Goal: Task Accomplishment & Management: Use online tool/utility

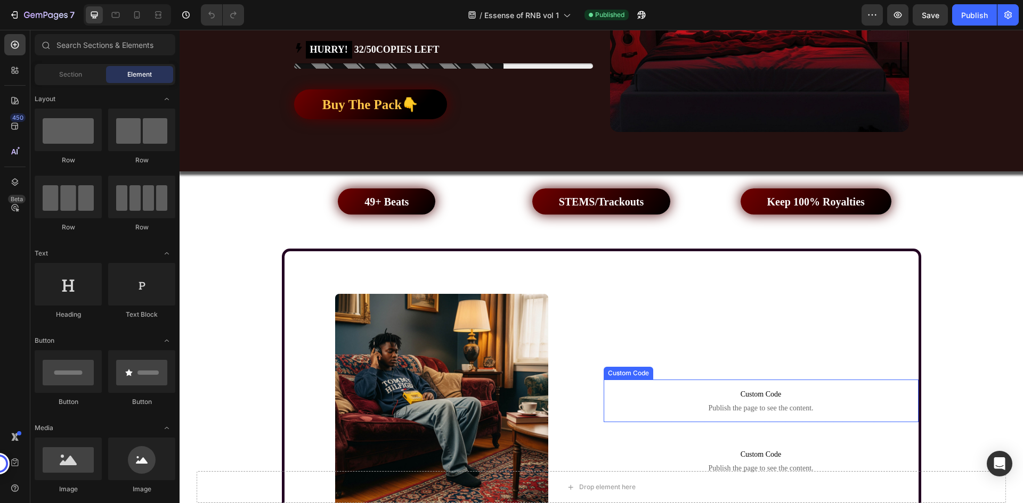
scroll to position [639, 0]
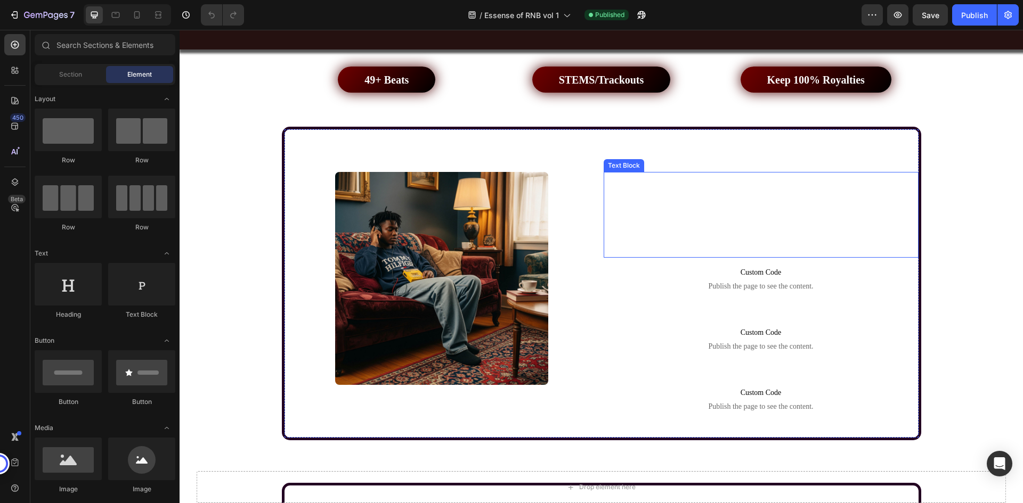
click at [764, 220] on span "The beats in this section draw on the golden era of R&B, featuring a smooth, so…" at bounding box center [758, 214] width 306 height 83
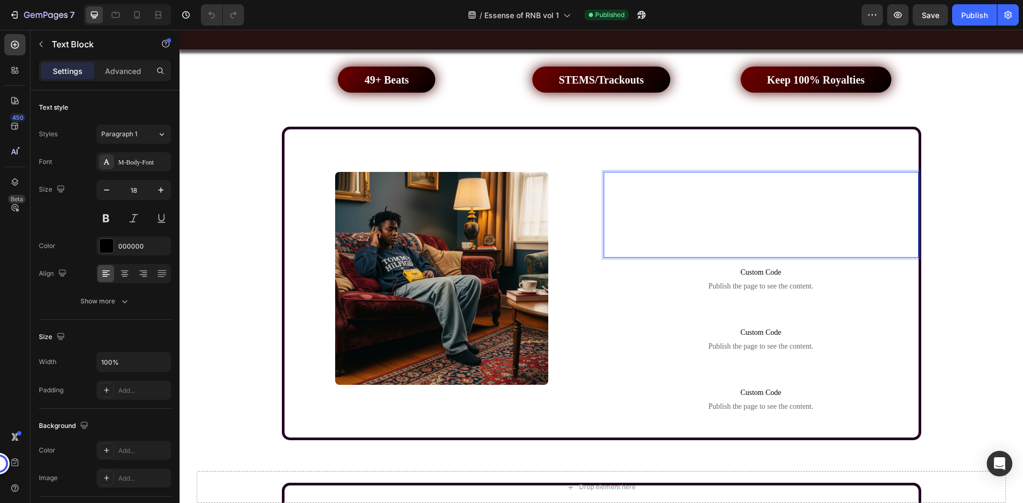
click at [642, 213] on span "The beats in this section draw on the golden era of R&B, featuring a smooth, so…" at bounding box center [758, 214] width 306 height 83
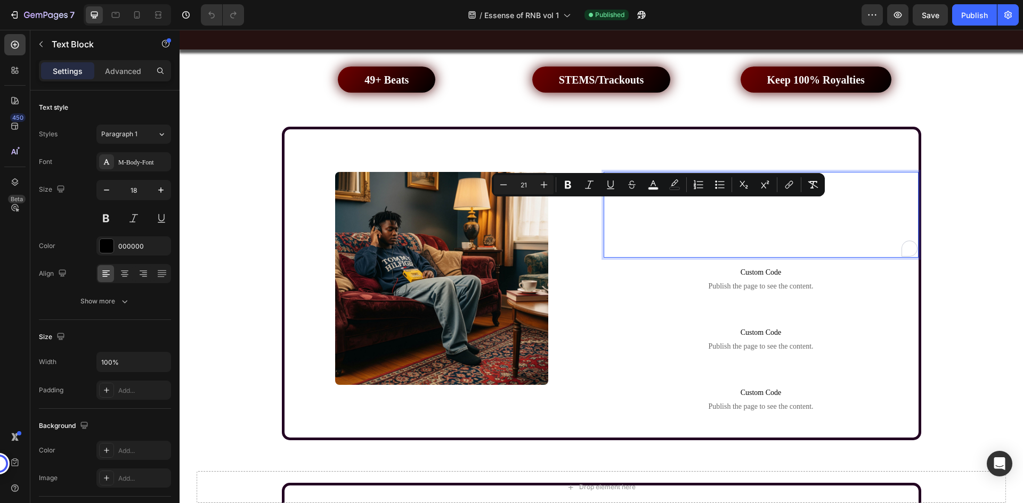
click at [709, 232] on span "The beats in this section draw on the golden era of R&B, featuring a smooth, so…" at bounding box center [758, 214] width 306 height 83
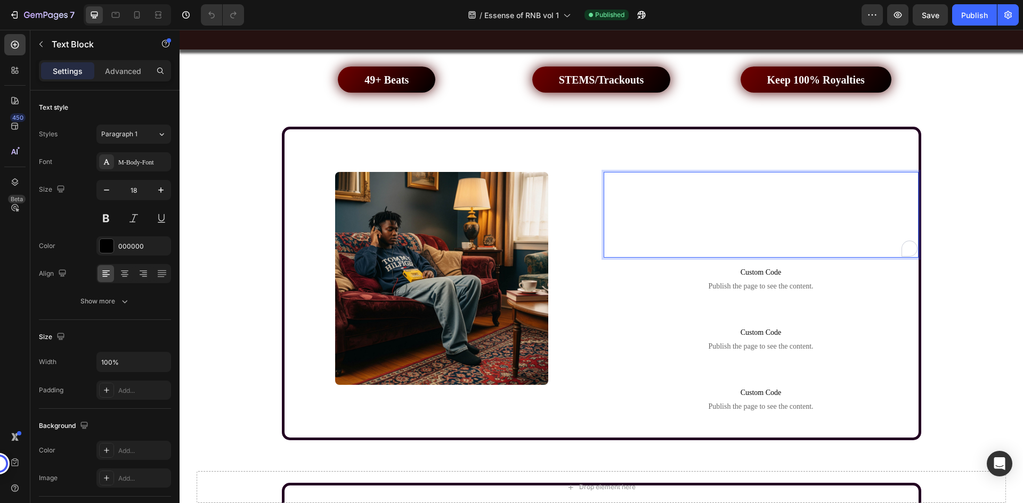
click at [715, 239] on span "The beats in this section draw on the golden era of R&B, featuring a smooth, so…" at bounding box center [758, 214] width 306 height 83
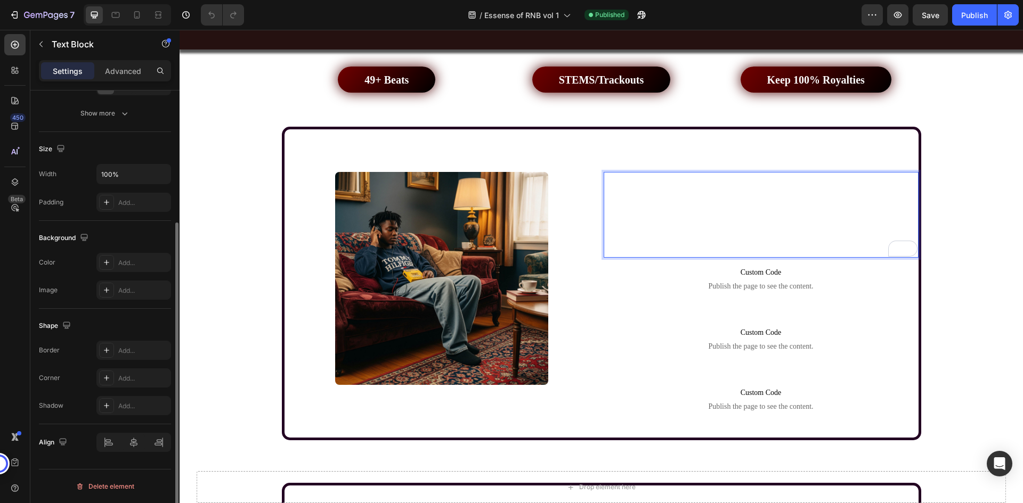
scroll to position [0, 0]
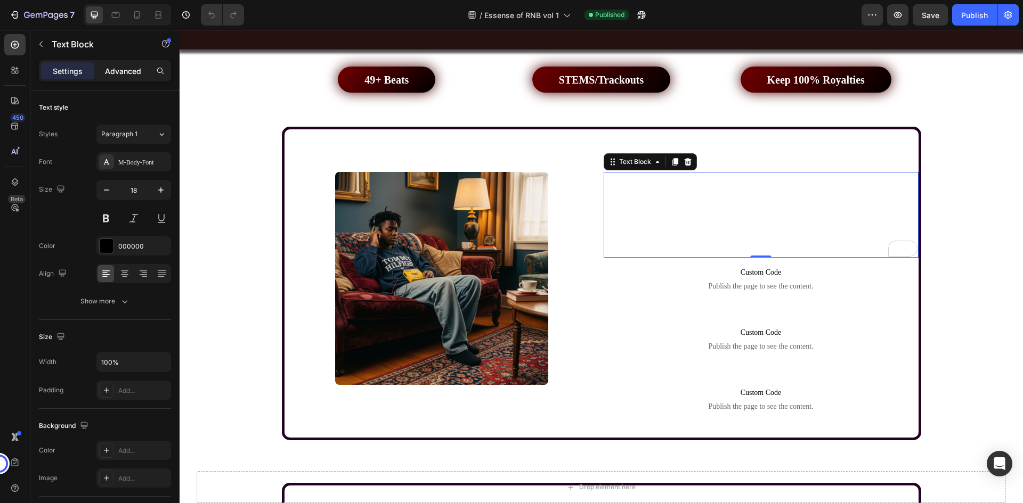
click at [127, 68] on p "Advanced" at bounding box center [123, 71] width 36 height 11
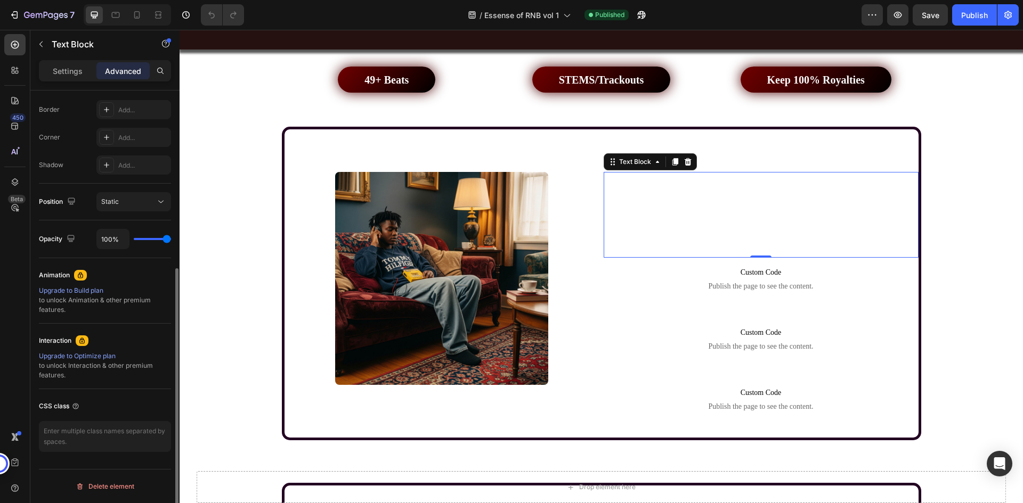
scroll to position [30, 0]
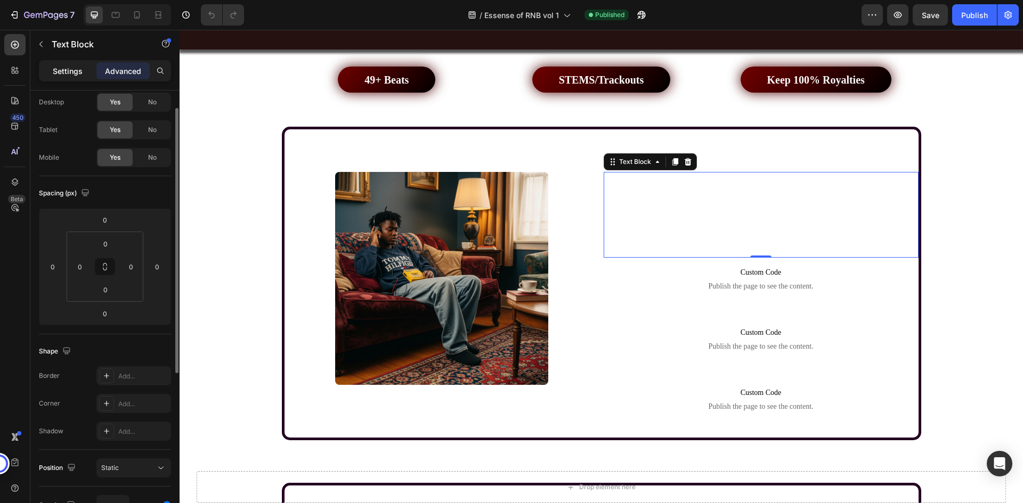
click at [76, 76] on p "Settings" at bounding box center [68, 71] width 30 height 11
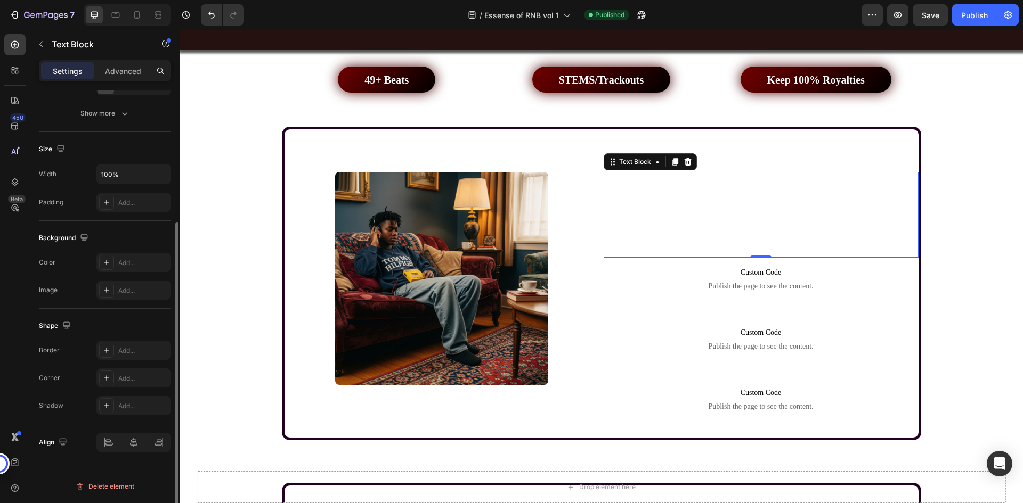
scroll to position [0, 0]
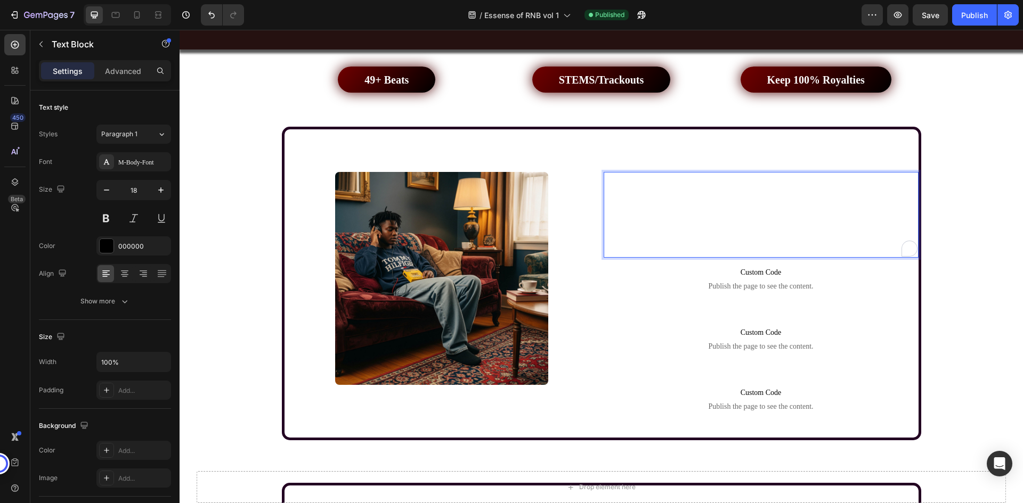
click at [746, 232] on span "The beats in this section draw on the golden era of R&B, featuring a smooth, so…" at bounding box center [758, 214] width 306 height 83
click at [681, 234] on span "The beats in this section draw on the golden era of R&B, featuring a smooth, so…" at bounding box center [758, 214] width 306 height 83
click at [636, 235] on span "The beats in this section draw on the golden era of R&B, featuring a smooth, so…" at bounding box center [758, 214] width 306 height 83
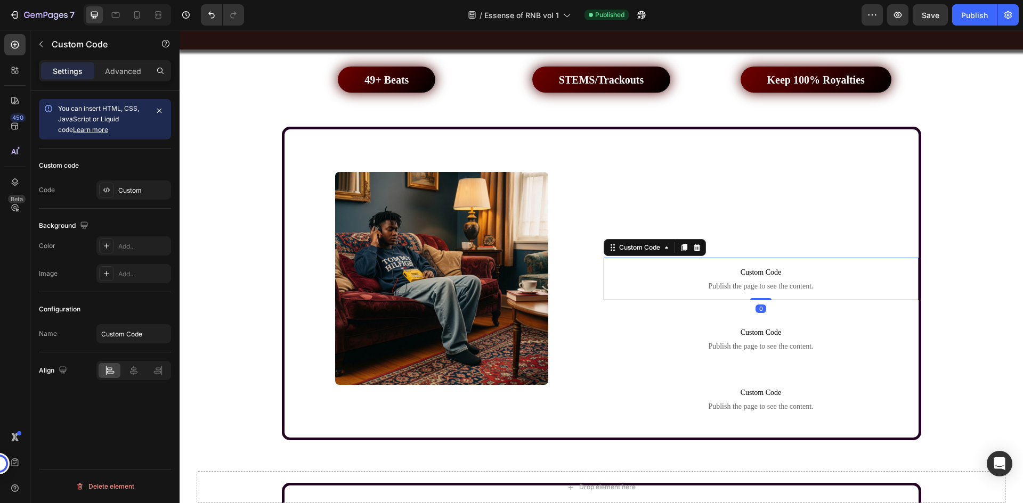
click at [632, 284] on span "Publish the page to see the content." at bounding box center [761, 286] width 315 height 11
click at [132, 187] on div "Custom" at bounding box center [143, 191] width 50 height 10
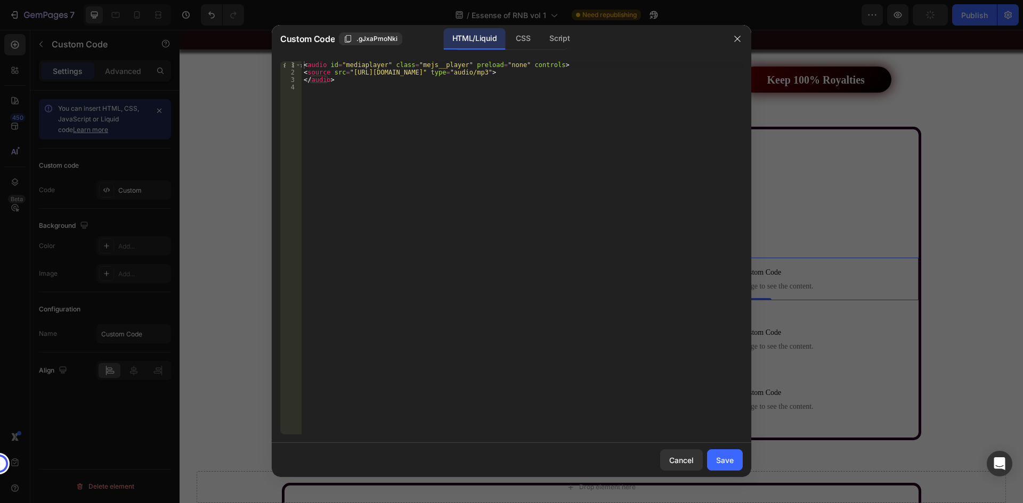
click at [487, 70] on div "< audio id = "mediaplayer" class = "mejs__player" preload = "none" controls > <…" at bounding box center [522, 255] width 441 height 388
click at [395, 71] on div "< audio id = "mediaplayer" class = "mejs__player" preload = "none" controls > <…" at bounding box center [522, 255] width 441 height 388
click at [490, 65] on div "< audio id = "mediaplayer" class = "mejs__player" preload = "none" controls > <…" at bounding box center [522, 255] width 441 height 388
click at [551, 39] on div "Script" at bounding box center [559, 38] width 37 height 21
click at [519, 42] on div "CSS" at bounding box center [522, 38] width 31 height 21
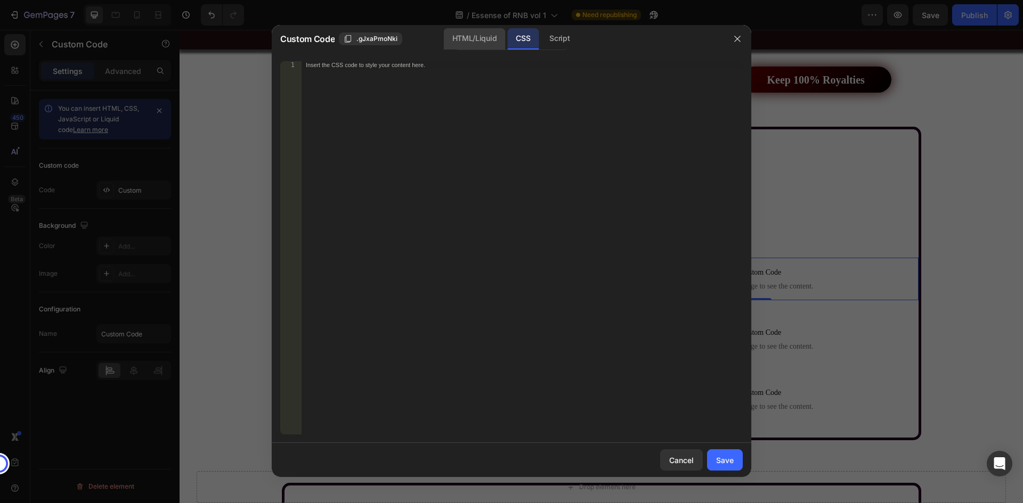
click at [482, 42] on div "HTML/Liquid" at bounding box center [474, 38] width 61 height 21
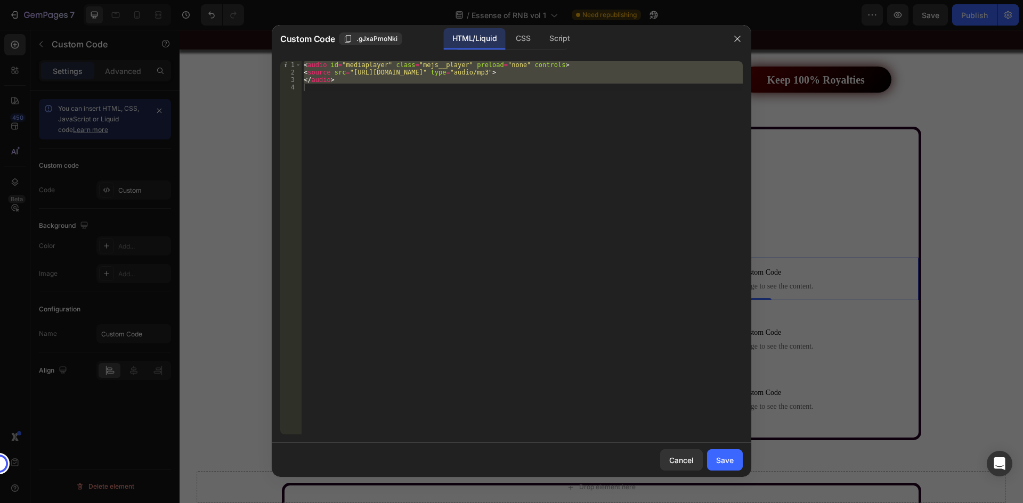
click at [415, 72] on div "< audio id = "mediaplayer" class = "mejs__player" preload = "none" controls > <…" at bounding box center [522, 247] width 441 height 373
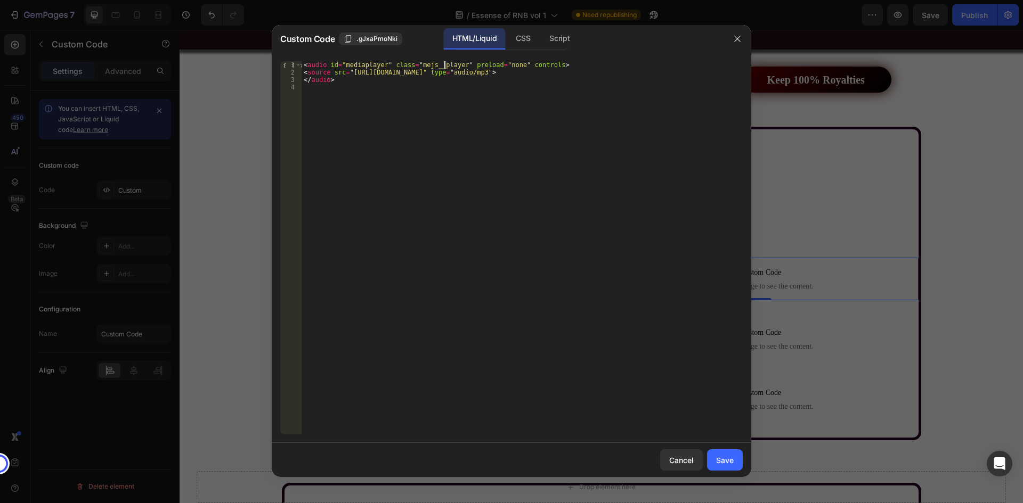
click at [444, 66] on div "< audio id = "mediaplayer" class = "mejs__player" preload = "none" controls > <…" at bounding box center [522, 255] width 441 height 388
drag, startPoint x: 647, startPoint y: 73, endPoint x: 349, endPoint y: 74, distance: 298.3
click at [349, 74] on div "< audio id = "mediaplayer" class = "mejs__player" preload = "none" controls > <…" at bounding box center [522, 255] width 441 height 388
click at [335, 80] on div "< audio id = "mediaplayer" class = "mejs__player" preload = "none" controls > <…" at bounding box center [522, 255] width 441 height 388
type textarea "</audio>"
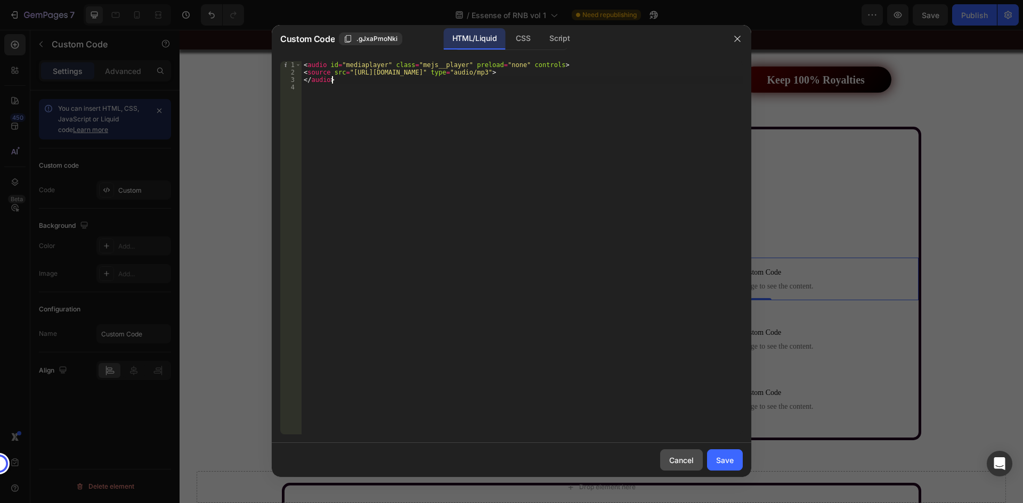
click at [682, 459] on div "Cancel" at bounding box center [681, 460] width 25 height 11
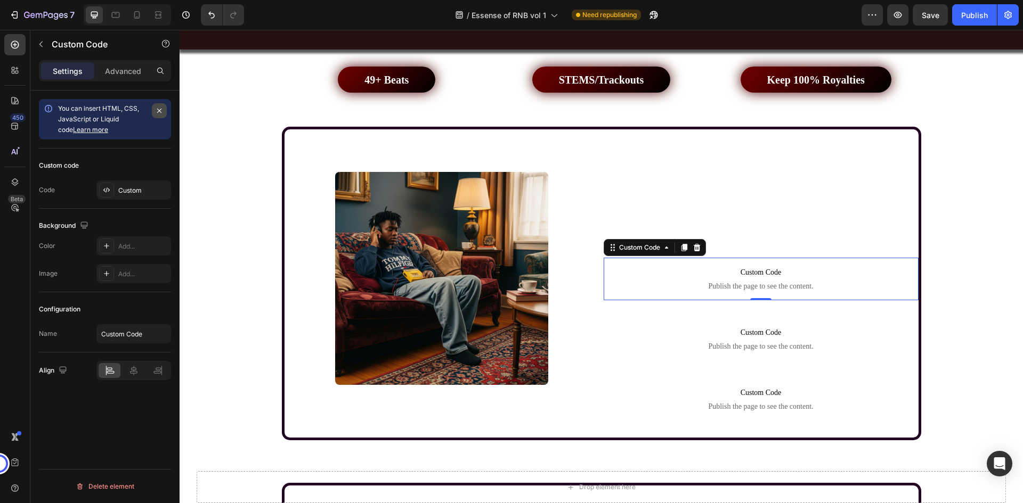
click at [157, 110] on icon "button" at bounding box center [159, 111] width 9 height 9
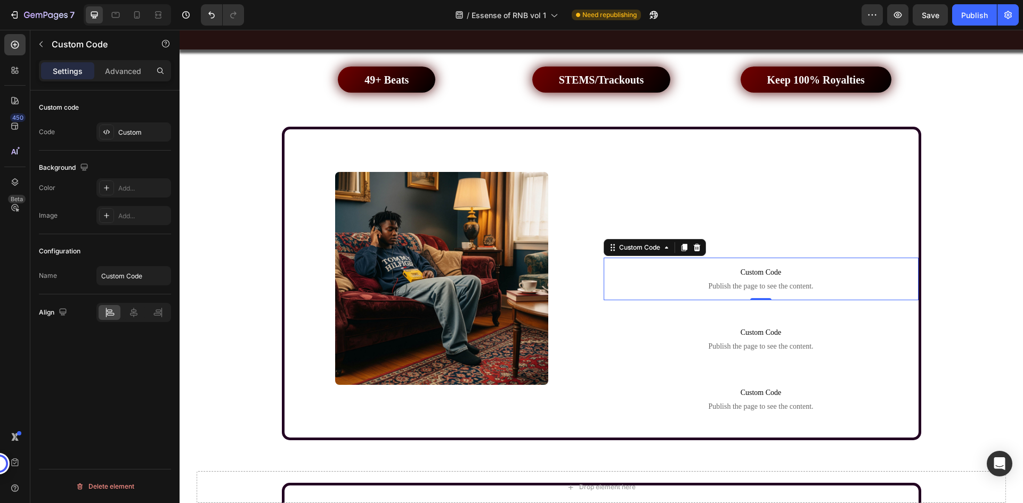
click at [143, 105] on div "Custom code" at bounding box center [105, 107] width 132 height 17
click at [39, 40] on icon "button" at bounding box center [41, 44] width 9 height 9
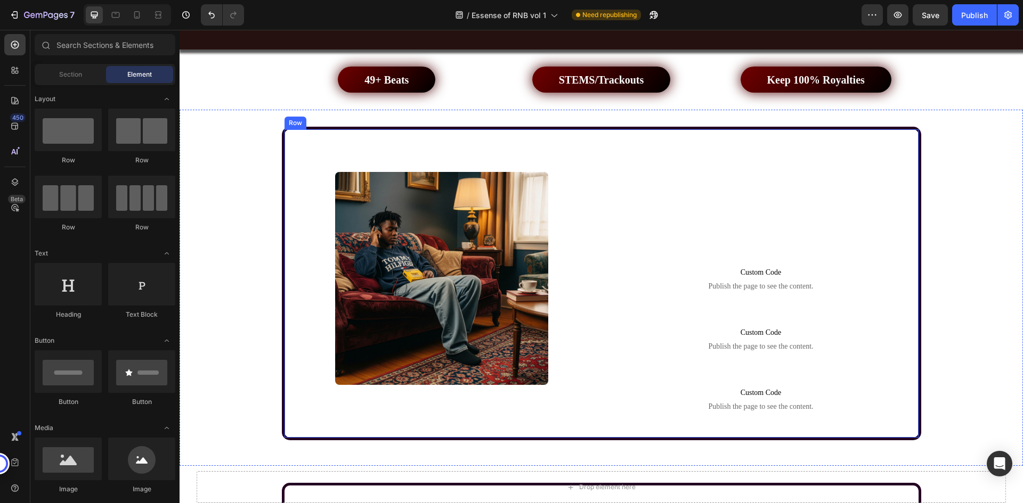
click at [552, 140] on div "Image" at bounding box center [441, 283] width 315 height 308
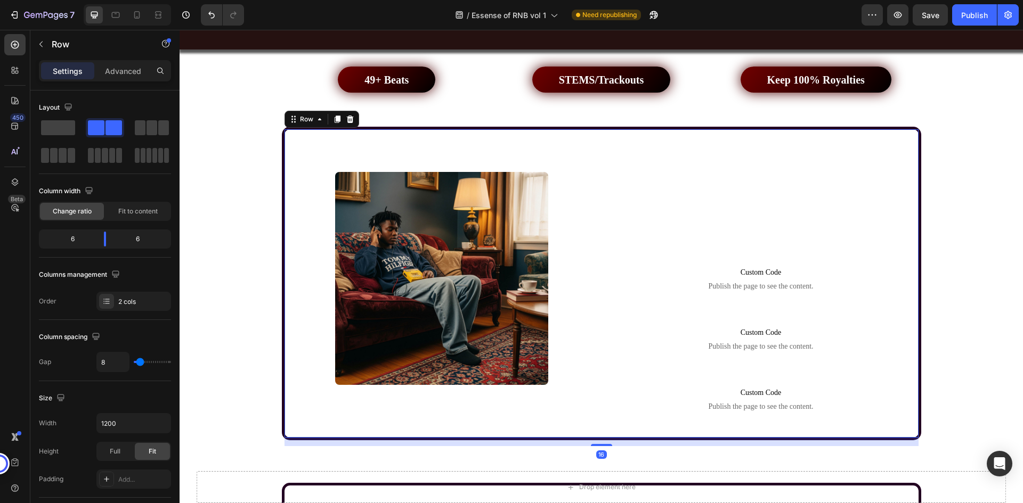
click at [294, 134] on div "Image" at bounding box center [441, 283] width 315 height 308
click at [120, 301] on div "2 cols" at bounding box center [143, 302] width 50 height 10
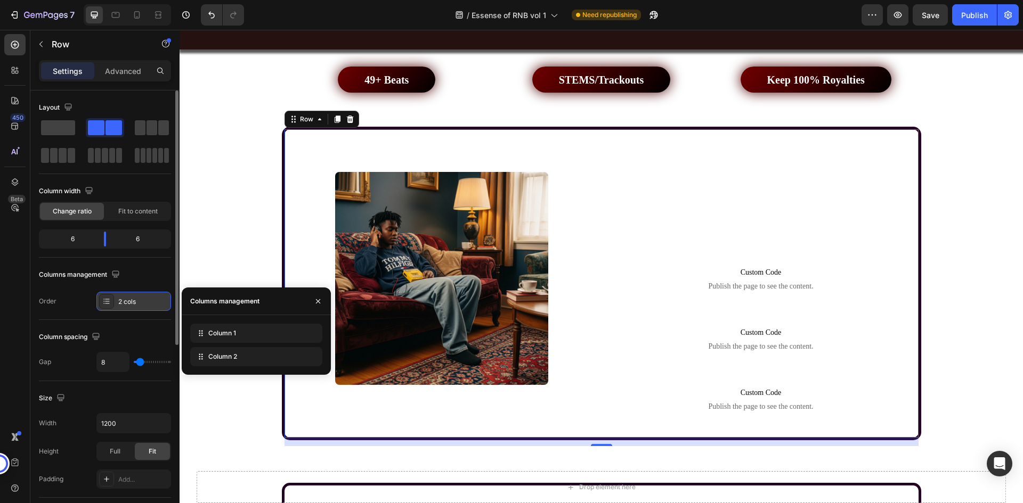
click at [120, 301] on div "2 cols" at bounding box center [143, 302] width 50 height 10
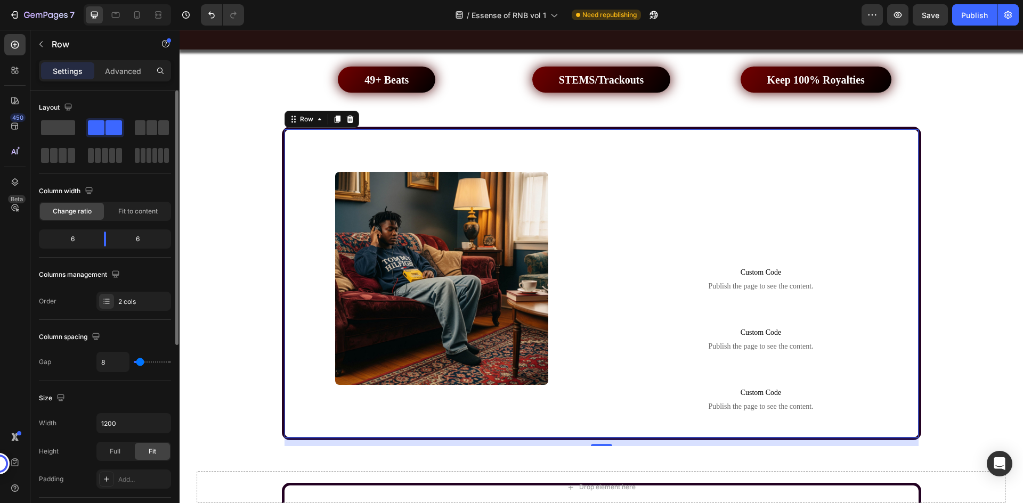
click at [125, 331] on div "Column spacing" at bounding box center [105, 337] width 132 height 17
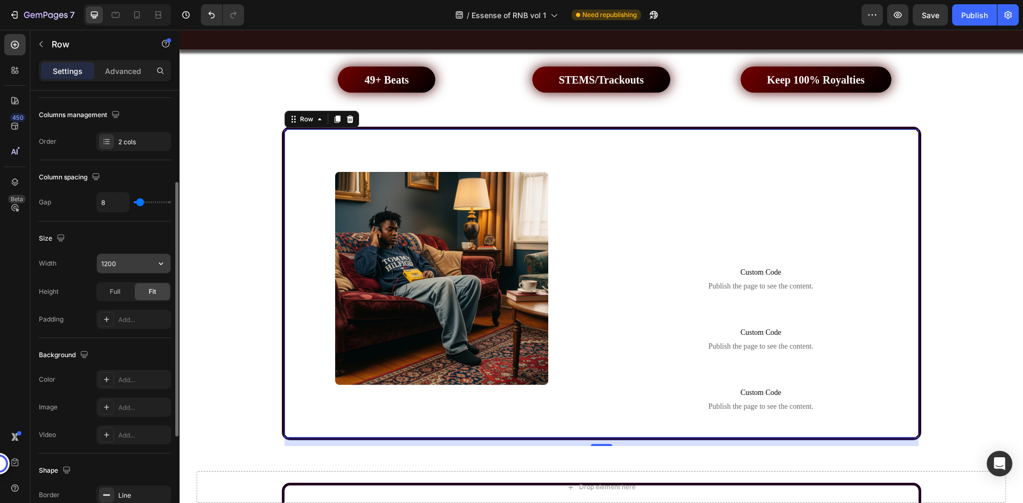
click at [123, 268] on input "1200" at bounding box center [134, 263] width 74 height 19
click at [127, 244] on div "Size" at bounding box center [105, 238] width 132 height 17
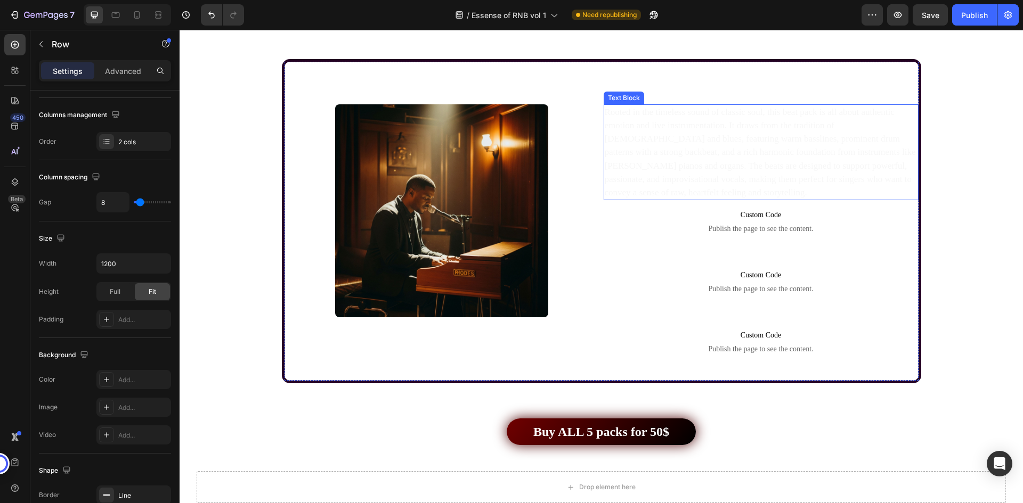
scroll to position [2184, 0]
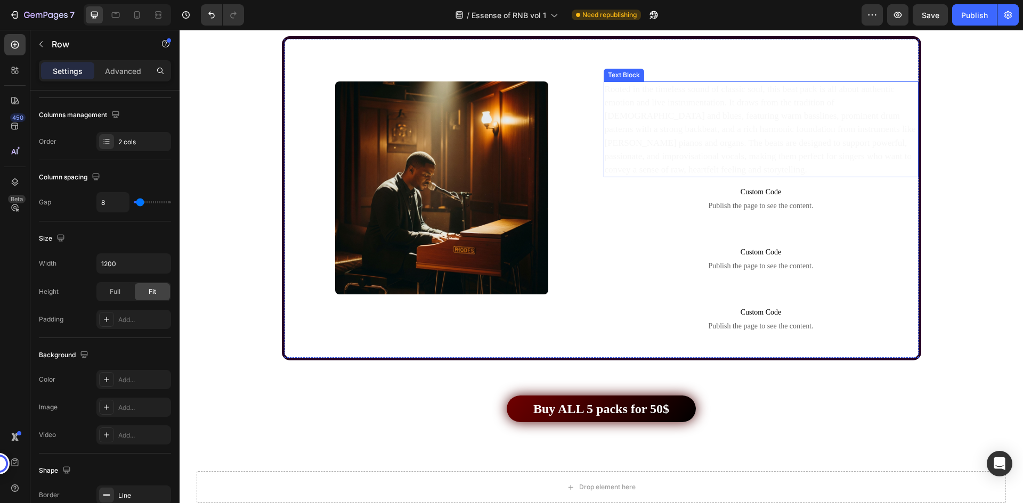
click at [668, 132] on span "Rooted in the timeless sound of classic soul, this beat pack is all about authe…" at bounding box center [760, 129] width 311 height 91
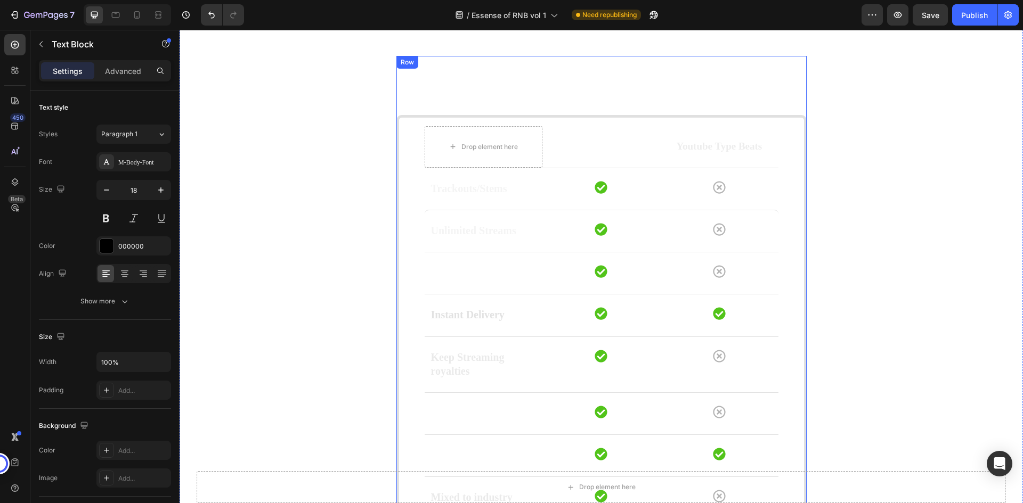
scroll to position [2557, 0]
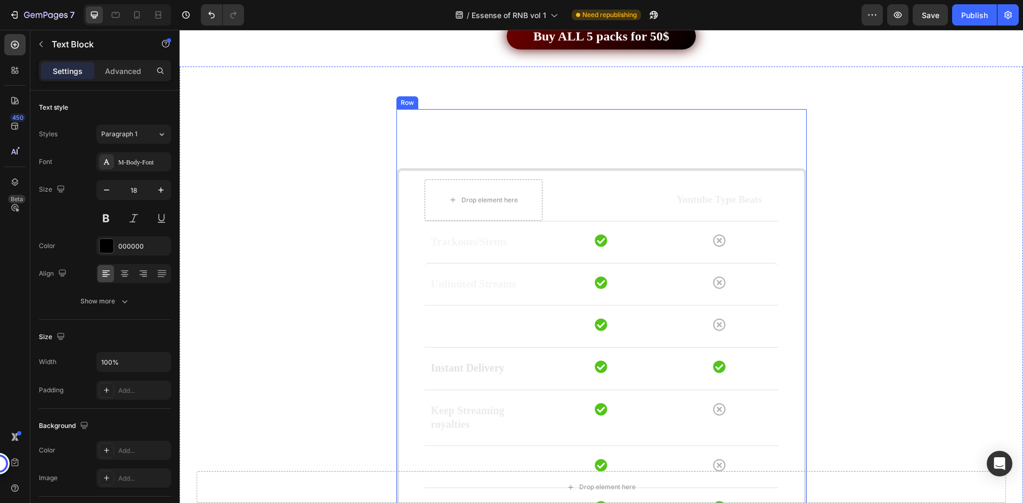
click at [616, 141] on div "Compare features Heading Drop element here Essence of RNB Text block Youtube Ty…" at bounding box center [601, 380] width 410 height 543
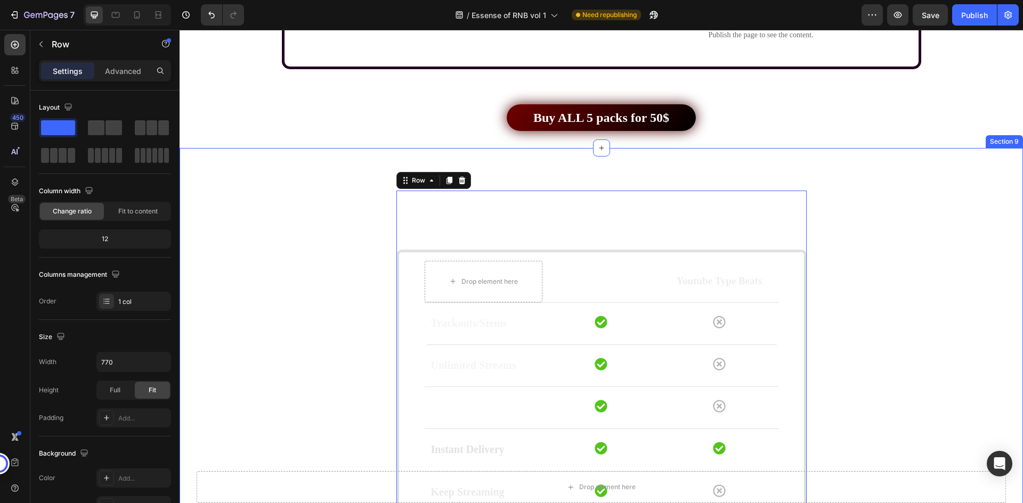
scroll to position [2344, 0]
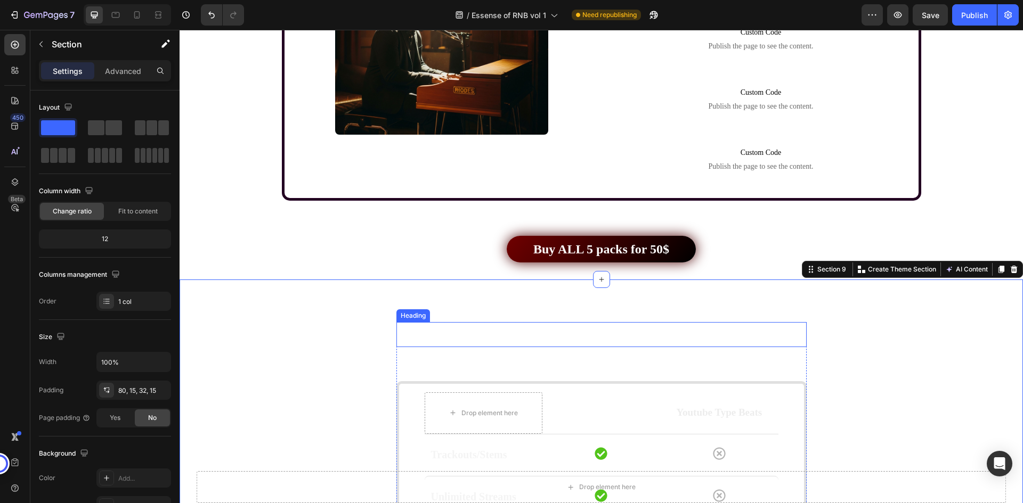
click at [608, 343] on span "Compare features" at bounding box center [601, 334] width 135 height 19
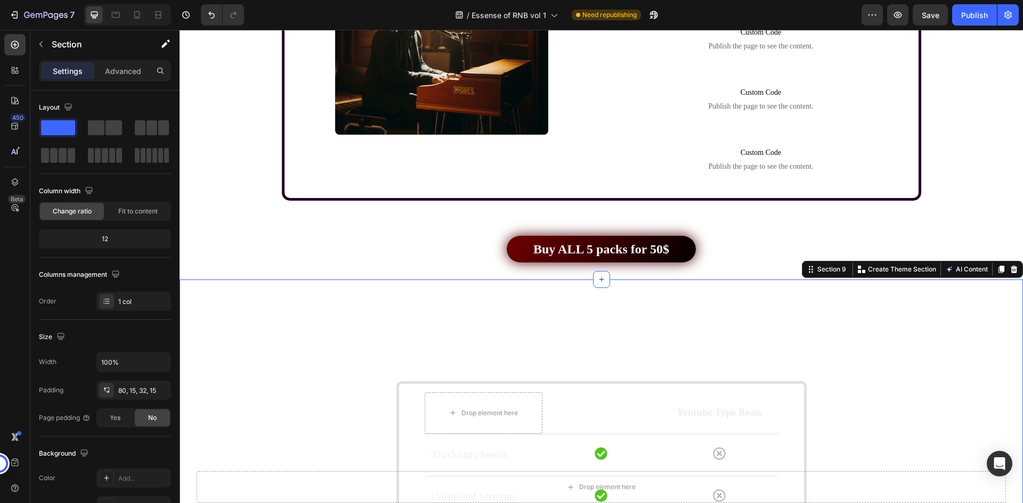
click at [614, 331] on span "Compare features" at bounding box center [601, 334] width 135 height 19
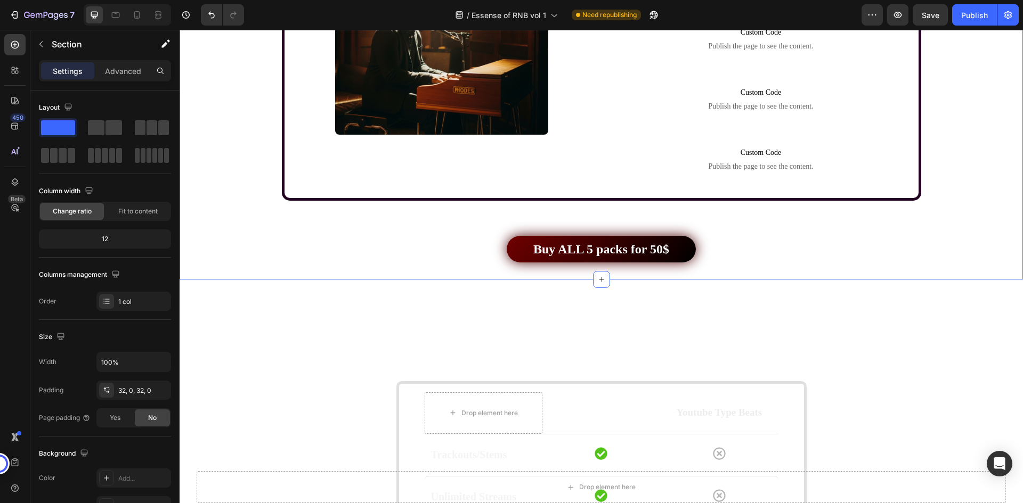
click at [621, 271] on div "Image 5: RnB-Soul Pack Heading Rooted in the timeless sound of classic soul, th…" at bounding box center [601, 69] width 843 height 420
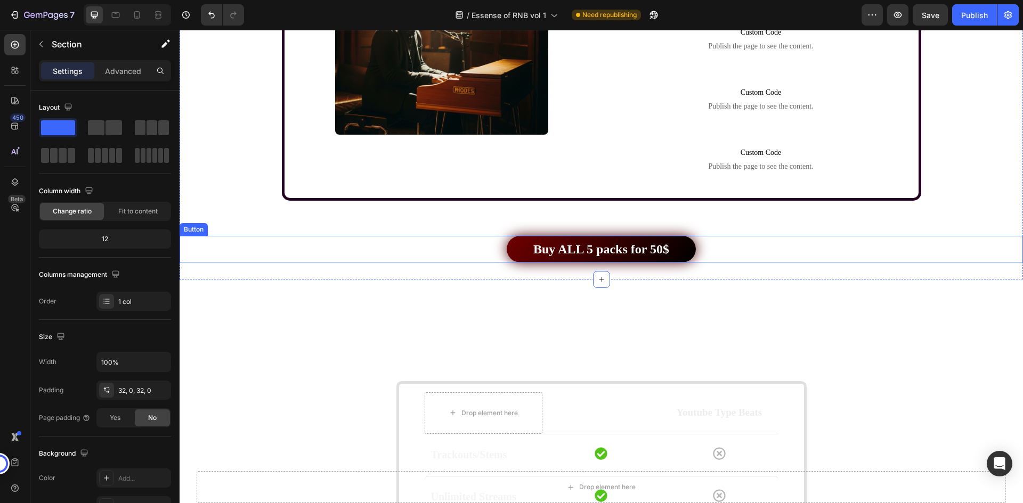
click at [716, 256] on div "Buy ALL 5 packs for 50$ Button" at bounding box center [601, 249] width 843 height 27
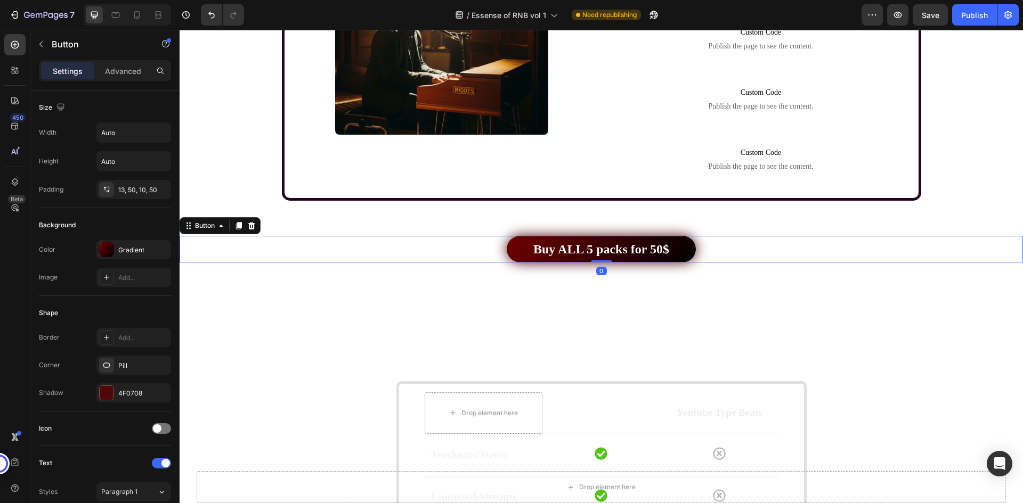
drag, startPoint x: 606, startPoint y: 262, endPoint x: 606, endPoint y: 240, distance: 21.3
click at [606, 240] on div "Buy ALL 5 packs for 50$ Button 0" at bounding box center [601, 249] width 843 height 27
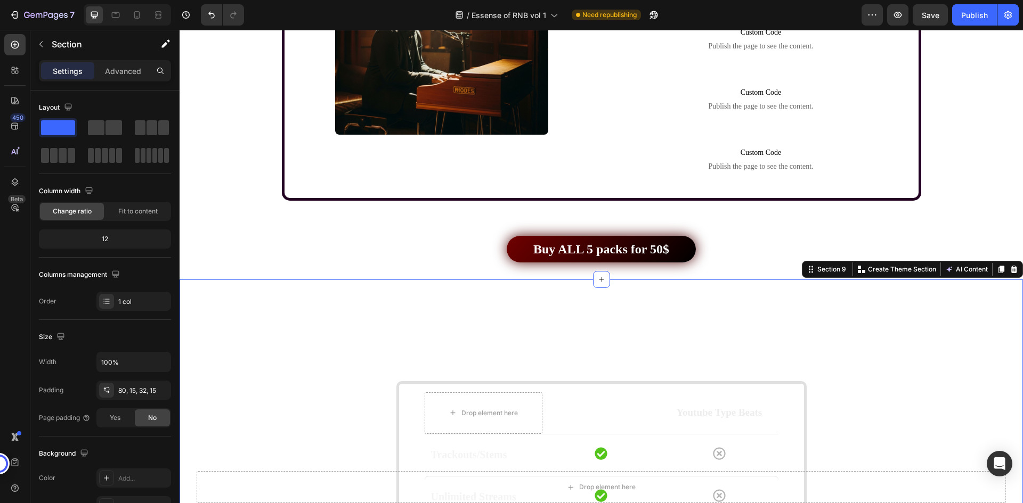
click at [638, 335] on span "Compare features" at bounding box center [601, 334] width 135 height 19
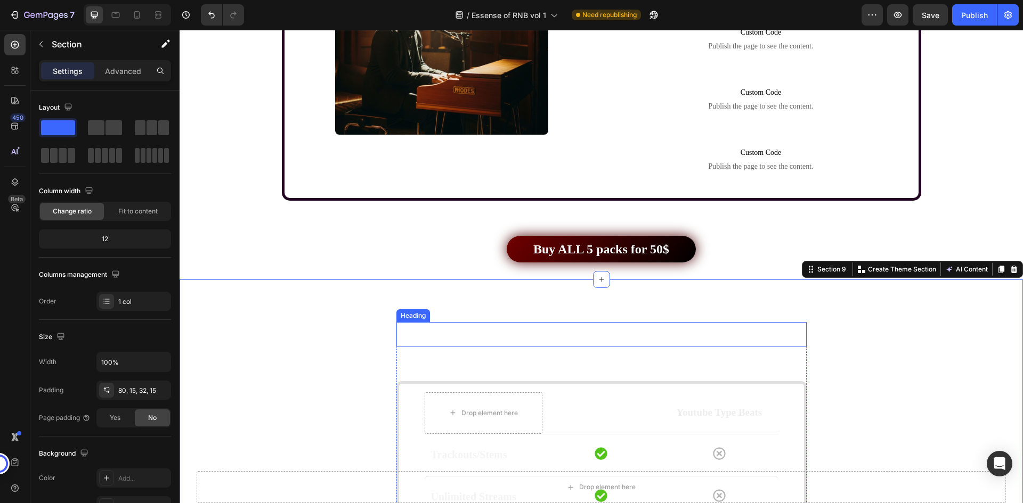
click at [630, 322] on h2 "Compare features" at bounding box center [601, 334] width 410 height 25
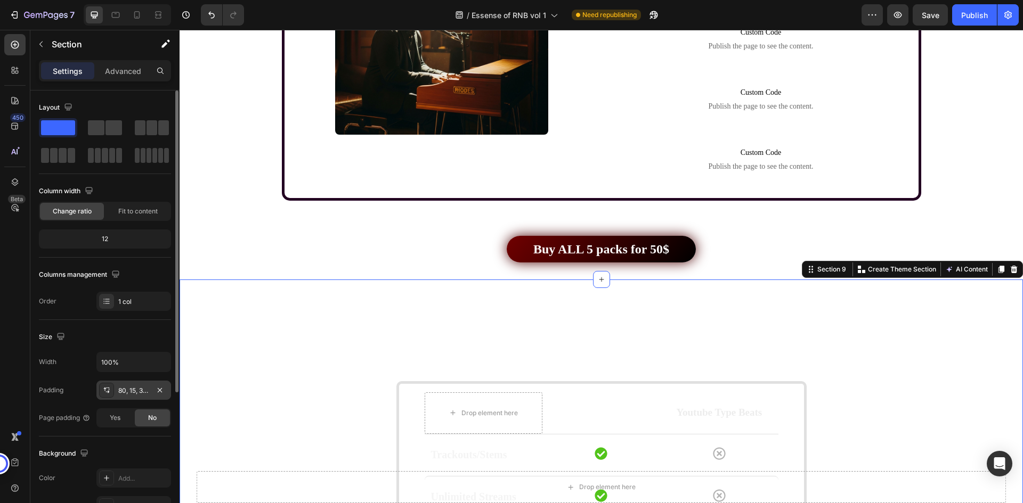
click at [121, 391] on div "80, 15, 32, 15" at bounding box center [133, 391] width 31 height 10
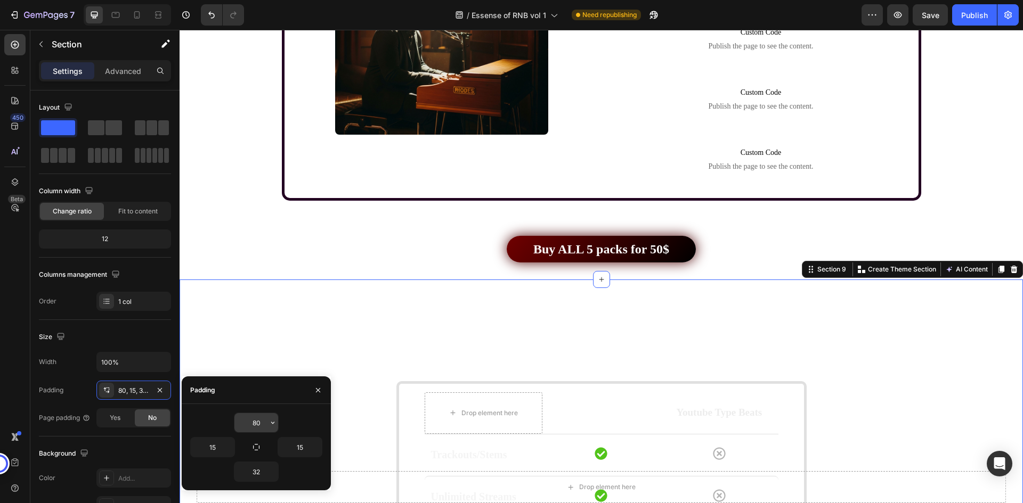
click at [255, 423] on input "80" at bounding box center [256, 422] width 44 height 19
type input "2"
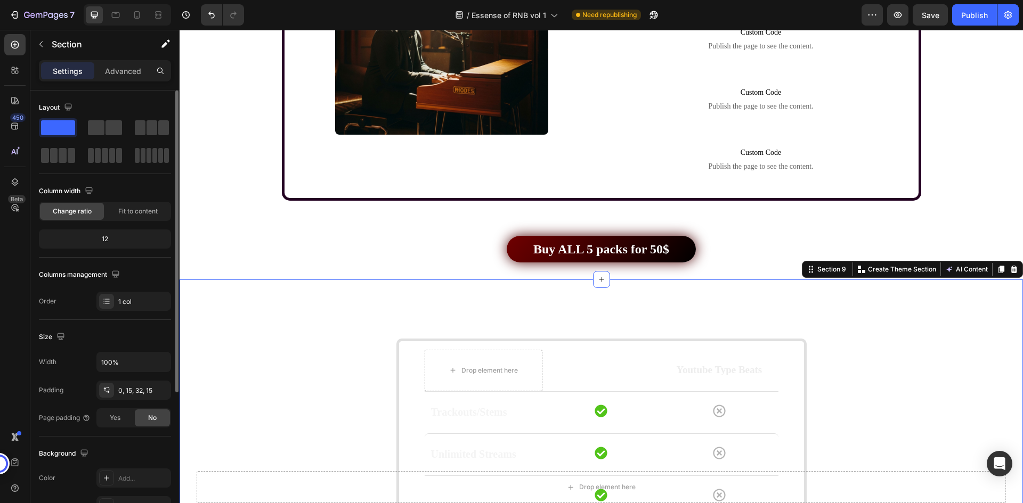
click at [143, 335] on div "Size" at bounding box center [105, 337] width 132 height 17
click at [966, 11] on div "Publish" at bounding box center [974, 15] width 27 height 11
click at [836, 10] on div "/ Essense of RNB vol 1 Need republishing" at bounding box center [557, 14] width 609 height 21
click at [746, 14] on div "/ Essense of RNB vol 1 Need republishing" at bounding box center [557, 14] width 609 height 21
click at [133, 392] on div "0, 15, 32, 15" at bounding box center [133, 391] width 31 height 10
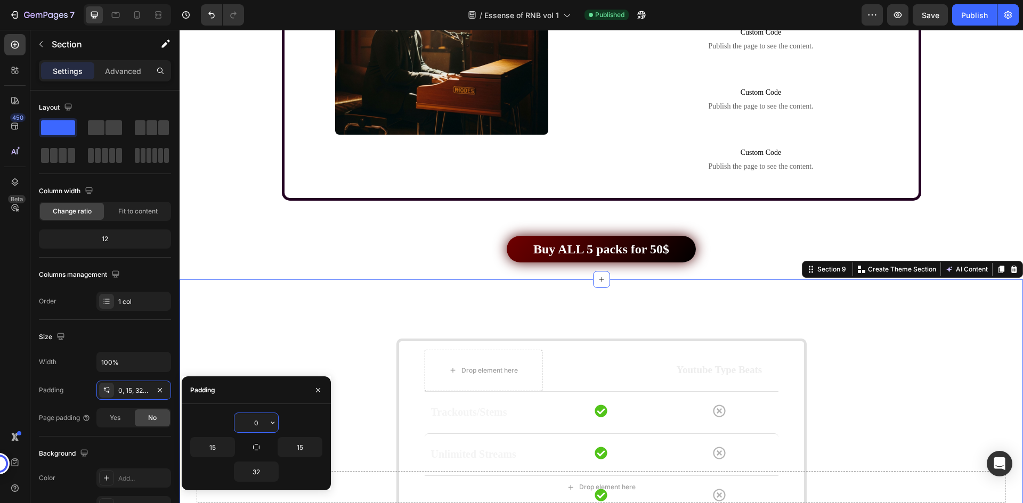
click at [257, 416] on input "0" at bounding box center [256, 422] width 44 height 19
type input "30"
click at [153, 344] on div "Size" at bounding box center [105, 337] width 132 height 17
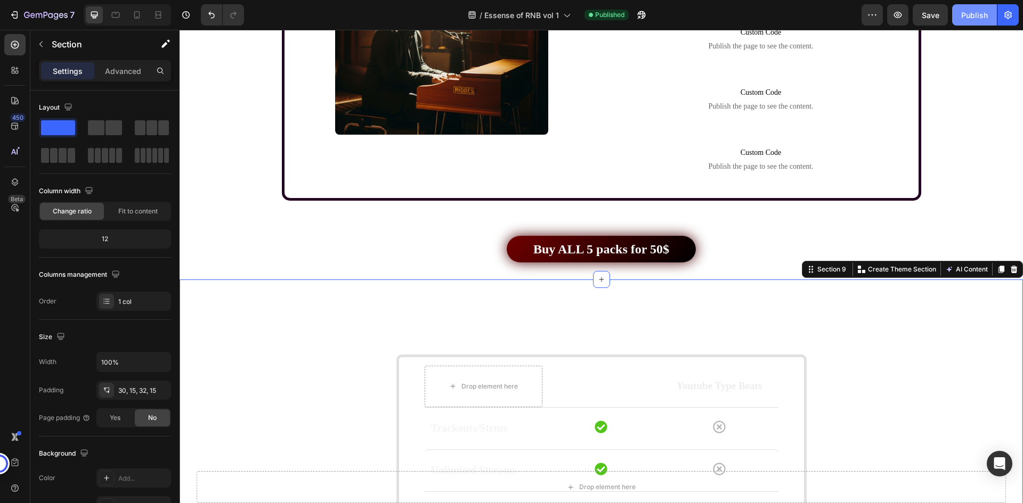
click at [970, 17] on div "Publish" at bounding box center [974, 15] width 27 height 11
click at [865, 12] on button "button" at bounding box center [871, 14] width 21 height 21
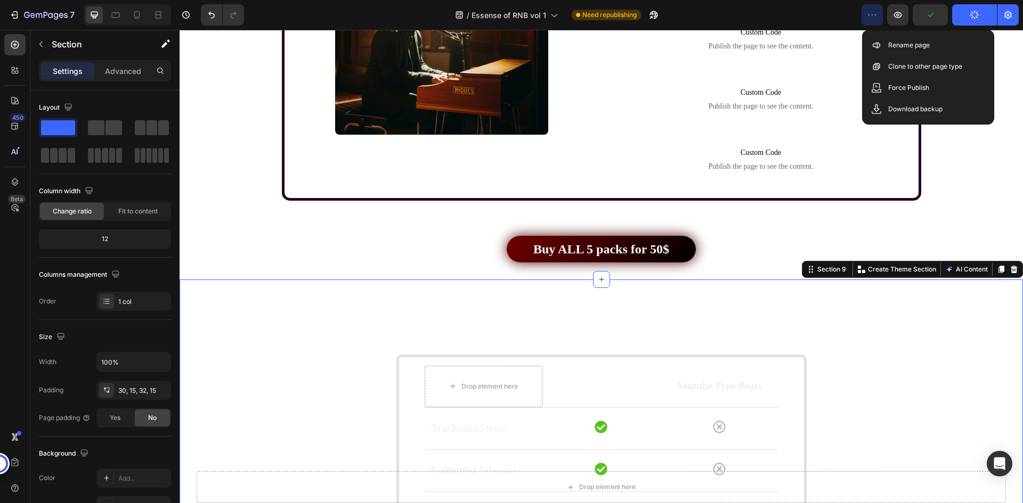
click at [806, 3] on div "7 / Essense of RNB vol 1 Need republishing Preview Publish" at bounding box center [511, 15] width 1023 height 30
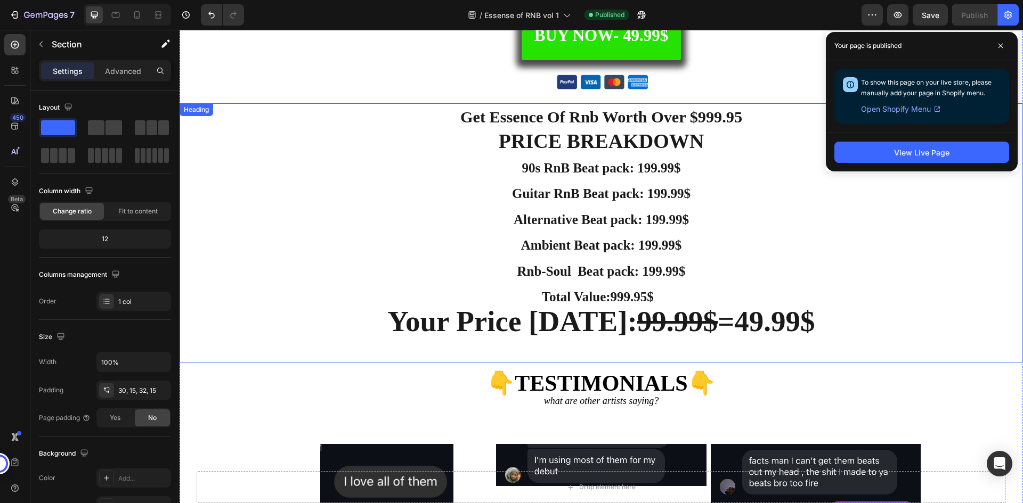
scroll to position [3196, 0]
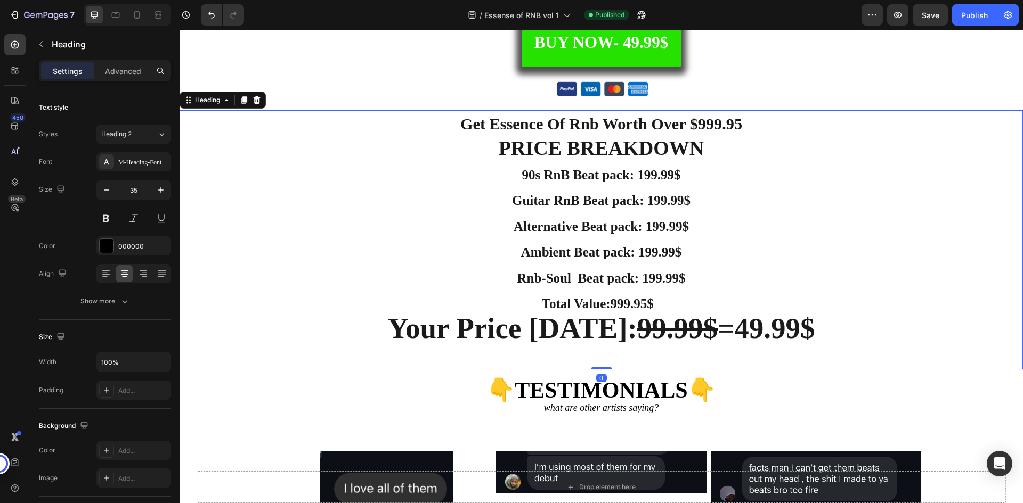
click at [446, 142] on h3 "Get Essence Of Rnb Worth Over $999.95 PRICE BREAKDOWN 90s RnB Beat pack: 199.99…" at bounding box center [601, 239] width 843 height 259
click at [532, 166] on h3 "Get Essence Of Rnb Worth Over $999.95 PRICE BREAKDOWN 90s RnB Beat pack: 199.99…" at bounding box center [601, 239] width 843 height 259
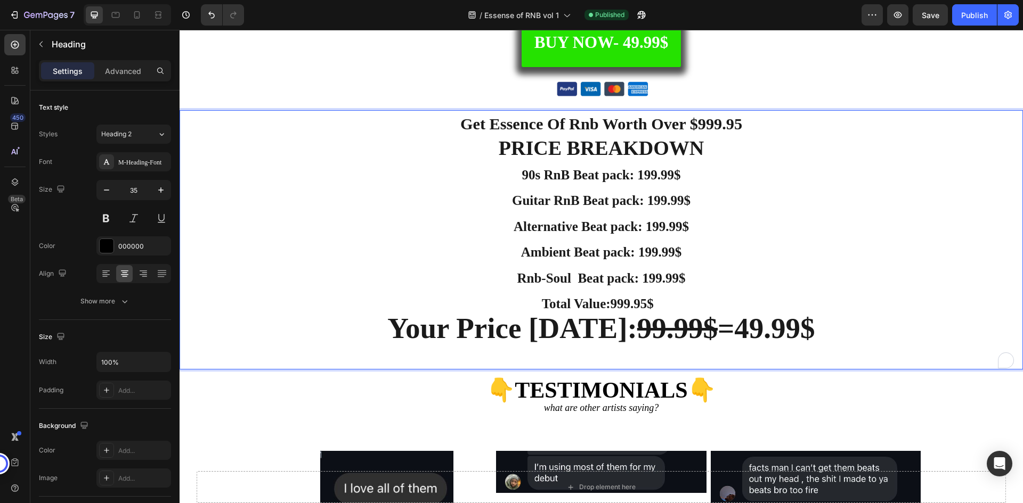
click at [532, 150] on strong "PRICE BREAKDOWN" at bounding box center [601, 148] width 205 height 22
click at [544, 126] on strong "Get Essence Of Rnb Worth Over $999.95" at bounding box center [601, 124] width 282 height 18
click at [574, 118] on strong "Get Essence Of Rnb Worth Over $999.95" at bounding box center [601, 124] width 282 height 18
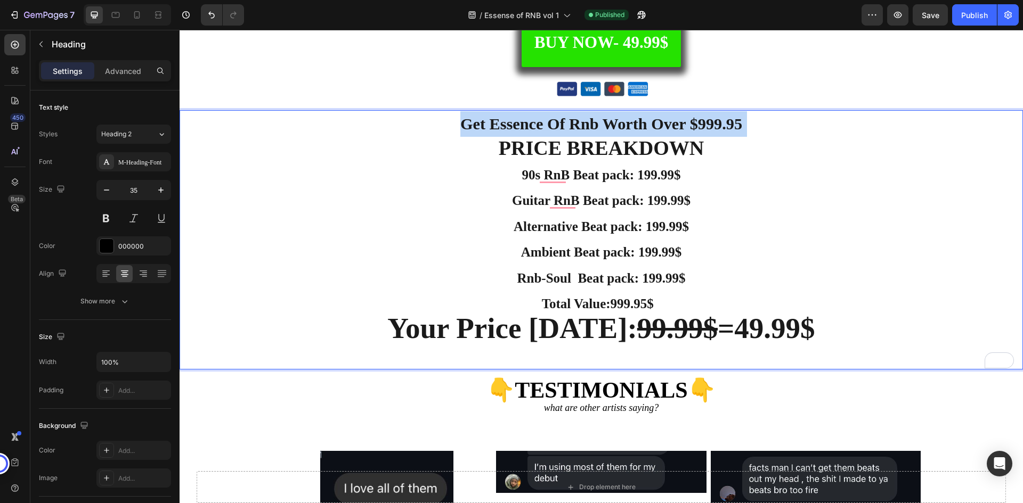
click at [574, 118] on strong "Get Essence Of Rnb Worth Over $999.95" at bounding box center [601, 124] width 282 height 18
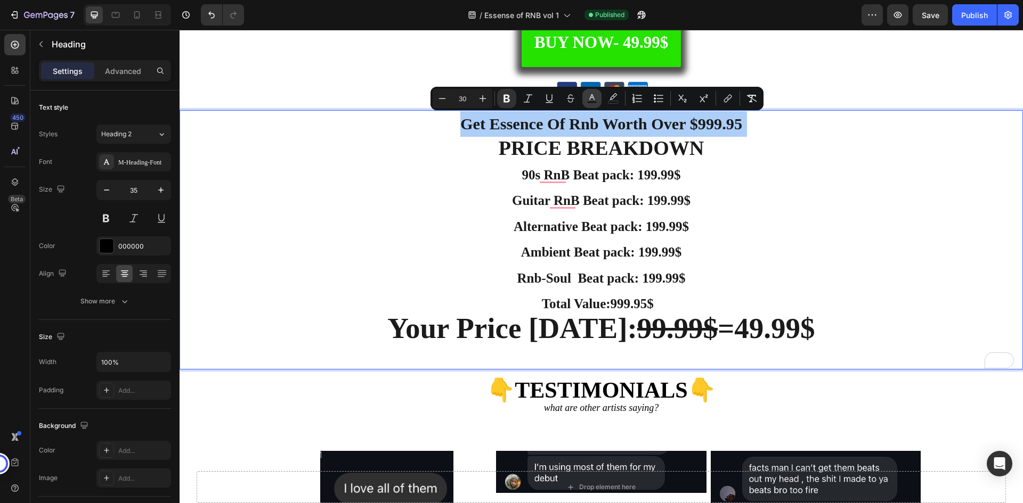
click at [591, 98] on icon "Editor contextual toolbar" at bounding box center [592, 98] width 11 height 11
type input "1A1A1A"
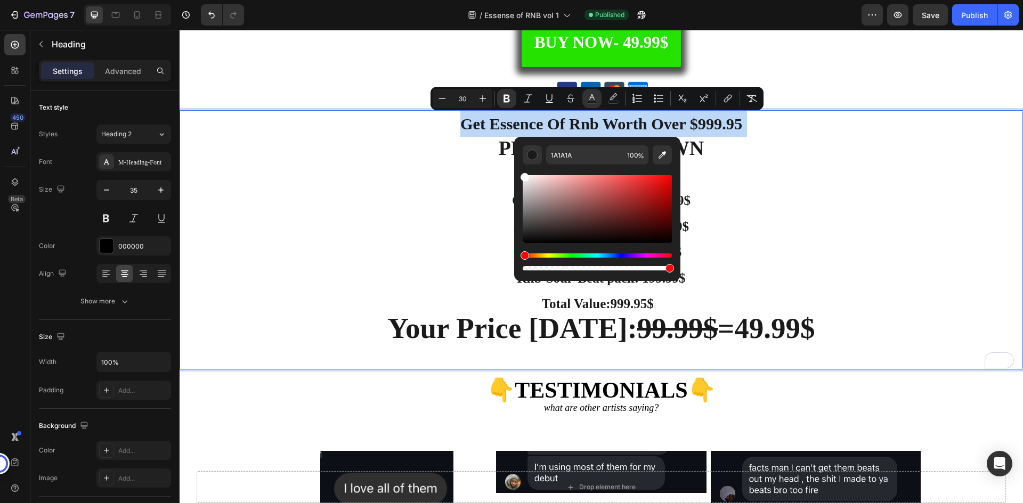
type input "FFFFFF"
drag, startPoint x: 704, startPoint y: 266, endPoint x: 511, endPoint y: 141, distance: 230.2
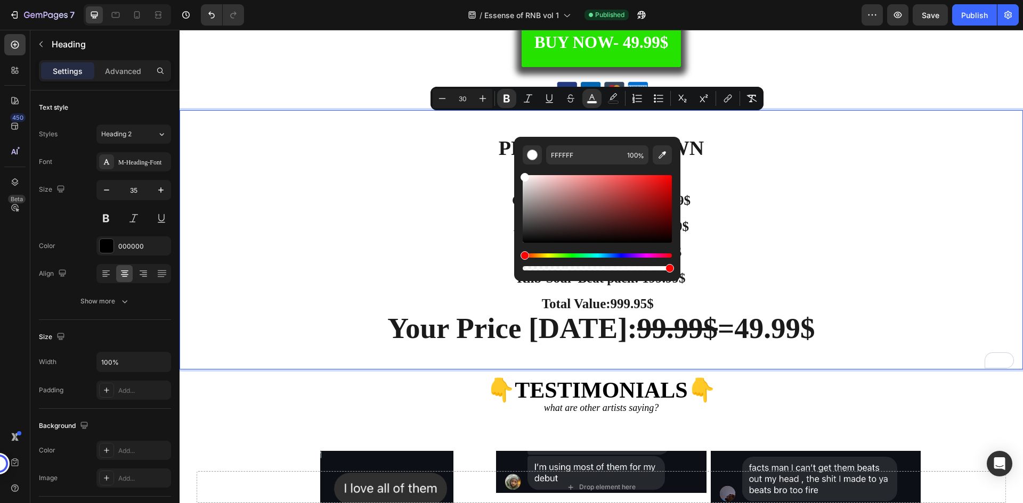
click at [499, 147] on strong "PRICE BREAKDOWN" at bounding box center [601, 148] width 205 height 22
type input "38"
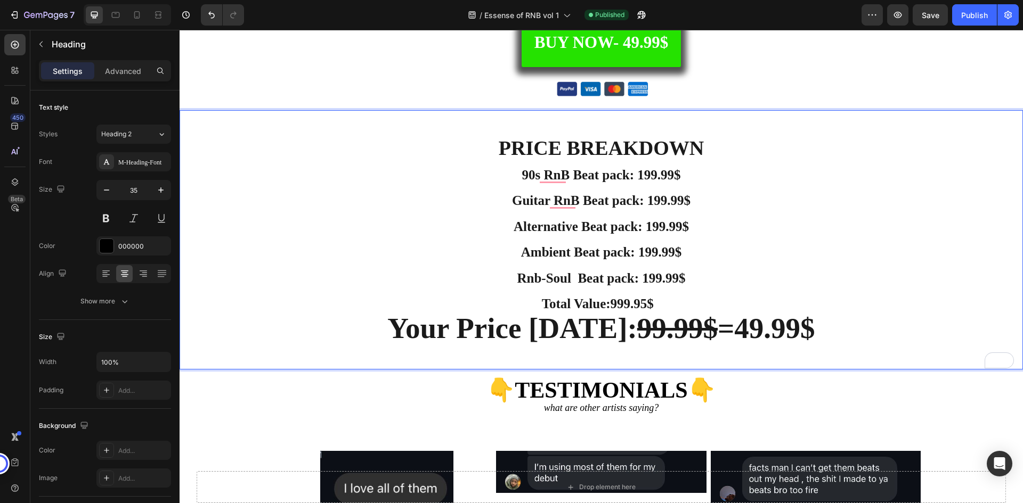
click at [554, 147] on strong "PRICE BREAKDOWN" at bounding box center [601, 148] width 205 height 22
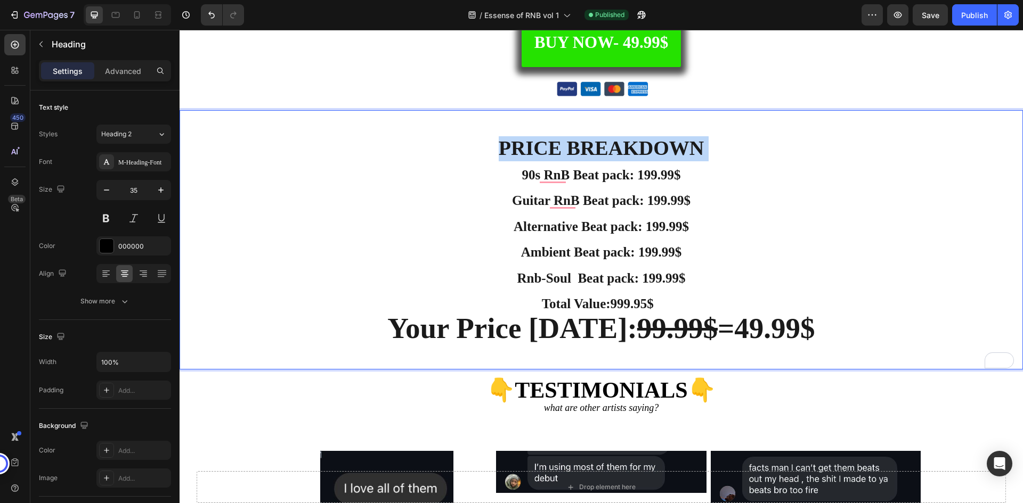
click at [554, 147] on strong "PRICE BREAKDOWN" at bounding box center [601, 148] width 205 height 22
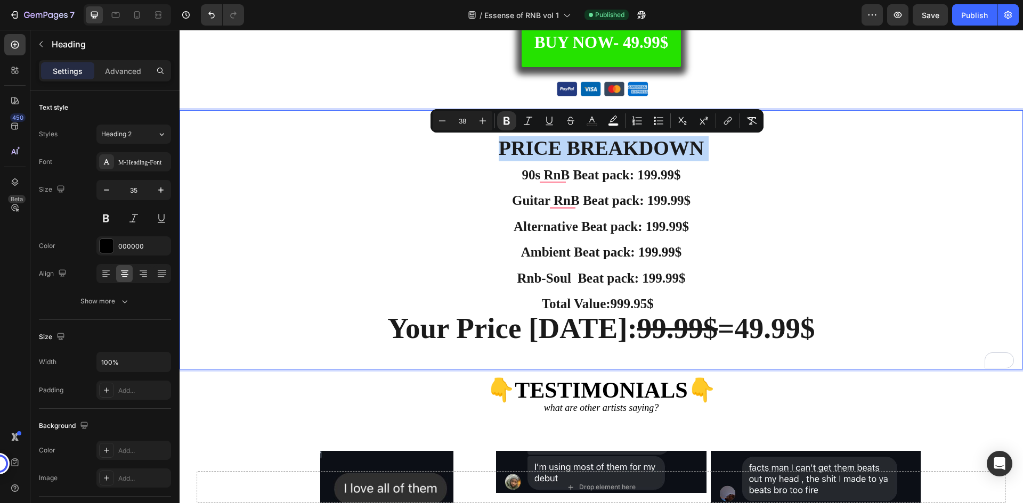
click at [650, 152] on strong "PRICE BREAKDOWN" at bounding box center [601, 148] width 205 height 22
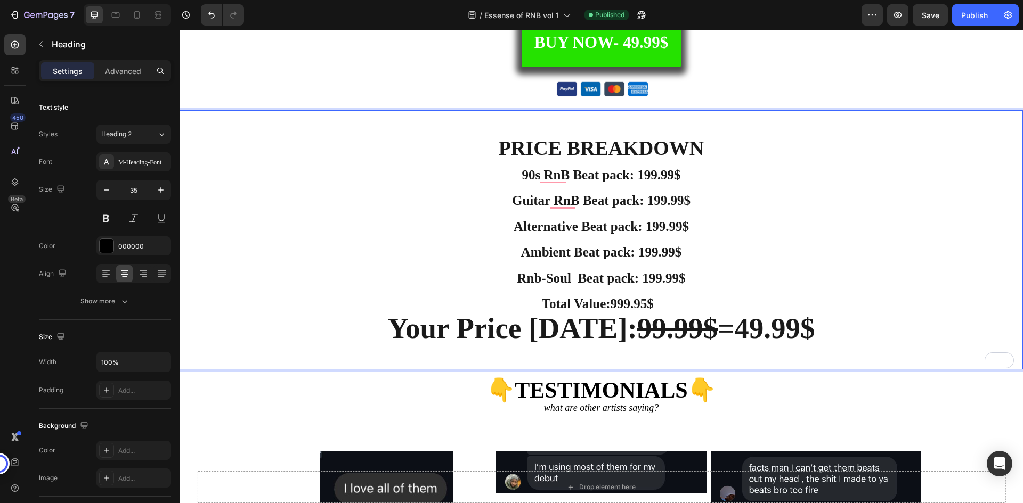
click at [639, 126] on strong "Get Essence Of Rnb Worth Over $999.95" at bounding box center [601, 124] width 282 height 18
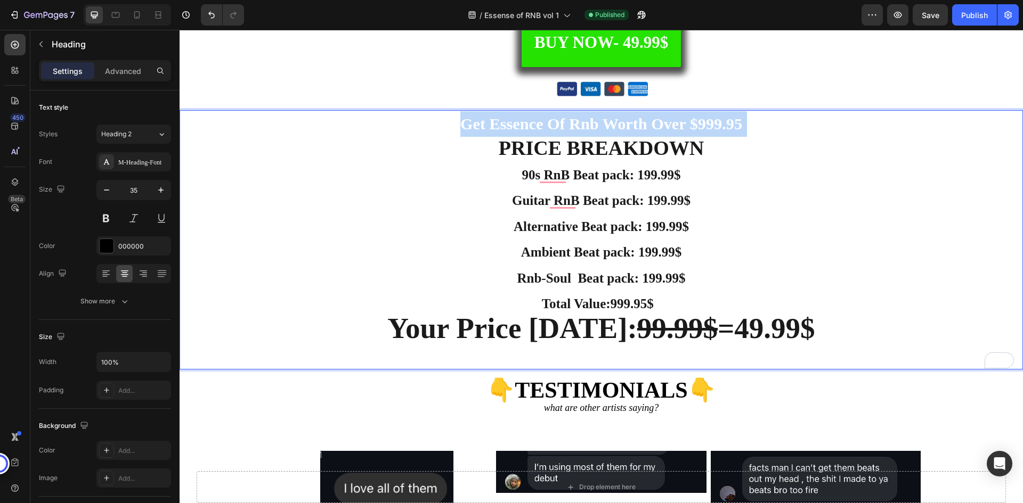
click at [639, 126] on strong "Get Essence Of Rnb Worth Over $999.95" at bounding box center [601, 124] width 282 height 18
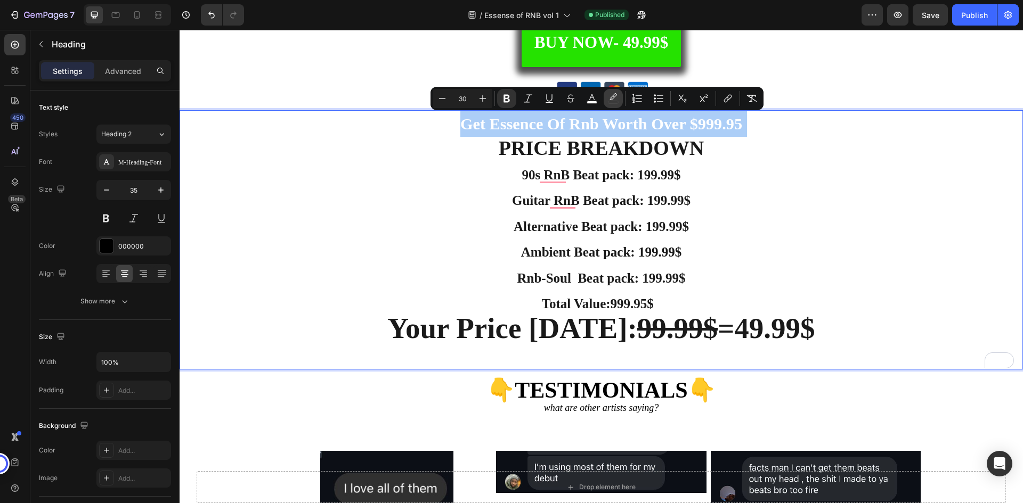
click at [607, 100] on button "color" at bounding box center [613, 98] width 19 height 19
type input "FFFFFF"
type input "0"
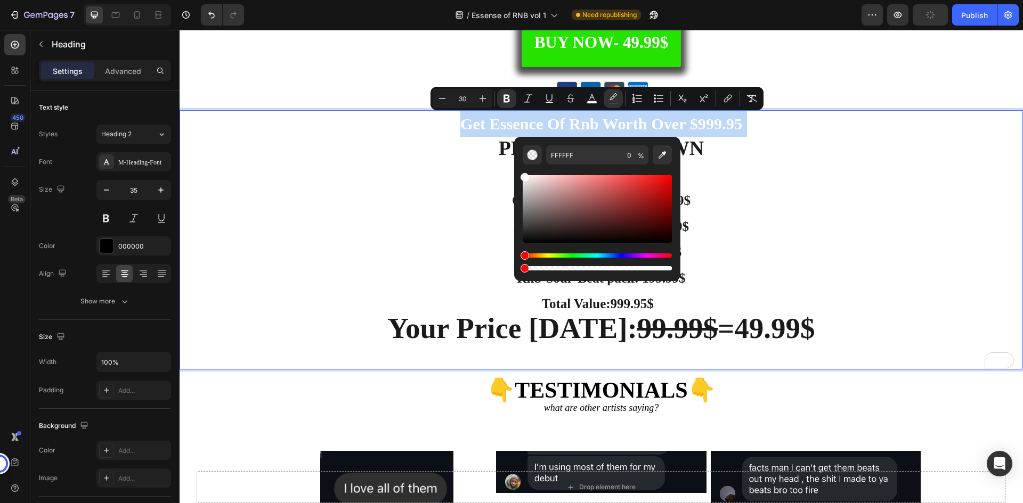
click at [499, 153] on strong "PRICE BREAKDOWN" at bounding box center [601, 148] width 205 height 22
type input "38"
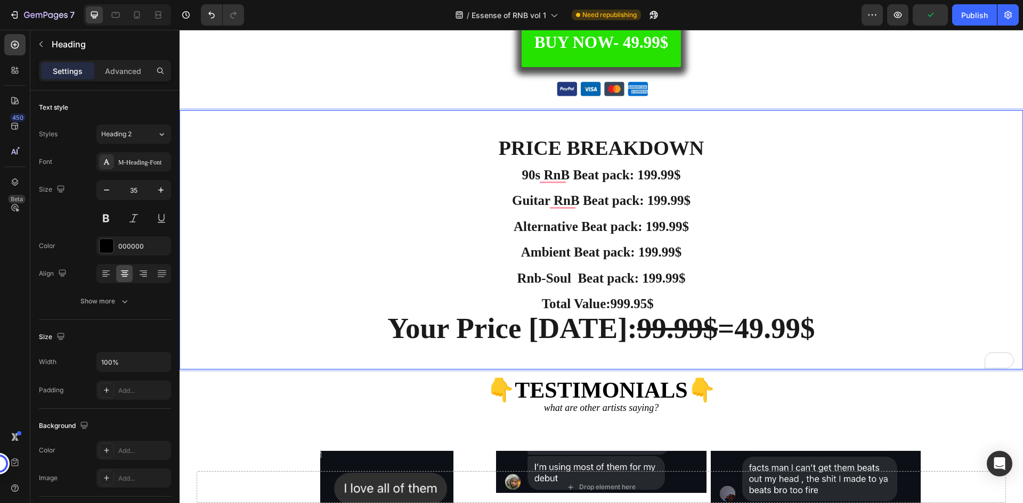
click at [555, 147] on strong "PRICE BREAKDOWN" at bounding box center [601, 148] width 205 height 22
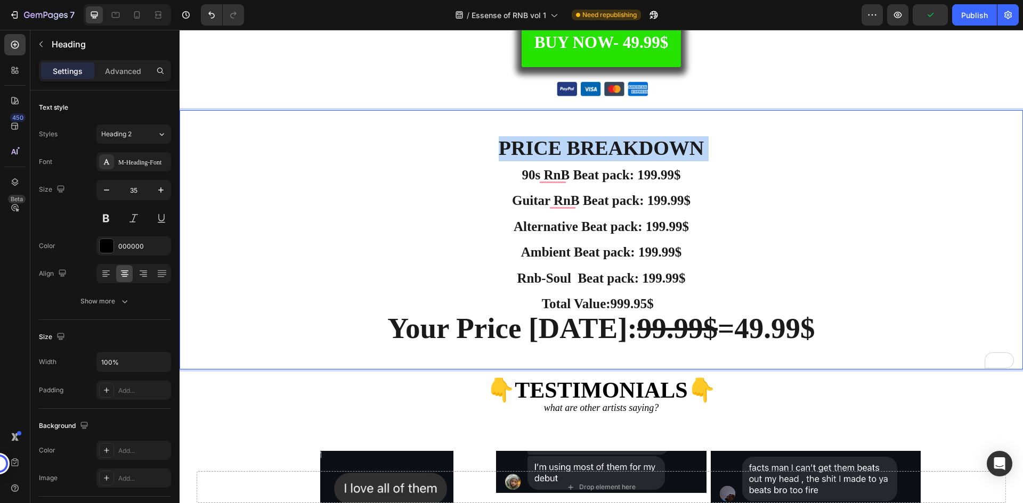
click at [555, 147] on strong "PRICE BREAKDOWN" at bounding box center [601, 148] width 205 height 22
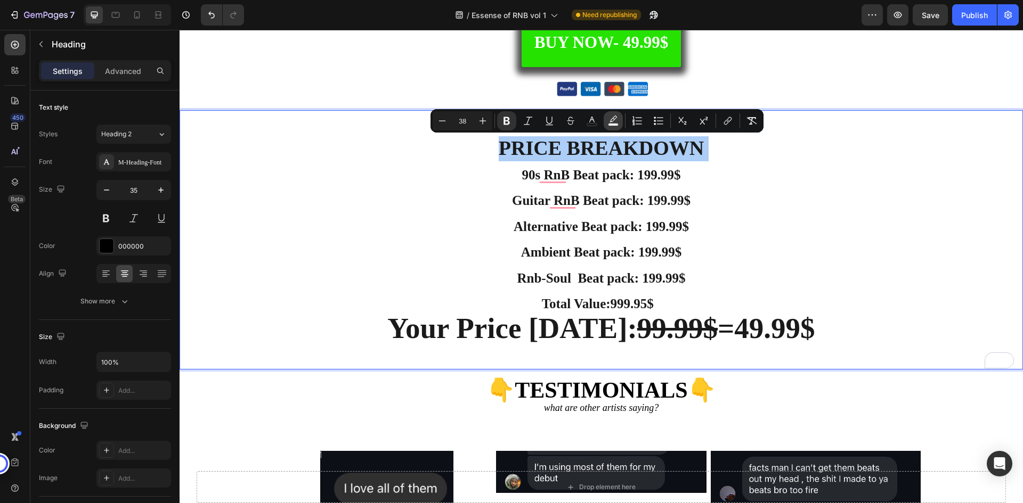
click at [618, 118] on icon "Editor contextual toolbar" at bounding box center [613, 121] width 11 height 11
type input "100"
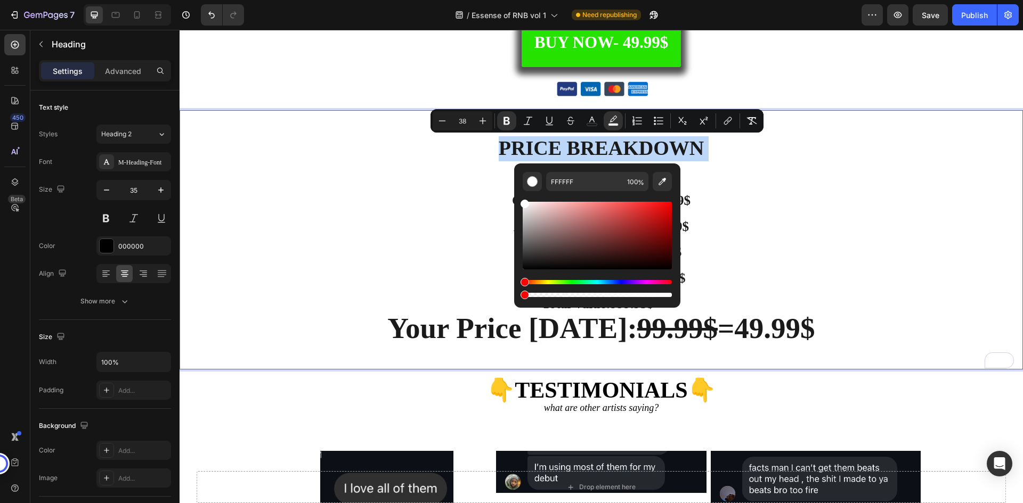
type input "0"
drag, startPoint x: 669, startPoint y: 295, endPoint x: 514, endPoint y: 296, distance: 155.0
click at [514, 296] on div "FFFFFF 0 %" at bounding box center [597, 232] width 166 height 136
click at [621, 152] on strong "PRICE BREAKDOWN" at bounding box center [601, 148] width 205 height 22
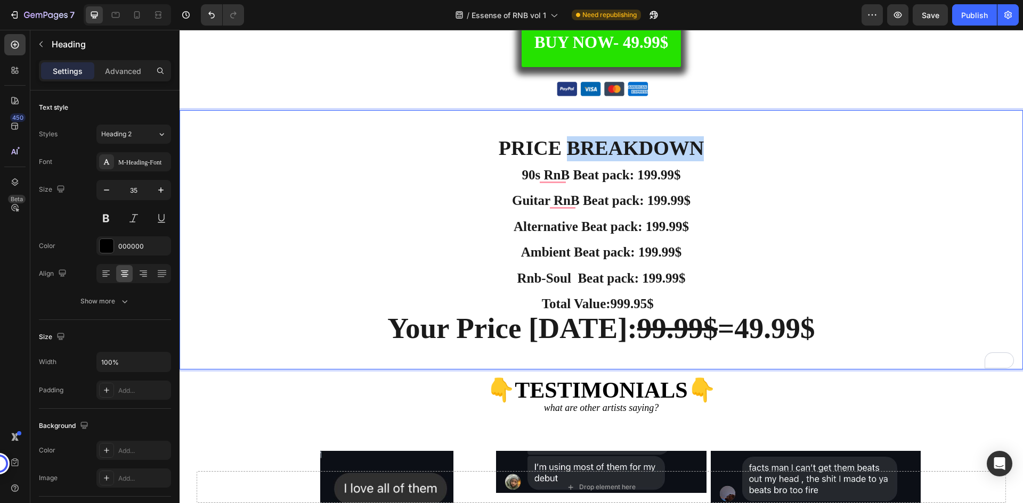
click at [621, 152] on strong "PRICE BREAKDOWN" at bounding box center [601, 148] width 205 height 22
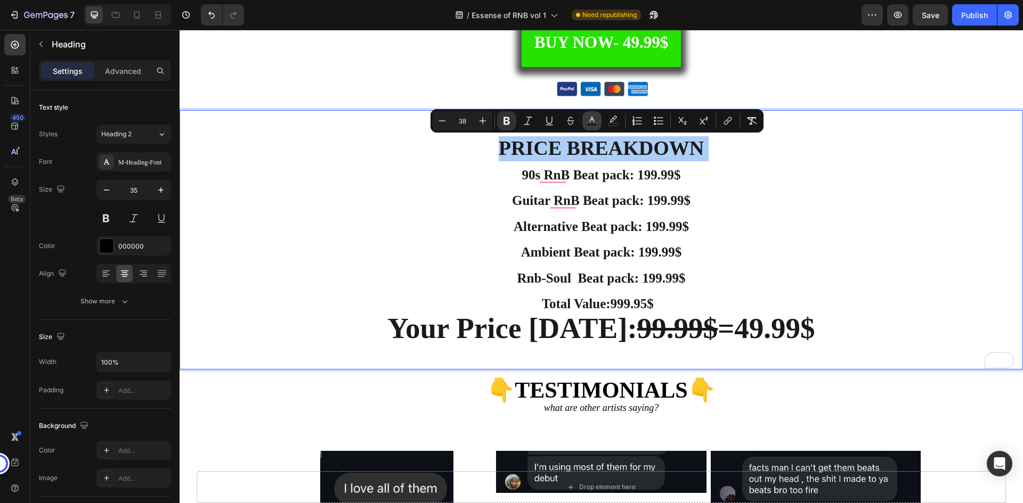
click at [588, 120] on icon "Editor contextual toolbar" at bounding box center [592, 121] width 11 height 11
type input "1A1A1A"
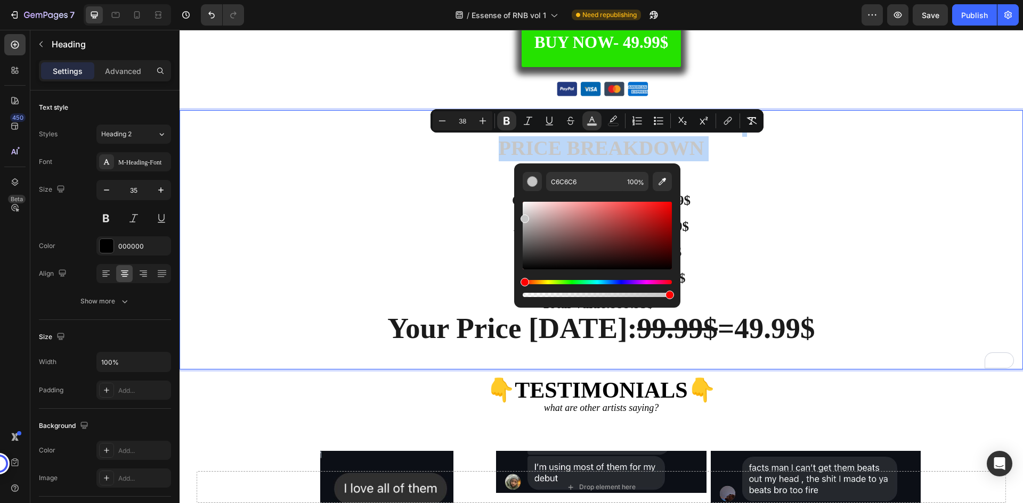
drag, startPoint x: 745, startPoint y: 261, endPoint x: 485, endPoint y: 161, distance: 278.6
type input "FFFFFF"
drag, startPoint x: 525, startPoint y: 217, endPoint x: 520, endPoint y: 195, distance: 22.9
click at [520, 195] on div "FFFFFF 100 %" at bounding box center [597, 232] width 166 height 136
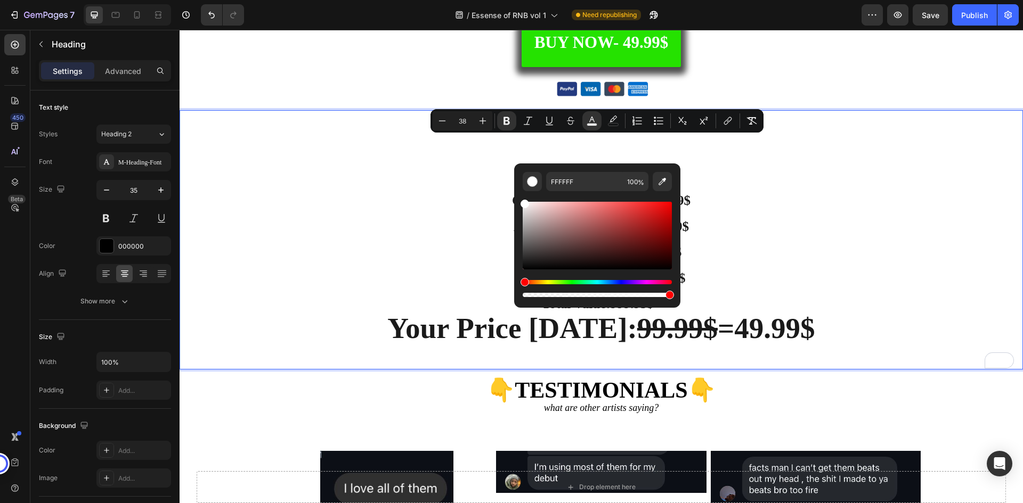
click at [504, 186] on p "Get Essence Of Rnb Worth Over $999.95 PRICE BREAKDOWN 90s RnB Beat pack: 199.99…" at bounding box center [601, 239] width 841 height 257
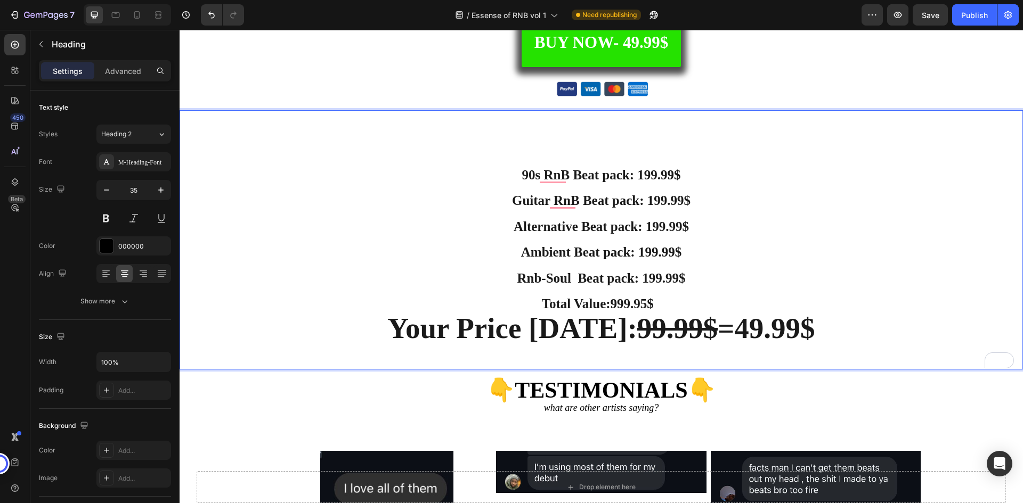
click at [582, 175] on strong "90s RnB Beat pack: 199.99$" at bounding box center [601, 175] width 159 height 14
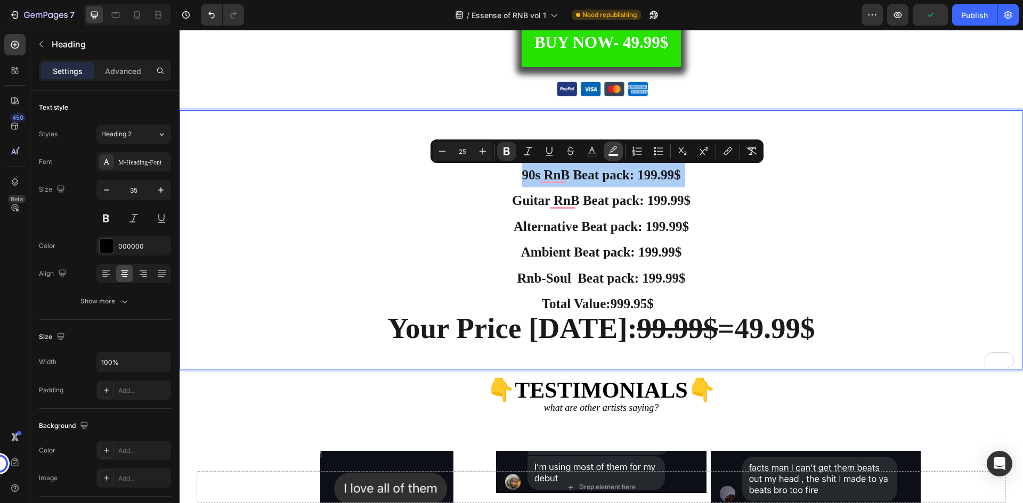
click at [609, 149] on icon "Editor contextual toolbar" at bounding box center [613, 151] width 11 height 11
type input "100"
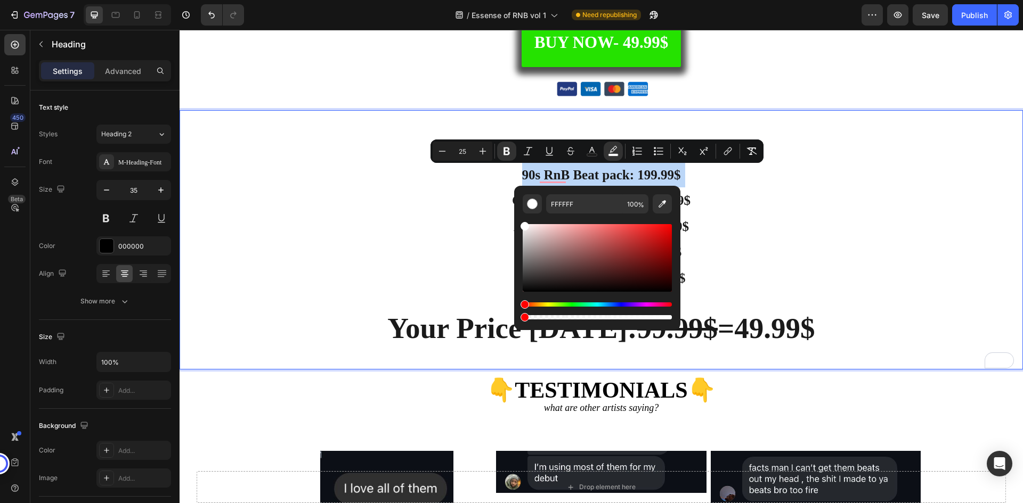
type input "0"
drag, startPoint x: 671, startPoint y: 315, endPoint x: 514, endPoint y: 318, distance: 156.6
click at [514, 318] on div "FFFFFF 0 %" at bounding box center [597, 254] width 166 height 136
type input "FFFFFF"
drag, startPoint x: 706, startPoint y: 255, endPoint x: 723, endPoint y: 238, distance: 24.5
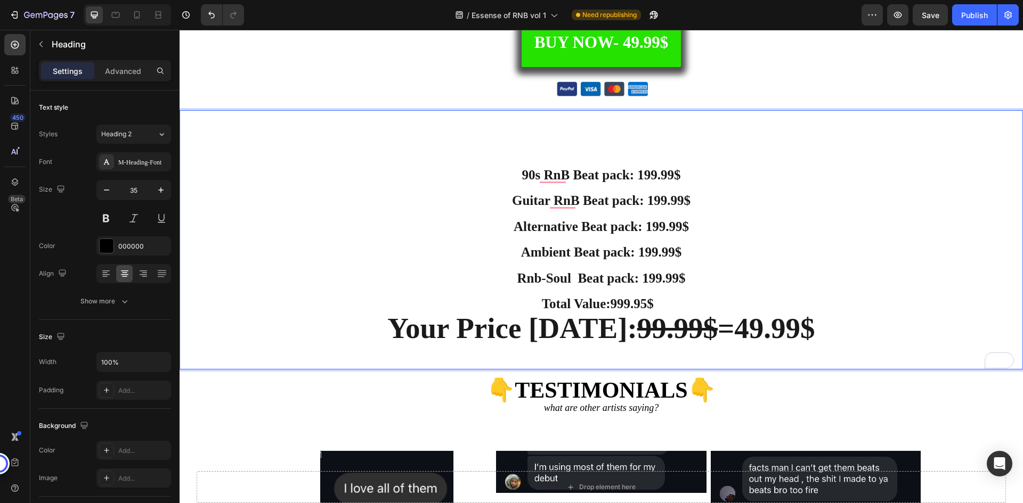
click at [707, 199] on p "Get Essence Of Rnb Worth Over $999.95 PRICE BREAKDOWN 90s RnB Beat pack: 199.99…" at bounding box center [601, 239] width 841 height 257
click at [628, 183] on p "Get Essence Of Rnb Worth Over $999.95 PRICE BREAKDOWN 90s RnB Beat pack: 199.99…" at bounding box center [601, 239] width 841 height 257
click at [628, 182] on p "Get Essence Of Rnb Worth Over $999.95 PRICE BREAKDOWN 90s RnB Beat pack: 199.99…" at bounding box center [601, 239] width 841 height 257
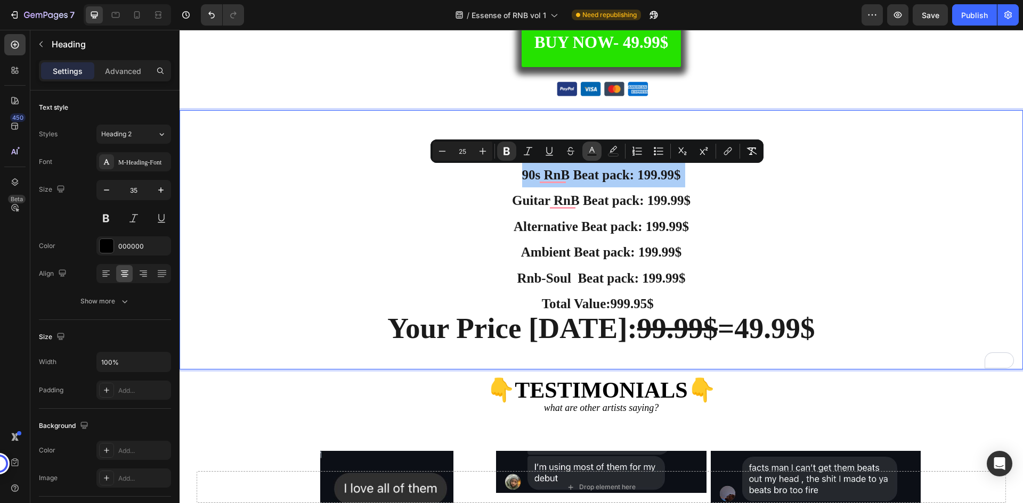
click at [585, 151] on button "color" at bounding box center [591, 151] width 19 height 19
type input "1A1A1A"
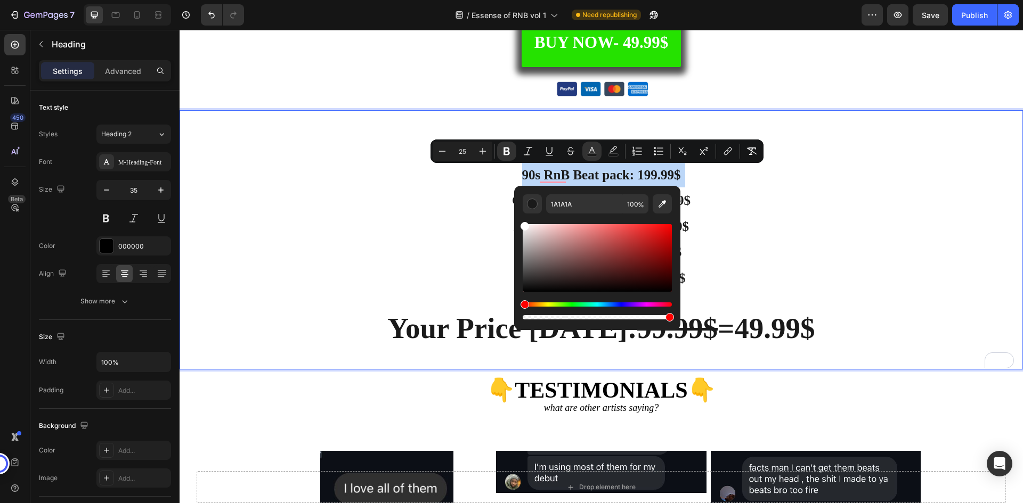
type input "FFFFFF"
drag, startPoint x: 524, startPoint y: 251, endPoint x: 517, endPoint y: 213, distance: 39.1
click at [517, 213] on div "FFFFFF 100 %" at bounding box center [597, 254] width 166 height 136
click at [716, 189] on p "Get Essence Of Rnb Worth Over $999.95 PRICE BREAKDOWN 90s RnB Beat pack: 199.99…" at bounding box center [601, 239] width 841 height 257
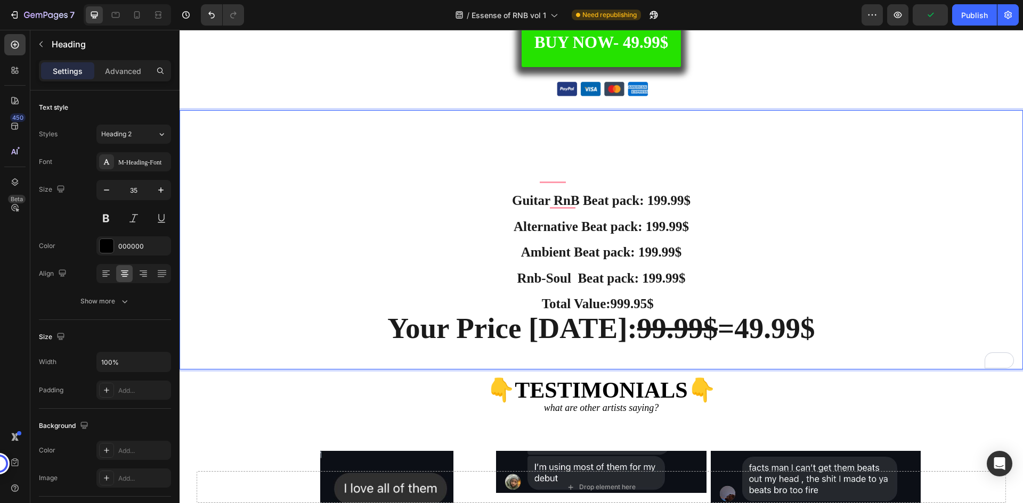
click at [635, 201] on strong "Guitar RnB Beat pack: 199.99$" at bounding box center [601, 200] width 178 height 14
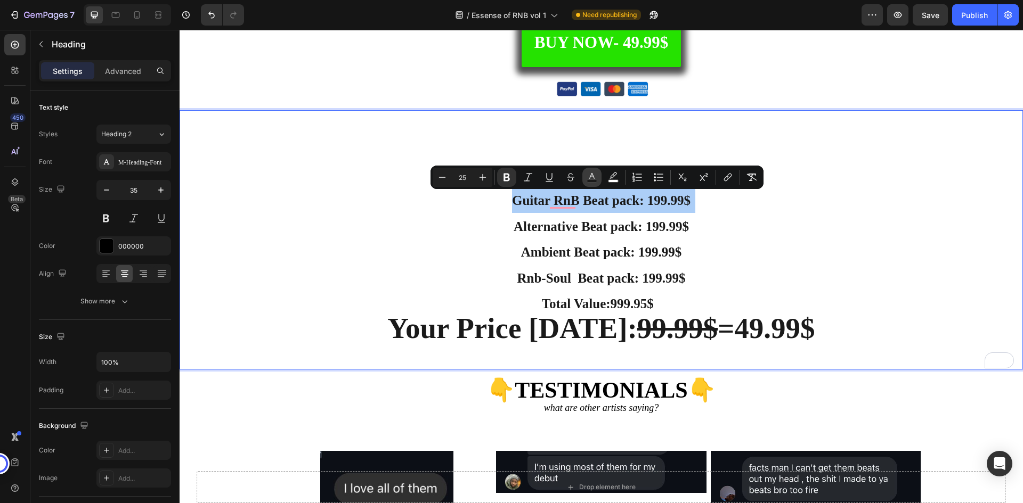
click at [590, 174] on icon "Editor contextual toolbar" at bounding box center [592, 177] width 11 height 11
type input "1A1A1A"
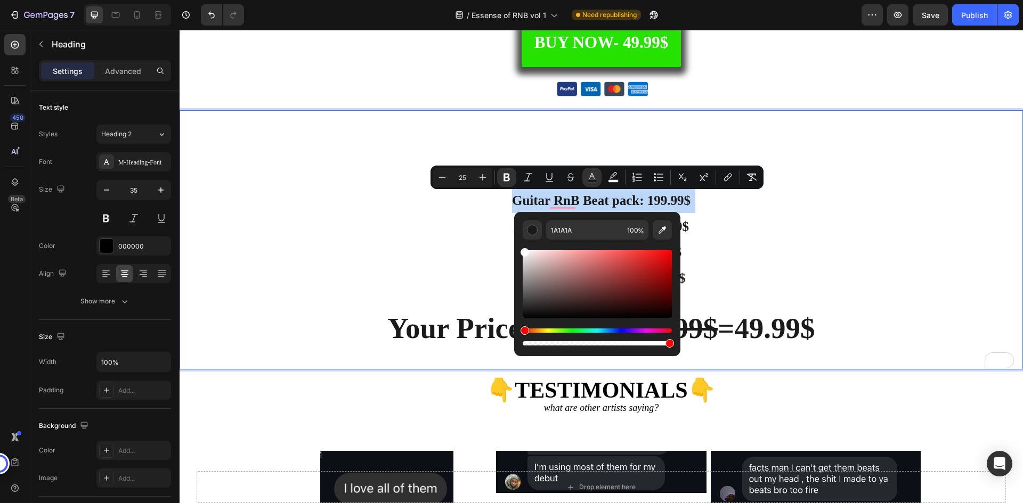
type input "FFFFFF"
drag, startPoint x: 721, startPoint y: 291, endPoint x: 508, endPoint y: 235, distance: 221.0
type input "0"
drag, startPoint x: 670, startPoint y: 346, endPoint x: 519, endPoint y: 345, distance: 150.2
click at [519, 345] on div "FFFFFF 0 %" at bounding box center [597, 280] width 166 height 136
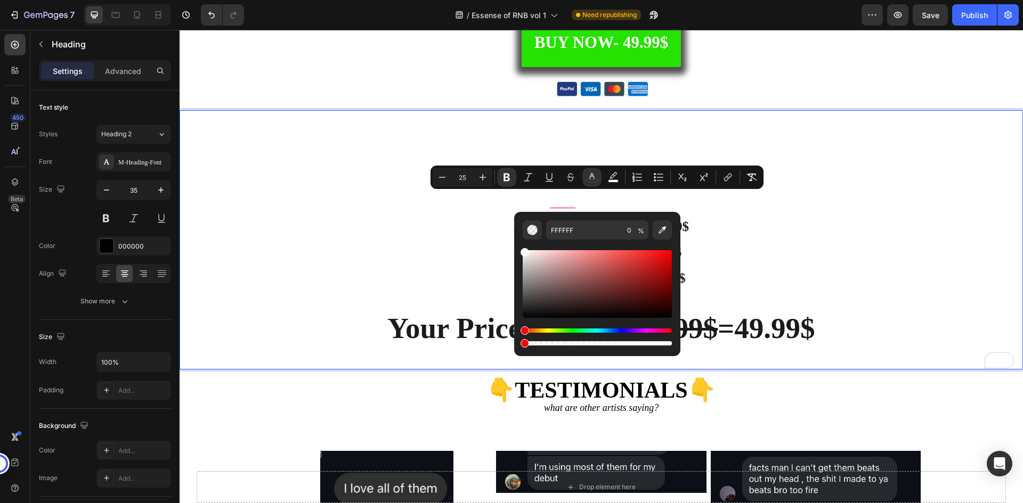
click at [698, 228] on p "Get Essence Of Rnb Worth Over $999.95 PRICE BREAKDOWN 90s RnB Beat pack: 199.99…" at bounding box center [601, 239] width 841 height 257
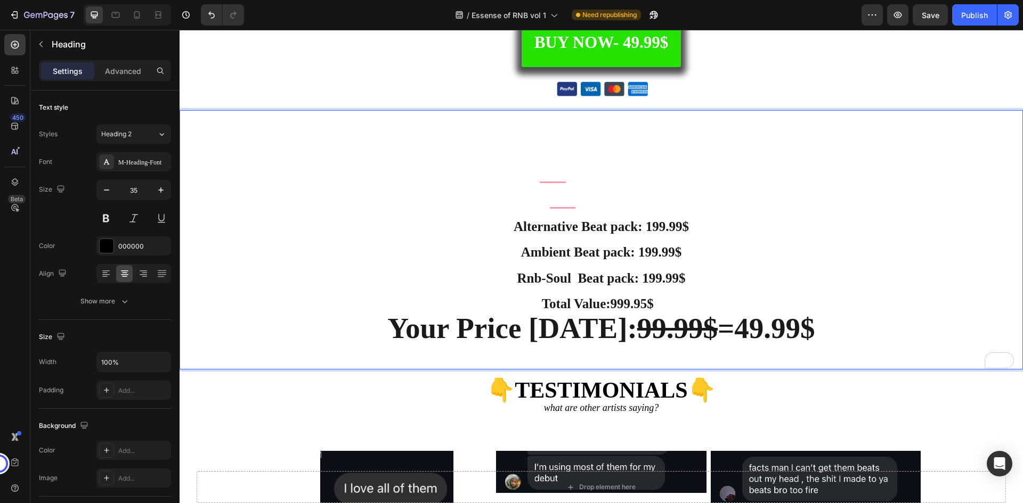
click at [594, 225] on strong "Alternative Beat pack: 199.99$" at bounding box center [601, 226] width 175 height 14
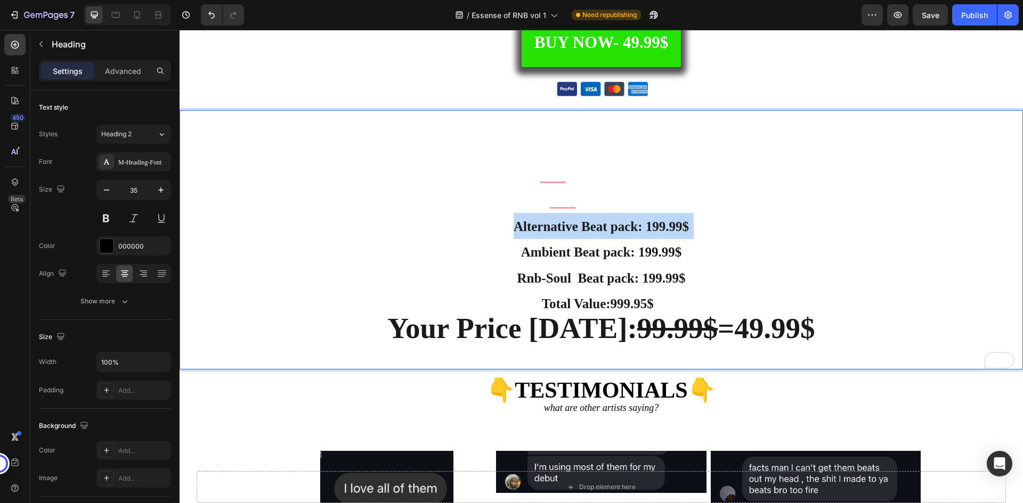
click at [594, 225] on strong "Alternative Beat pack: 199.99$" at bounding box center [601, 226] width 175 height 14
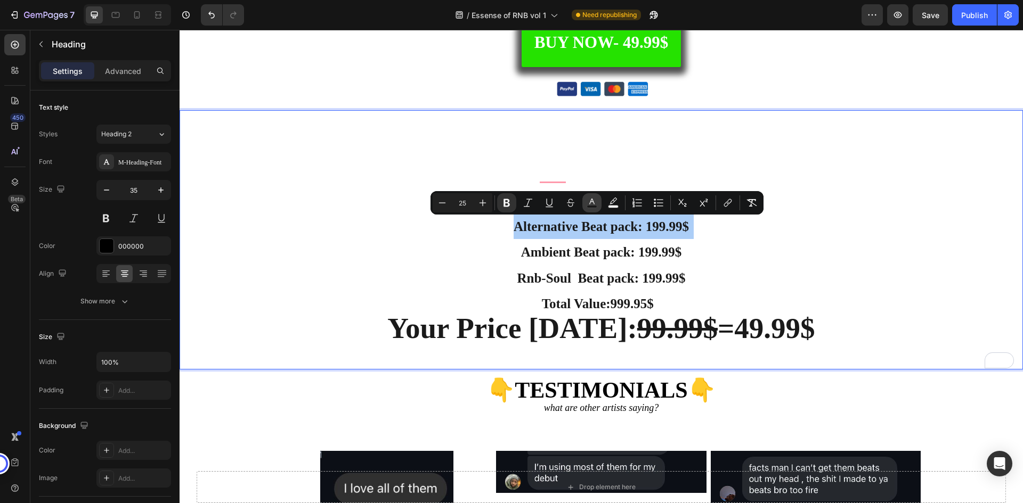
click at [592, 206] on rect "Editor contextual toolbar" at bounding box center [592, 207] width 10 height 3
type input "1A1A1A"
type input "100"
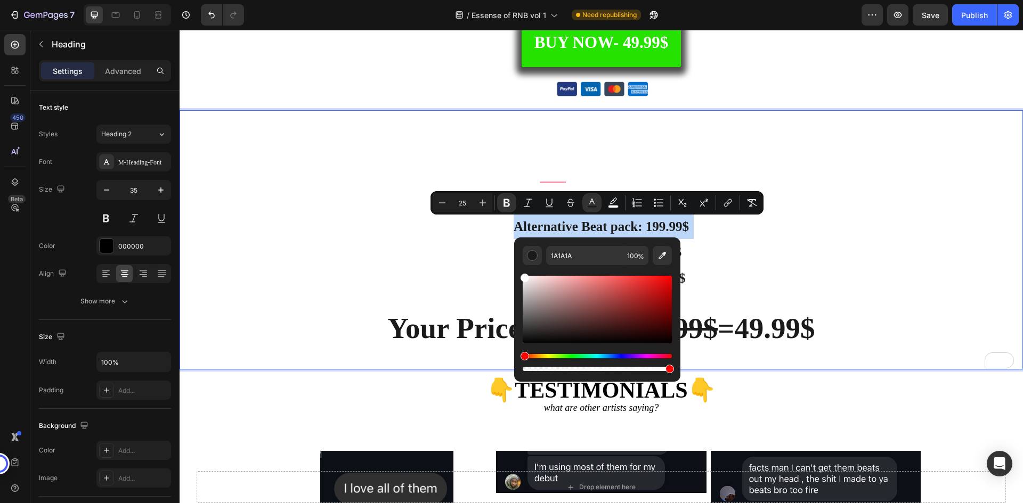
type input "FFFFFF"
drag, startPoint x: 525, startPoint y: 340, endPoint x: 516, endPoint y: 258, distance: 82.0
click at [516, 258] on div "FFFFFF 100 %" at bounding box center [597, 306] width 166 height 136
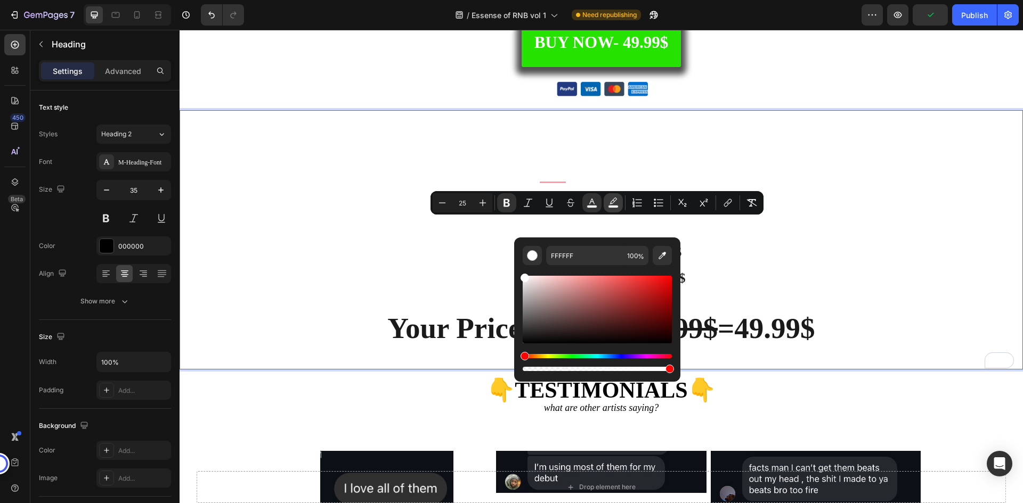
click at [613, 202] on icon "Editor contextual toolbar" at bounding box center [612, 201] width 7 height 6
type input "100"
type input "0"
drag, startPoint x: 849, startPoint y: 396, endPoint x: 511, endPoint y: 369, distance: 339.4
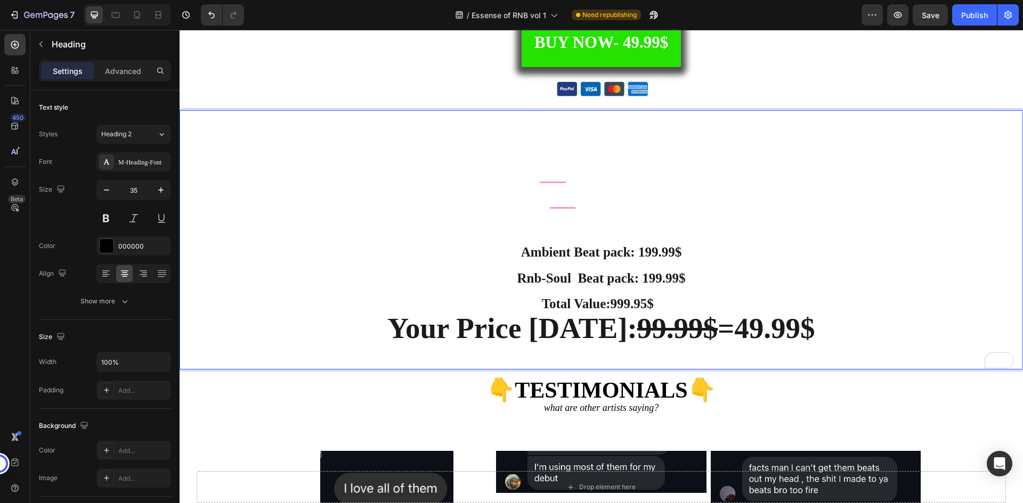
click at [708, 256] on p "Get Essence Of Rnb Worth Over $999.95 PRICE BREAKDOWN 90s RnB Beat pack: 199.99…" at bounding box center [601, 239] width 841 height 257
click at [605, 251] on strong "Ambient Beat pack: 199.99$" at bounding box center [601, 252] width 160 height 14
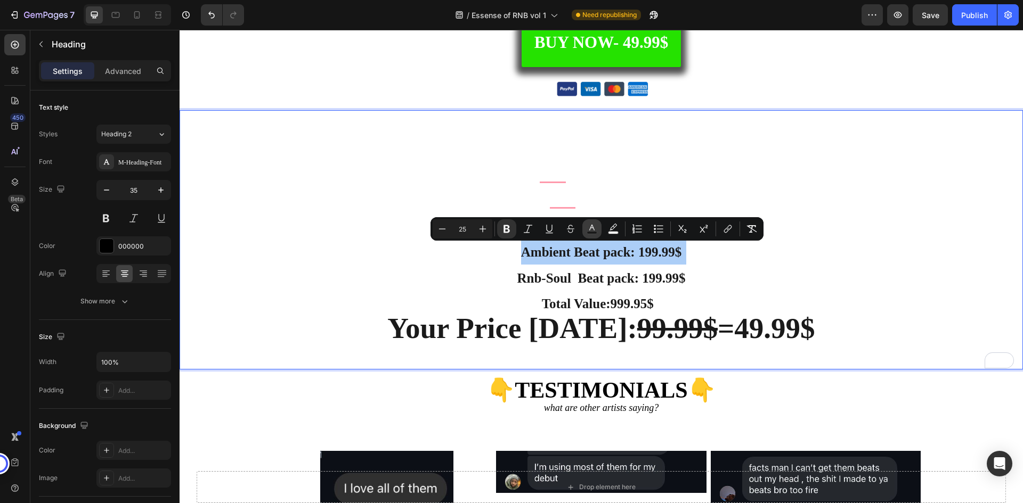
click at [589, 225] on icon "Editor contextual toolbar" at bounding box center [592, 229] width 11 height 11
type input "1A1A1A"
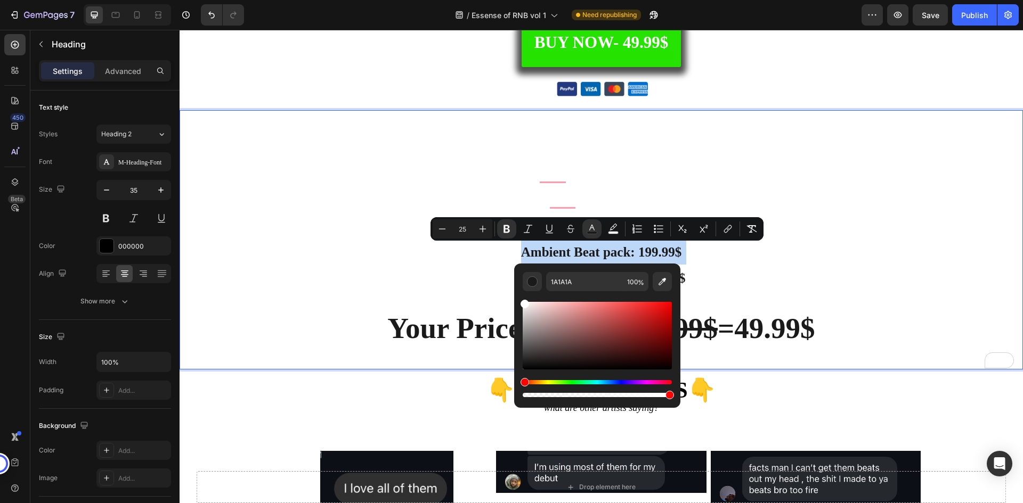
type input "FFFFFF"
drag, startPoint x: 539, startPoint y: 326, endPoint x: 517, endPoint y: 287, distance: 44.9
click at [517, 287] on div "FFFFFF 100 %" at bounding box center [597, 332] width 166 height 136
click at [612, 234] on rect "Editor contextual toolbar" at bounding box center [613, 233] width 10 height 3
type input "100"
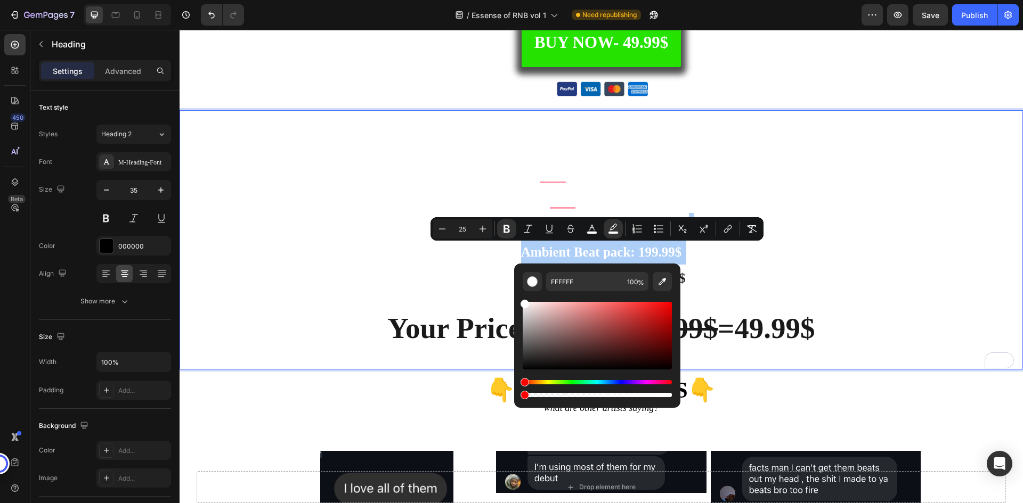
drag, startPoint x: 851, startPoint y: 424, endPoint x: 512, endPoint y: 394, distance: 340.1
type input "0"
click at [724, 249] on p "Get Essence Of Rnb Worth Over $999.95 PRICE BREAKDOWN 90s RnB Beat pack: 199.99…" at bounding box center [601, 239] width 841 height 257
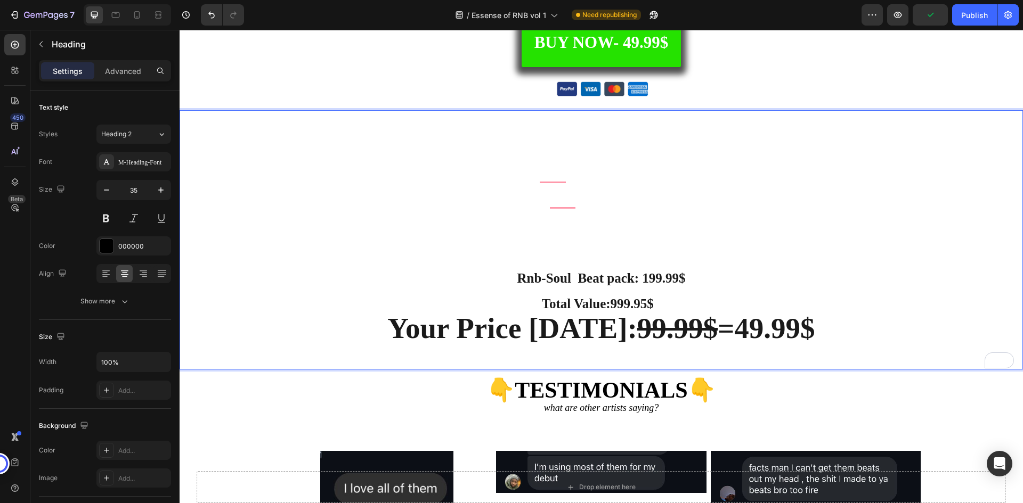
click at [621, 279] on strong "Rnb-Soul Beat pack: 199.99$" at bounding box center [601, 278] width 168 height 14
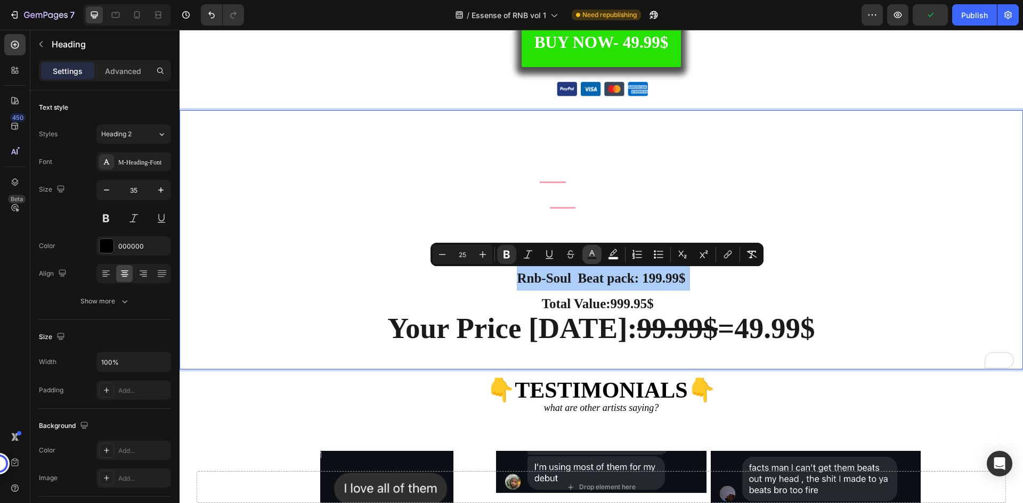
click at [587, 252] on icon "Editor contextual toolbar" at bounding box center [592, 254] width 11 height 11
type input "1A1A1A"
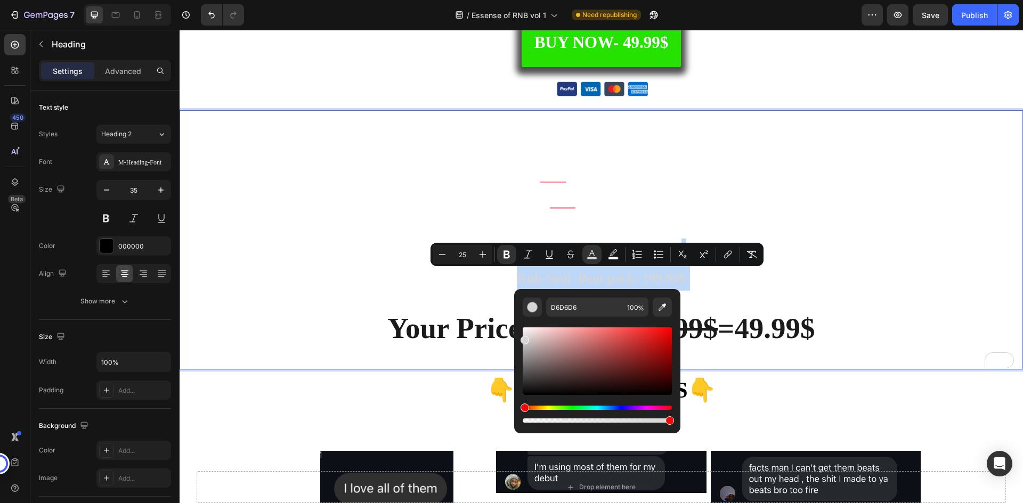
drag, startPoint x: 757, startPoint y: 387, endPoint x: 495, endPoint y: 287, distance: 280.1
drag, startPoint x: 525, startPoint y: 338, endPoint x: 520, endPoint y: 313, distance: 26.1
click at [520, 313] on div "D6D6D6 100 %" at bounding box center [597, 357] width 166 height 136
type input "FFFFFF"
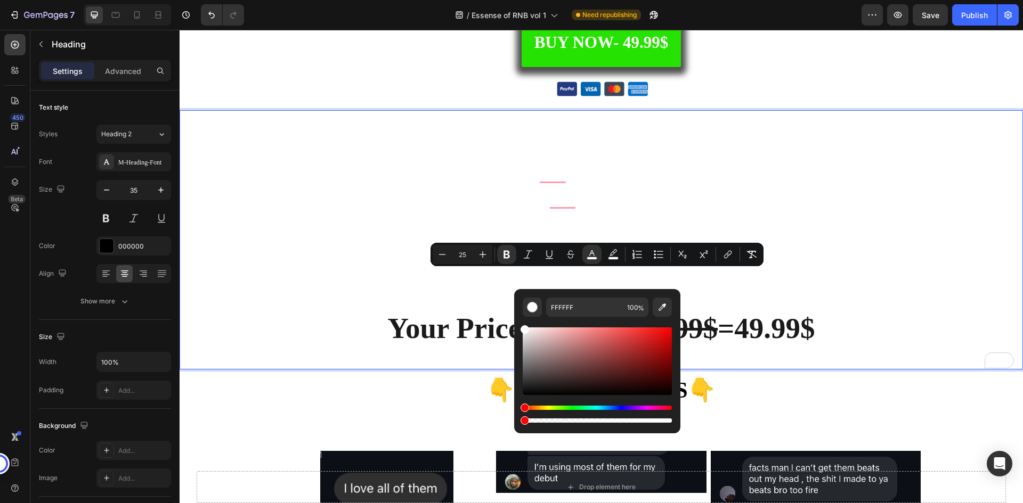
drag, startPoint x: 671, startPoint y: 422, endPoint x: 516, endPoint y: 423, distance: 155.6
click at [516, 423] on div "FFFFFF 100 %" at bounding box center [597, 357] width 166 height 136
type input "0"
click at [751, 287] on p "Get Essence Of Rnb Worth Over $999.95 PRICE BREAKDOWN 90s RnB Beat pack: 199.99…" at bounding box center [601, 239] width 841 height 257
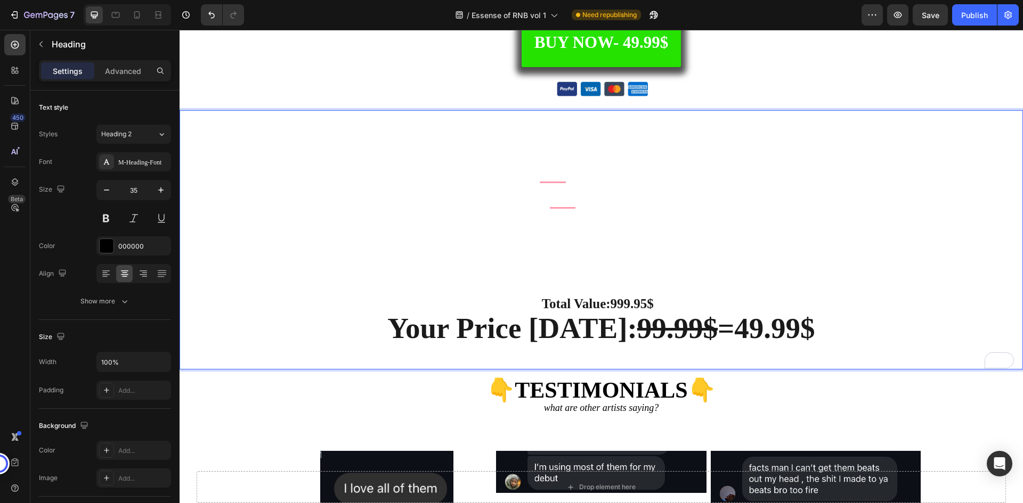
click at [628, 303] on strong "Total Value:999.95$" at bounding box center [598, 304] width 112 height 14
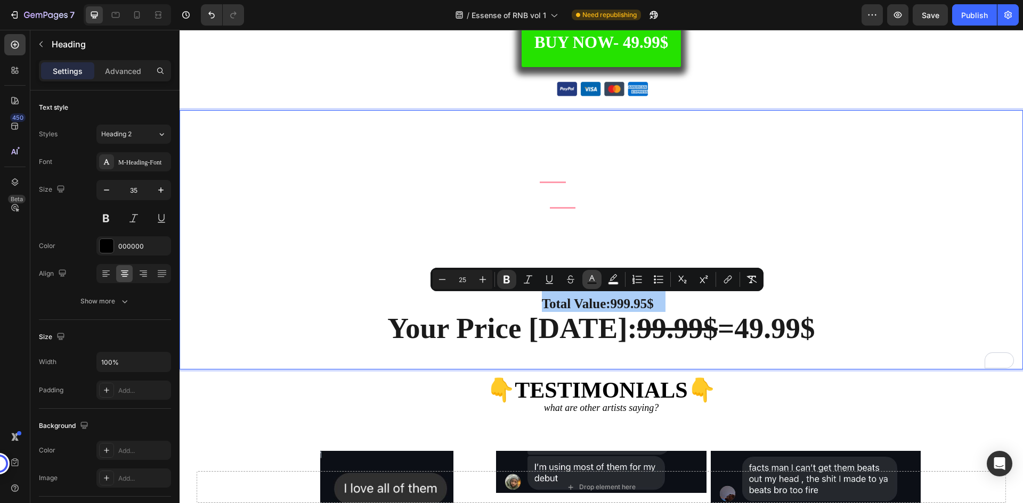
click at [597, 280] on icon "Editor contextual toolbar" at bounding box center [592, 279] width 11 height 11
type input "1A1A1A"
type input "100"
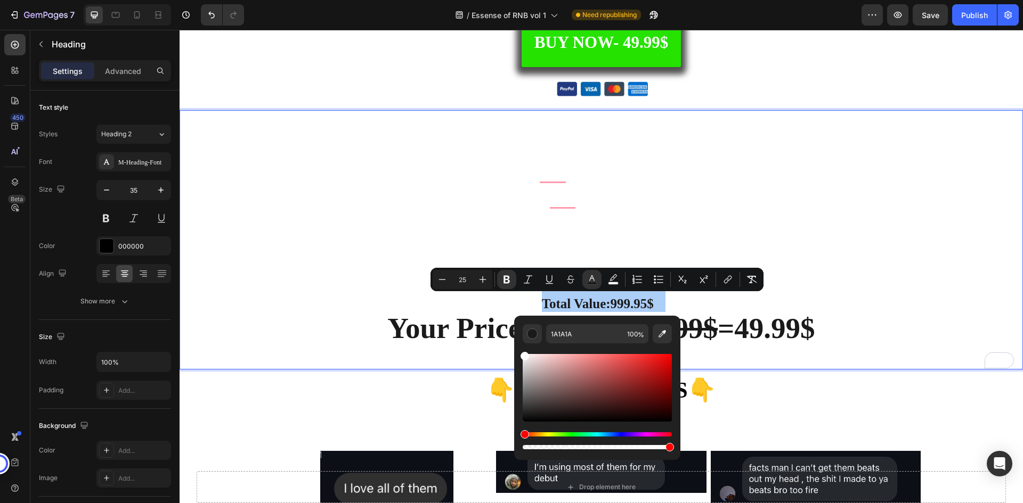
drag, startPoint x: 551, startPoint y: 369, endPoint x: 514, endPoint y: 349, distance: 42.9
click at [514, 349] on div "1A1A1A 100 %" at bounding box center [597, 384] width 166 height 136
type input "FFFFFF"
click at [621, 281] on button "color" at bounding box center [613, 279] width 19 height 19
type input "100"
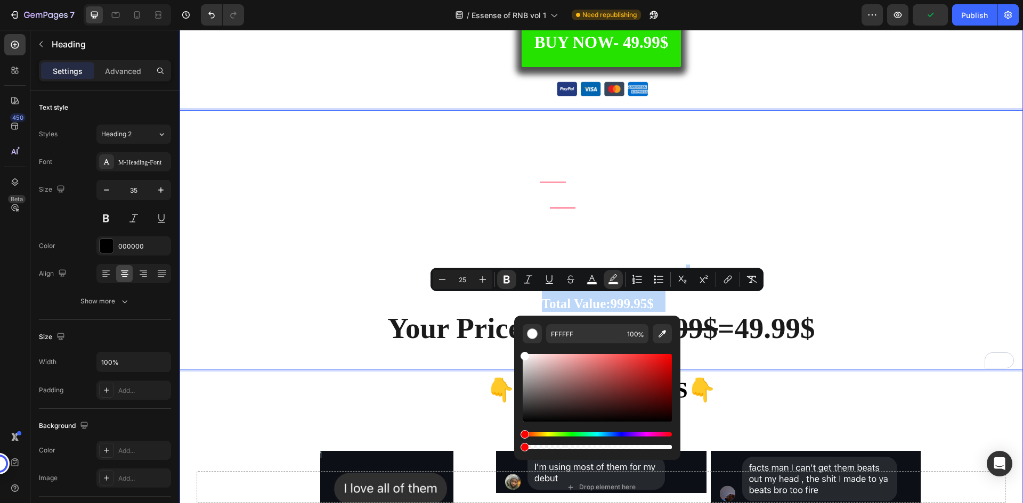
type input "0"
drag, startPoint x: 847, startPoint y: 476, endPoint x: 705, endPoint y: 470, distance: 141.3
type input "55"
click at [735, 317] on strong "=49.99$" at bounding box center [766, 328] width 97 height 32
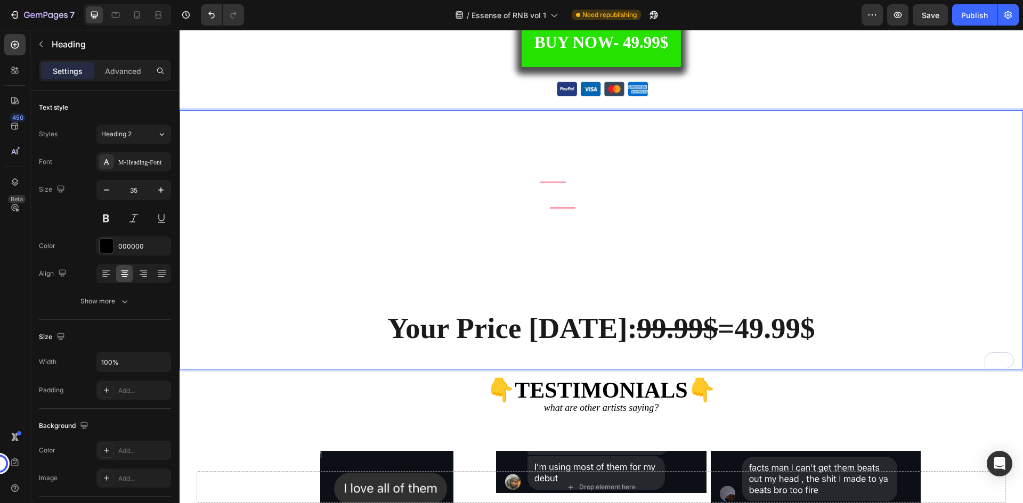
click at [622, 295] on p "Get Essence Of Rnb Worth Over $999.95 PRICE BREAKDOWN 90s RnB Beat pack: 199.99…" at bounding box center [601, 239] width 841 height 257
click at [566, 330] on strong "Your Price [DATE]:" at bounding box center [511, 328] width 249 height 32
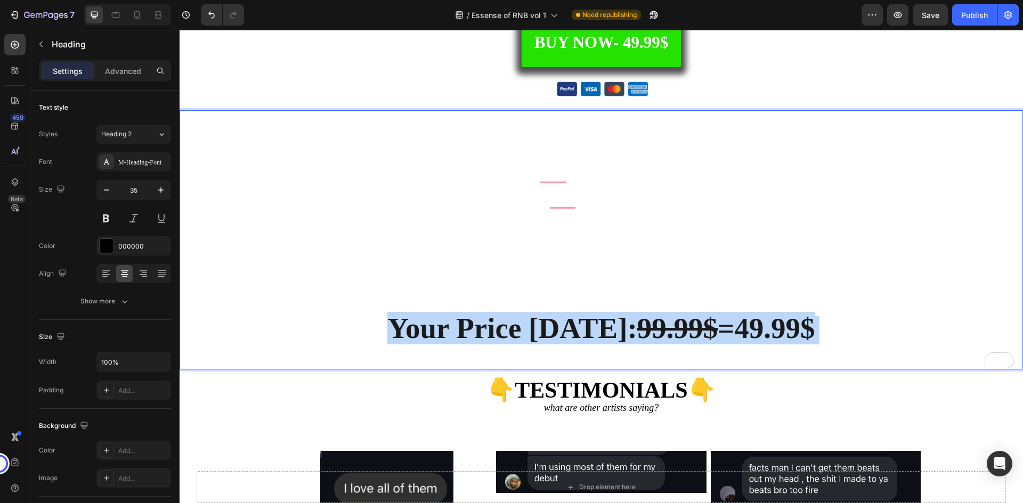
click at [566, 330] on strong "Your Price [DATE]:" at bounding box center [511, 328] width 249 height 32
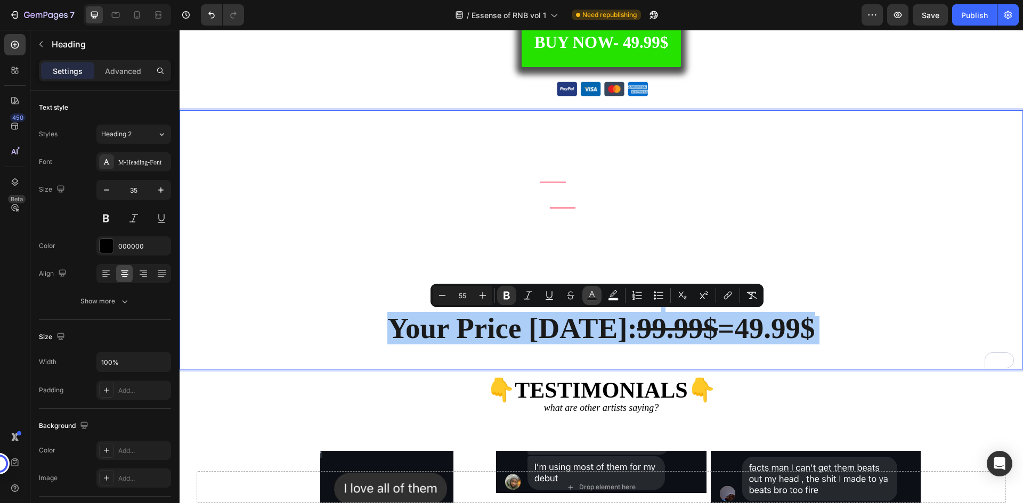
click at [595, 294] on icon "Editor contextual toolbar" at bounding box center [592, 295] width 11 height 11
type input "1A1A1A"
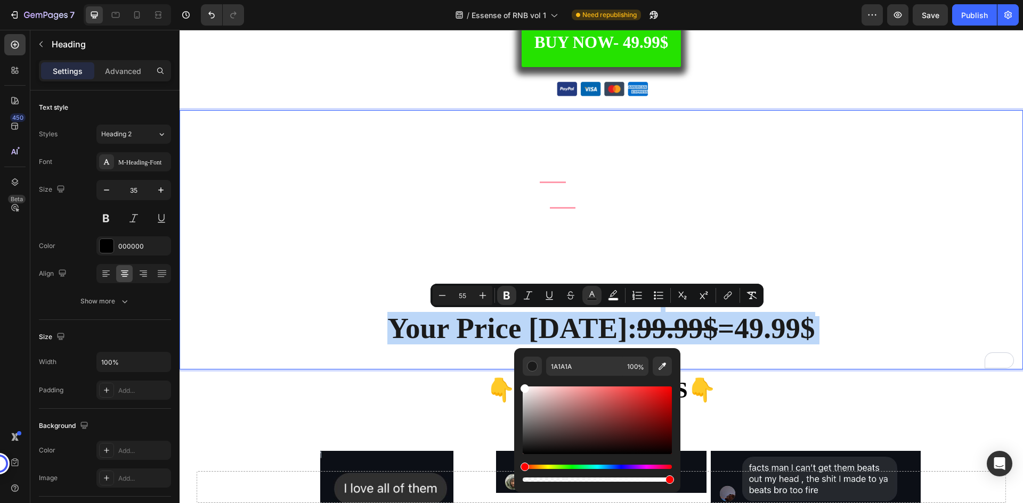
type input "FFFFFF"
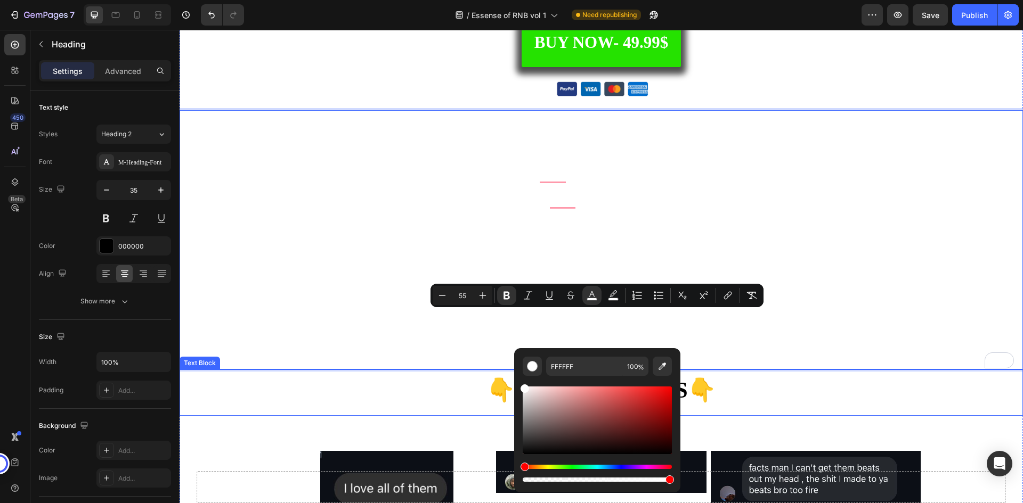
drag, startPoint x: 730, startPoint y: 434, endPoint x: 694, endPoint y: 404, distance: 46.9
click at [617, 297] on icon "Editor contextual toolbar" at bounding box center [613, 295] width 11 height 11
type input "100"
type input "0"
drag, startPoint x: 835, startPoint y: 509, endPoint x: 494, endPoint y: 483, distance: 342.0
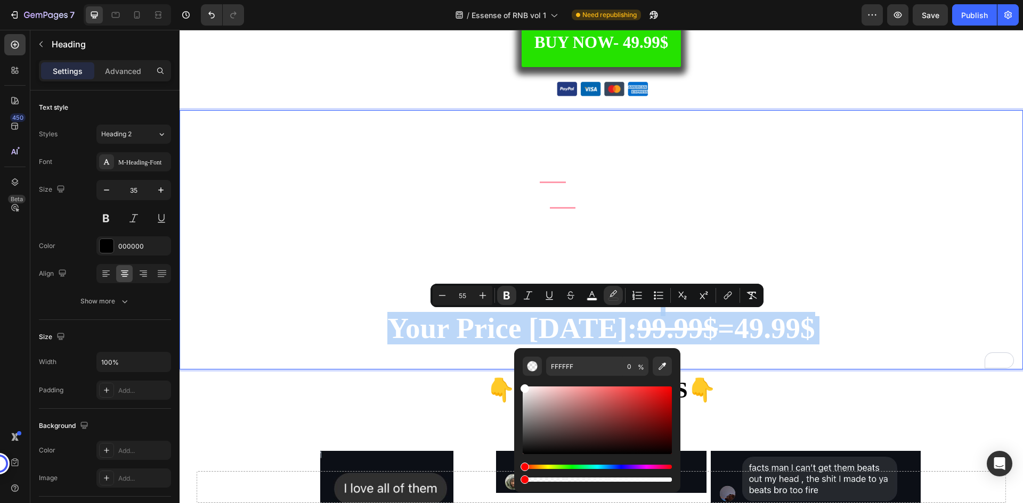
click at [730, 333] on strong "=49.99$" at bounding box center [766, 328] width 97 height 32
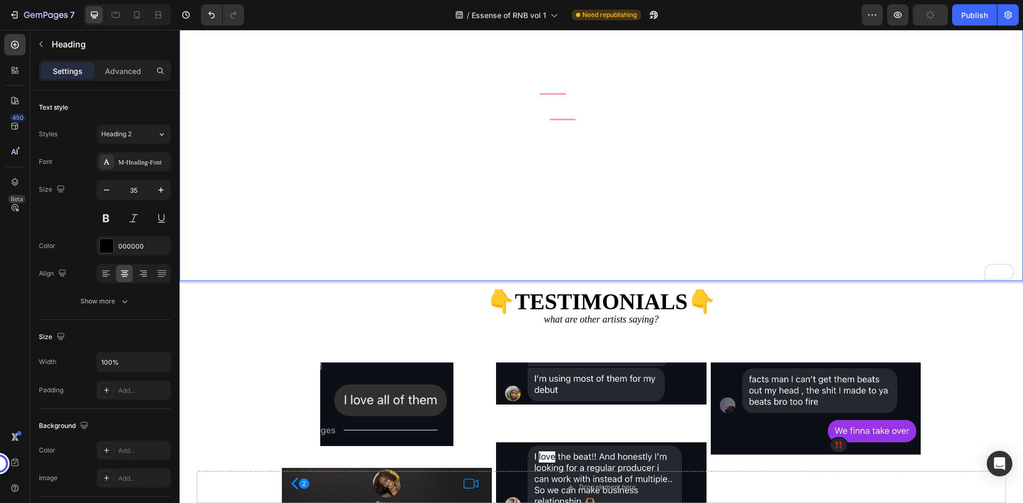
scroll to position [3410, 0]
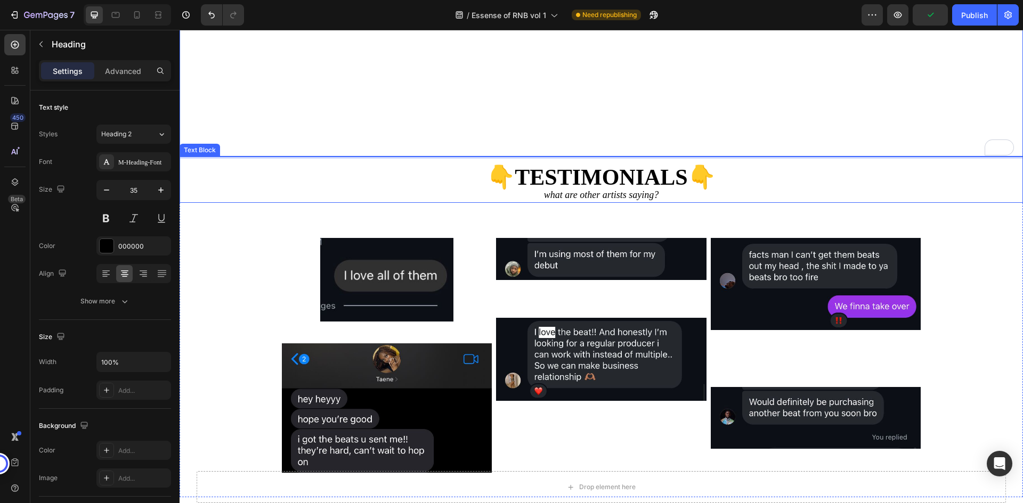
click at [588, 172] on strong "👇TESTIMONIALS👇" at bounding box center [601, 177] width 228 height 25
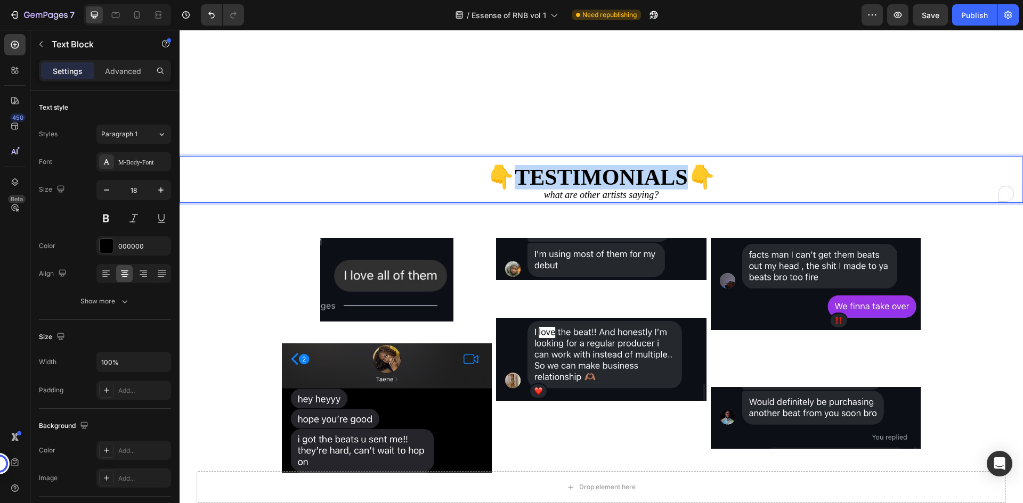
click at [589, 172] on strong "👇TESTIMONIALS👇" at bounding box center [601, 177] width 228 height 25
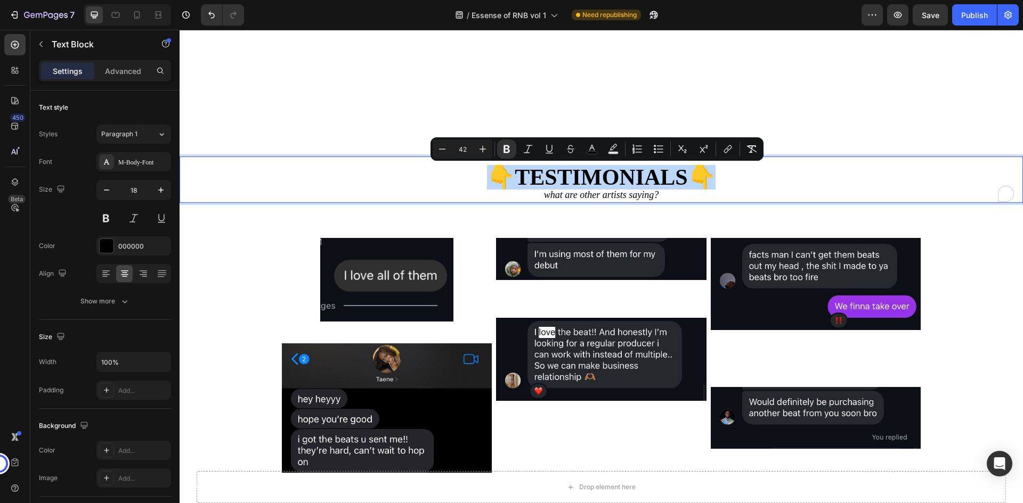
click at [655, 178] on strong "👇TESTIMONIALS👇" at bounding box center [601, 177] width 228 height 25
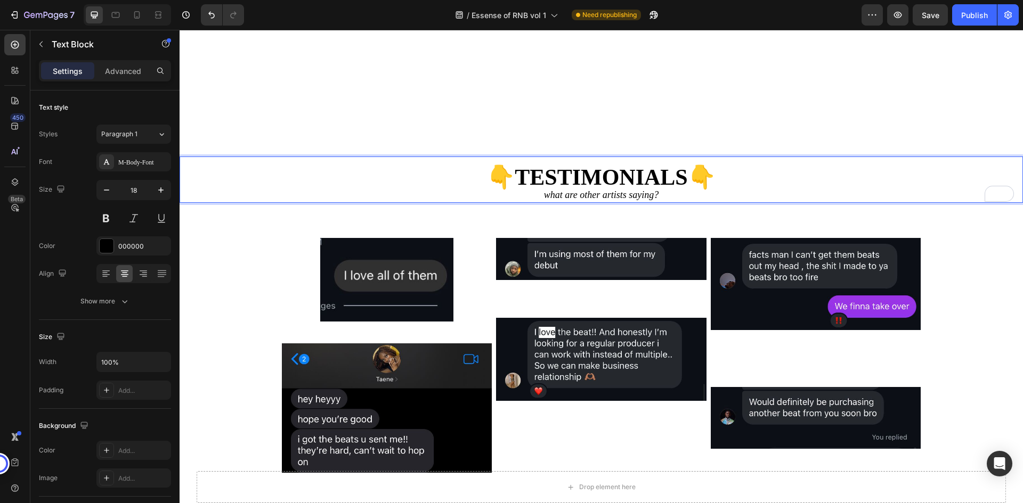
click at [648, 177] on strong "👇TESTIMONIALS👇" at bounding box center [601, 177] width 228 height 25
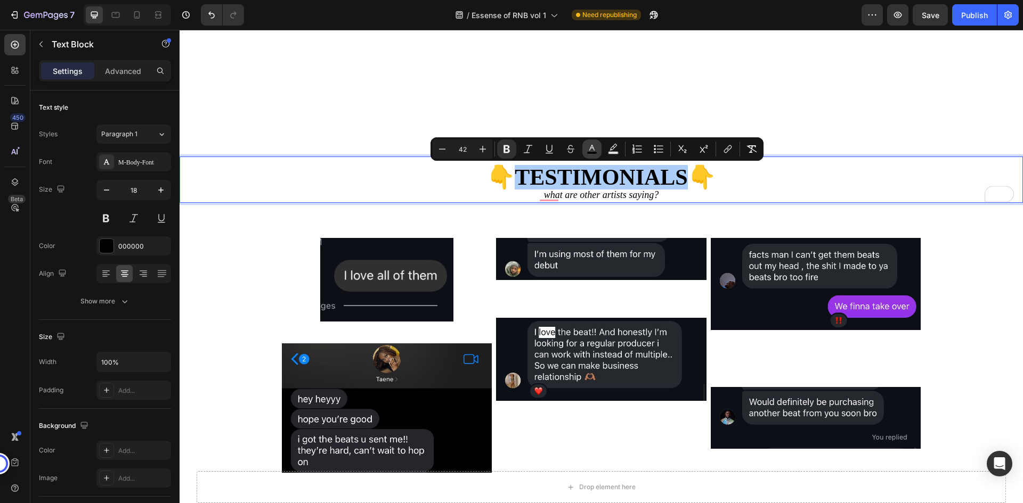
click at [589, 148] on icon "Editor contextual toolbar" at bounding box center [592, 149] width 11 height 11
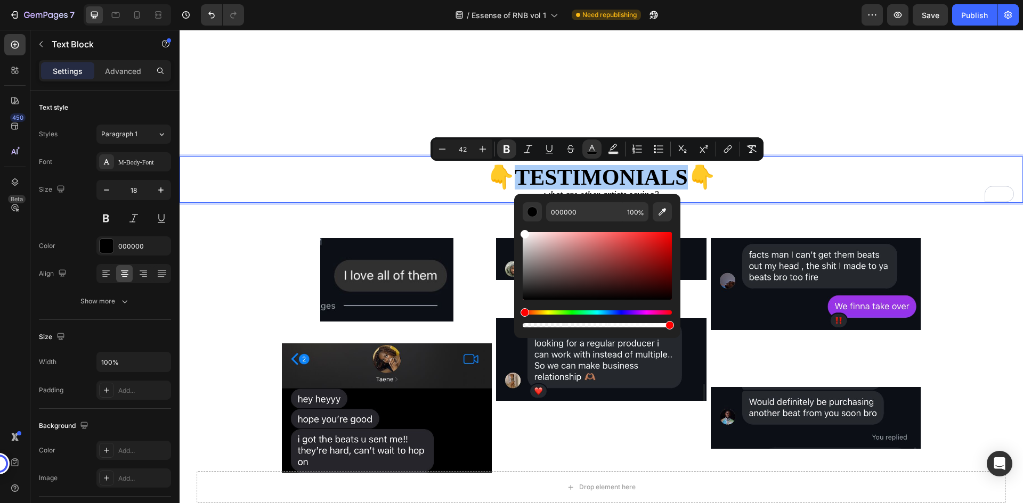
drag, startPoint x: 575, startPoint y: 258, endPoint x: 515, endPoint y: 215, distance: 74.4
click at [517, 216] on div "000000 100 %" at bounding box center [597, 262] width 166 height 136
click at [664, 215] on icon "Editor contextual toolbar" at bounding box center [662, 212] width 11 height 11
type input "FEB74D"
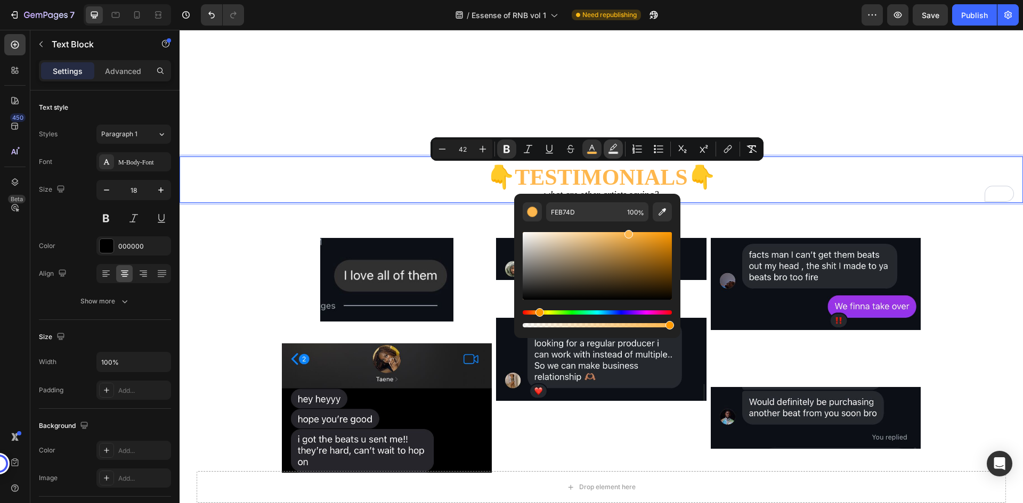
click at [617, 150] on icon "Editor contextual toolbar" at bounding box center [613, 149] width 11 height 11
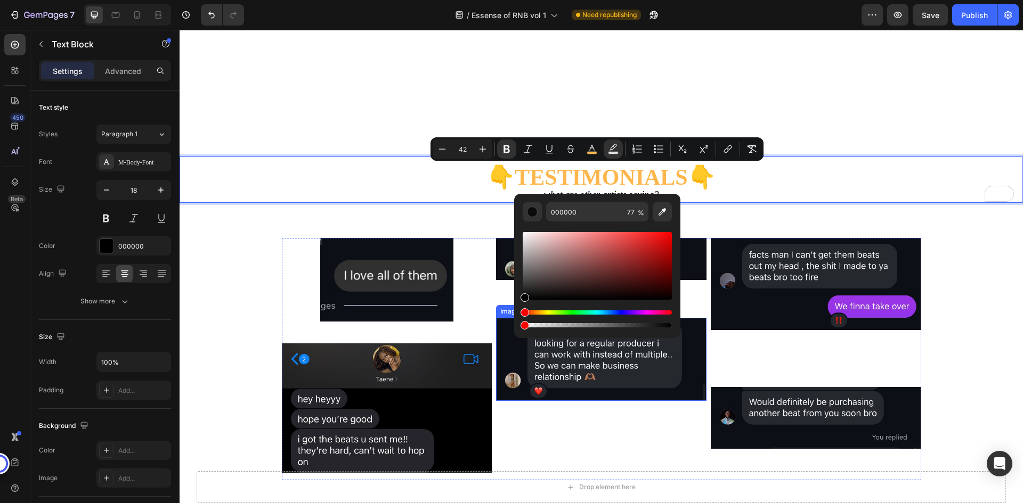
type input "0"
drag, startPoint x: 818, startPoint y: 355, endPoint x: 512, endPoint y: 326, distance: 307.2
click at [744, 187] on p "👇 TESTIMONIALS 👇" at bounding box center [601, 180] width 841 height 18
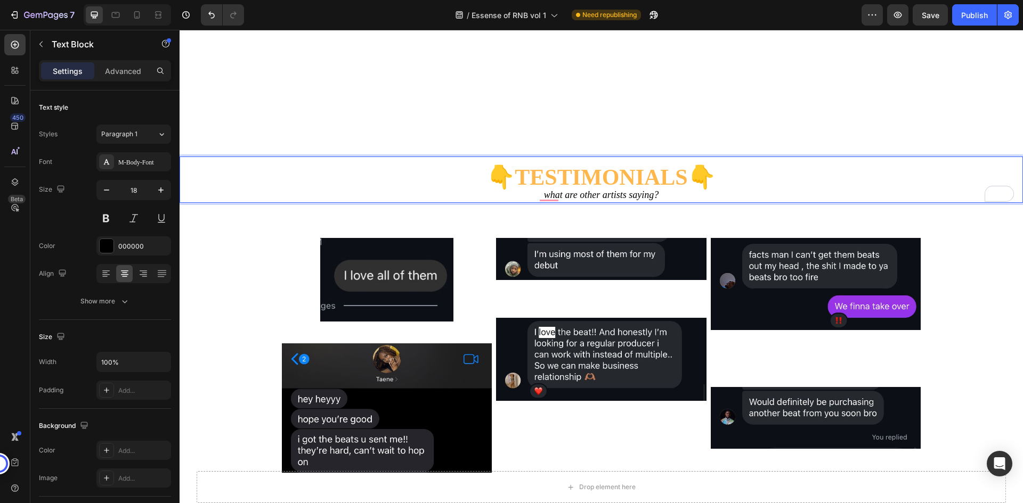
click at [637, 197] on icon "what are other artists saying?" at bounding box center [601, 195] width 115 height 11
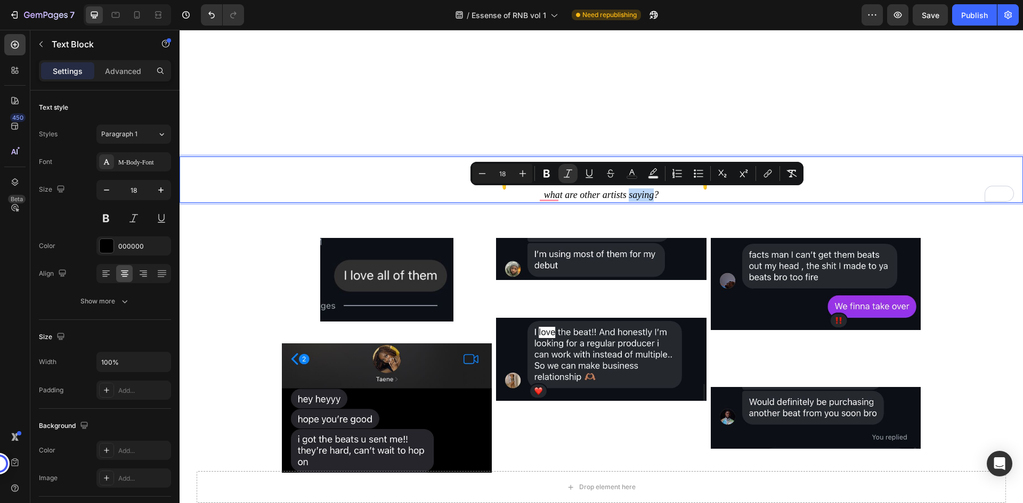
click at [626, 195] on icon "what are other artists saying?" at bounding box center [601, 195] width 115 height 11
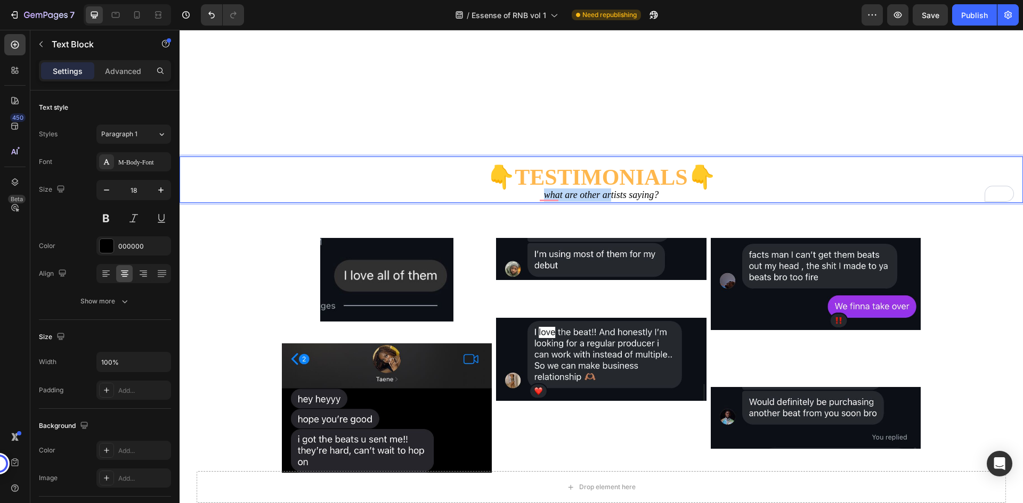
drag, startPoint x: 540, startPoint y: 195, endPoint x: 606, endPoint y: 198, distance: 66.1
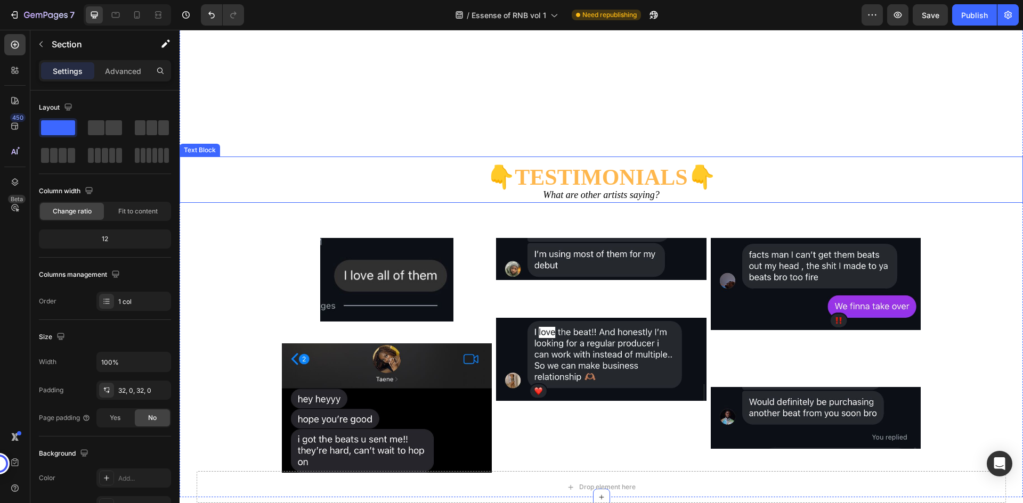
click at [565, 196] on icon "What are other artists saying?" at bounding box center [601, 195] width 116 height 11
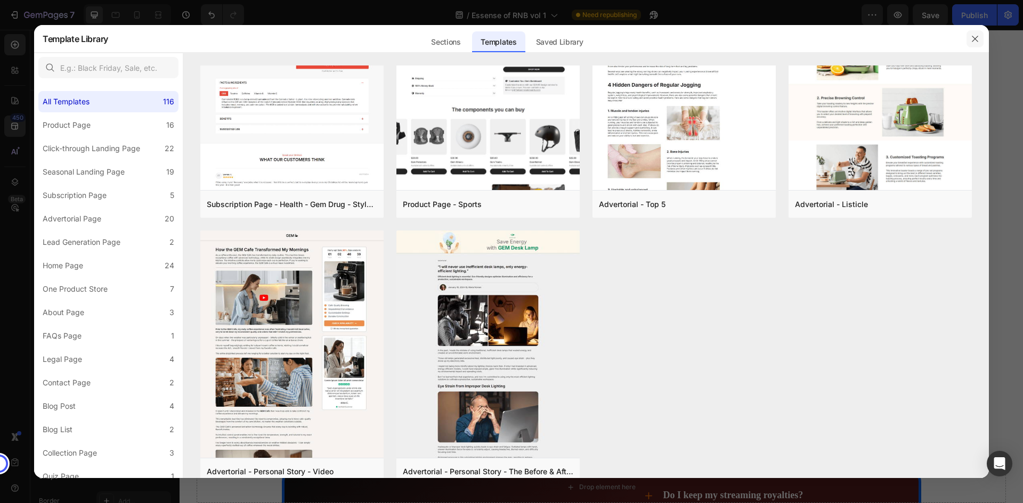
click at [972, 32] on button "button" at bounding box center [974, 38] width 17 height 17
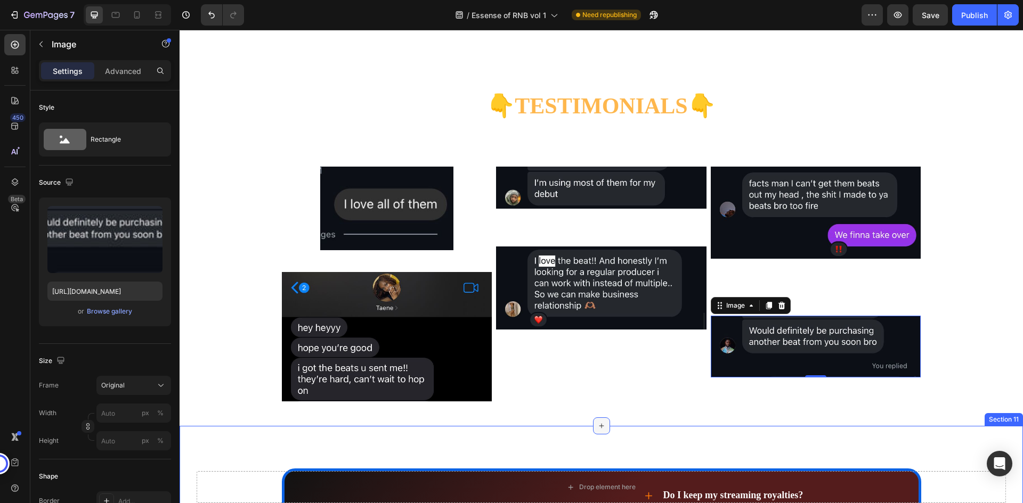
click at [601, 435] on div at bounding box center [601, 426] width 17 height 17
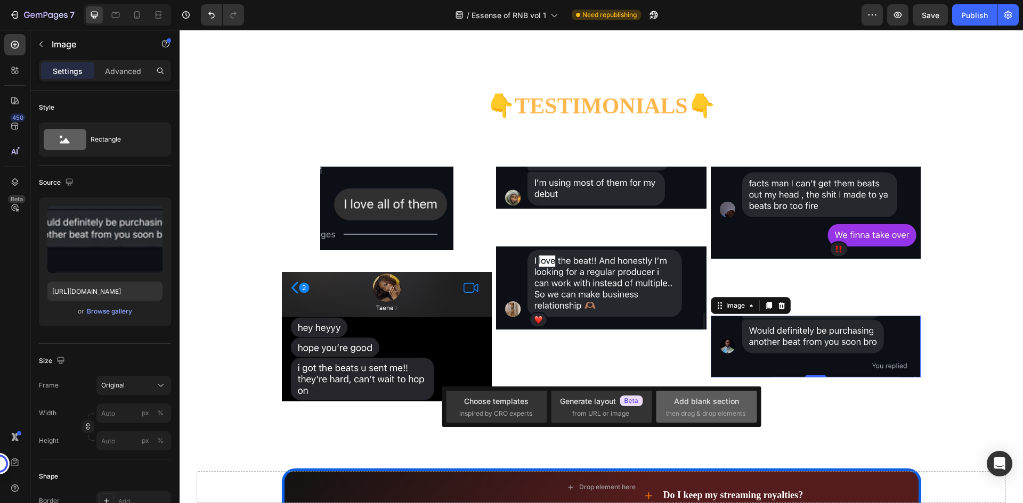
click at [690, 408] on div "Add blank section then drag & drop elements" at bounding box center [706, 407] width 81 height 23
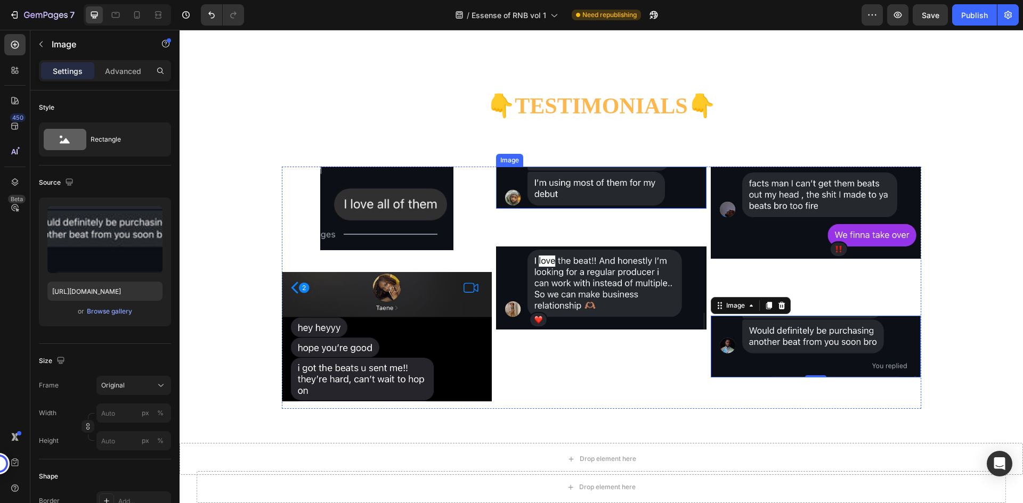
scroll to position [3623, 0]
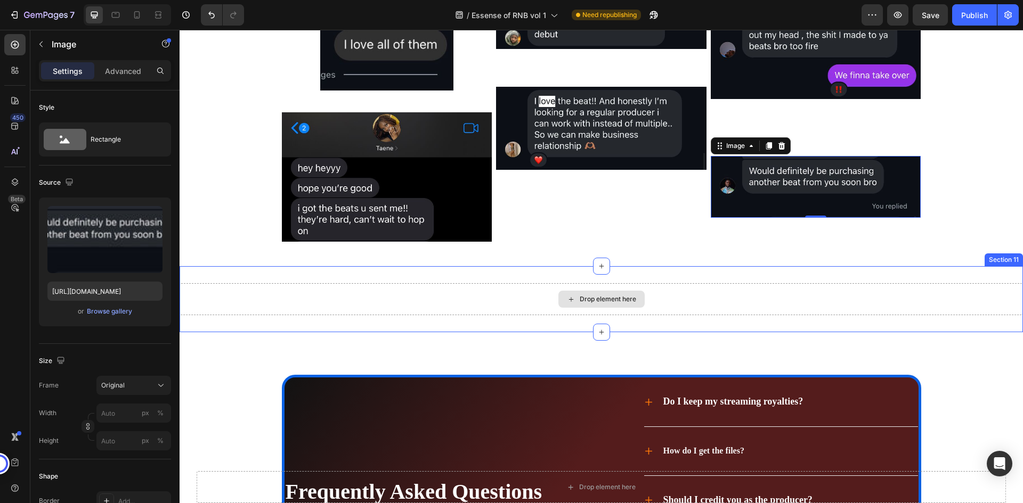
click at [597, 308] on div "Drop element here" at bounding box center [601, 299] width 86 height 17
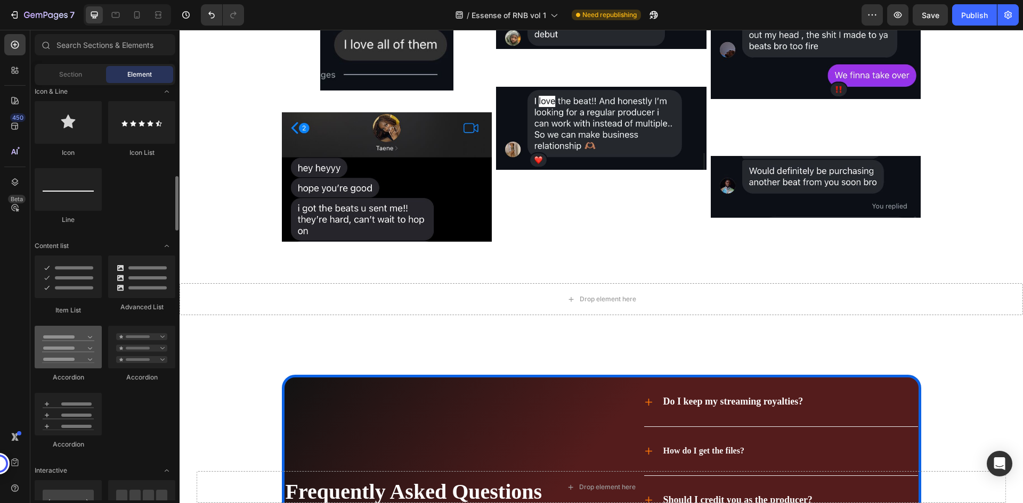
scroll to position [959, 0]
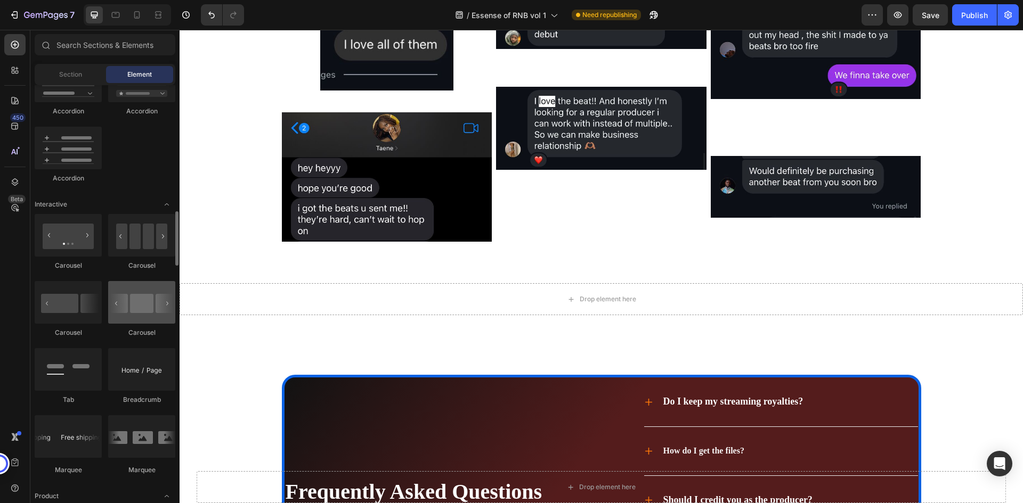
click at [134, 312] on div at bounding box center [141, 302] width 67 height 43
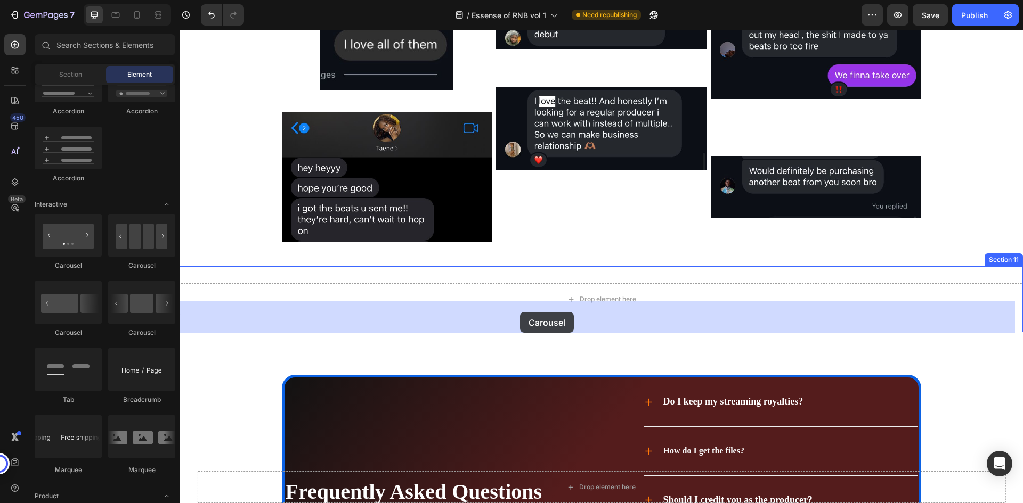
drag, startPoint x: 314, startPoint y: 341, endPoint x: 520, endPoint y: 312, distance: 208.2
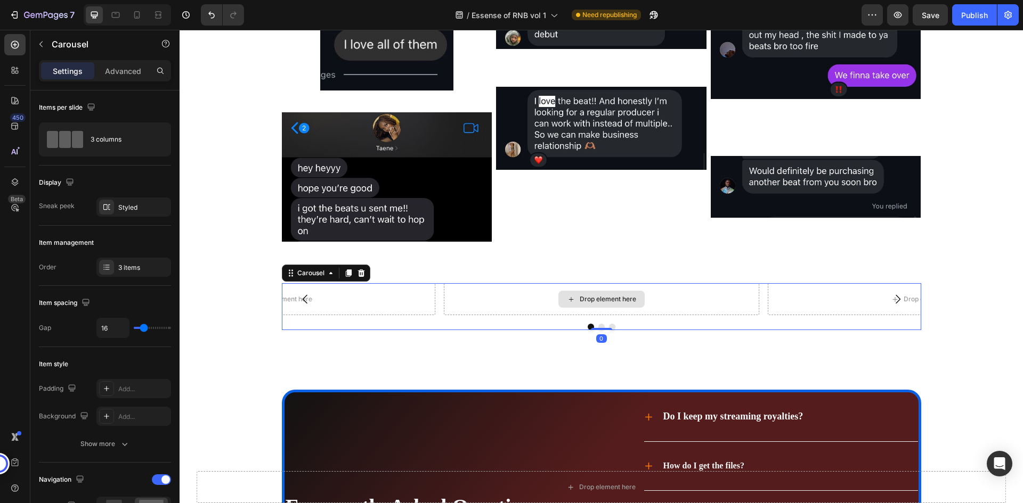
click at [513, 313] on div "Drop element here" at bounding box center [601, 299] width 315 height 32
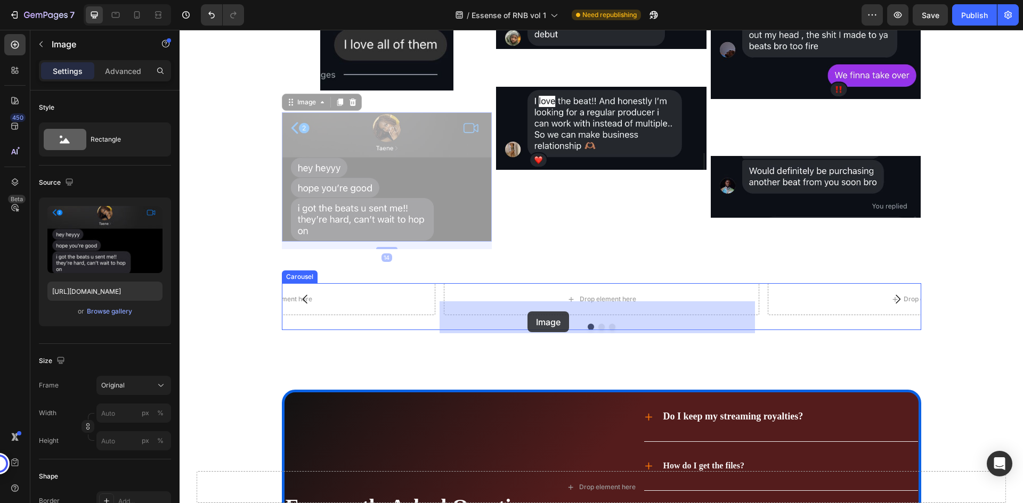
drag, startPoint x: 438, startPoint y: 211, endPoint x: 527, endPoint y: 312, distance: 134.4
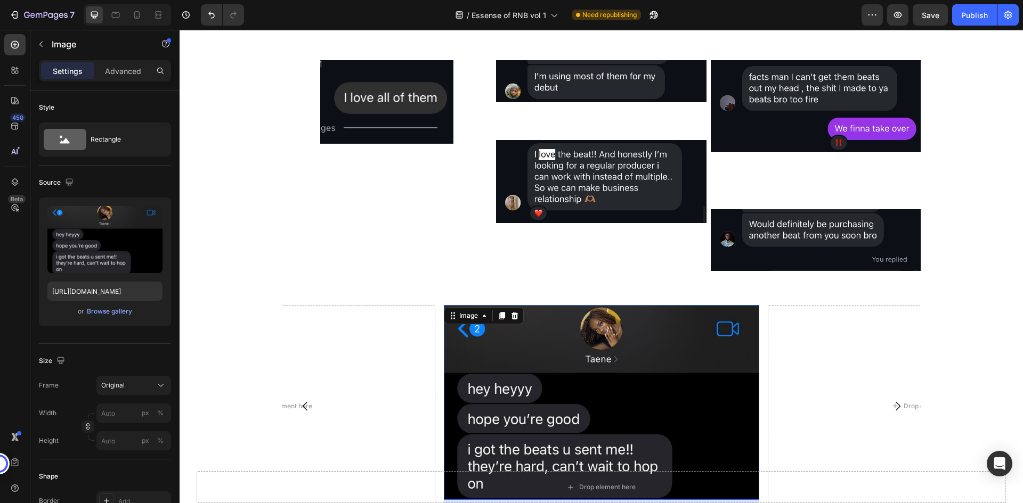
scroll to position [3623, 0]
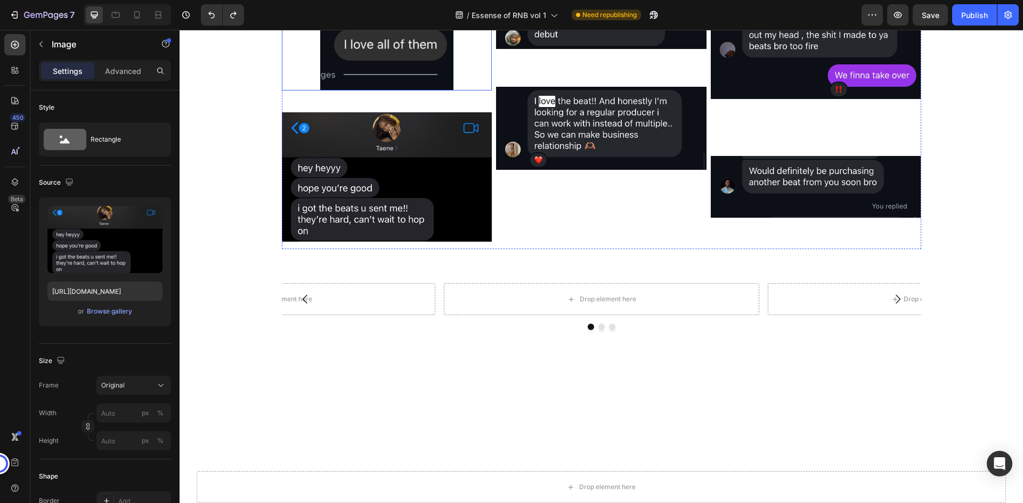
click at [391, 78] on img at bounding box center [386, 48] width 133 height 83
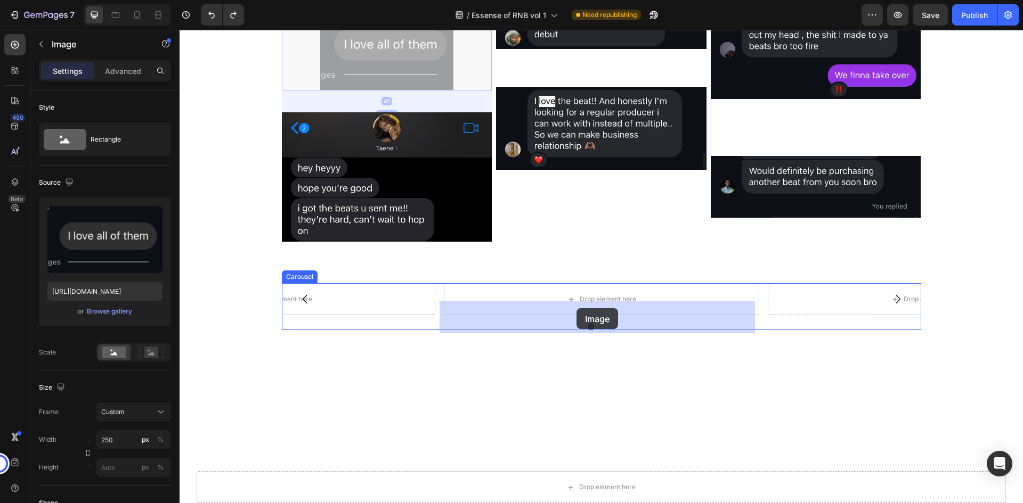
drag, startPoint x: 392, startPoint y: 76, endPoint x: 577, endPoint y: 308, distance: 297.2
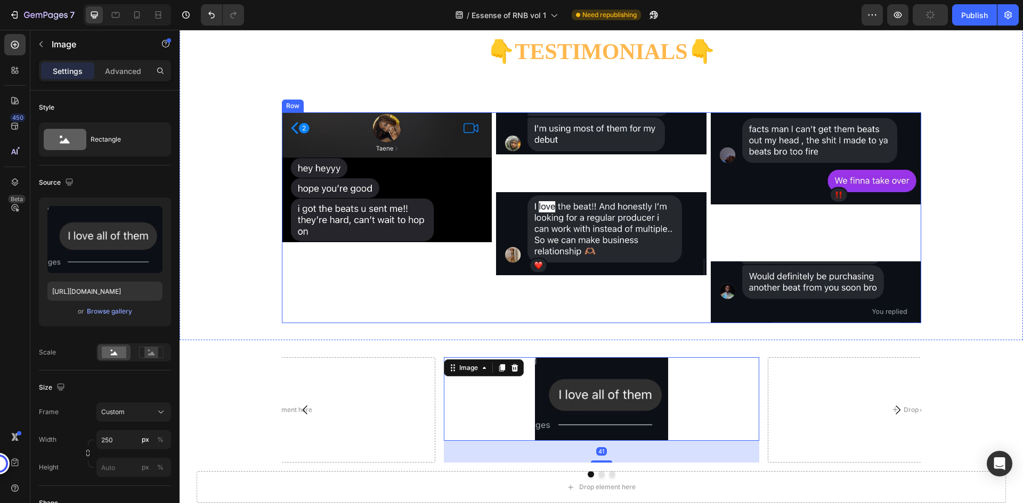
scroll to position [3570, 0]
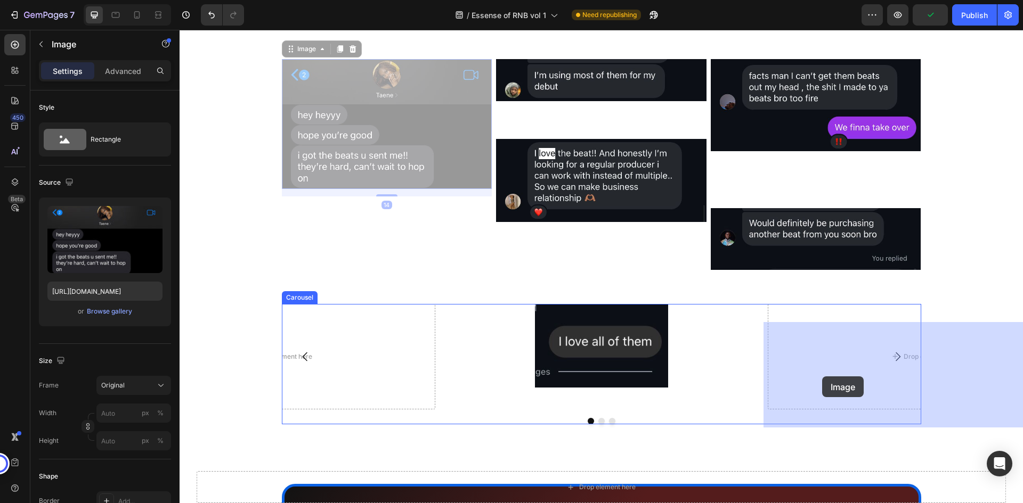
drag, startPoint x: 405, startPoint y: 127, endPoint x: 823, endPoint y: 376, distance: 486.3
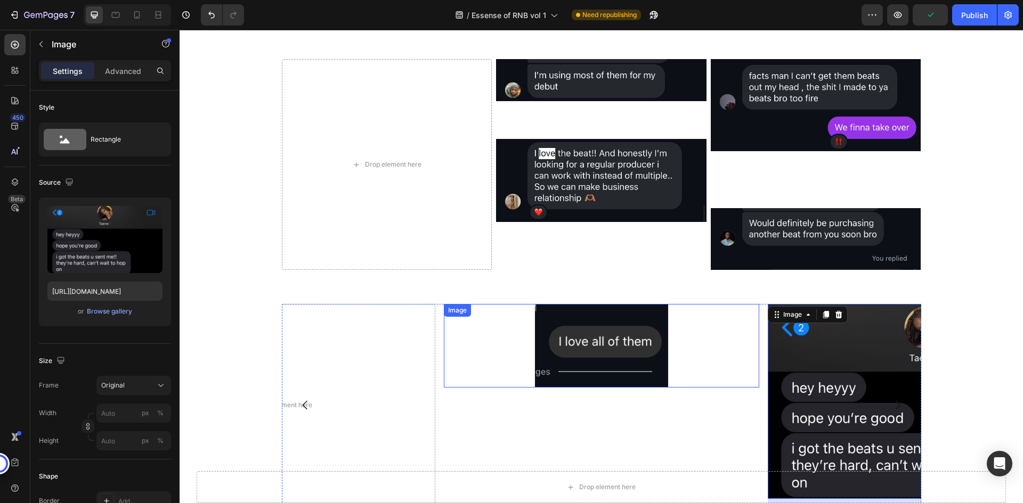
scroll to position [3677, 0]
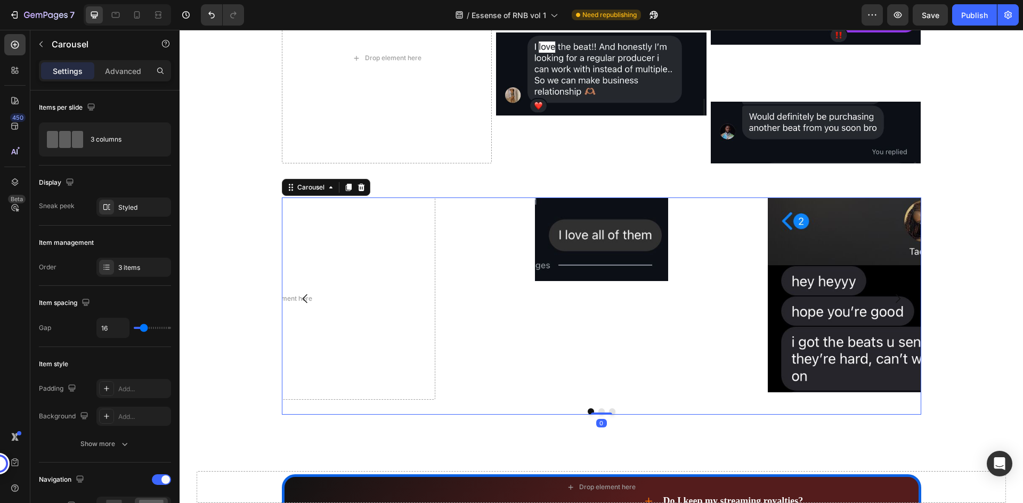
drag, startPoint x: 647, startPoint y: 375, endPoint x: 566, endPoint y: 371, distance: 81.6
click at [579, 371] on div "Image" at bounding box center [601, 299] width 315 height 202
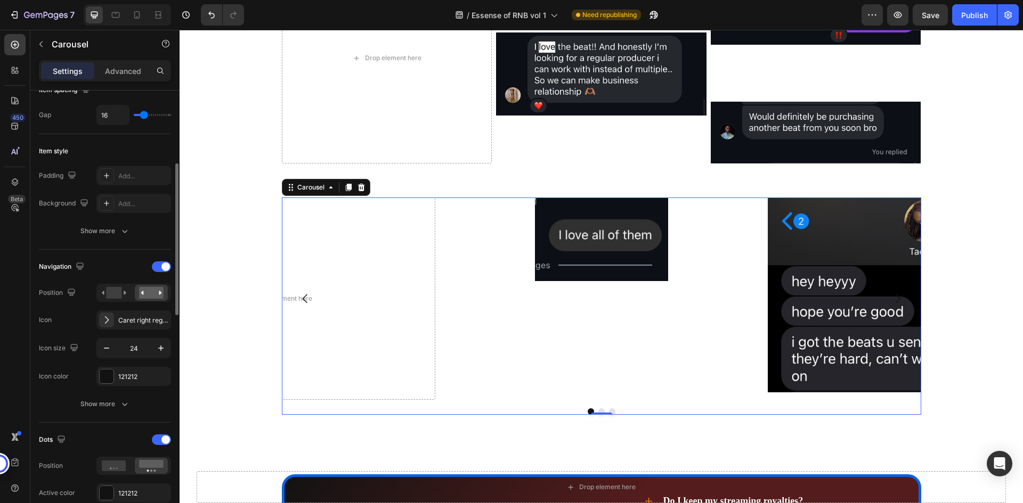
scroll to position [0, 0]
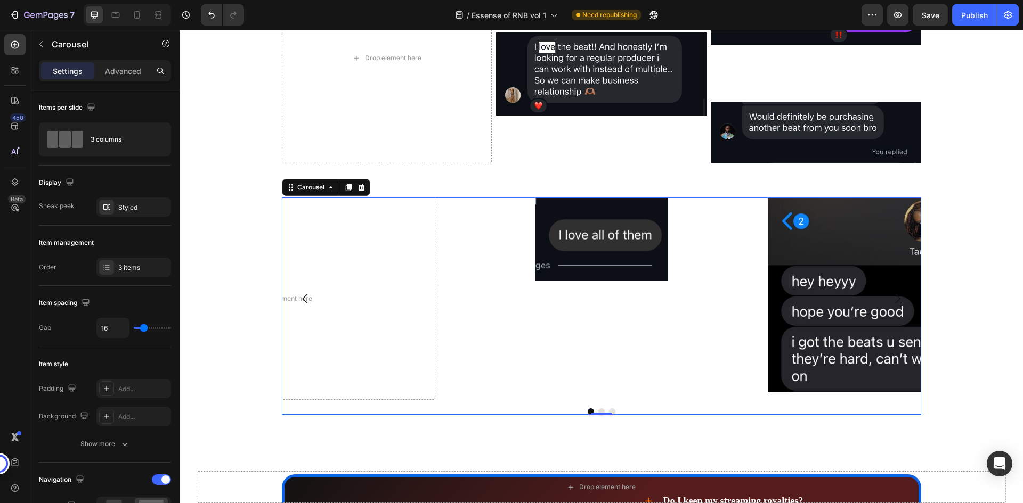
click at [598, 415] on button "Dot" at bounding box center [601, 412] width 6 height 6
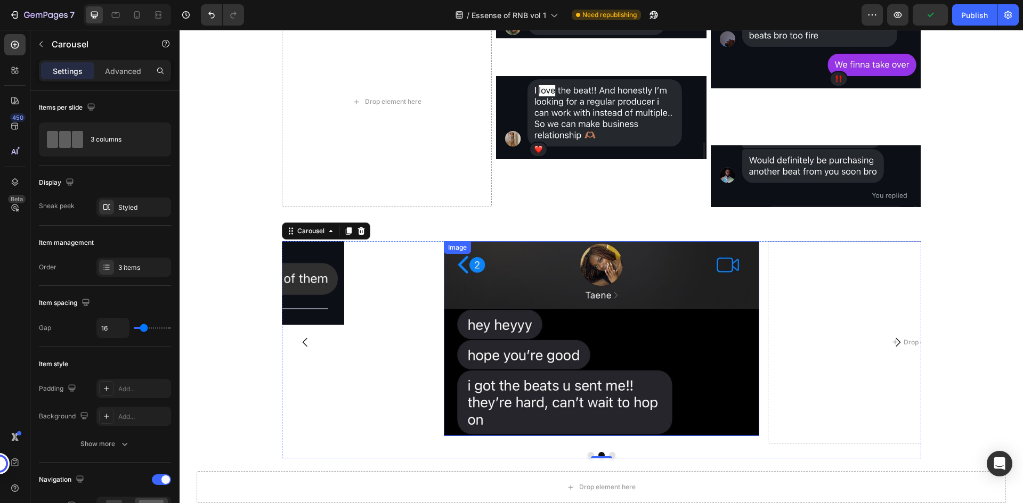
scroll to position [3570, 0]
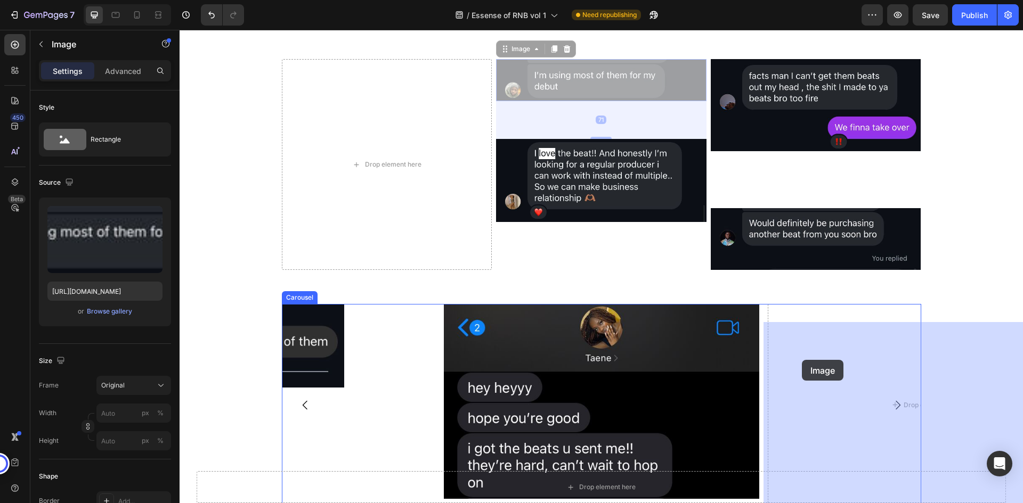
drag, startPoint x: 579, startPoint y: 105, endPoint x: 802, endPoint y: 360, distance: 339.0
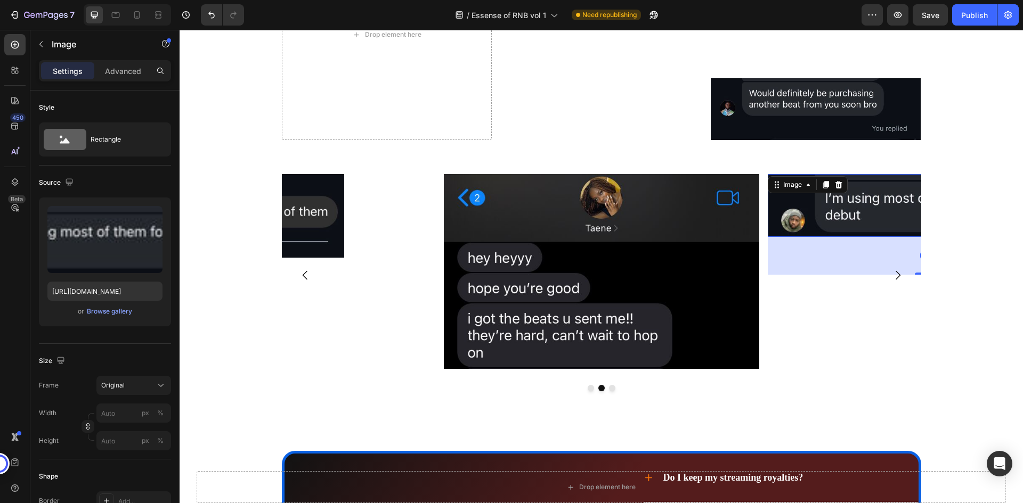
scroll to position [3730, 0]
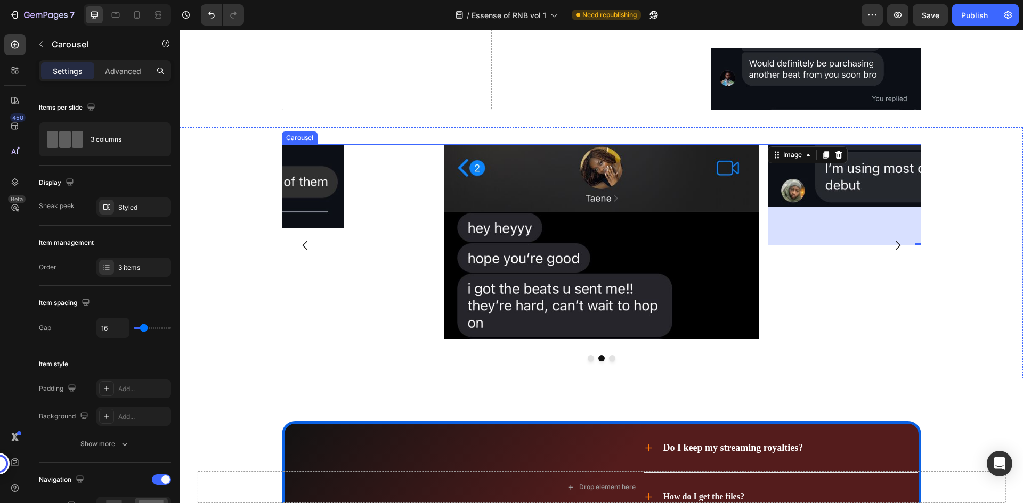
click at [609, 362] on button "Dot" at bounding box center [612, 358] width 6 height 6
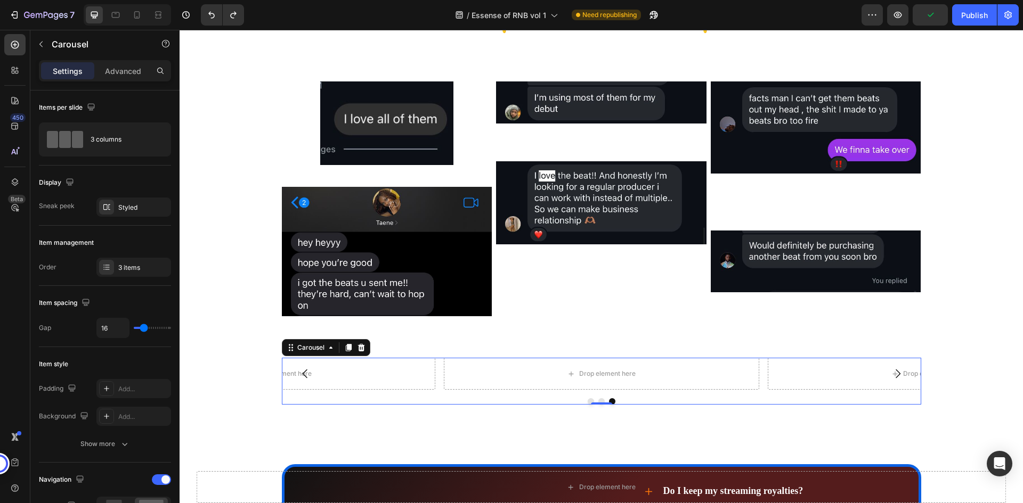
scroll to position [3570, 0]
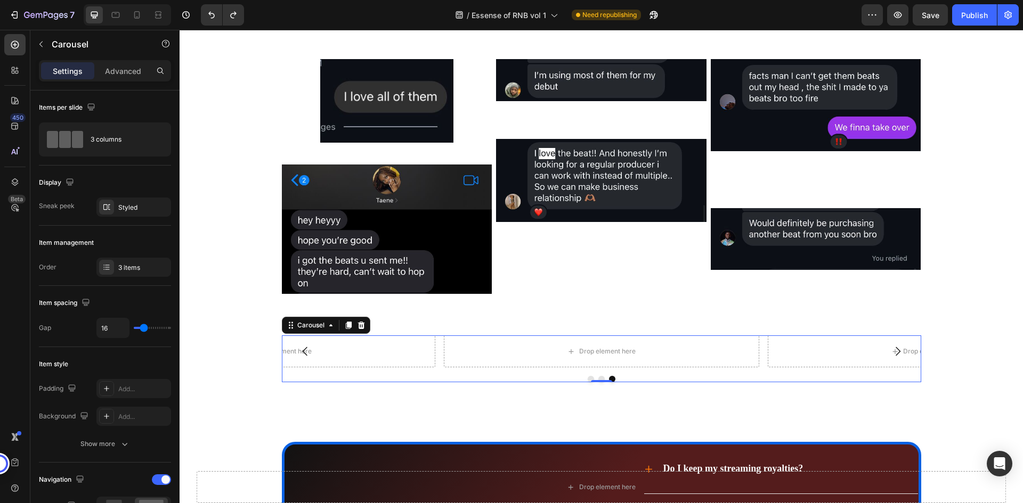
click at [588, 383] on button "Dot" at bounding box center [591, 379] width 6 height 6
click at [432, 127] on img at bounding box center [386, 100] width 133 height 83
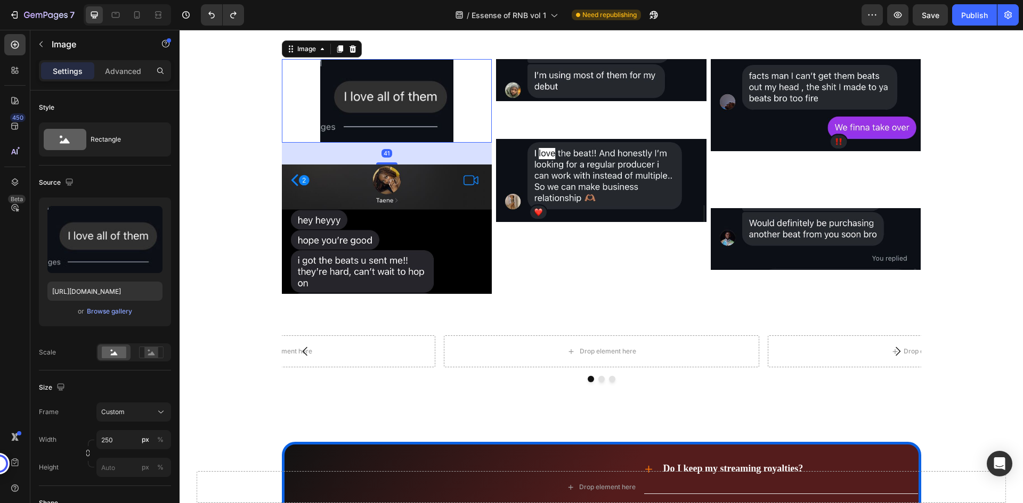
click at [424, 117] on img at bounding box center [386, 100] width 133 height 83
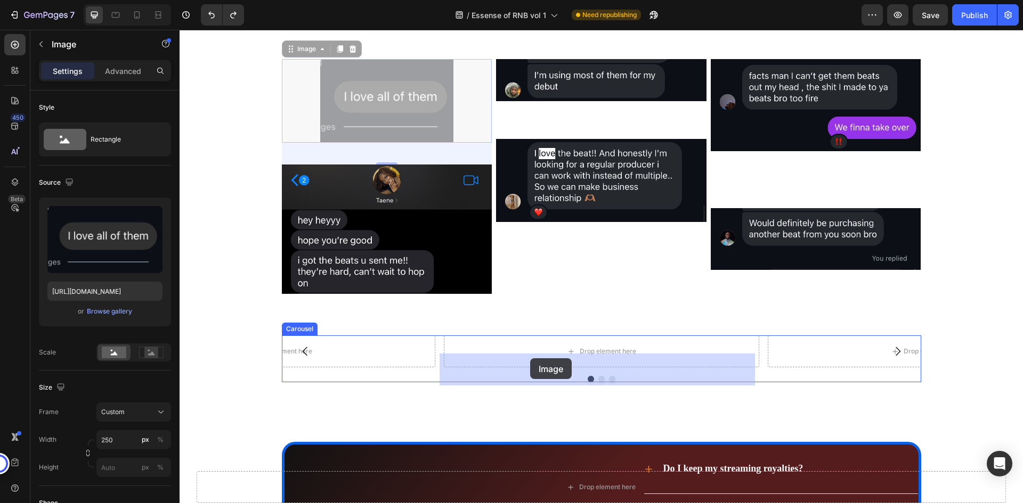
drag, startPoint x: 424, startPoint y: 117, endPoint x: 530, endPoint y: 359, distance: 263.6
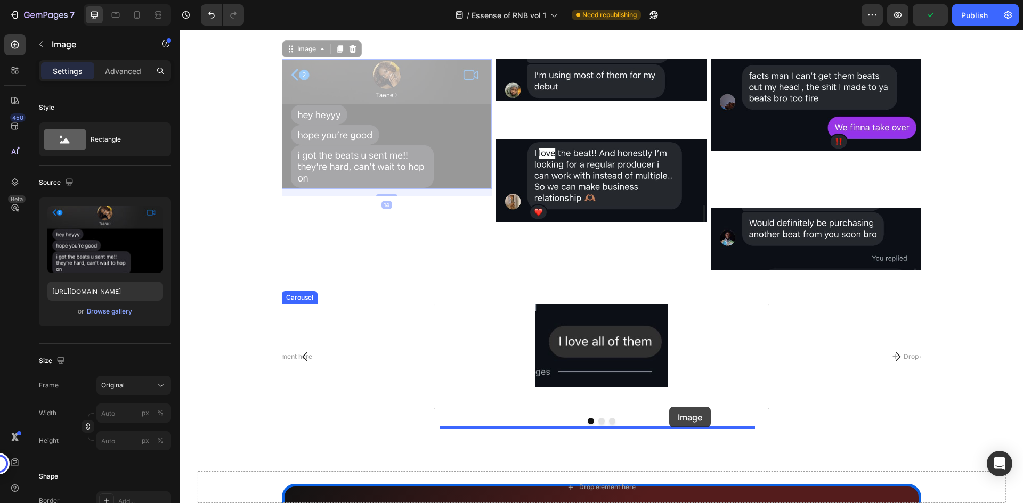
drag, startPoint x: 416, startPoint y: 144, endPoint x: 669, endPoint y: 407, distance: 365.1
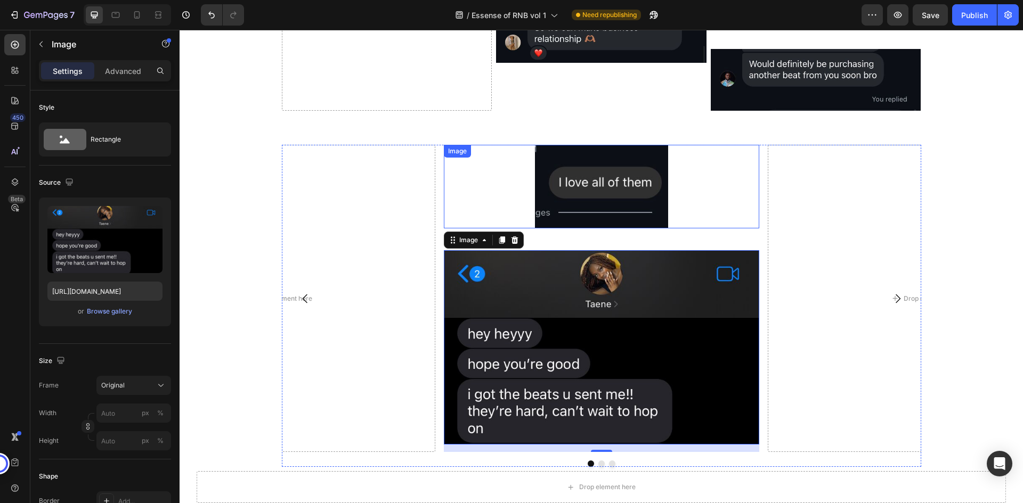
scroll to position [3730, 0]
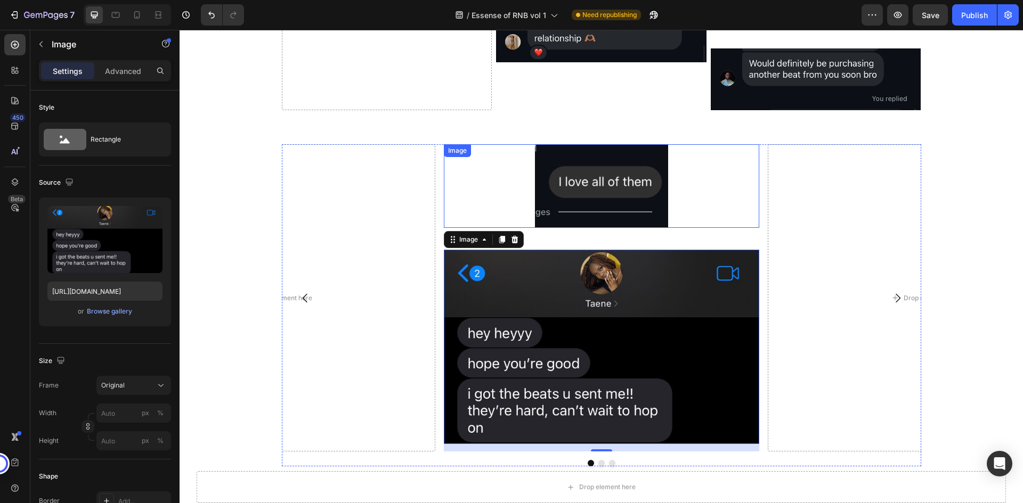
click at [671, 208] on div at bounding box center [601, 185] width 315 height 83
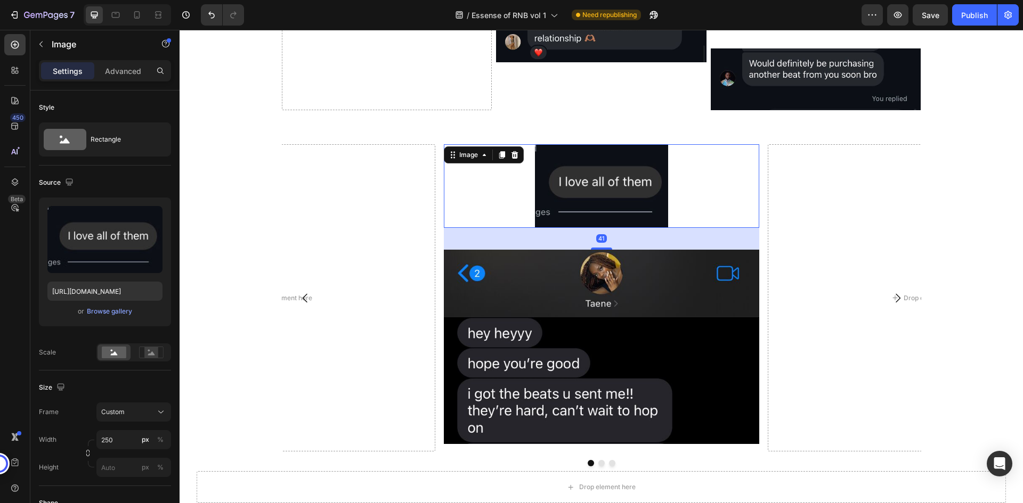
click at [684, 218] on div at bounding box center [601, 185] width 315 height 83
click at [480, 159] on icon at bounding box center [484, 155] width 9 height 9
click at [691, 205] on div at bounding box center [601, 185] width 315 height 83
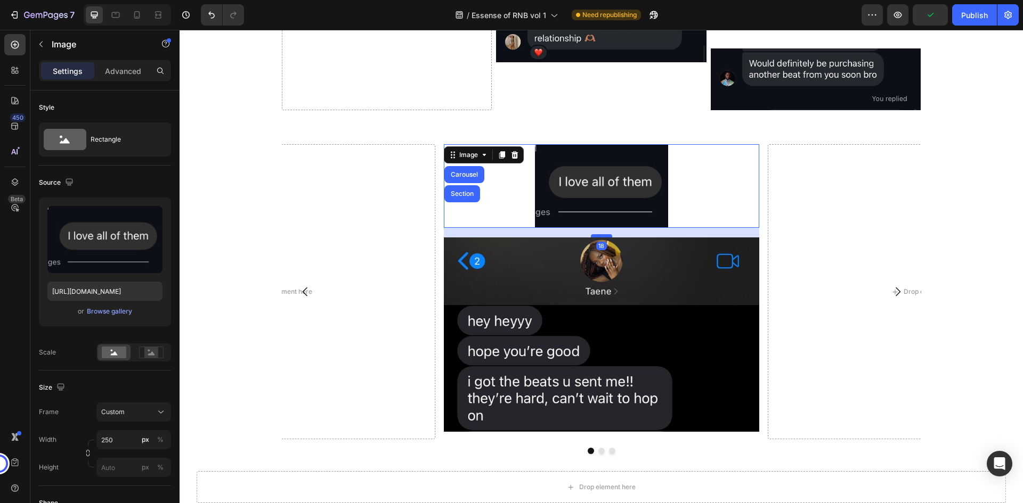
drag, startPoint x: 601, startPoint y: 267, endPoint x: 606, endPoint y: 255, distance: 13.2
click at [606, 238] on div at bounding box center [601, 235] width 21 height 3
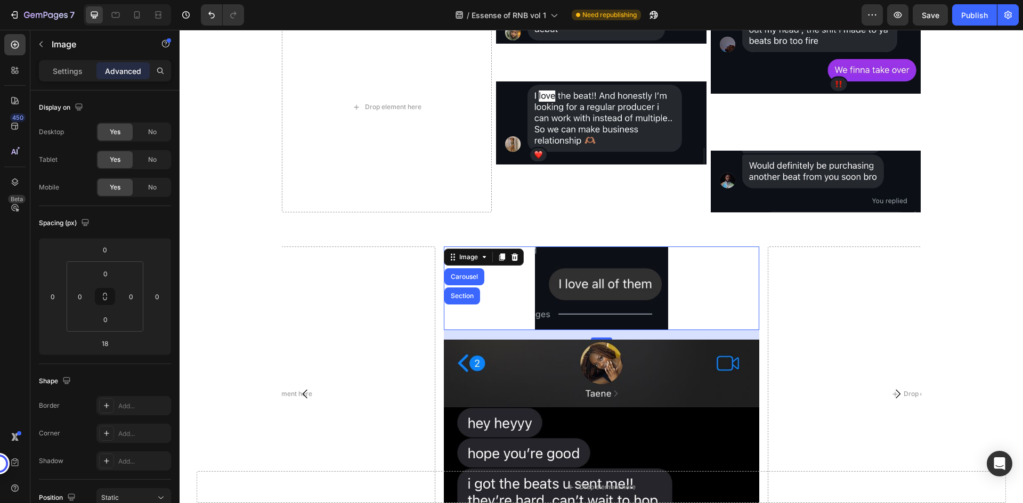
scroll to position [3784, 0]
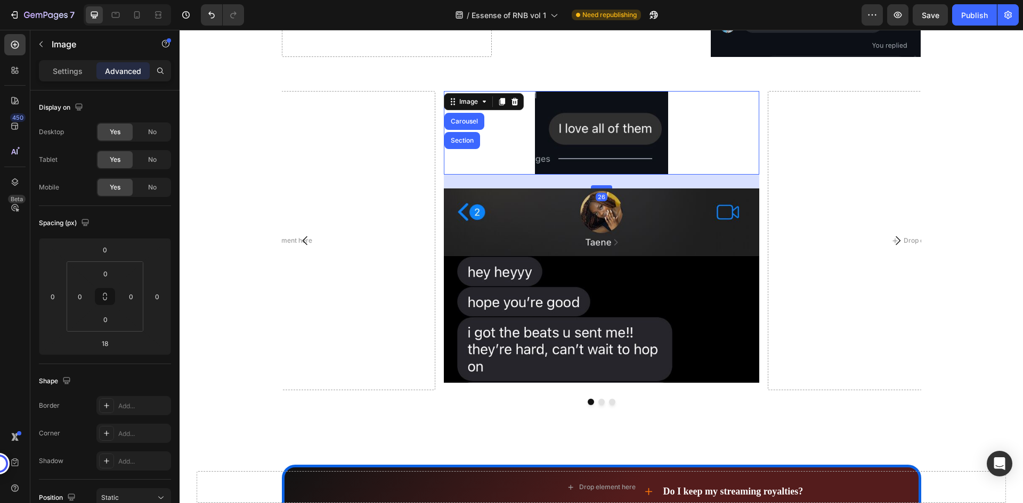
drag, startPoint x: 601, startPoint y: 201, endPoint x: 606, endPoint y: 205, distance: 6.0
click at [606, 189] on div at bounding box center [601, 186] width 21 height 3
type input "26"
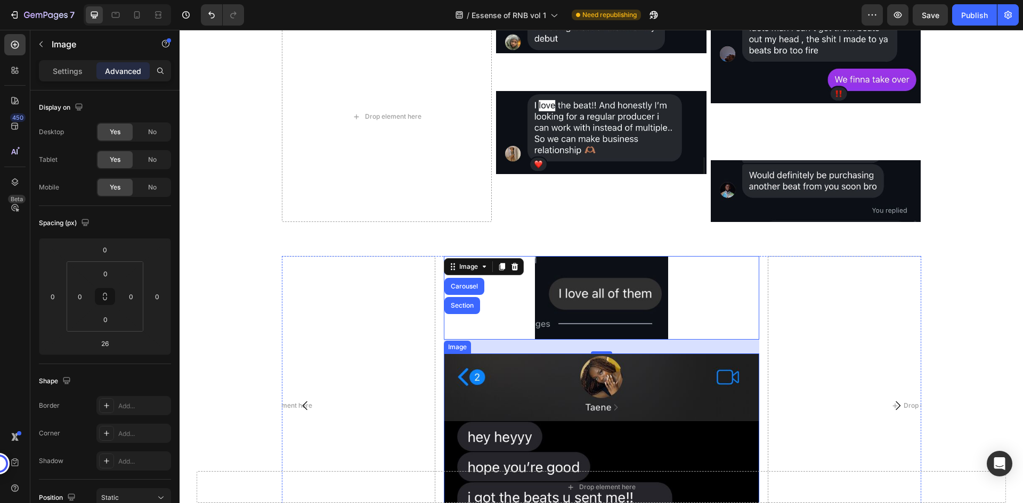
scroll to position [3570, 0]
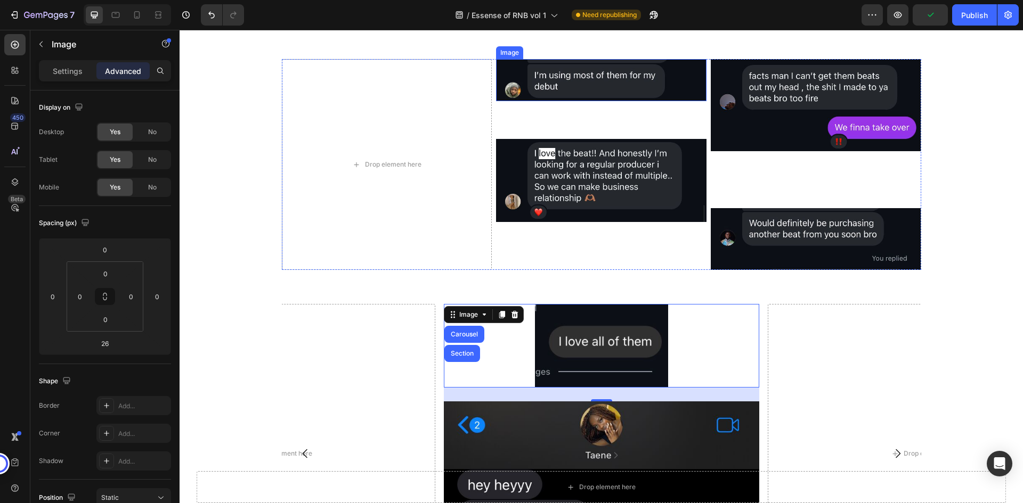
click at [625, 83] on img at bounding box center [601, 80] width 210 height 42
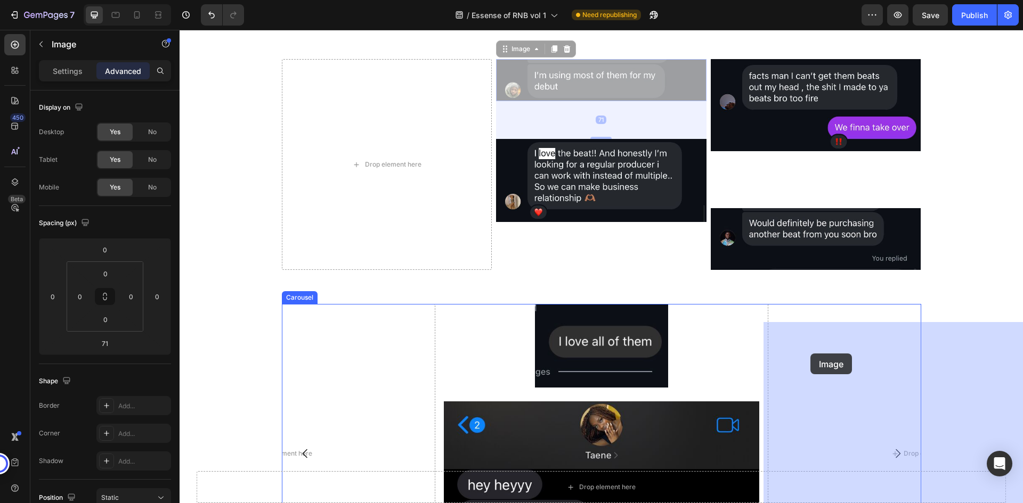
drag, startPoint x: 625, startPoint y: 92, endPoint x: 810, endPoint y: 354, distance: 320.7
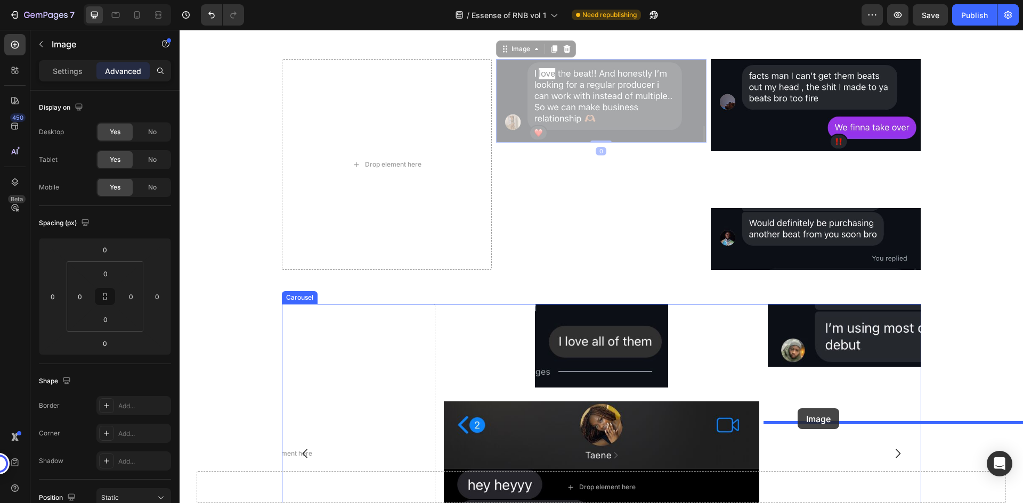
drag, startPoint x: 591, startPoint y: 127, endPoint x: 798, endPoint y: 409, distance: 349.2
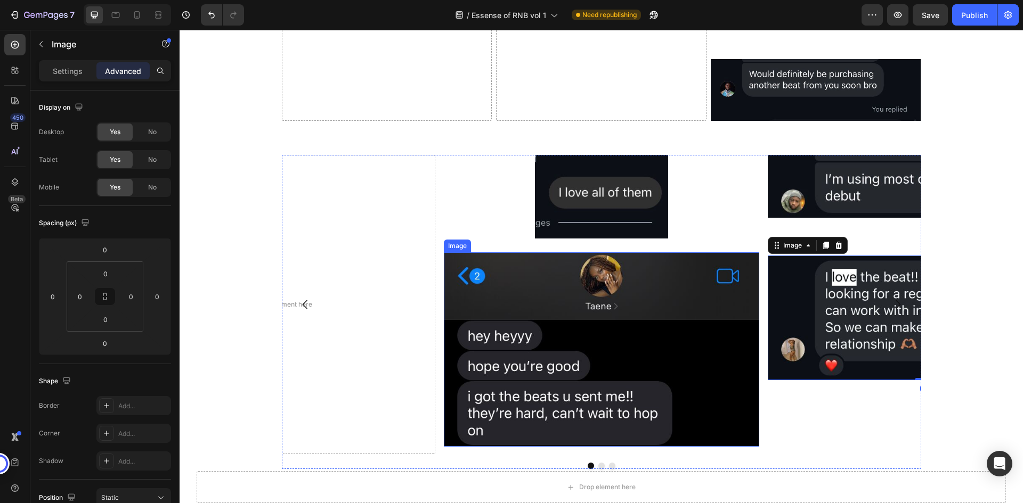
scroll to position [3784, 0]
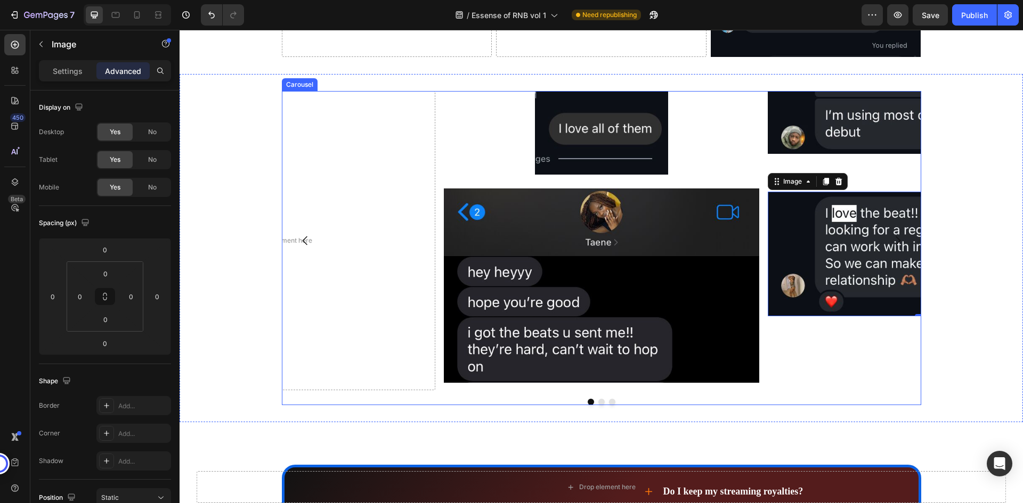
click at [598, 405] on button "Dot" at bounding box center [601, 402] width 6 height 6
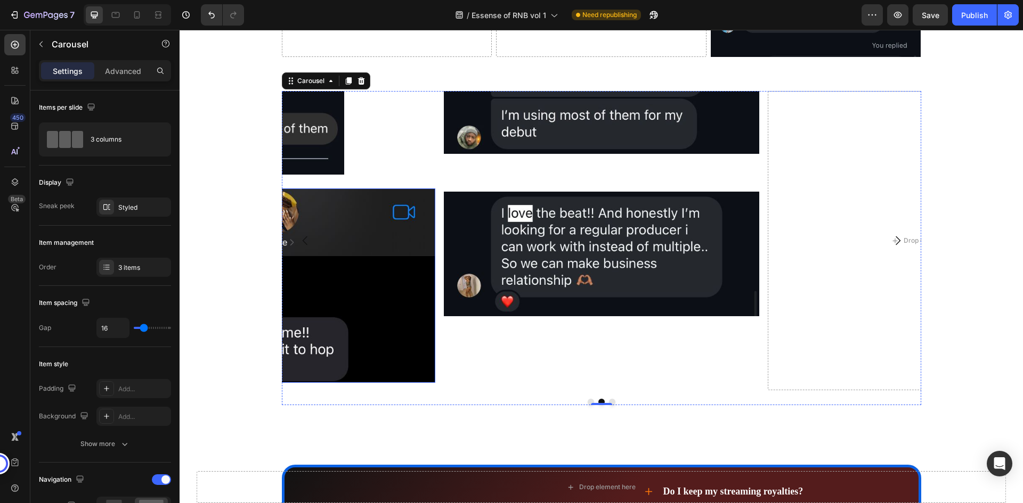
click at [407, 255] on img at bounding box center [277, 286] width 315 height 194
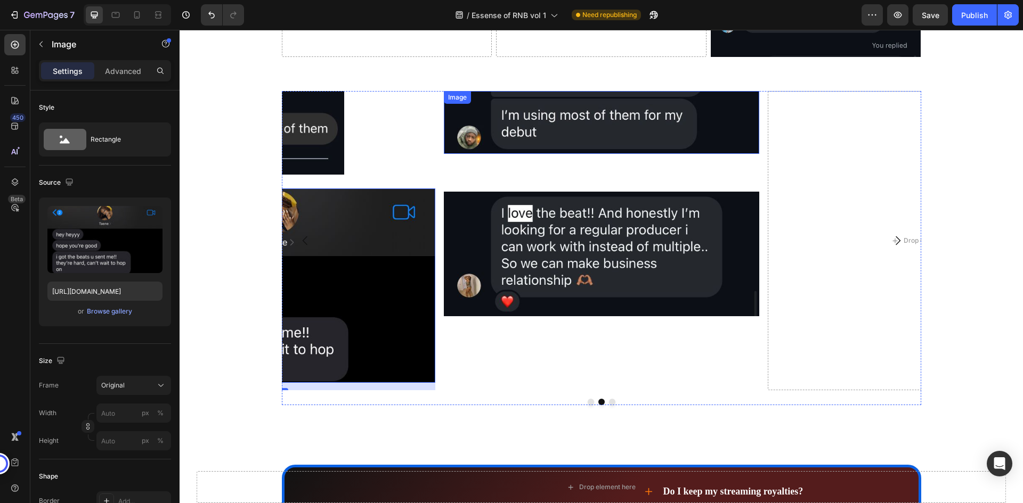
click at [604, 147] on img at bounding box center [601, 122] width 315 height 63
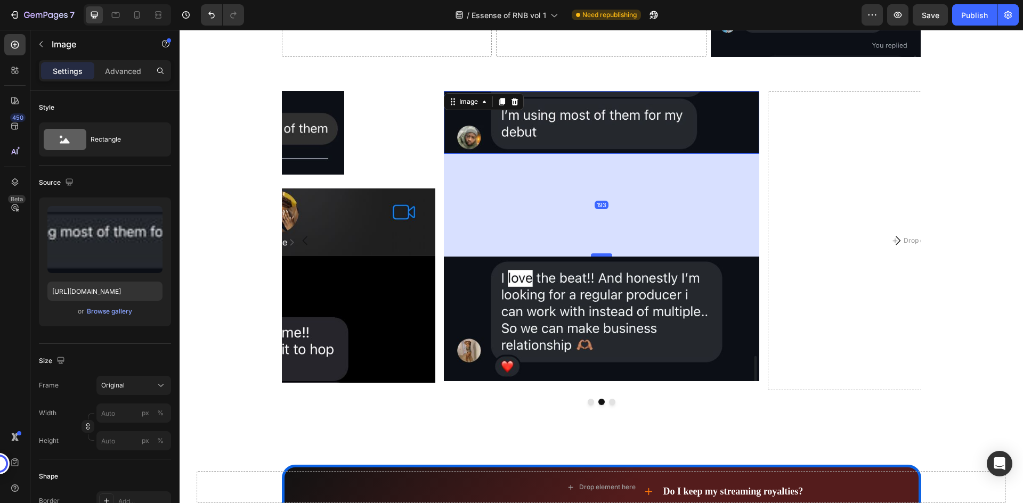
drag, startPoint x: 591, startPoint y: 208, endPoint x: 594, endPoint y: 273, distance: 65.0
click at [594, 257] on div at bounding box center [601, 255] width 21 height 3
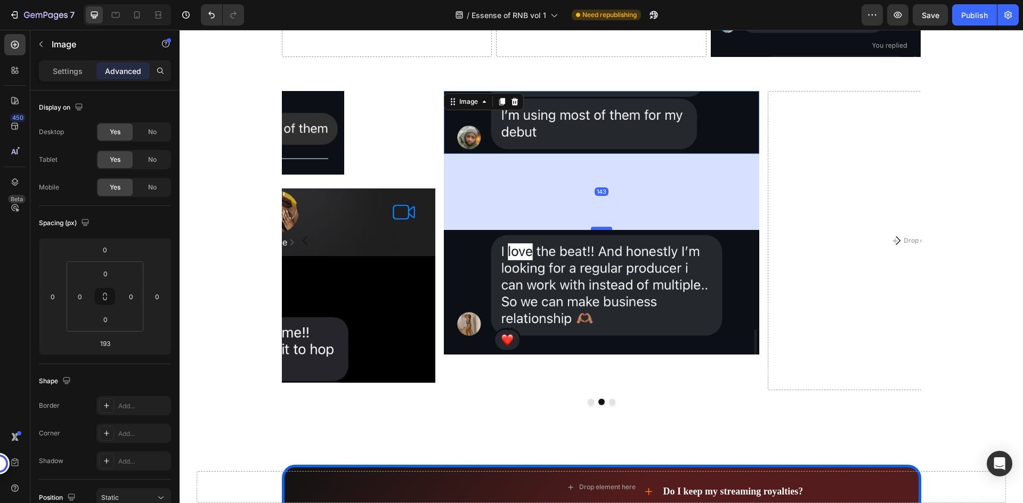
drag, startPoint x: 596, startPoint y: 273, endPoint x: 596, endPoint y: 247, distance: 26.6
click at [596, 230] on div at bounding box center [601, 228] width 21 height 3
type input "143"
click at [602, 113] on img at bounding box center [601, 122] width 315 height 63
click at [601, 127] on img at bounding box center [601, 122] width 315 height 63
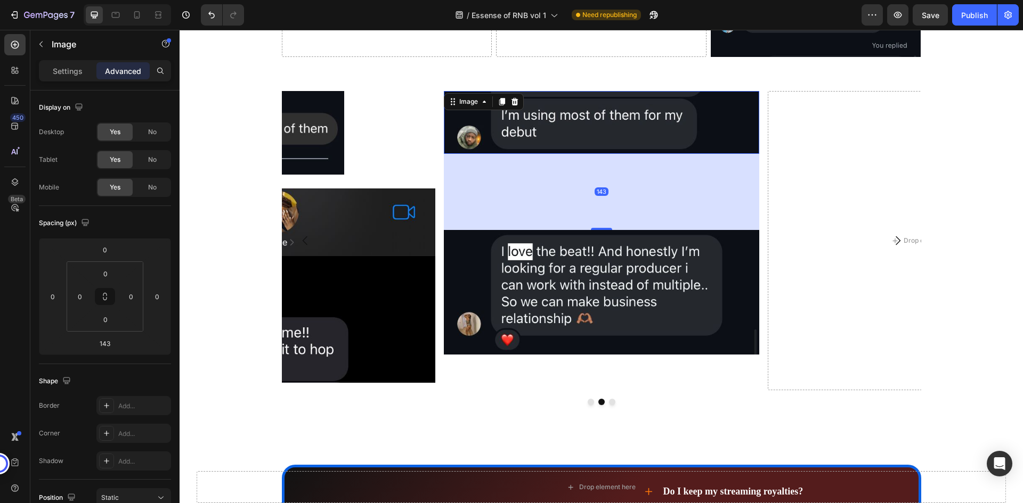
click at [601, 127] on img at bounding box center [601, 122] width 315 height 63
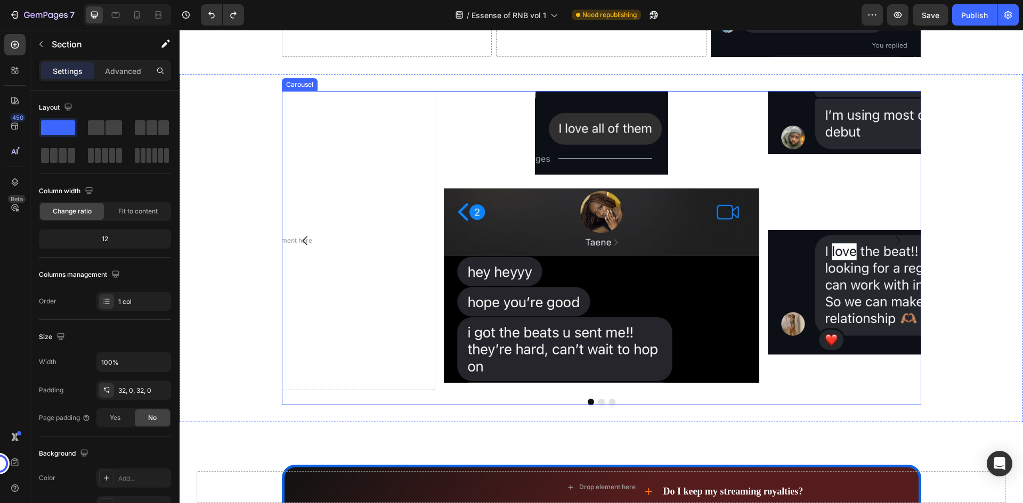
click at [599, 405] on button "Dot" at bounding box center [601, 402] width 6 height 6
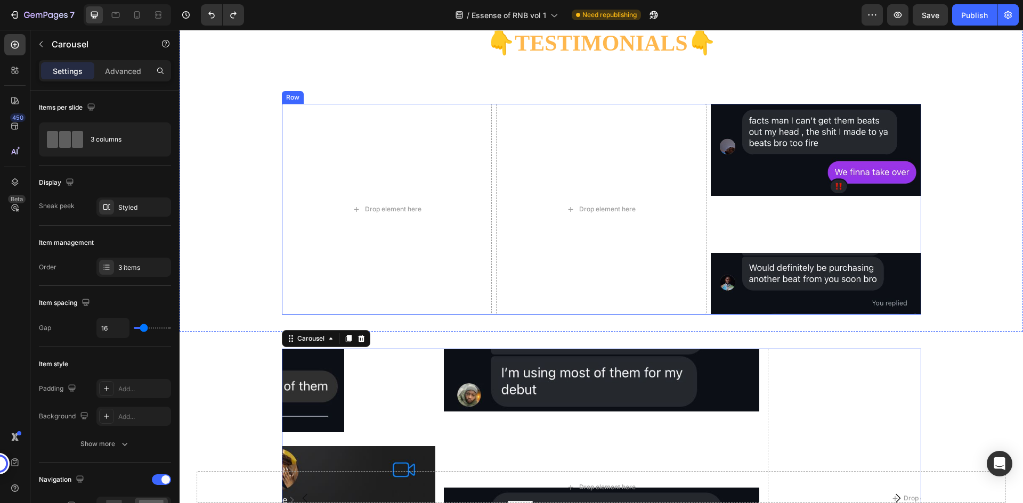
scroll to position [3517, 0]
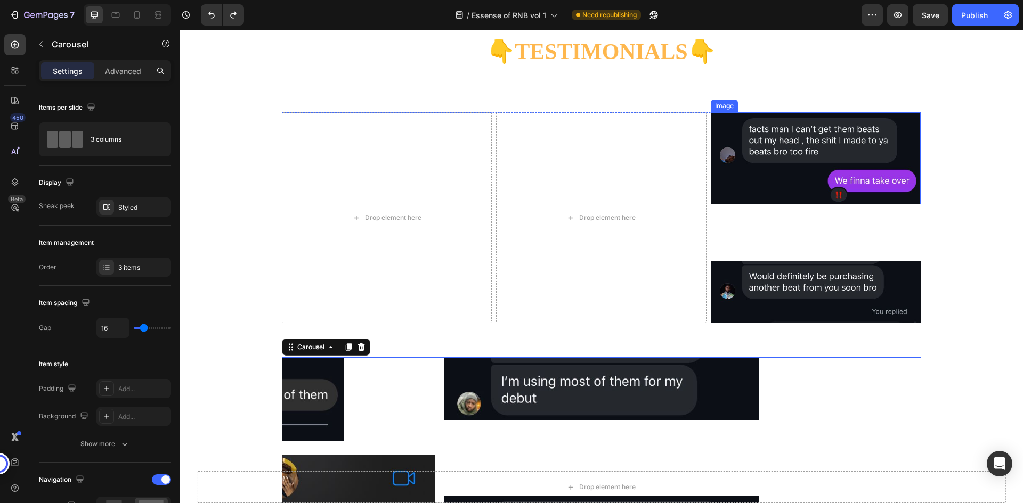
click at [778, 147] on img at bounding box center [816, 158] width 210 height 92
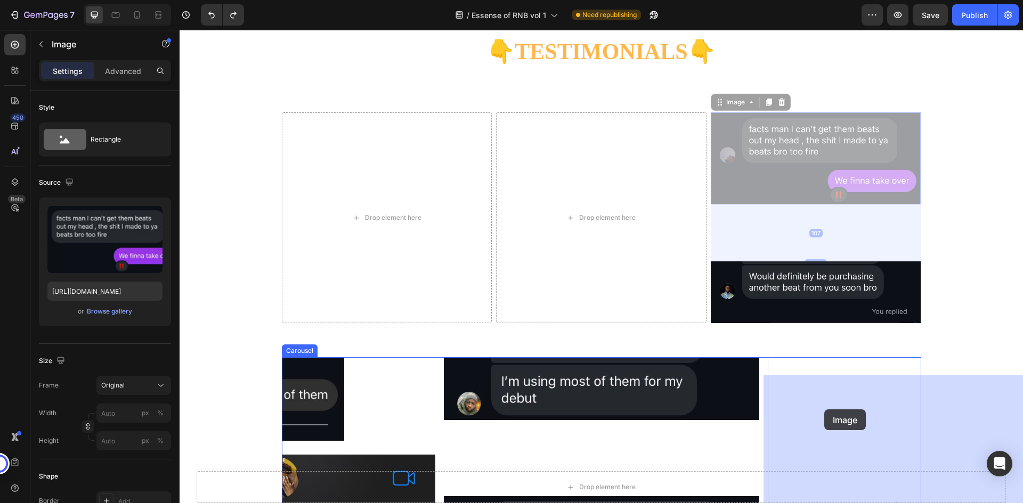
drag, startPoint x: 779, startPoint y: 165, endPoint x: 824, endPoint y: 410, distance: 249.2
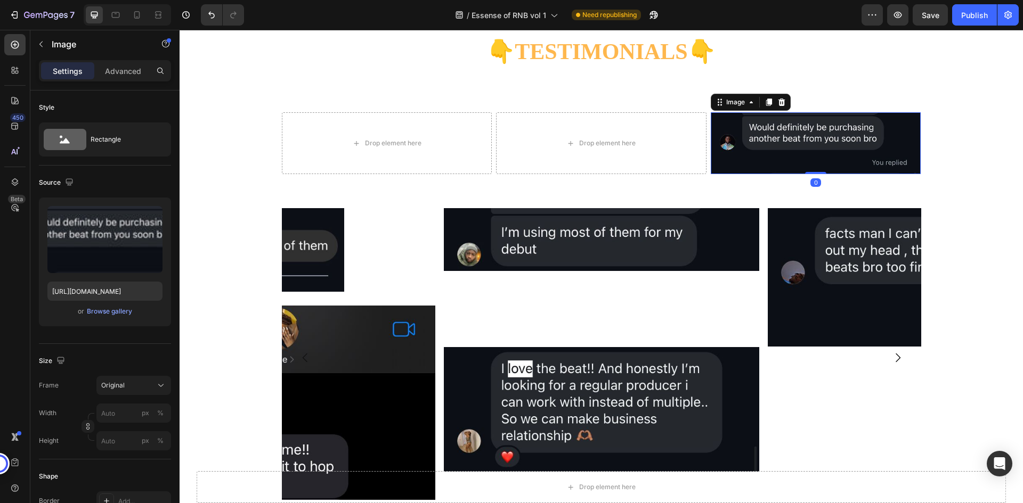
click at [780, 152] on img at bounding box center [816, 143] width 210 height 62
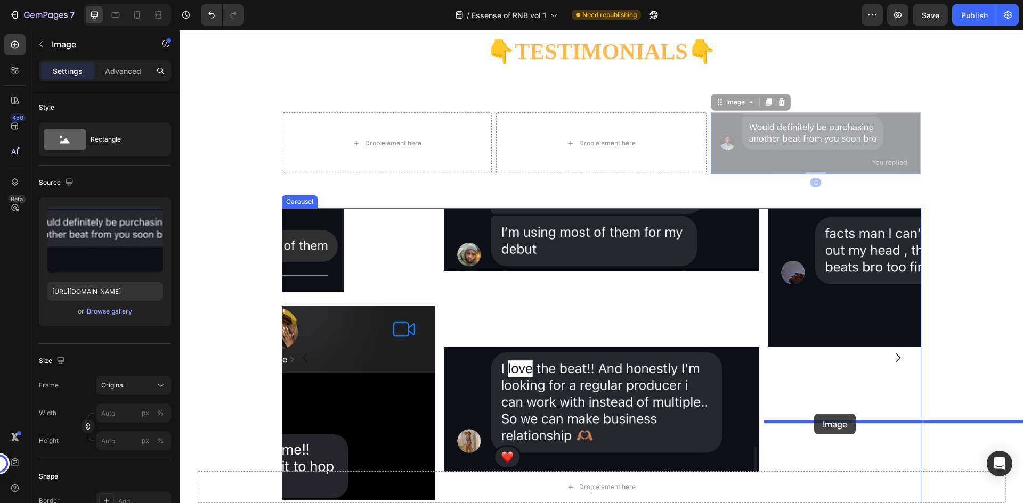
drag, startPoint x: 780, startPoint y: 152, endPoint x: 814, endPoint y: 414, distance: 264.3
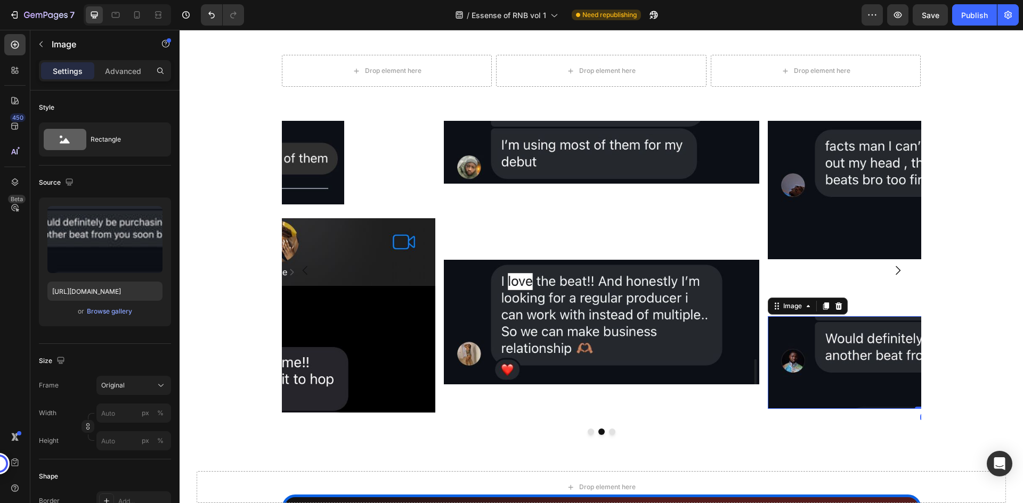
scroll to position [3624, 0]
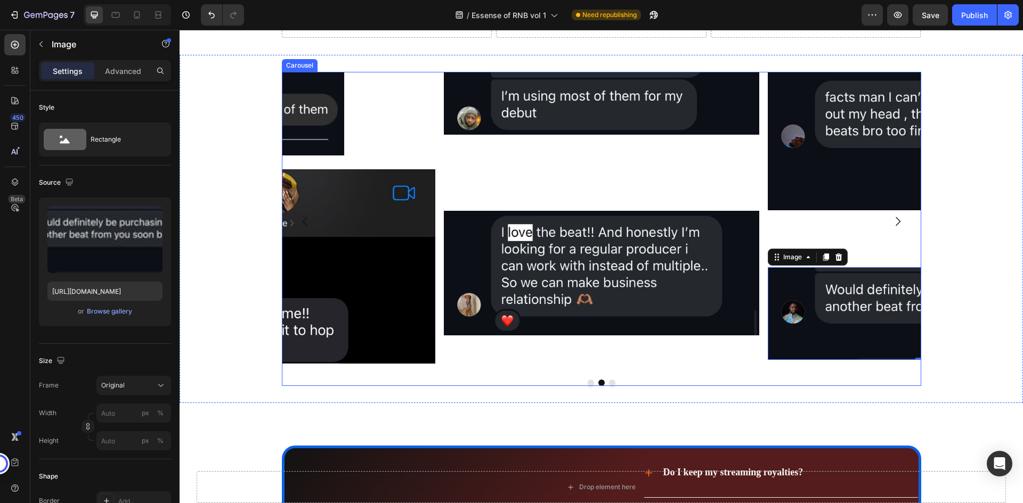
click at [610, 386] on button "Dot" at bounding box center [612, 383] width 6 height 6
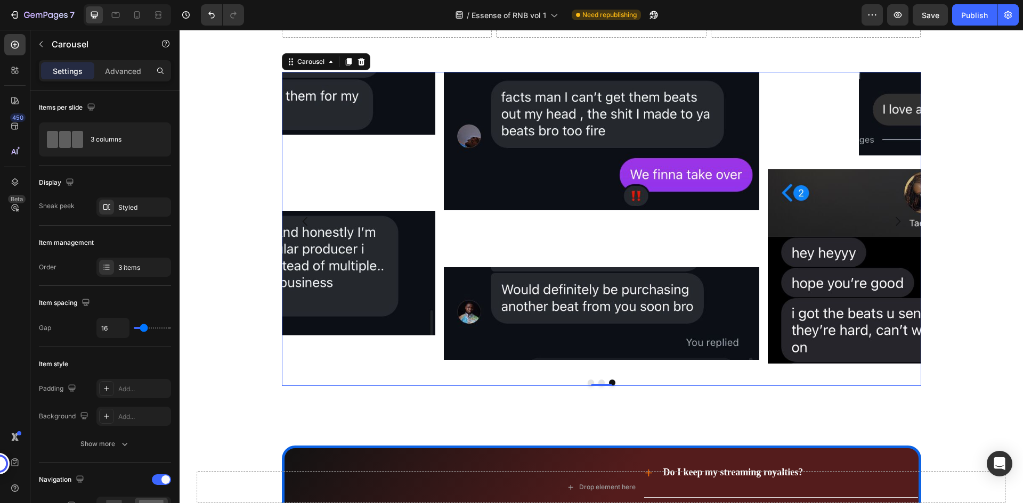
click at [588, 386] on button "Dot" at bounding box center [591, 383] width 6 height 6
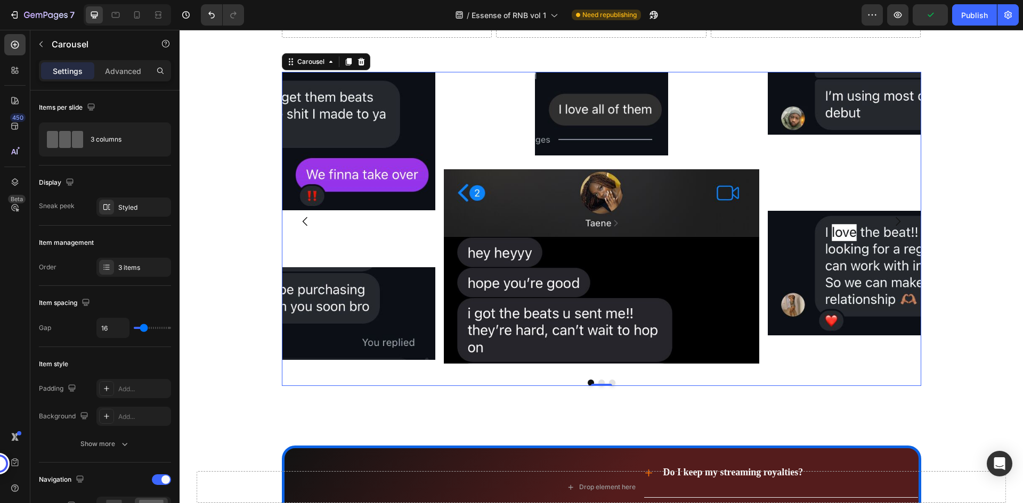
click at [598, 386] on button "Dot" at bounding box center [601, 383] width 6 height 6
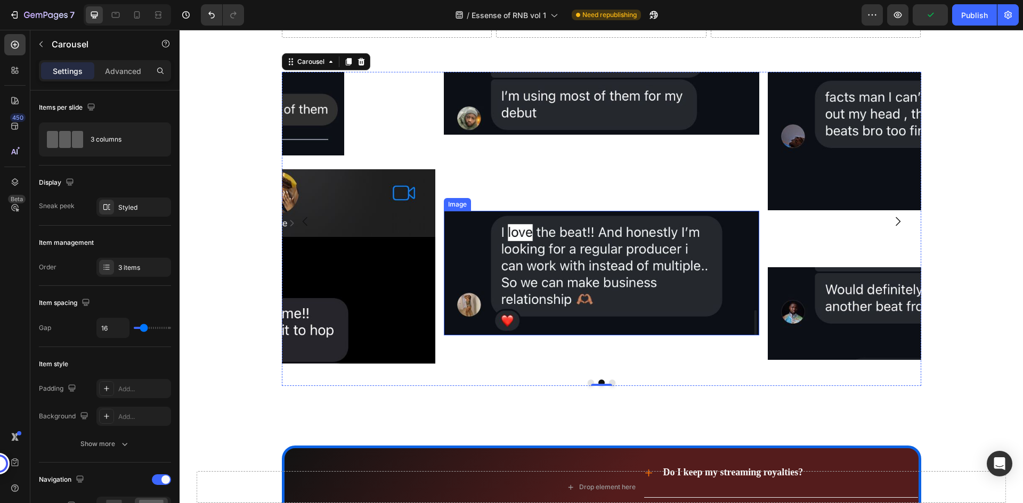
click at [597, 333] on img at bounding box center [601, 273] width 315 height 125
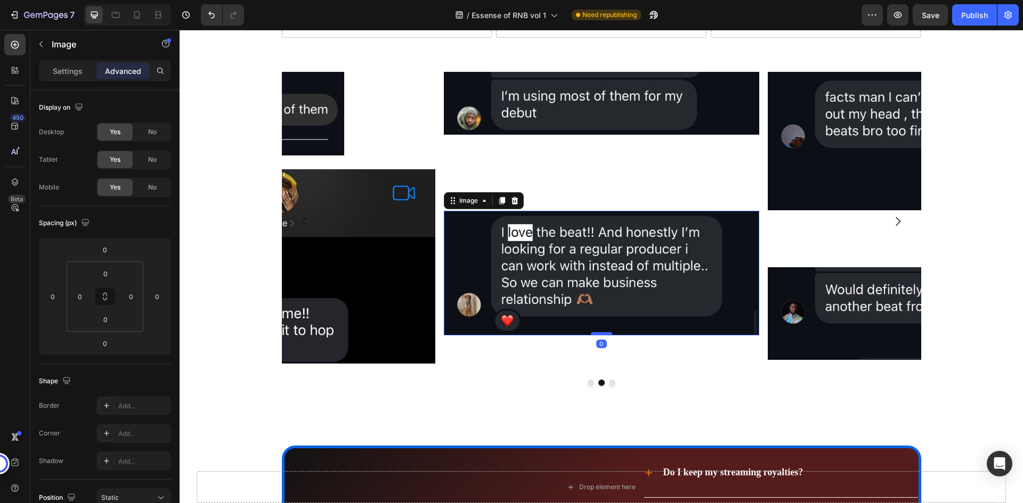
click at [598, 336] on div at bounding box center [601, 333] width 21 height 3
click at [596, 242] on img at bounding box center [601, 273] width 315 height 125
click at [596, 218] on div "Image Image 0" at bounding box center [601, 221] width 315 height 299
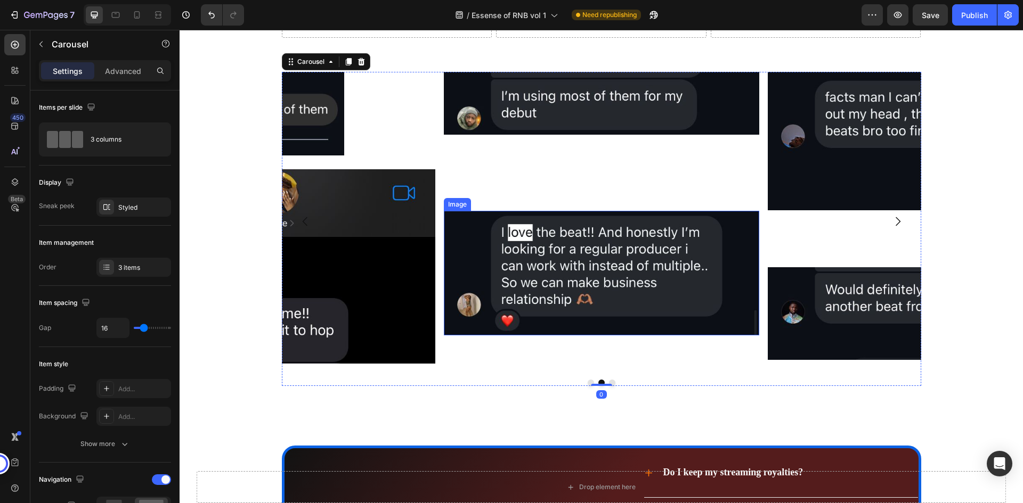
click at [596, 234] on img at bounding box center [601, 273] width 315 height 125
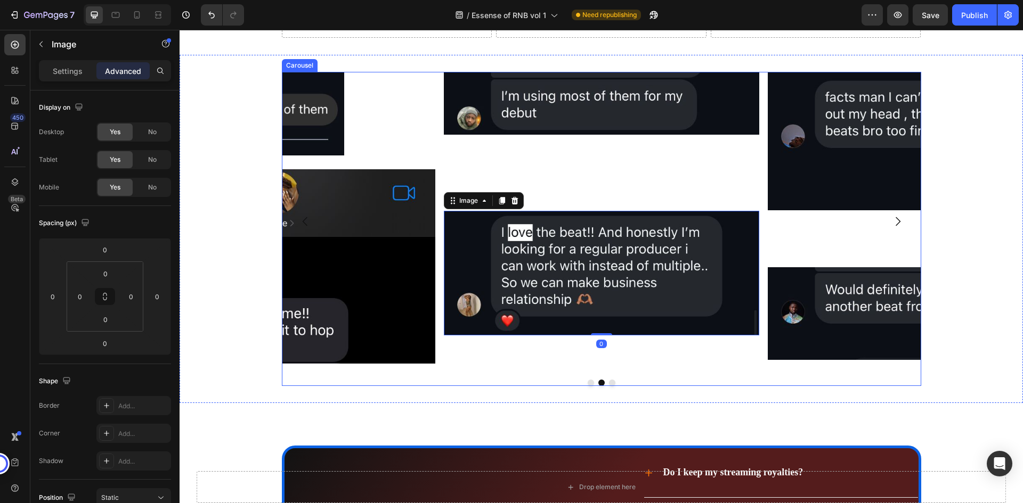
click at [606, 172] on div "Image Image 0" at bounding box center [601, 221] width 315 height 299
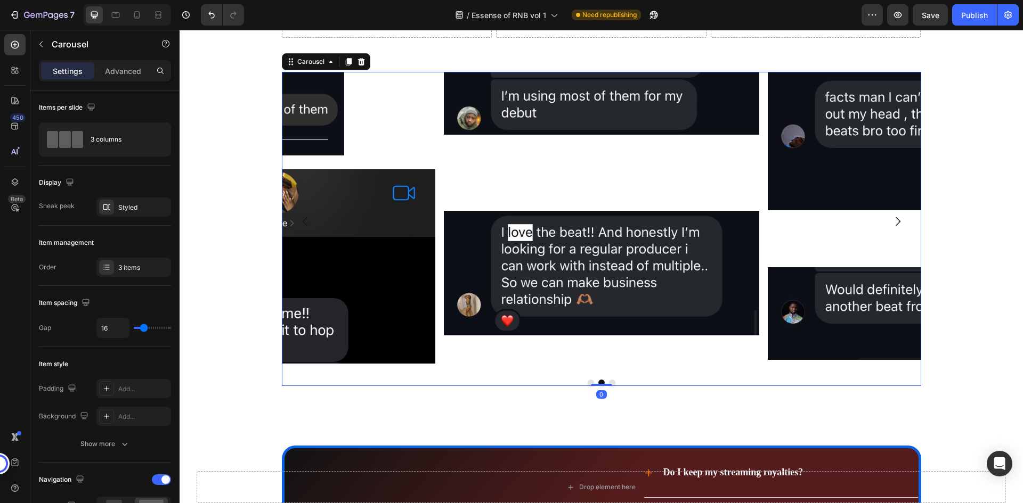
click at [606, 172] on div "Image Image" at bounding box center [601, 221] width 315 height 299
click at [616, 135] on img at bounding box center [601, 103] width 315 height 63
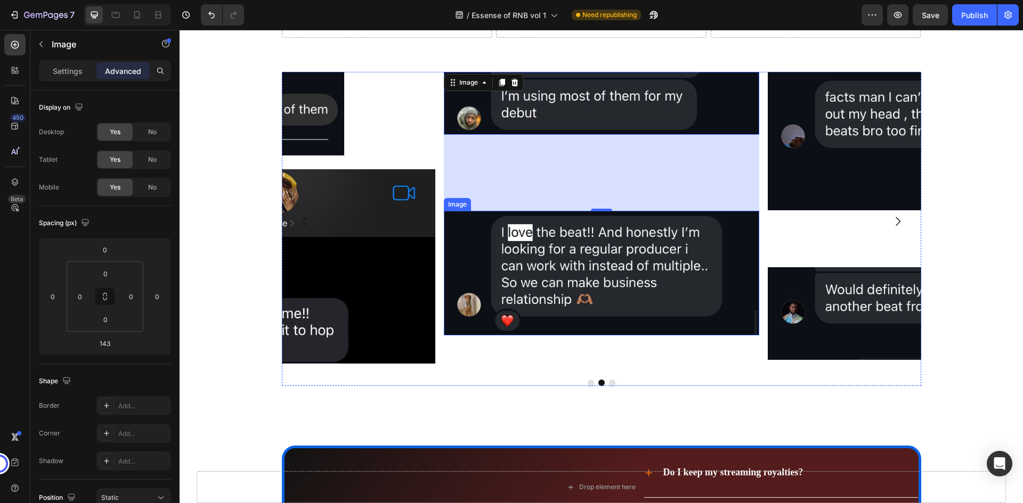
drag, startPoint x: 597, startPoint y: 229, endPoint x: 598, endPoint y: 235, distance: 6.0
click at [598, 235] on div "Image 143 Image" at bounding box center [601, 221] width 315 height 299
drag, startPoint x: 598, startPoint y: 229, endPoint x: 598, endPoint y: 237, distance: 7.5
click at [598, 237] on div "Image 143 Image" at bounding box center [601, 221] width 315 height 299
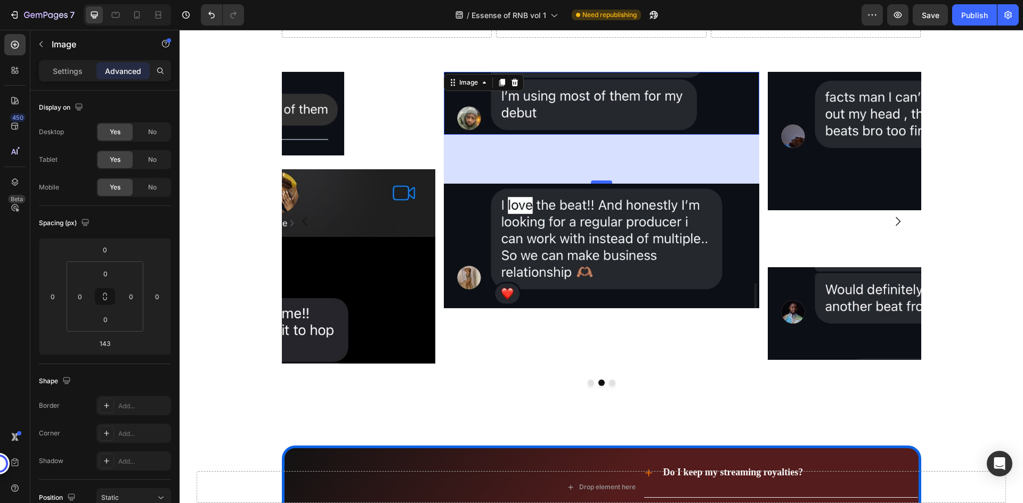
drag, startPoint x: 599, startPoint y: 229, endPoint x: 603, endPoint y: 201, distance: 27.4
click at [603, 184] on div at bounding box center [601, 182] width 21 height 3
type input "92"
click at [963, 14] on div "Publish" at bounding box center [974, 15] width 27 height 11
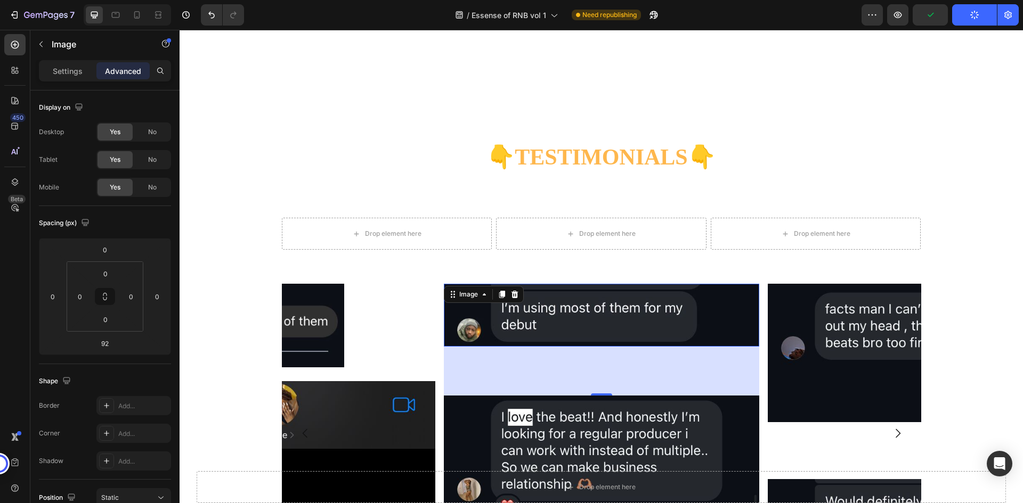
scroll to position [3411, 0]
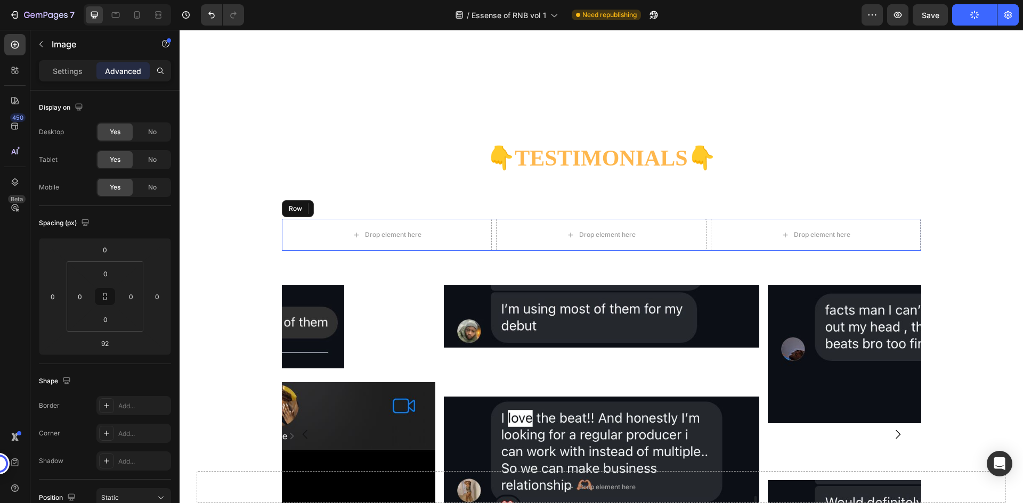
click at [488, 243] on div "Drop element here Drop element here Drop element here Row" at bounding box center [601, 235] width 639 height 32
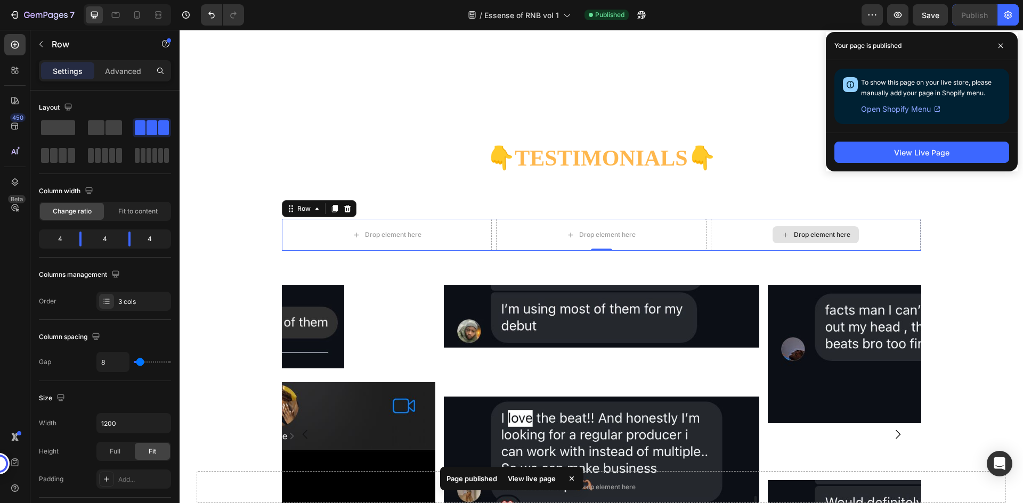
click at [711, 251] on div "Drop element here" at bounding box center [816, 235] width 210 height 32
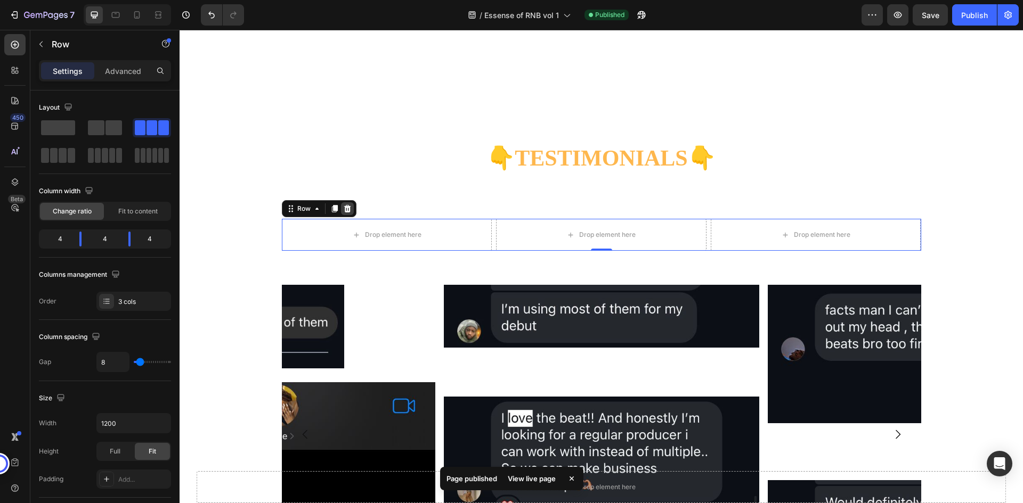
click at [346, 213] on icon at bounding box center [347, 209] width 9 height 9
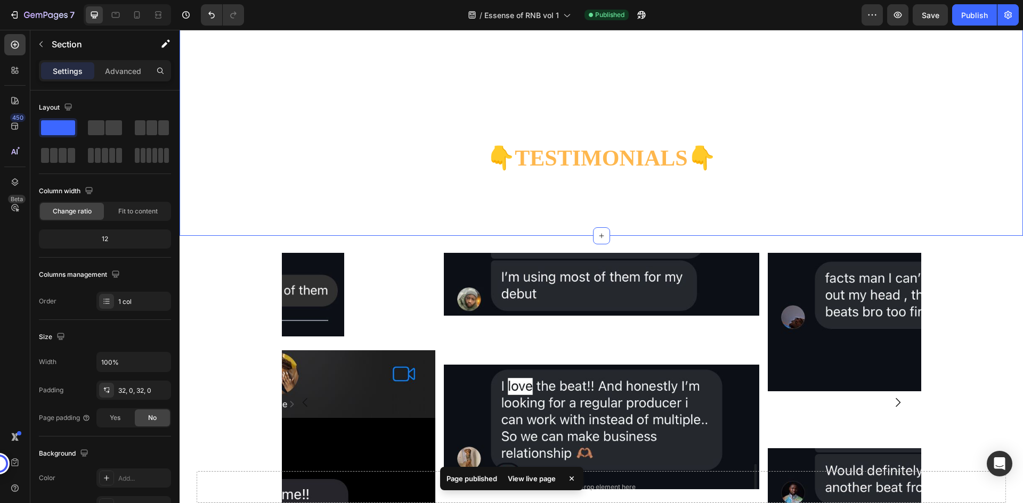
click at [526, 219] on div "BUY NOW- 49.99$ Button Image Image Marquee Row Get Essence Of Rnb Worth Over $9…" at bounding box center [601, 12] width 843 height 413
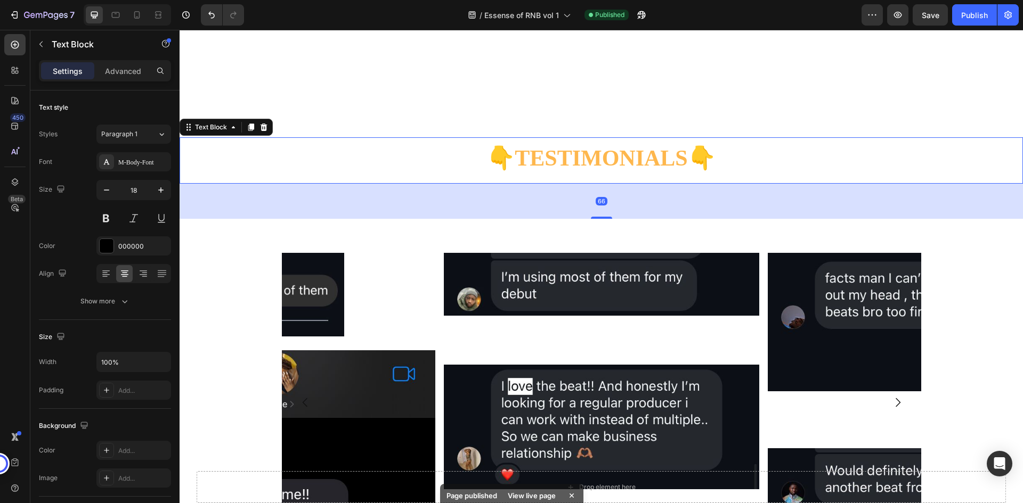
click at [608, 170] on strong "TESTIMONIALS" at bounding box center [601, 158] width 173 height 25
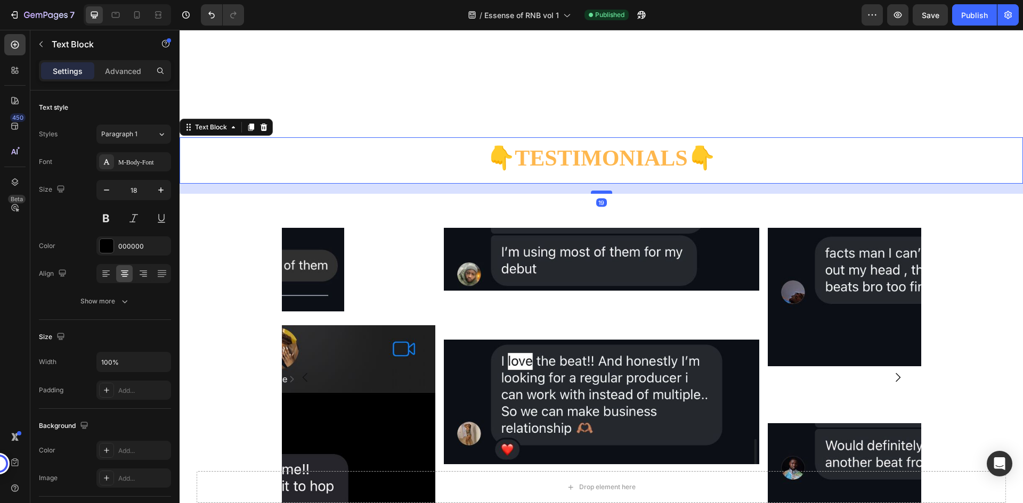
drag, startPoint x: 596, startPoint y: 237, endPoint x: 595, endPoint y: 212, distance: 25.1
click at [595, 194] on div at bounding box center [601, 192] width 21 height 3
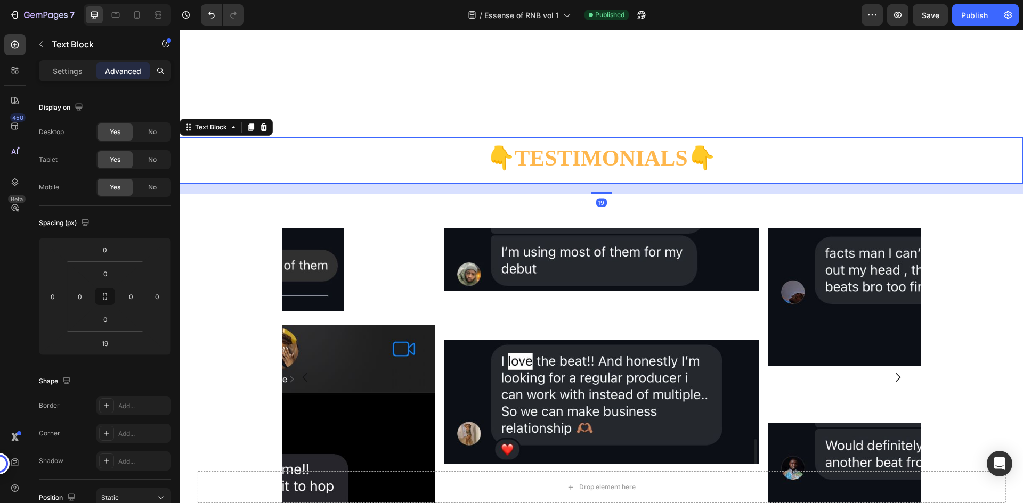
click at [592, 181] on icon "what are other artists saying?" at bounding box center [601, 175] width 115 height 11
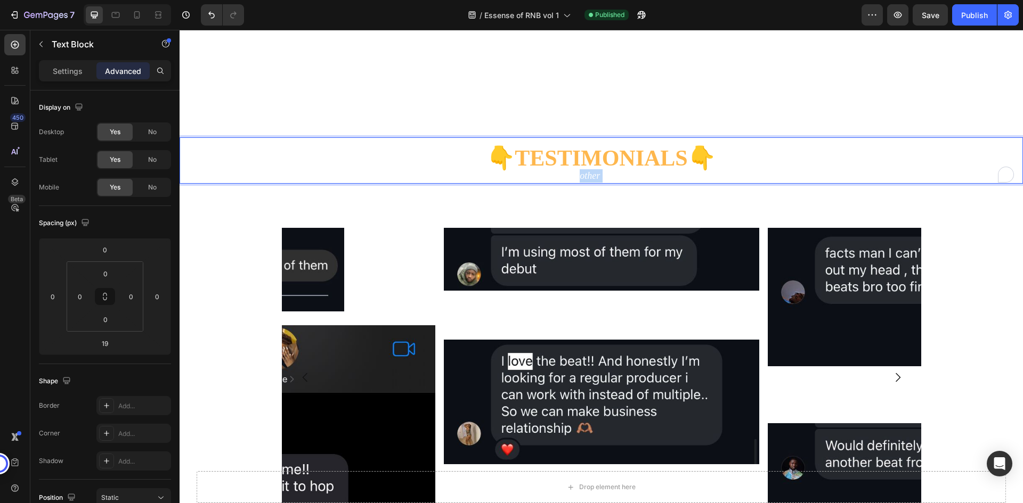
click at [592, 181] on icon "what are other artists saying?" at bounding box center [601, 175] width 115 height 11
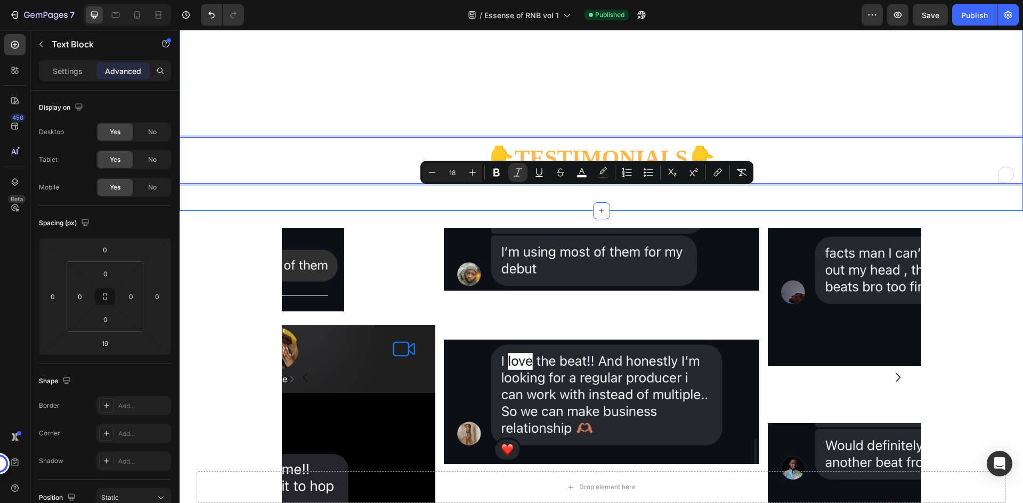
click at [593, 194] on div "BUY NOW- 49.99$ Button Image Image Marquee Row Get Essence Of Rnb Worth Over $9…" at bounding box center [601, 0] width 843 height 388
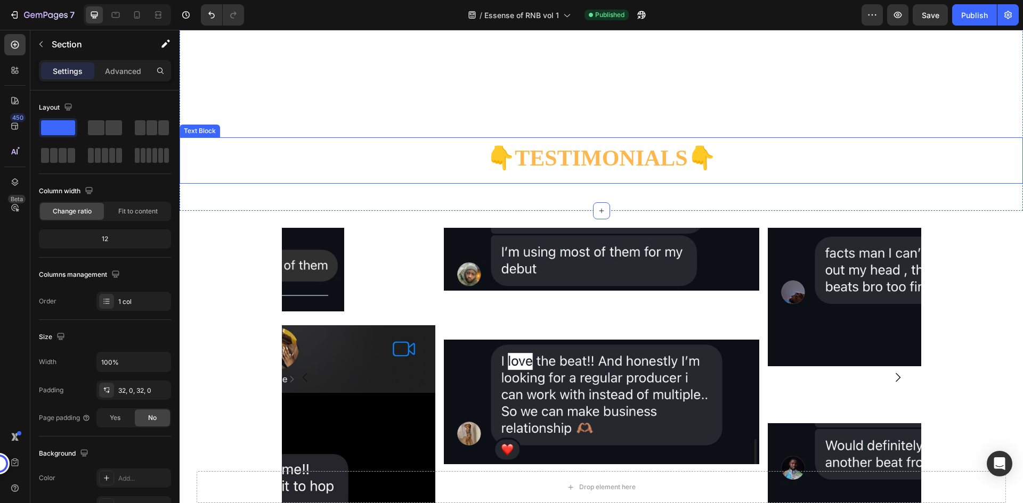
click at [599, 181] on icon "what are other artists saying?" at bounding box center [601, 175] width 115 height 11
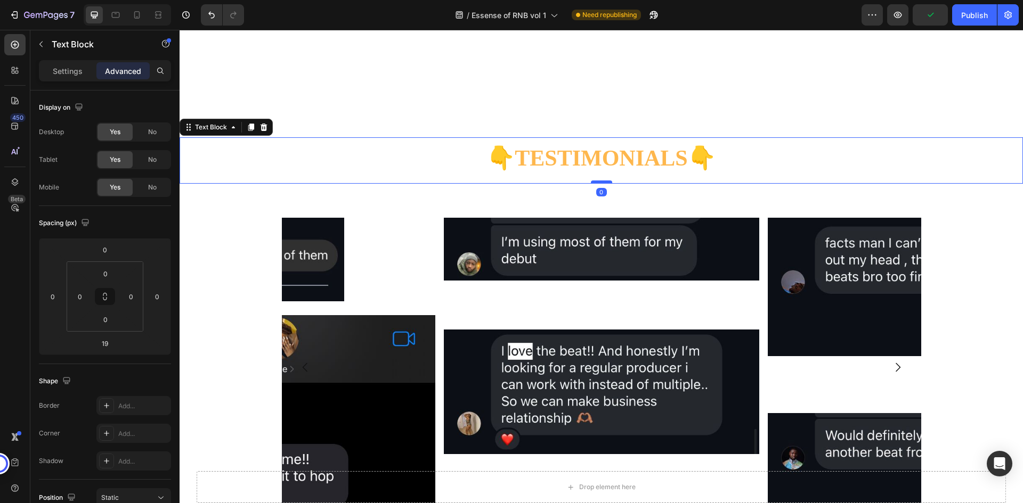
drag, startPoint x: 597, startPoint y: 211, endPoint x: 597, endPoint y: 200, distance: 10.7
click at [597, 184] on div at bounding box center [601, 182] width 21 height 3
type input "0"
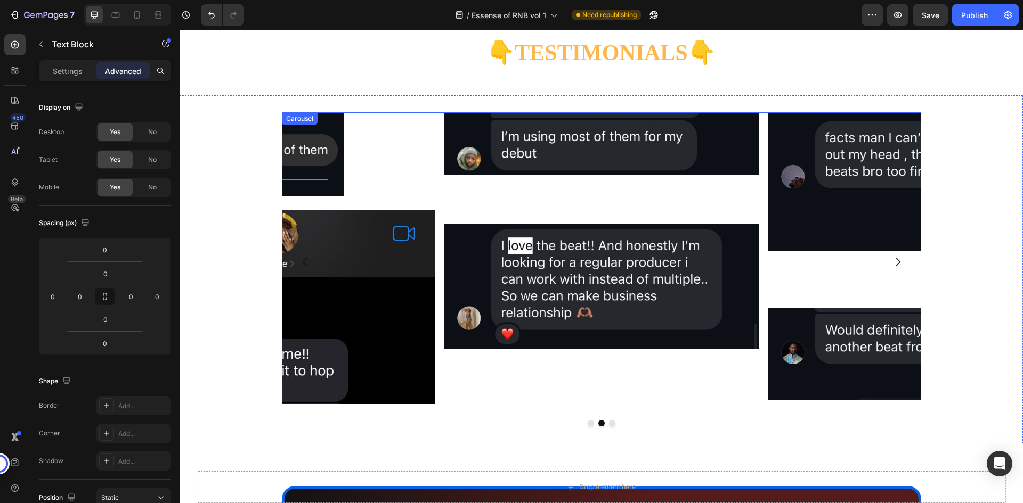
scroll to position [3517, 0]
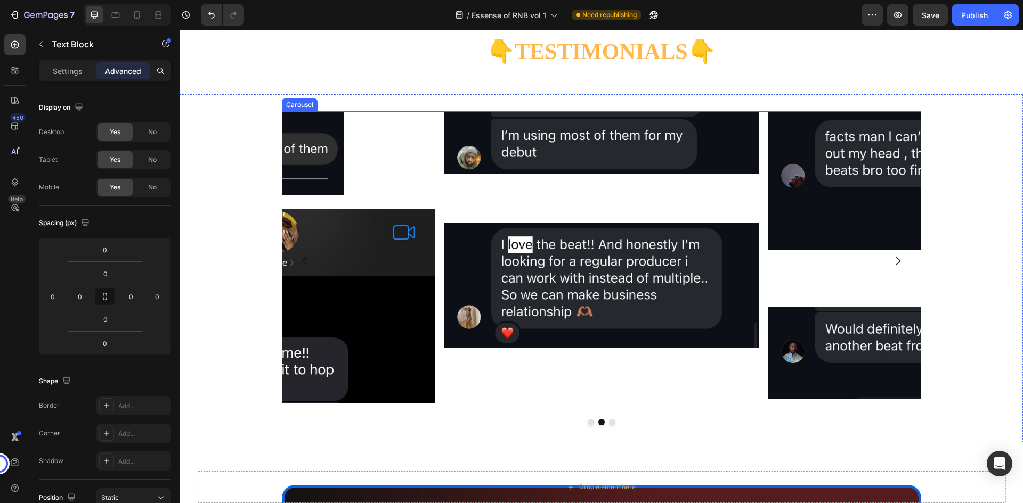
click at [896, 266] on icon "Carousel Next Arrow" at bounding box center [898, 261] width 5 height 9
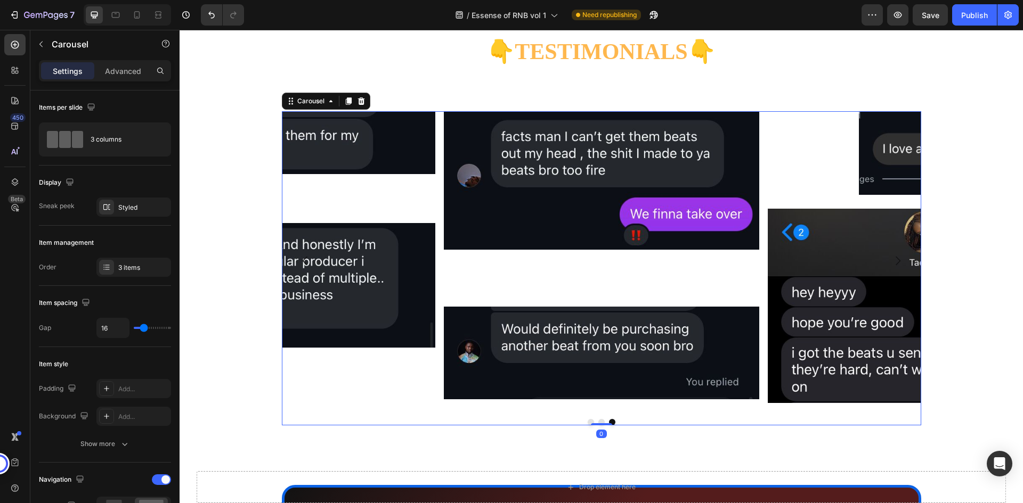
click at [896, 266] on icon "Carousel Next Arrow" at bounding box center [898, 261] width 5 height 9
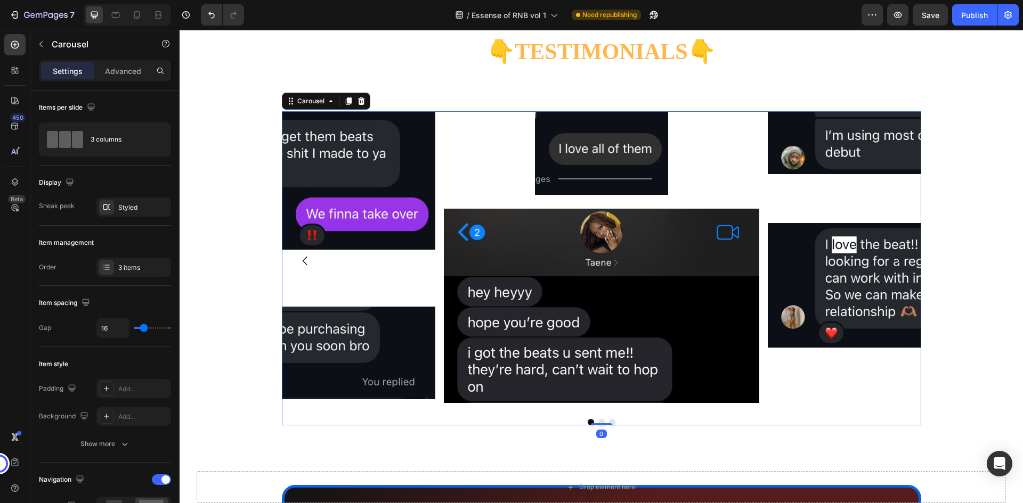
click at [896, 266] on icon "Carousel Next Arrow" at bounding box center [898, 261] width 5 height 9
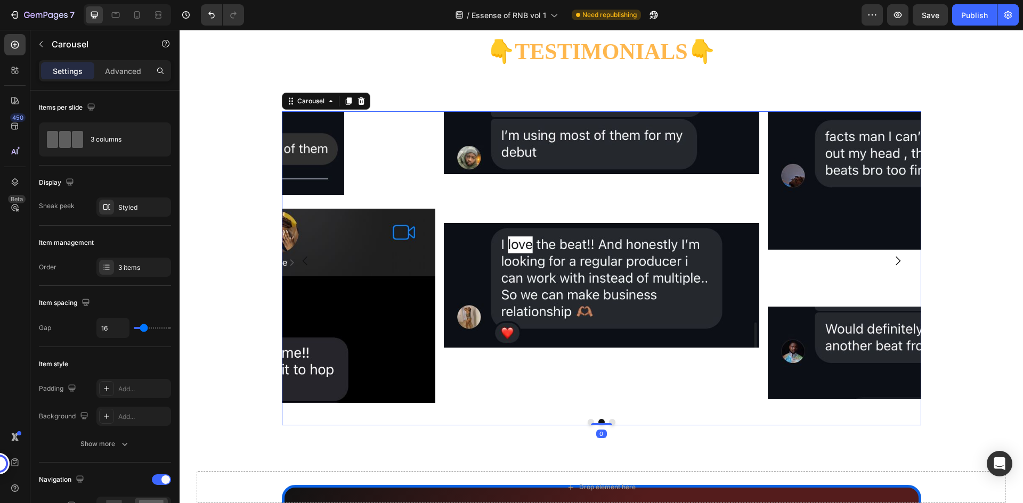
click at [896, 266] on icon "Carousel Next Arrow" at bounding box center [898, 261] width 5 height 9
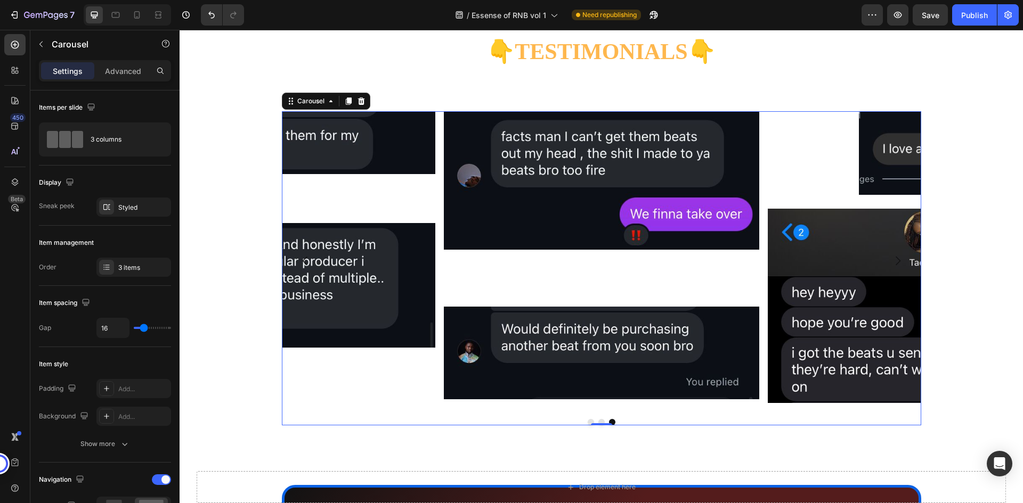
click at [896, 266] on icon "Carousel Next Arrow" at bounding box center [898, 261] width 5 height 9
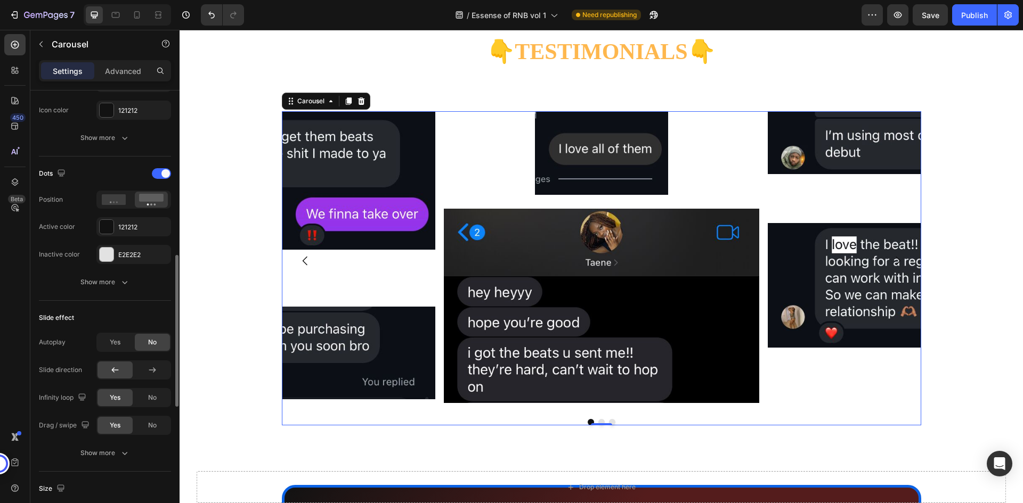
scroll to position [373, 0]
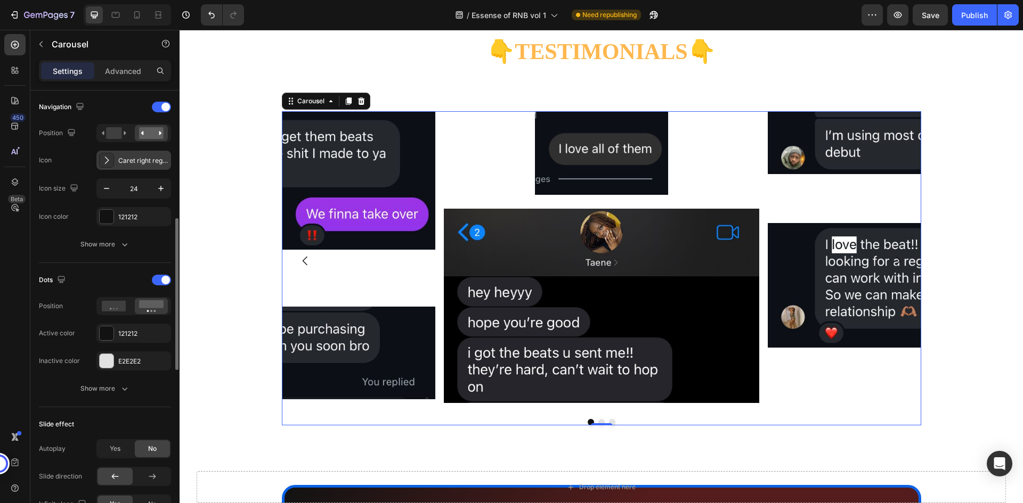
click at [136, 162] on div "Caret right regular" at bounding box center [143, 161] width 50 height 10
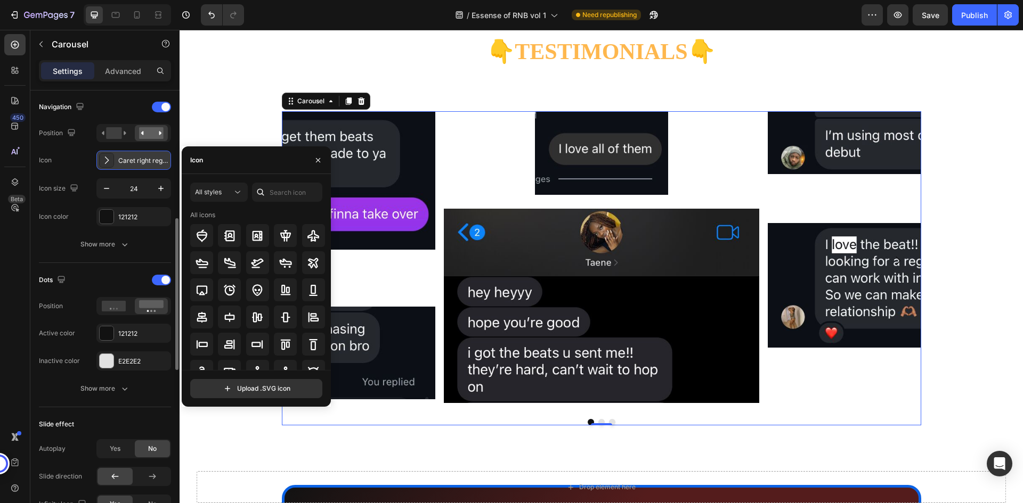
click at [102, 159] on icon at bounding box center [106, 160] width 11 height 11
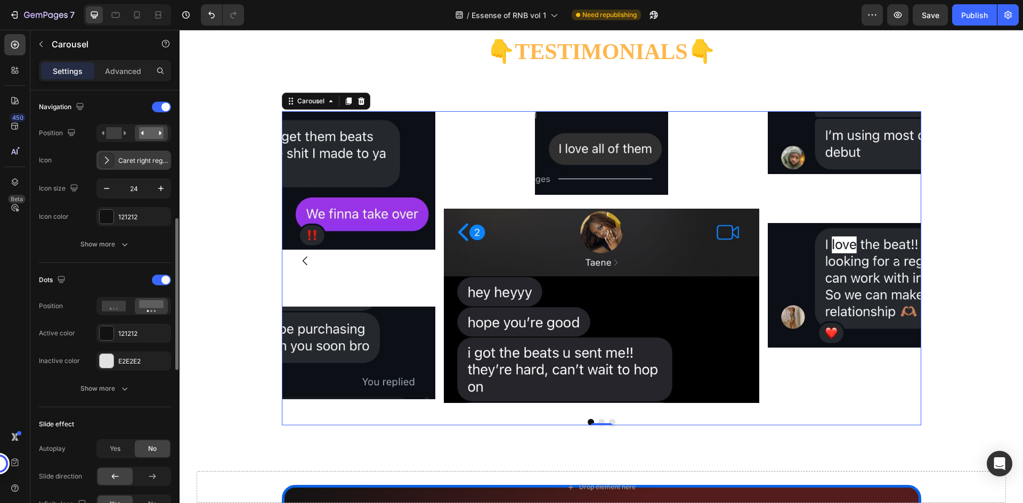
click at [129, 160] on div "Caret right regular" at bounding box center [143, 161] width 50 height 10
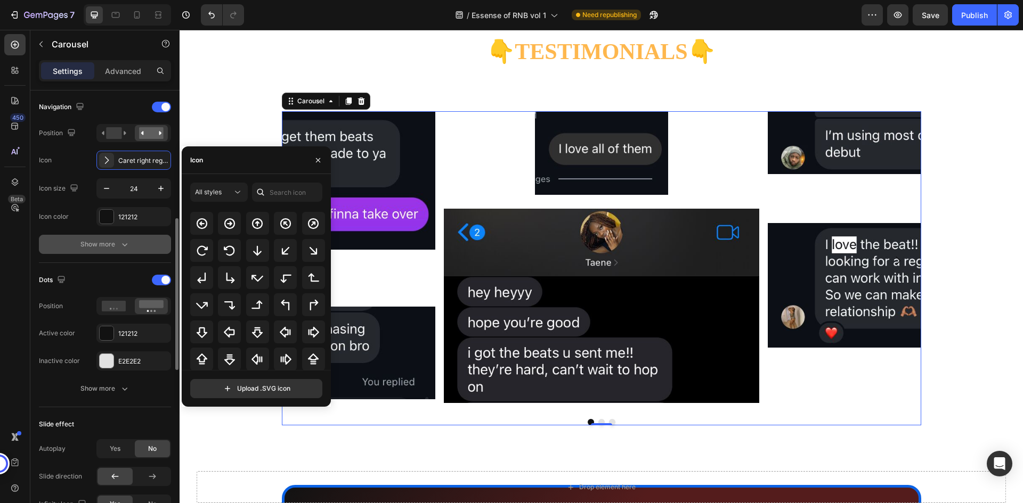
click at [134, 247] on button "Show more" at bounding box center [105, 244] width 132 height 19
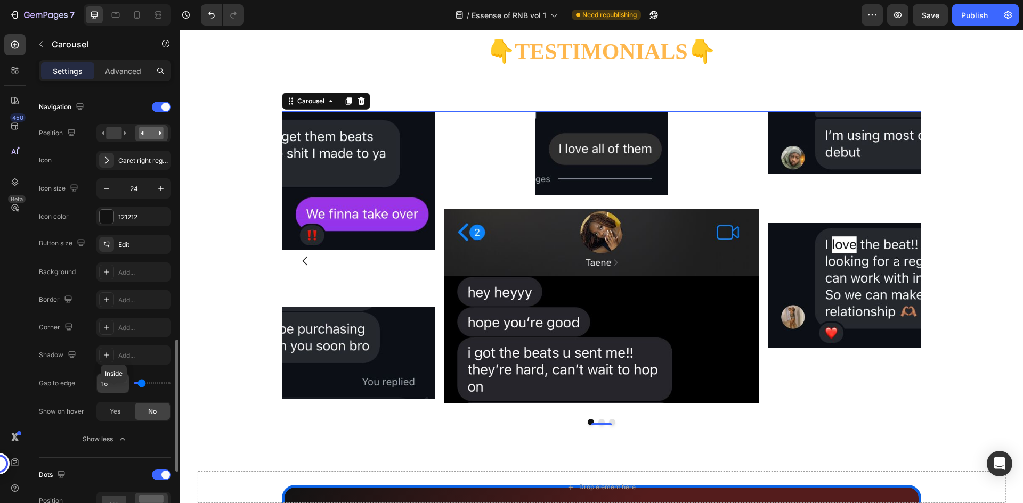
scroll to position [479, 0]
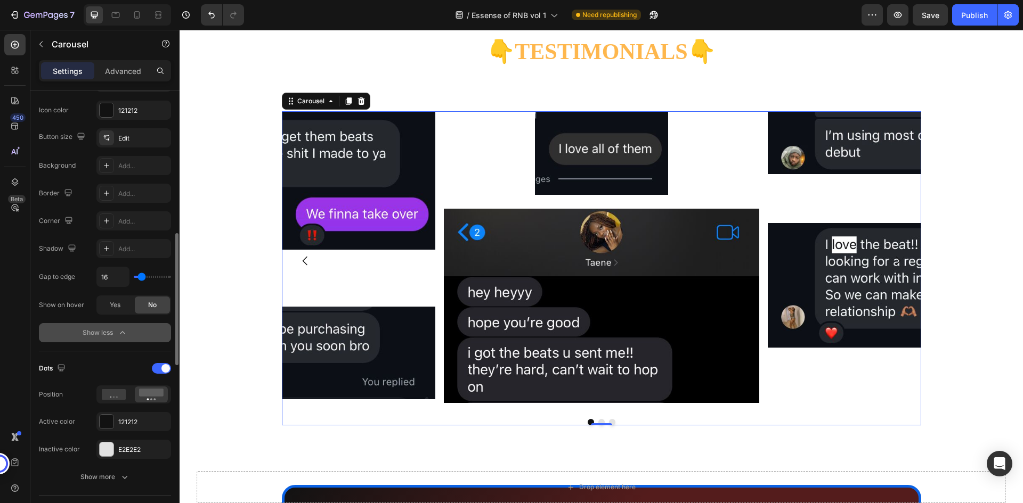
click at [109, 332] on div "Show less" at bounding box center [105, 333] width 45 height 11
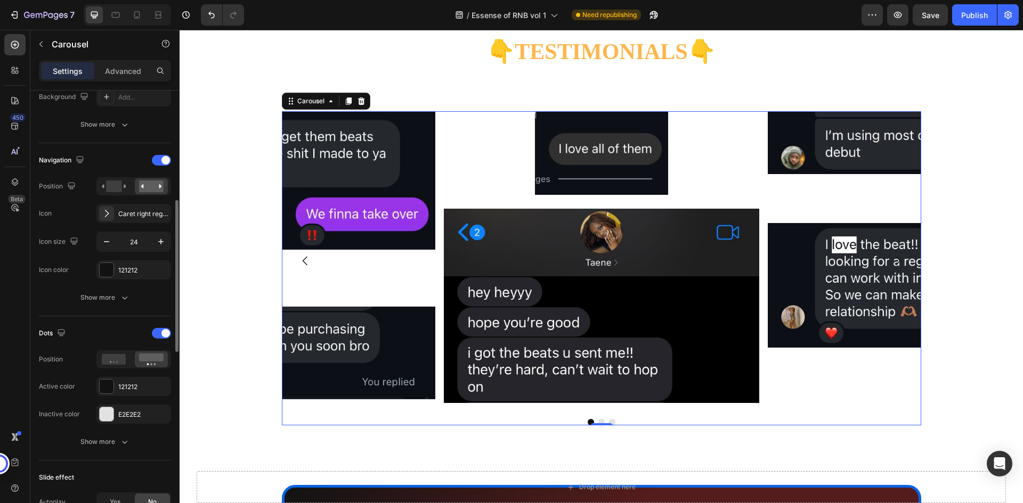
scroll to position [213, 0]
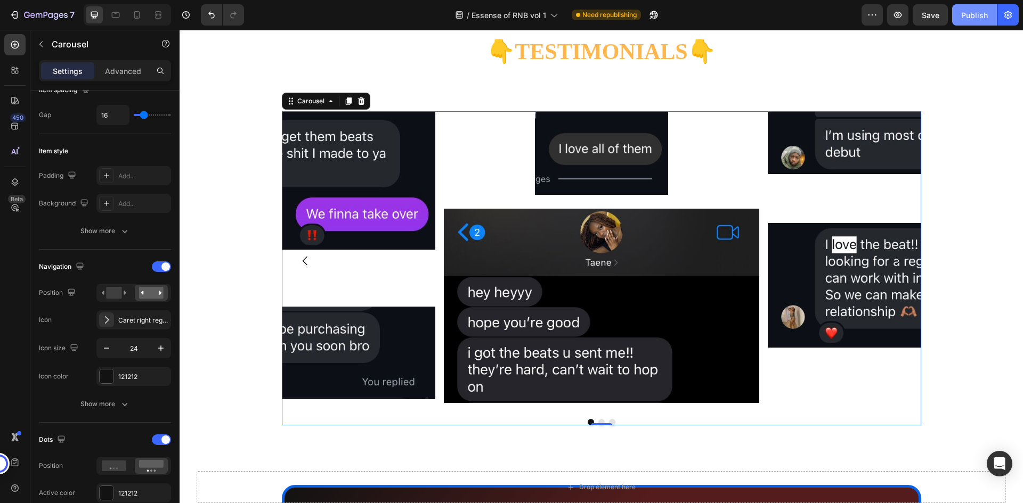
click at [969, 14] on div "Publish" at bounding box center [974, 15] width 27 height 11
click at [681, 14] on div "/ Essense of RNB vol 1 Need republishing" at bounding box center [557, 14] width 609 height 21
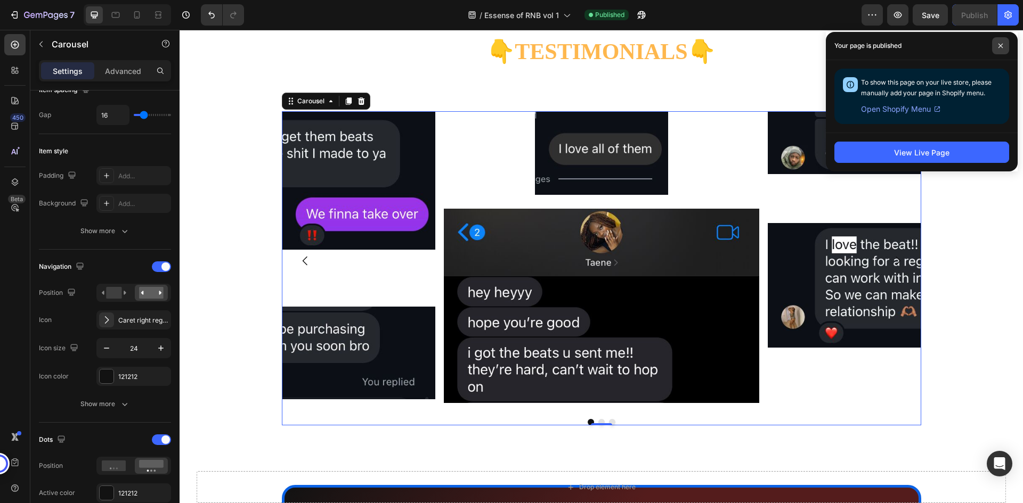
click at [999, 50] on span at bounding box center [1000, 45] width 17 height 17
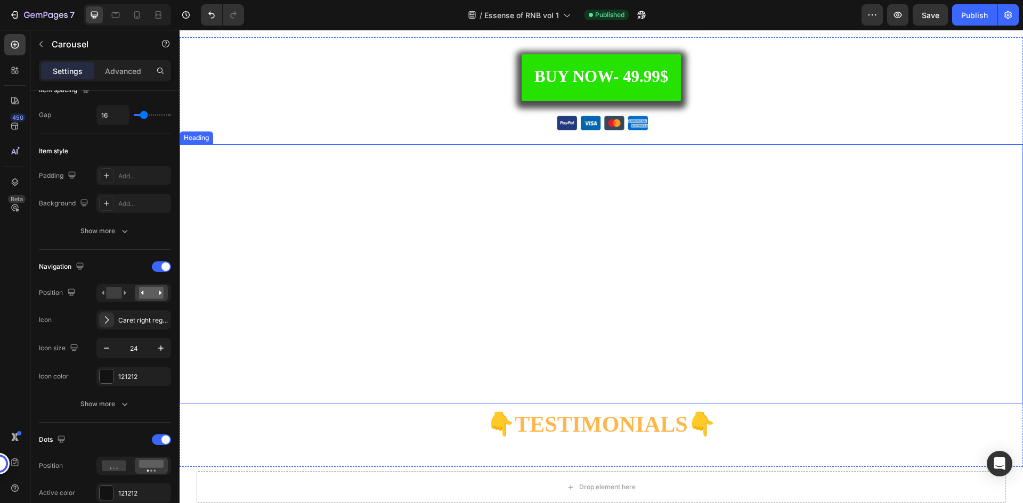
scroll to position [3080, 0]
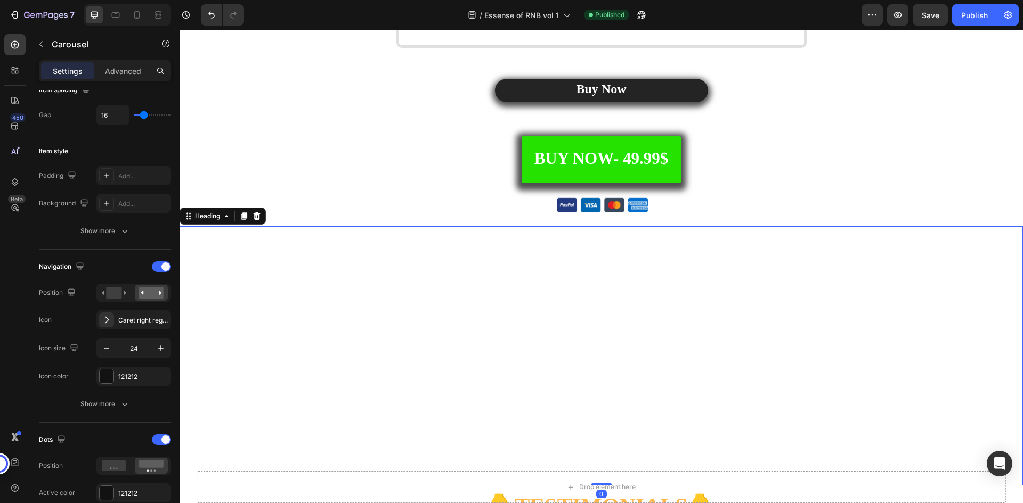
click at [587, 348] on strong "Alternative Beat pack: 199.99$" at bounding box center [601, 343] width 175 height 14
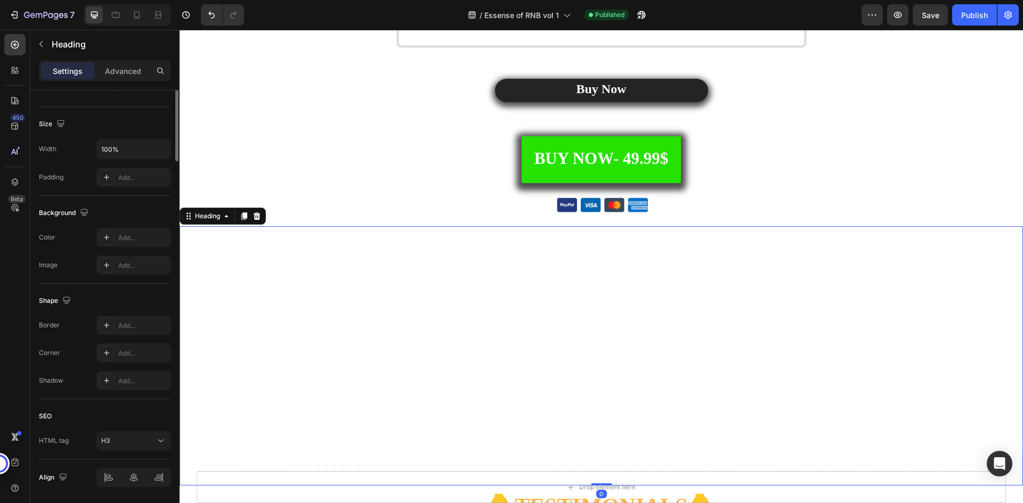
scroll to position [0, 0]
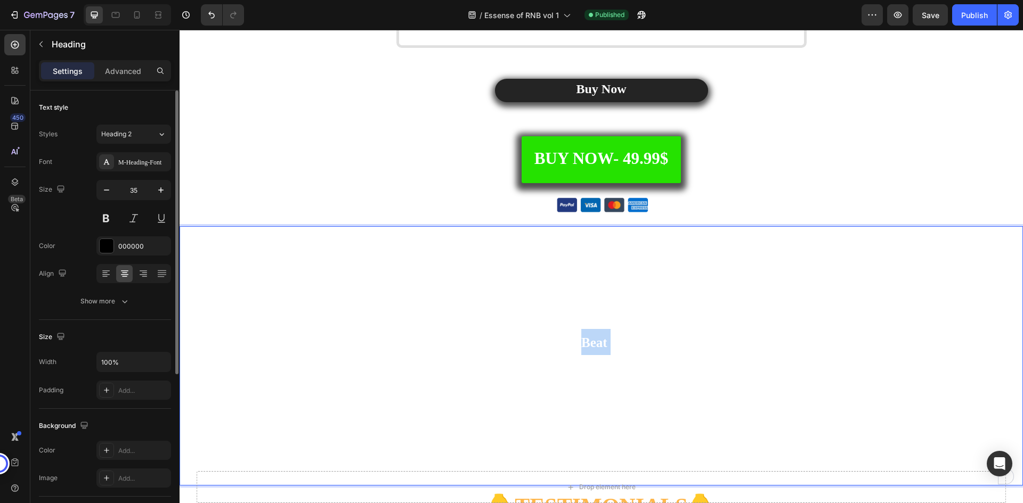
click at [587, 348] on strong "Alternative Beat pack: 199.99$" at bounding box center [601, 343] width 175 height 14
click at [608, 285] on strong "90s RnB Beat pack: 199.99$" at bounding box center [601, 291] width 159 height 14
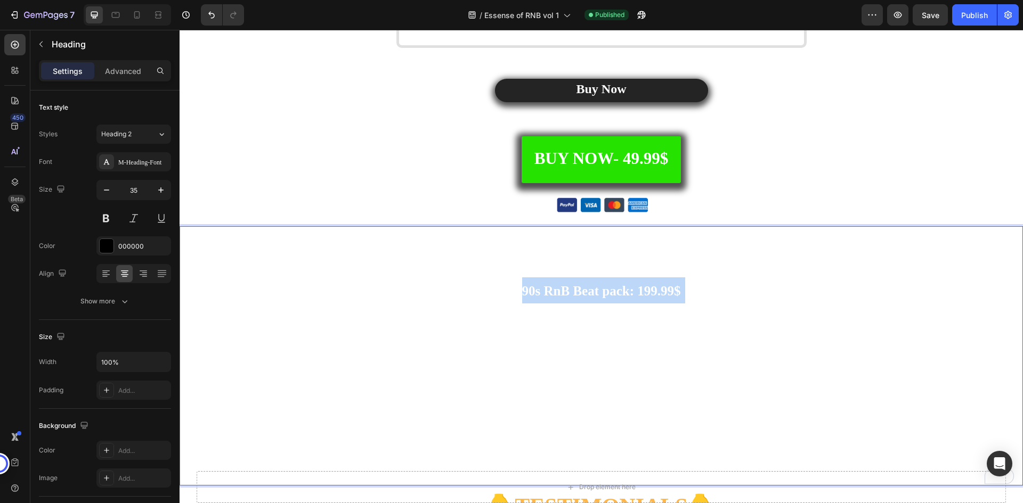
click at [608, 285] on strong "90s RnB Beat pack: 199.99$" at bounding box center [601, 291] width 159 height 14
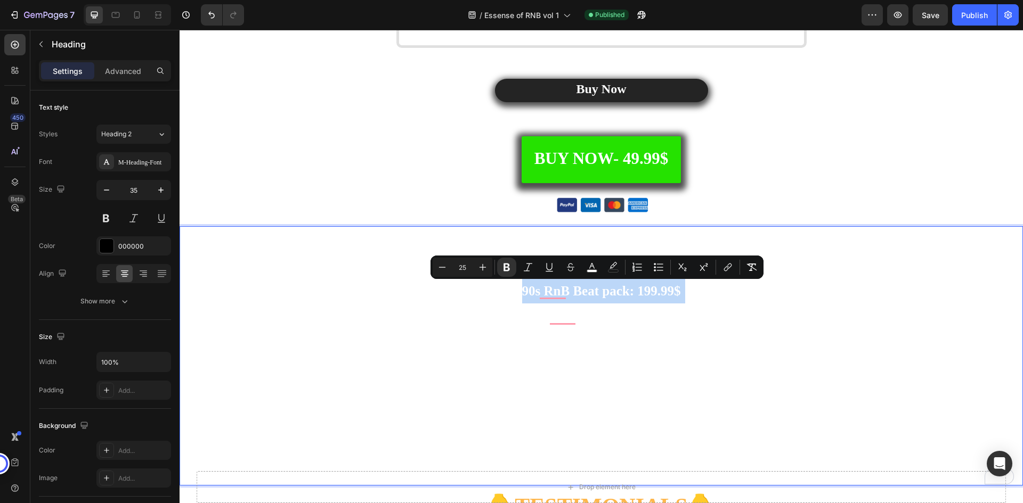
type input "30"
click at [628, 237] on strong "Get Essence Of Rnb Worth Over $999.95" at bounding box center [601, 240] width 282 height 18
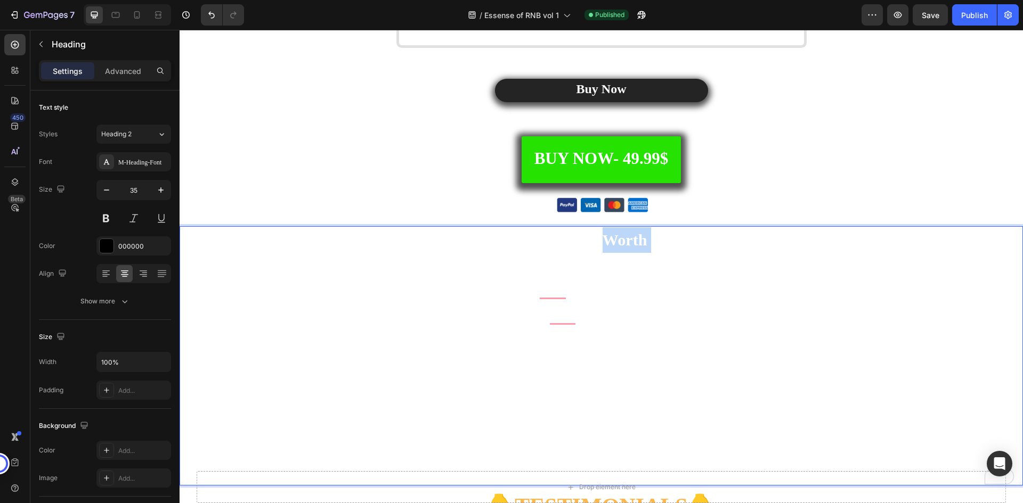
click at [628, 237] on strong "Get Essence Of Rnb Worth Over $999.95" at bounding box center [601, 240] width 282 height 18
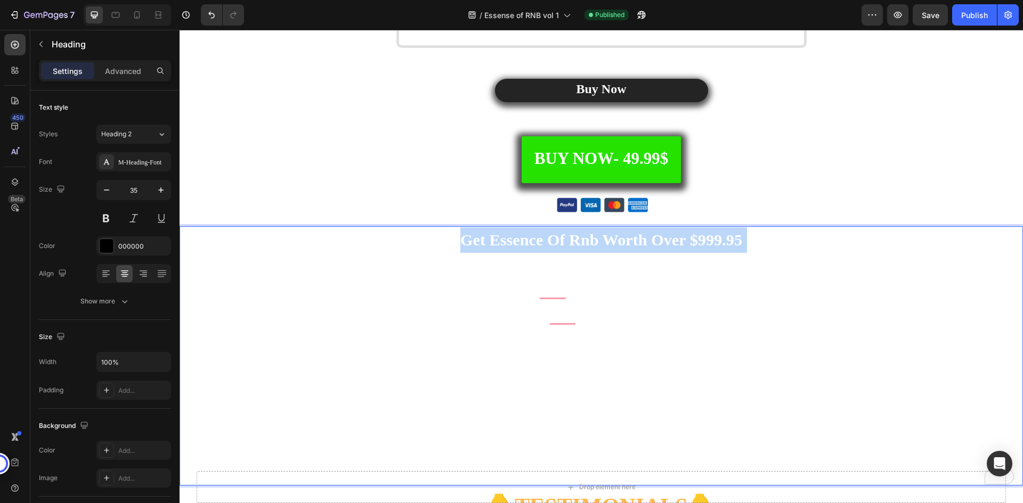
click at [628, 237] on strong "Get Essence Of Rnb Worth Over $999.95" at bounding box center [601, 240] width 282 height 18
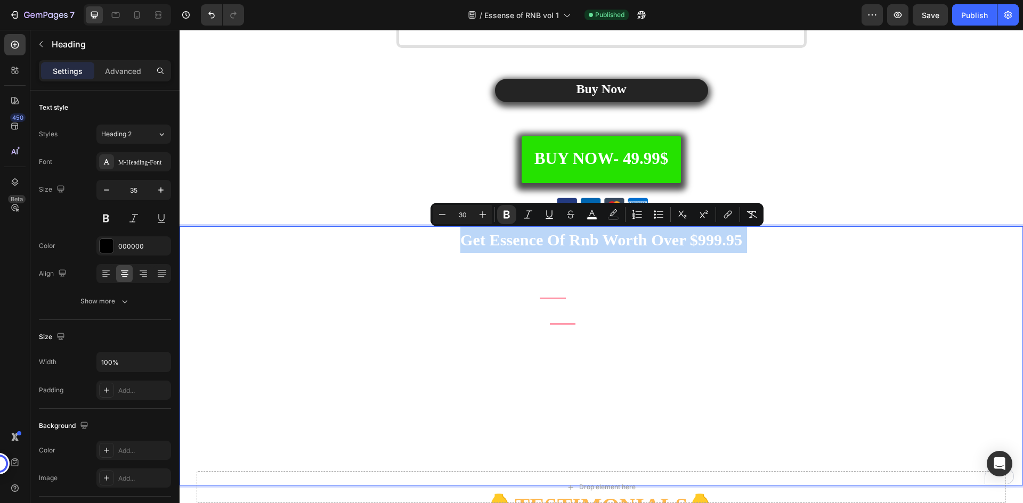
type input "38"
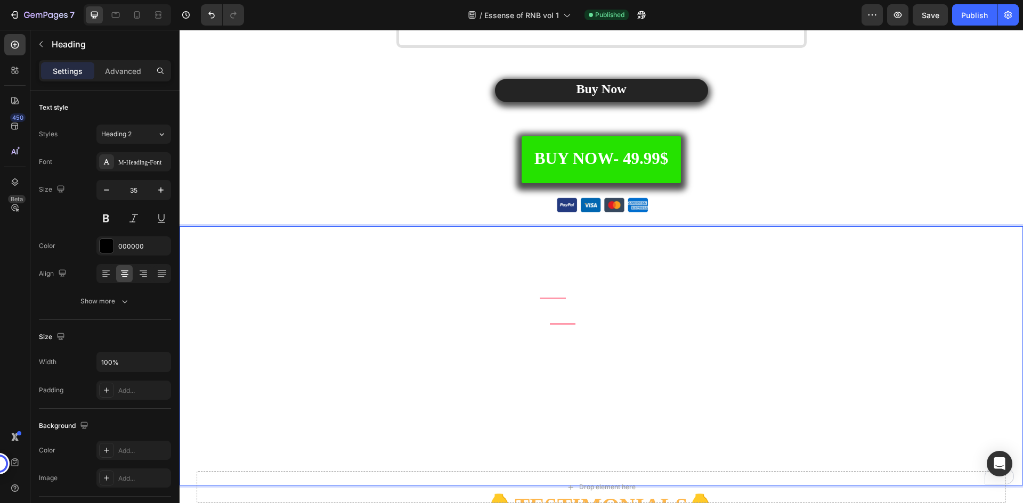
click at [597, 267] on strong "PRICE BREAKDOWN" at bounding box center [601, 264] width 205 height 22
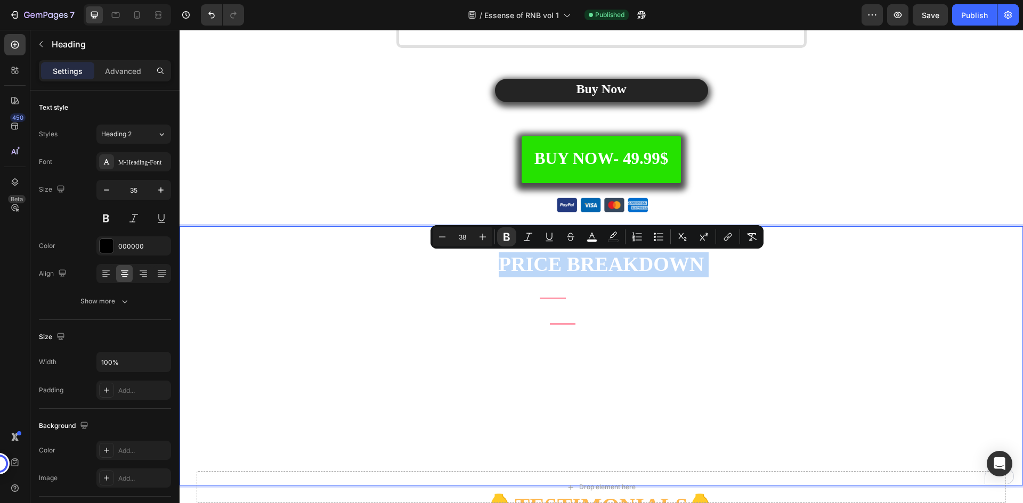
type input "25"
click at [601, 295] on strong "90s RnB Beat pack: 199.99$" at bounding box center [601, 291] width 159 height 14
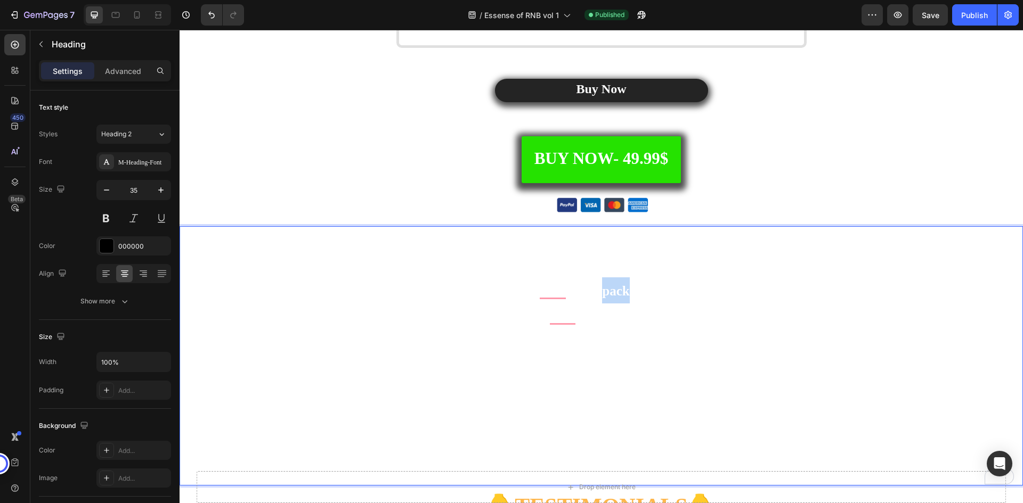
click at [601, 295] on strong "90s RnB Beat pack: 199.99$" at bounding box center [601, 291] width 159 height 14
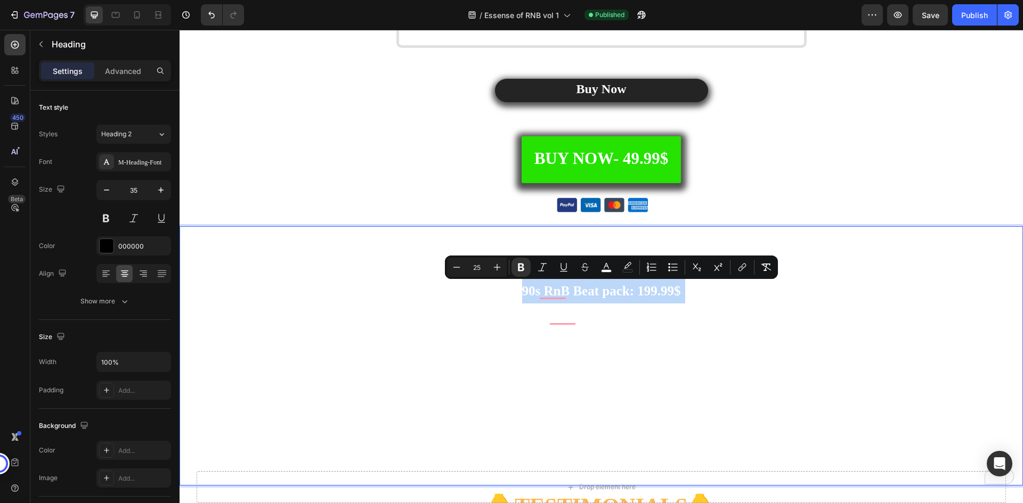
click at [601, 295] on strong "90s RnB Beat pack: 199.99$" at bounding box center [601, 291] width 159 height 14
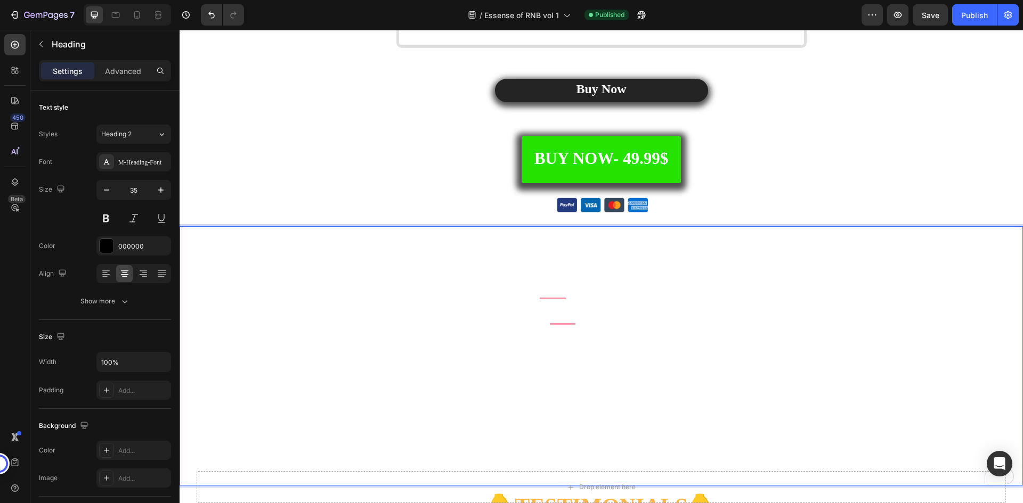
click at [588, 310] on strong "Guitar RnB Beat pack: 199.99$" at bounding box center [601, 317] width 178 height 14
click at [588, 311] on strong "Guitar RnB Beat pack: 199.99$" at bounding box center [601, 317] width 178 height 14
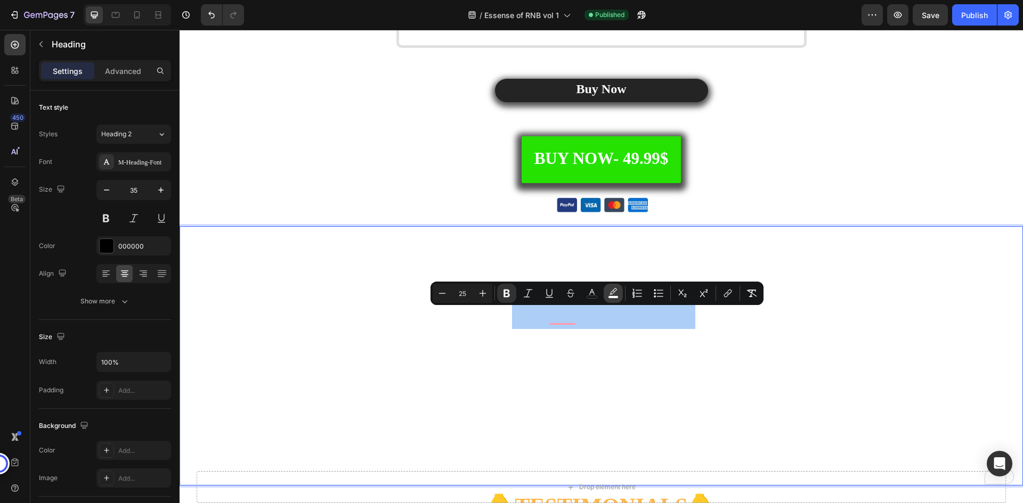
click at [616, 295] on icon "Editor contextual toolbar" at bounding box center [613, 293] width 11 height 11
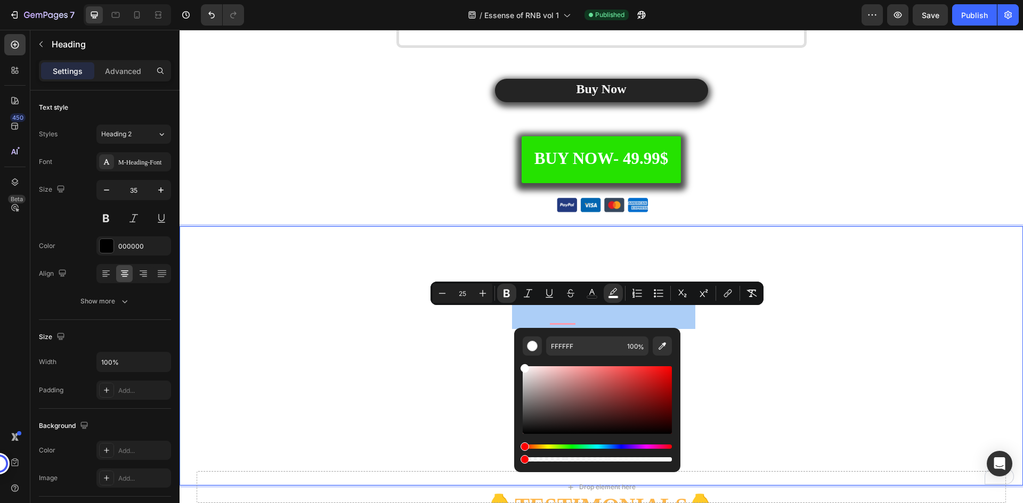
drag, startPoint x: 670, startPoint y: 462, endPoint x: 518, endPoint y: 467, distance: 152.4
click at [518, 467] on div "FFFFFF 100 %" at bounding box center [597, 400] width 166 height 144
type input "0"
click at [590, 295] on icon "Editor contextual toolbar" at bounding box center [592, 293] width 11 height 11
drag, startPoint x: 536, startPoint y: 377, endPoint x: 517, endPoint y: 356, distance: 28.3
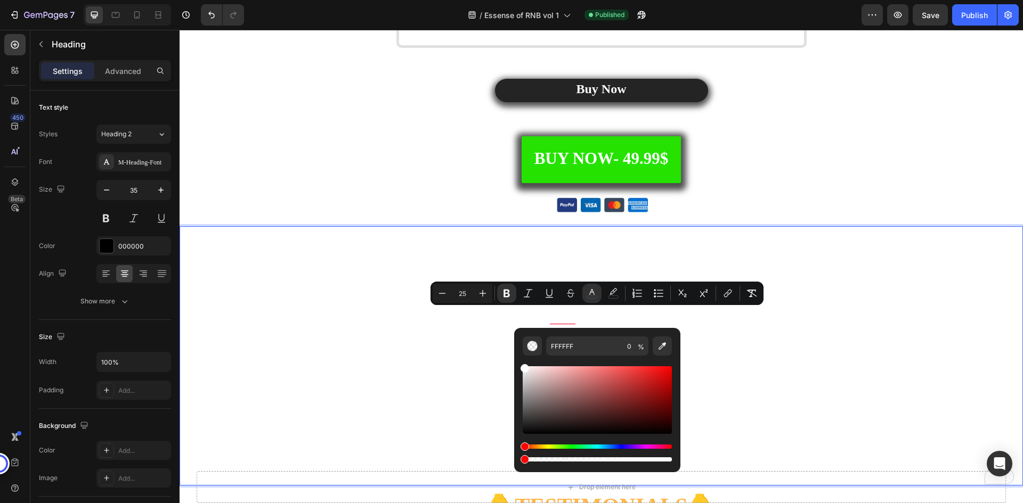
click at [517, 356] on div "FFFFFF 0 %" at bounding box center [597, 396] width 166 height 136
type input "100"
drag, startPoint x: 702, startPoint y: 490, endPoint x: 859, endPoint y: 492, distance: 156.6
click at [663, 316] on strong "Guitar RnB Beat pack: 199.99$" at bounding box center [601, 317] width 178 height 14
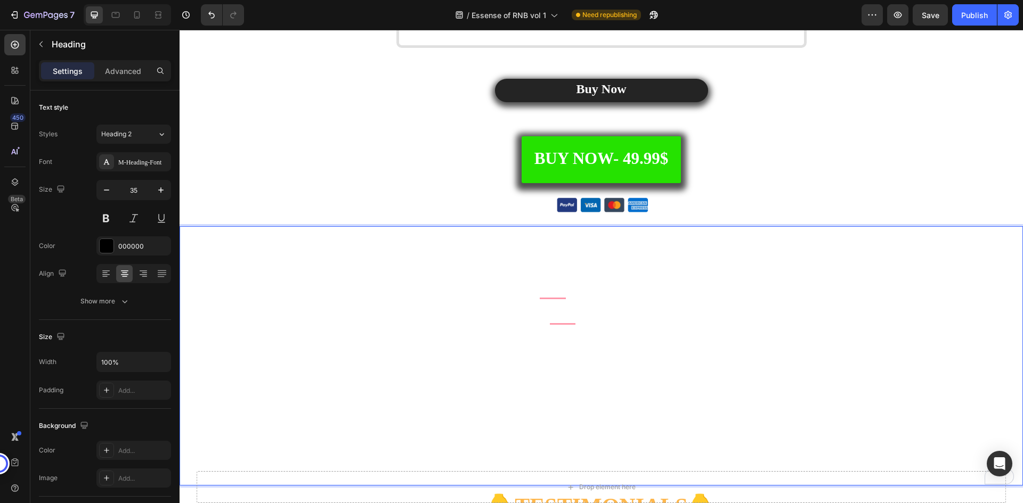
click at [584, 328] on p "Get Essence Of Rnb Worth Over $999.95 PRICE BREAKDOWN 90s RnB Beat pack: 199.99…" at bounding box center [601, 355] width 841 height 257
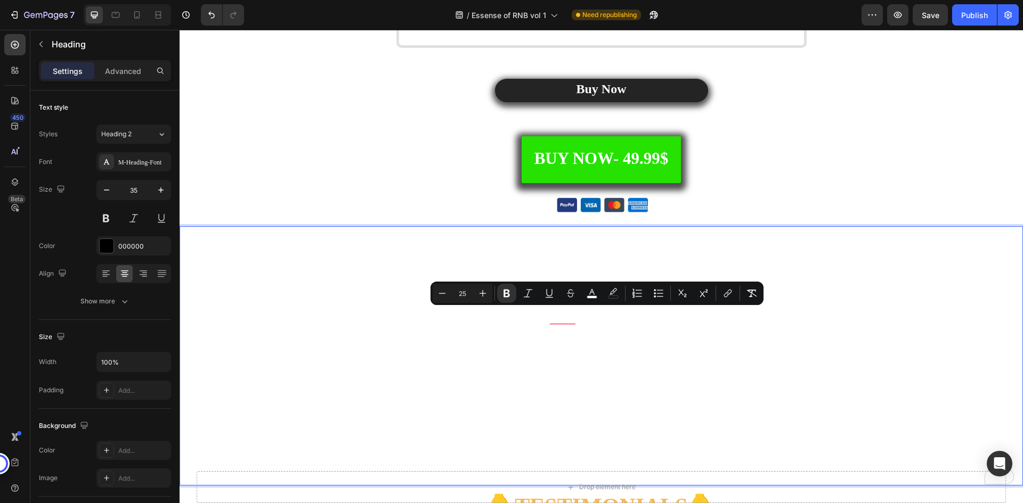
click at [583, 350] on p "Get Essence Of Rnb Worth Over $999.95 PRICE BREAKDOWN 90s RnB Beat pack: 199.99…" at bounding box center [601, 355] width 841 height 257
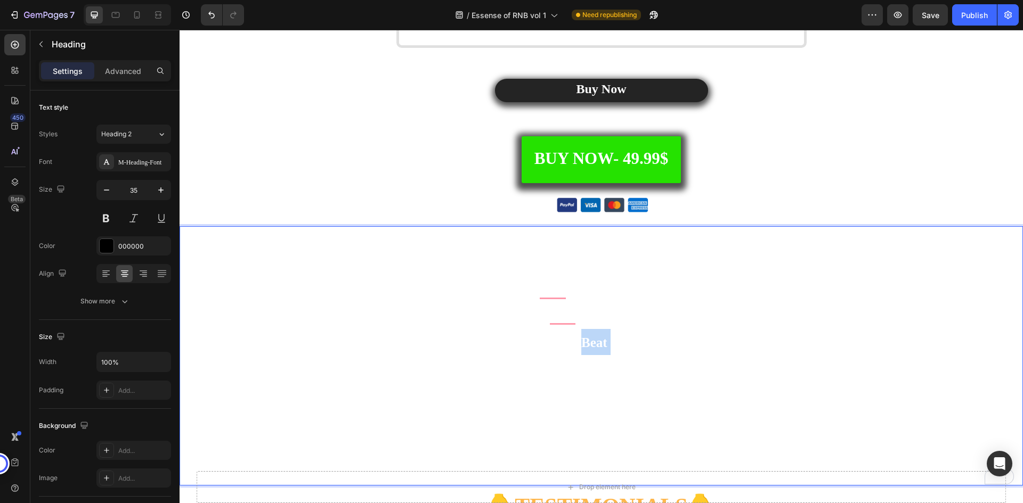
click at [583, 350] on p "Get Essence Of Rnb Worth Over $999.95 PRICE BREAKDOWN 90s RnB Beat pack: 199.99…" at bounding box center [601, 355] width 841 height 257
click at [587, 368] on strong "Ambient Beat pack: 199.99$" at bounding box center [601, 368] width 160 height 14
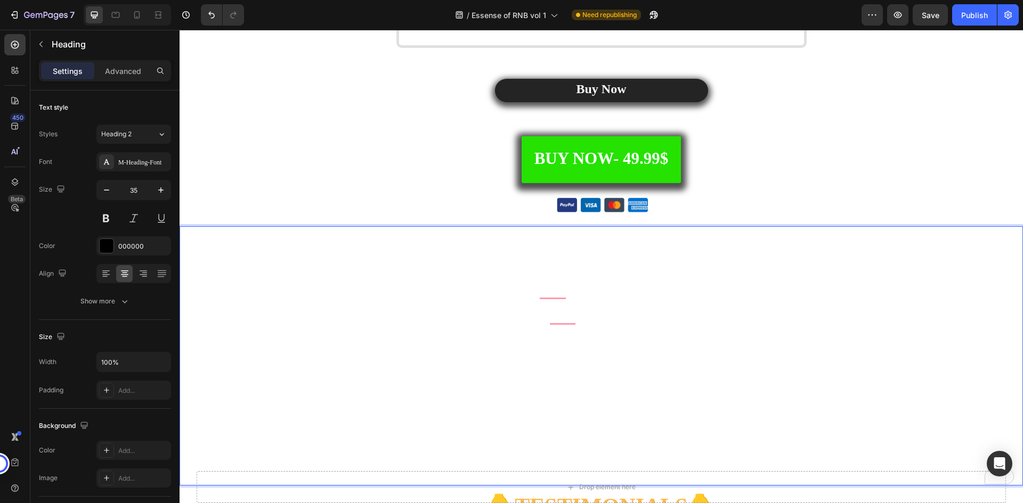
click at [608, 394] on strong "Rnb-Soul Beat pack: 199.99$" at bounding box center [601, 394] width 168 height 14
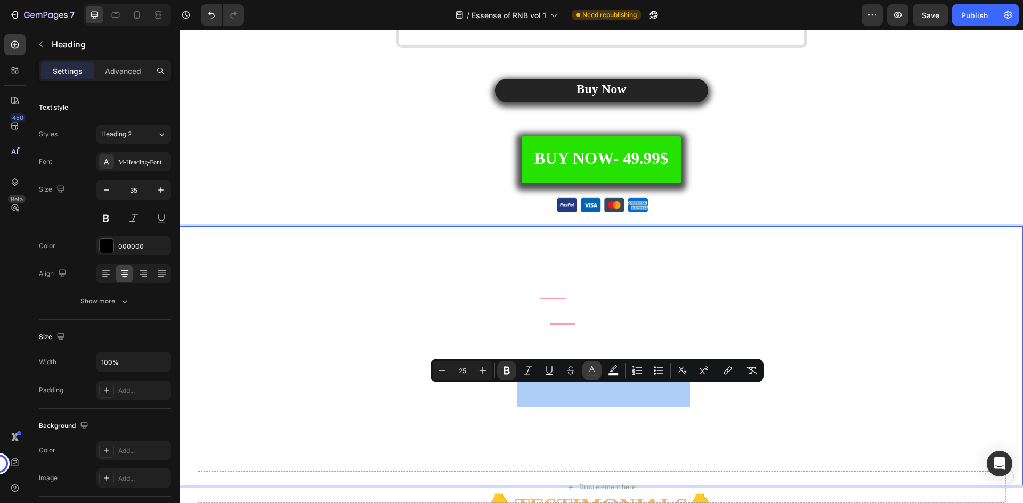
click at [597, 369] on button "color" at bounding box center [591, 370] width 19 height 19
type input "0"
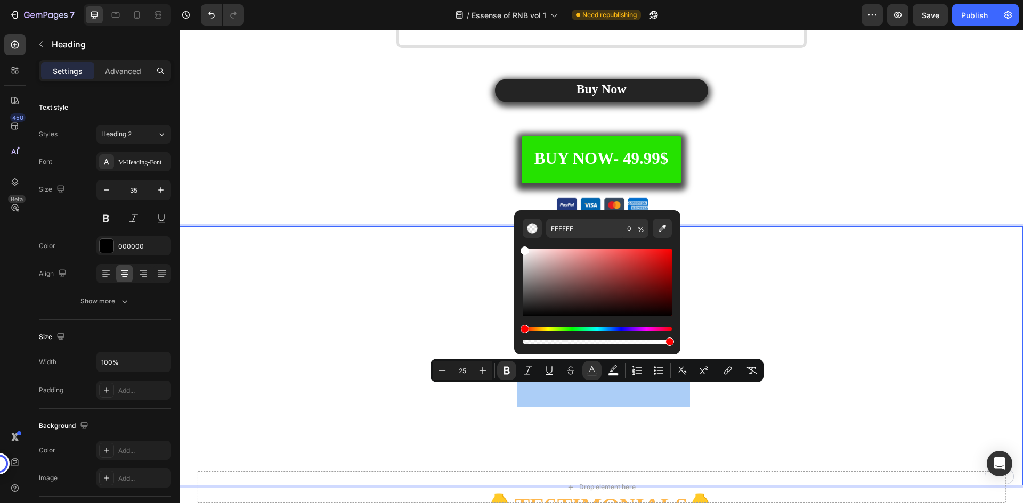
drag, startPoint x: 527, startPoint y: 341, endPoint x: 680, endPoint y: 340, distance: 152.9
click at [680, 340] on div "FFFFFF 0 %" at bounding box center [597, 278] width 166 height 136
type input "100"
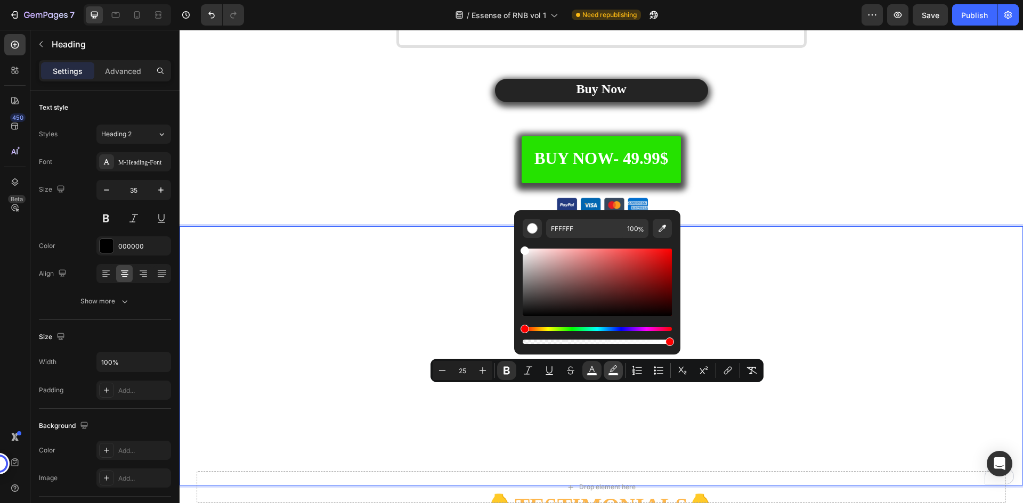
click at [614, 370] on icon "Editor contextual toolbar" at bounding box center [612, 368] width 7 height 6
type input "100"
type input "0"
drag, startPoint x: 670, startPoint y: 340, endPoint x: 517, endPoint y: 346, distance: 153.0
click at [517, 346] on div "FFFFFF 0 %" at bounding box center [597, 278] width 166 height 136
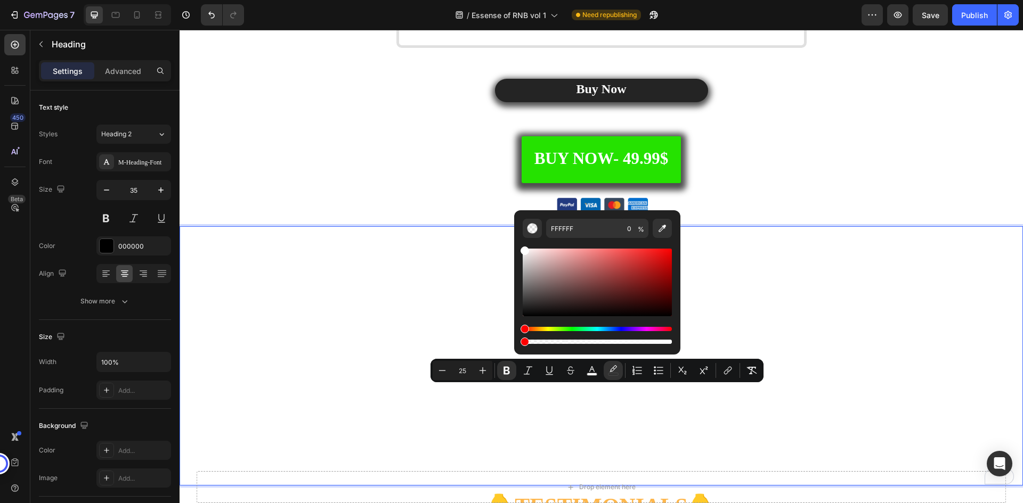
click at [724, 323] on p "Get Essence Of Rnb Worth Over $999.95 PRICE BREAKDOWN 90s RnB Beat pack: 199.99…" at bounding box center [601, 355] width 841 height 257
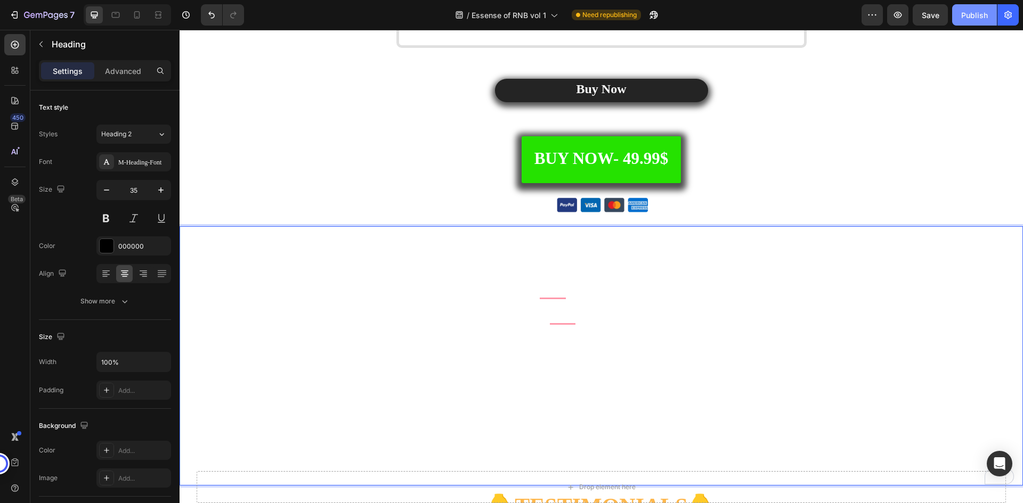
click at [964, 19] on div "Publish" at bounding box center [974, 15] width 27 height 11
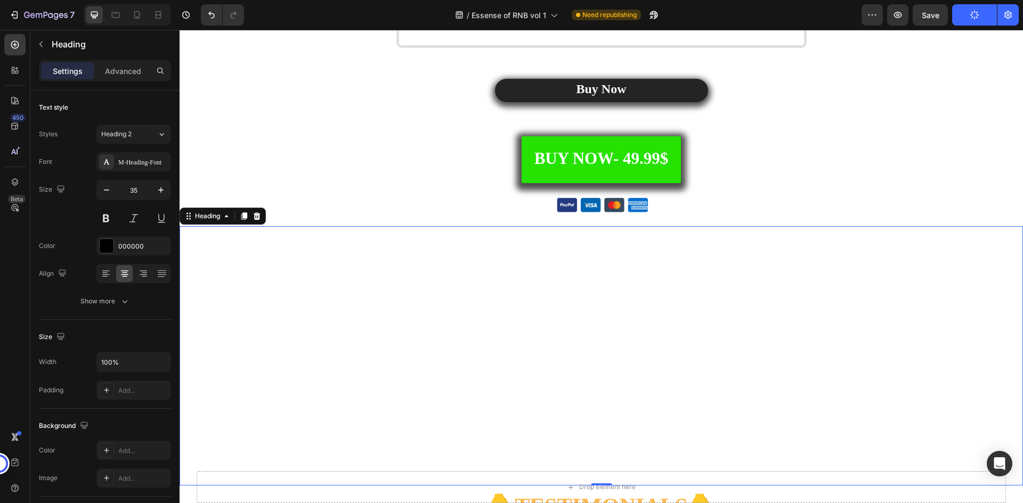
click at [776, 18] on div "/ Essense of RNB vol 1 Need republishing" at bounding box center [557, 14] width 609 height 21
click at [682, 158] on div "BUY NOW- 49.99$ Button" at bounding box center [601, 159] width 843 height 47
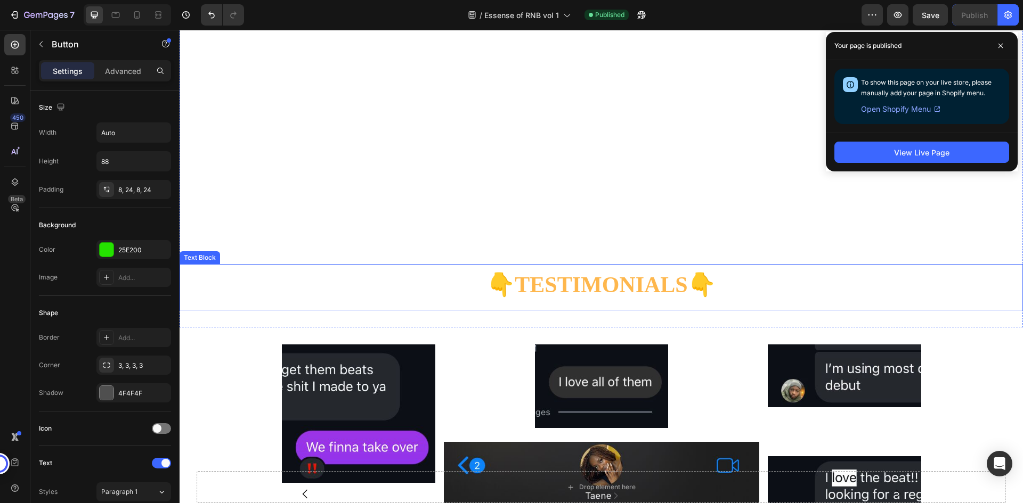
scroll to position [3560, 0]
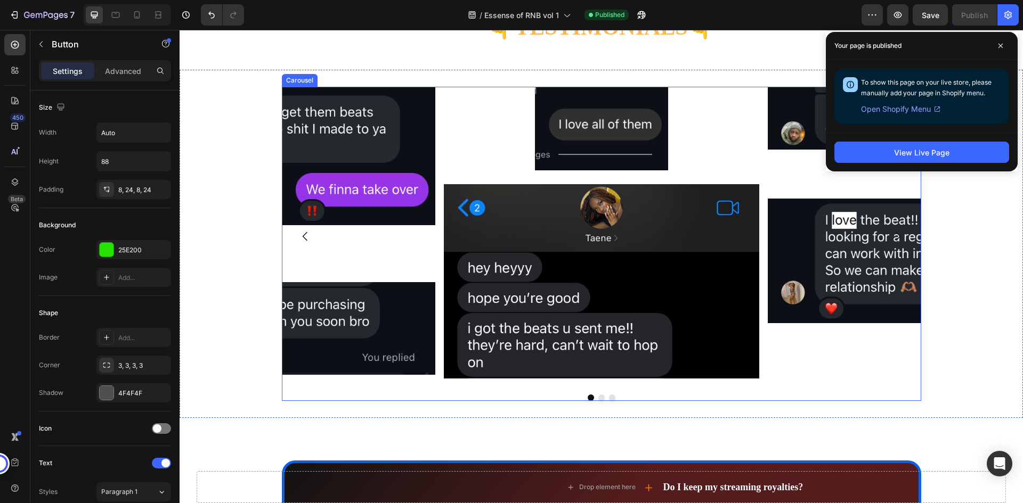
click at [436, 125] on div "Image Image Image Image Image Image" at bounding box center [601, 236] width 639 height 299
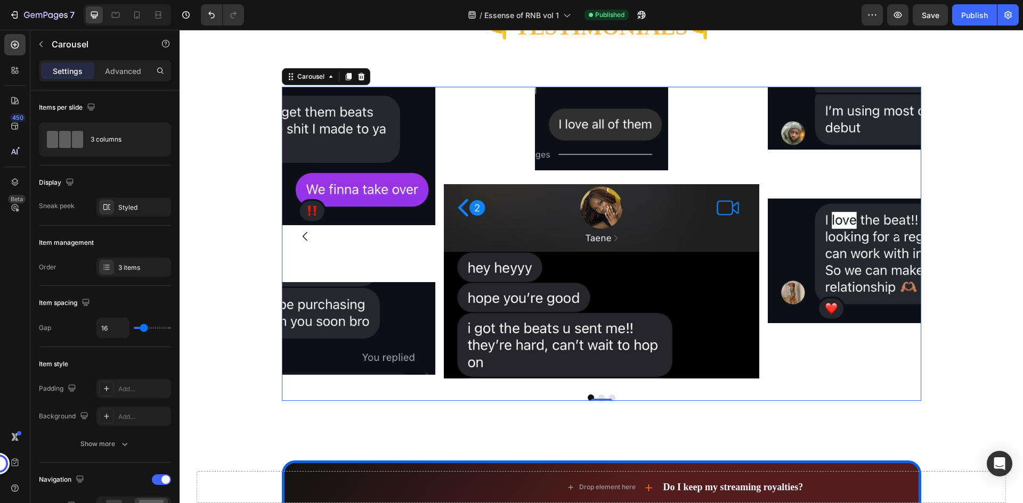
click at [113, 80] on div "Settings Advanced" at bounding box center [105, 70] width 132 height 21
click at [116, 69] on p "Advanced" at bounding box center [123, 71] width 36 height 11
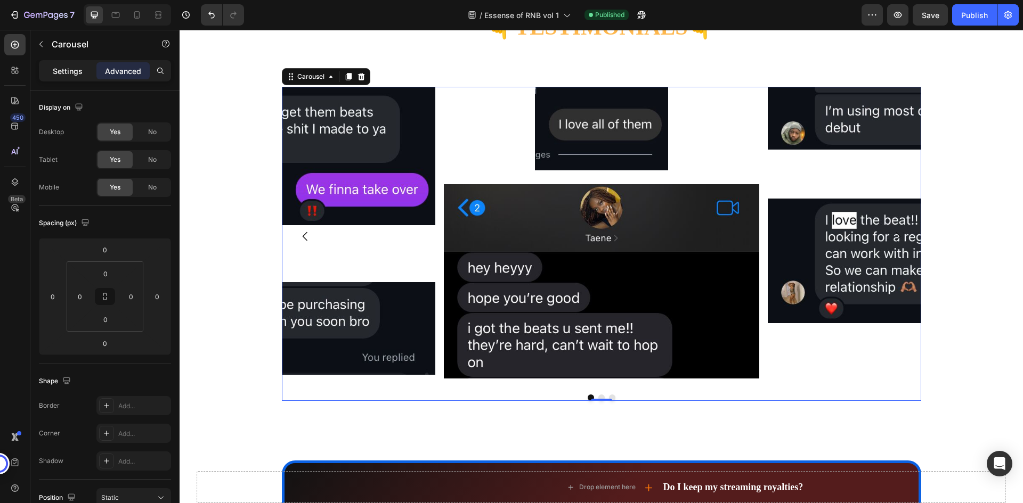
click at [74, 72] on p "Settings" at bounding box center [68, 71] width 30 height 11
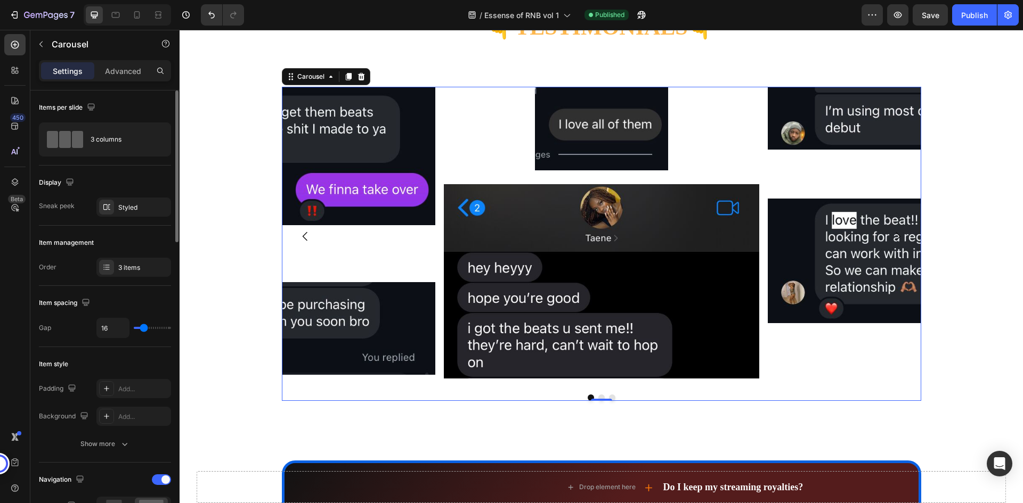
scroll to position [107, 0]
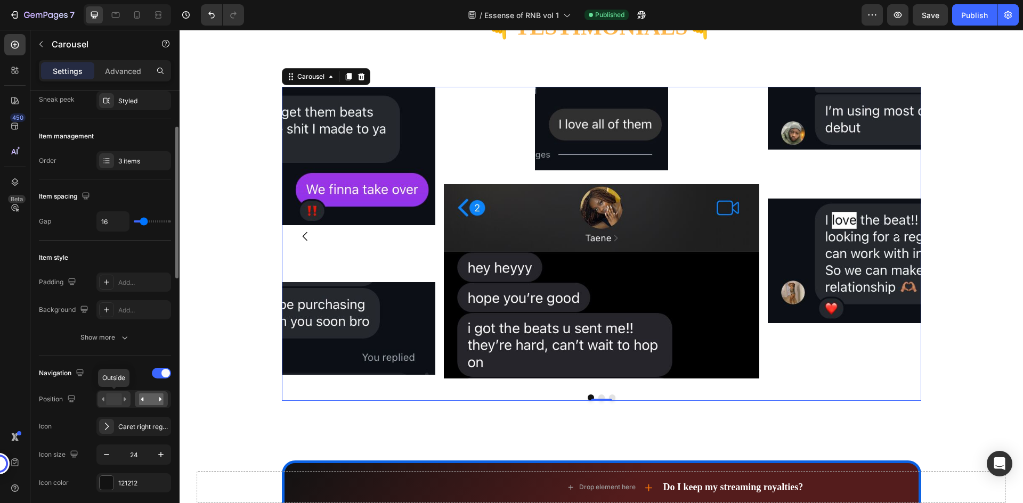
click at [116, 398] on rect at bounding box center [113, 400] width 15 height 12
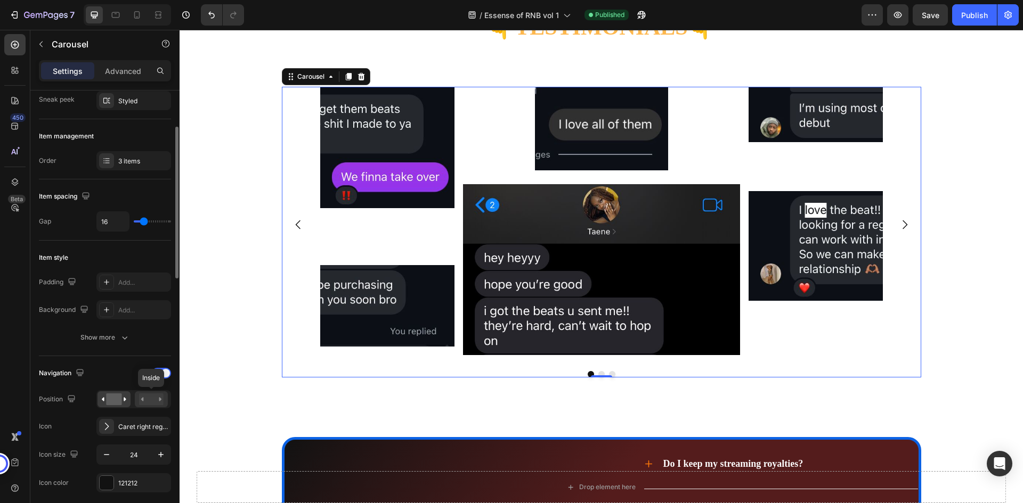
click at [149, 399] on rect at bounding box center [151, 400] width 25 height 12
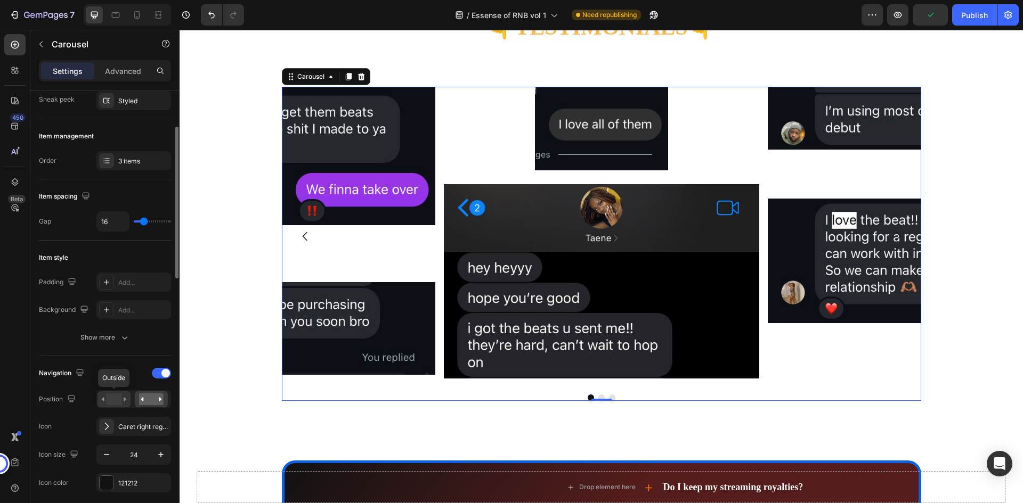
click at [122, 400] on icon at bounding box center [114, 400] width 25 height 12
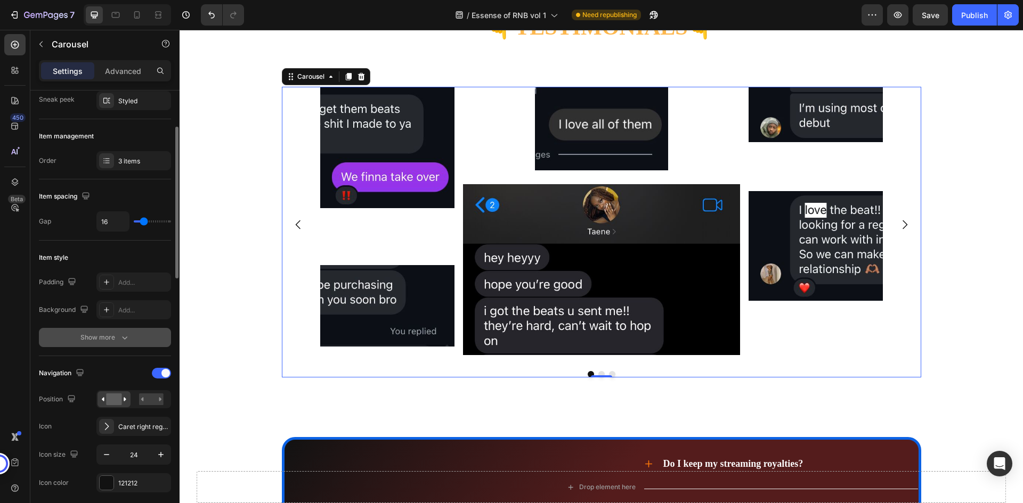
click at [137, 347] on button "Show more" at bounding box center [105, 337] width 132 height 19
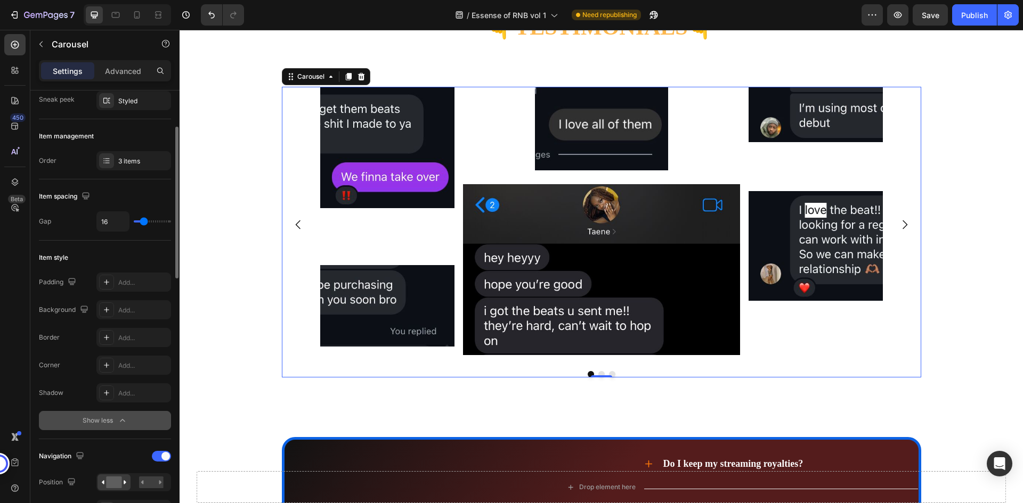
click at [119, 417] on icon "button" at bounding box center [122, 421] width 11 height 11
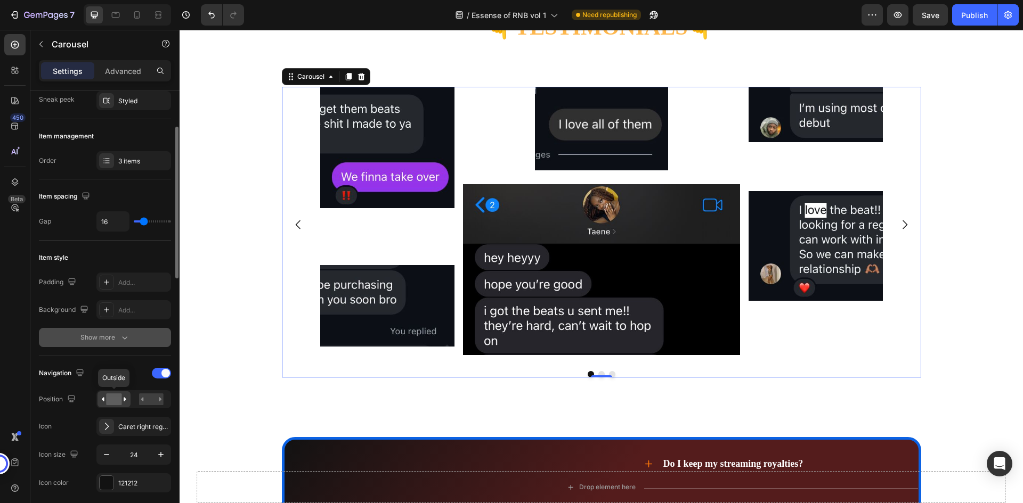
scroll to position [160, 0]
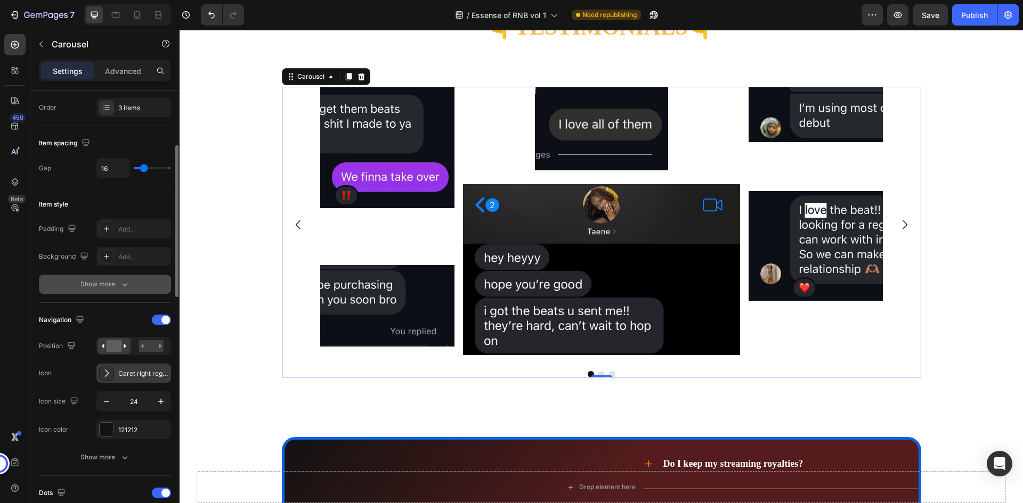
click at [134, 373] on div "Caret right regular" at bounding box center [143, 374] width 50 height 10
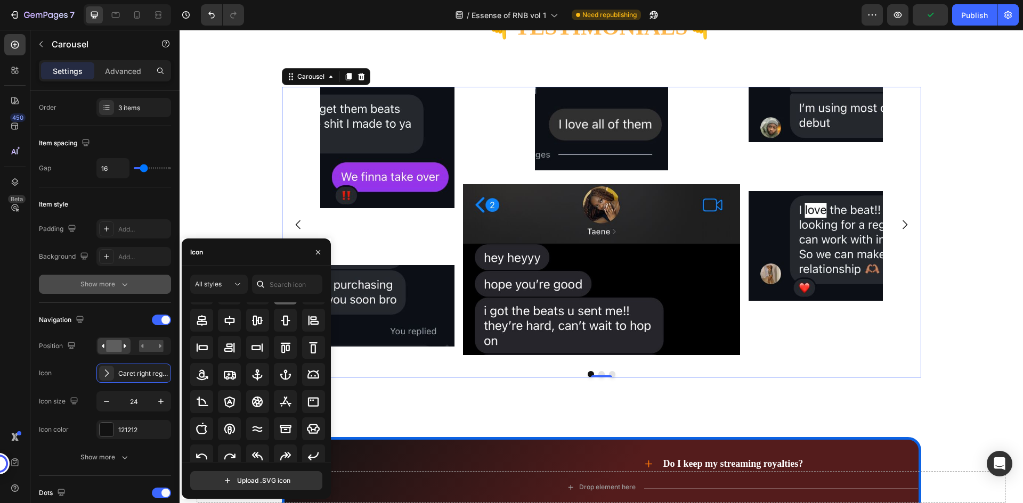
scroll to position [99, 0]
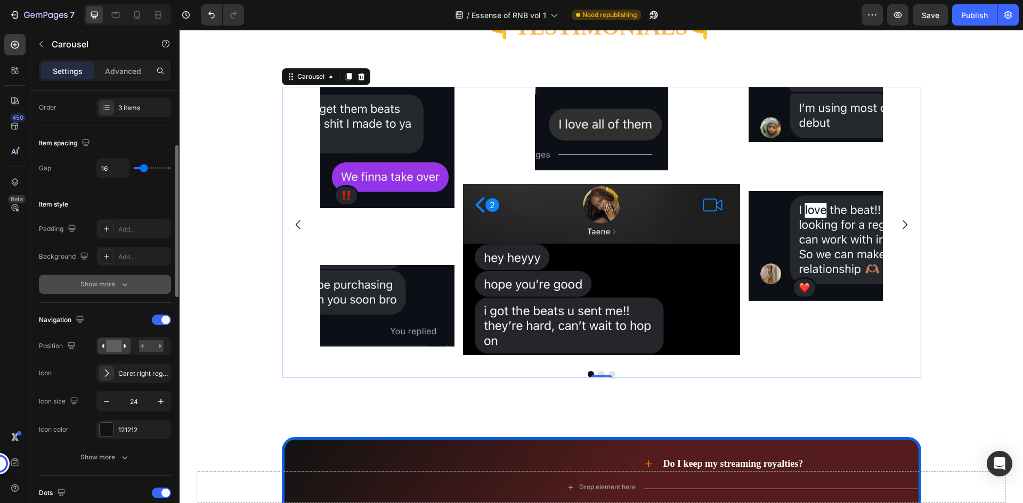
click at [87, 374] on div "Icon Caret right regular" at bounding box center [105, 373] width 132 height 19
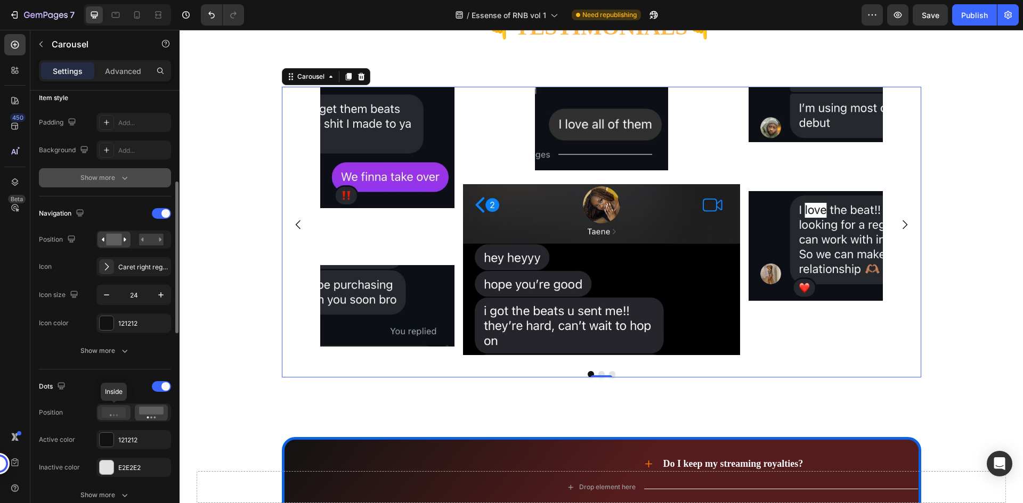
click at [126, 416] on icon at bounding box center [114, 413] width 25 height 11
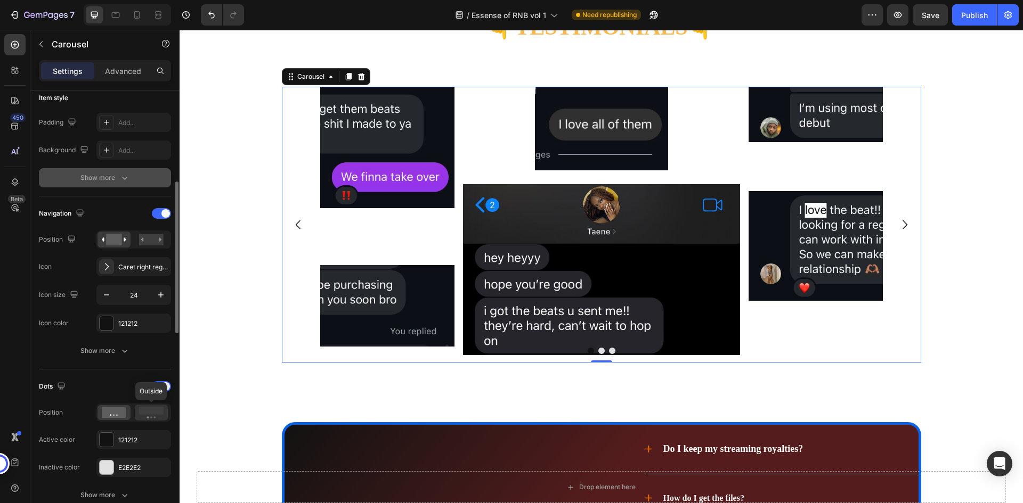
click at [147, 414] on rect at bounding box center [151, 411] width 25 height 8
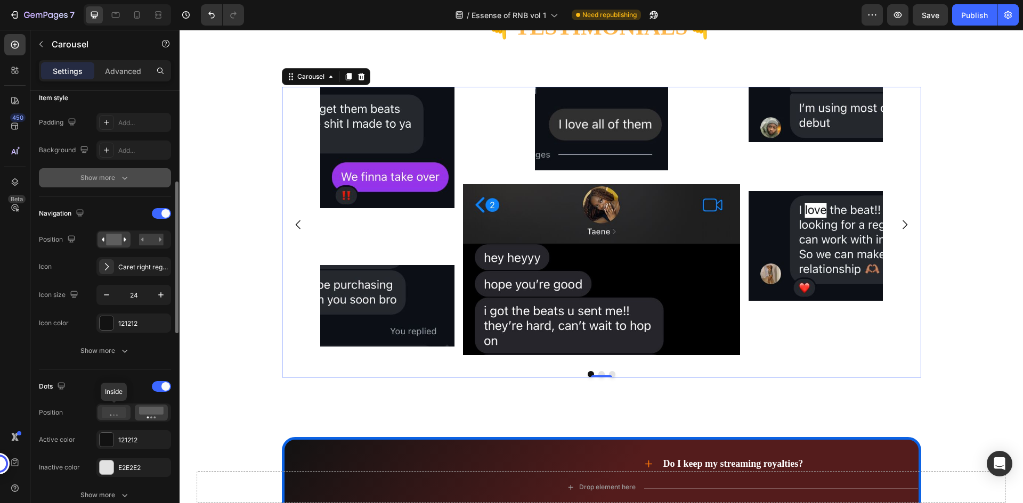
scroll to position [373, 0]
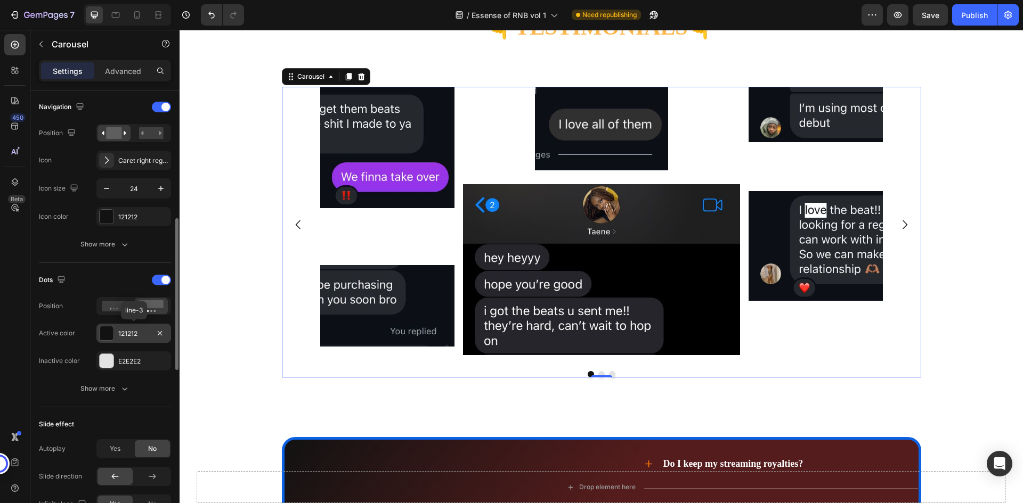
click at [116, 339] on div "121212" at bounding box center [133, 333] width 75 height 19
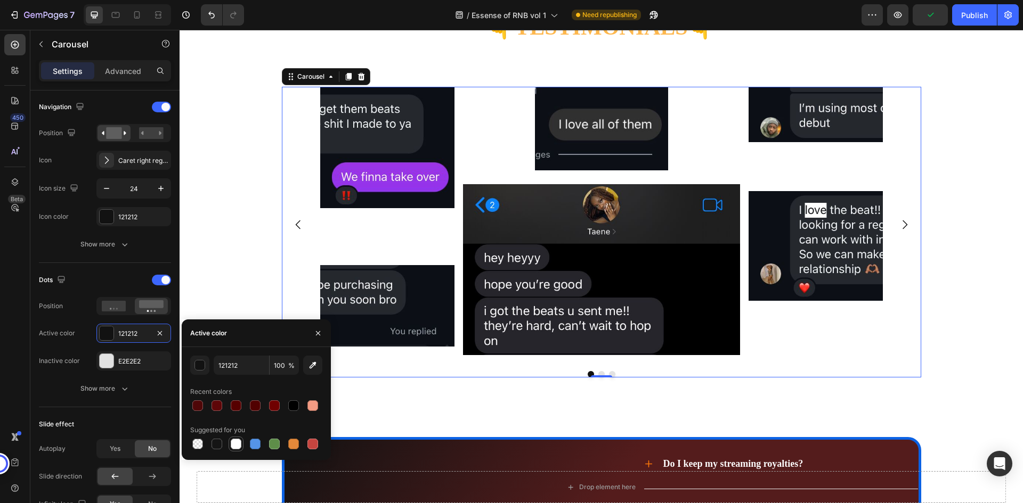
click at [237, 444] on div at bounding box center [236, 444] width 11 height 11
type input "FFFFFF"
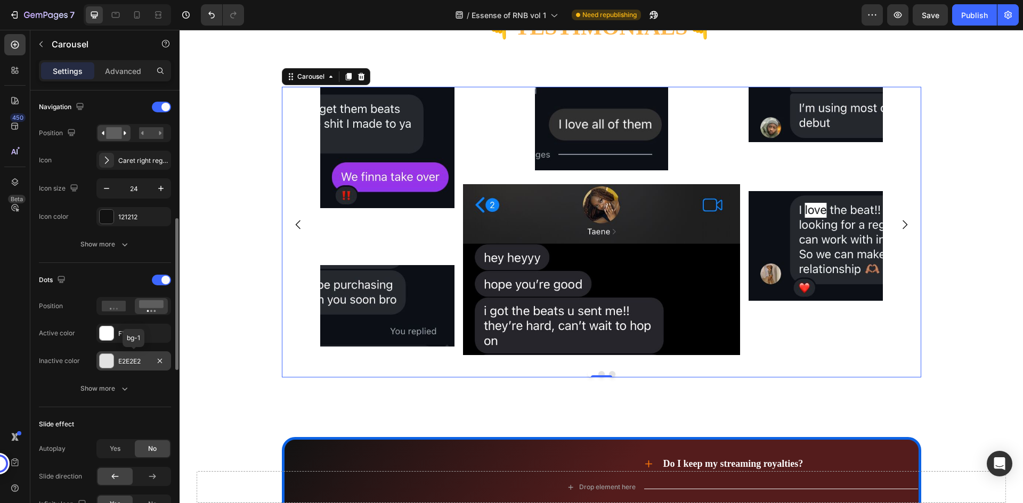
click at [121, 367] on div "E2E2E2" at bounding box center [133, 361] width 75 height 19
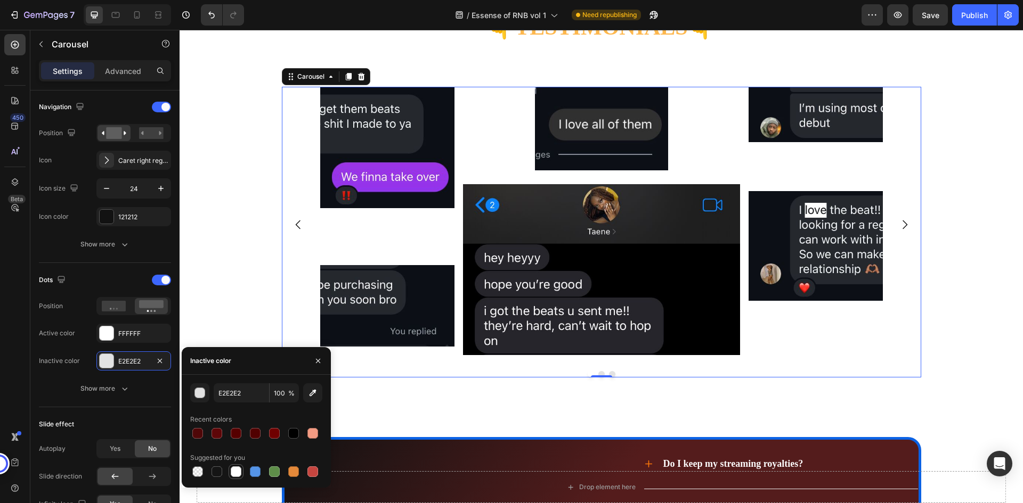
click at [236, 469] on div at bounding box center [236, 472] width 11 height 11
click at [202, 389] on div "button" at bounding box center [200, 393] width 11 height 11
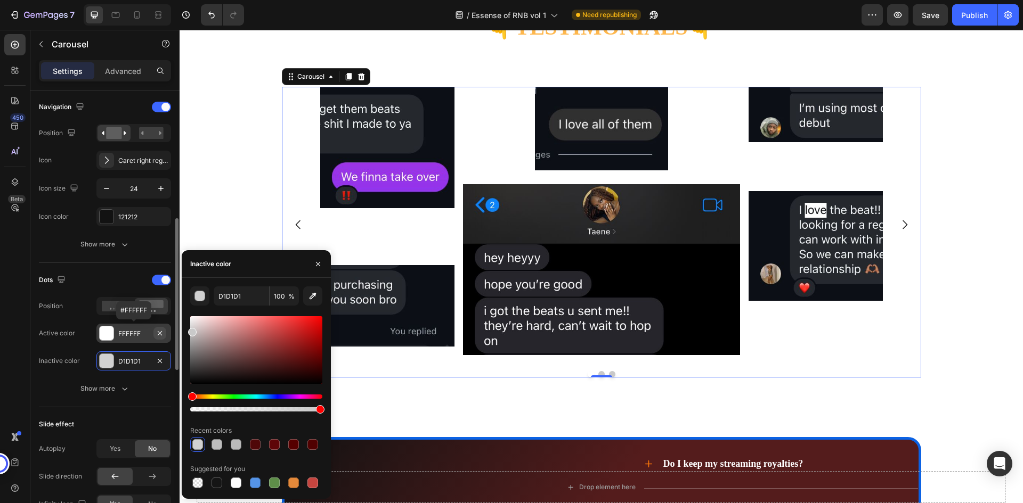
type input "C9C9C9"
drag, startPoint x: 192, startPoint y: 320, endPoint x: 162, endPoint y: 330, distance: 31.2
click at [162, 330] on div "450 Beta Sections(18) Elements(83) Section Element Hero Section Product Detail …" at bounding box center [90, 267] width 180 height 474
click at [119, 283] on div "Dots" at bounding box center [105, 280] width 132 height 17
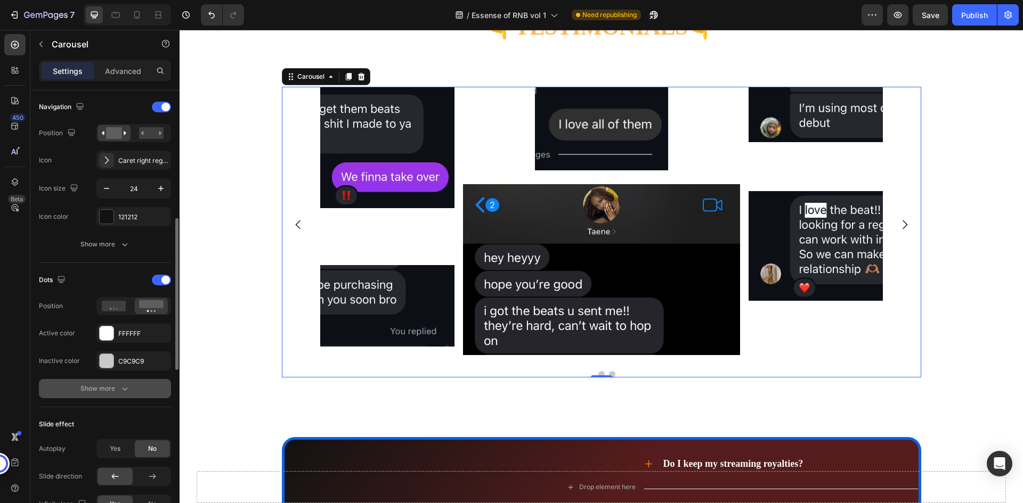
click at [150, 392] on button "Show more" at bounding box center [105, 388] width 132 height 19
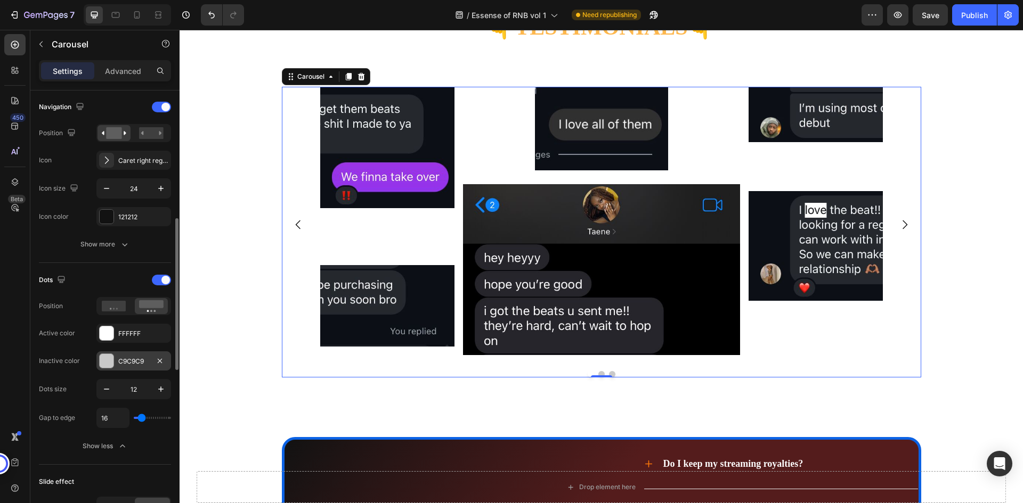
click at [137, 355] on div "C9C9C9" at bounding box center [133, 361] width 75 height 19
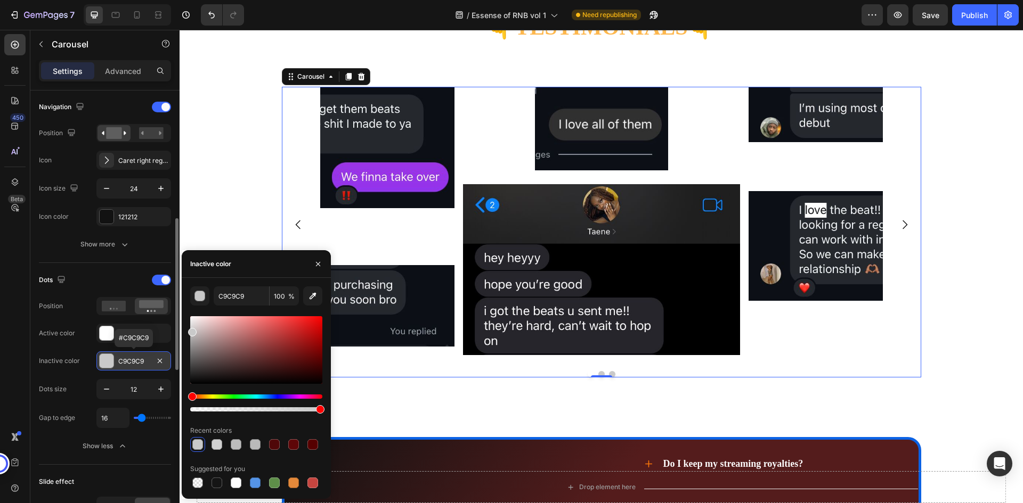
click at [137, 355] on div "C9C9C9" at bounding box center [133, 361] width 75 height 19
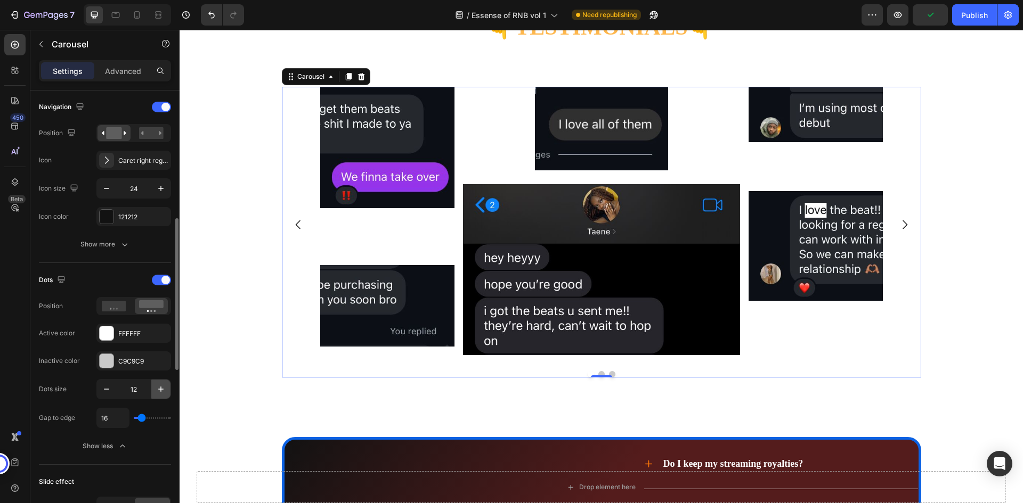
click at [163, 388] on icon "button" at bounding box center [161, 389] width 11 height 11
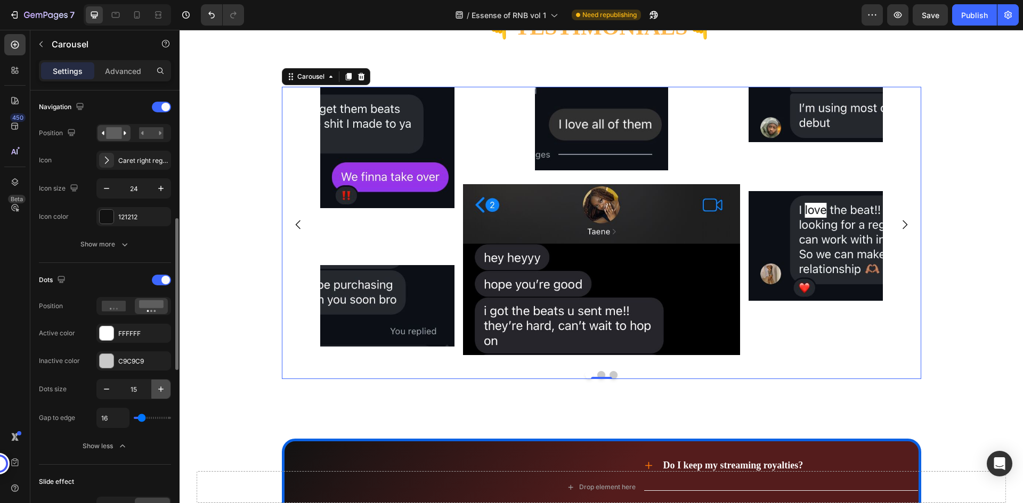
click at [163, 388] on icon "button" at bounding box center [161, 389] width 11 height 11
type input "17"
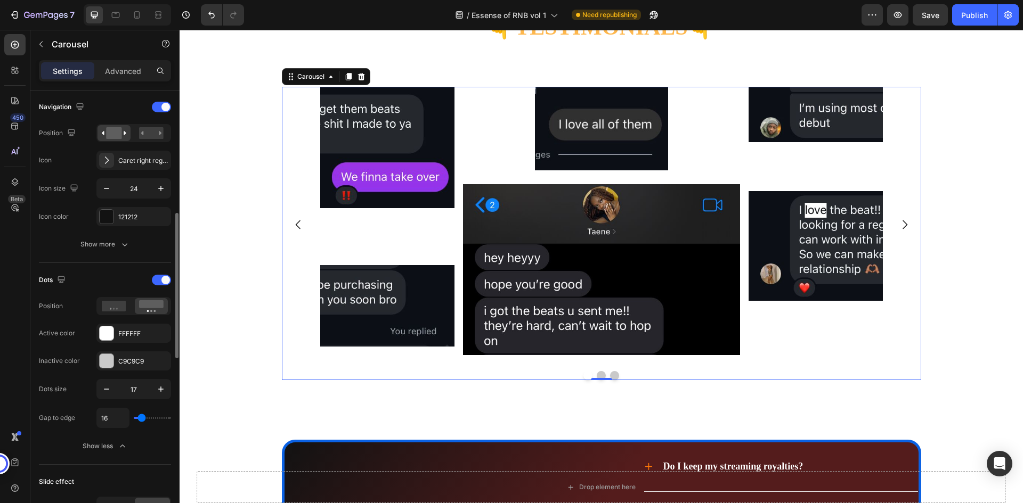
type input "4"
type input "9"
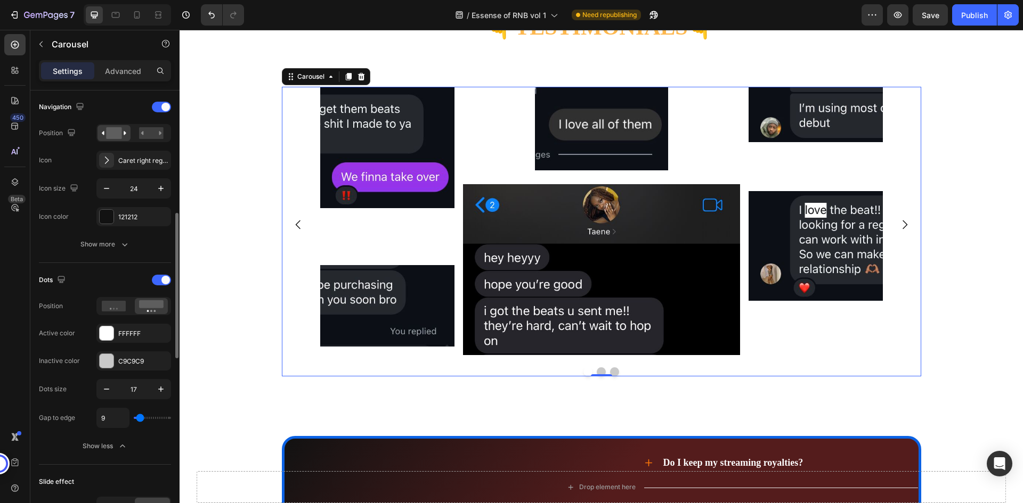
type input "13"
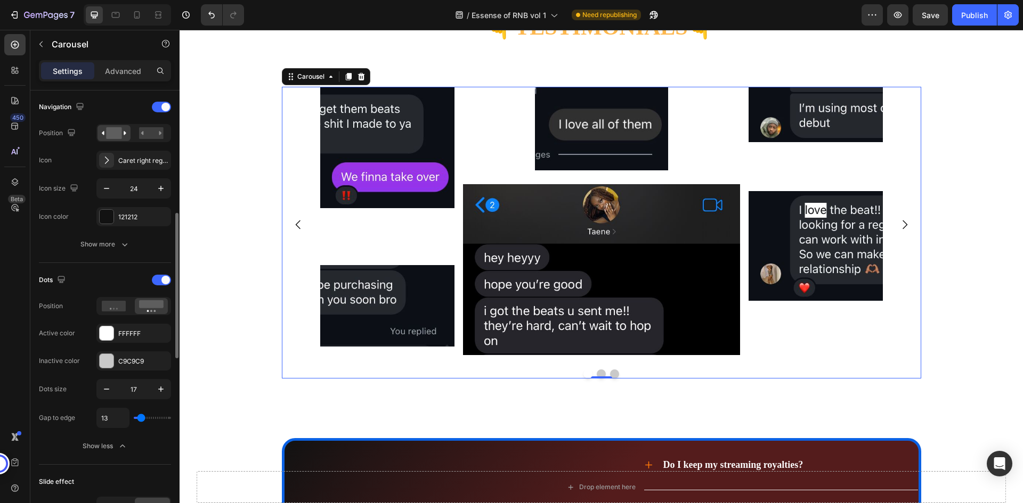
type input "16"
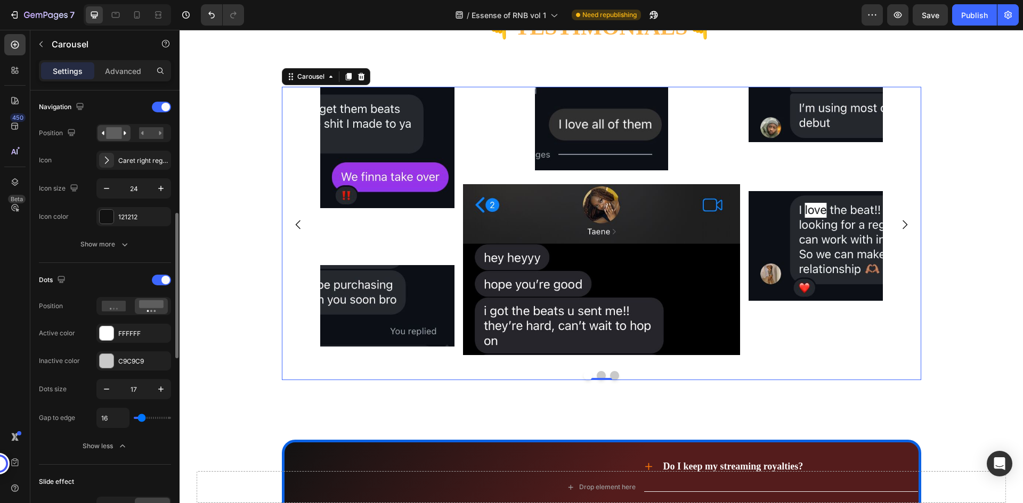
type input "18"
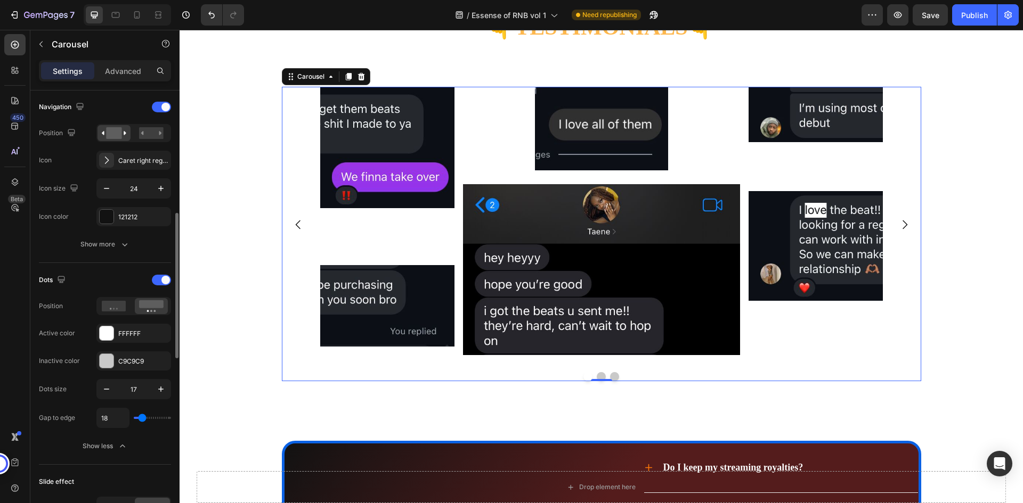
type input "18"
click at [142, 419] on input "range" at bounding box center [152, 418] width 37 height 2
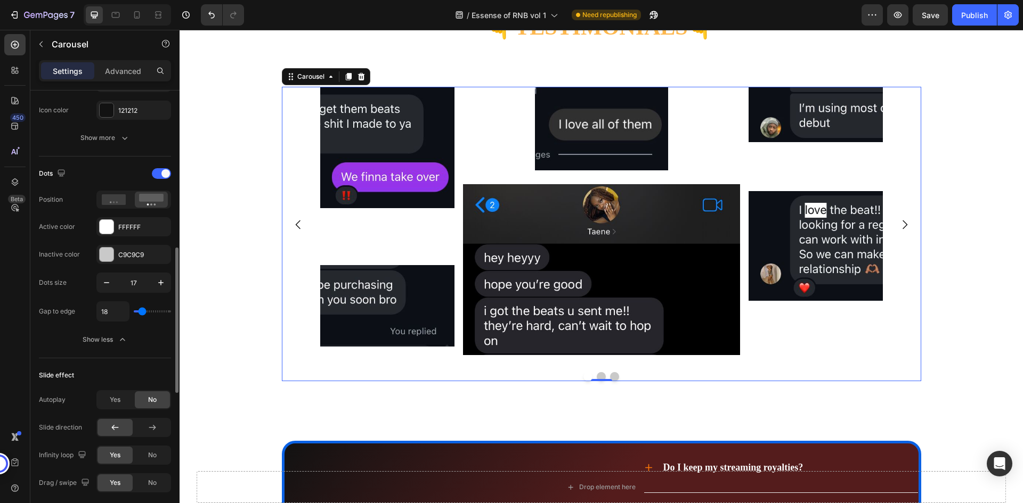
scroll to position [533, 0]
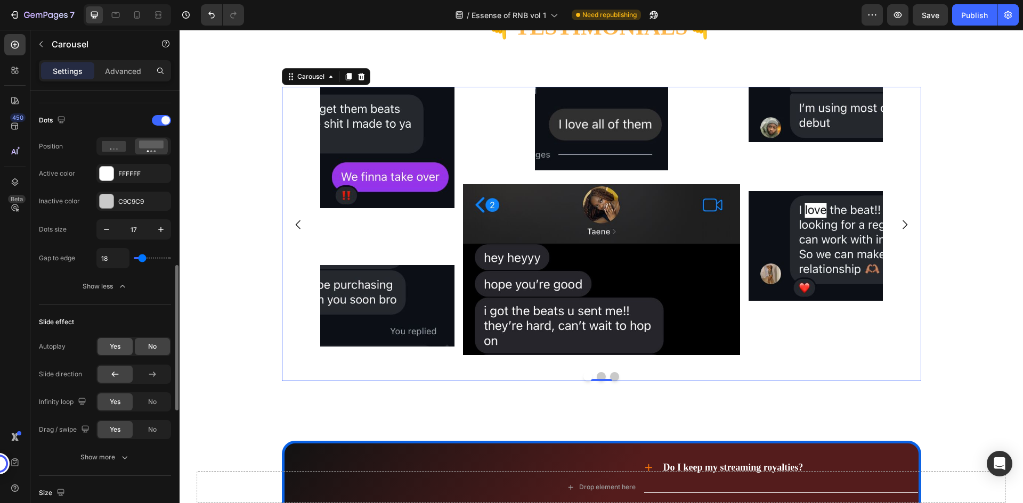
click at [131, 348] on div "Yes" at bounding box center [114, 346] width 35 height 17
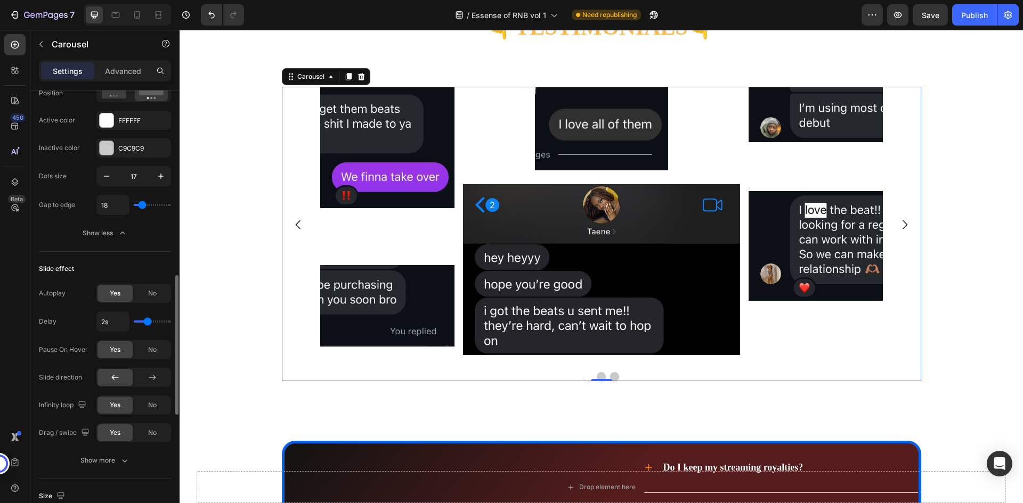
type input "2.4s"
type input "2.4"
type input "2.5s"
type input "2.5"
type input "2.6s"
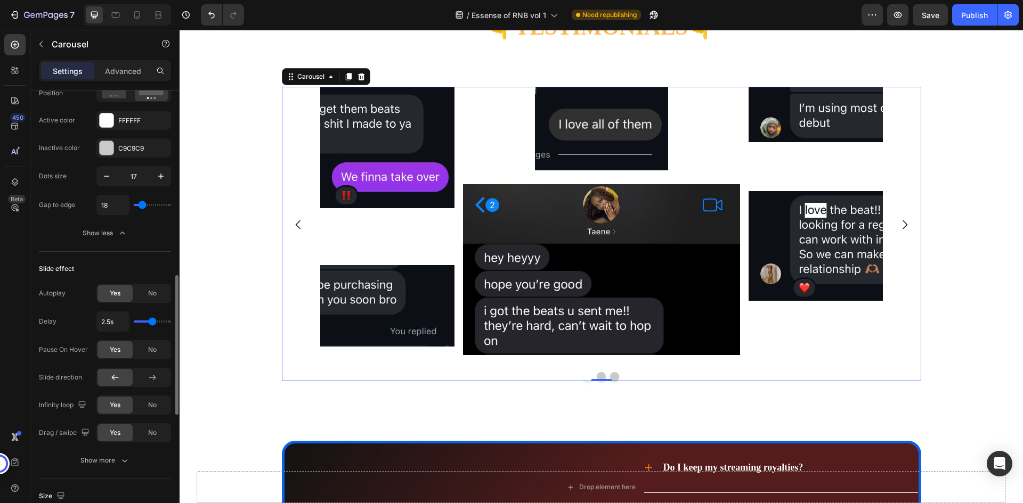
type input "2.6"
type input "2.7s"
type input "2.7"
type input "2.8s"
type input "2.8"
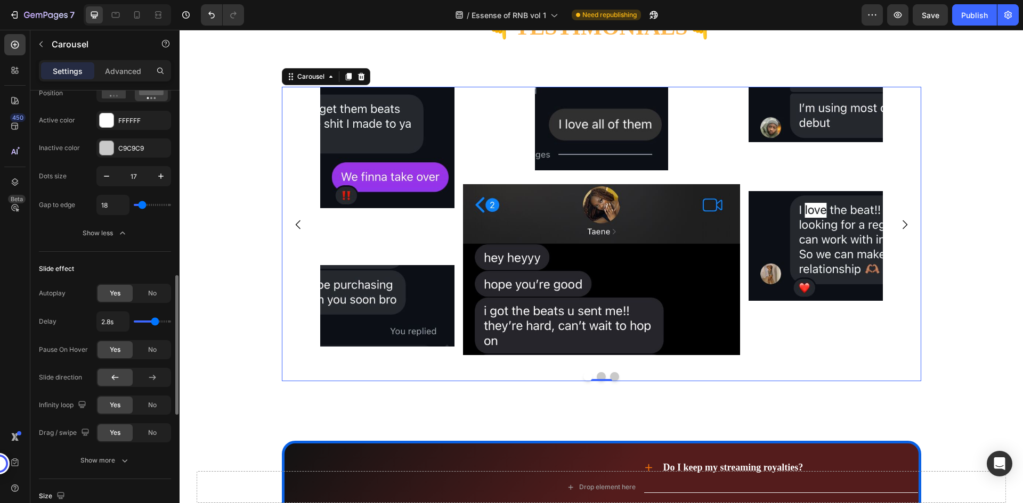
type input "2.9s"
type input "2.9"
type input "3s"
drag, startPoint x: 151, startPoint y: 322, endPoint x: 157, endPoint y: 322, distance: 6.4
type input "3"
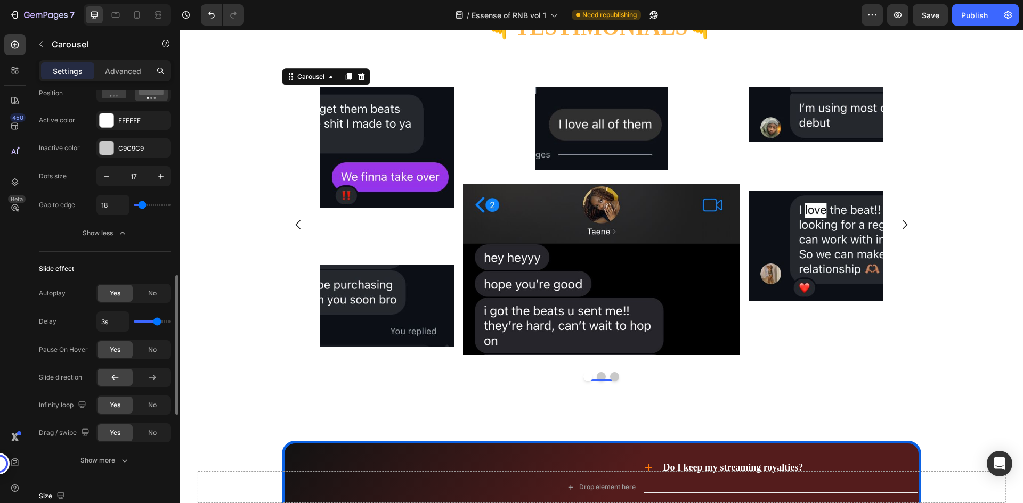
click at [157, 322] on input "range" at bounding box center [152, 322] width 37 height 2
click at [151, 377] on icon at bounding box center [152, 377] width 11 height 11
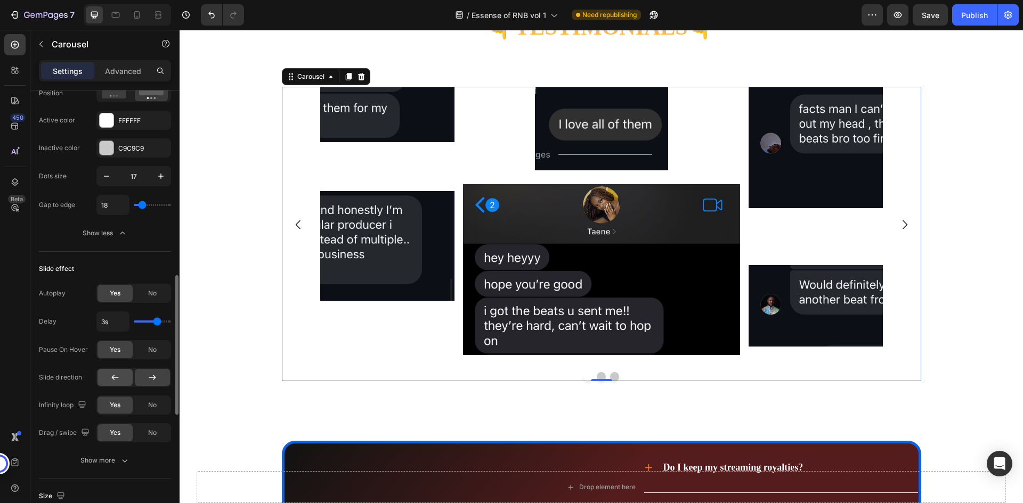
click at [121, 380] on div at bounding box center [114, 377] width 35 height 17
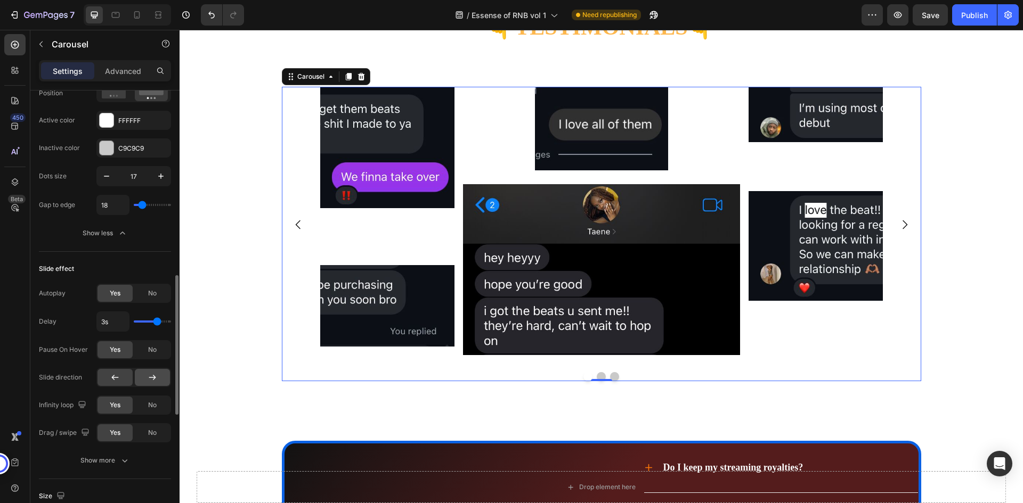
click at [149, 380] on icon at bounding box center [152, 377] width 11 height 11
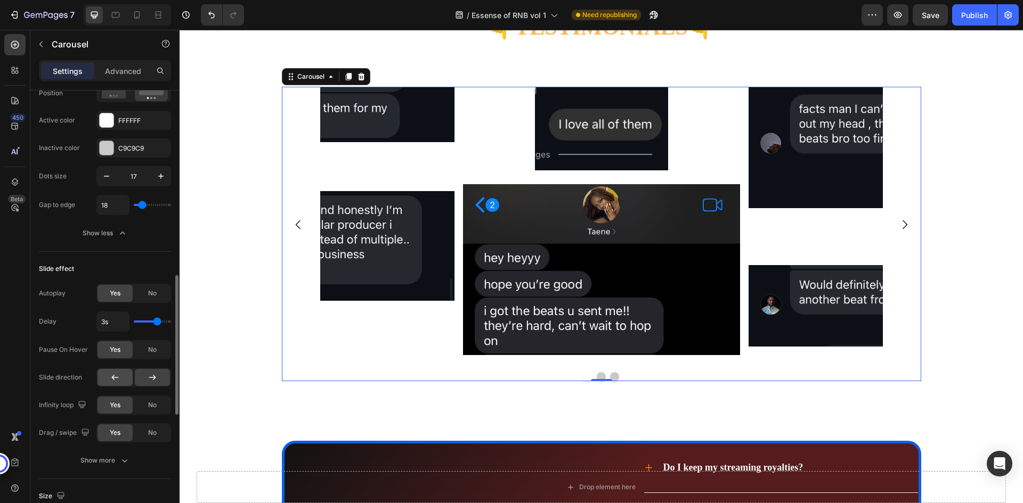
click at [124, 379] on div at bounding box center [114, 377] width 35 height 17
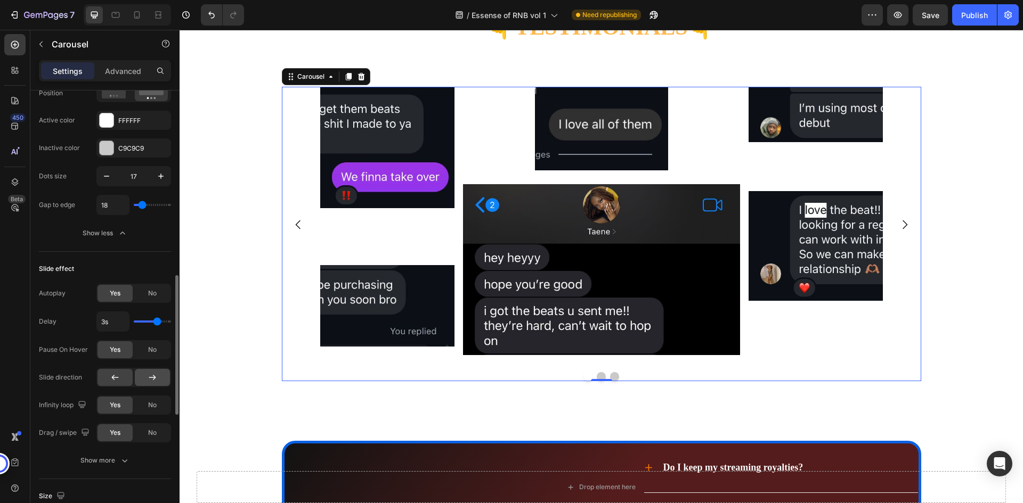
click at [152, 376] on icon at bounding box center [152, 377] width 11 height 11
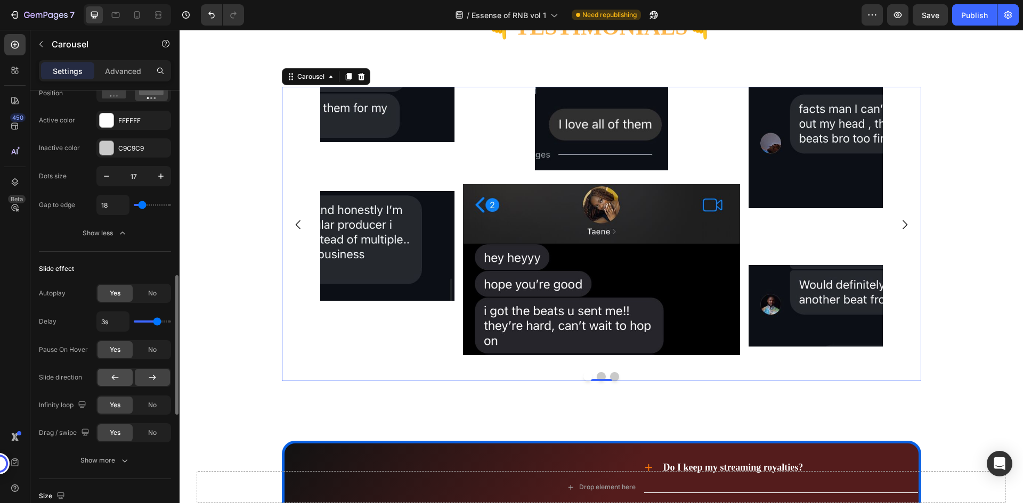
click at [124, 376] on div at bounding box center [114, 377] width 35 height 17
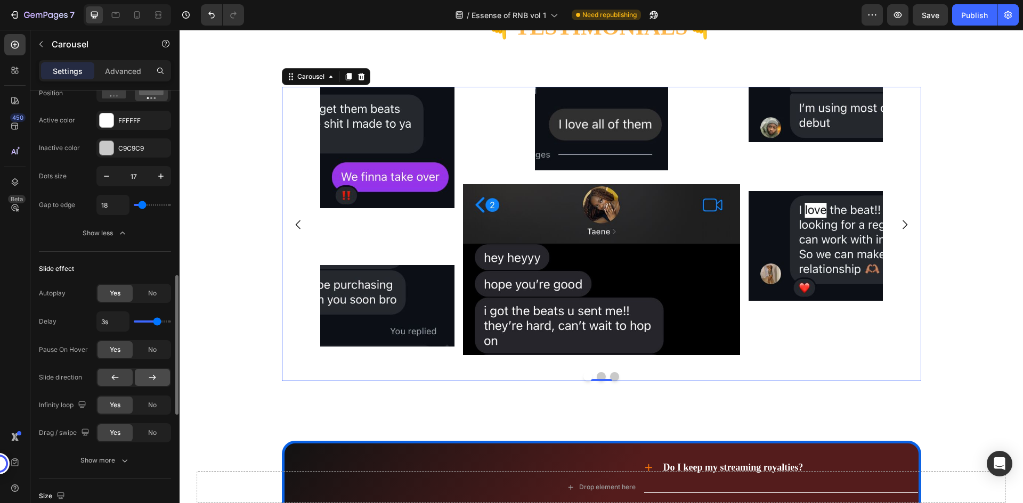
click at [152, 372] on div at bounding box center [152, 377] width 35 height 17
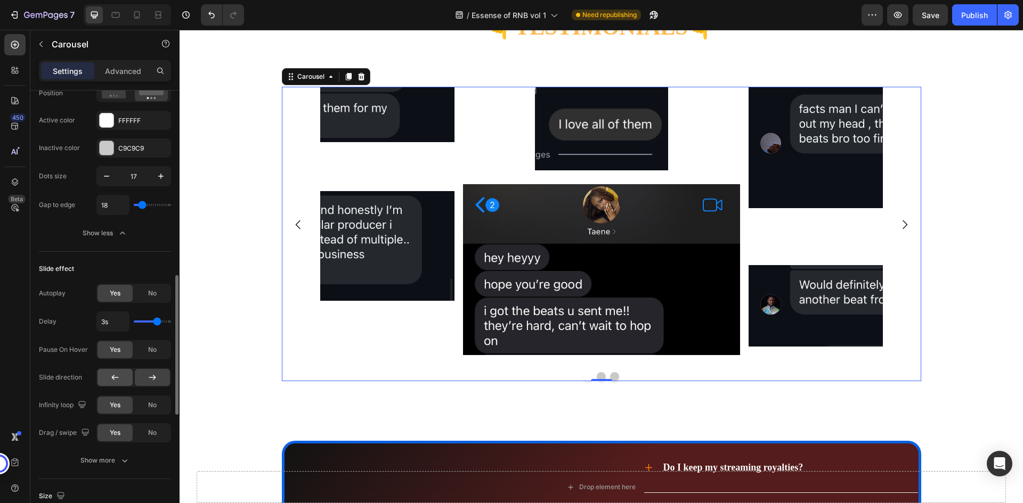
click at [119, 376] on icon at bounding box center [115, 377] width 11 height 11
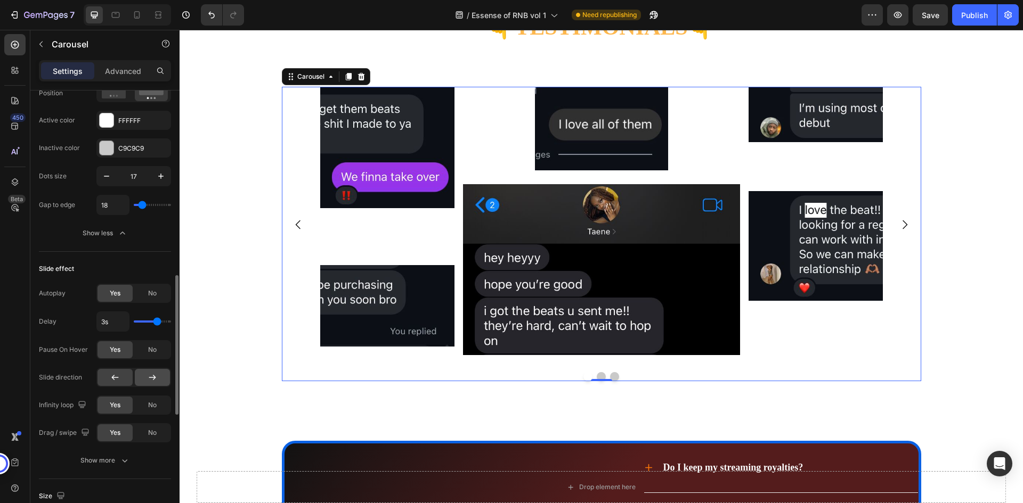
click at [150, 380] on icon at bounding box center [152, 377] width 11 height 11
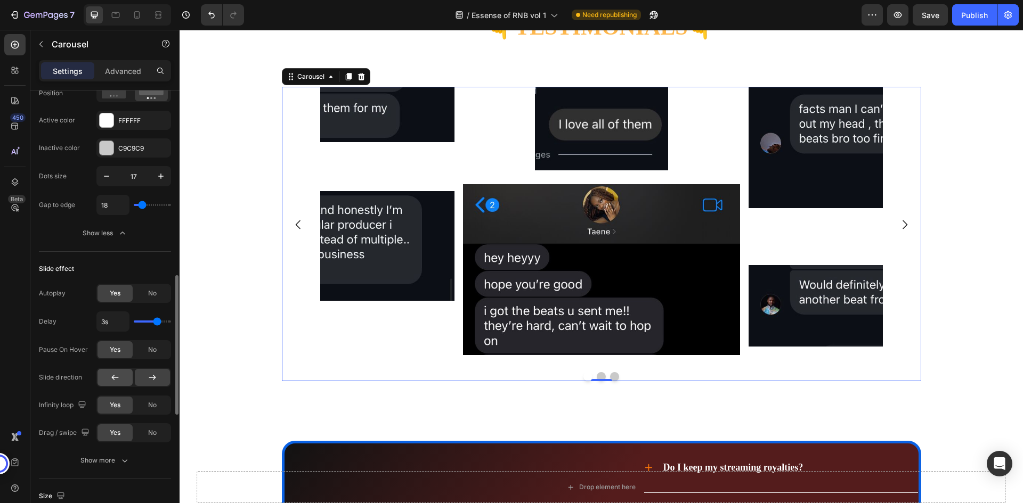
click at [125, 379] on div at bounding box center [114, 377] width 35 height 17
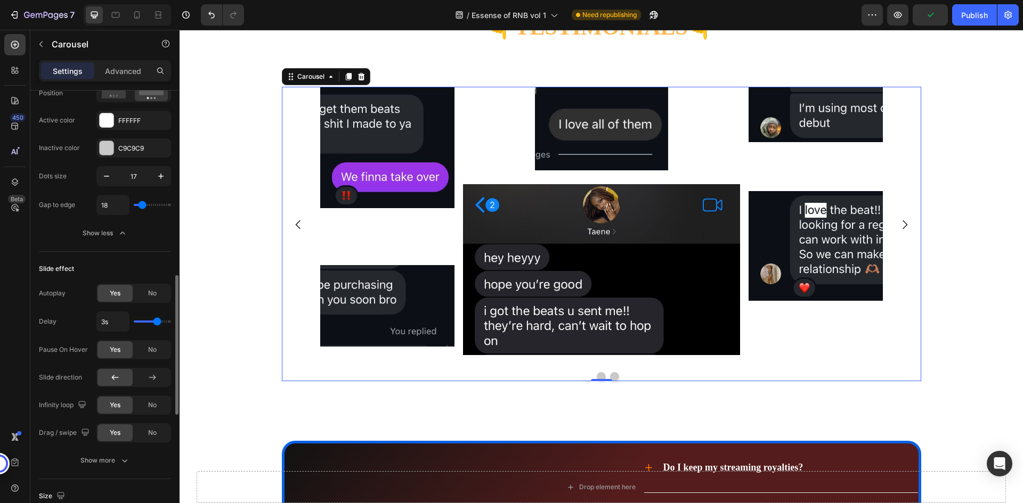
scroll to position [693, 0]
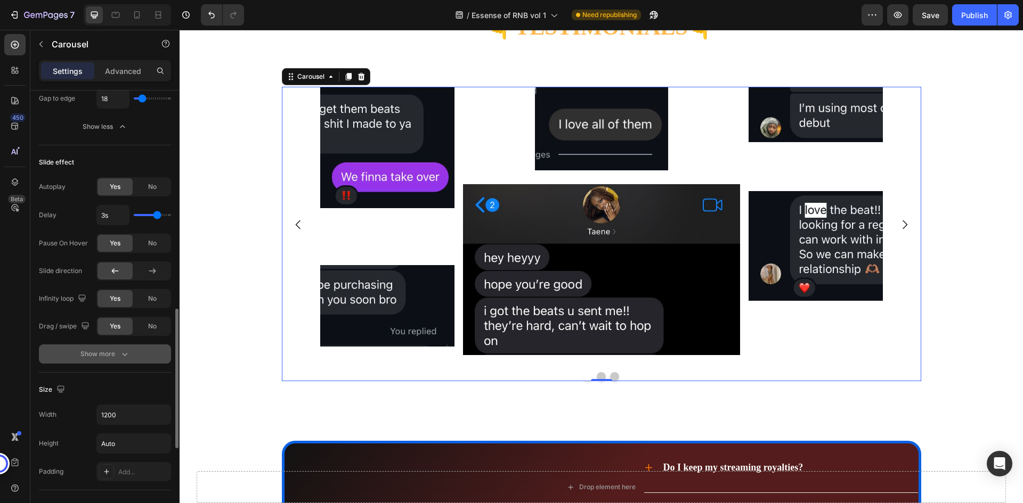
click at [113, 360] on button "Show more" at bounding box center [105, 354] width 132 height 19
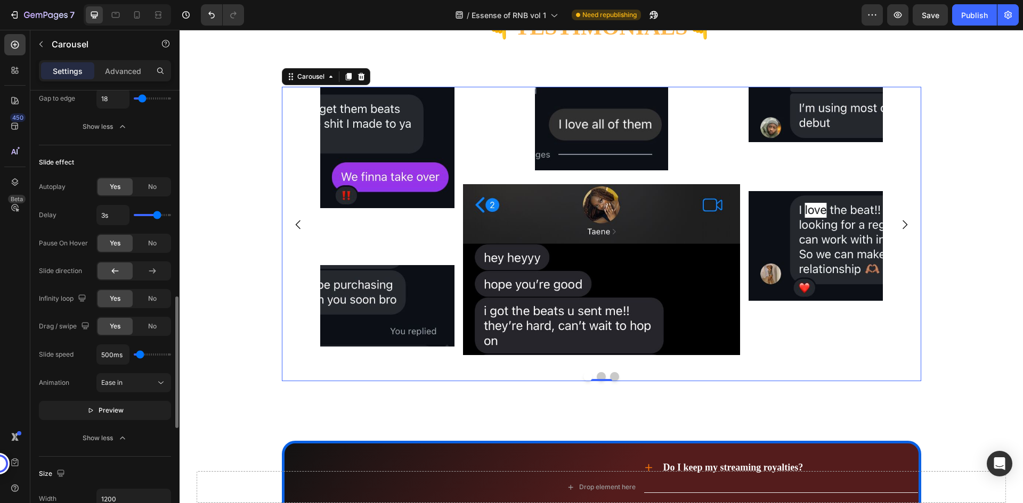
type input "450ms"
type input "450"
type input "550ms"
type input "550"
type input "650ms"
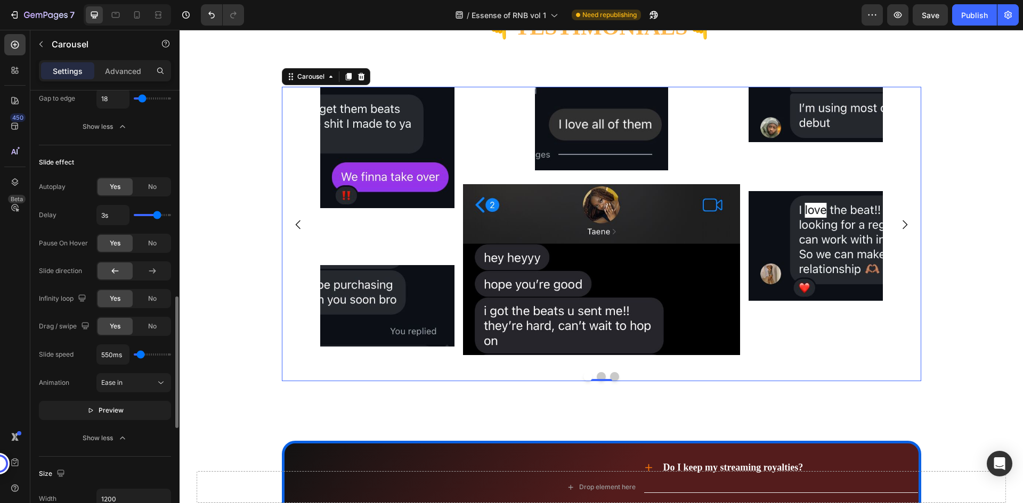
type input "650"
type input "750ms"
type input "750"
type input "650ms"
type input "650"
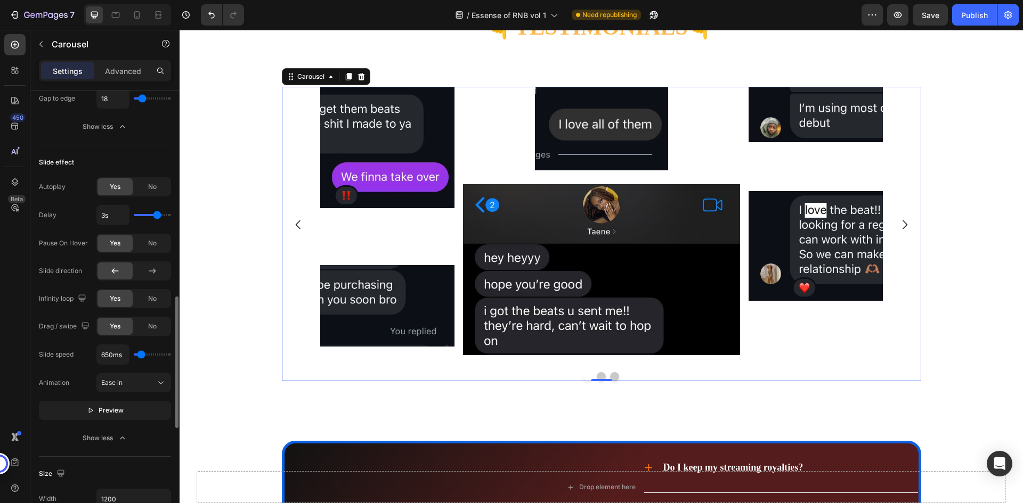
type input "450ms"
type input "450"
type input "350ms"
type input "350"
type input "550ms"
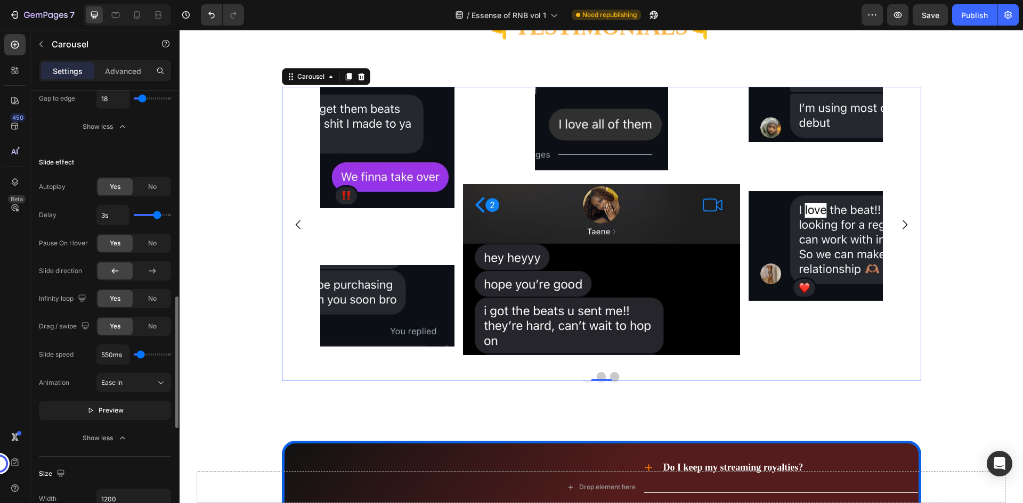
type input "550"
click at [141, 356] on input "range" at bounding box center [152, 355] width 37 height 2
click at [140, 413] on button "Preview" at bounding box center [105, 410] width 132 height 19
type input "450ms"
type input "450"
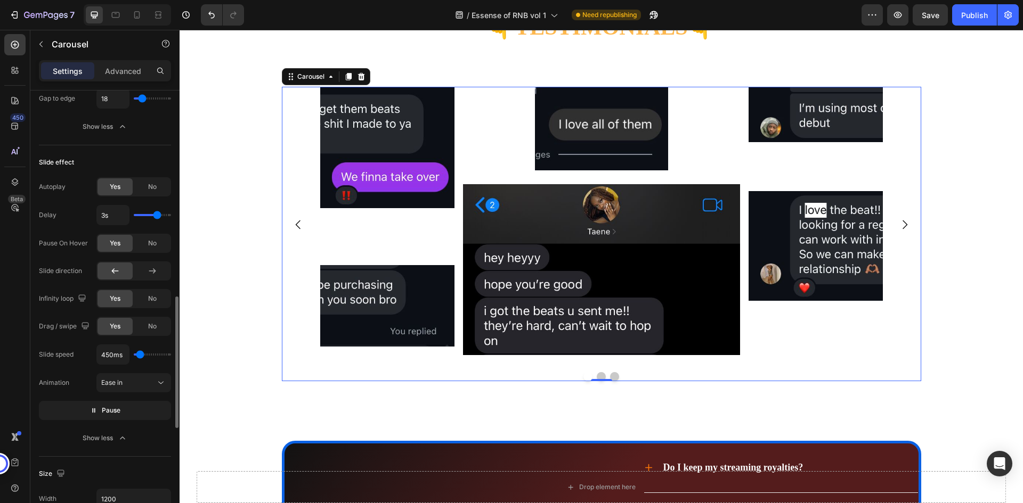
type input "550ms"
type input "550"
type input "650ms"
type input "650"
type input "750ms"
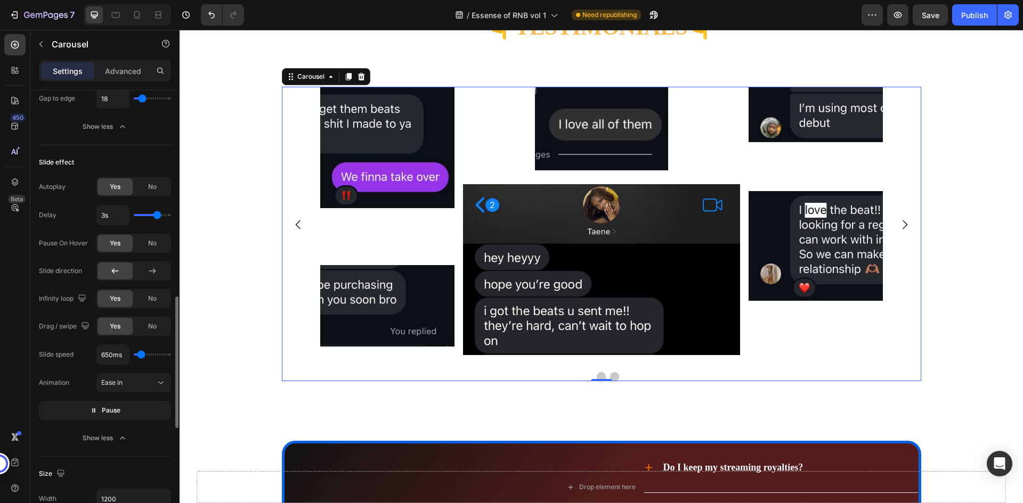
type input "750"
type input "1100ms"
type input "1100"
type input "1450ms"
type input "1450"
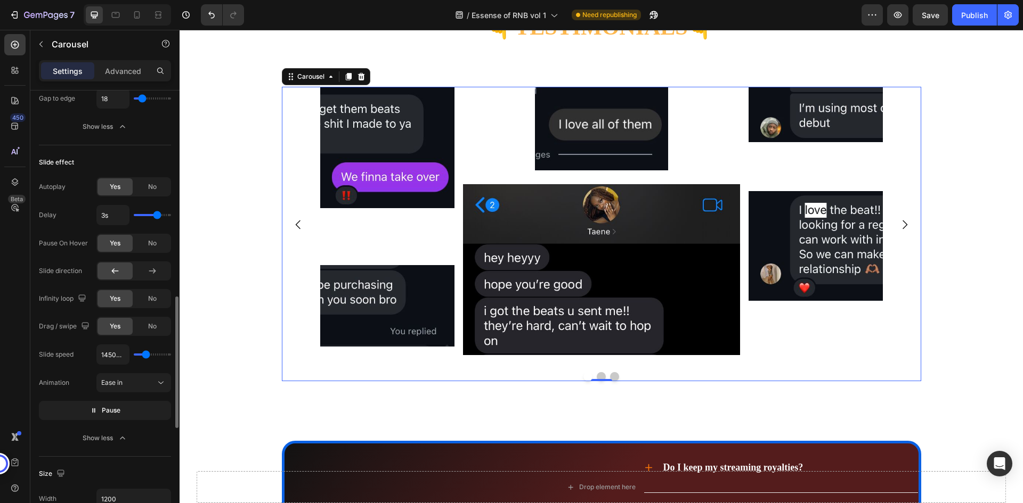
type input "1550ms"
type input "1550"
type input "1750ms"
type input "1750"
type input "1900ms"
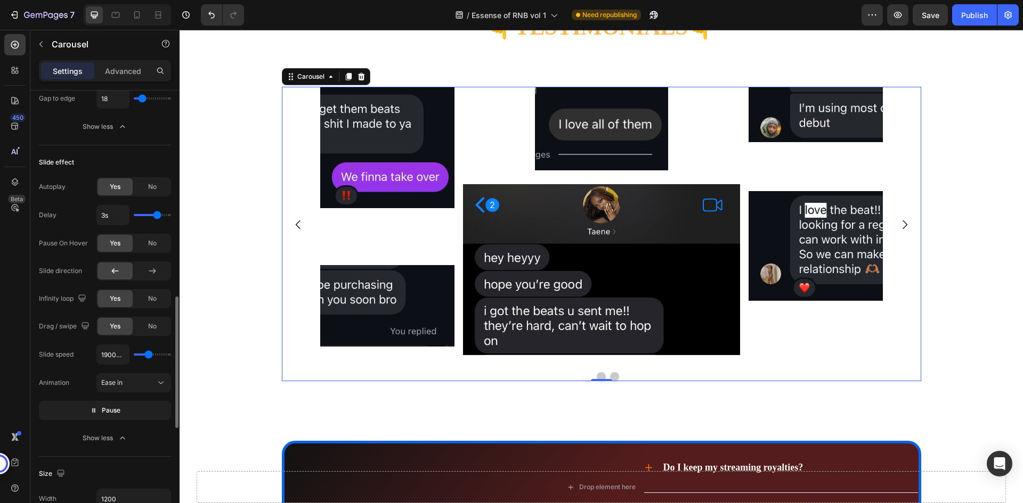
drag, startPoint x: 140, startPoint y: 353, endPoint x: 149, endPoint y: 355, distance: 9.2
type input "1900"
click at [149, 355] on input "range" at bounding box center [152, 355] width 37 height 2
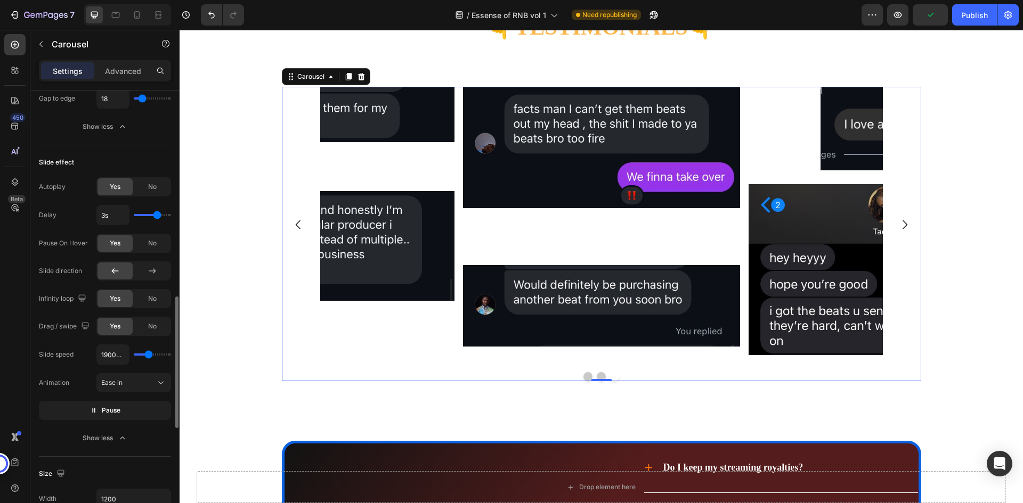
type input "3550ms"
type input "3550"
type input "4650ms"
type input "4650"
type input "5000ms"
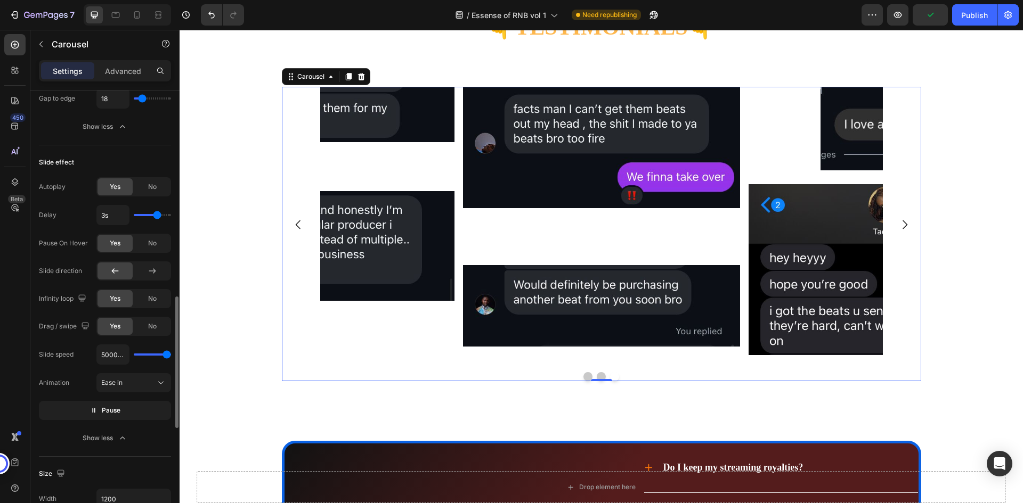
drag, startPoint x: 165, startPoint y: 355, endPoint x: 177, endPoint y: 358, distance: 12.7
type input "5000"
click at [171, 356] on input "range" at bounding box center [152, 355] width 37 height 2
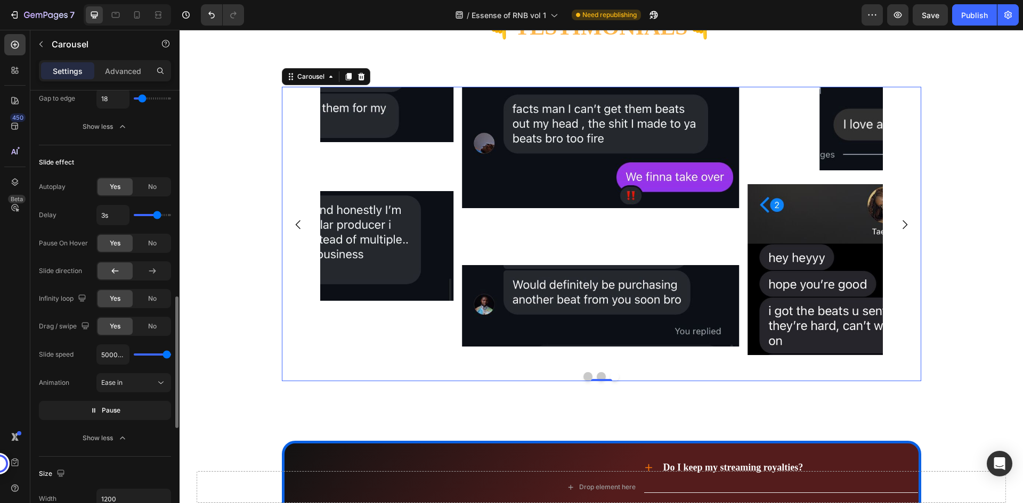
type input "1.2s"
type input "1.2"
type input "1s"
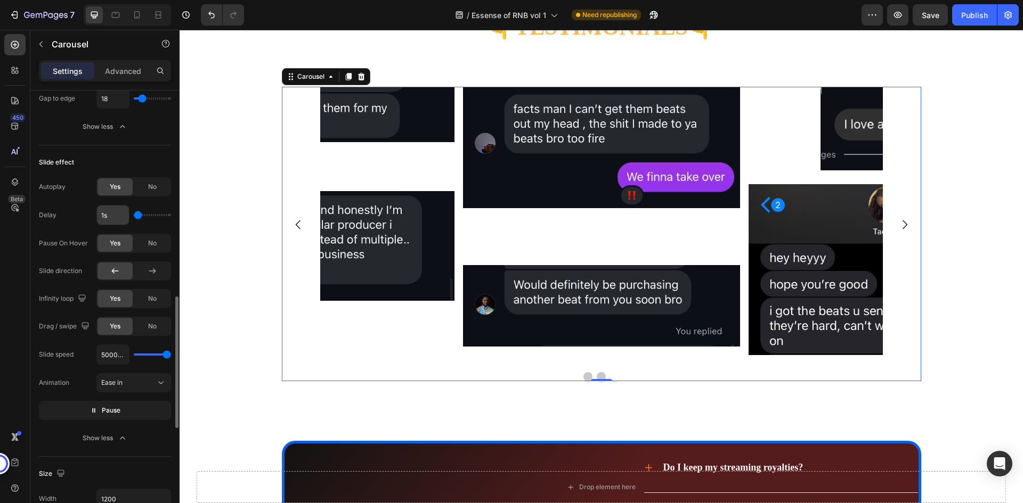
drag, startPoint x: 153, startPoint y: 215, endPoint x: 127, endPoint y: 219, distance: 26.4
type input "1"
click at [134, 215] on input "range" at bounding box center [152, 215] width 37 height 2
click at [144, 223] on div "1s" at bounding box center [133, 215] width 75 height 20
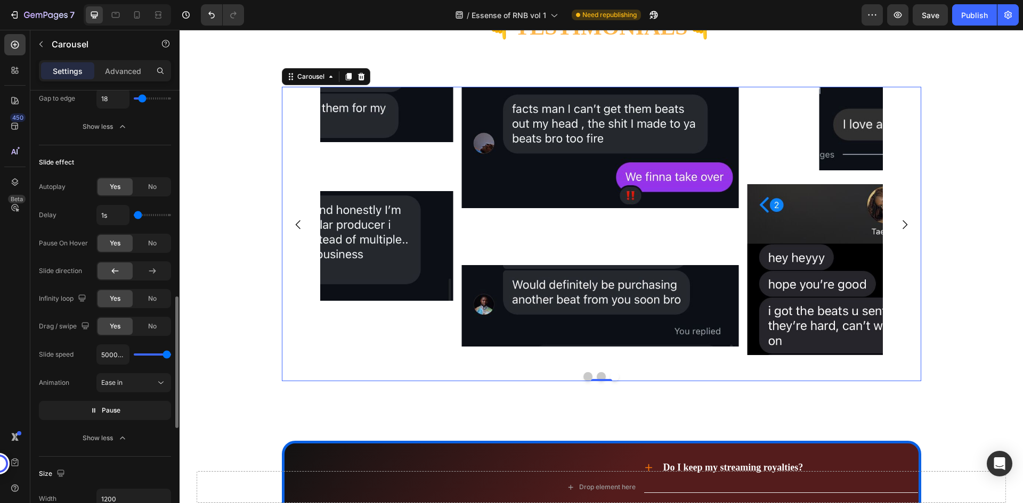
click at [140, 362] on div "5000ms" at bounding box center [133, 355] width 75 height 20
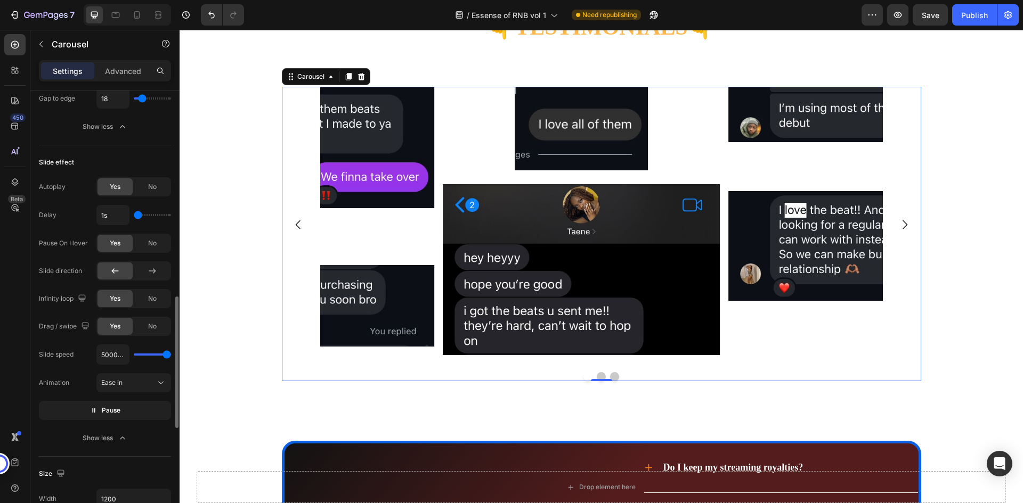
type input "3300ms"
type input "3300"
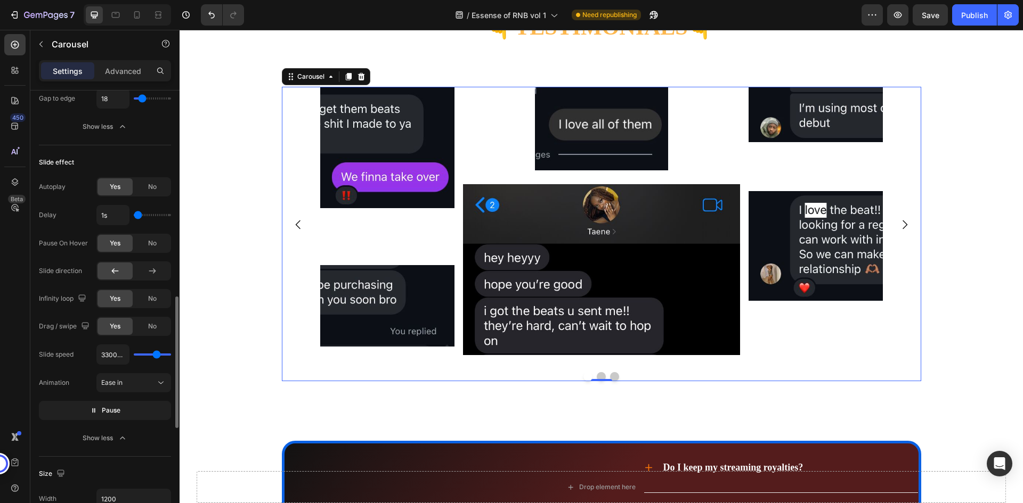
type input "1350ms"
type input "1350"
type input "850ms"
type input "850"
type input "750ms"
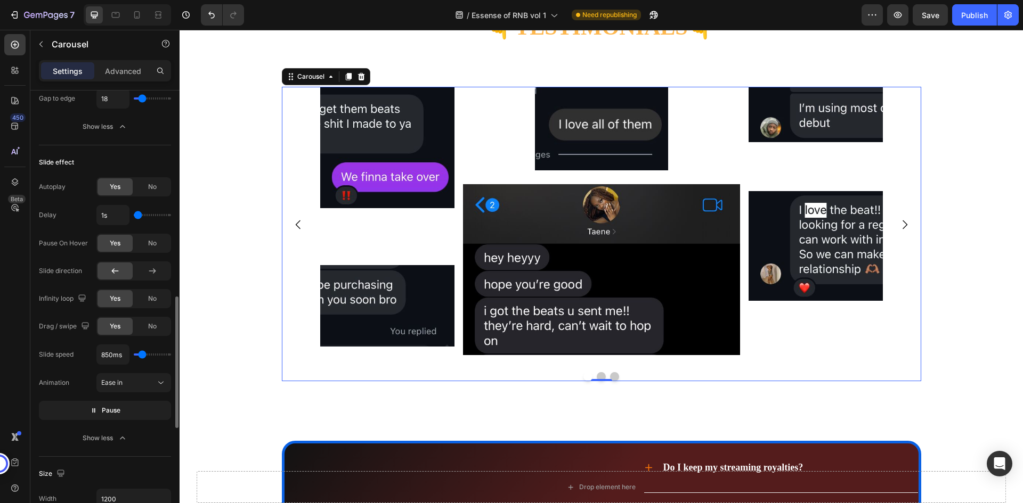
type input "750"
type input "550ms"
type input "550"
type input "450ms"
type input "450"
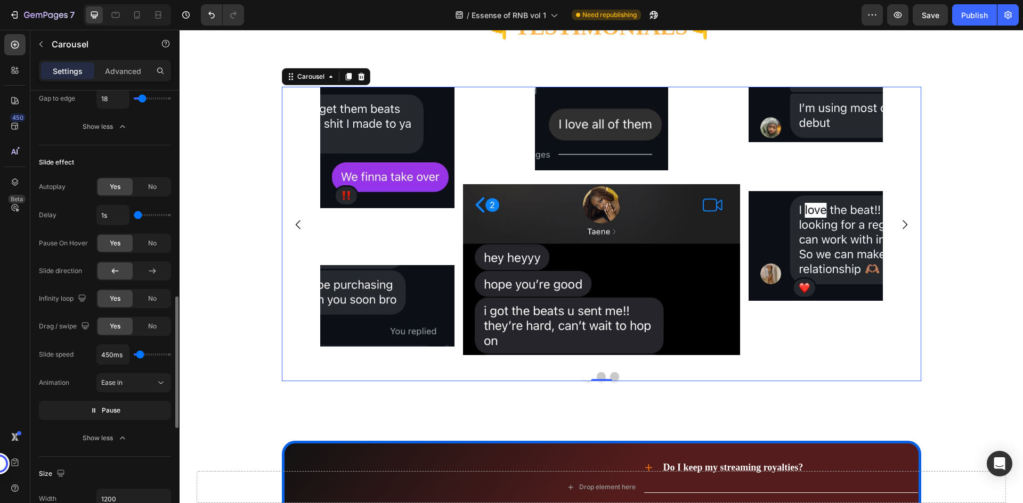
type input "350ms"
type input "350"
type input "200ms"
type input "200"
type input "100ms"
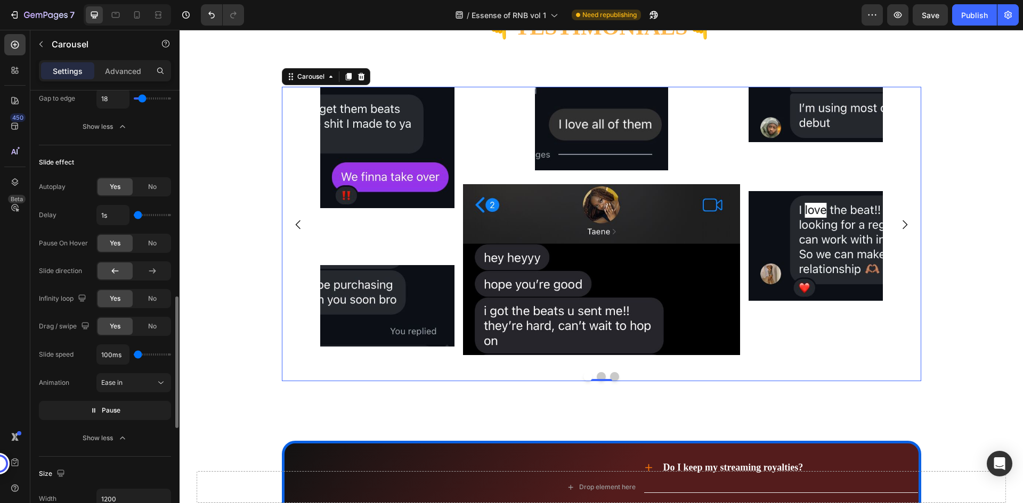
drag, startPoint x: 164, startPoint y: 354, endPoint x: 138, endPoint y: 356, distance: 25.7
type input "100"
click at [138, 356] on input "range" at bounding box center [152, 355] width 37 height 2
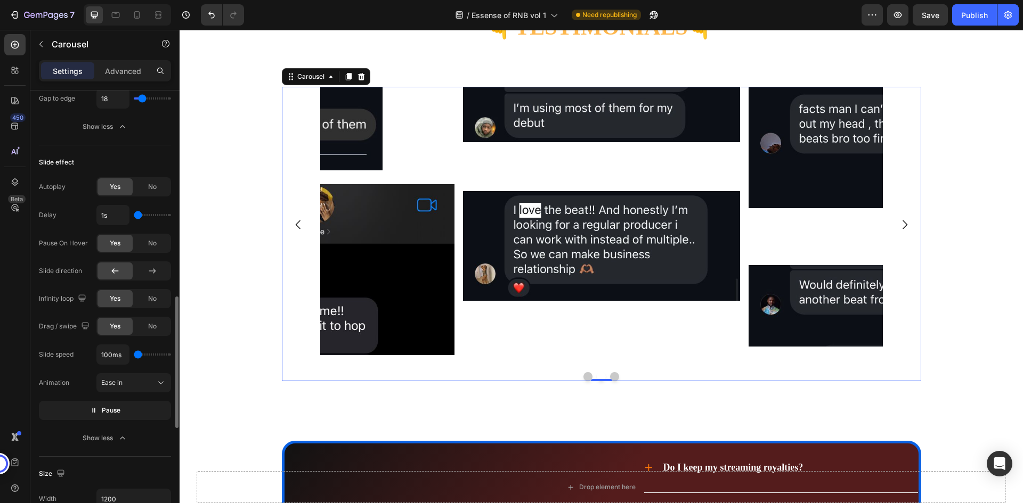
type input "1.4s"
type input "1.4"
type input "1.6s"
type input "1.6"
type input "1.7s"
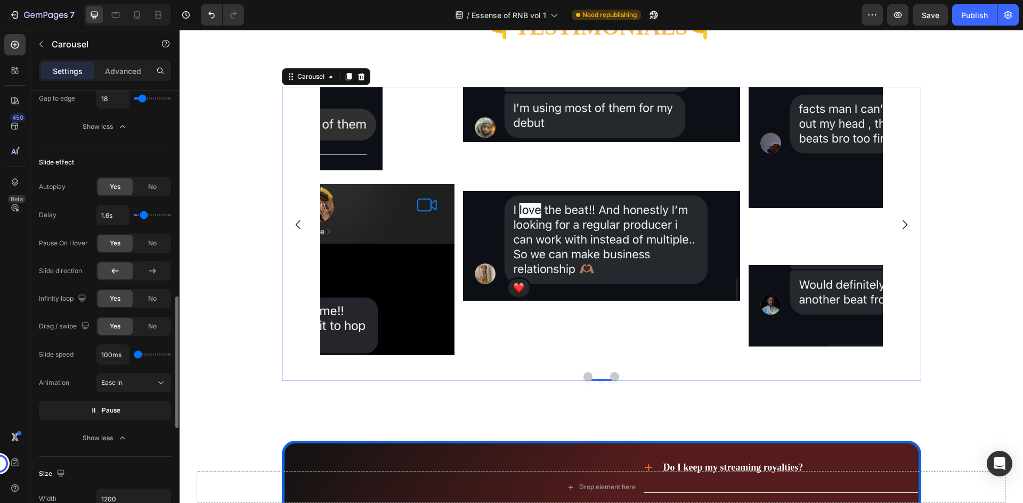
type input "1.7"
type input "1.8s"
type input "1.8"
click at [145, 215] on input "range" at bounding box center [152, 215] width 37 height 2
type input "2s"
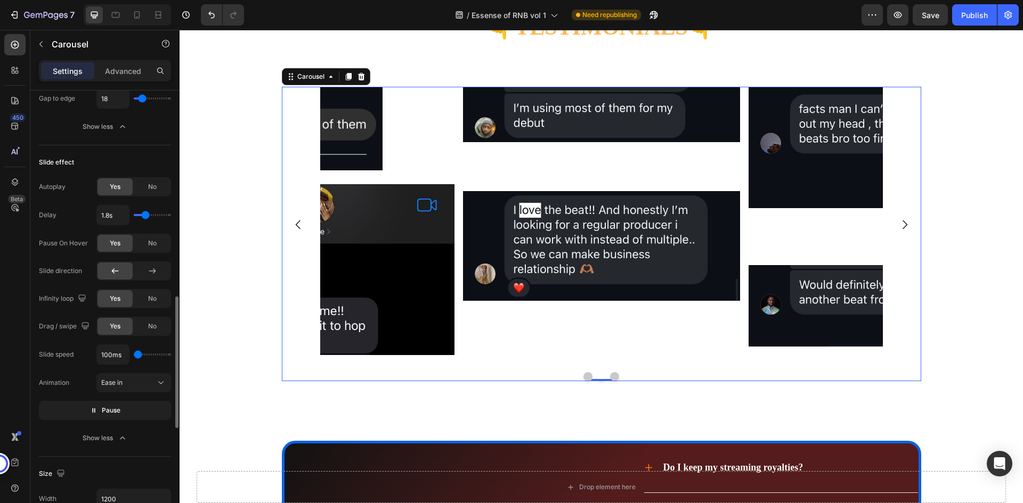
type input "2"
type input "2.1s"
type input "2.1"
click at [148, 215] on input "range" at bounding box center [152, 215] width 37 height 2
type input "650ms"
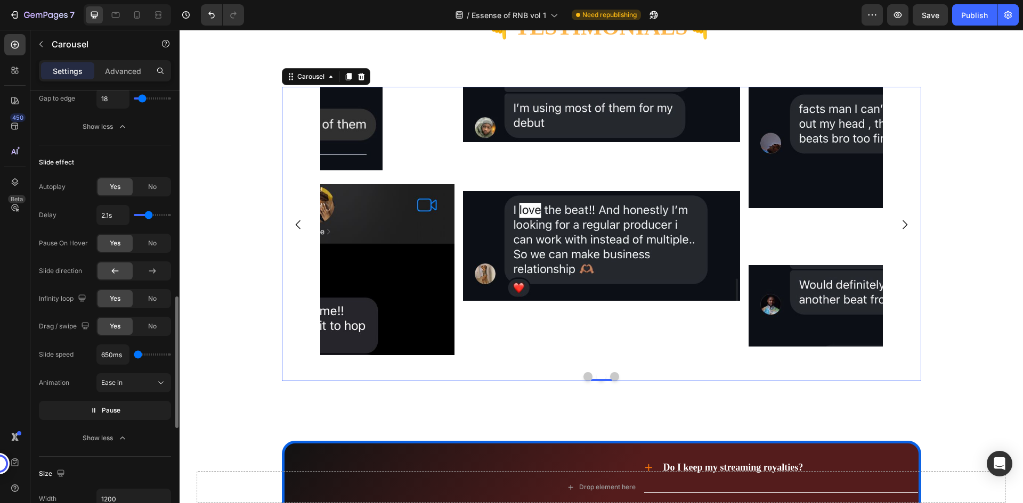
type input "650"
type input "550ms"
type input "550"
type input "200ms"
type input "200"
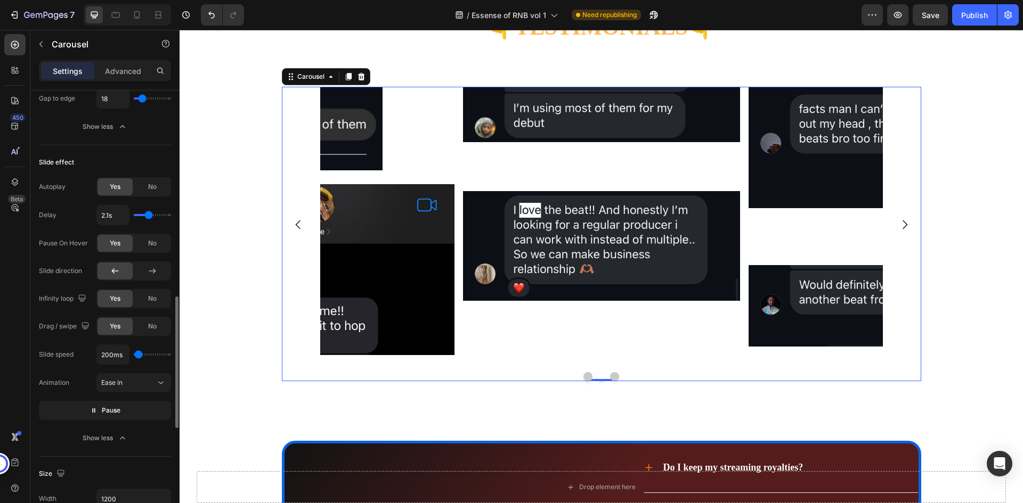
click at [139, 354] on input "range" at bounding box center [152, 355] width 37 height 2
click at [148, 362] on div "200ms" at bounding box center [133, 355] width 75 height 20
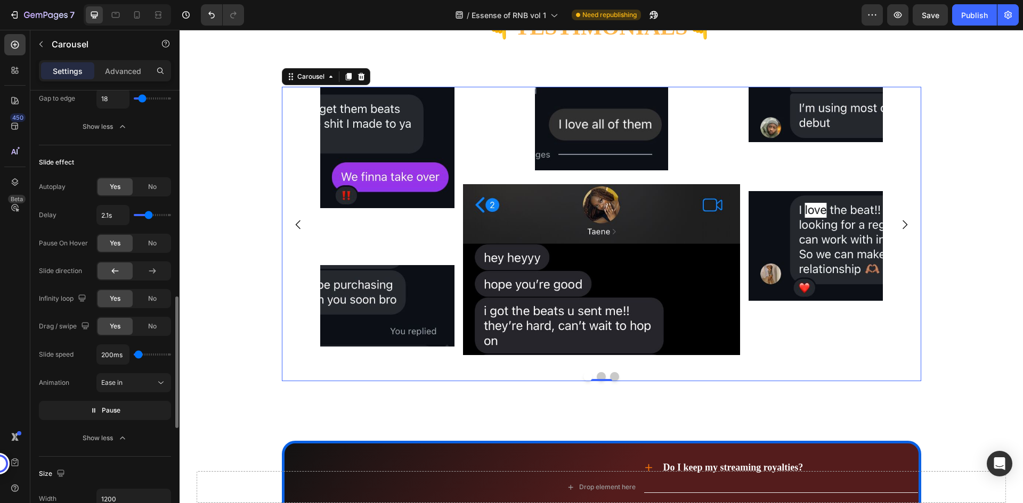
type input "1000ms"
type input "1000"
type input "1100ms"
type input "1100"
click at [144, 356] on input "range" at bounding box center [152, 355] width 37 height 2
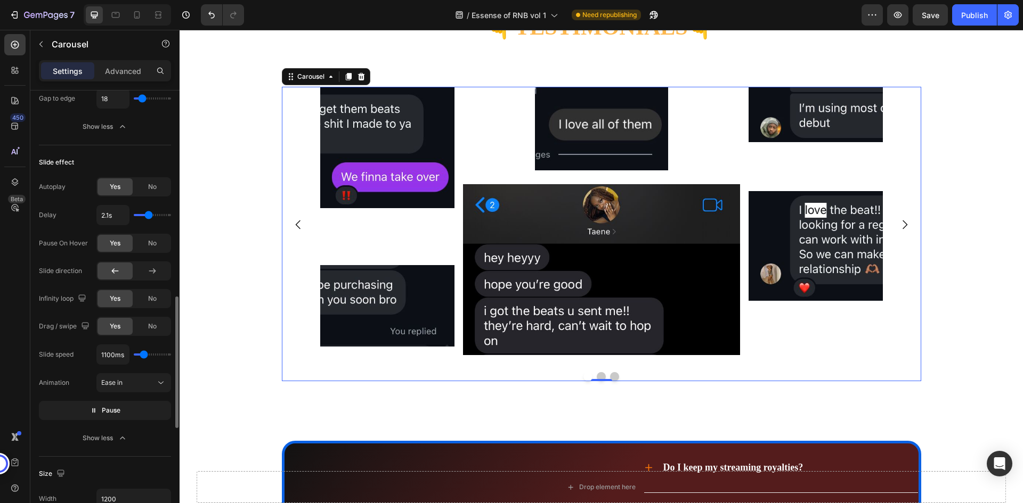
click at [144, 362] on div "1100ms" at bounding box center [133, 355] width 75 height 20
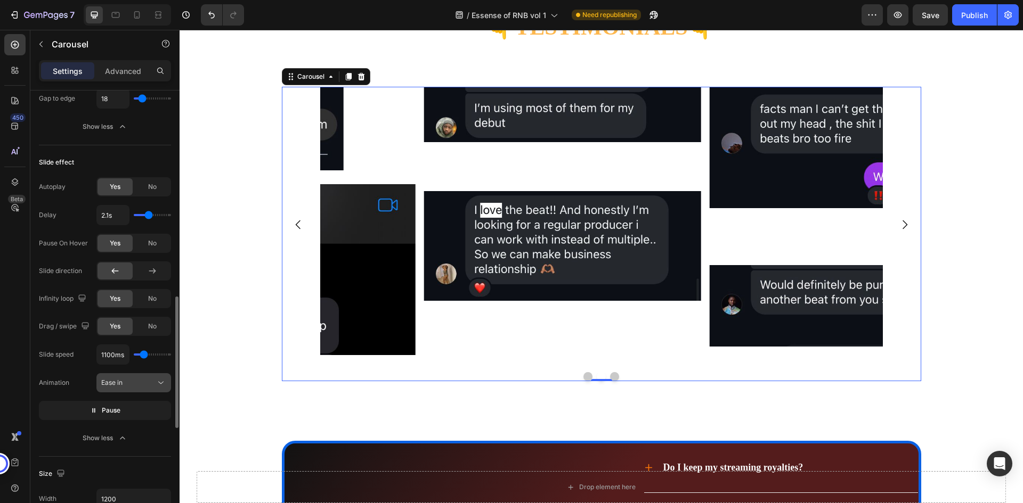
click at [142, 381] on div "Ease in" at bounding box center [128, 383] width 54 height 10
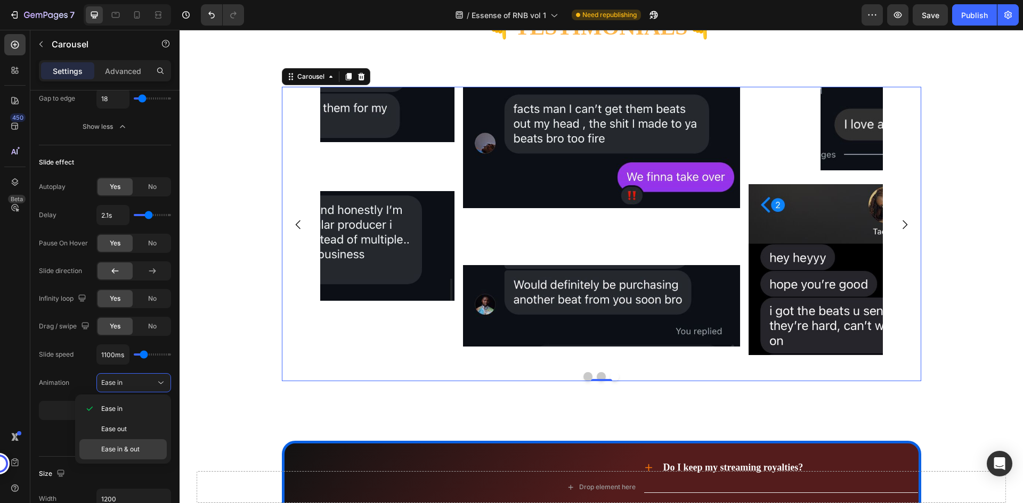
click at [135, 451] on span "Ease in & out" at bounding box center [120, 450] width 38 height 10
click at [142, 364] on div "1100ms" at bounding box center [133, 355] width 75 height 20
click at [139, 363] on div "1100ms" at bounding box center [133, 355] width 75 height 20
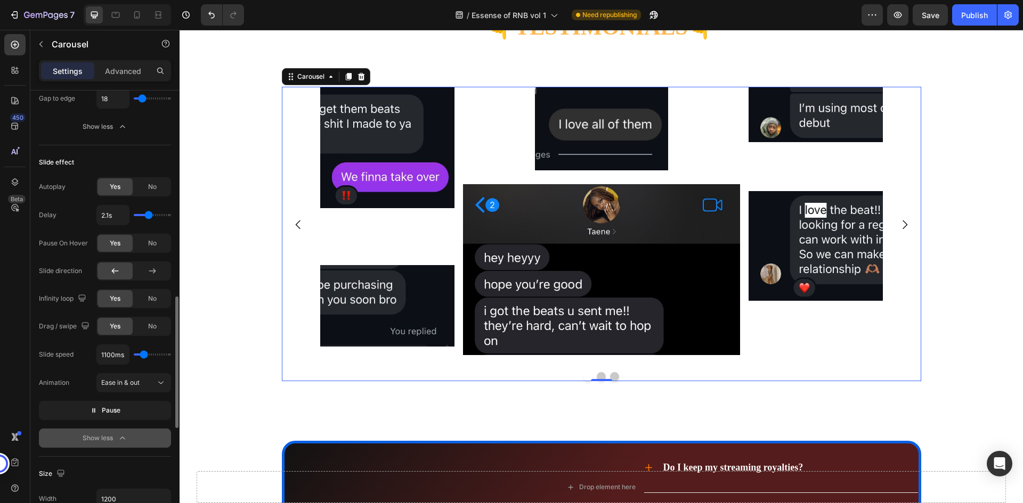
click at [126, 437] on icon "button" at bounding box center [122, 438] width 11 height 11
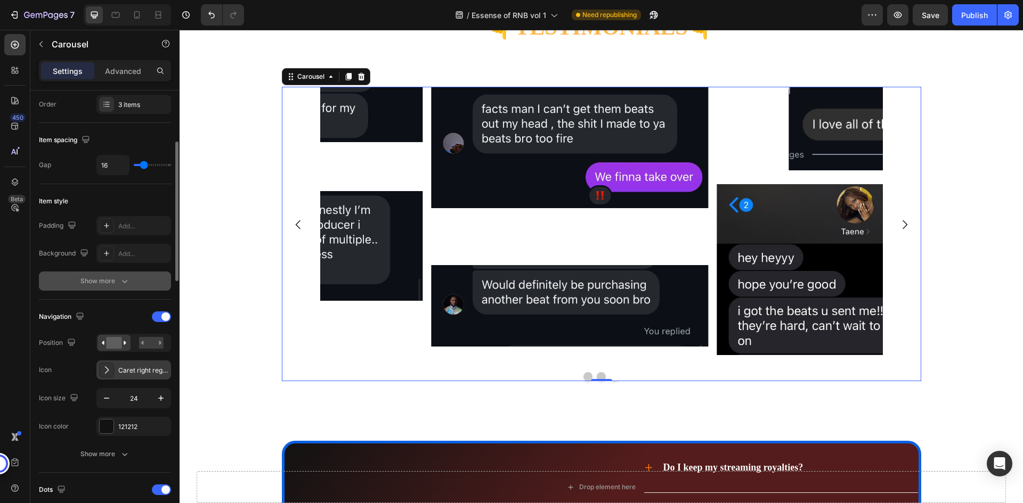
scroll to position [56, 0]
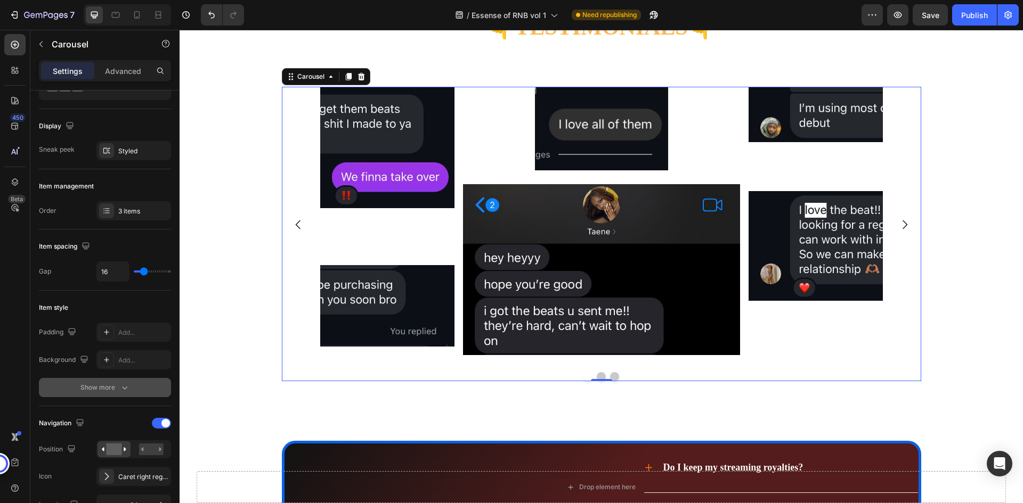
click at [135, 383] on button "Show more" at bounding box center [105, 387] width 132 height 19
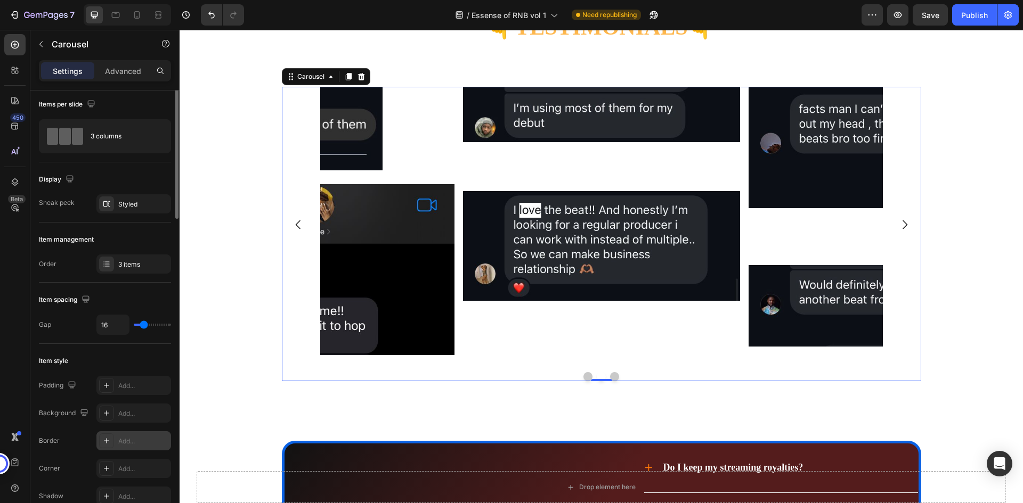
scroll to position [0, 0]
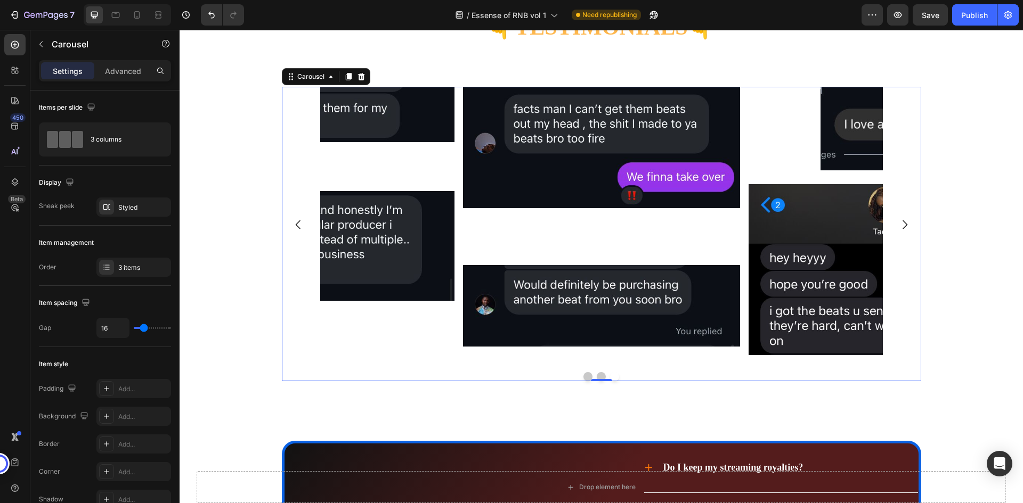
click at [135, 241] on div "Item management" at bounding box center [105, 242] width 132 height 17
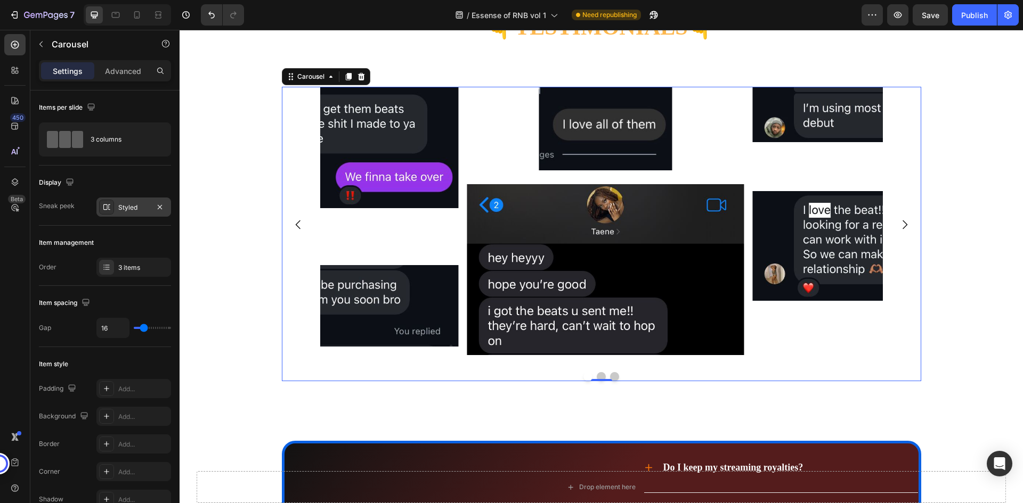
click at [134, 210] on div "Styled" at bounding box center [133, 208] width 31 height 10
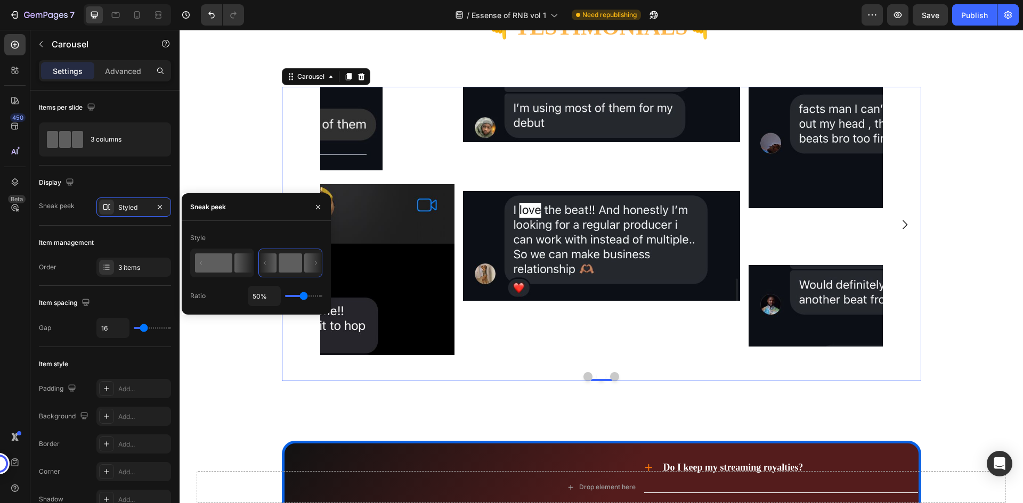
click at [233, 260] on icon at bounding box center [222, 263] width 62 height 27
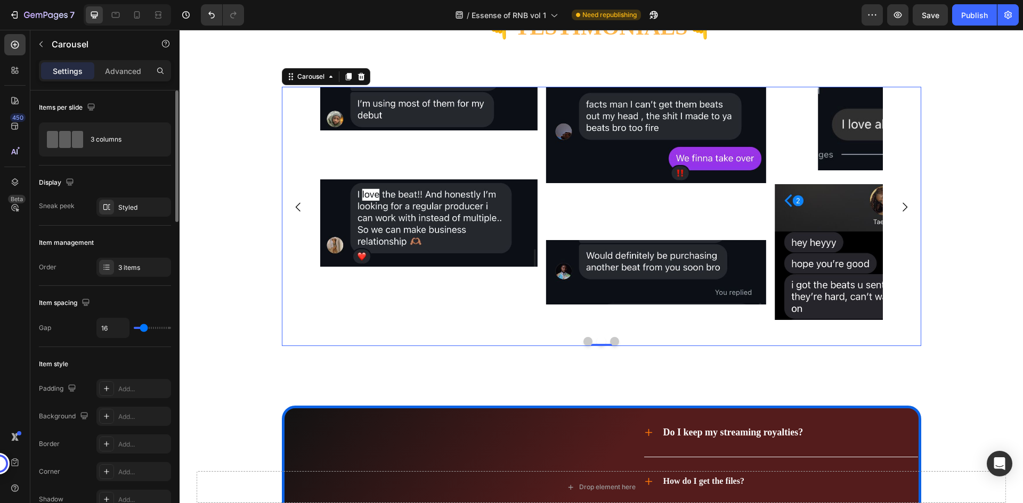
click at [144, 244] on div "Item management" at bounding box center [105, 242] width 132 height 17
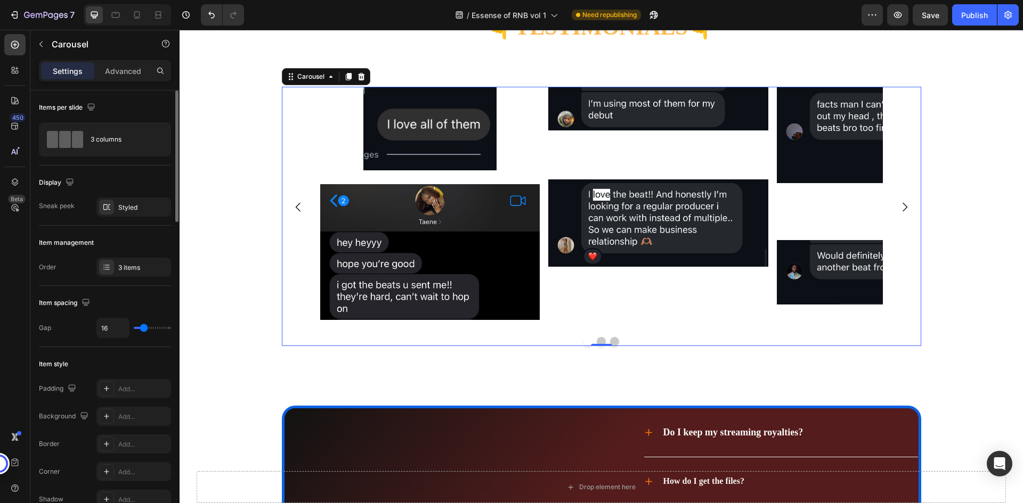
click at [143, 237] on div "Item management" at bounding box center [105, 242] width 132 height 17
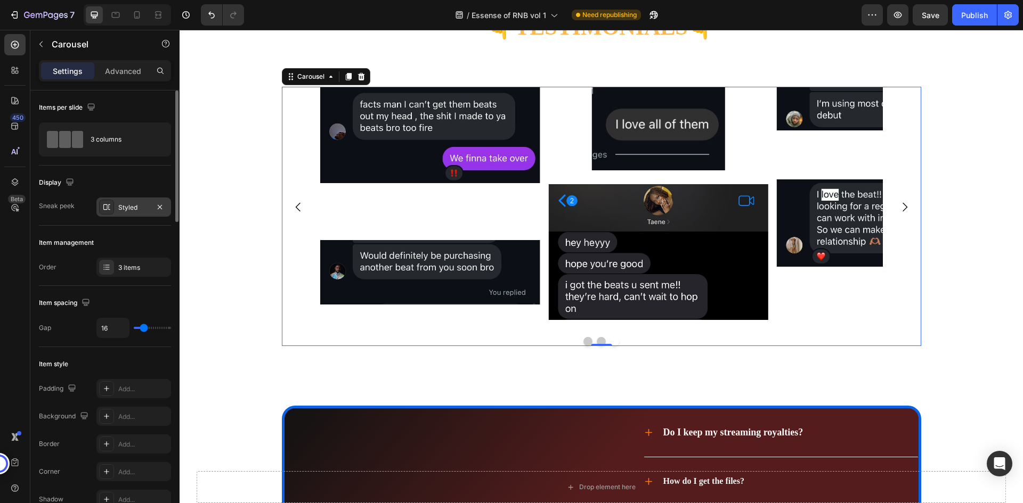
click at [143, 215] on div "Styled" at bounding box center [133, 207] width 75 height 19
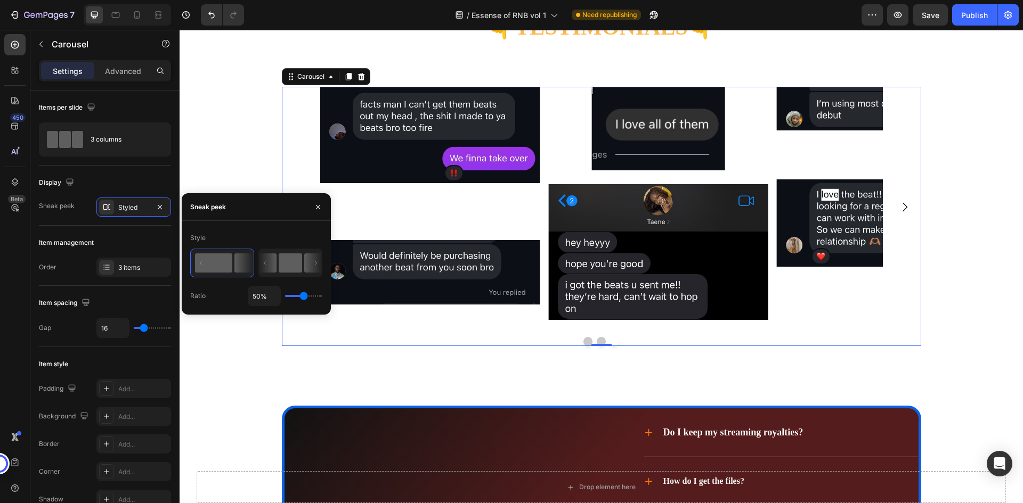
click at [263, 259] on icon at bounding box center [268, 263] width 18 height 19
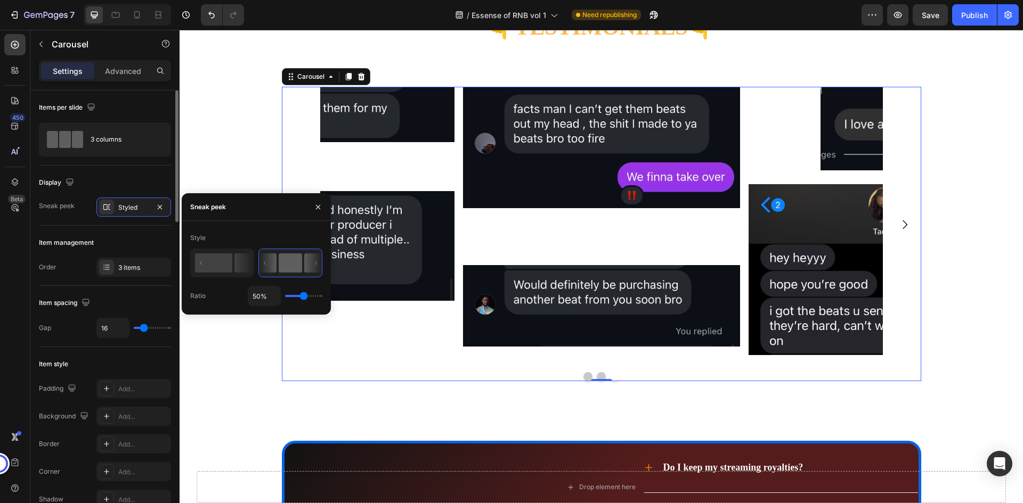
click at [152, 242] on div "Item management" at bounding box center [105, 242] width 132 height 17
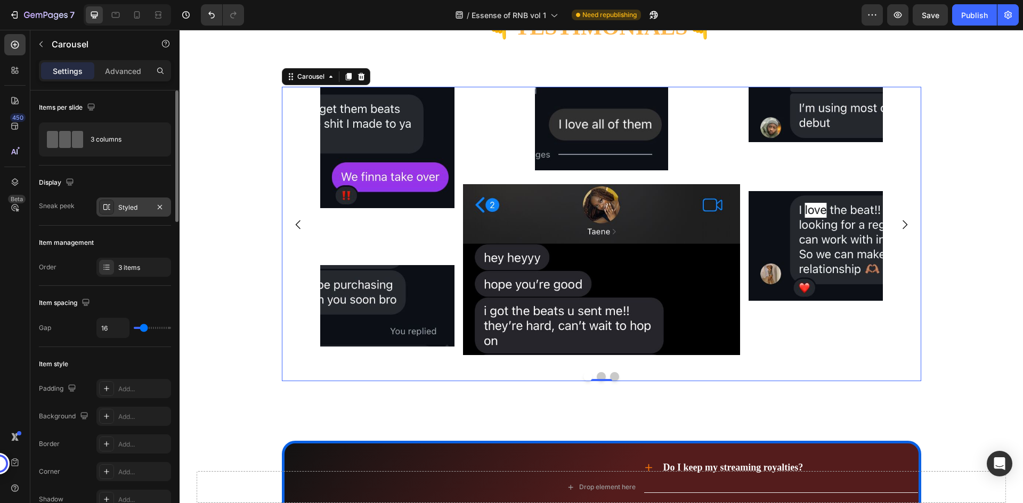
click at [142, 210] on div "Styled" at bounding box center [133, 208] width 31 height 10
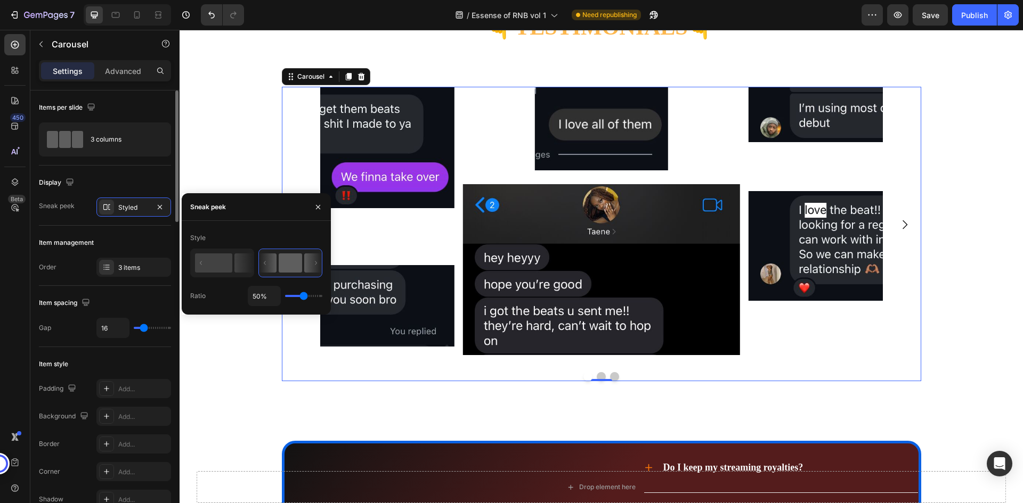
click at [147, 246] on div "Item management" at bounding box center [105, 242] width 132 height 17
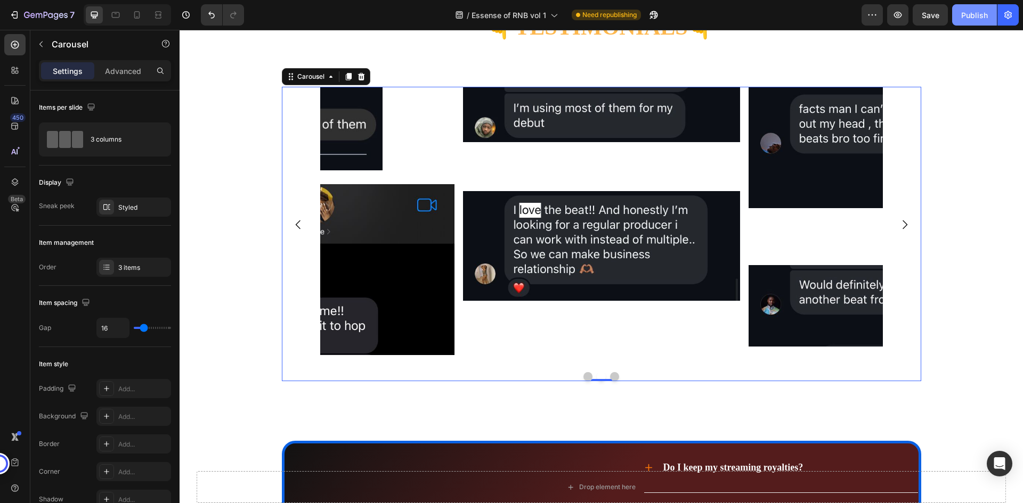
click at [965, 21] on button "Publish" at bounding box center [974, 14] width 45 height 21
click at [755, 13] on div "/ Essense of RNB vol 1 Need republishing" at bounding box center [557, 14] width 609 height 21
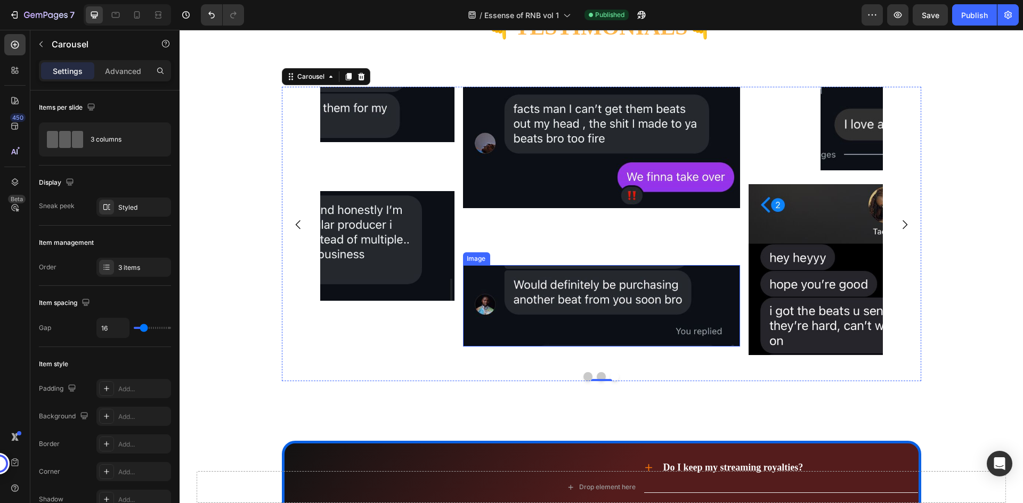
click at [494, 289] on img at bounding box center [600, 306] width 277 height 82
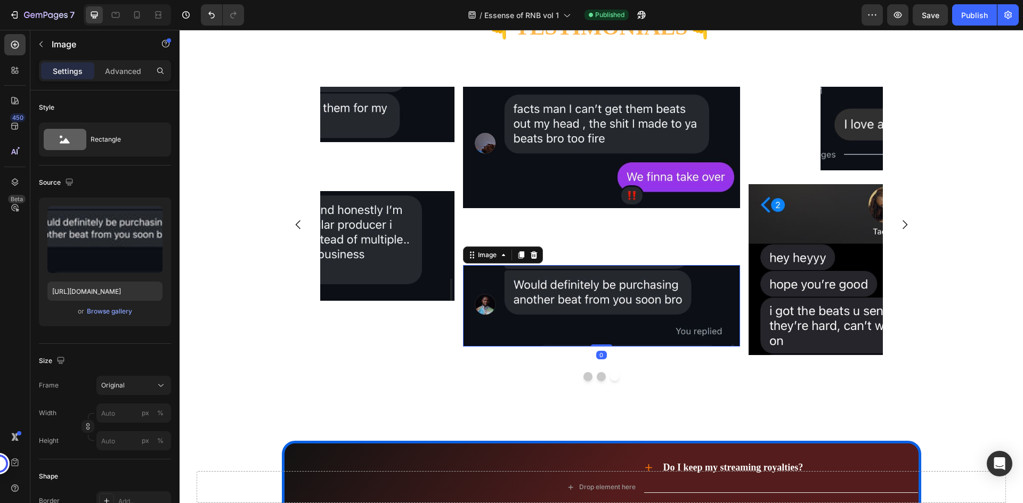
click at [494, 289] on img at bounding box center [600, 306] width 277 height 82
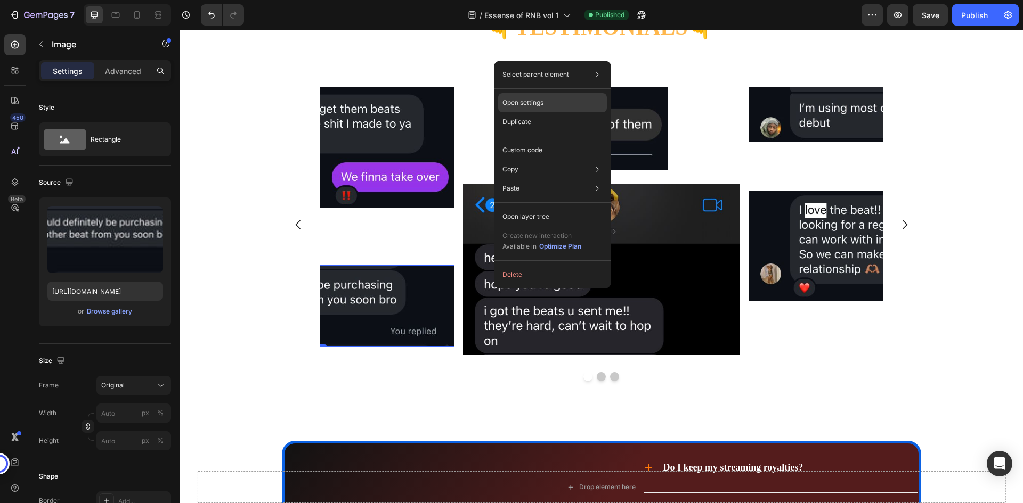
click at [531, 106] on p "Open settings" at bounding box center [522, 103] width 41 height 10
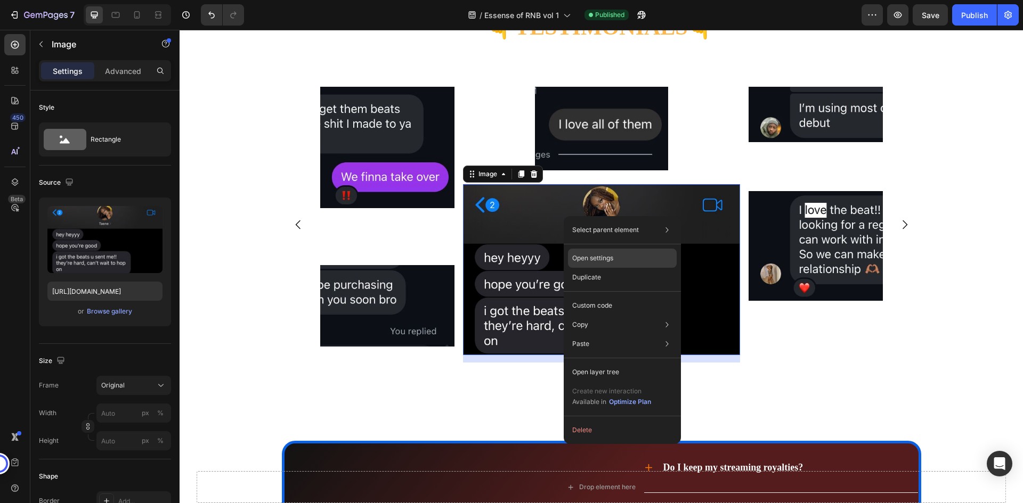
click at [590, 259] on p "Open settings" at bounding box center [592, 259] width 41 height 10
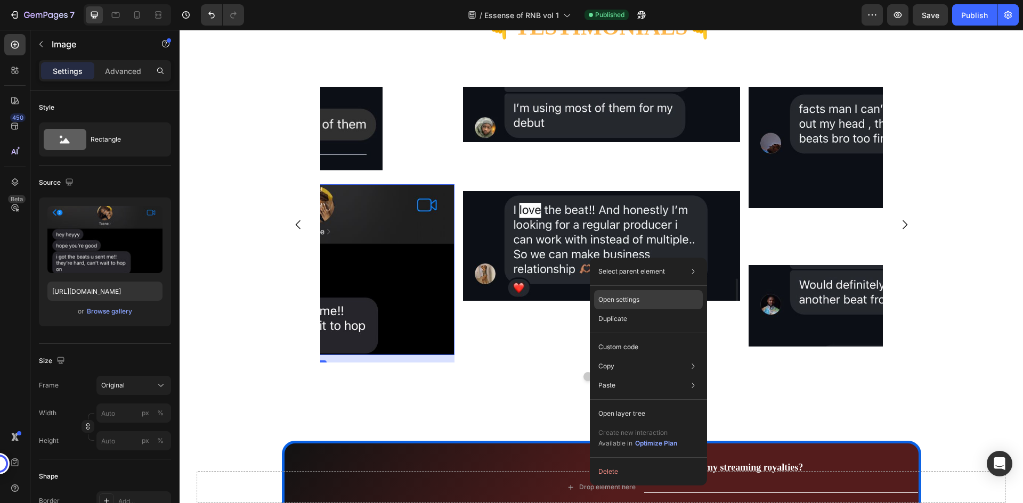
click at [631, 301] on p "Open settings" at bounding box center [618, 300] width 41 height 10
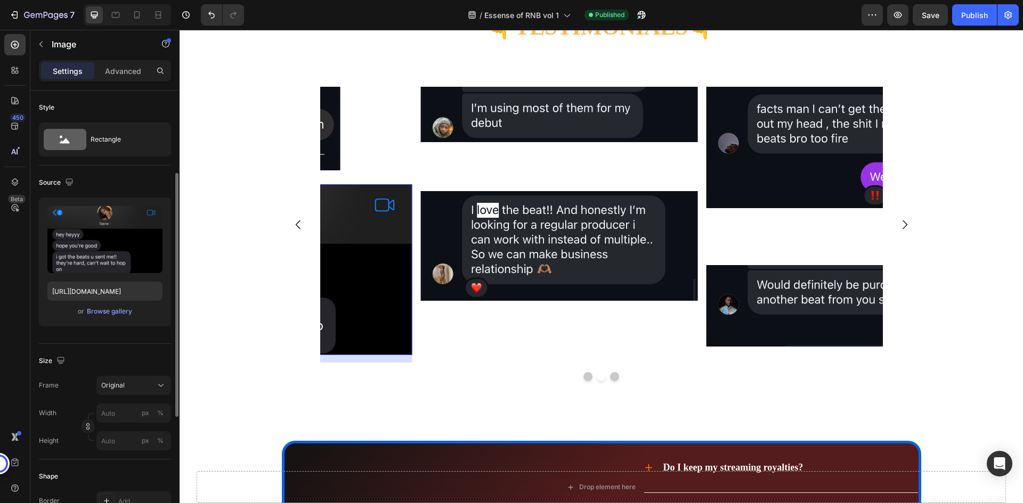
scroll to position [53, 0]
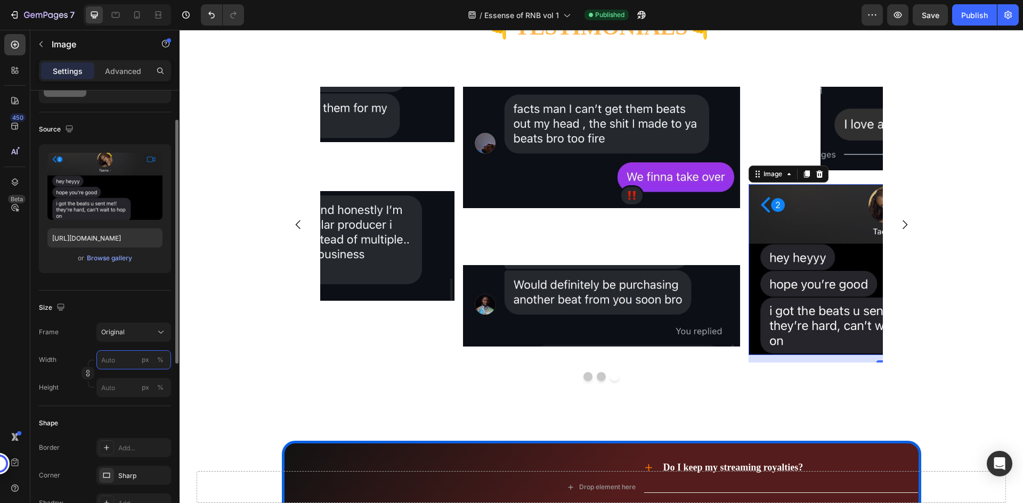
click at [133, 361] on input "px %" at bounding box center [133, 360] width 75 height 19
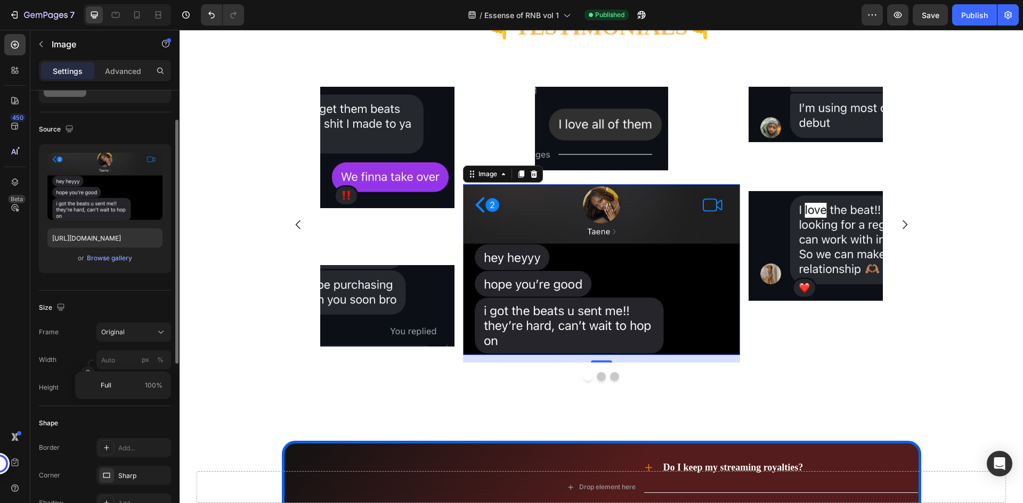
click at [133, 420] on div "Shape" at bounding box center [105, 423] width 132 height 17
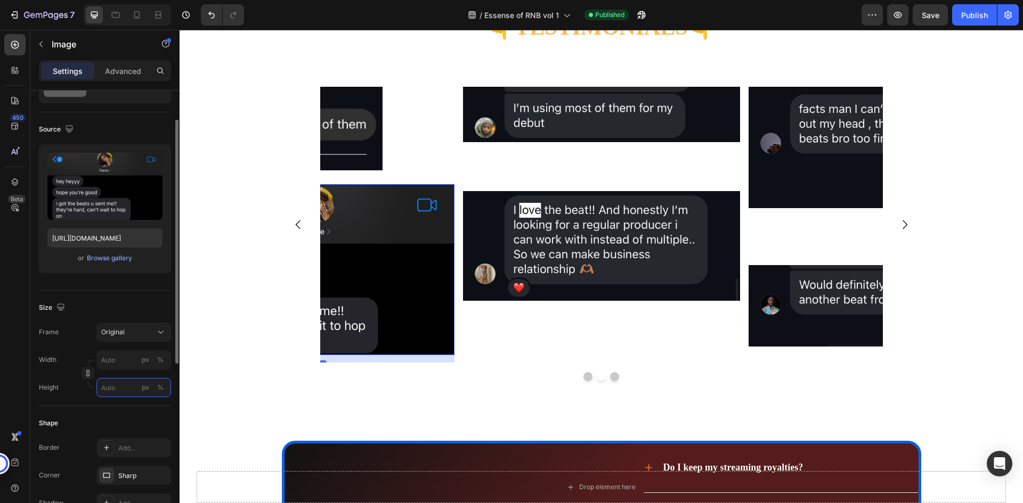
click at [119, 390] on input "px %" at bounding box center [133, 387] width 75 height 19
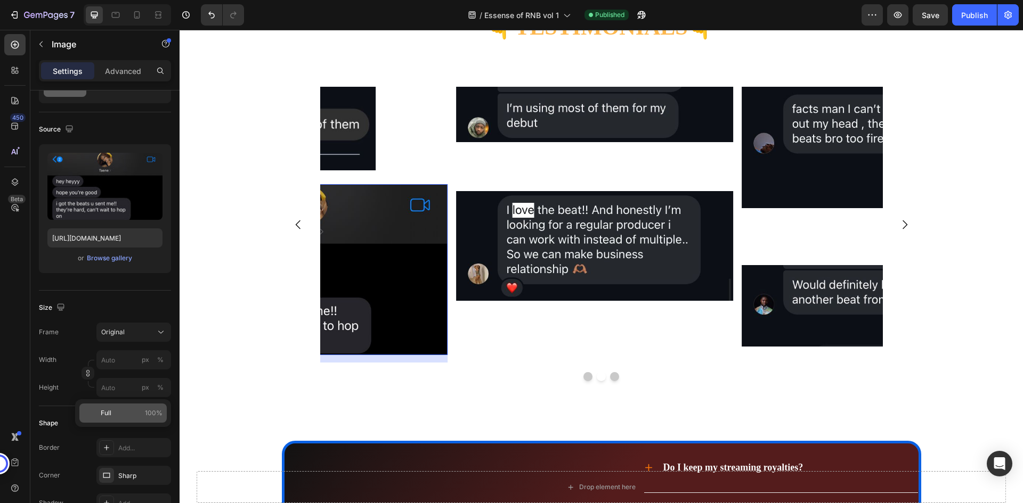
click at [121, 408] on div "Full 100%" at bounding box center [122, 413] width 87 height 19
type input "100"
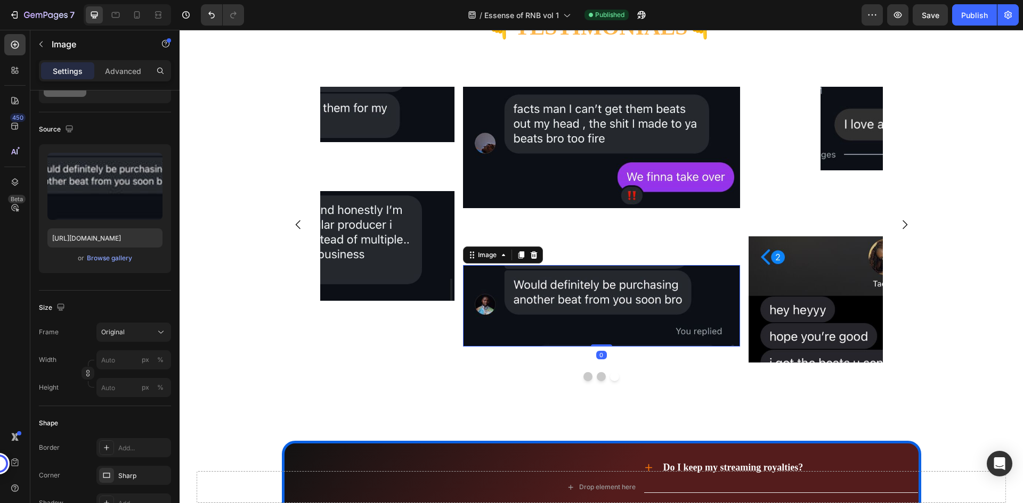
drag, startPoint x: 520, startPoint y: 314, endPoint x: 638, endPoint y: 314, distance: 118.3
click at [626, 314] on img at bounding box center [600, 306] width 277 height 82
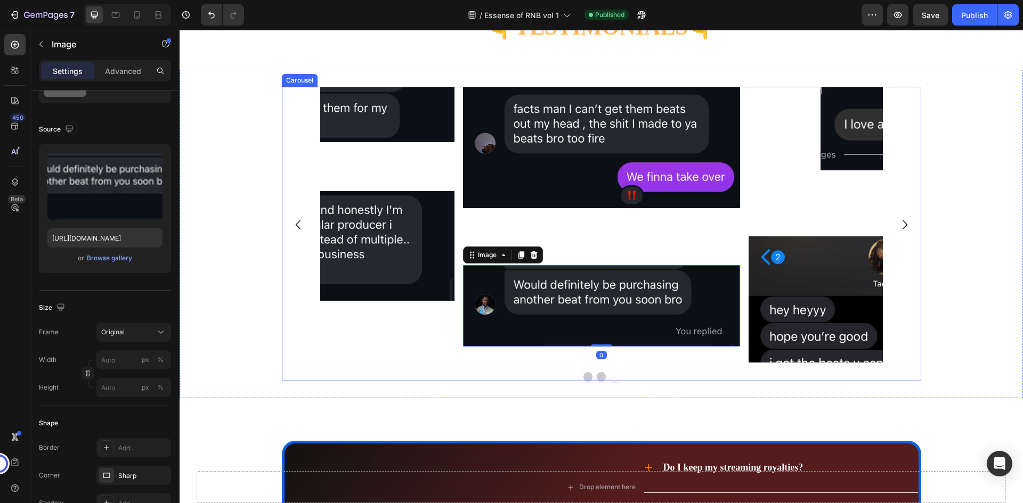
click at [583, 380] on button "Dot" at bounding box center [587, 376] width 9 height 9
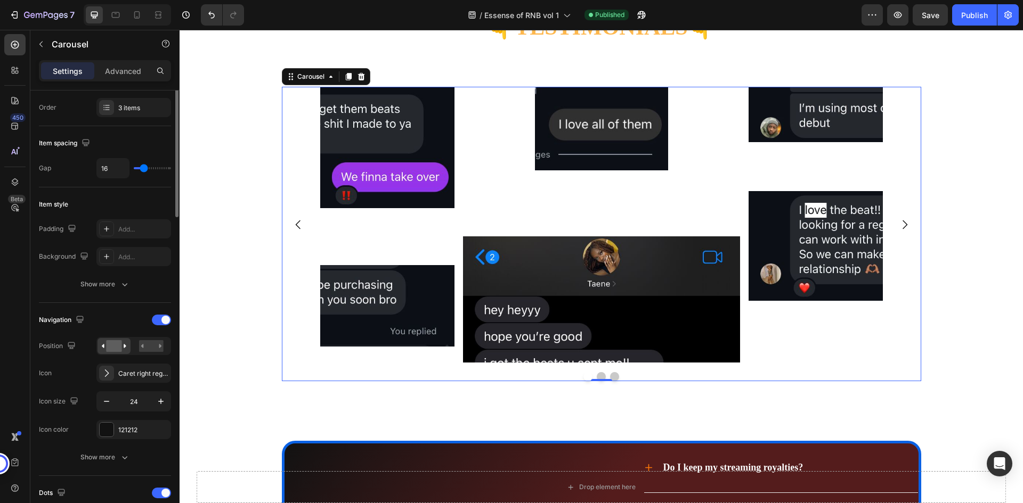
scroll to position [107, 0]
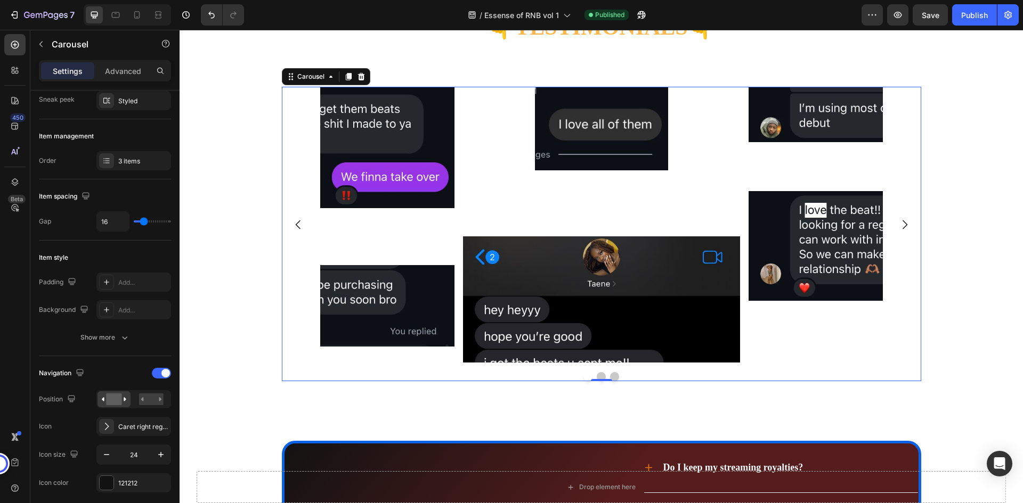
click at [297, 165] on div "Image Image Image Image Image Image" at bounding box center [601, 224] width 639 height 275
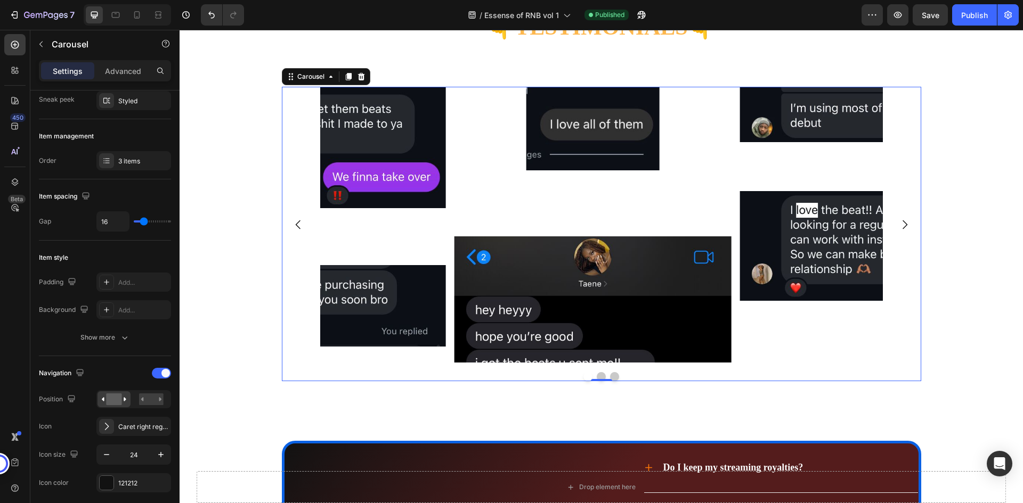
click at [297, 165] on div "Image Image Image Image Image Image" at bounding box center [601, 224] width 639 height 275
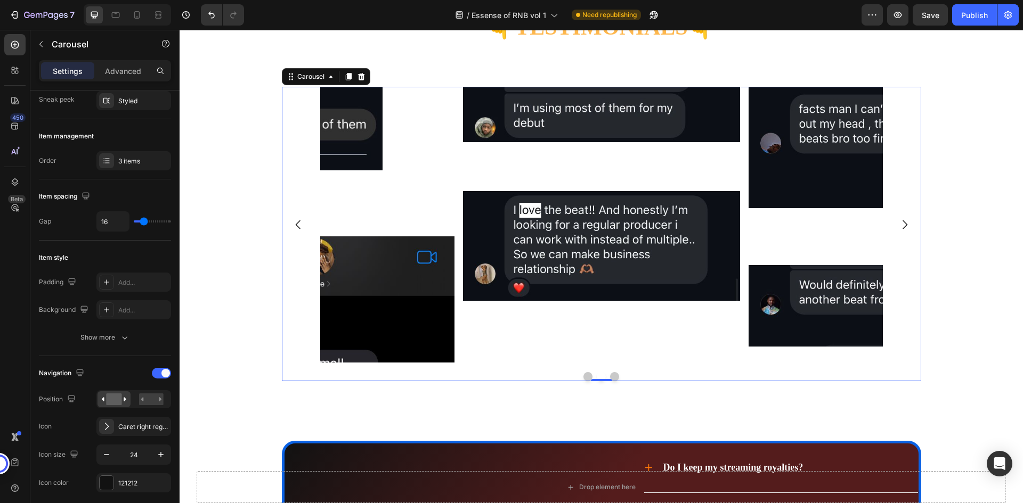
click at [296, 223] on icon "Carousel Back Arrow" at bounding box center [298, 224] width 13 height 13
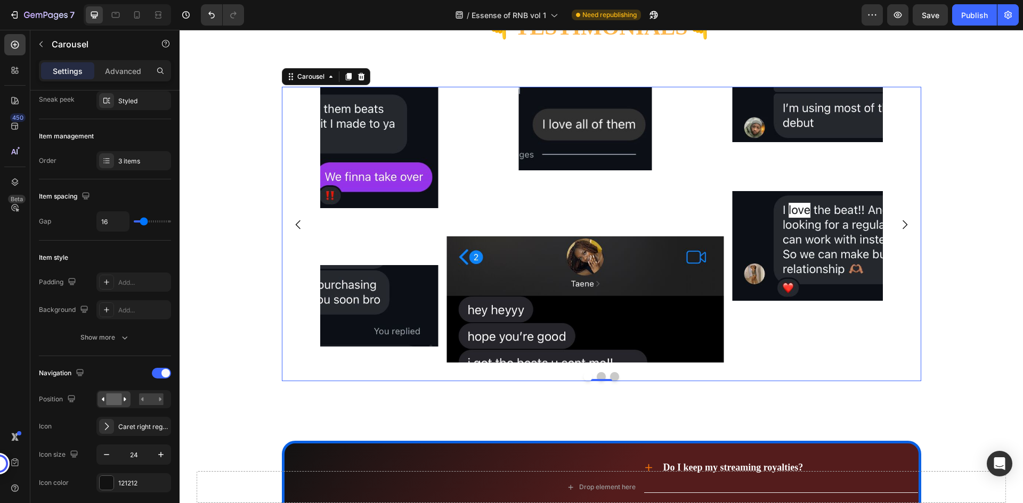
click at [296, 223] on icon "Carousel Back Arrow" at bounding box center [298, 224] width 13 height 13
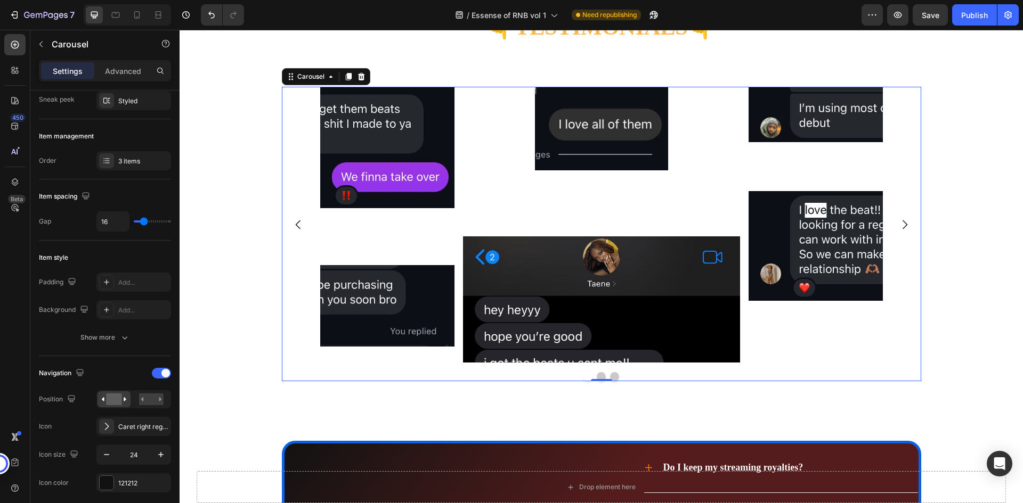
click at [296, 223] on icon "Carousel Back Arrow" at bounding box center [298, 224] width 13 height 13
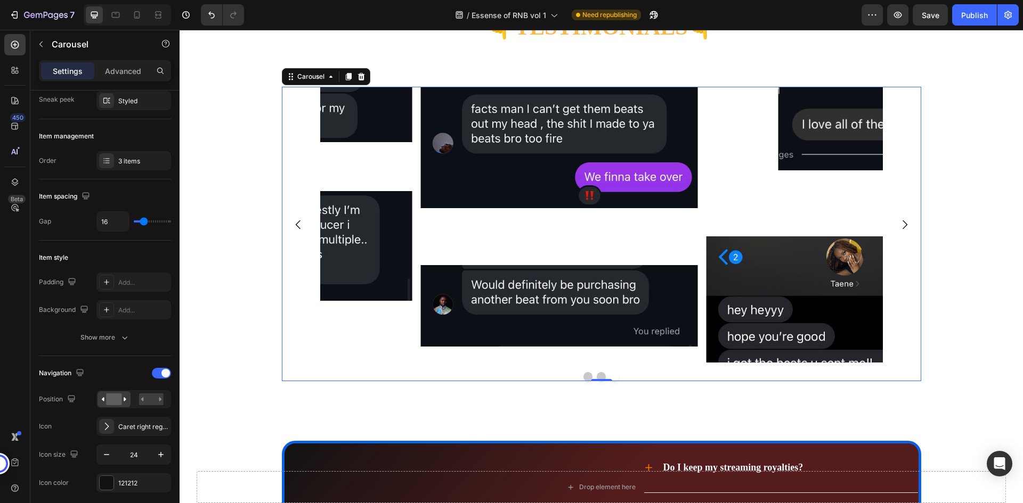
click at [296, 223] on icon "Carousel Back Arrow" at bounding box center [298, 224] width 13 height 13
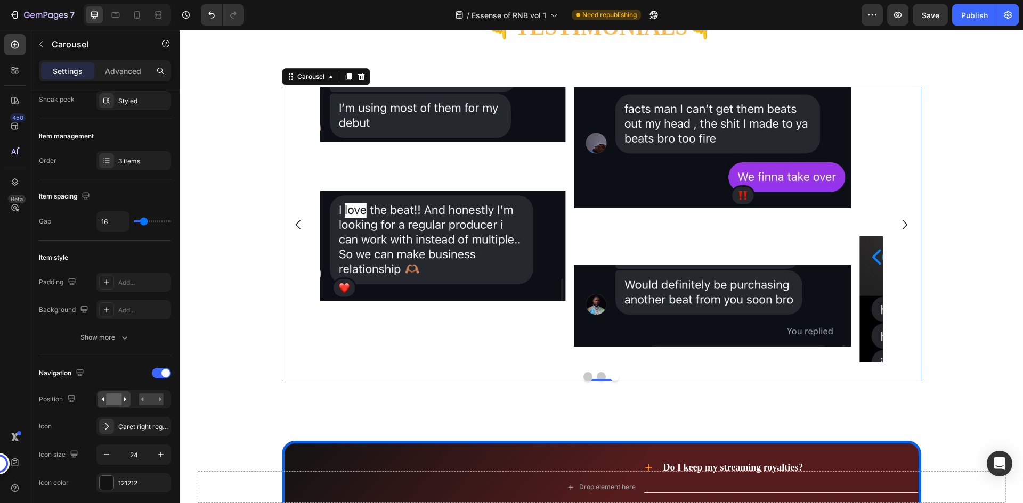
click at [296, 223] on icon "Carousel Back Arrow" at bounding box center [298, 224] width 13 height 13
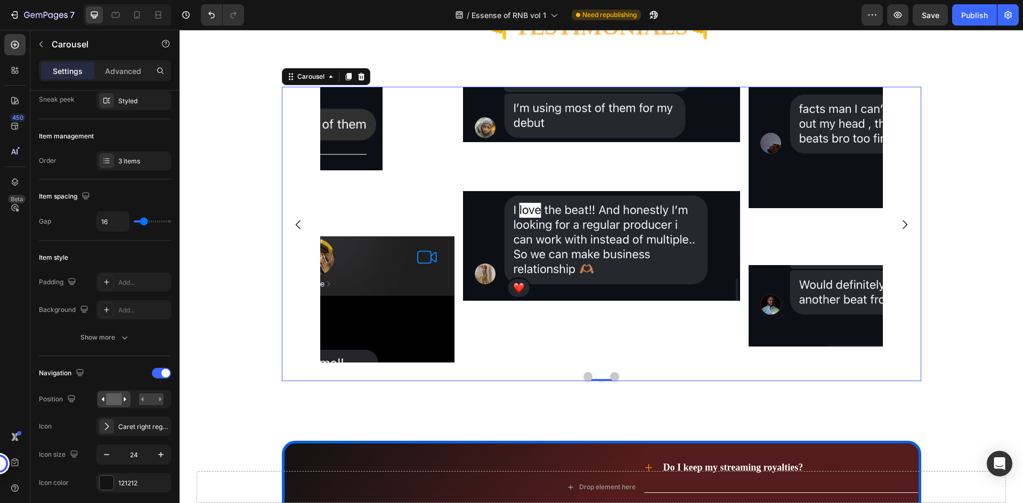
click at [903, 224] on icon "Carousel Next Arrow" at bounding box center [904, 224] width 13 height 13
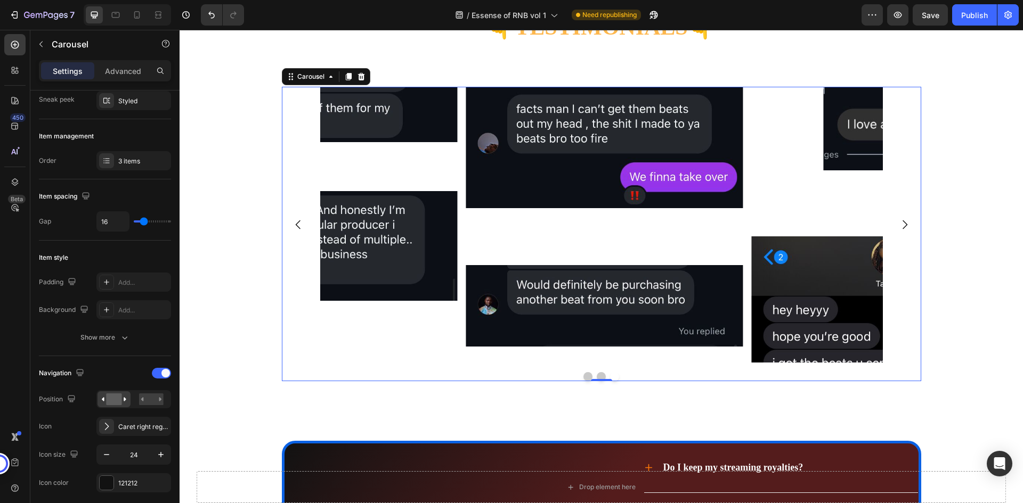
click at [903, 224] on icon "Carousel Next Arrow" at bounding box center [904, 224] width 13 height 13
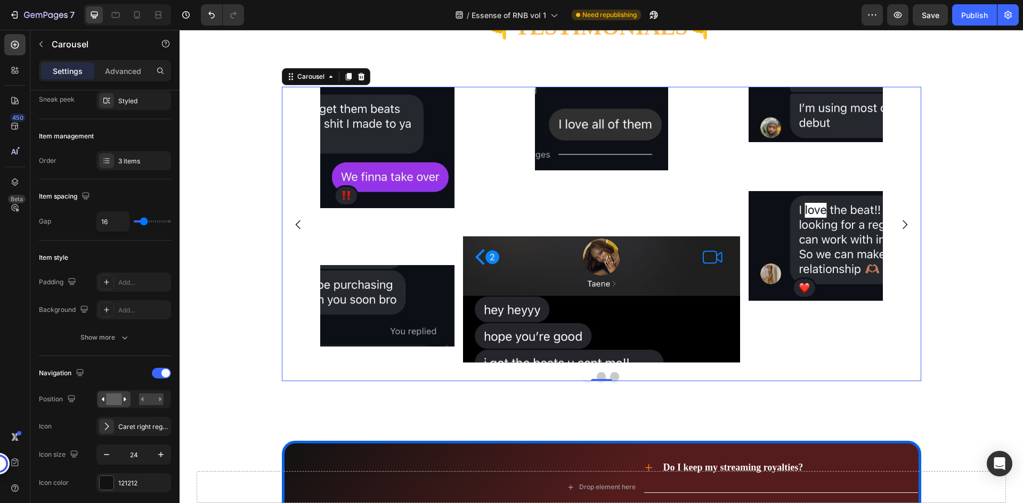
click at [903, 224] on icon "Carousel Next Arrow" at bounding box center [904, 224] width 13 height 13
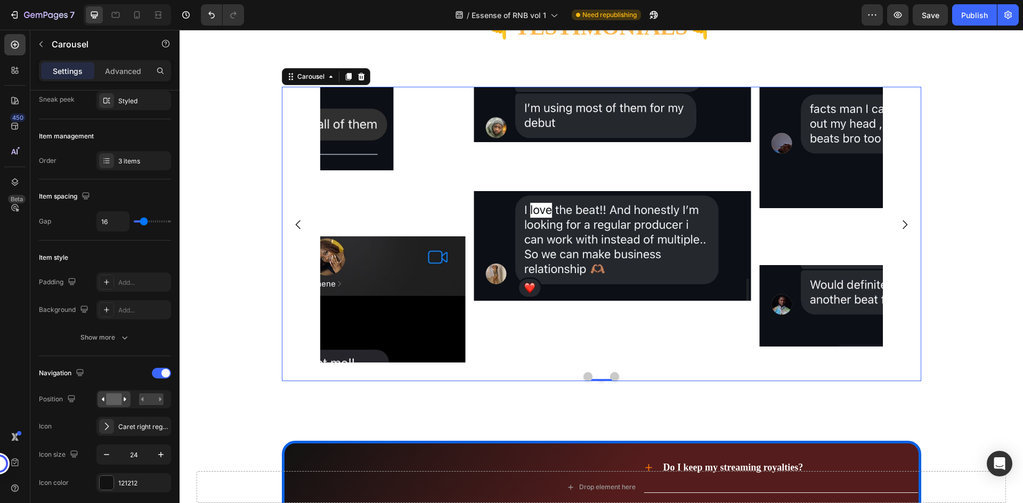
click at [903, 224] on icon "Carousel Next Arrow" at bounding box center [904, 224] width 13 height 13
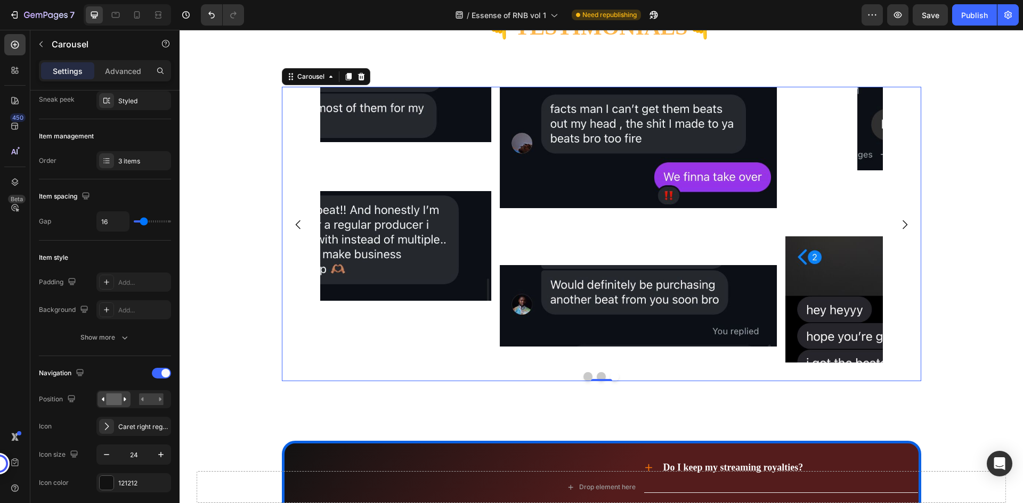
click at [903, 224] on icon "Carousel Next Arrow" at bounding box center [904, 224] width 13 height 13
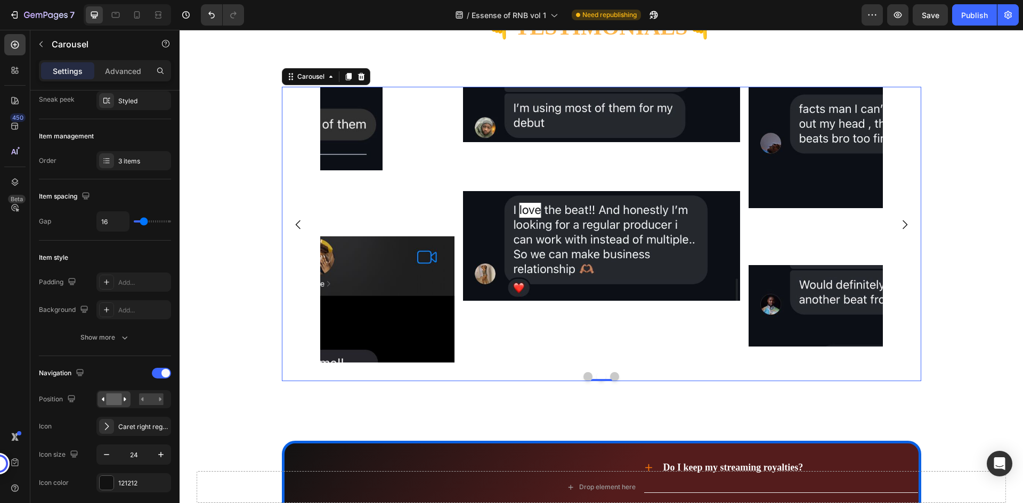
click at [903, 224] on icon "Carousel Next Arrow" at bounding box center [904, 224] width 13 height 13
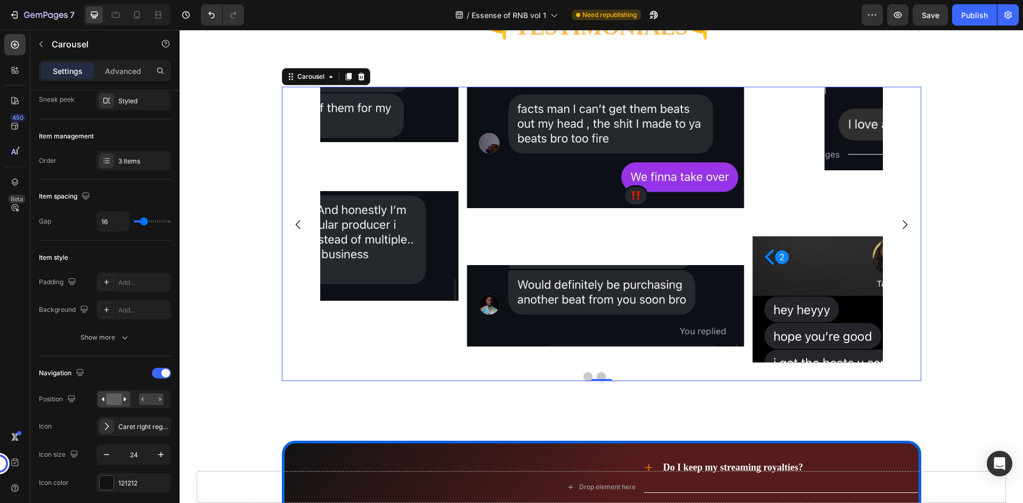
click at [903, 224] on icon "Carousel Next Arrow" at bounding box center [904, 224] width 13 height 13
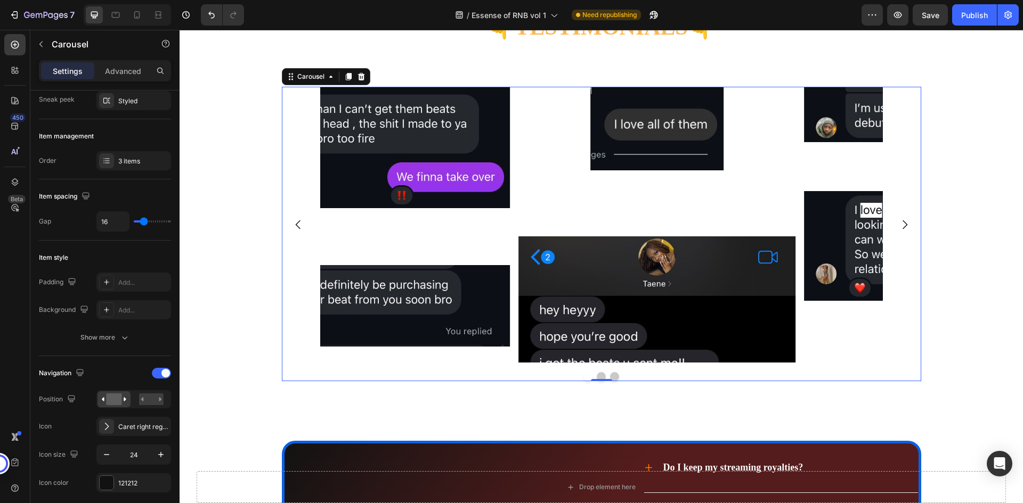
click at [903, 224] on icon "Carousel Next Arrow" at bounding box center [904, 224] width 13 height 13
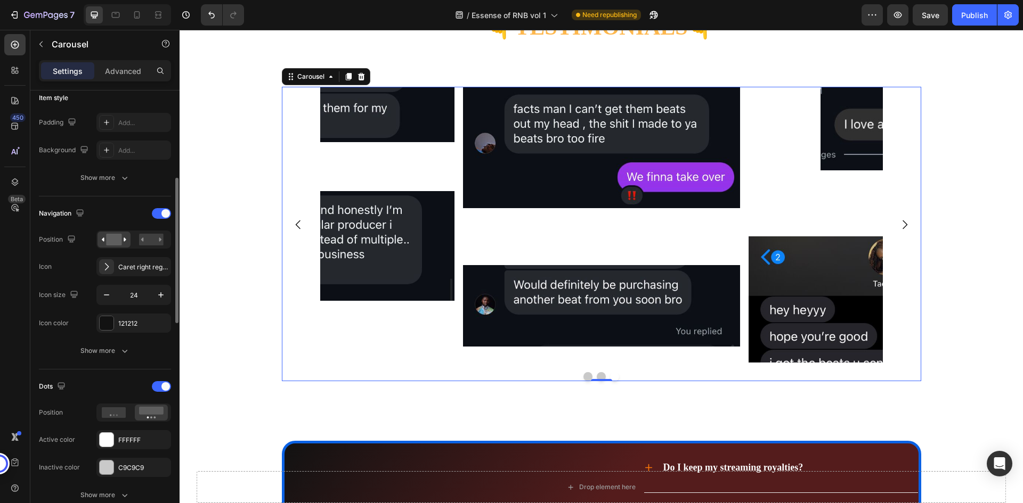
scroll to position [320, 0]
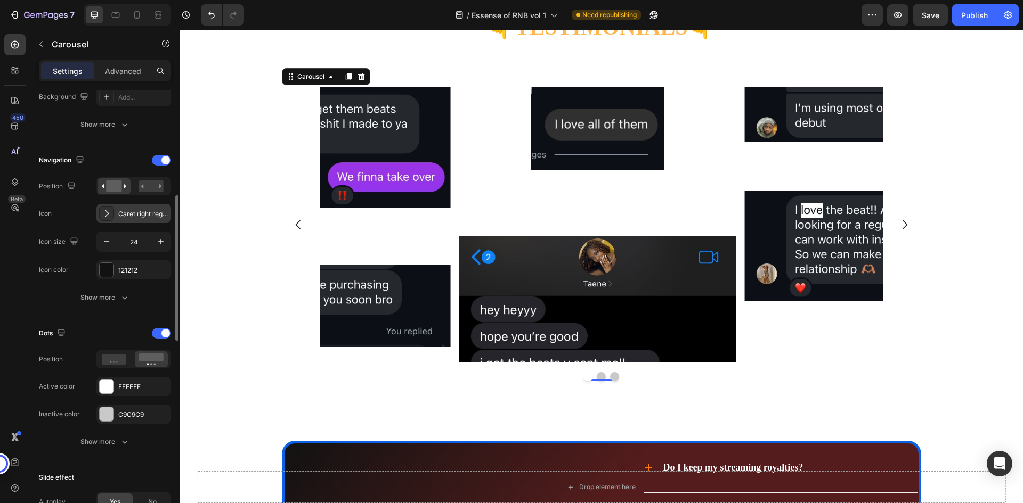
click at [124, 215] on div "Caret right regular" at bounding box center [143, 214] width 50 height 10
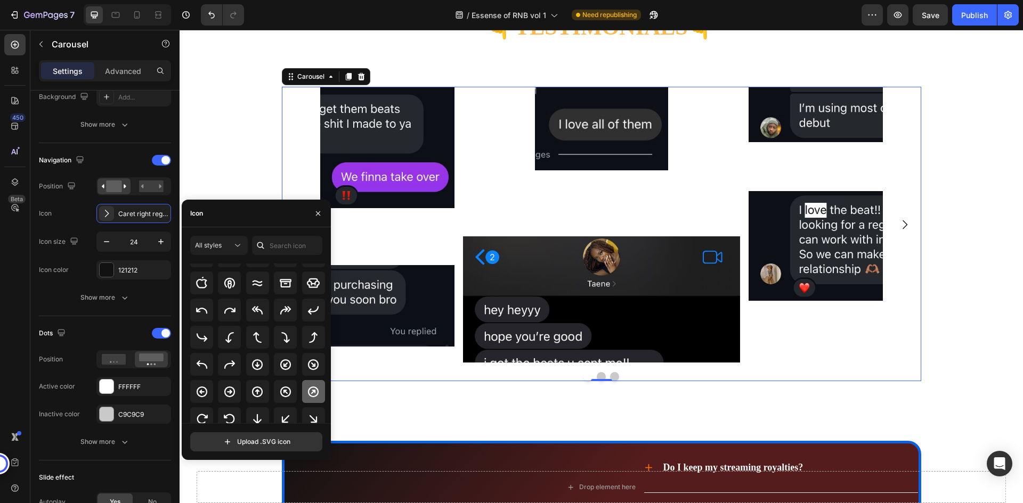
scroll to position [133, 0]
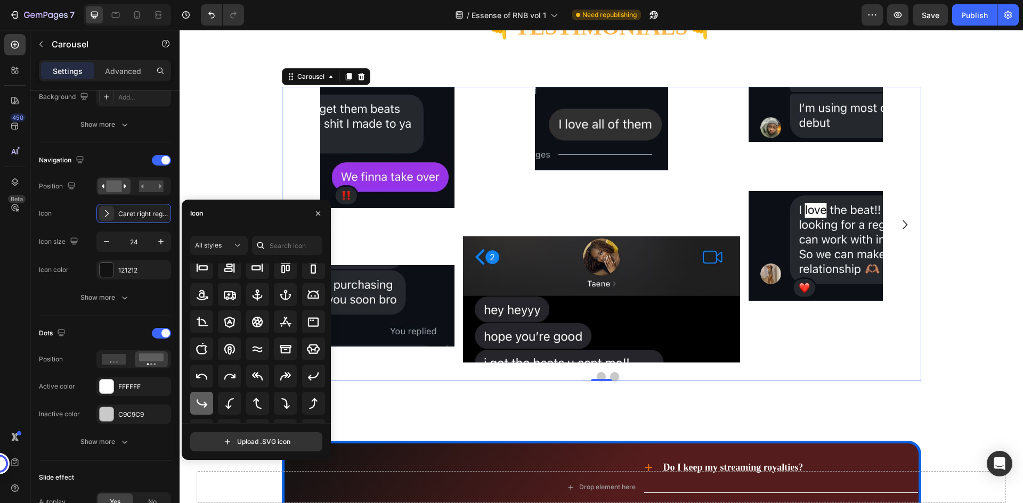
click at [205, 400] on icon at bounding box center [202, 403] width 13 height 13
click at [306, 168] on div "Image Image Image Image Image Image" at bounding box center [601, 224] width 639 height 275
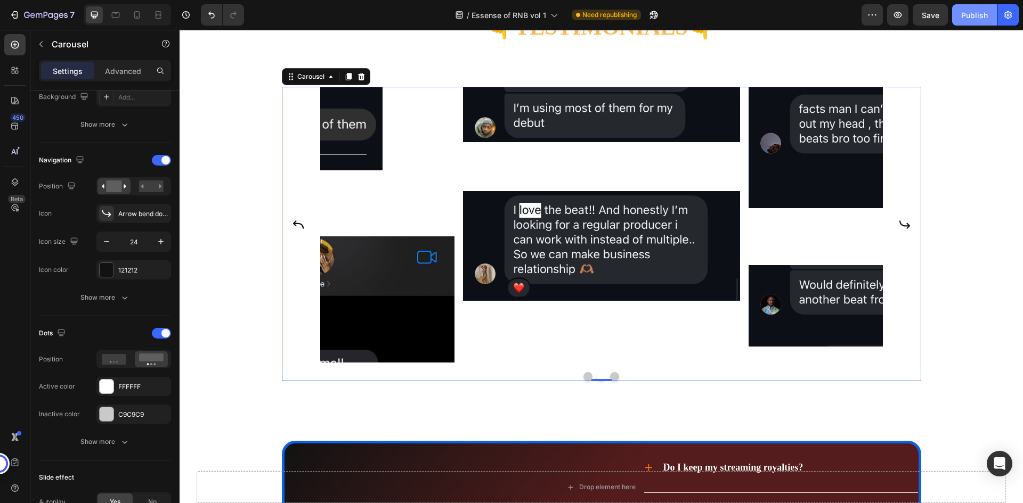
click at [973, 22] on button "Publish" at bounding box center [974, 14] width 45 height 21
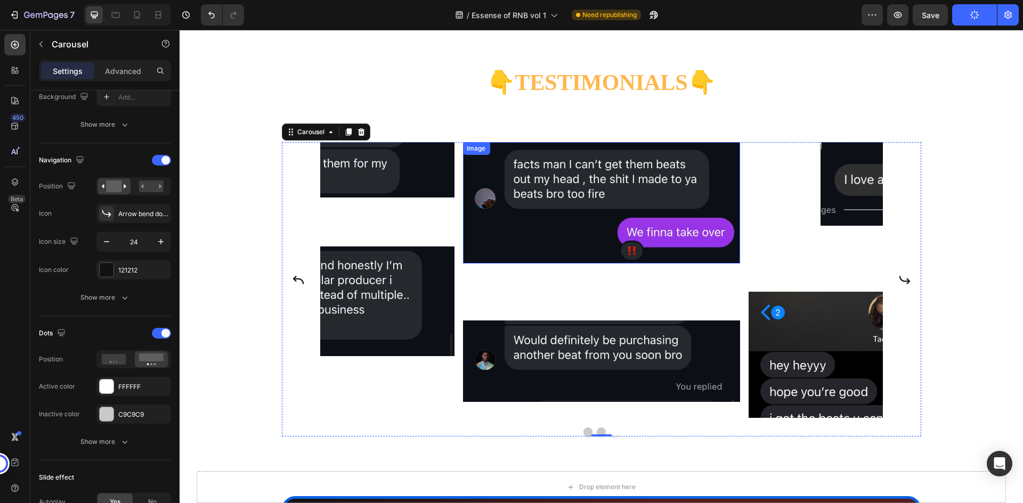
scroll to position [3453, 0]
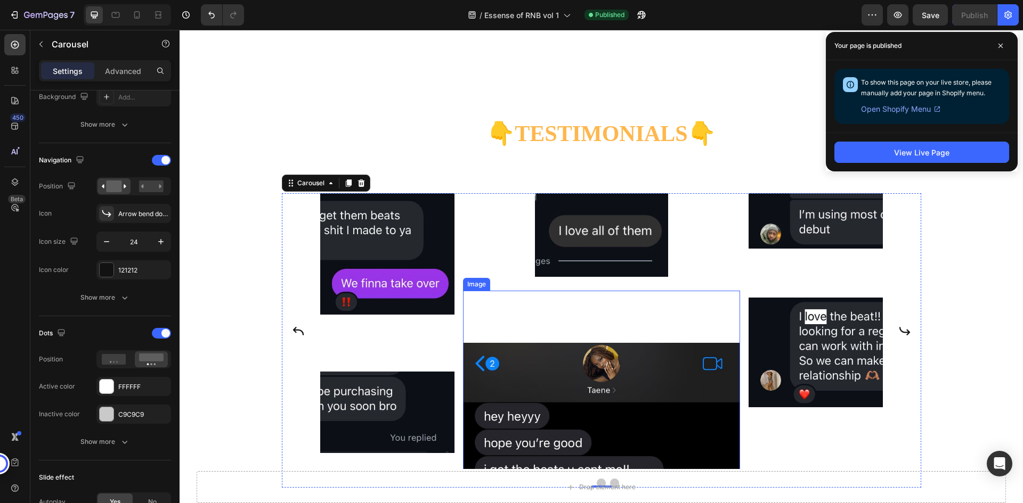
click at [590, 379] on img at bounding box center [601, 428] width 277 height 275
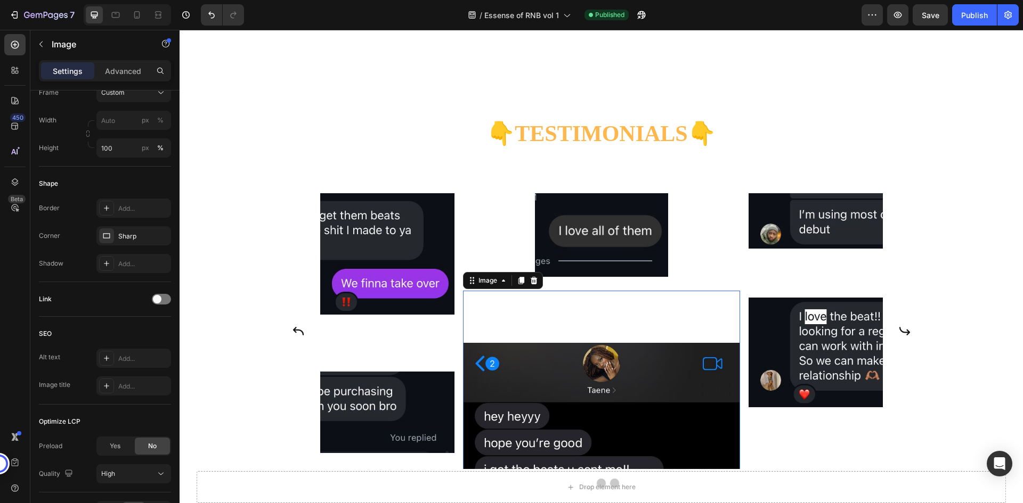
scroll to position [0, 0]
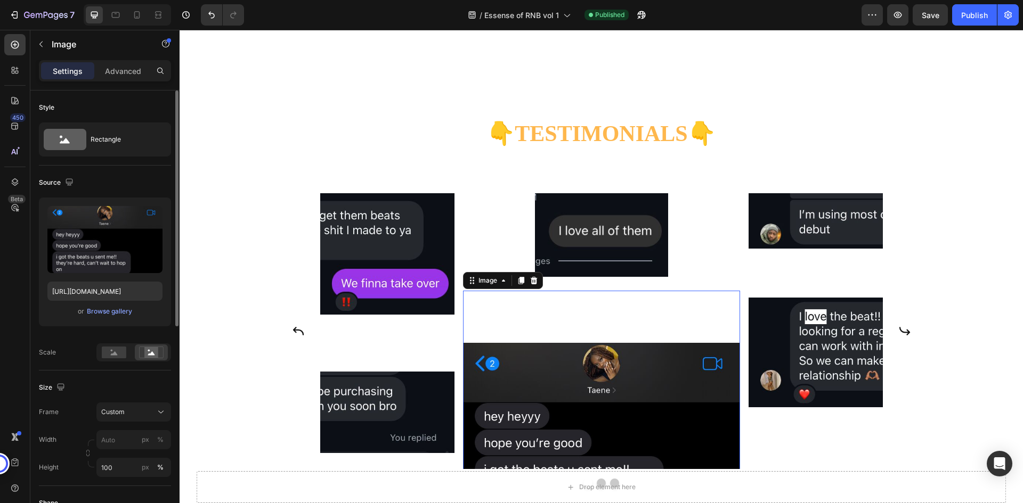
click at [590, 379] on img at bounding box center [601, 428] width 277 height 275
click at [119, 465] on input "100" at bounding box center [133, 467] width 75 height 19
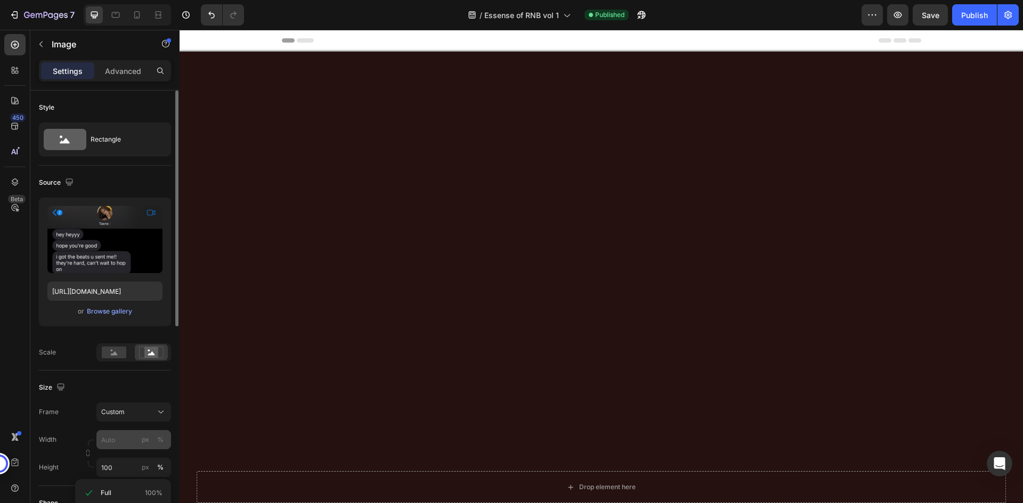
scroll to position [3453, 0]
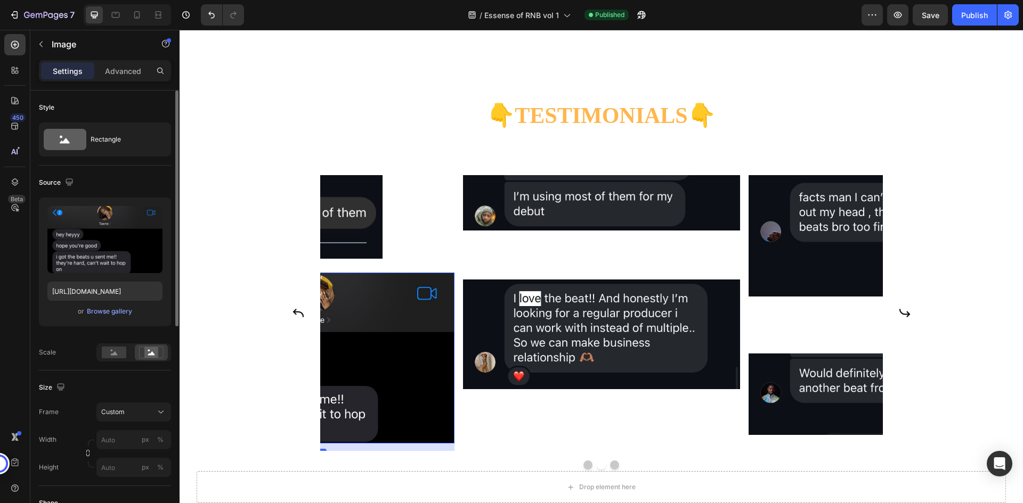
click at [119, 385] on div "Size Frame Custom Width px % Height px %" at bounding box center [105, 429] width 132 height 116
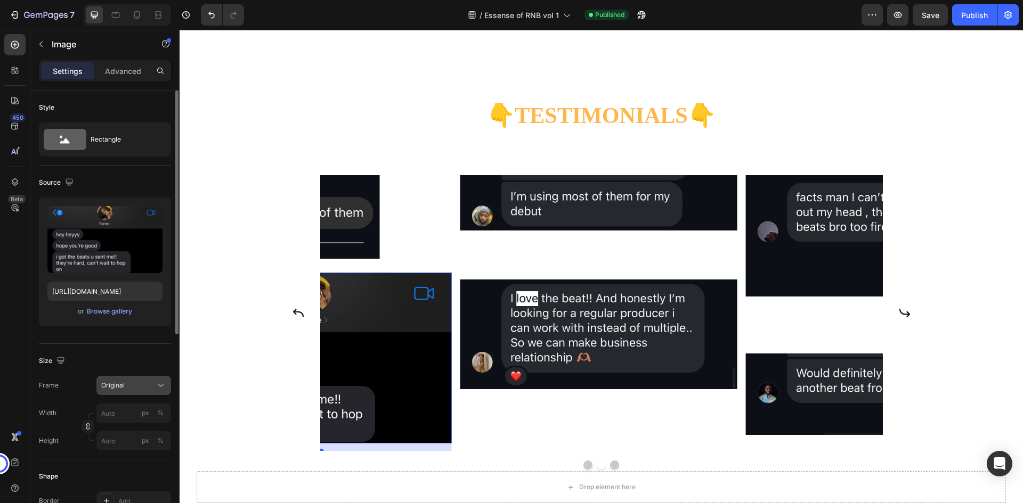
click at [124, 380] on div "Original" at bounding box center [133, 385] width 65 height 11
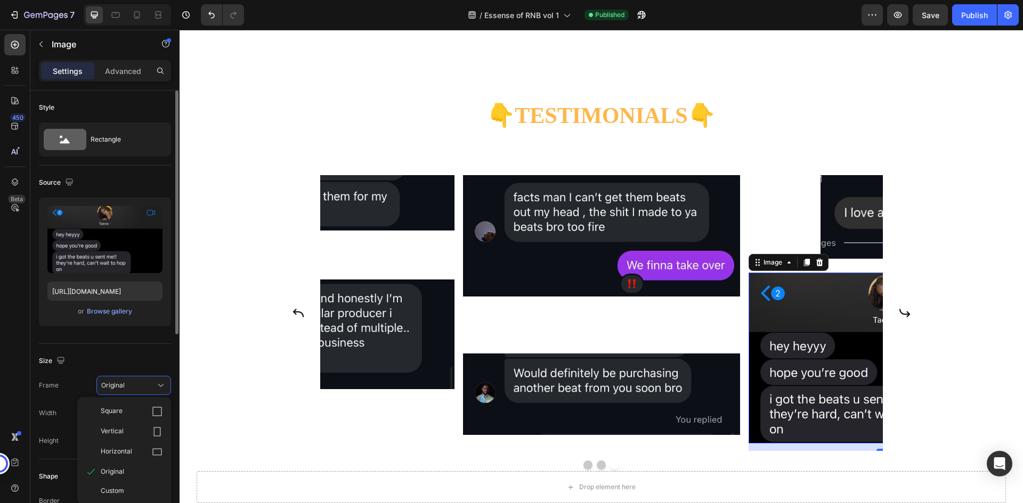
scroll to position [53, 0]
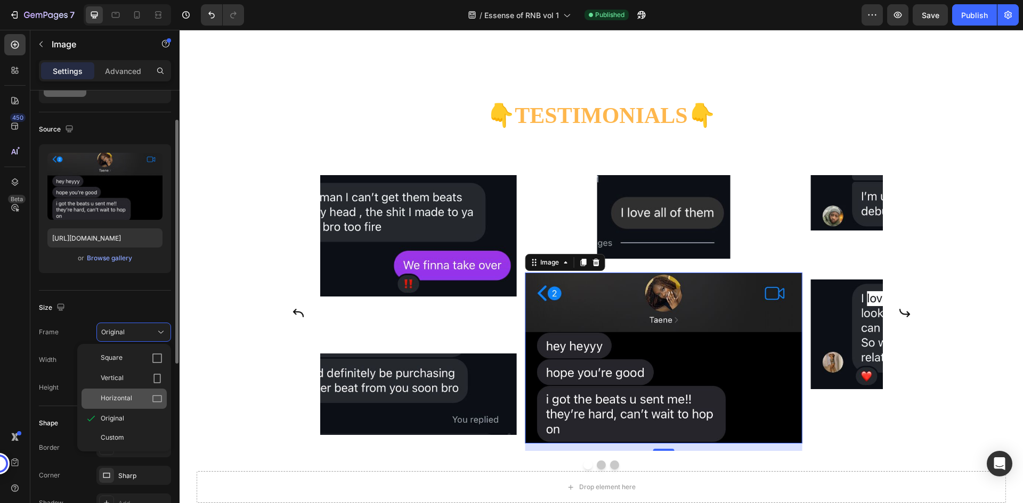
click at [142, 399] on div "Horizontal" at bounding box center [132, 399] width 62 height 11
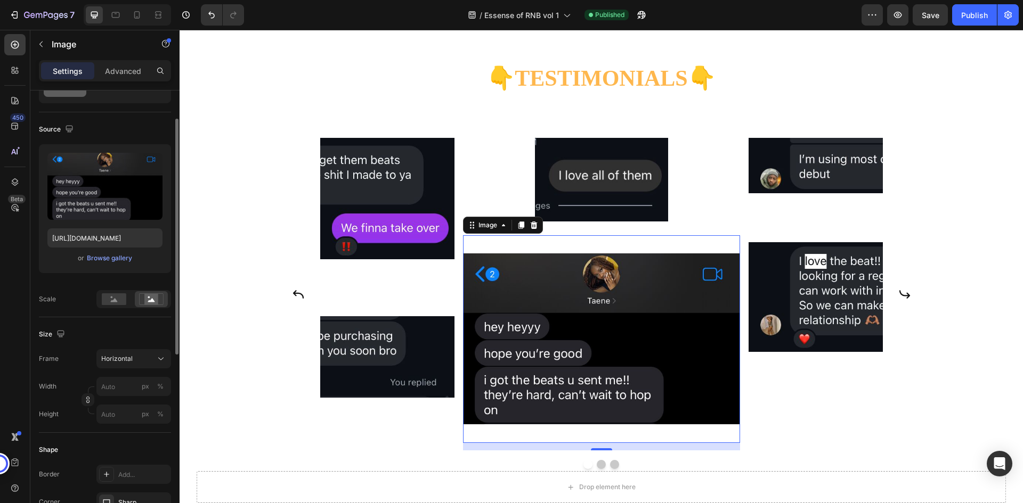
scroll to position [3506, 0]
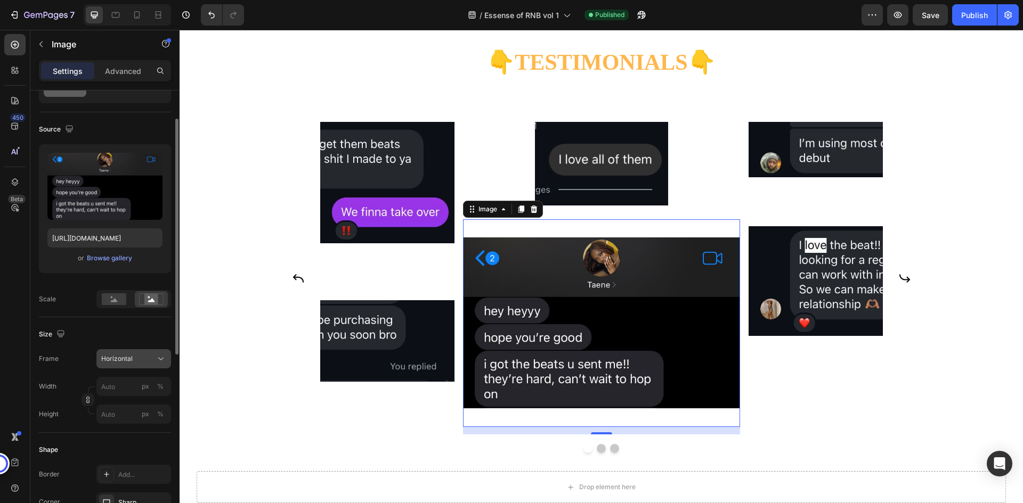
click at [149, 359] on div "Horizontal" at bounding box center [127, 359] width 52 height 10
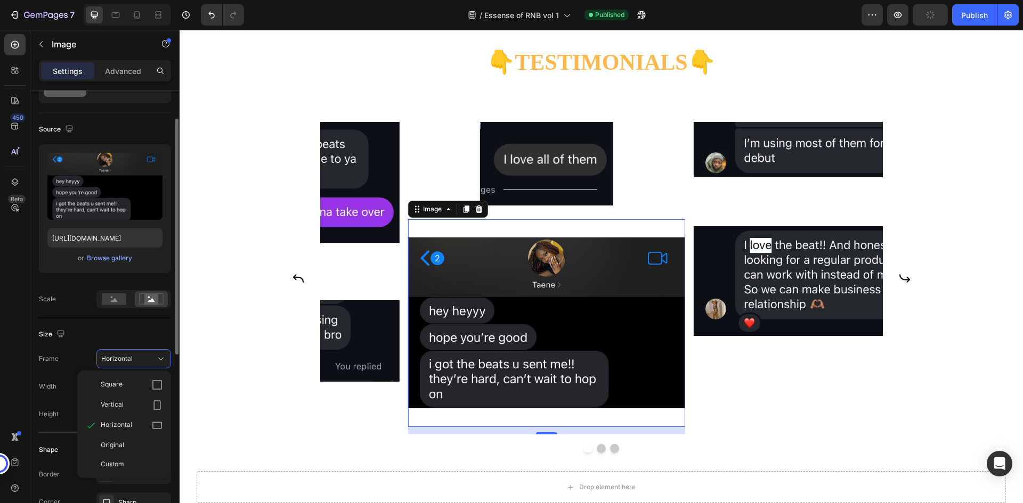
click at [142, 333] on div "Size" at bounding box center [105, 334] width 132 height 17
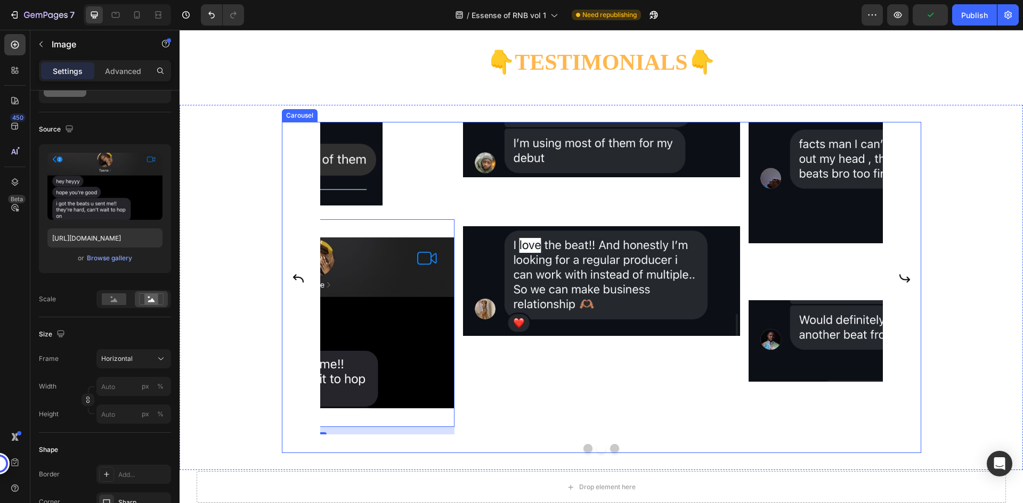
click at [583, 453] on button "Dot" at bounding box center [587, 448] width 9 height 9
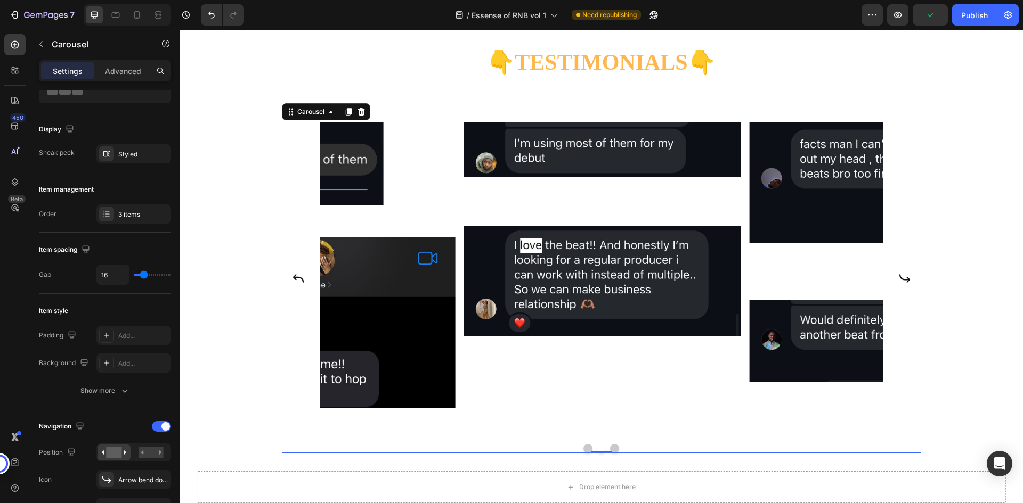
scroll to position [0, 0]
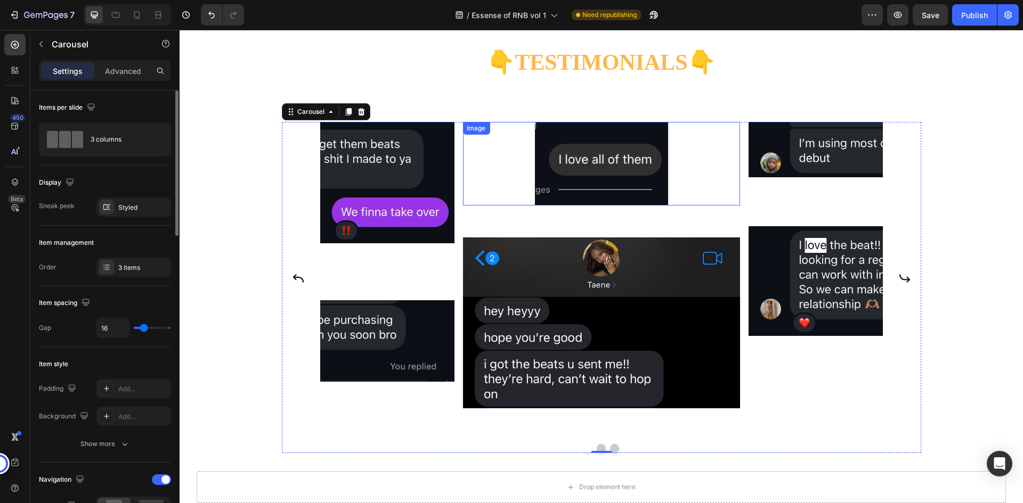
click at [582, 199] on img at bounding box center [600, 163] width 133 height 83
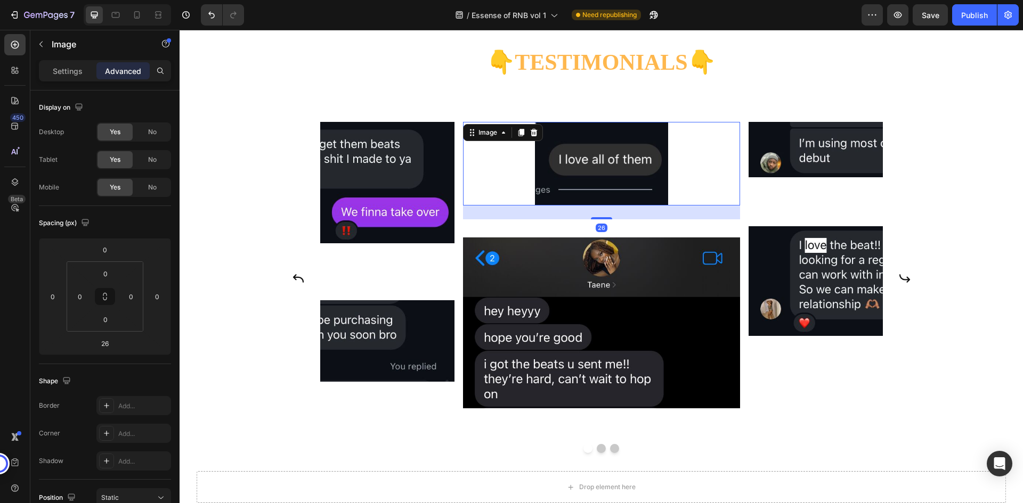
click at [582, 199] on img at bounding box center [601, 163] width 133 height 83
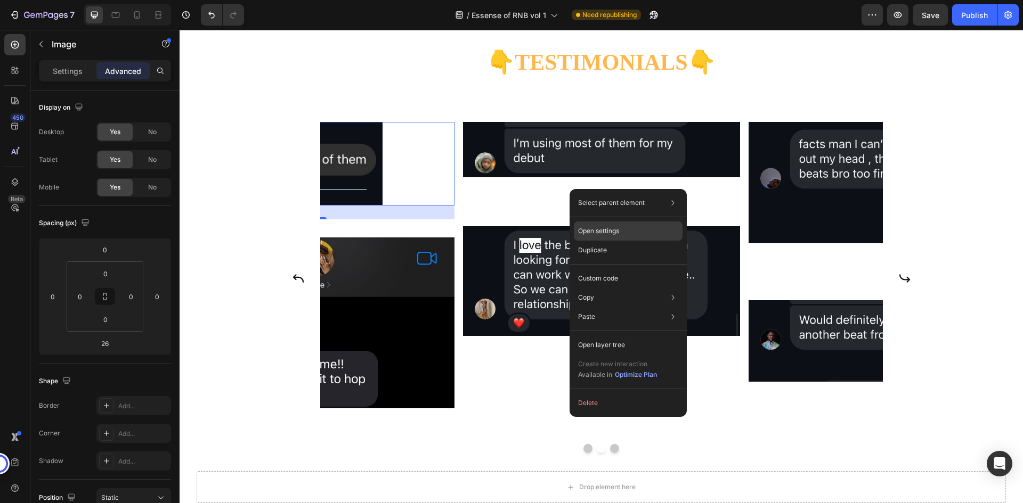
click at [614, 230] on p "Open settings" at bounding box center [598, 231] width 41 height 10
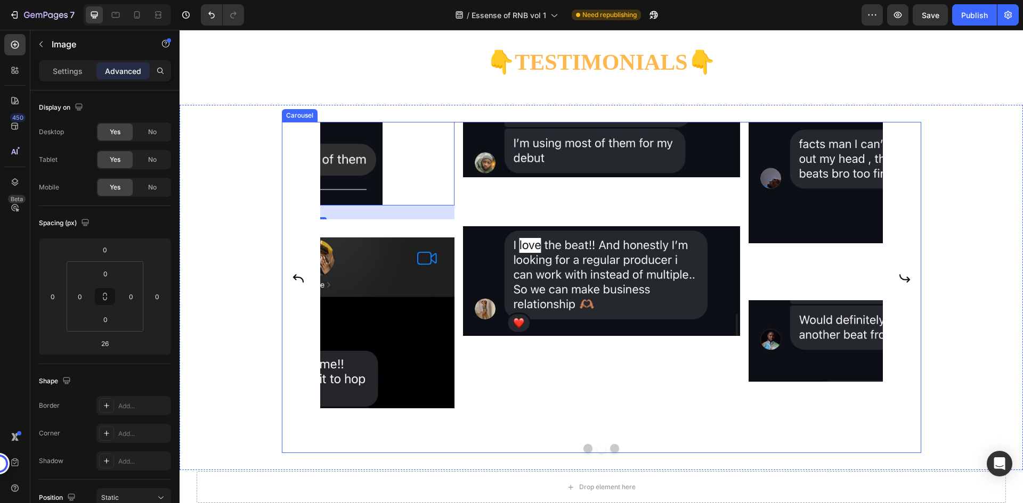
click at [583, 453] on button "Dot" at bounding box center [587, 448] width 9 height 9
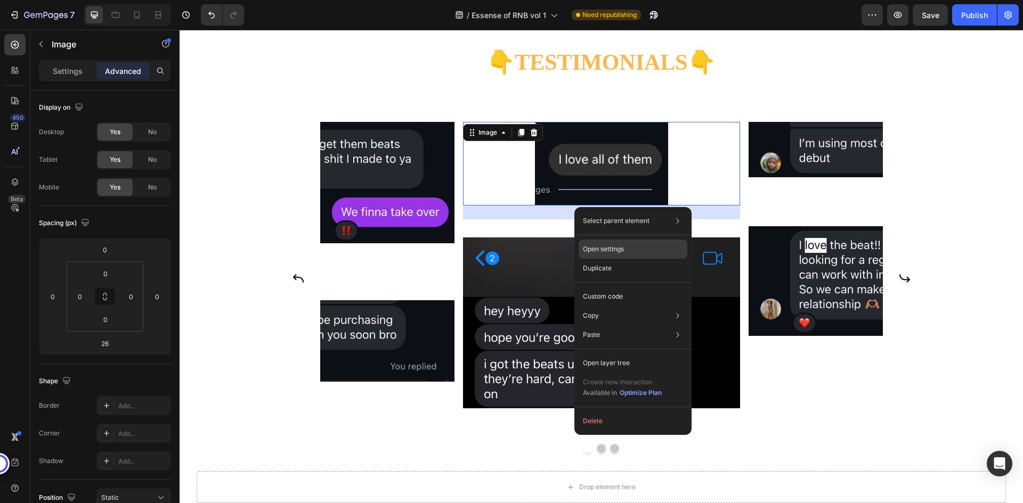
click at [605, 250] on p "Open settings" at bounding box center [603, 250] width 41 height 10
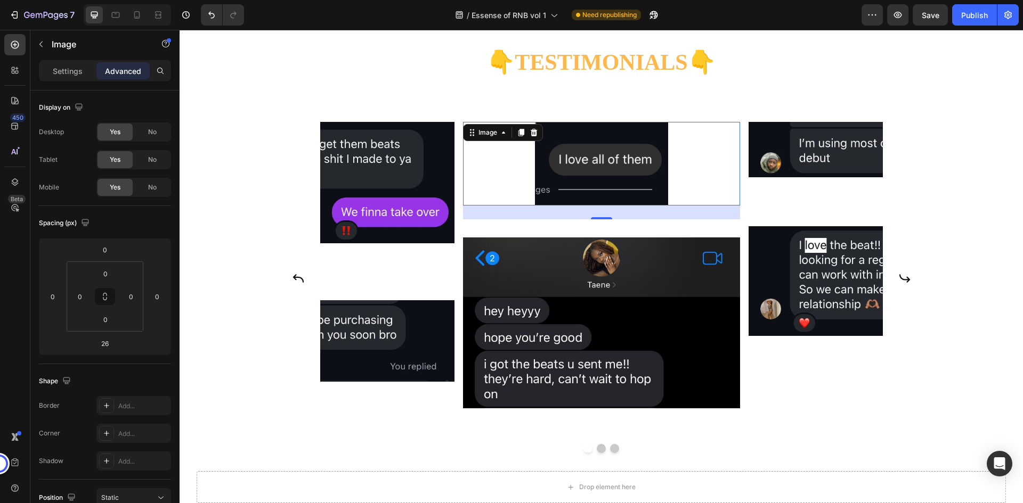
click at [602, 205] on img at bounding box center [601, 163] width 133 height 83
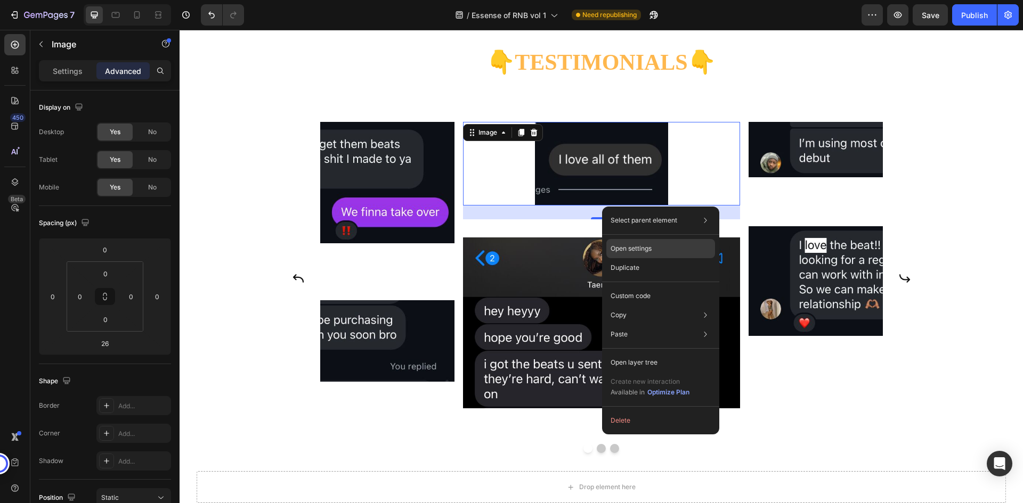
click at [646, 247] on p "Open settings" at bounding box center [631, 249] width 41 height 10
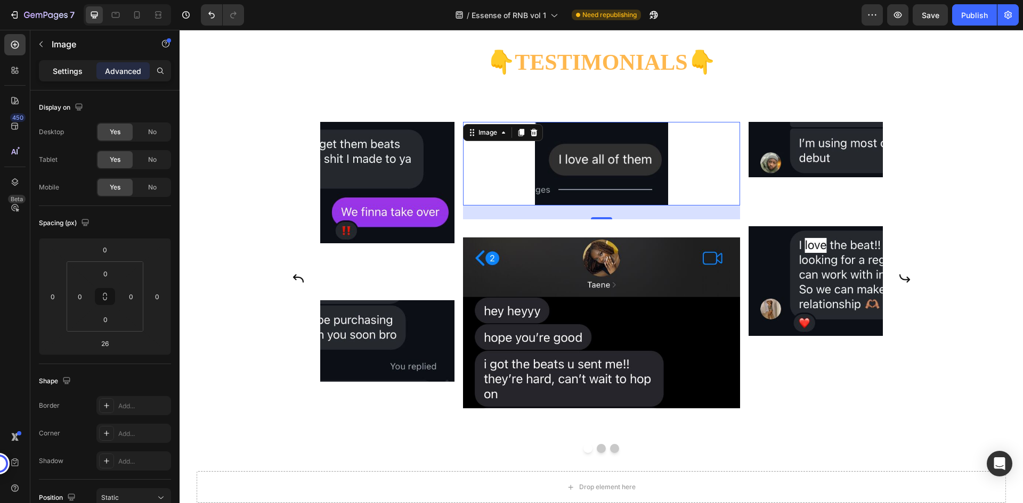
click at [83, 64] on div "Settings" at bounding box center [67, 70] width 53 height 17
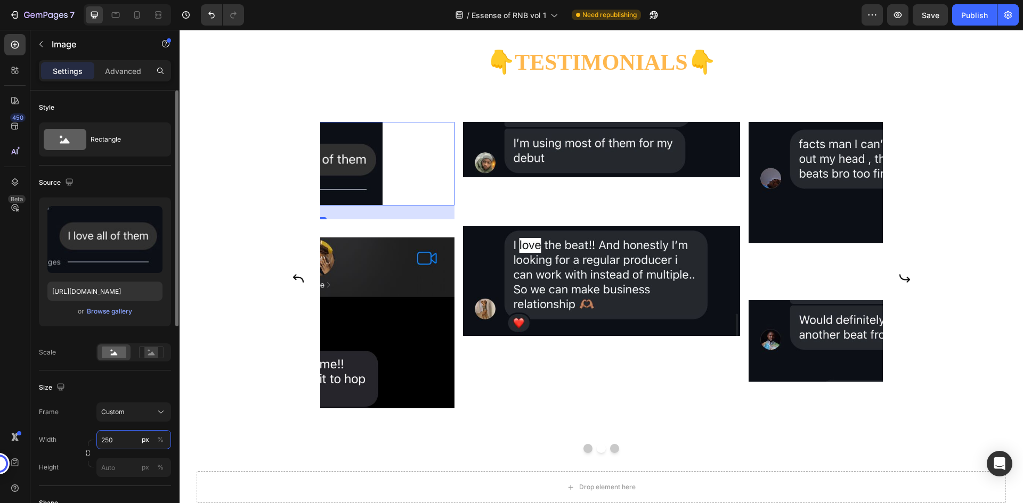
click at [118, 442] on input "250" at bounding box center [133, 439] width 75 height 19
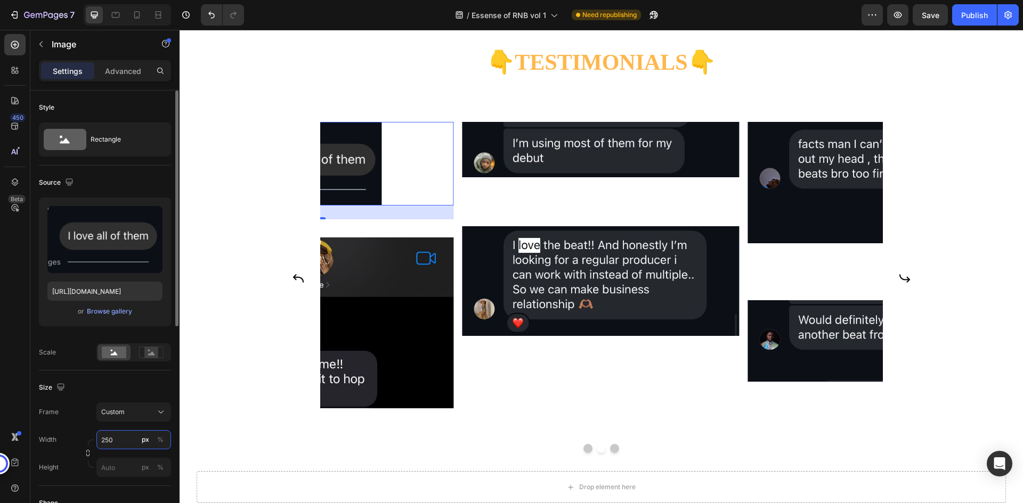
click at [118, 442] on input "250" at bounding box center [133, 439] width 75 height 19
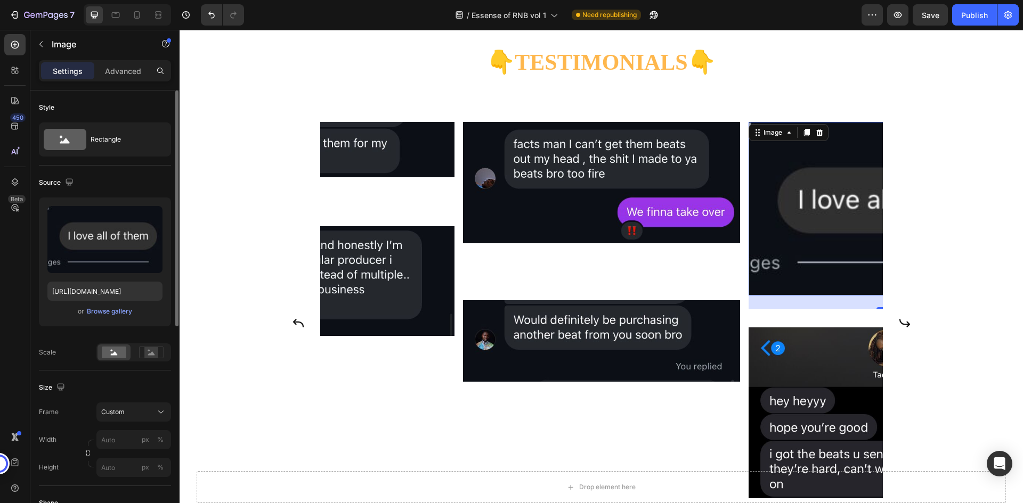
click at [123, 396] on div "Size Frame Custom Width px % Height px %" at bounding box center [105, 429] width 132 height 116
click at [123, 390] on span "Original" at bounding box center [112, 386] width 23 height 10
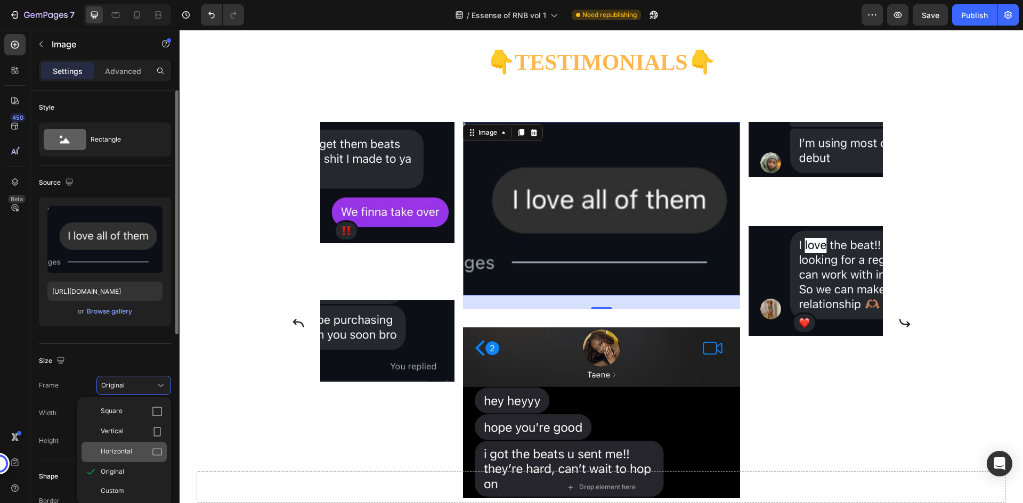
click at [128, 455] on span "Horizontal" at bounding box center [116, 452] width 31 height 11
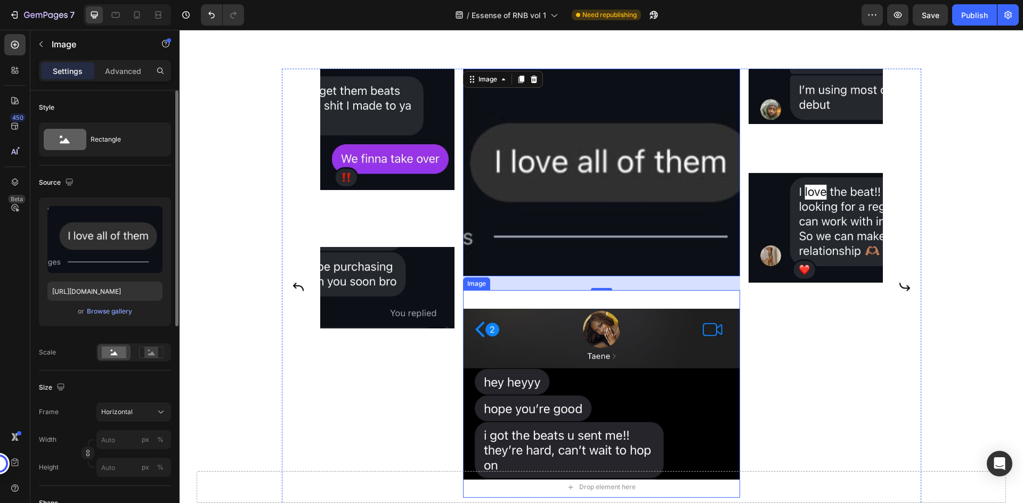
scroll to position [3613, 0]
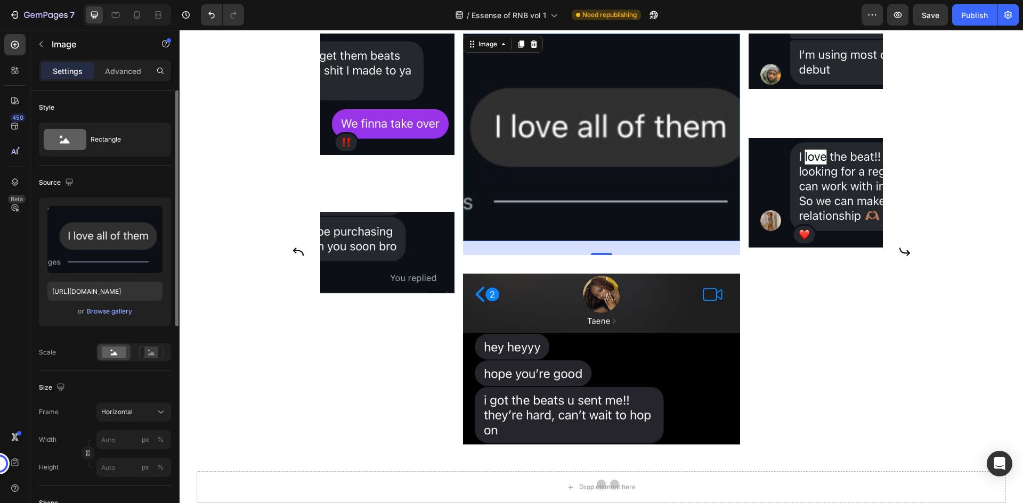
click at [156, 332] on div "Upload Image [URL][DOMAIN_NAME] or Browse gallery" at bounding box center [105, 266] width 132 height 137
click at [618, 248] on div "26" at bounding box center [601, 248] width 277 height 14
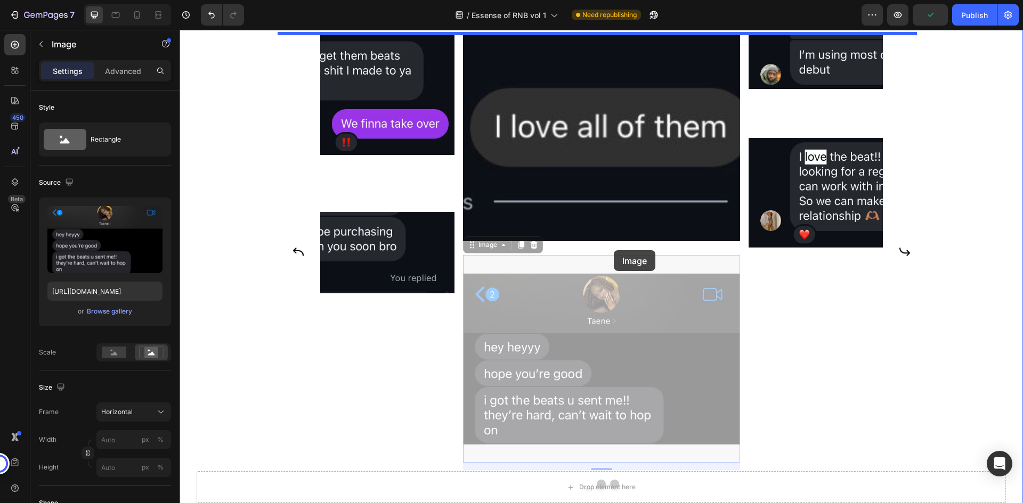
drag, startPoint x: 616, startPoint y: 305, endPoint x: 614, endPoint y: 250, distance: 54.4
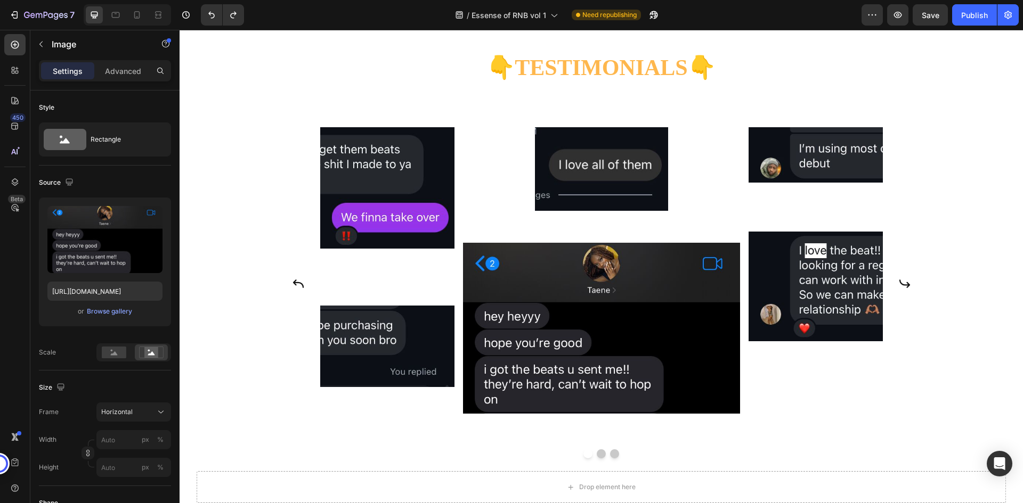
scroll to position [3450, 0]
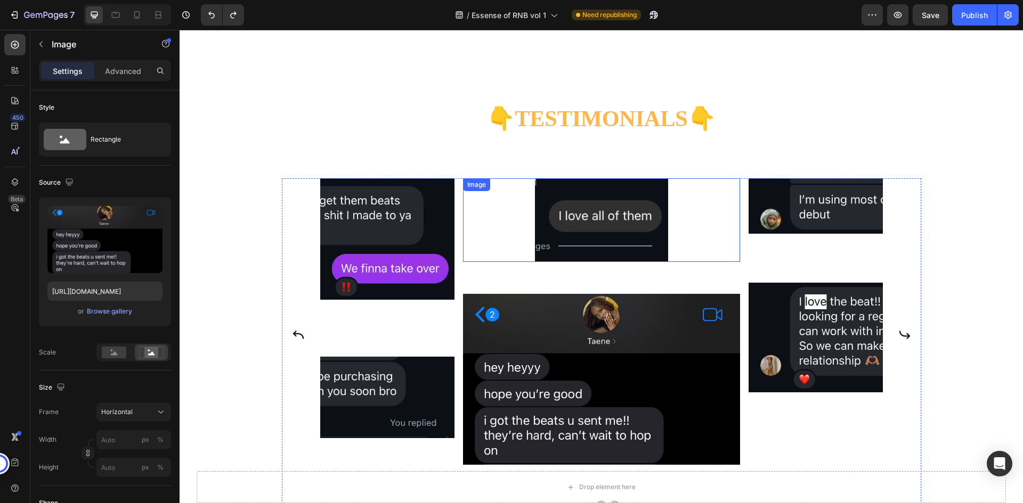
click at [614, 250] on img at bounding box center [601, 219] width 133 height 83
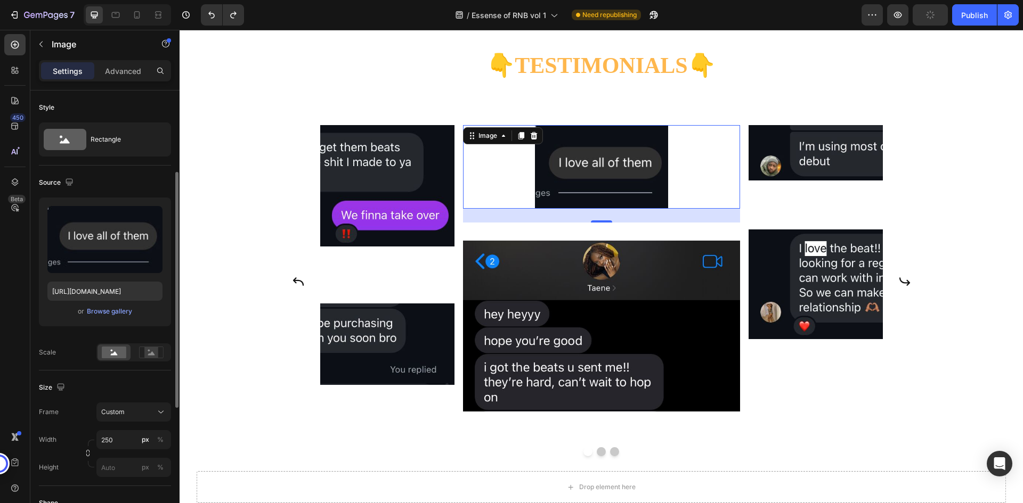
scroll to position [53, 0]
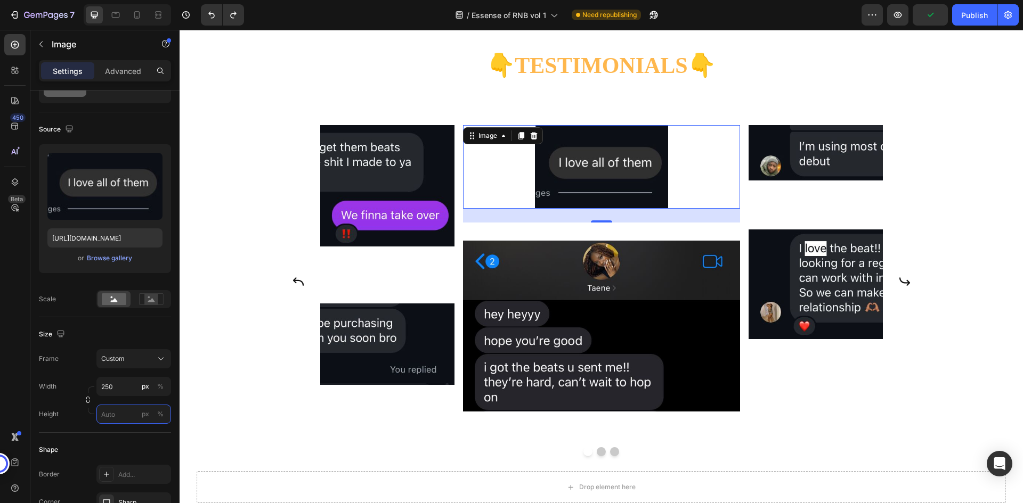
click at [117, 416] on input "px %" at bounding box center [133, 414] width 75 height 19
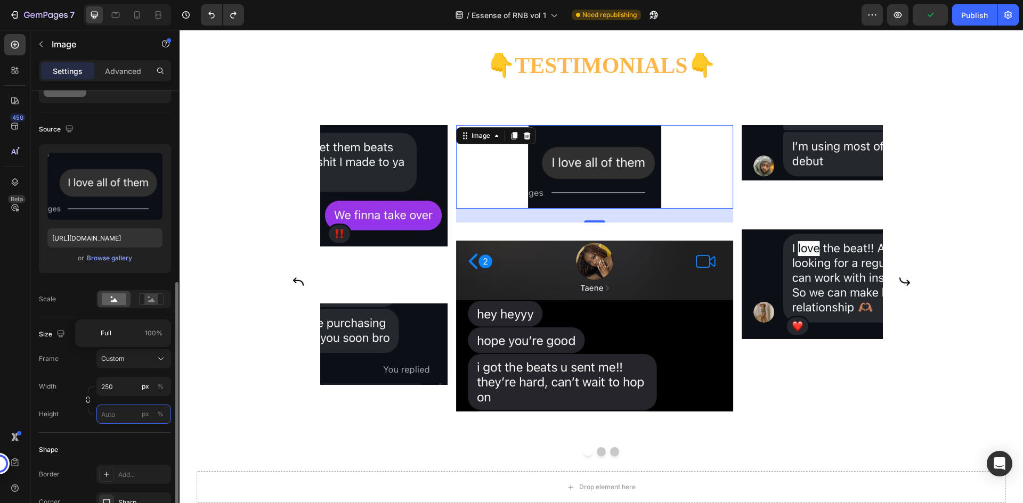
scroll to position [160, 0]
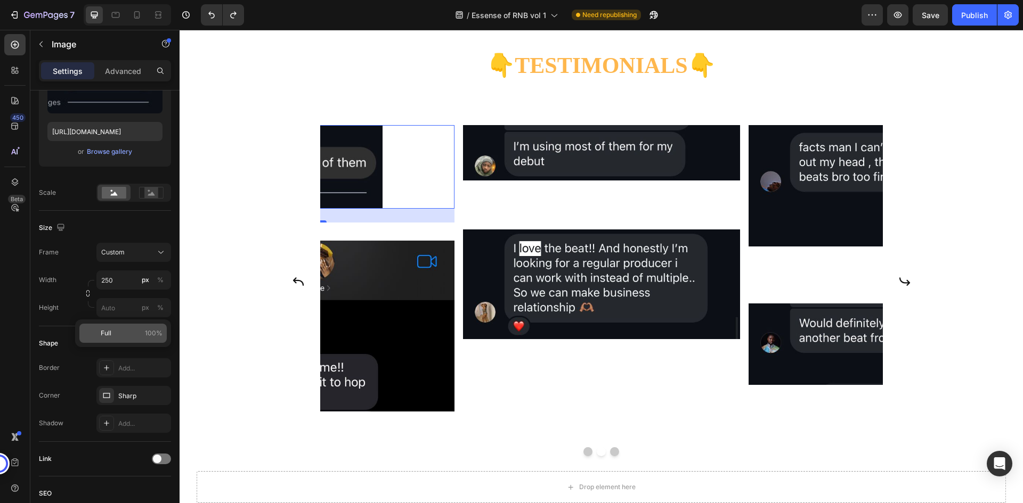
click at [123, 337] on p "Full 100%" at bounding box center [132, 334] width 62 height 10
type input "100"
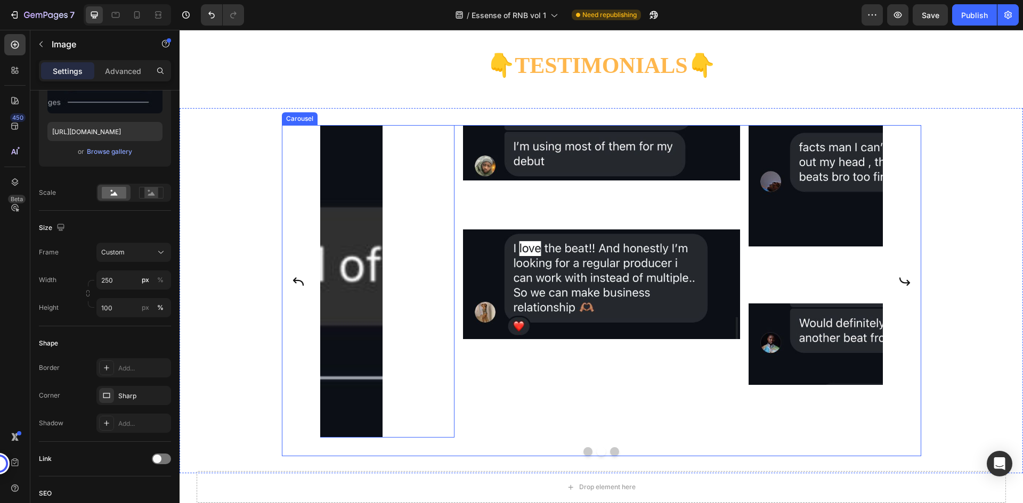
click at [584, 457] on button "Dot" at bounding box center [587, 451] width 9 height 9
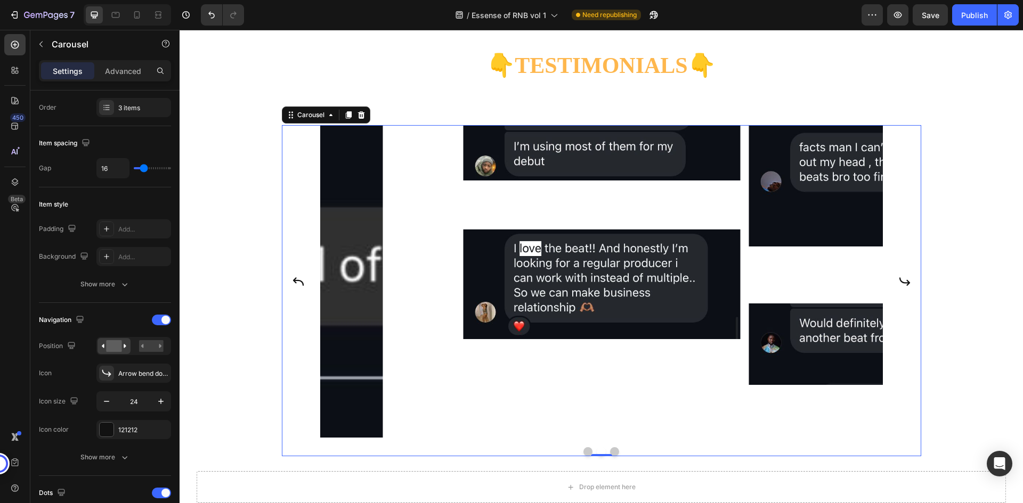
scroll to position [0, 0]
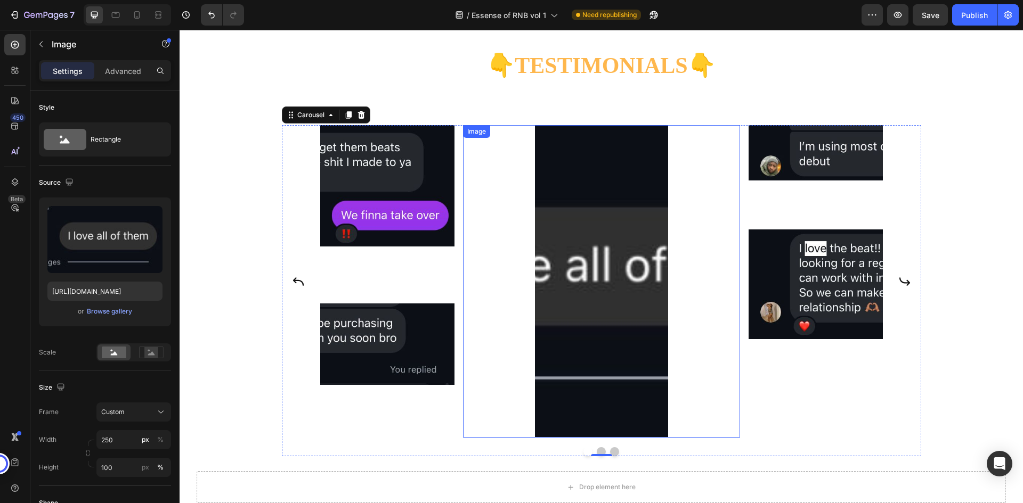
click at [630, 232] on img at bounding box center [601, 281] width 133 height 312
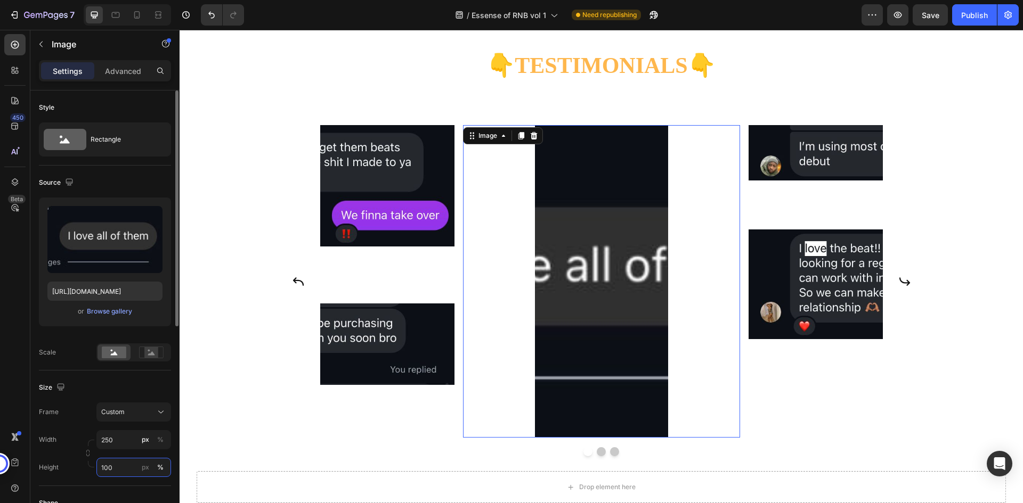
click at [123, 460] on input "100" at bounding box center [133, 467] width 75 height 19
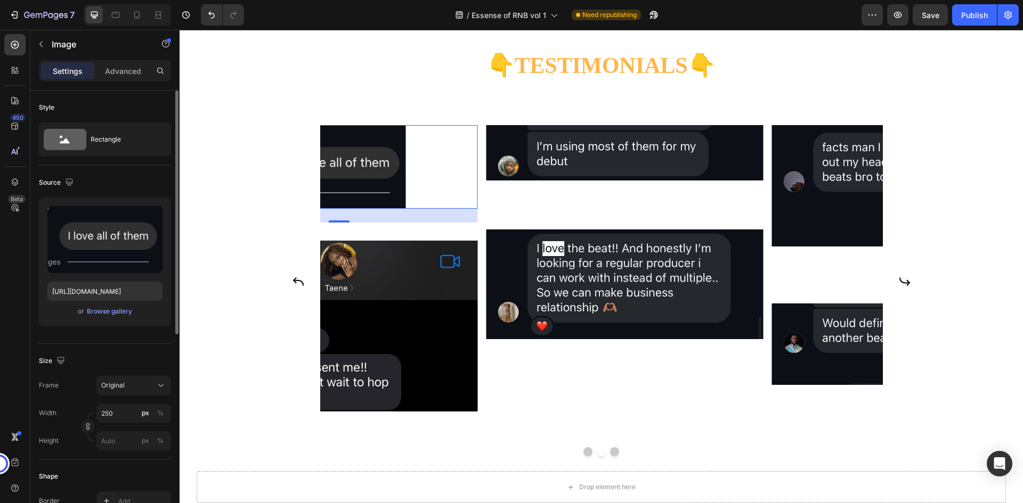
click at [106, 375] on div "Size Frame Original Width 250 px % Height px %" at bounding box center [105, 402] width 132 height 116
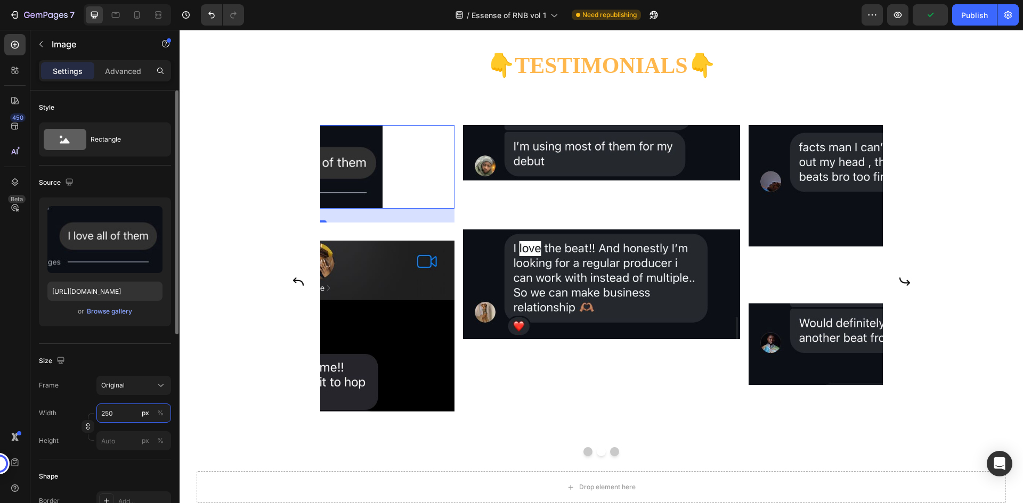
click at [124, 414] on input "250" at bounding box center [133, 413] width 75 height 19
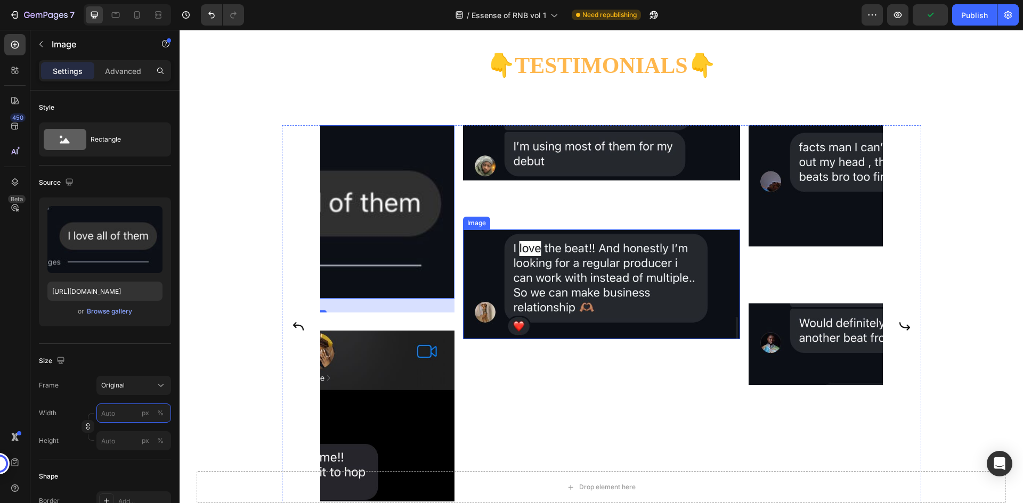
scroll to position [3557, 0]
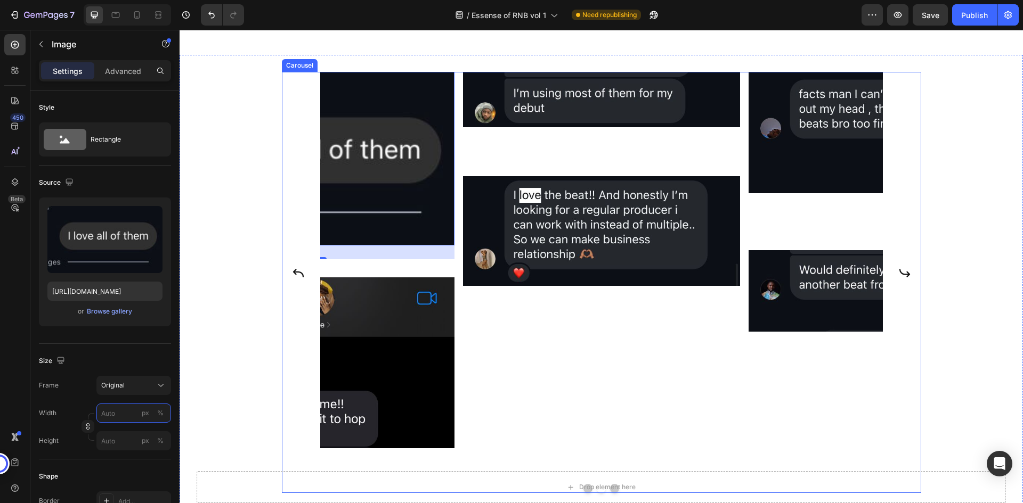
type input "250250"
type input "100"
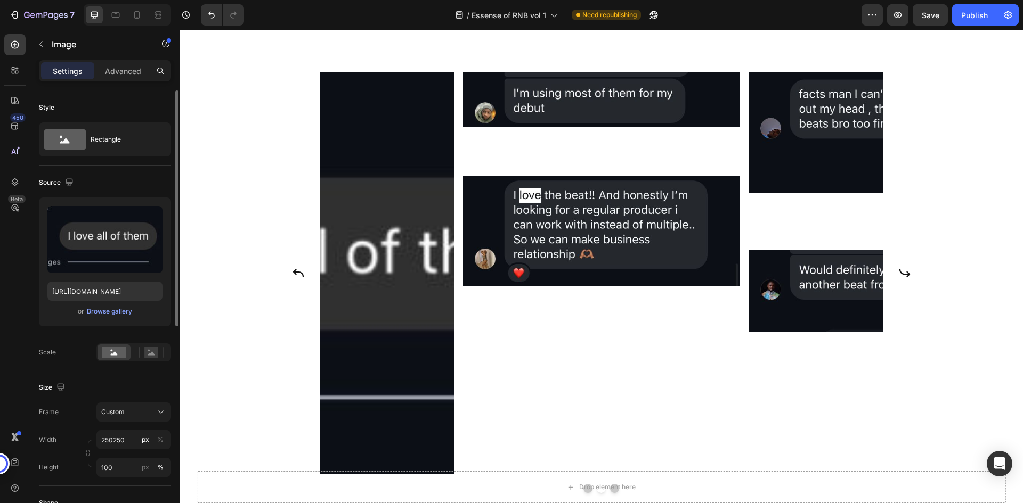
drag, startPoint x: 124, startPoint y: 383, endPoint x: 135, endPoint y: 380, distance: 11.0
click at [124, 383] on div "Size" at bounding box center [105, 387] width 132 height 17
click at [127, 463] on input "100" at bounding box center [133, 467] width 75 height 19
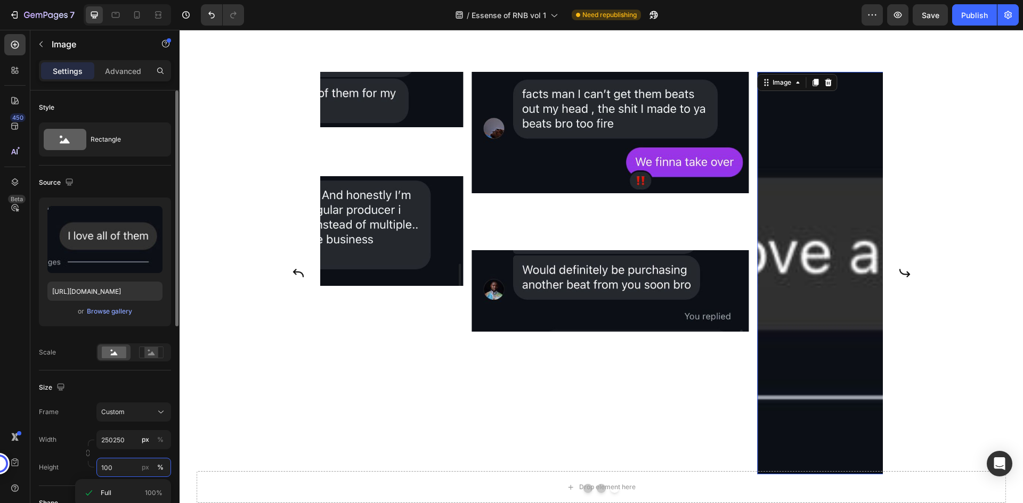
type input "250"
type input "100100"
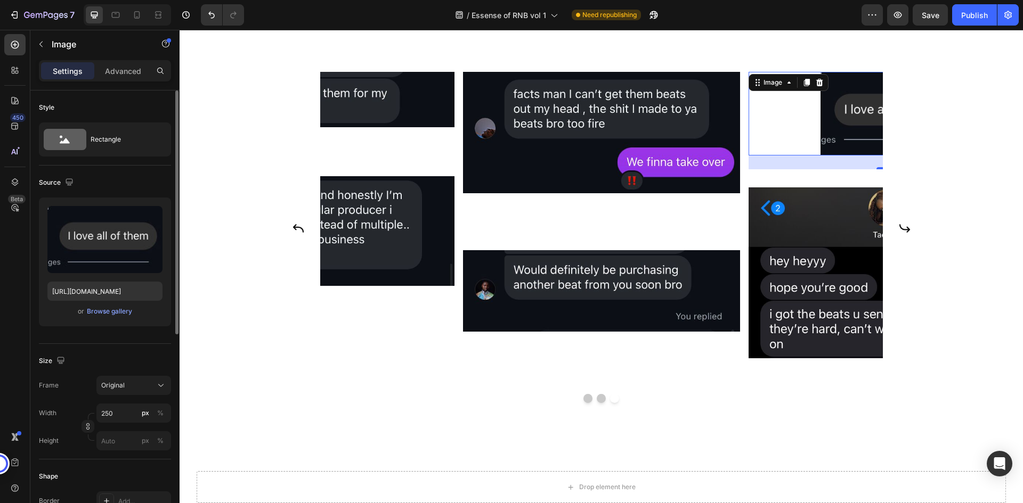
click at [124, 379] on div "Size Frame Original Width 250 px % Height px %" at bounding box center [105, 402] width 132 height 116
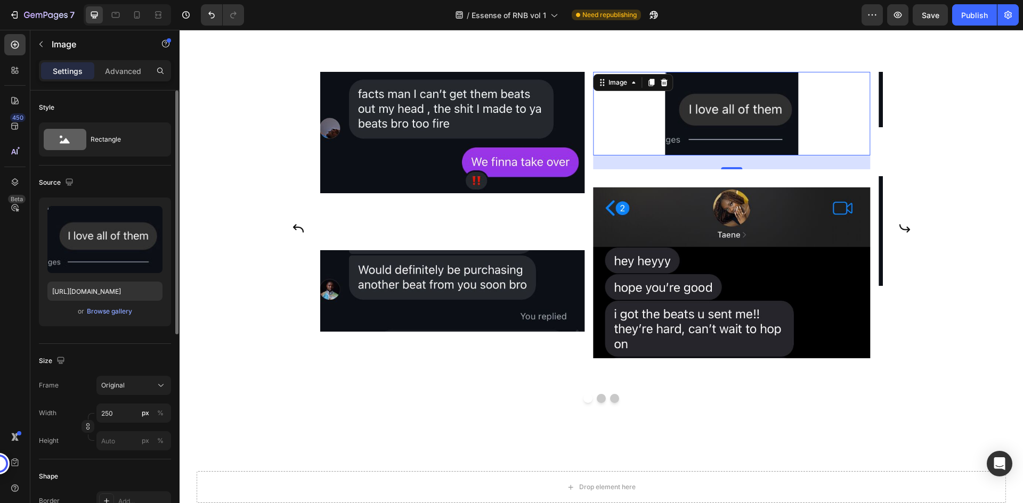
click at [136, 346] on div "Size Frame Original Width 250 px % Height px %" at bounding box center [105, 402] width 132 height 116
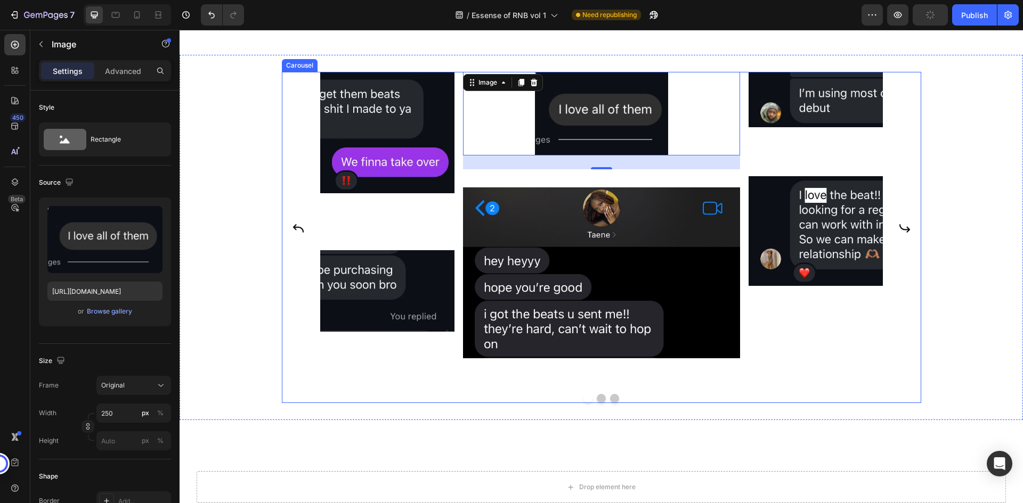
click at [597, 403] on button "Dot" at bounding box center [601, 398] width 9 height 9
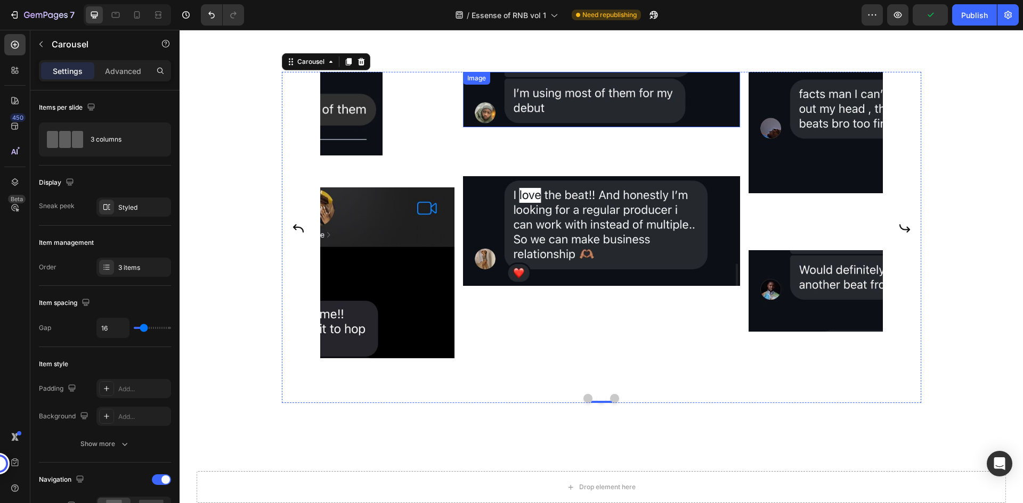
click at [720, 115] on img at bounding box center [601, 99] width 277 height 55
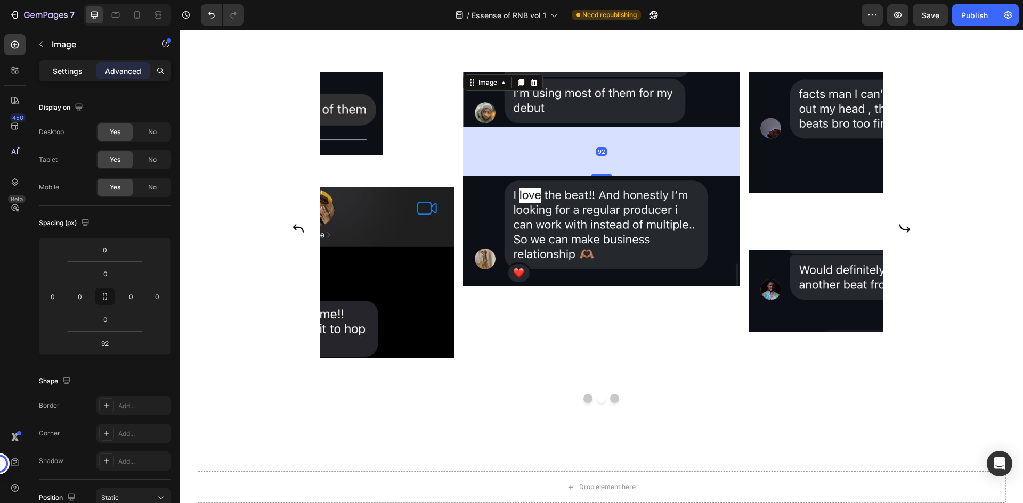
click at [56, 70] on p "Settings" at bounding box center [68, 71] width 30 height 11
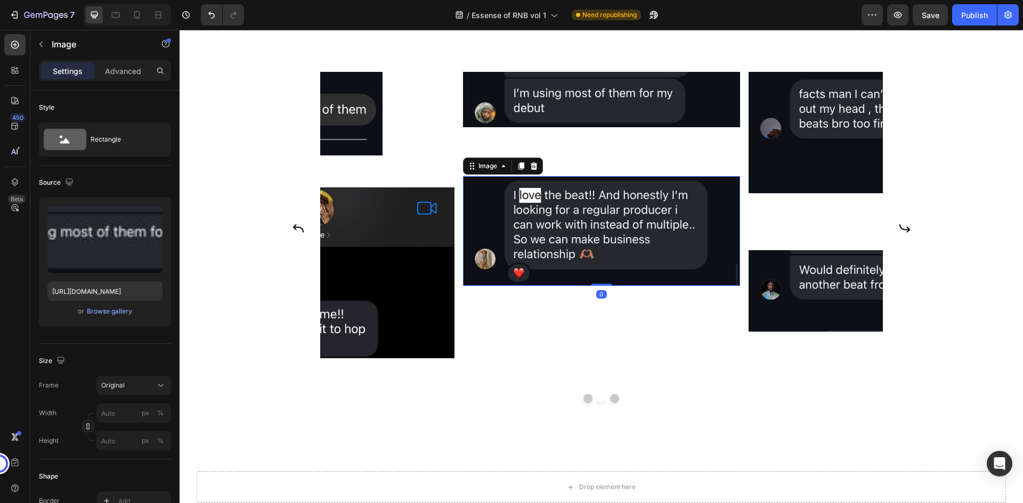
click at [576, 232] on img at bounding box center [601, 231] width 277 height 110
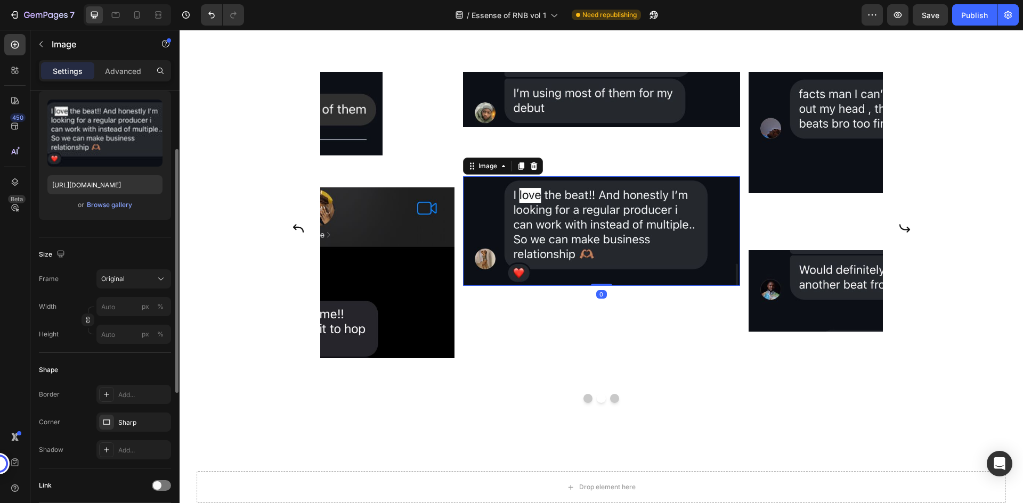
scroll to position [0, 0]
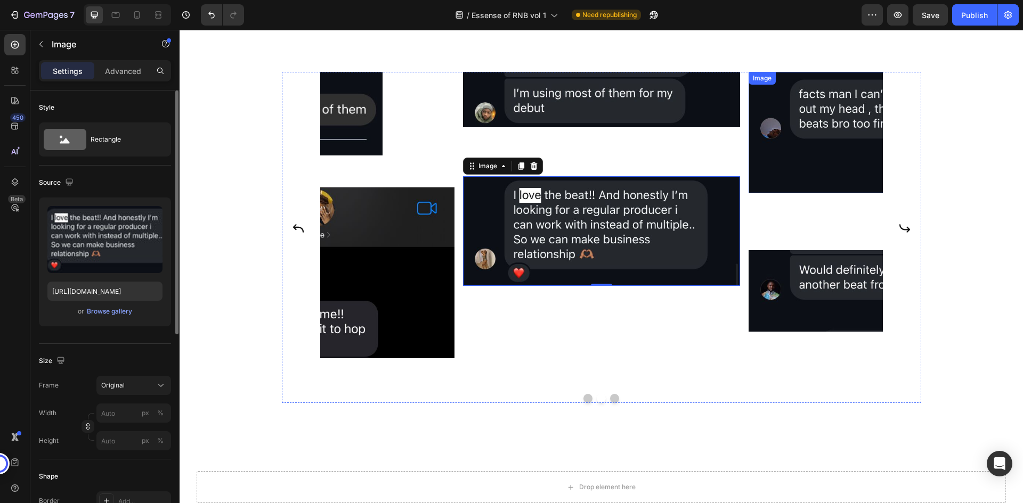
click at [808, 171] on img at bounding box center [886, 132] width 277 height 121
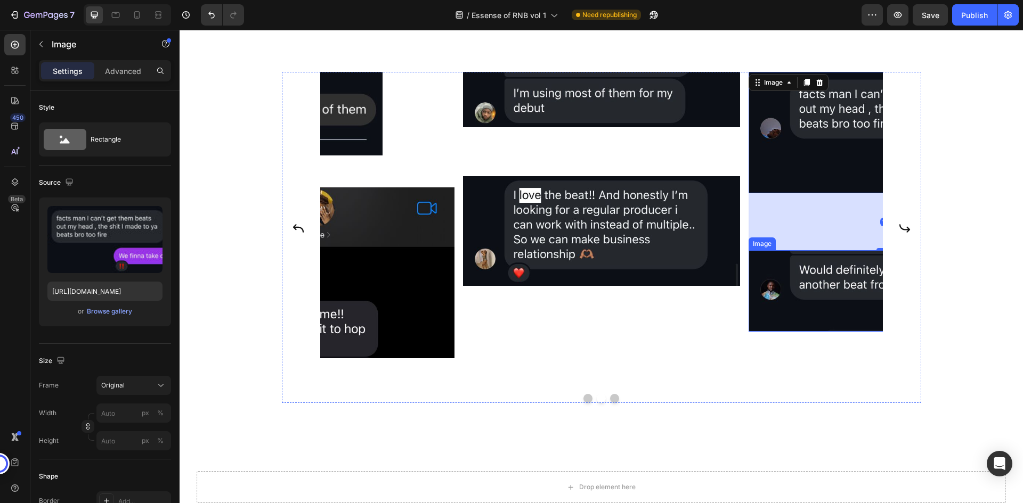
click at [817, 290] on img at bounding box center [886, 291] width 277 height 82
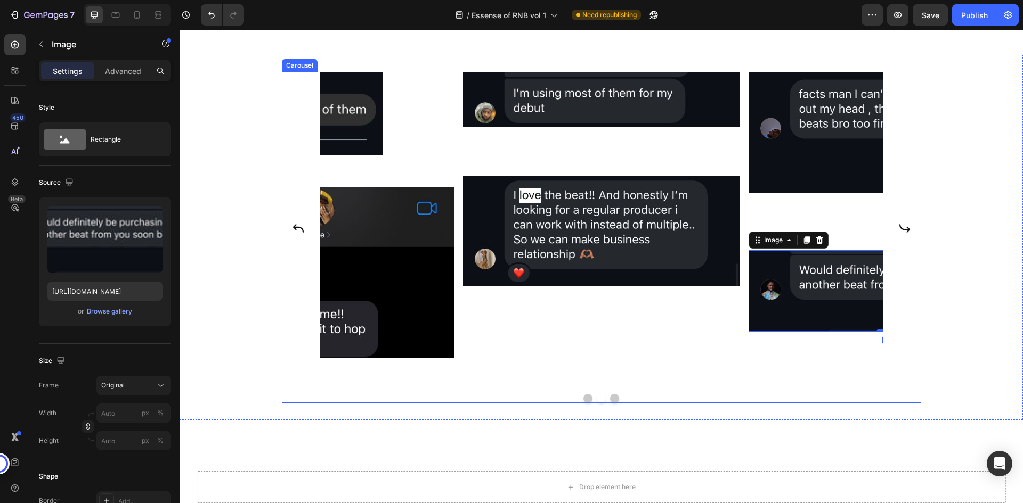
click at [610, 403] on button "Dot" at bounding box center [614, 398] width 9 height 9
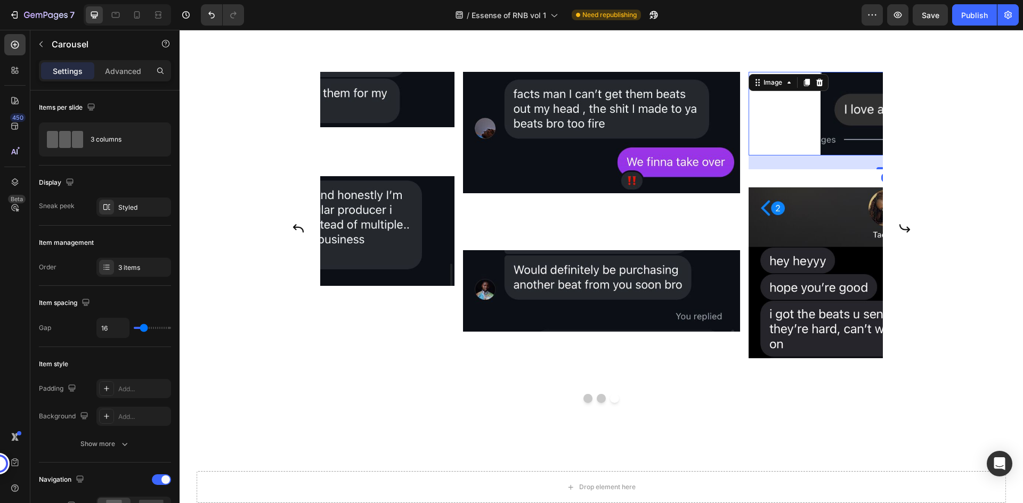
click at [815, 134] on div at bounding box center [886, 113] width 277 height 83
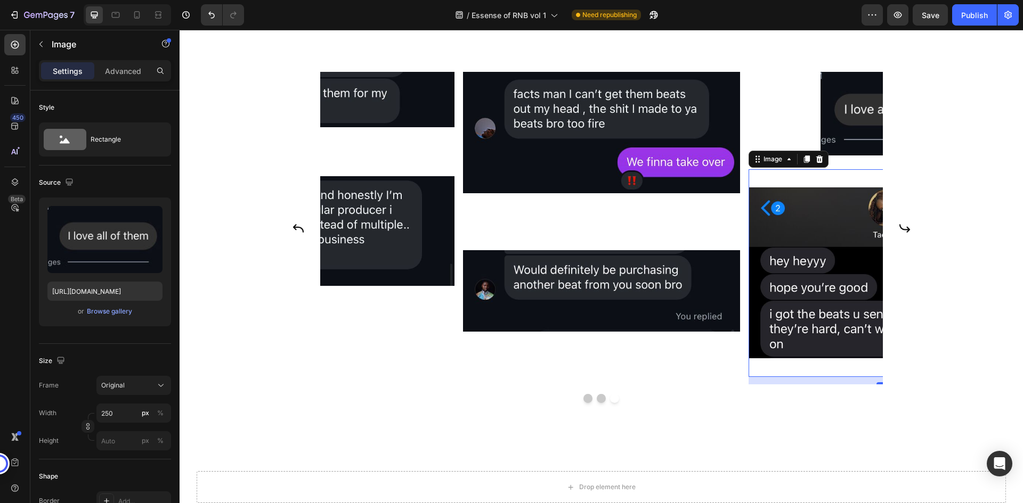
click at [821, 236] on img at bounding box center [886, 273] width 277 height 208
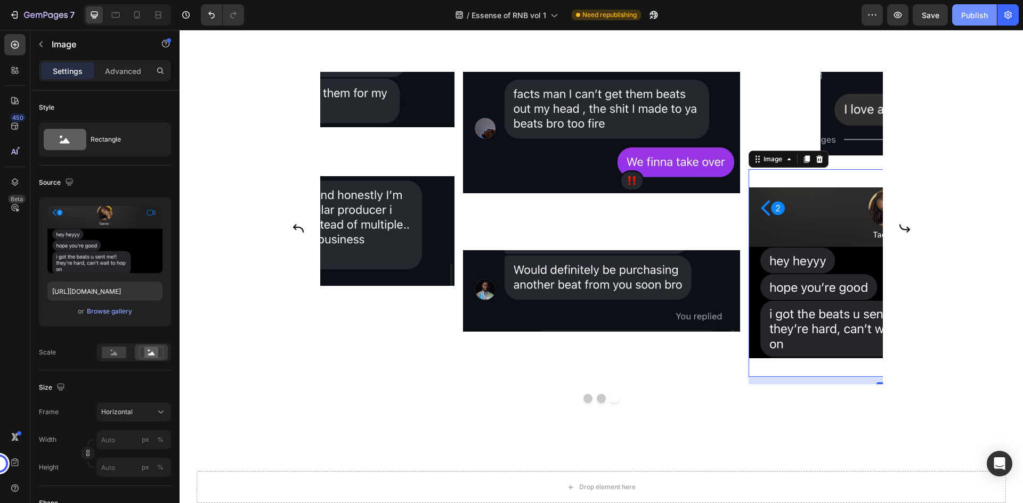
click at [973, 21] on button "Publish" at bounding box center [974, 14] width 45 height 21
click at [780, 17] on div "/ Essense of RNB vol 1 Need republishing" at bounding box center [557, 14] width 609 height 21
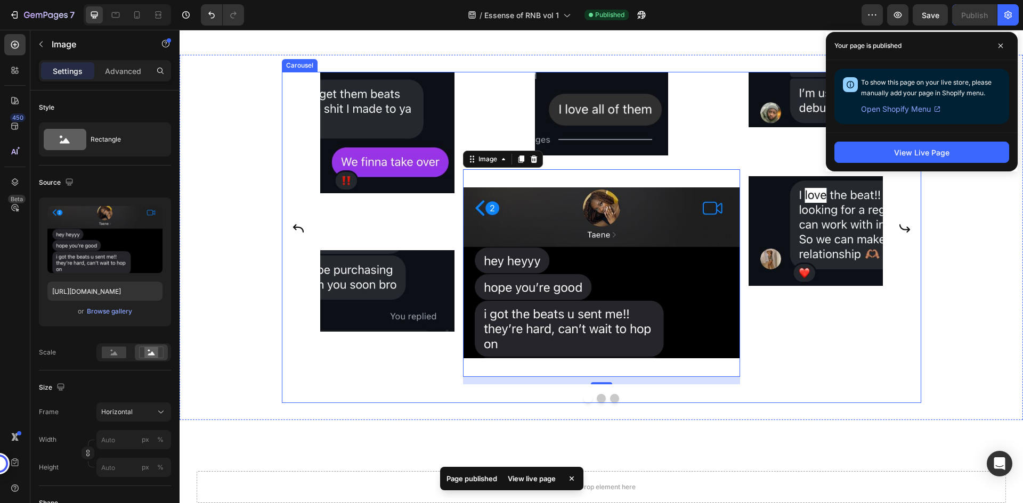
click at [297, 218] on div "Image Image 14 Image Image Image Image" at bounding box center [601, 228] width 639 height 312
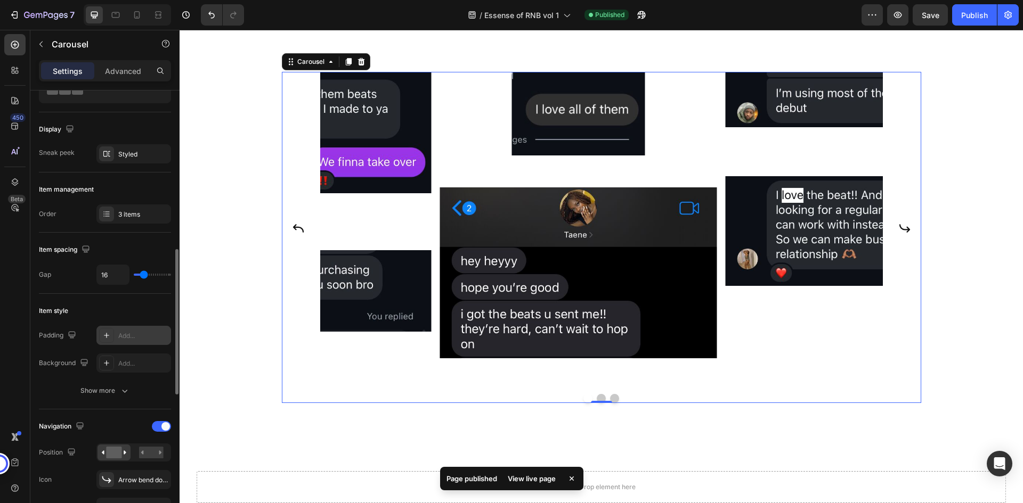
scroll to position [160, 0]
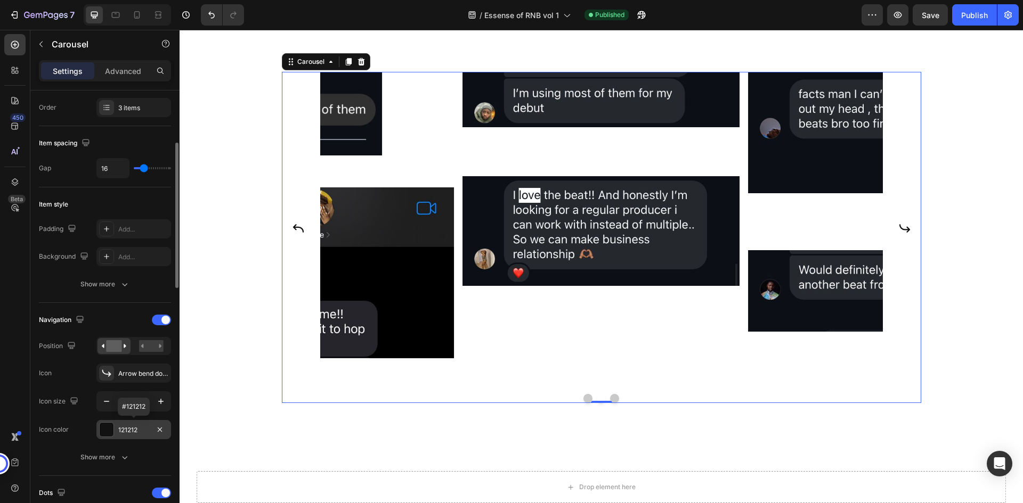
click at [119, 433] on div "121212" at bounding box center [133, 431] width 31 height 10
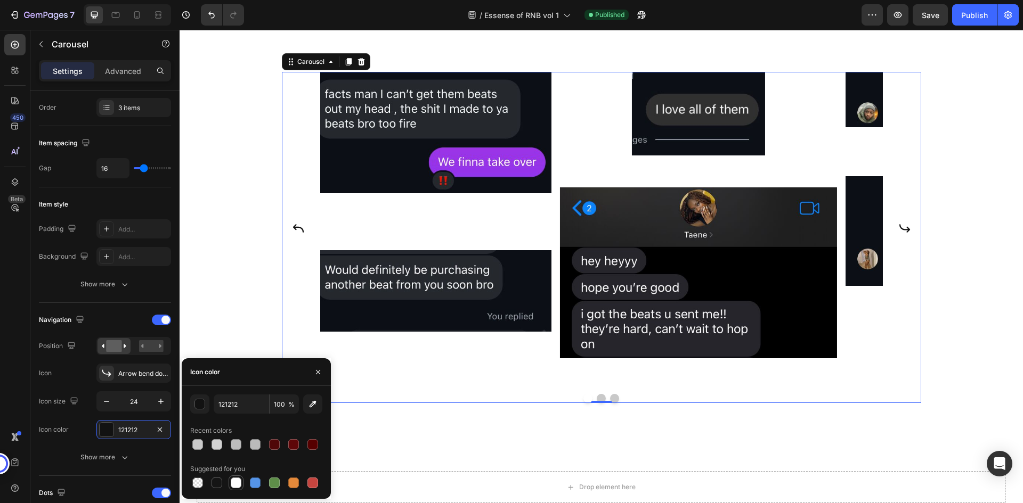
click at [239, 482] on div at bounding box center [236, 483] width 11 height 11
type input "FFFFFF"
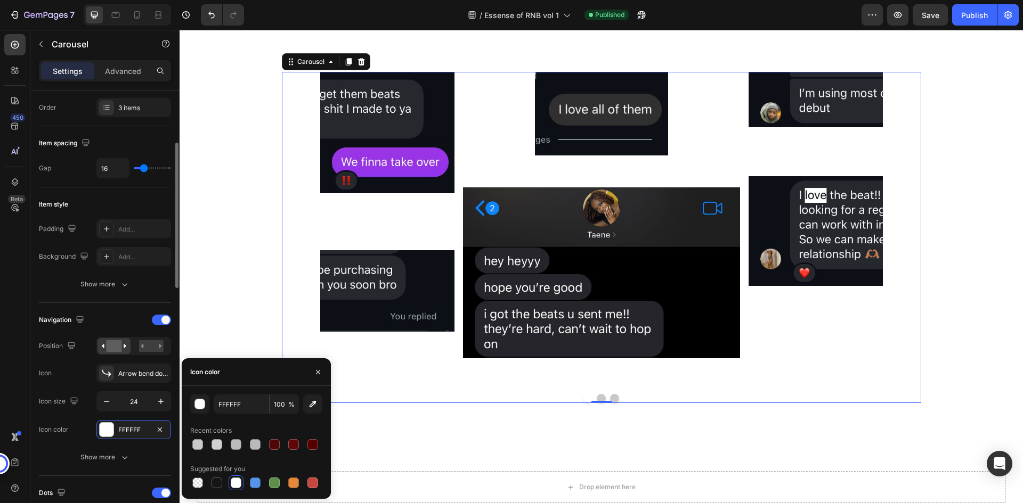
click at [131, 298] on div "Item style Padding Add... Background Add... Show more" at bounding box center [105, 246] width 132 height 116
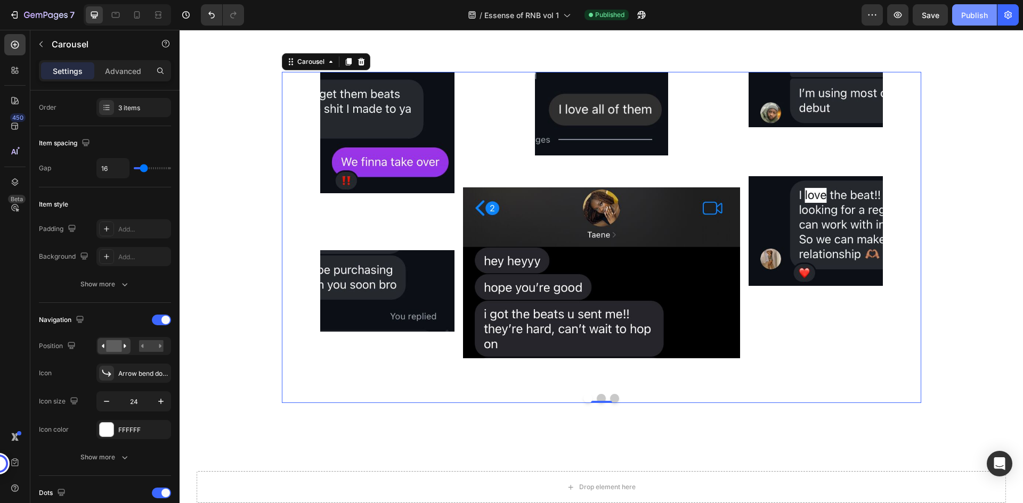
click at [971, 13] on div "Publish" at bounding box center [974, 15] width 27 height 11
click at [777, 17] on div "/ Essense of RNB vol 1 Need republishing" at bounding box center [557, 14] width 609 height 21
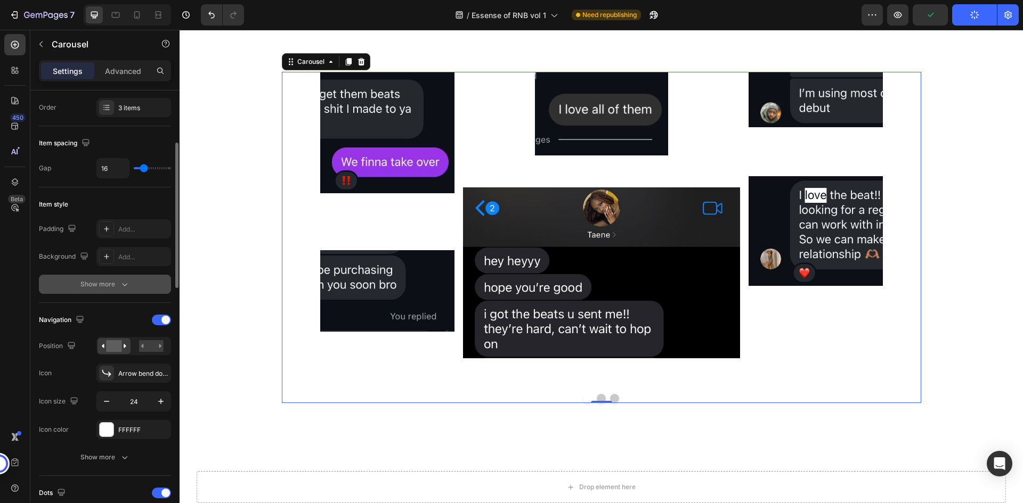
scroll to position [266, 0]
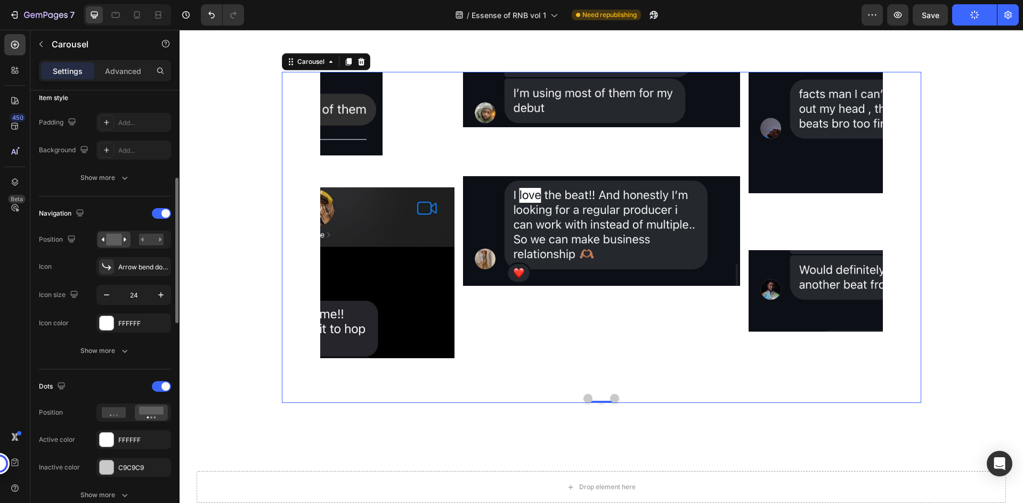
click at [127, 209] on div "Navigation" at bounding box center [105, 213] width 132 height 17
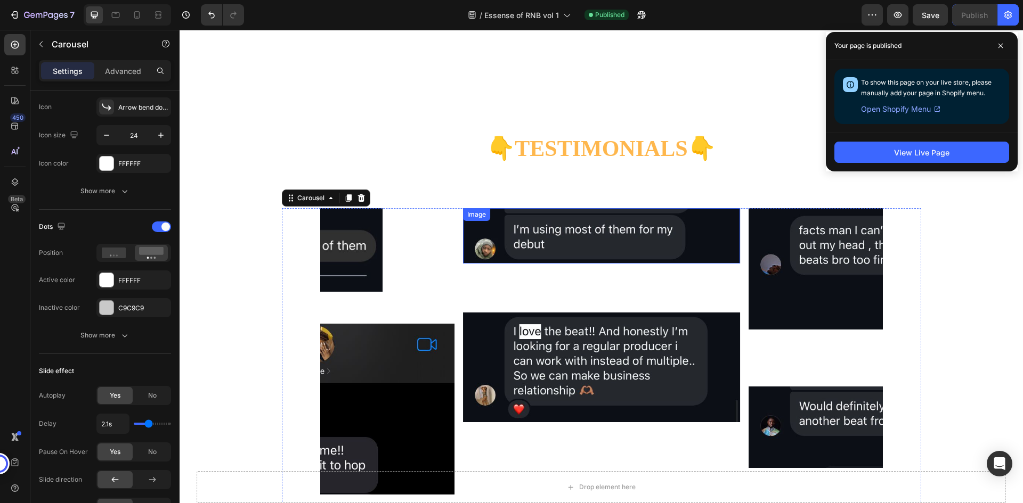
scroll to position [3290, 0]
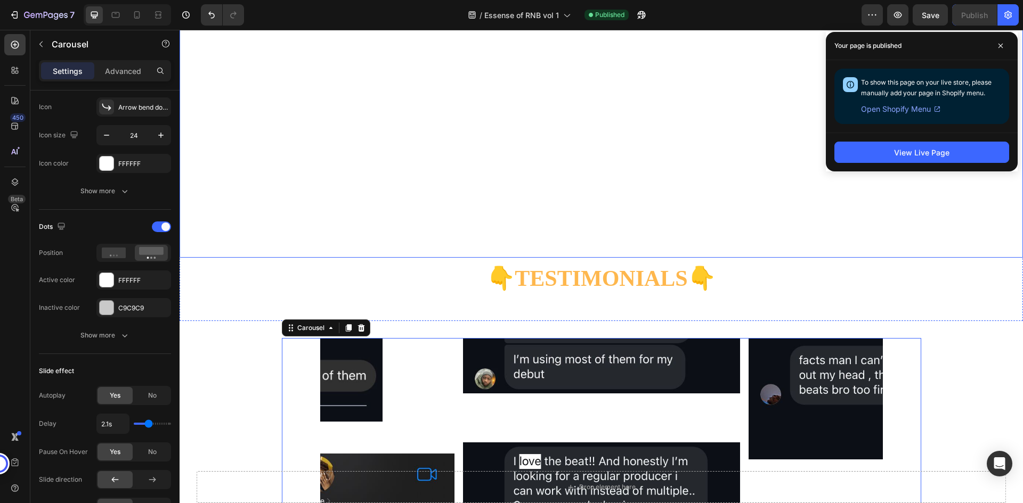
click at [576, 233] on strong "Your Price [DATE]:" at bounding box center [511, 216] width 249 height 32
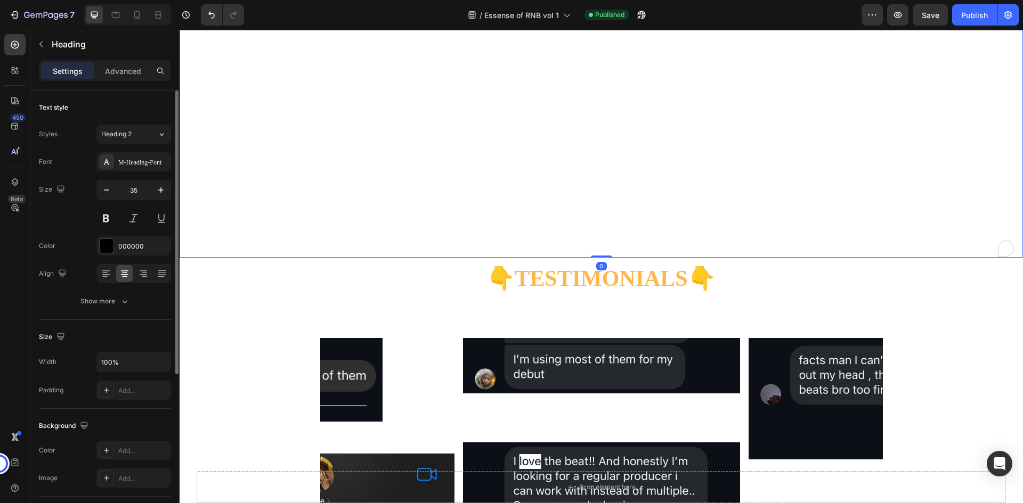
scroll to position [3281, 0]
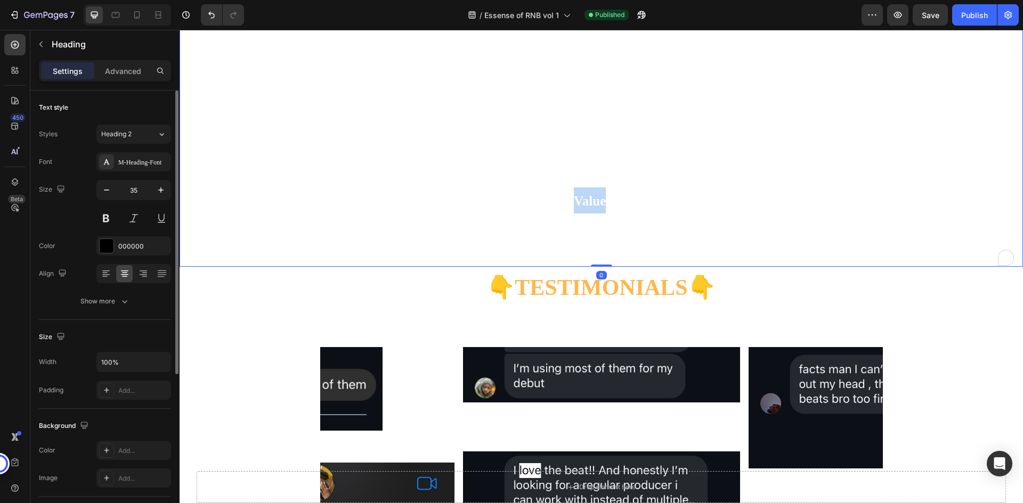
click at [581, 209] on p "Get Essence Of Rnb Worth Over $999.95 PRICE BREAKDOWN 90s RnB Beat pack: 199.99…" at bounding box center [601, 137] width 841 height 257
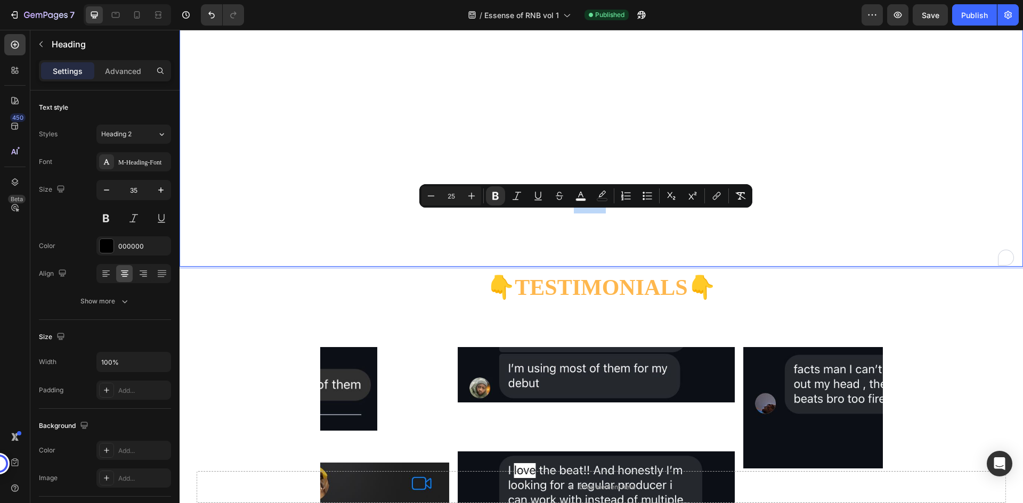
type input "55"
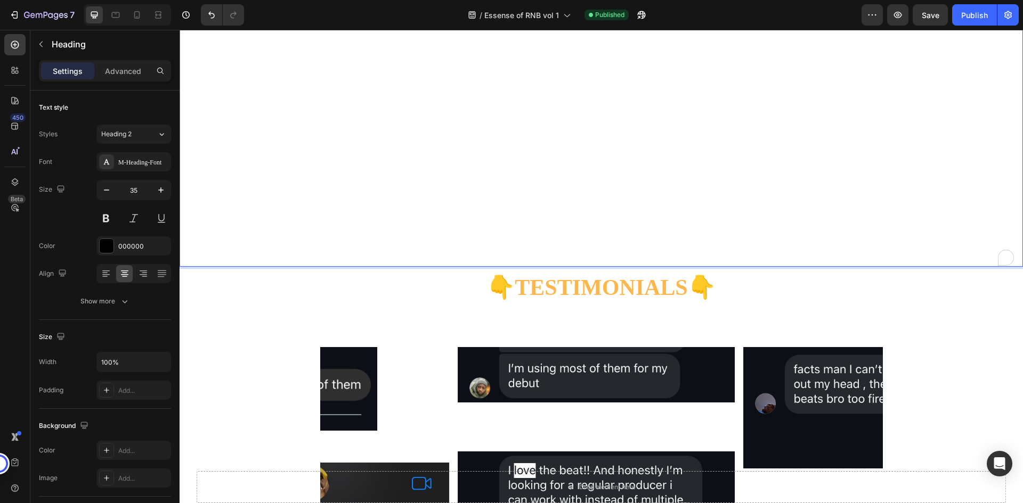
click at [572, 242] on strong "Your Price [DATE]:" at bounding box center [511, 225] width 249 height 32
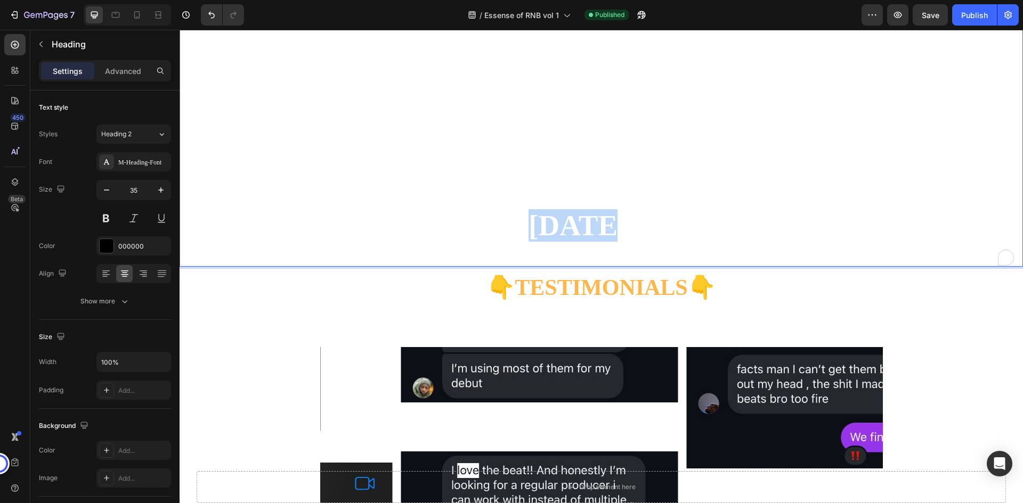
click at [572, 242] on strong "Your Price [DATE]:" at bounding box center [511, 225] width 249 height 32
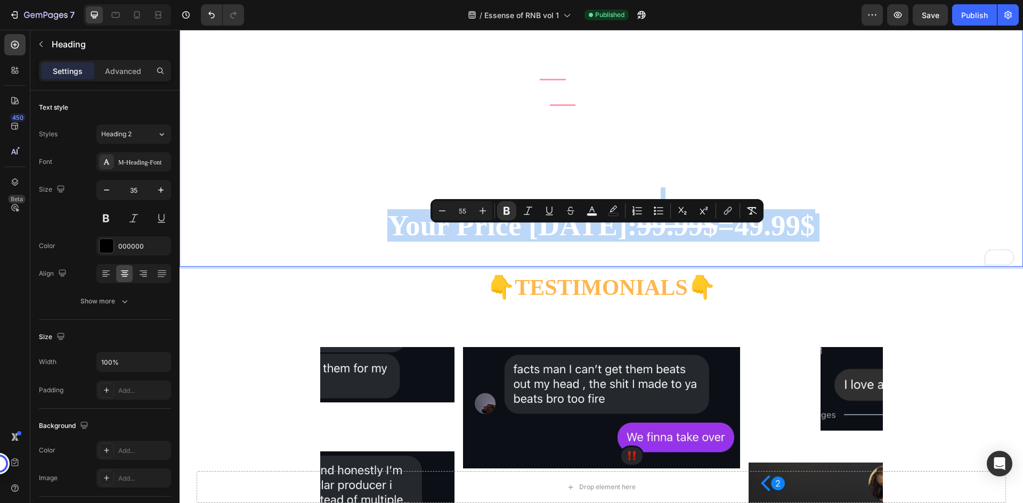
click at [664, 240] on strong "99.99$" at bounding box center [677, 225] width 80 height 32
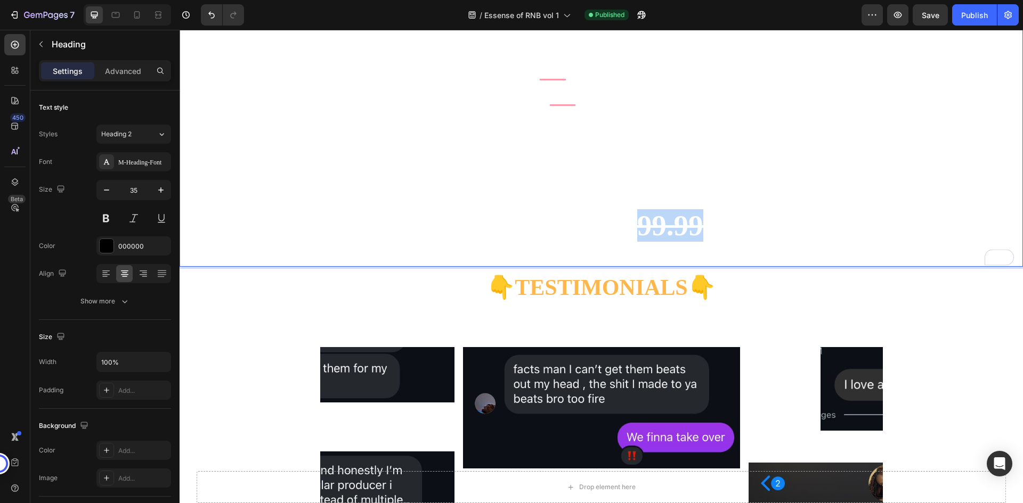
click at [664, 240] on strong "99.99$" at bounding box center [677, 225] width 80 height 32
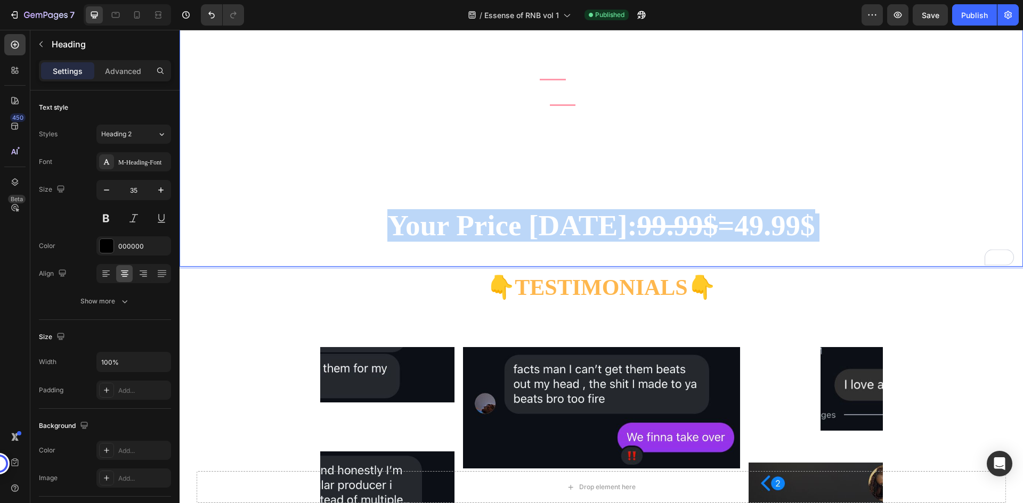
click at [664, 240] on strong "99.99$" at bounding box center [677, 225] width 80 height 32
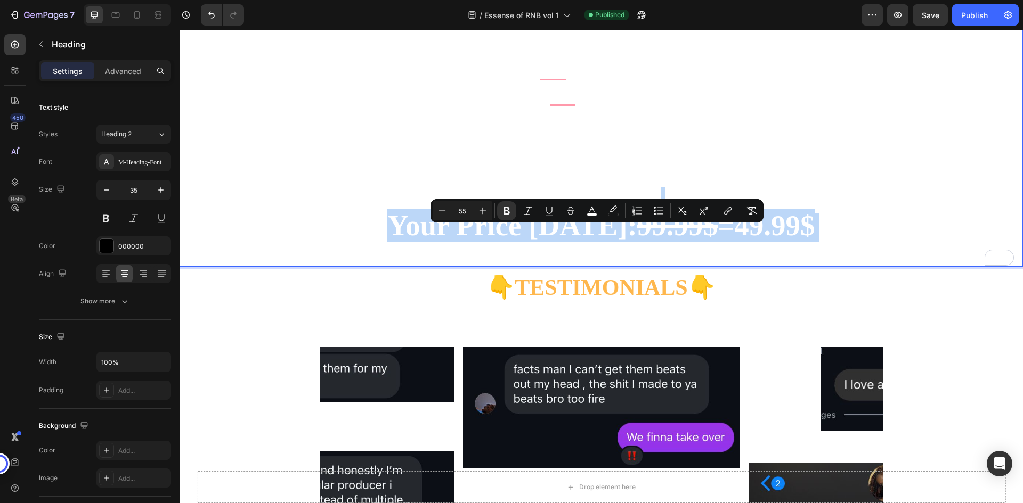
click at [637, 242] on strong "99.99$" at bounding box center [677, 225] width 80 height 32
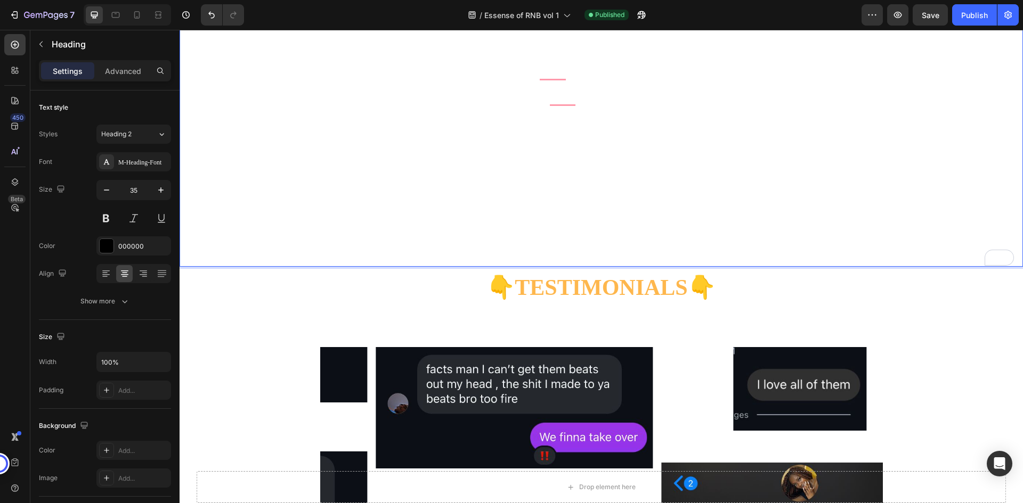
click at [637, 242] on strong "99.99$" at bounding box center [677, 225] width 80 height 32
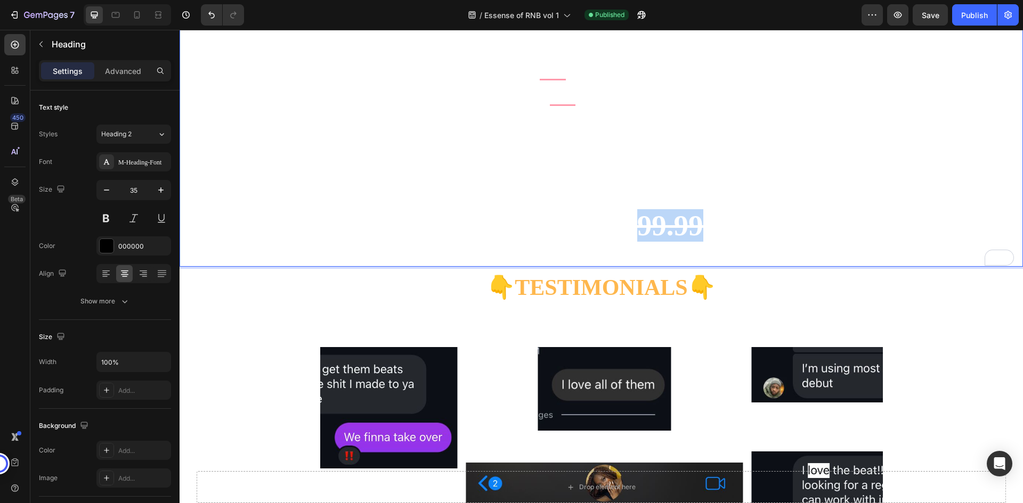
click at [637, 242] on strong "99.99$" at bounding box center [677, 225] width 80 height 32
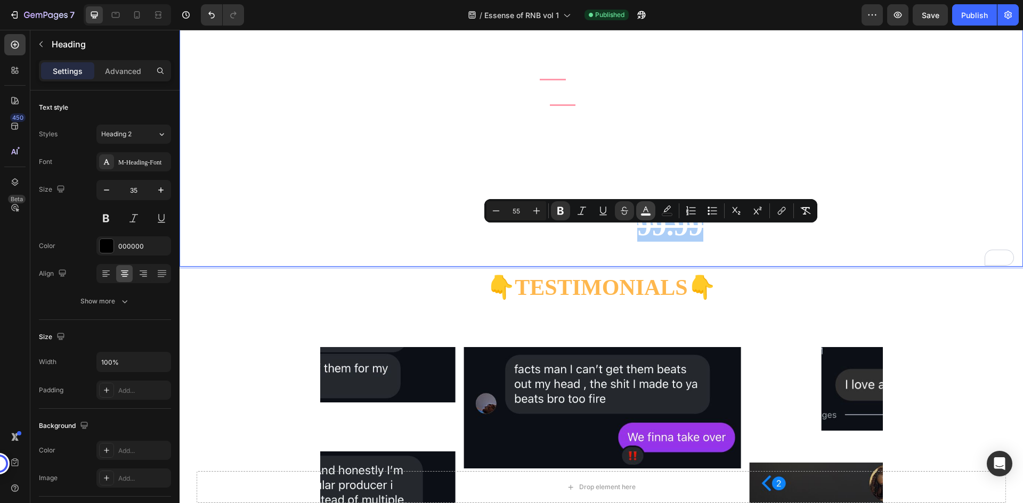
click at [645, 215] on rect "Editor contextual toolbar" at bounding box center [646, 215] width 10 height 3
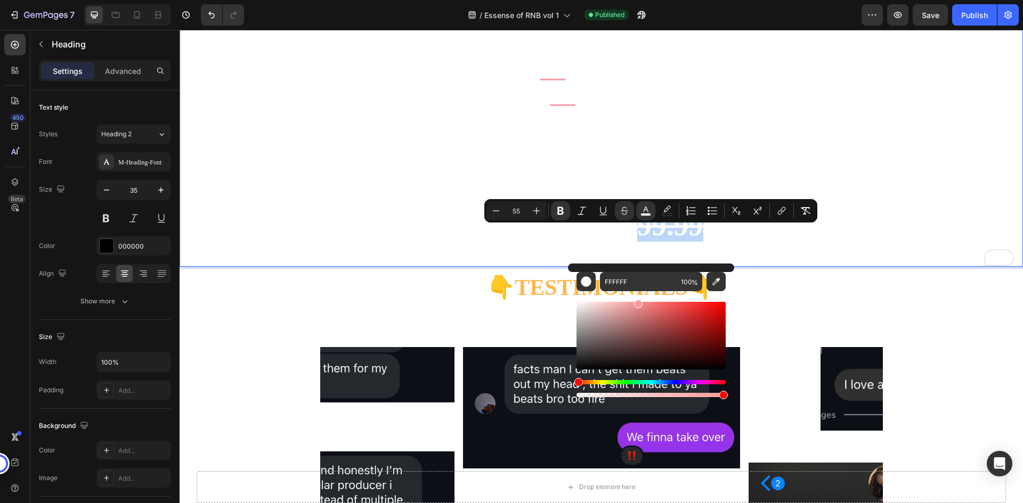
type input "FF9999"
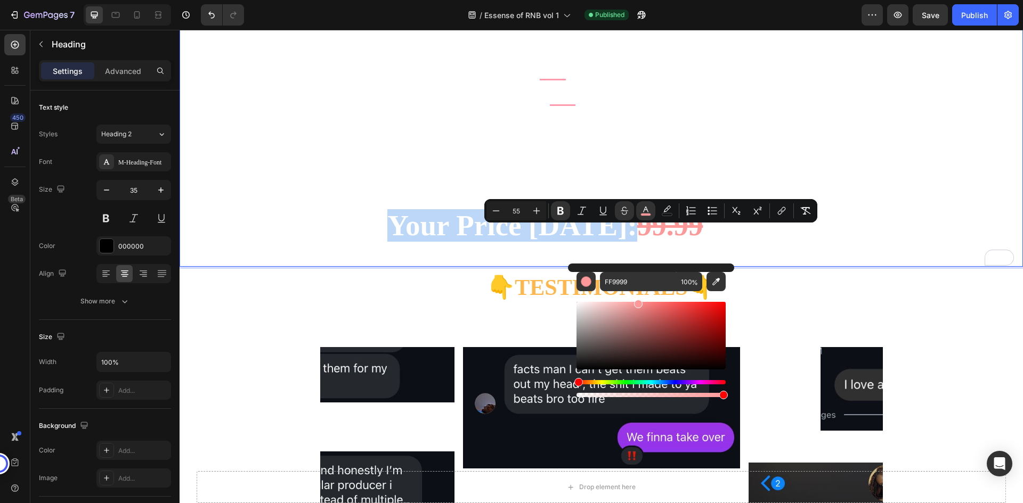
drag, startPoint x: 615, startPoint y: 308, endPoint x: 637, endPoint y: 300, distance: 23.3
click at [637, 302] on div "Editor contextual toolbar" at bounding box center [650, 336] width 149 height 68
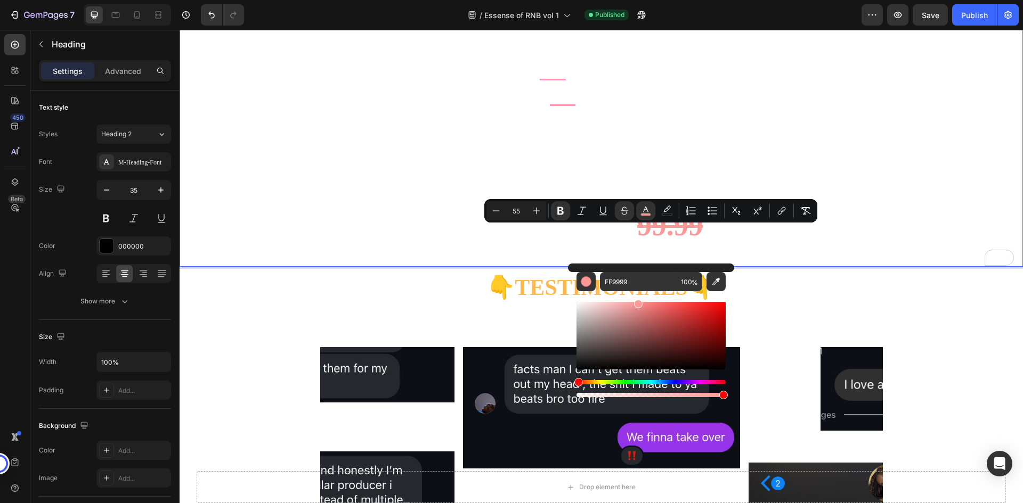
click at [748, 241] on strong "=49.99$" at bounding box center [766, 225] width 97 height 32
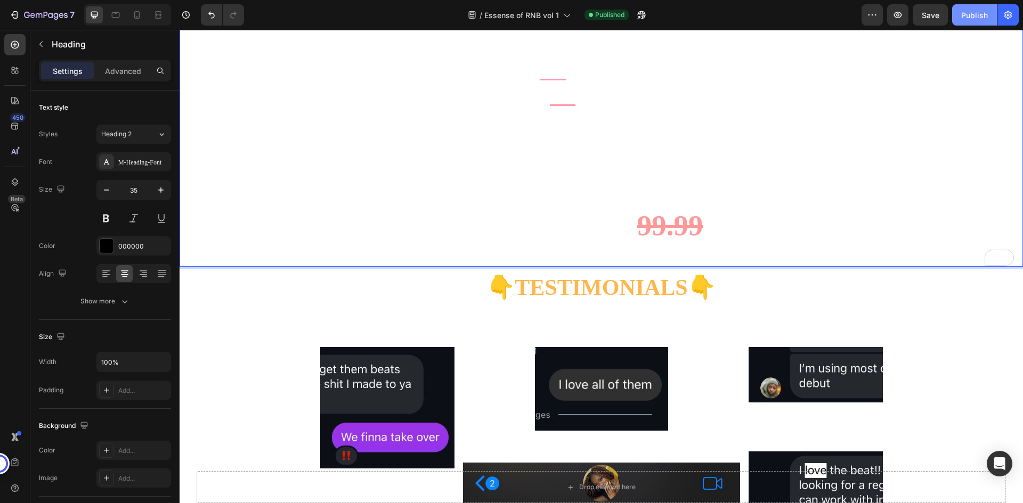
click at [977, 13] on div "Publish" at bounding box center [974, 15] width 27 height 11
click at [701, 5] on div "/ Essense of RNB vol 1 Need republishing" at bounding box center [557, 14] width 609 height 21
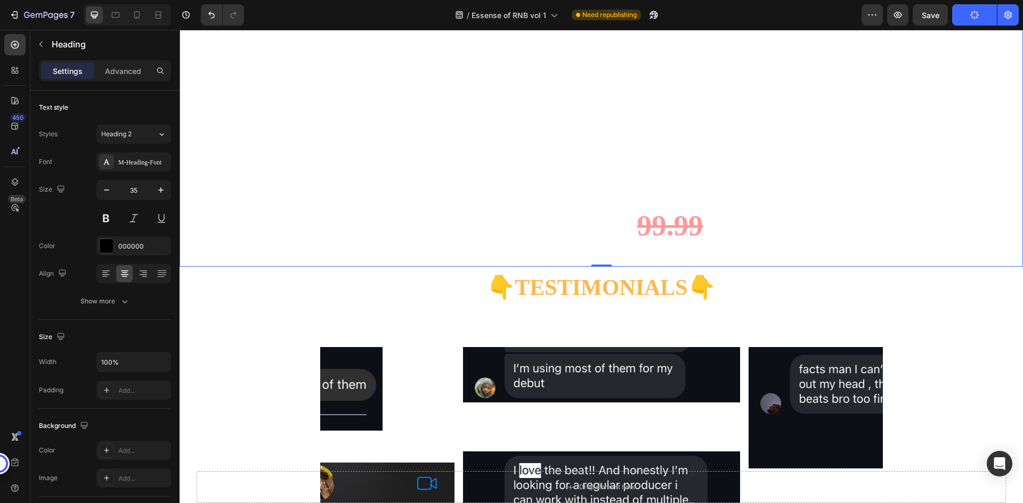
click at [695, 15] on div "/ Essense of RNB vol 1 Need republishing" at bounding box center [557, 14] width 609 height 21
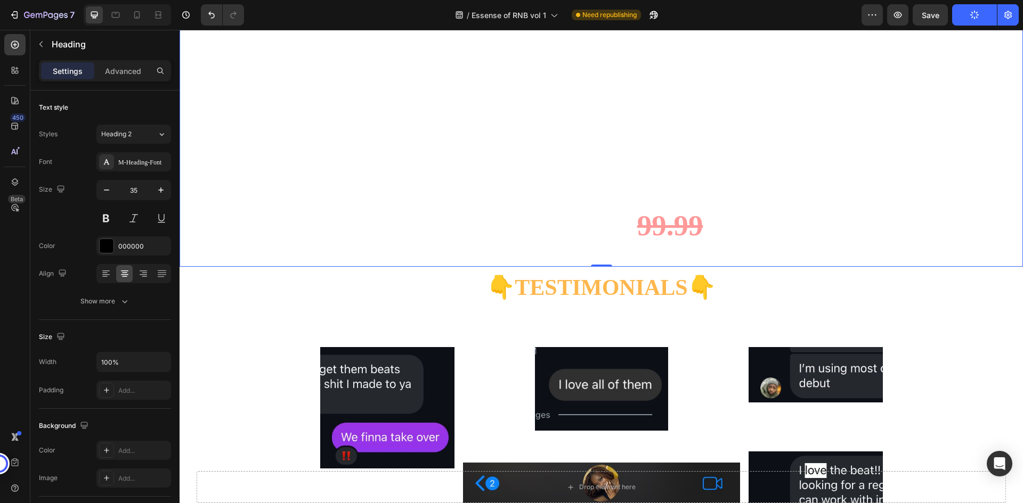
click at [694, 17] on div "/ Essense of RNB vol 1 Need republishing" at bounding box center [557, 14] width 609 height 21
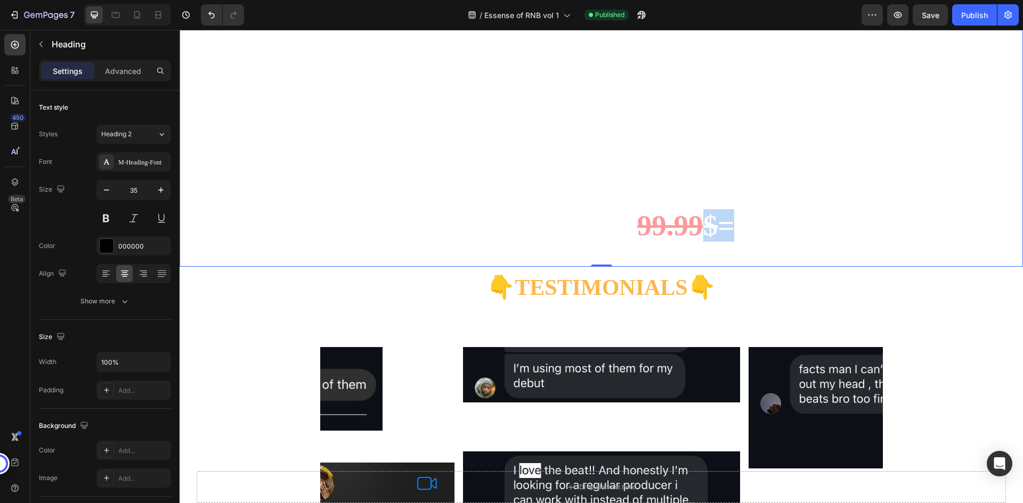
click at [680, 242] on strong "99.99" at bounding box center [670, 225] width 66 height 32
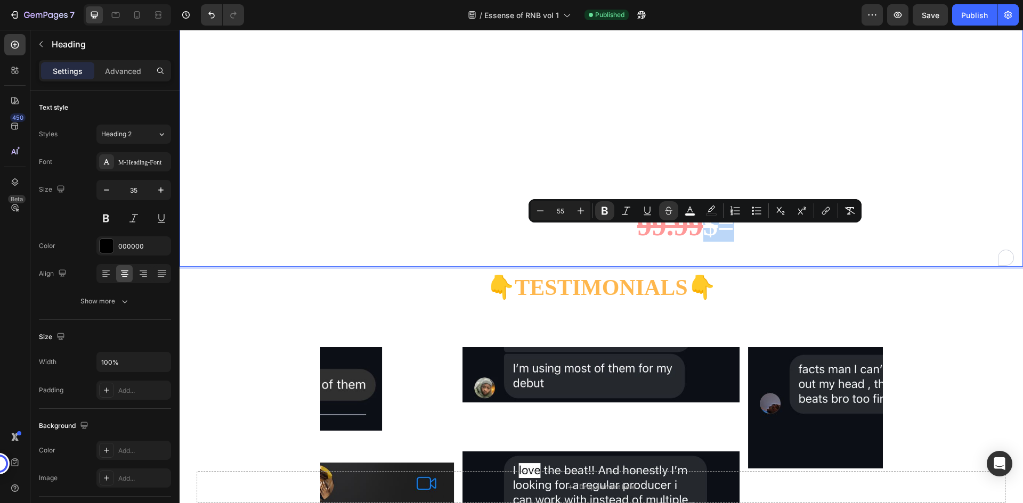
click at [678, 242] on strong "99.99" at bounding box center [670, 225] width 66 height 32
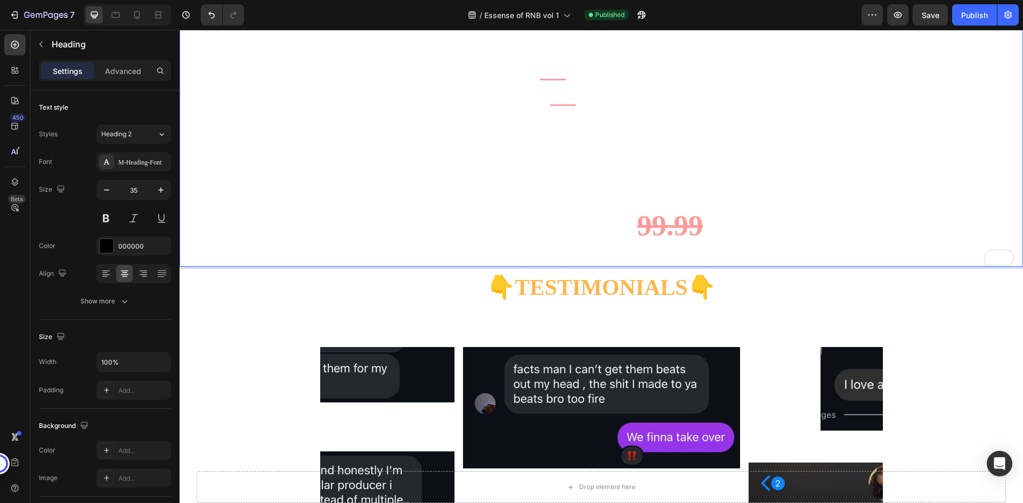
click at [637, 242] on strong "99.99" at bounding box center [670, 225] width 66 height 32
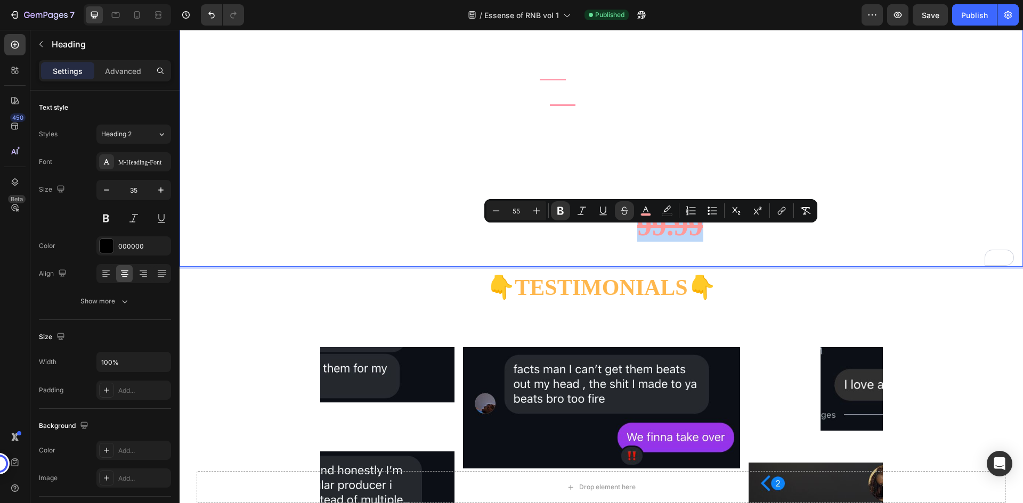
click at [638, 242] on strong "99.99" at bounding box center [670, 225] width 66 height 32
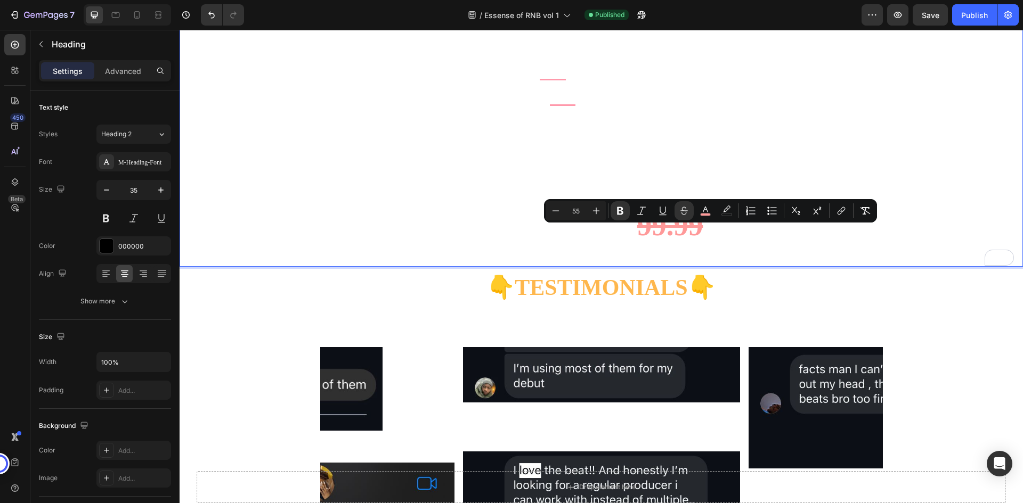
drag, startPoint x: 624, startPoint y: 243, endPoint x: 816, endPoint y: 239, distance: 191.8
click at [816, 239] on p "Get Essence Of Rnb Worth Over $999.95 PRICE BREAKDOWN 90s RnB Beat pack: 199.99…" at bounding box center [601, 137] width 841 height 257
click at [707, 212] on icon "Editor contextual toolbar" at bounding box center [705, 211] width 11 height 11
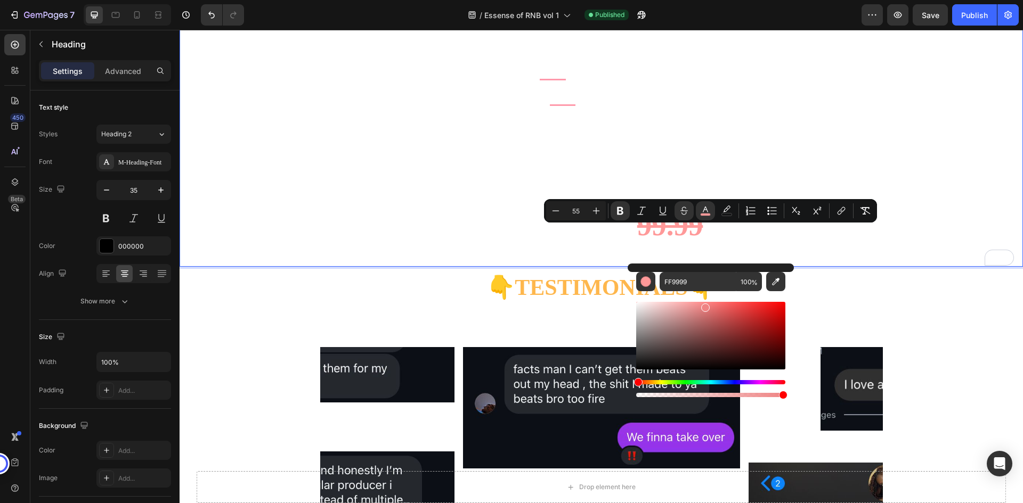
drag, startPoint x: 695, startPoint y: 305, endPoint x: 705, endPoint y: 306, distance: 9.6
click at [705, 306] on div "Editor contextual toolbar" at bounding box center [705, 308] width 9 height 9
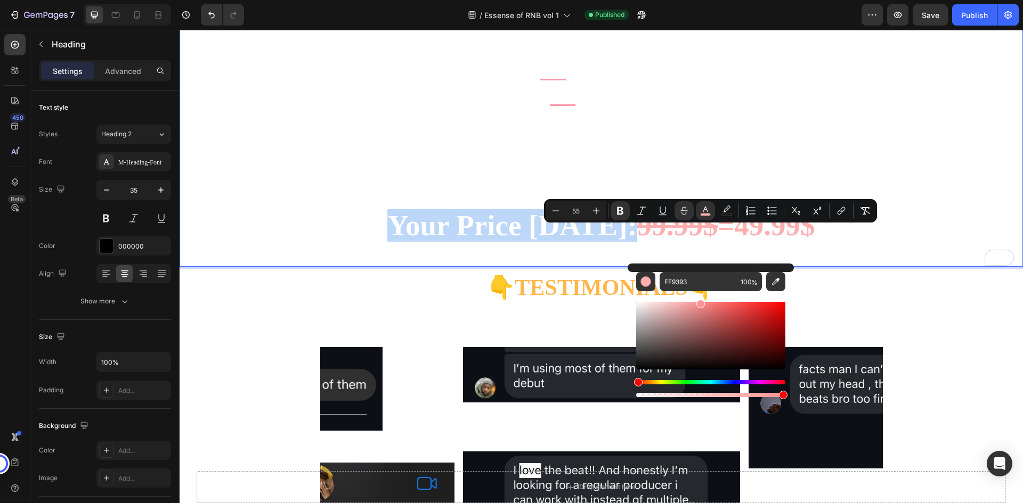
drag, startPoint x: 712, startPoint y: 306, endPoint x: 699, endPoint y: 291, distance: 18.9
click at [699, 291] on div "Editor contextual toolbar" at bounding box center [710, 345] width 149 height 108
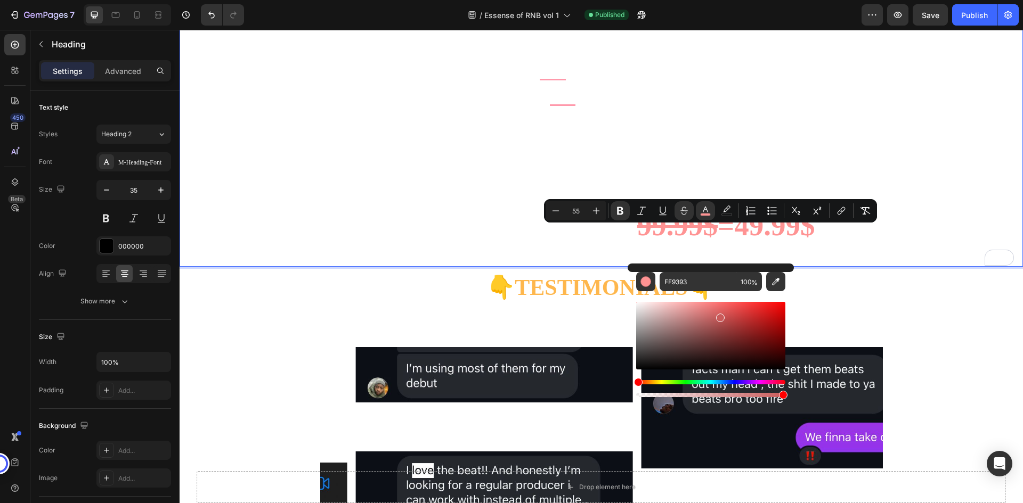
drag, startPoint x: 702, startPoint y: 307, endPoint x: 731, endPoint y: 316, distance: 30.2
click at [725, 316] on div "Editor contextual toolbar" at bounding box center [720, 318] width 9 height 9
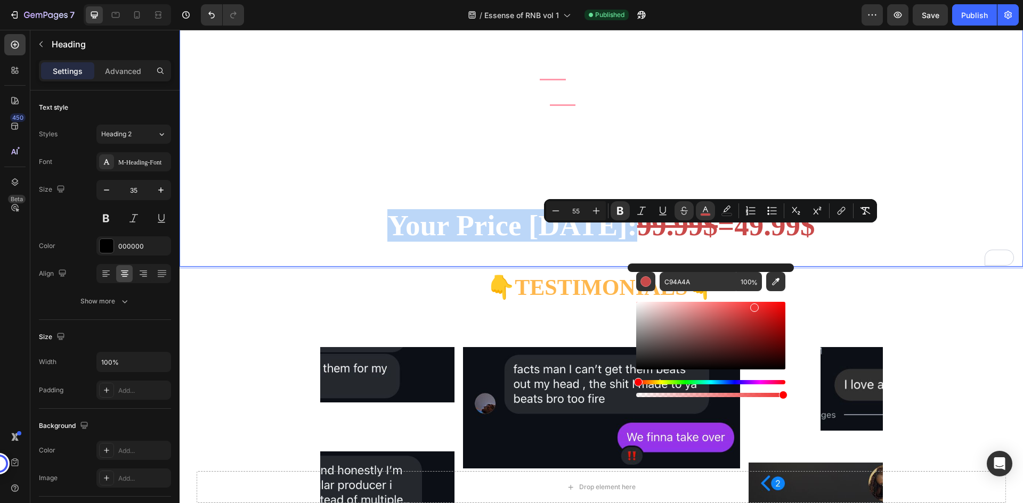
drag, startPoint x: 731, startPoint y: 316, endPoint x: 753, endPoint y: 306, distance: 24.6
click at [753, 306] on div "Editor contextual toolbar" at bounding box center [754, 308] width 9 height 9
drag, startPoint x: 756, startPoint y: 312, endPoint x: 754, endPoint y: 302, distance: 10.2
click at [754, 303] on div "Editor contextual toolbar" at bounding box center [756, 307] width 9 height 9
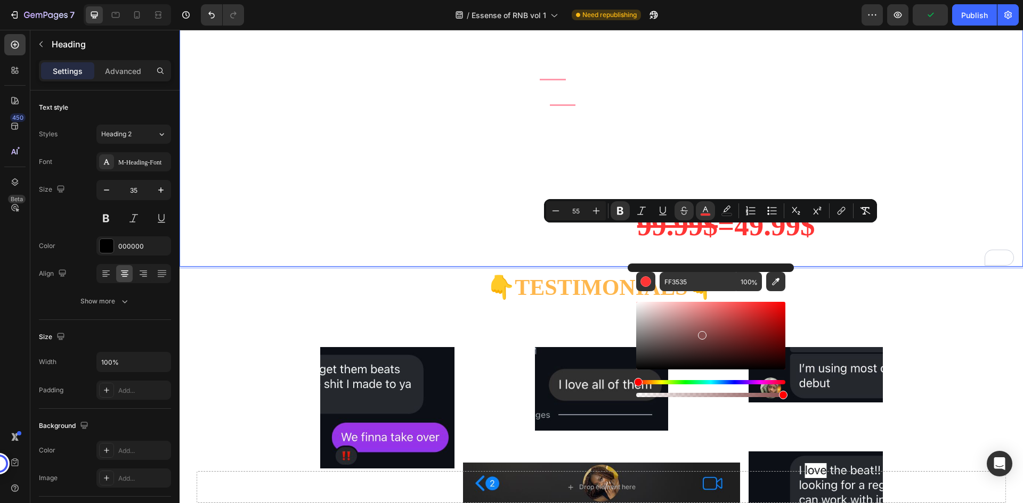
drag, startPoint x: 757, startPoint y: 305, endPoint x: 699, endPoint y: 333, distance: 64.3
click at [699, 333] on div "Editor contextual toolbar" at bounding box center [702, 335] width 9 height 9
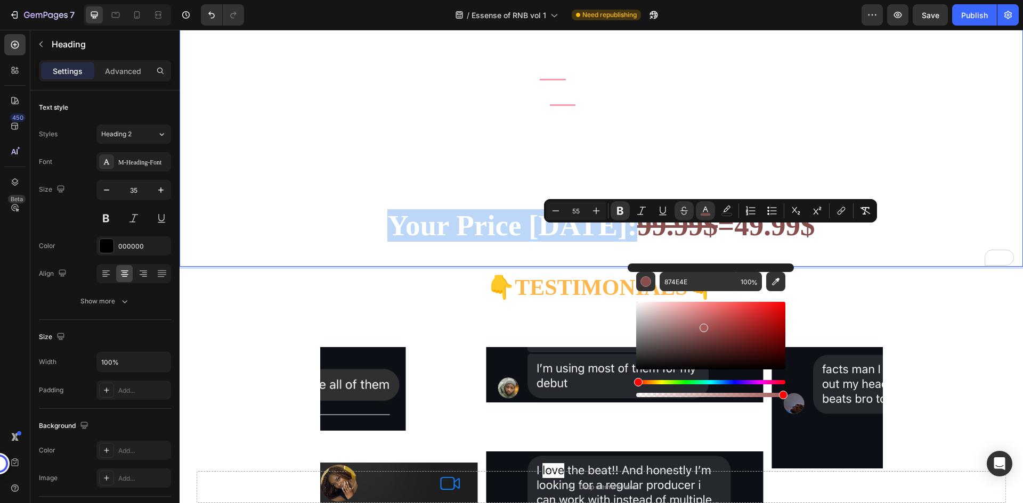
drag, startPoint x: 699, startPoint y: 333, endPoint x: 702, endPoint y: 326, distance: 7.8
click at [702, 326] on div "Editor contextual toolbar" at bounding box center [703, 328] width 9 height 9
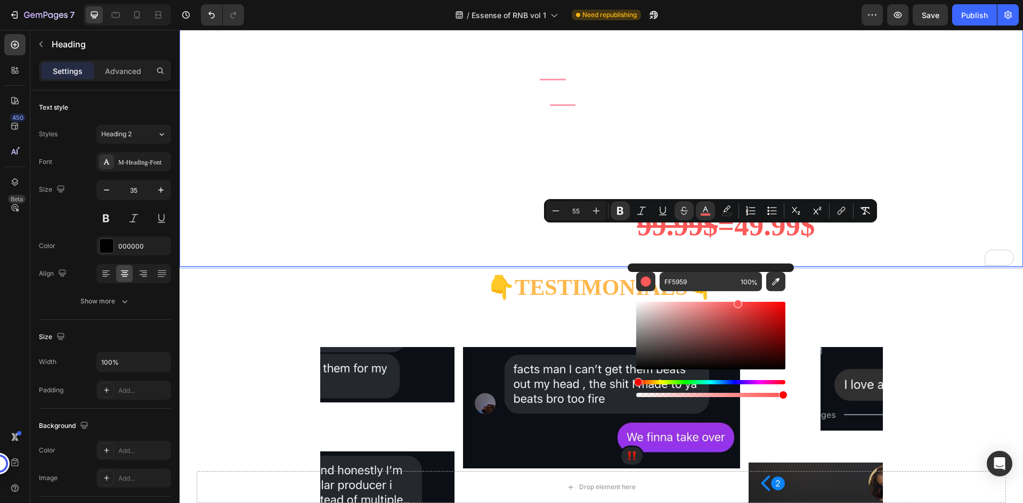
type input "FF5454"
drag, startPoint x: 704, startPoint y: 328, endPoint x: 737, endPoint y: 300, distance: 43.0
click at [737, 300] on div "Editor contextual toolbar" at bounding box center [738, 304] width 9 height 9
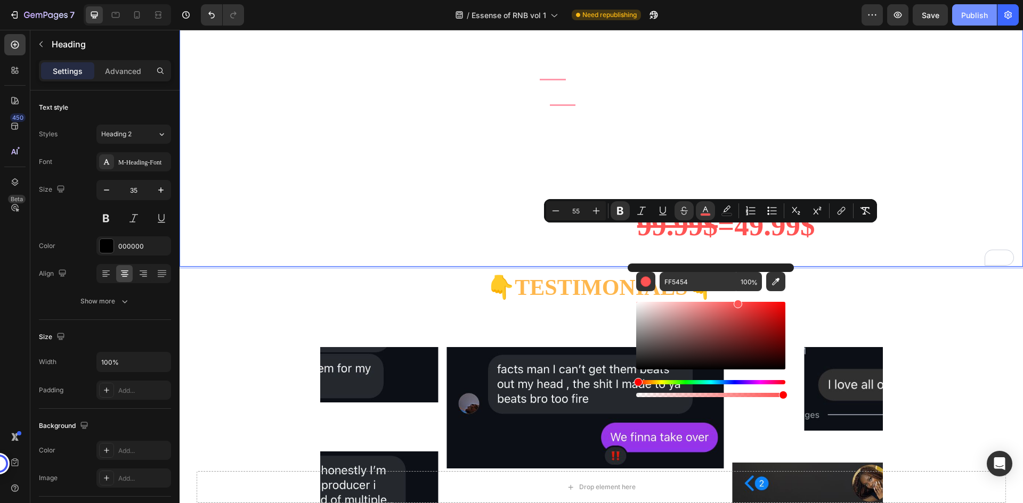
click at [962, 19] on div "Publish" at bounding box center [974, 15] width 27 height 11
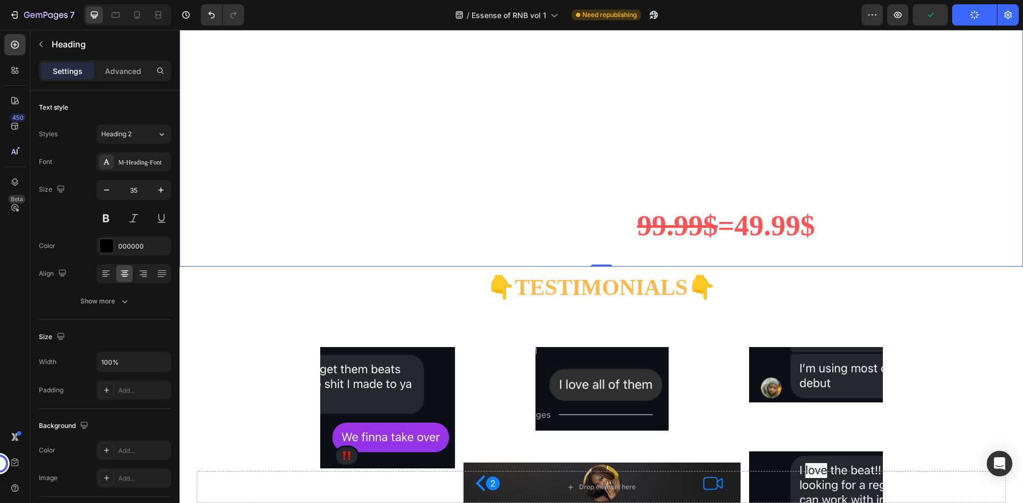
click at [849, 4] on div "/ Essense of RNB vol 1 Need republishing" at bounding box center [557, 14] width 609 height 21
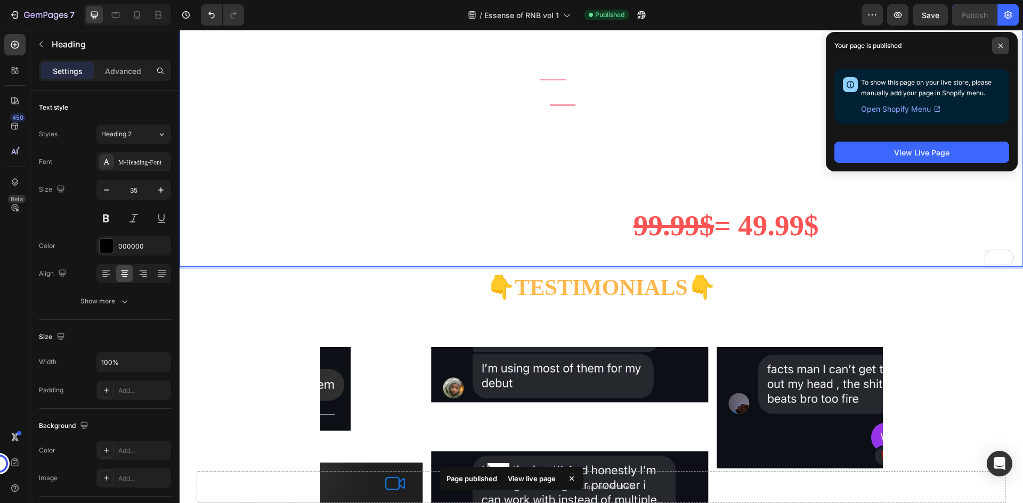
click at [996, 47] on span at bounding box center [1000, 45] width 17 height 17
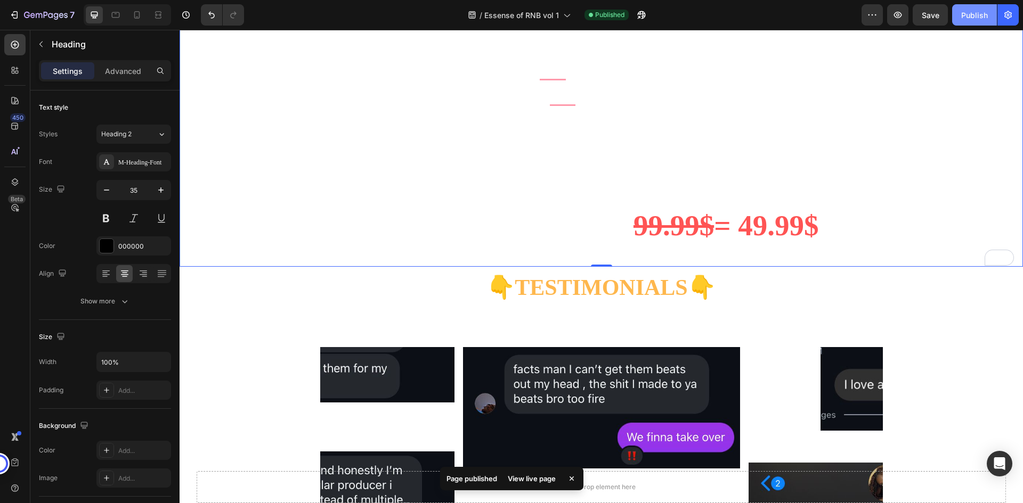
click at [972, 18] on div "Publish" at bounding box center [974, 15] width 27 height 11
click at [804, 15] on div "/ Essense of RNB vol 1 Need republishing" at bounding box center [557, 14] width 609 height 21
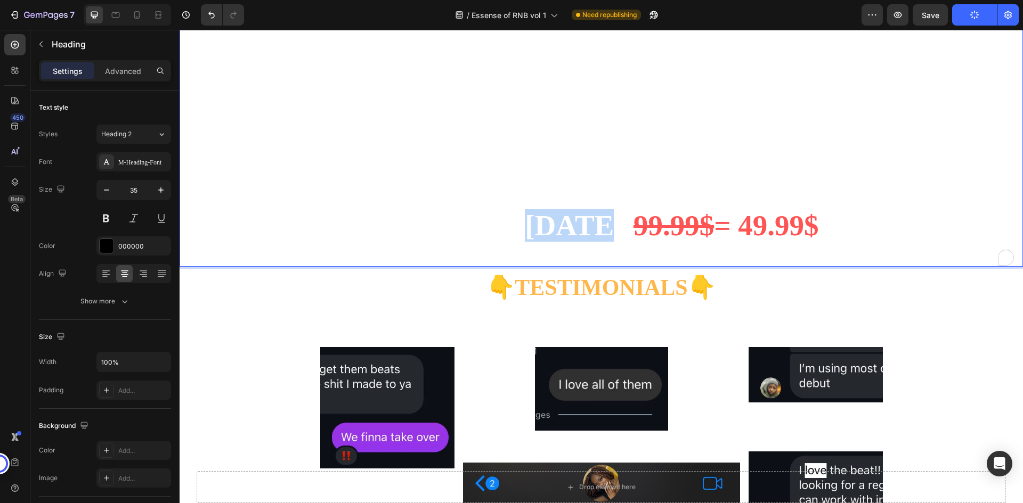
click at [559, 242] on strong "Your Price [DATE]:" at bounding box center [508, 225] width 249 height 32
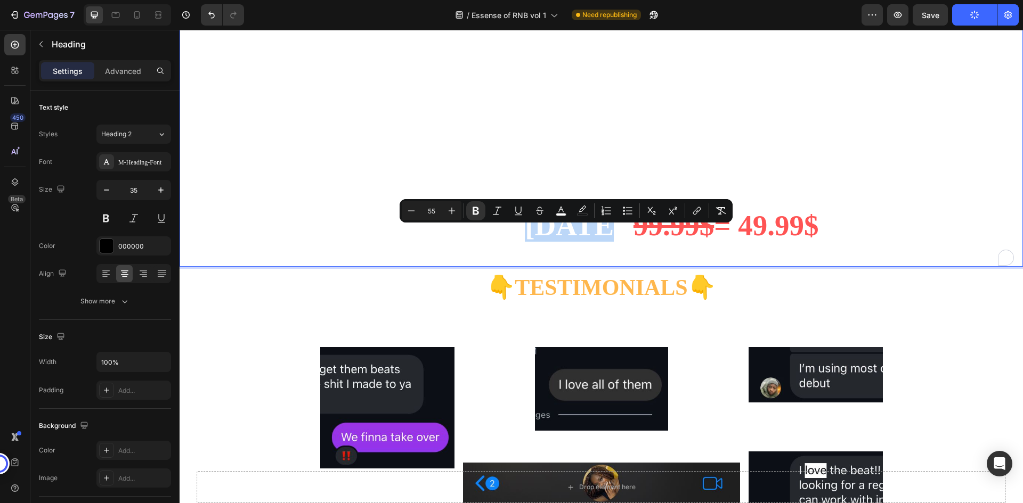
click at [559, 242] on strong "Your Price [DATE]:" at bounding box center [508, 225] width 249 height 32
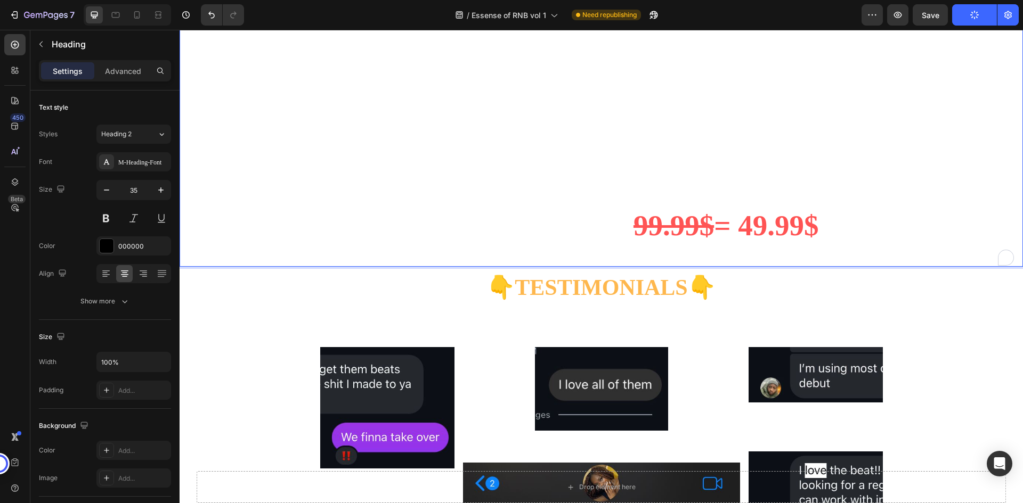
click at [504, 242] on strong "Your Price [DATE]:" at bounding box center [508, 225] width 249 height 32
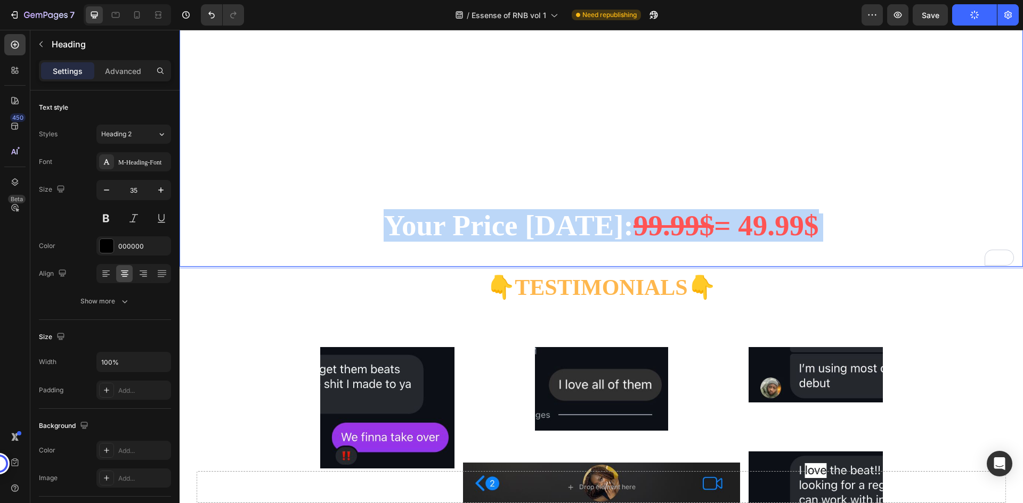
click at [504, 242] on strong "Your Price [DATE]:" at bounding box center [508, 225] width 249 height 32
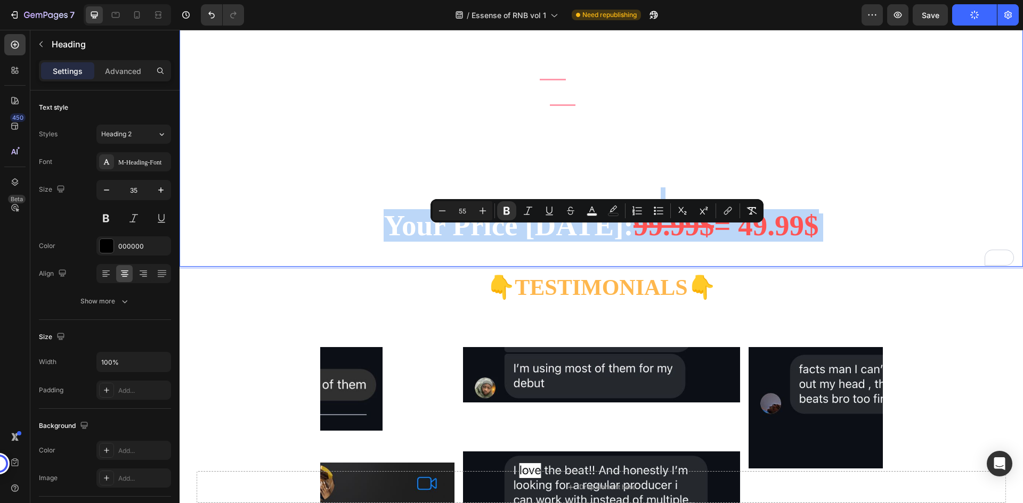
click at [633, 242] on strong "99.99$" at bounding box center [673, 225] width 80 height 32
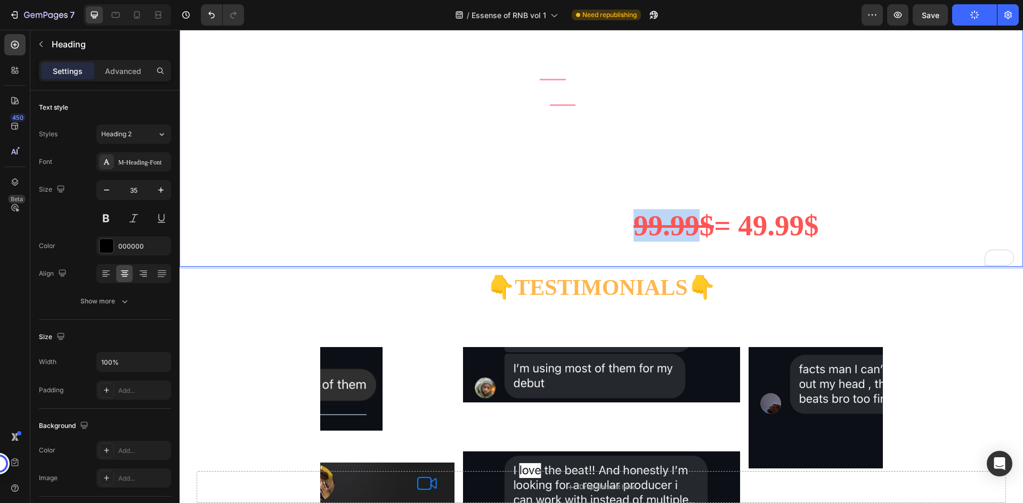
click at [633, 242] on strong "99.99$" at bounding box center [673, 225] width 80 height 32
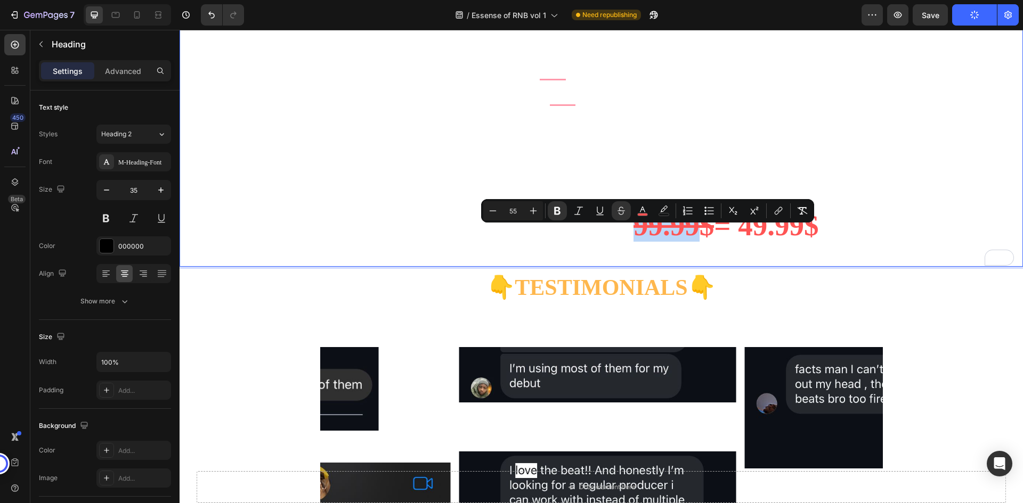
click at [633, 242] on strong "99.99$" at bounding box center [673, 225] width 80 height 32
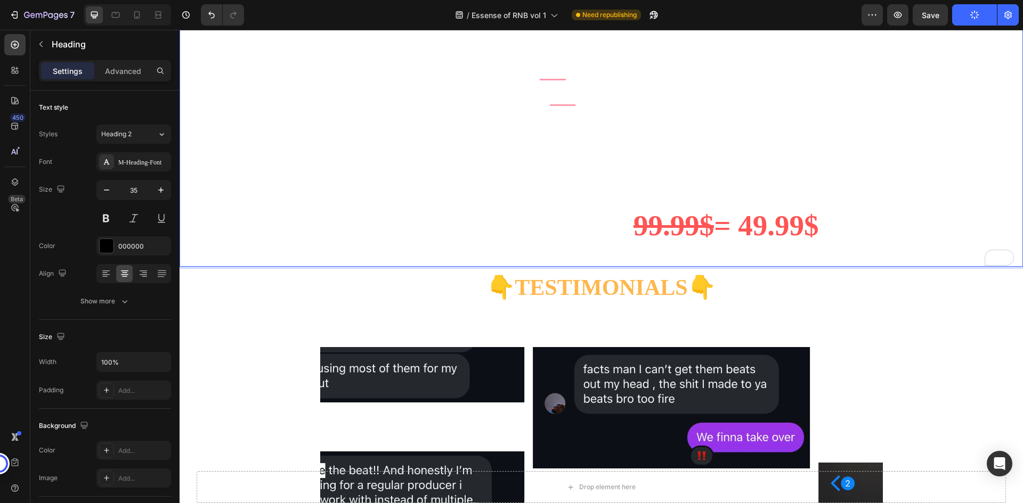
click at [633, 242] on strong "99.99$" at bounding box center [673, 225] width 80 height 32
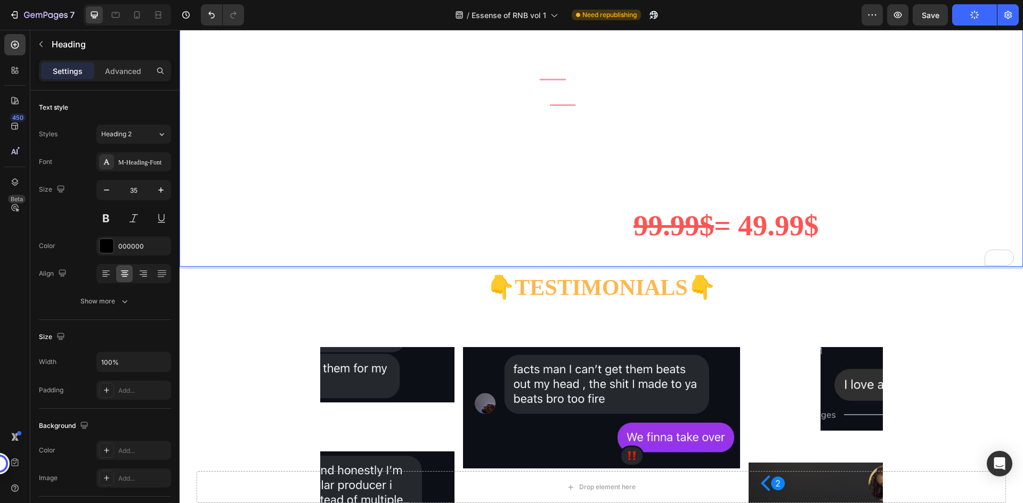
click at [633, 242] on strong "99.99$" at bounding box center [673, 225] width 80 height 32
click at [613, 242] on strong "Your Price [DATE]:" at bounding box center [508, 225] width 249 height 32
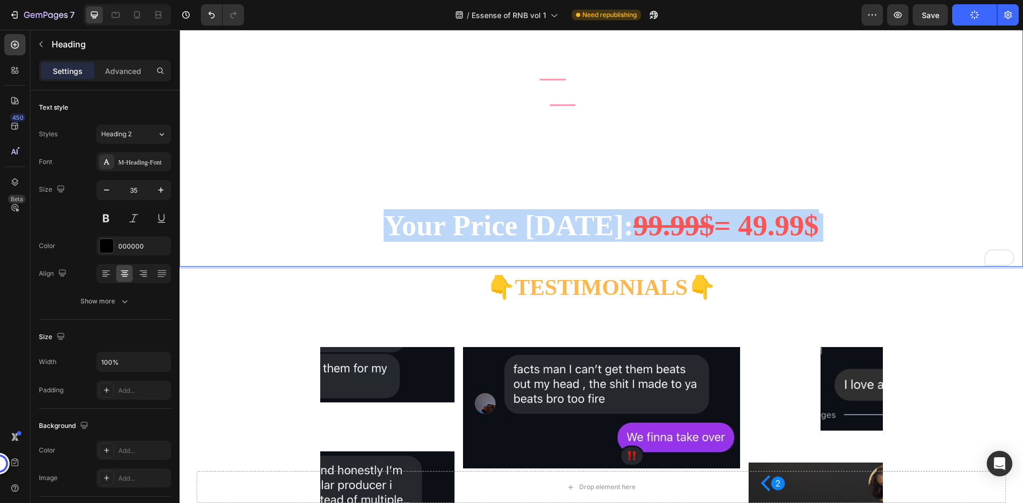
click at [613, 242] on strong "Your Price [DATE]:" at bounding box center [508, 225] width 249 height 32
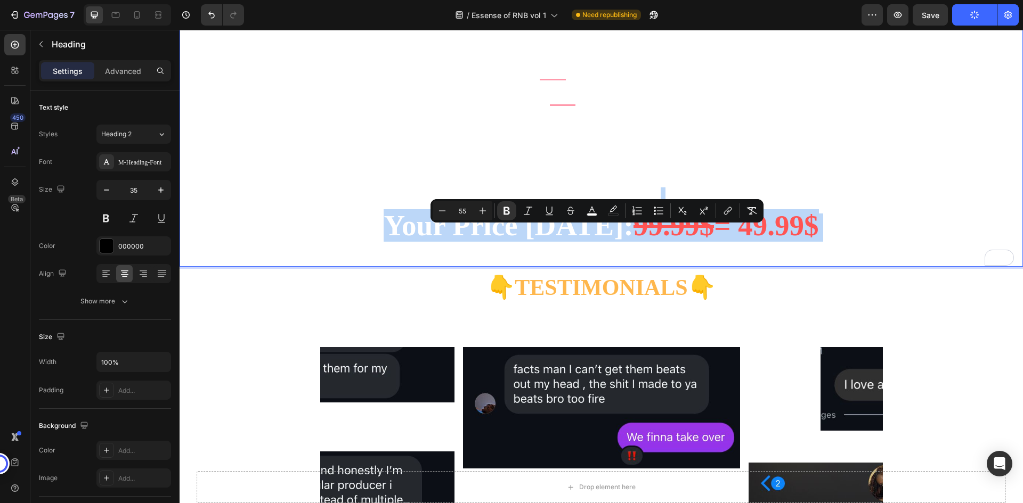
click at [613, 242] on strong "Your Price [DATE]:" at bounding box center [508, 225] width 249 height 32
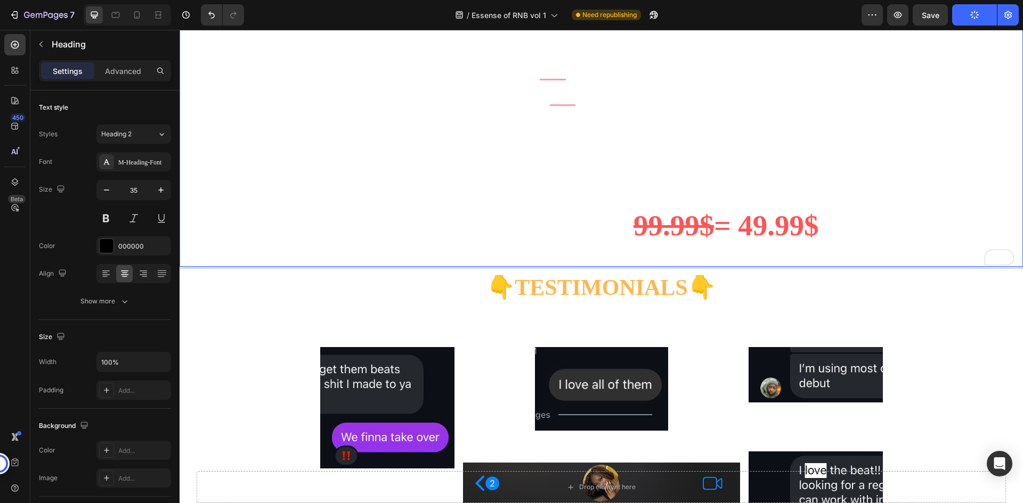
click at [604, 242] on strong "Your Price [DATE]:" at bounding box center [508, 225] width 249 height 32
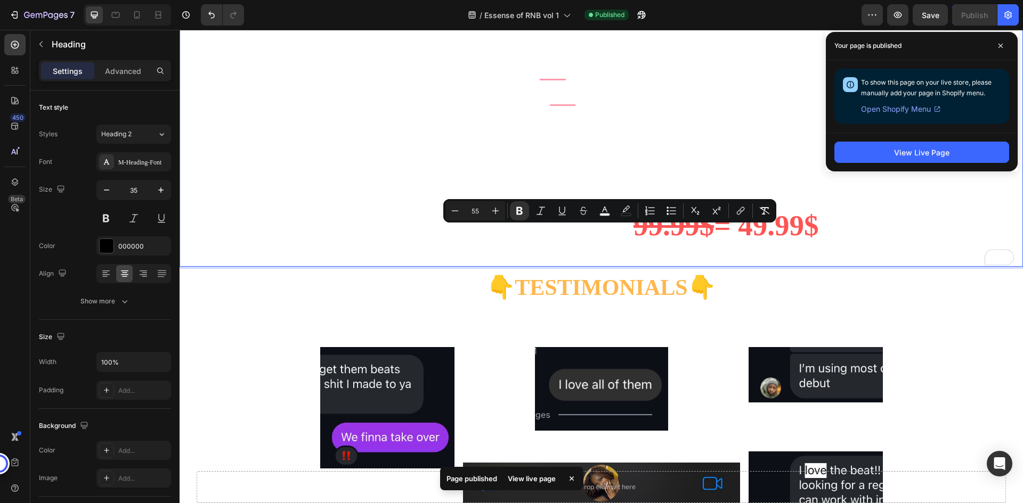
click at [633, 242] on strong "99.99$" at bounding box center [673, 225] width 80 height 32
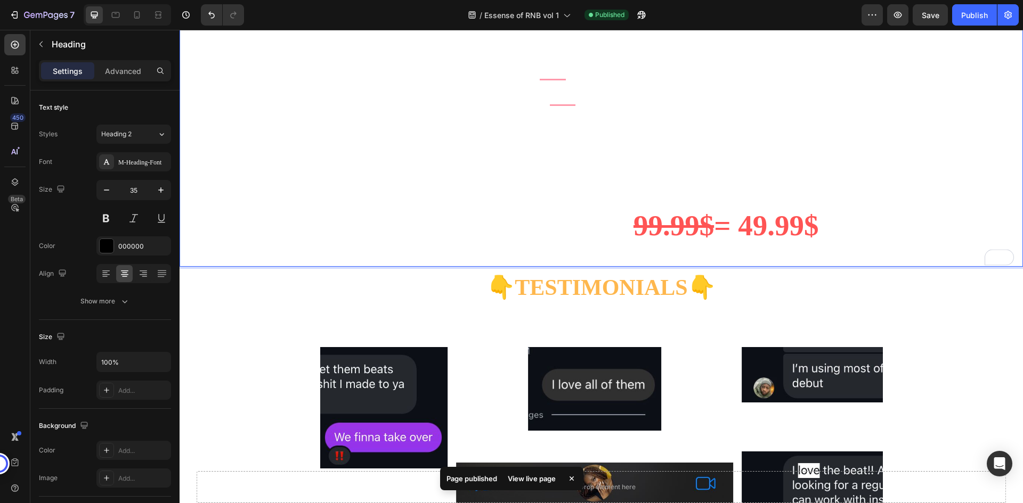
click at [637, 238] on strong "99.99$" at bounding box center [673, 225] width 80 height 32
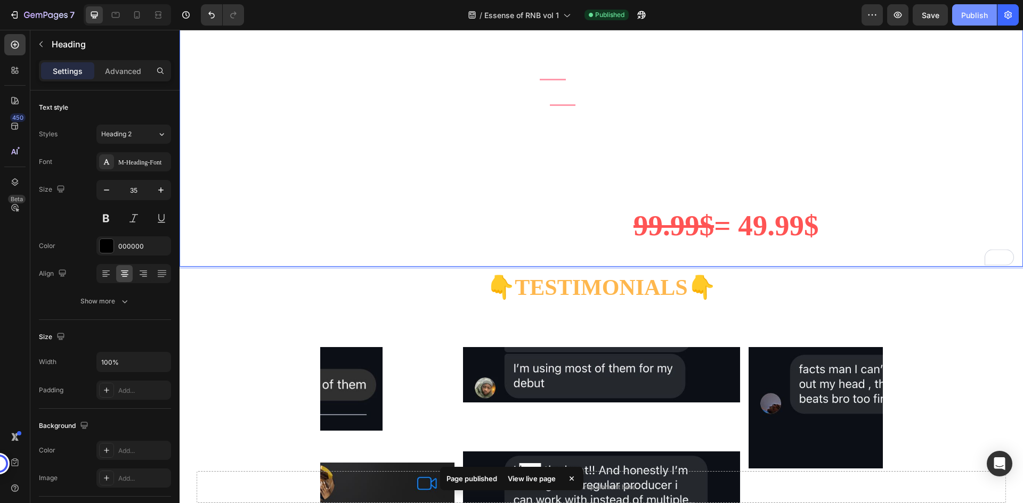
click at [985, 22] on button "Publish" at bounding box center [974, 14] width 45 height 21
click at [804, 17] on div "/ Essense of RNB vol 1 Need republishing" at bounding box center [557, 14] width 609 height 21
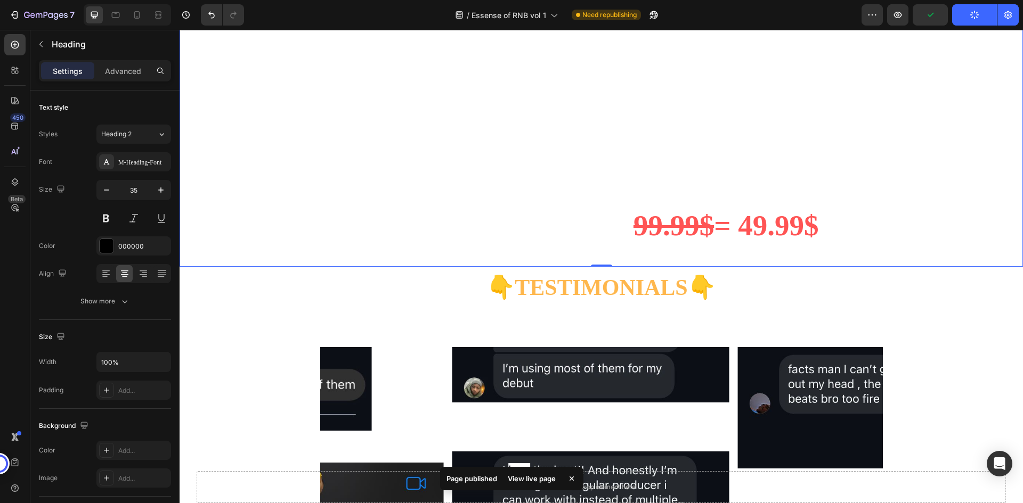
click at [714, 242] on strong "= 49.99$" at bounding box center [766, 225] width 104 height 32
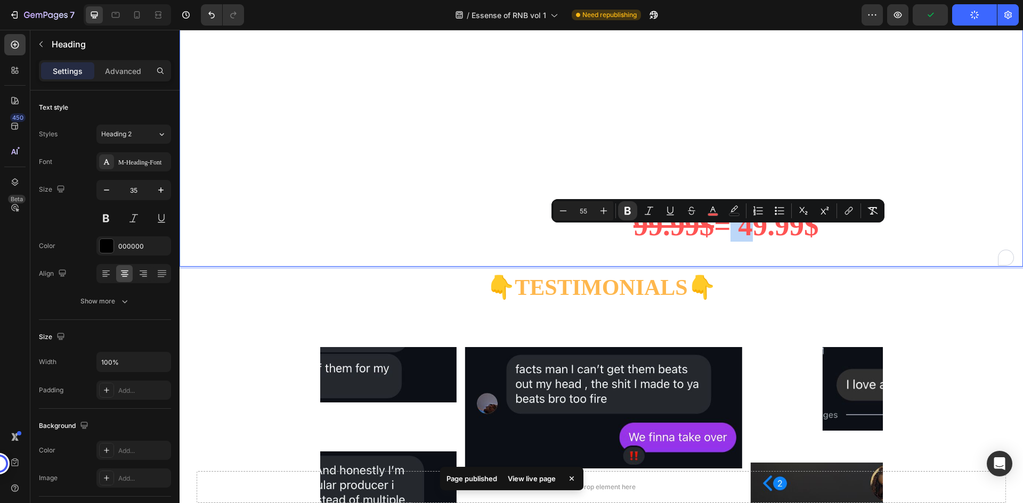
click at [719, 242] on strong "= 49.99$" at bounding box center [766, 225] width 104 height 32
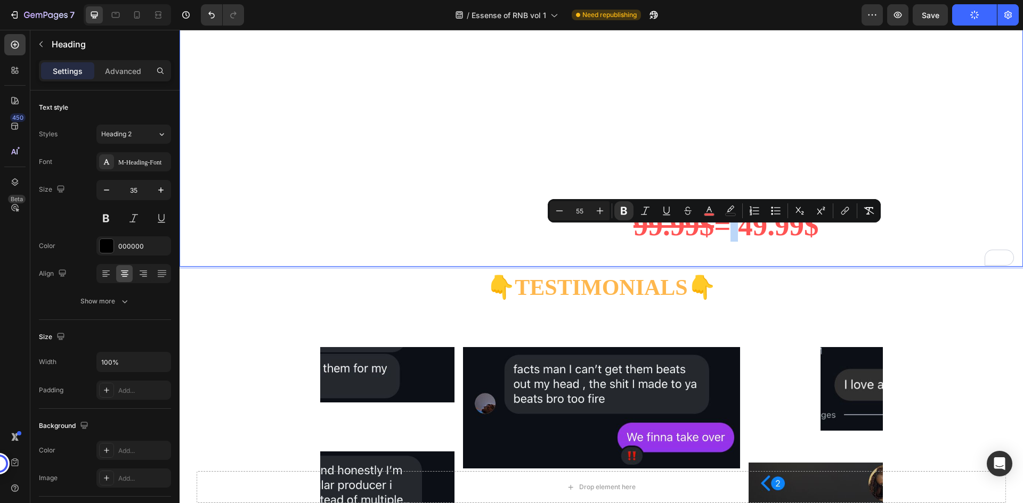
drag, startPoint x: 719, startPoint y: 245, endPoint x: 713, endPoint y: 246, distance: 6.5
click at [714, 242] on strong "= 49.99$" at bounding box center [766, 225] width 104 height 32
click at [710, 213] on icon "Editor contextual toolbar" at bounding box center [709, 211] width 11 height 11
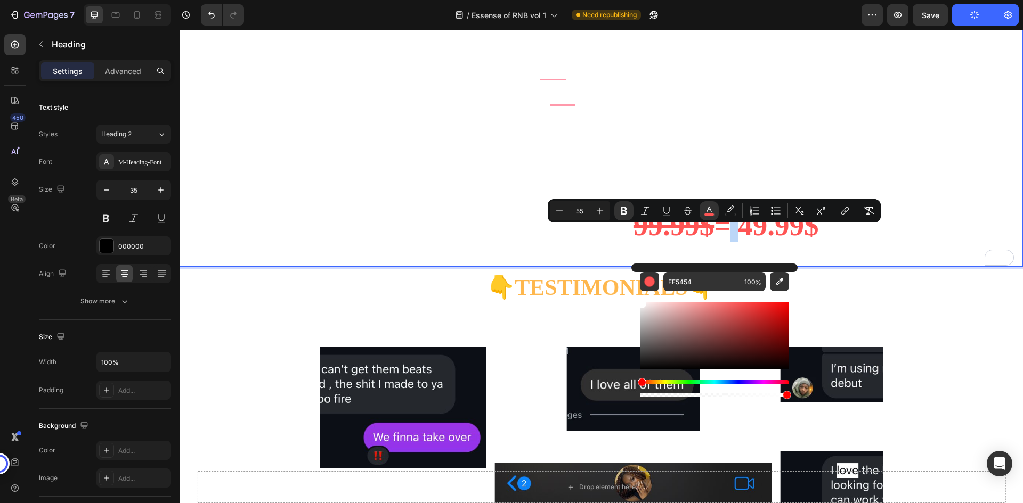
drag, startPoint x: 657, startPoint y: 323, endPoint x: 631, endPoint y: 296, distance: 37.7
click at [631, 296] on div "FF5454 100 %" at bounding box center [714, 332] width 166 height 136
type input "FFFFFF"
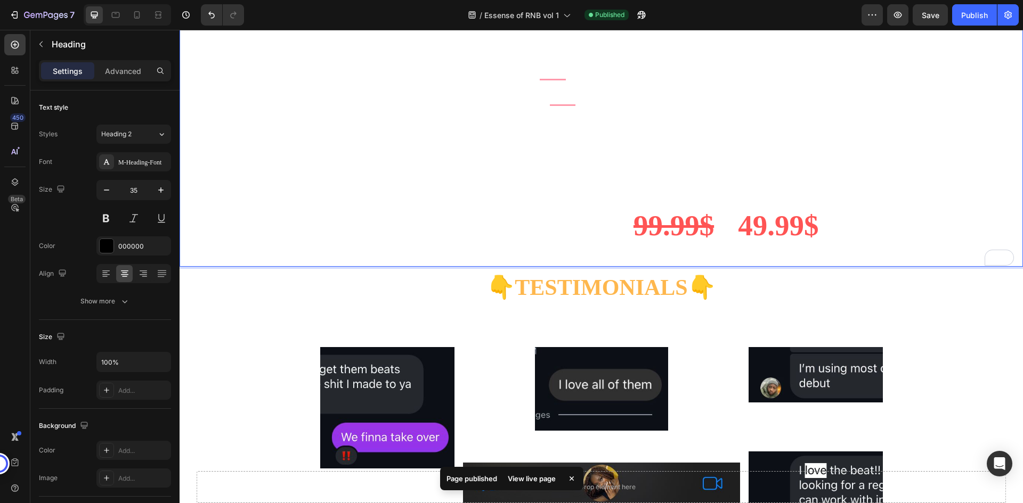
click at [791, 242] on strong "49.99$" at bounding box center [778, 225] width 80 height 32
click at [972, 17] on div "Publish" at bounding box center [974, 15] width 27 height 11
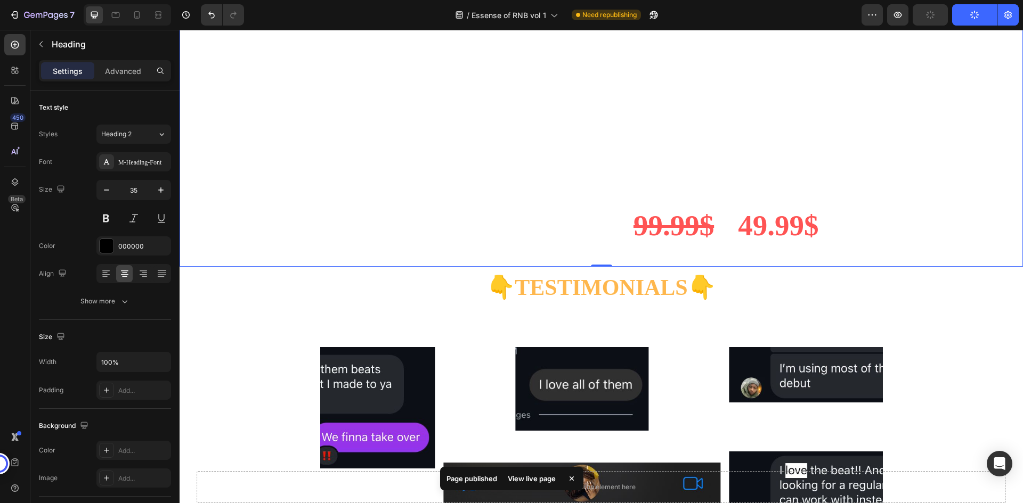
click at [835, 22] on div "/ Essense of RNB vol 1 Need republishing" at bounding box center [557, 14] width 609 height 21
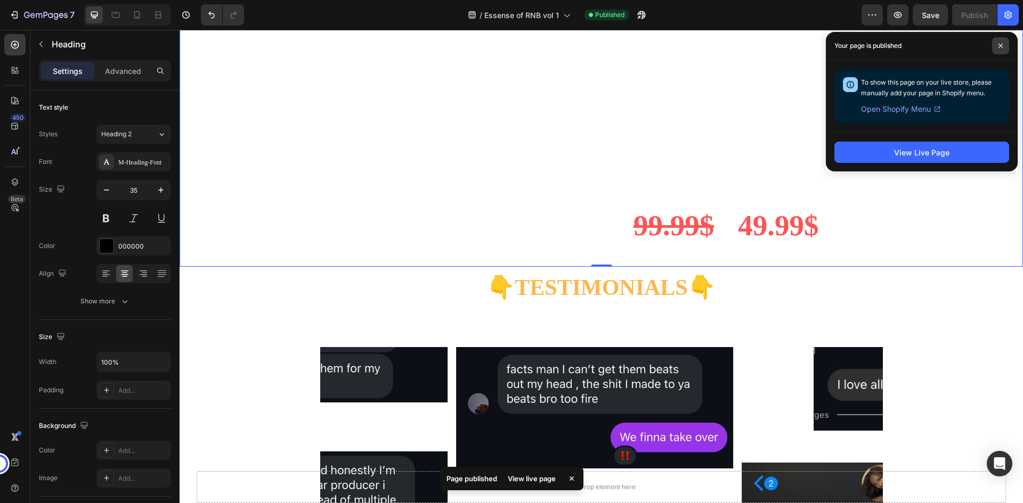
click at [1003, 46] on span at bounding box center [1000, 45] width 17 height 17
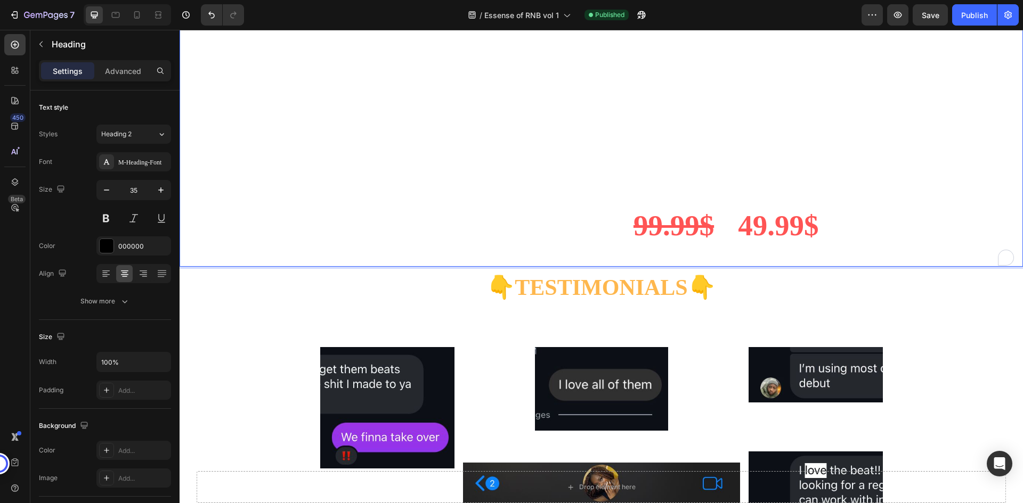
click at [741, 242] on strong "49.99$" at bounding box center [778, 225] width 80 height 32
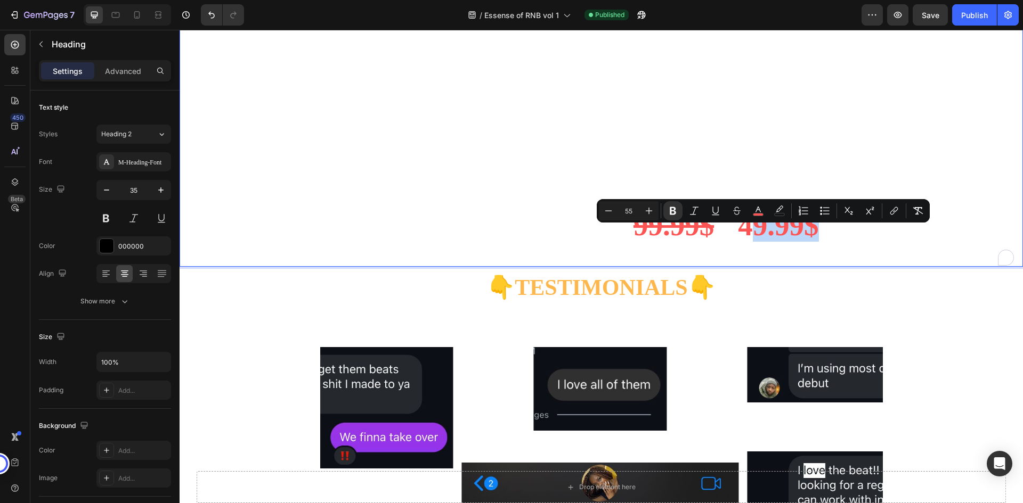
click at [741, 242] on strong "49.99$" at bounding box center [778, 225] width 80 height 32
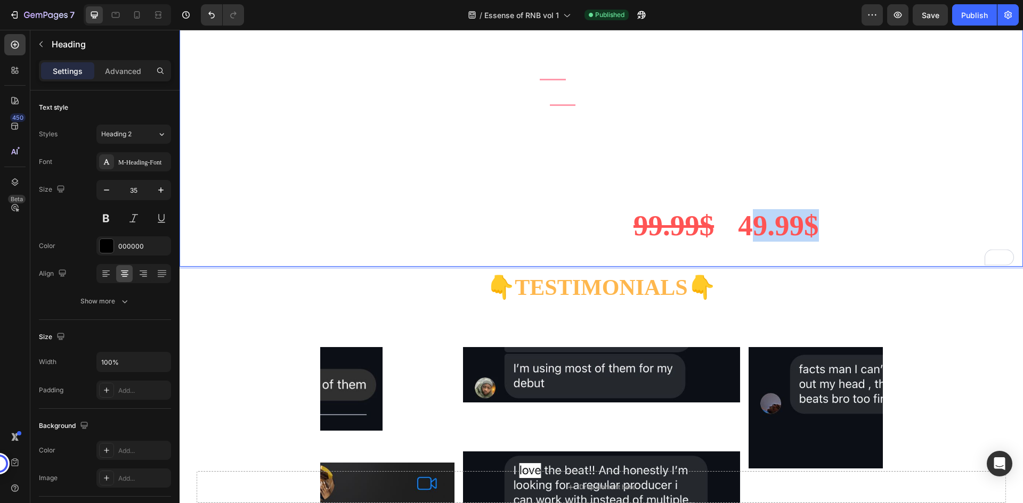
drag, startPoint x: 737, startPoint y: 248, endPoint x: 807, endPoint y: 249, distance: 69.8
click at [807, 242] on strong "49.99$" at bounding box center [778, 225] width 80 height 32
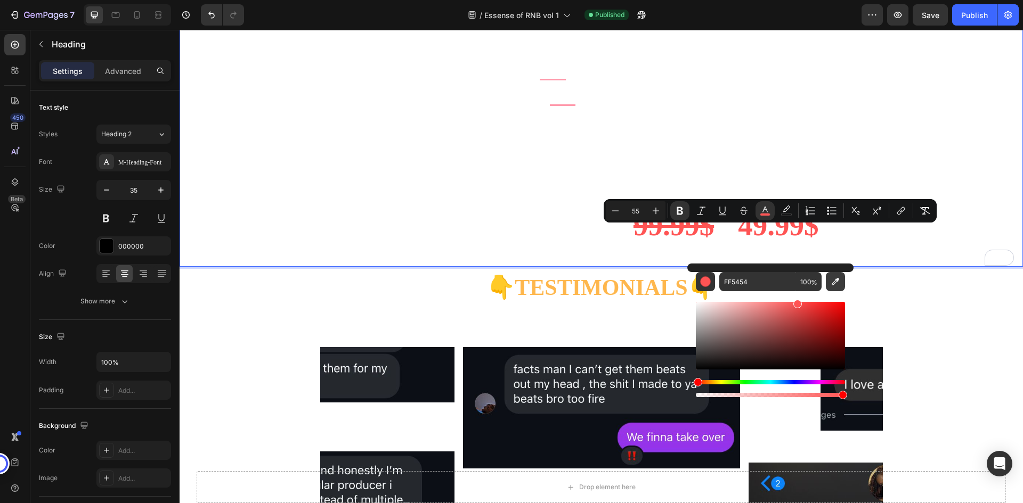
click at [834, 281] on icon "Editor contextual toolbar" at bounding box center [835, 281] width 11 height 11
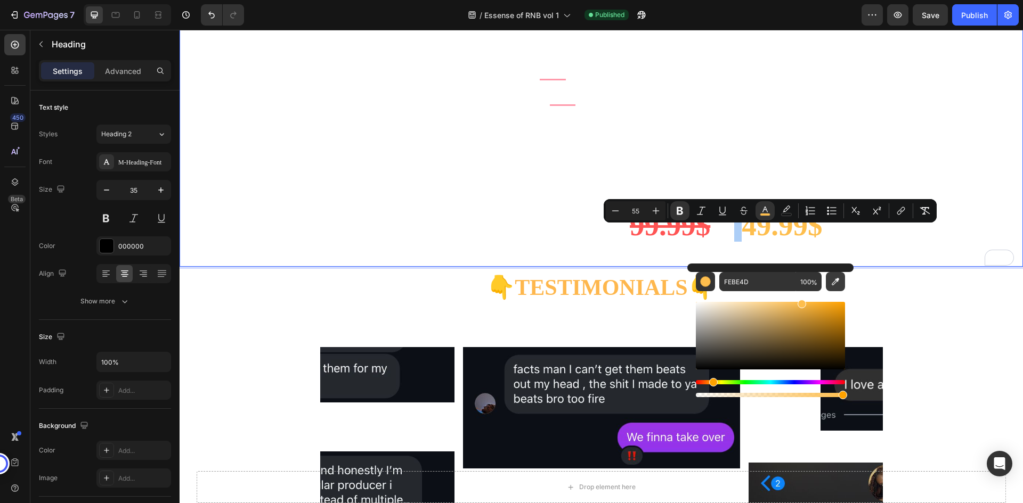
click at [839, 281] on icon "Editor contextual toolbar" at bounding box center [835, 281] width 11 height 11
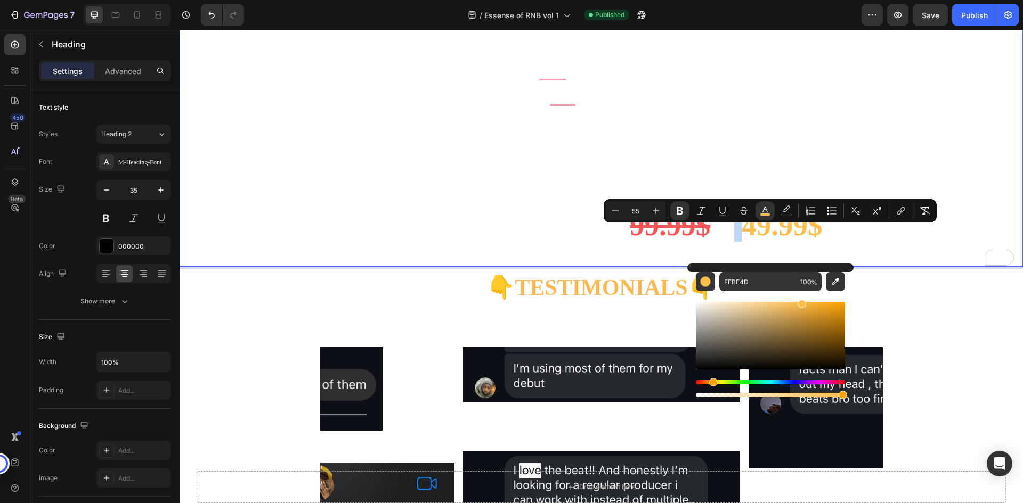
type input "FEB74D"
click at [899, 299] on p "👇 TESTIMONIALS 👇" at bounding box center [601, 290] width 841 height 18
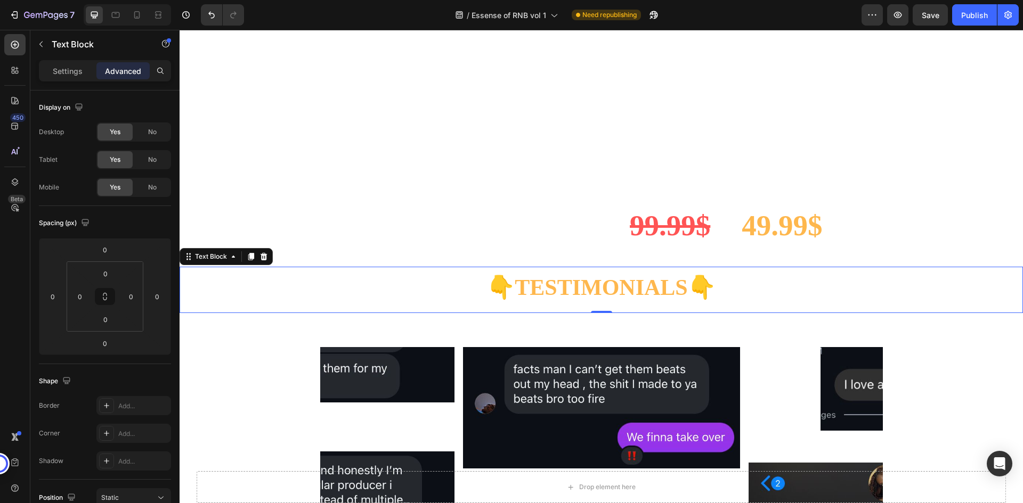
click at [654, 300] on strong "TESTIMONIALS" at bounding box center [601, 287] width 173 height 25
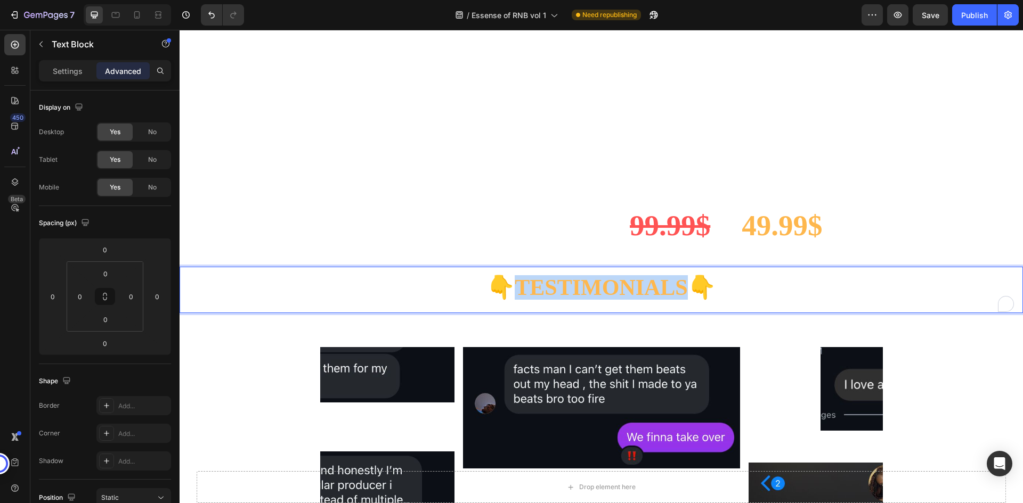
click at [654, 300] on strong "TESTIMONIALS" at bounding box center [601, 287] width 173 height 25
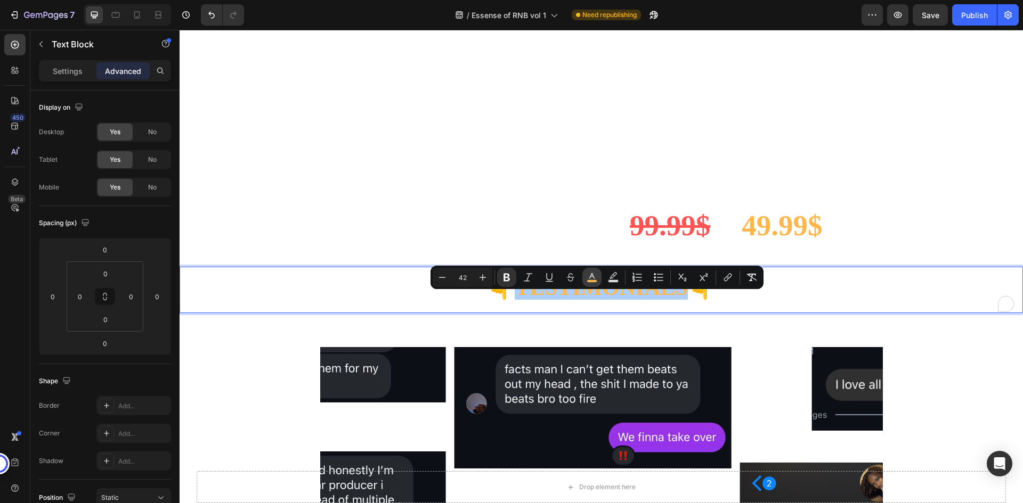
click at [590, 275] on icon "Editor contextual toolbar" at bounding box center [592, 277] width 11 height 11
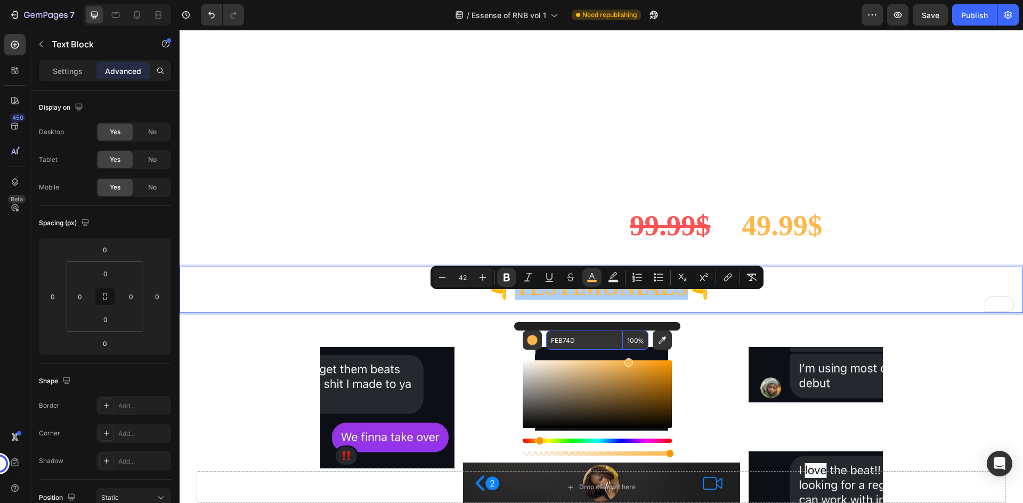
click at [589, 345] on input "FEB74D" at bounding box center [584, 340] width 77 height 19
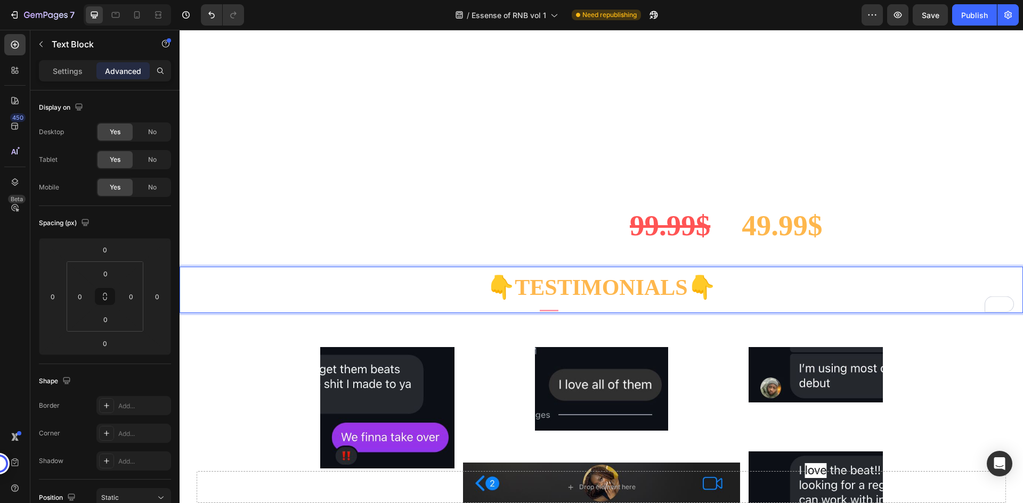
click at [755, 299] on p "👇 TESTIMONIALS 👇" at bounding box center [601, 290] width 841 height 18
click at [772, 242] on strong "49.99$" at bounding box center [782, 225] width 80 height 32
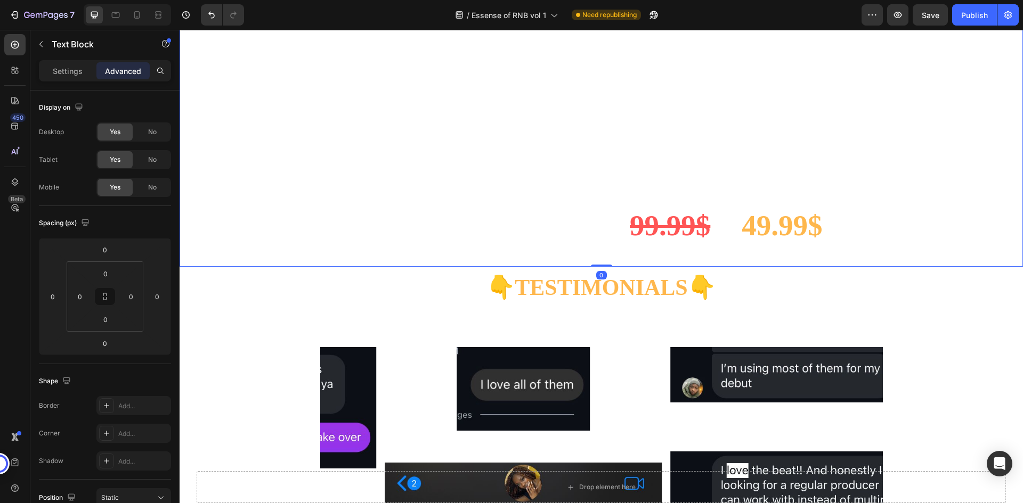
click at [772, 242] on strong "49.99$" at bounding box center [782, 225] width 80 height 32
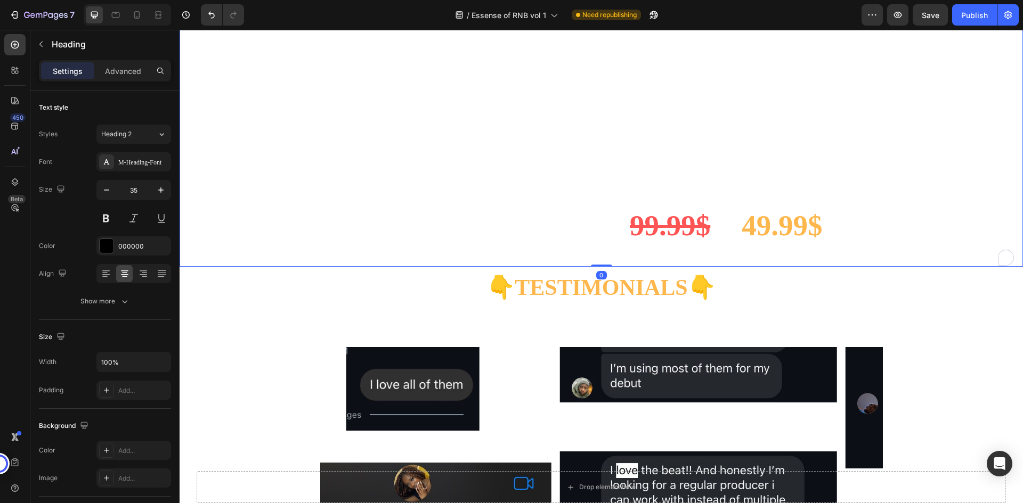
click at [772, 242] on strong "49.99$" at bounding box center [782, 225] width 80 height 32
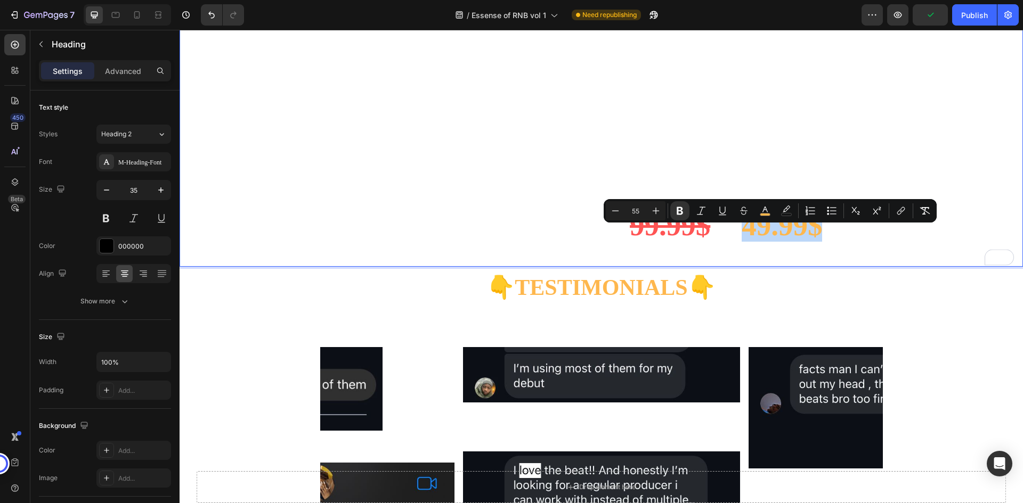
drag, startPoint x: 737, startPoint y: 243, endPoint x: 804, endPoint y: 242, distance: 67.7
click at [804, 242] on strong "49.99$" at bounding box center [782, 225] width 80 height 32
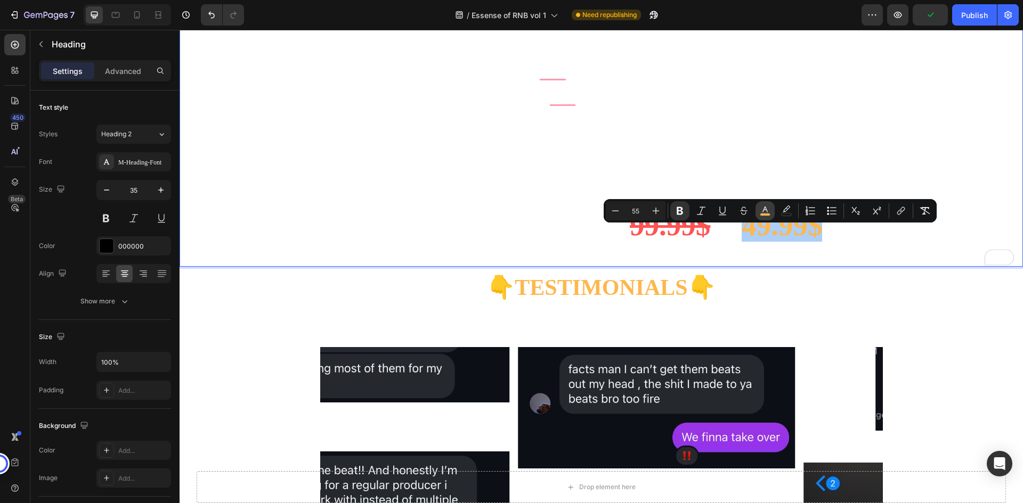
click at [761, 214] on rect "Editor contextual toolbar" at bounding box center [765, 215] width 10 height 3
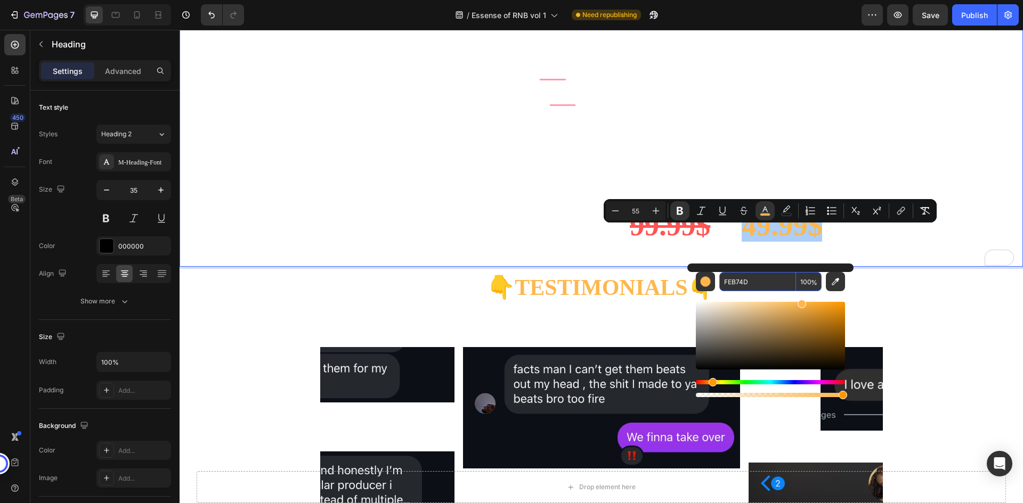
click at [745, 280] on input "FEB74D" at bounding box center [757, 281] width 77 height 19
click at [825, 246] on p "Get Essence Of Rnb Worth Over $999.95 PRICE BREAKDOWN 90s RnB Beat pack: 199.99…" at bounding box center [601, 137] width 841 height 257
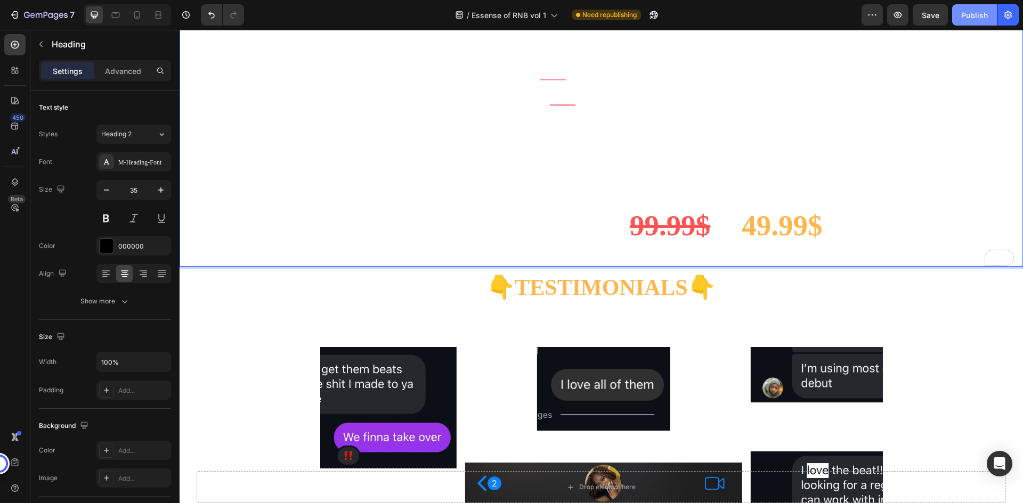
click at [973, 13] on div "Publish" at bounding box center [974, 15] width 27 height 11
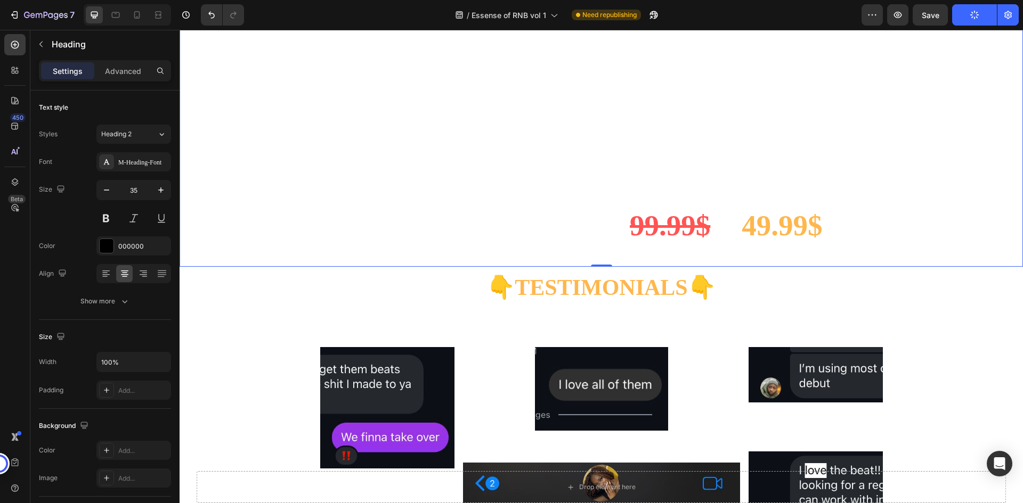
click at [793, 14] on div "/ Essense of RNB vol 1 Need republishing" at bounding box center [557, 14] width 609 height 21
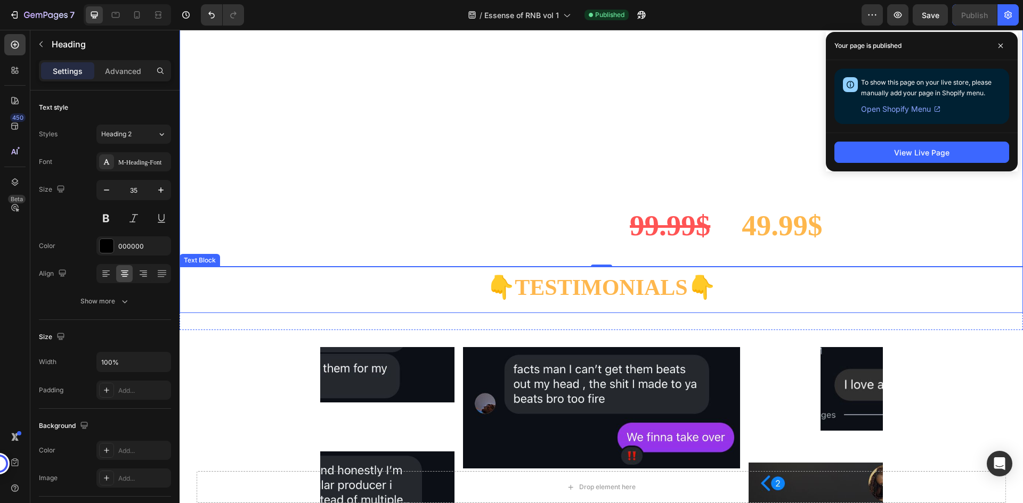
click at [591, 281] on p "Rich Text Editor. Editing area: main" at bounding box center [601, 274] width 841 height 13
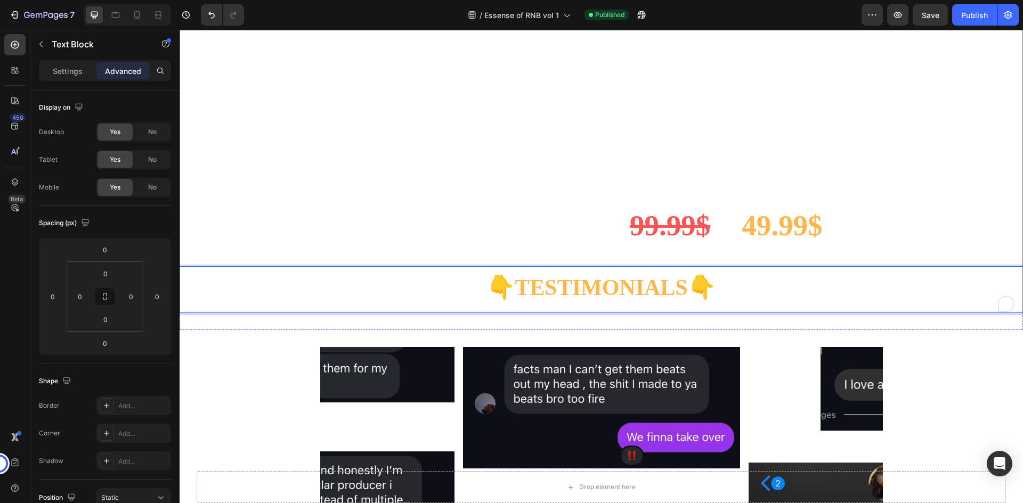
click at [598, 266] on p "⁠⁠⁠⁠⁠⁠⁠ Get Essence Of Rnb Worth Over $999.95 PRICE BREAKDOWN 90s RnB Beat pack…" at bounding box center [601, 137] width 841 height 257
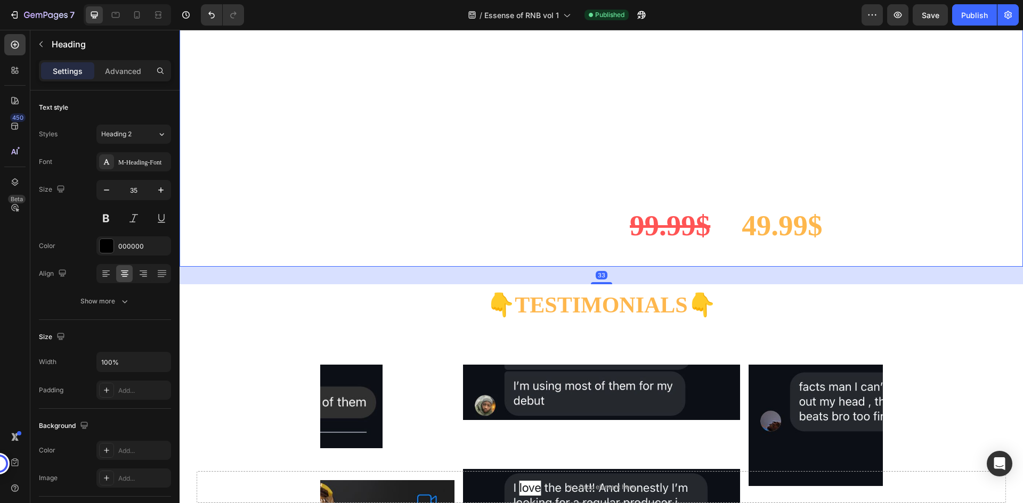
drag, startPoint x: 599, startPoint y: 284, endPoint x: 599, endPoint y: 302, distance: 17.6
click at [599, 284] on div at bounding box center [601, 283] width 21 height 2
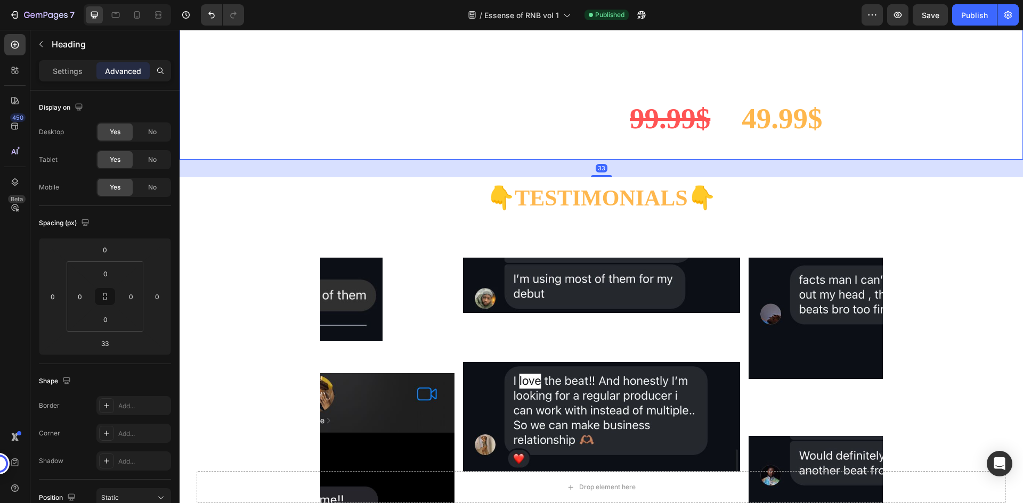
scroll to position [3441, 0]
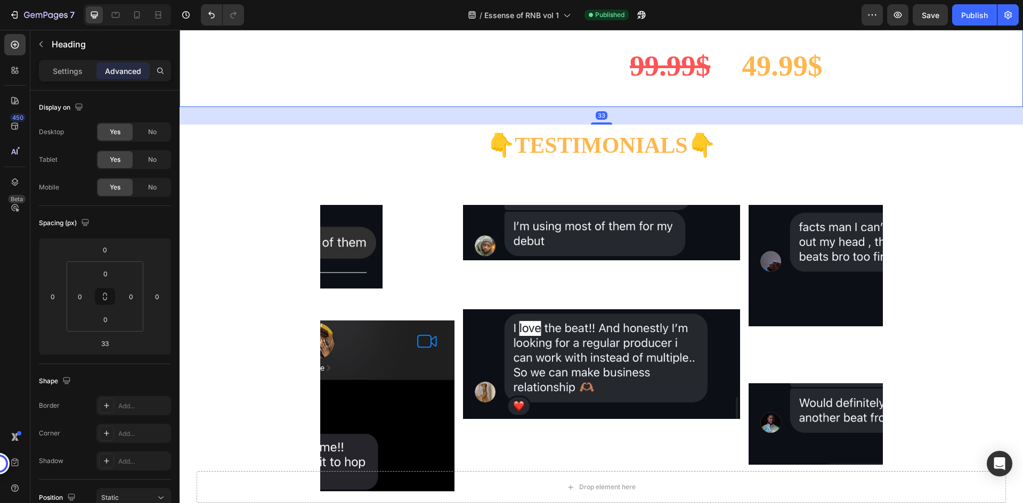
click at [970, 14] on div "Publish" at bounding box center [974, 15] width 27 height 11
click at [772, 15] on div "/ Essense of RNB vol 1 Published" at bounding box center [557, 14] width 609 height 21
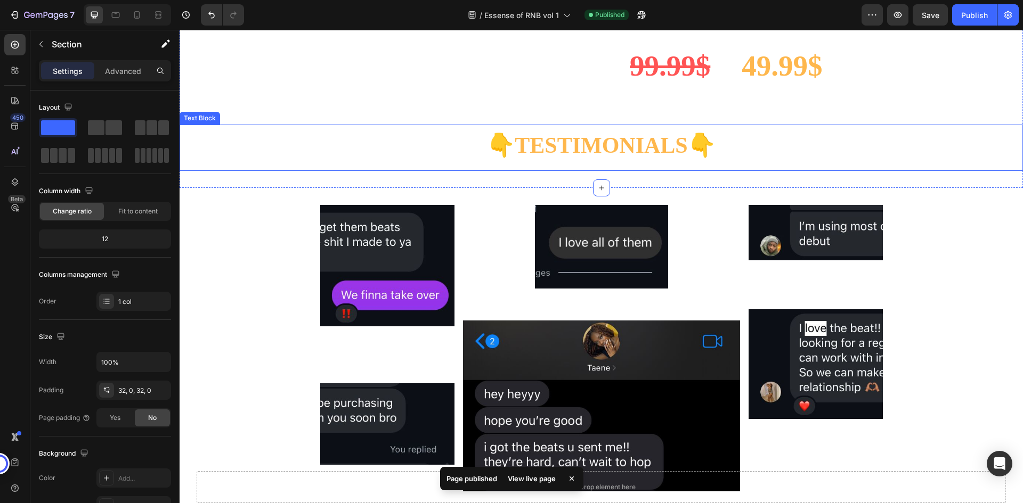
click at [608, 158] on strong "TESTIMONIALS" at bounding box center [601, 145] width 173 height 25
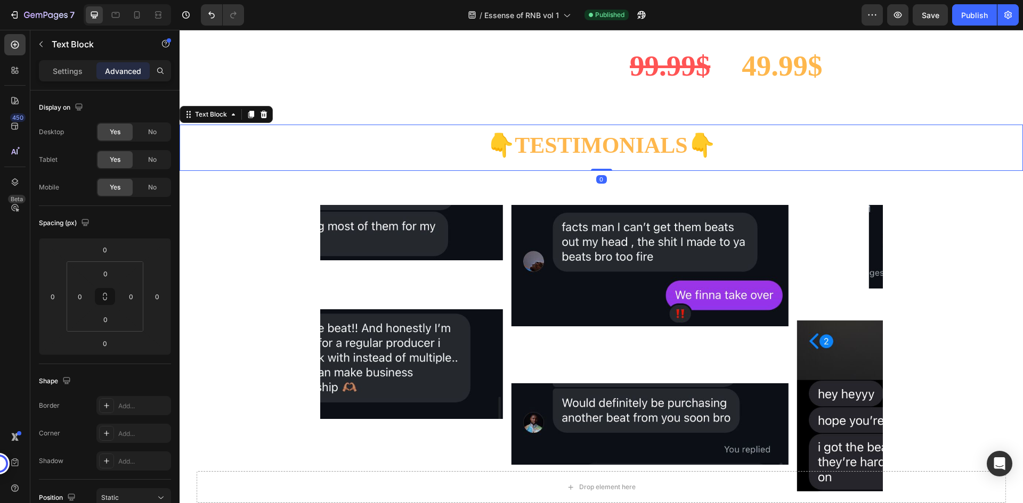
drag, startPoint x: 596, startPoint y: 188, endPoint x: 598, endPoint y: 160, distance: 27.3
click at [598, 160] on div "👇 TESTIMONIALS 👇 what are other artists saying? Text Block 0" at bounding box center [601, 148] width 843 height 47
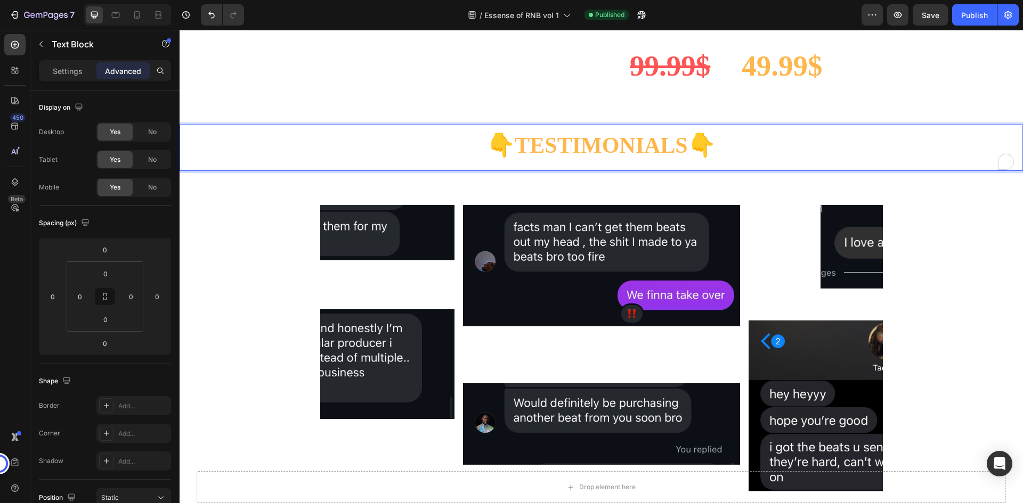
click at [605, 139] on p "To enrich screen reader interactions, please activate Accessibility in Grammarl…" at bounding box center [601, 132] width 841 height 13
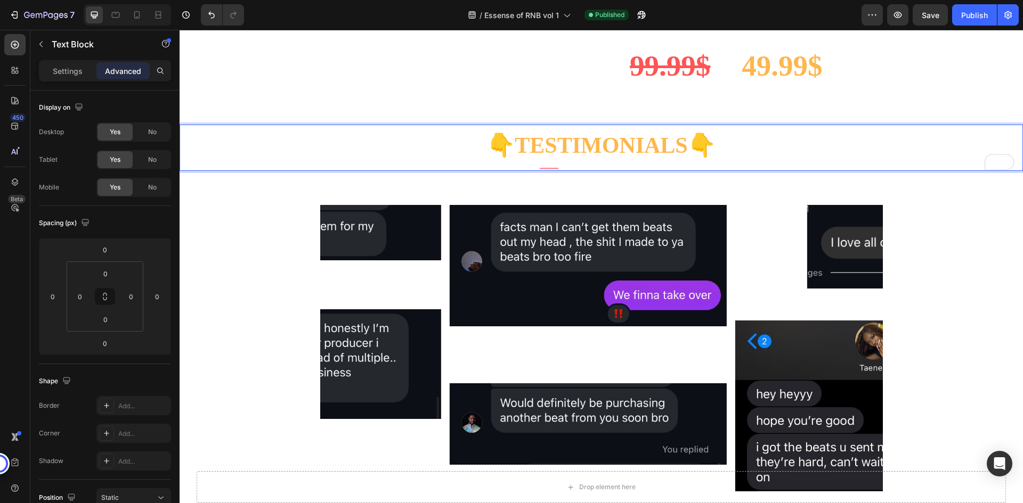
click at [735, 157] on p "👇 TESTIMONIALS 👇" at bounding box center [601, 148] width 841 height 18
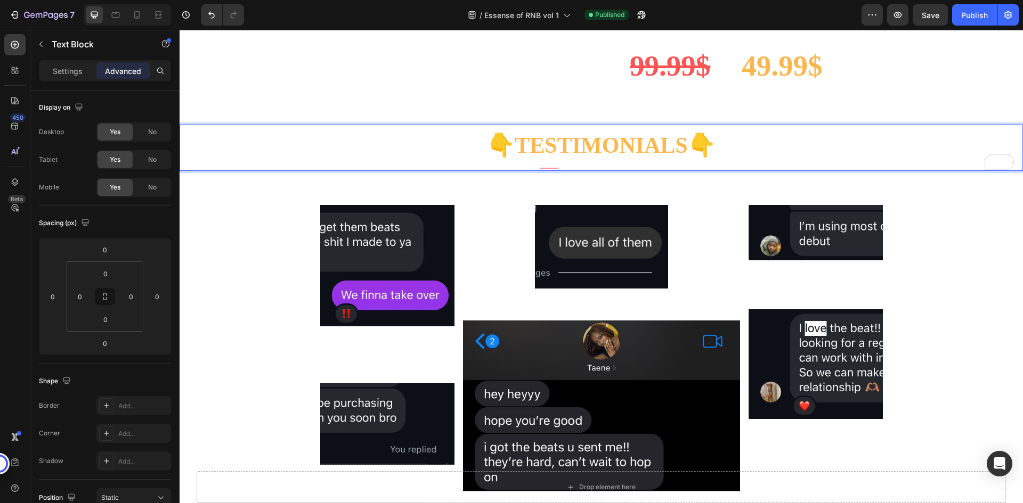
click at [703, 13] on div "/ Essense of RNB vol 1 Published" at bounding box center [557, 14] width 609 height 21
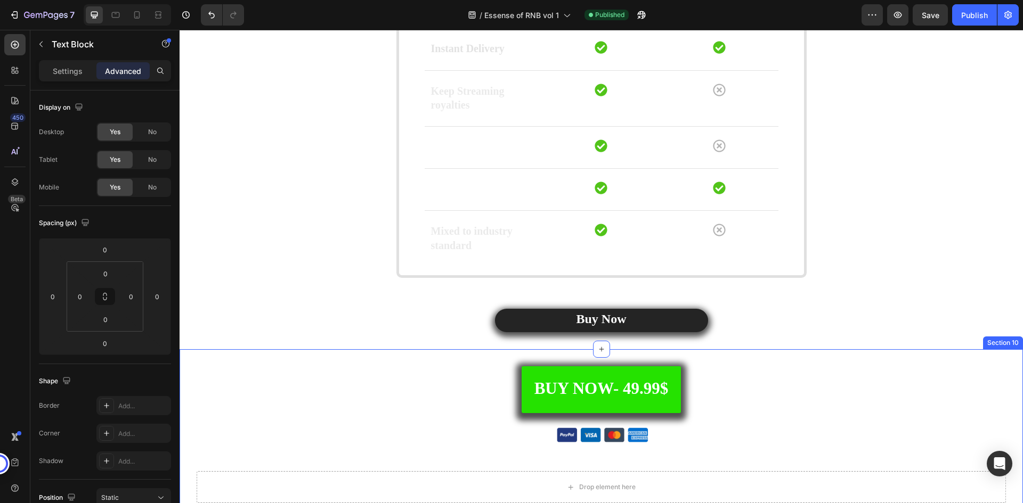
scroll to position [2834, 0]
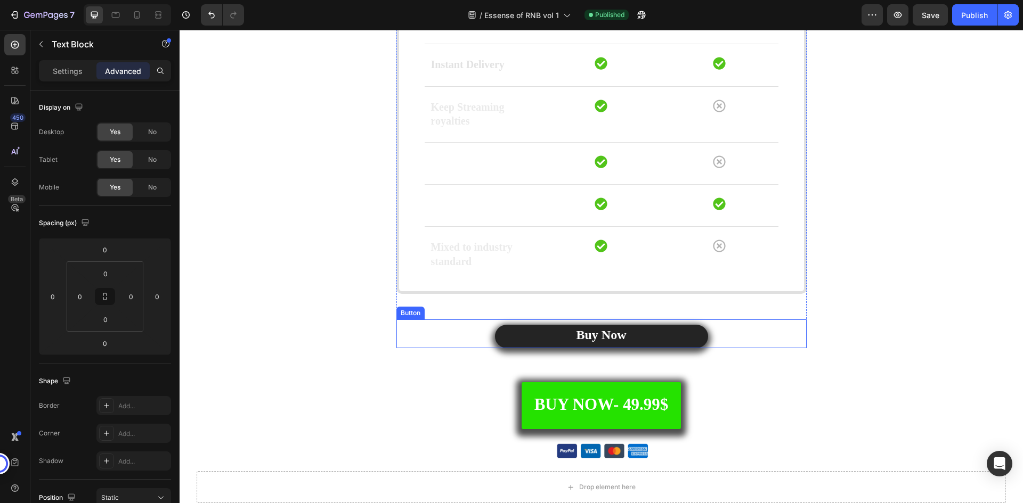
click at [750, 333] on div "Buy Now Button" at bounding box center [601, 334] width 410 height 29
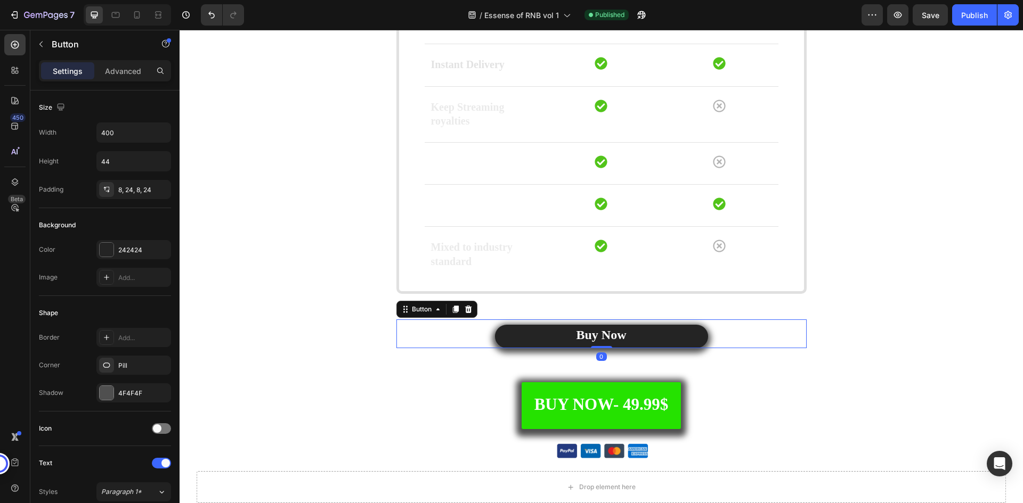
click at [477, 332] on div "Buy Now Button 0" at bounding box center [601, 334] width 410 height 29
click at [139, 394] on div "4F4F4F" at bounding box center [133, 394] width 31 height 10
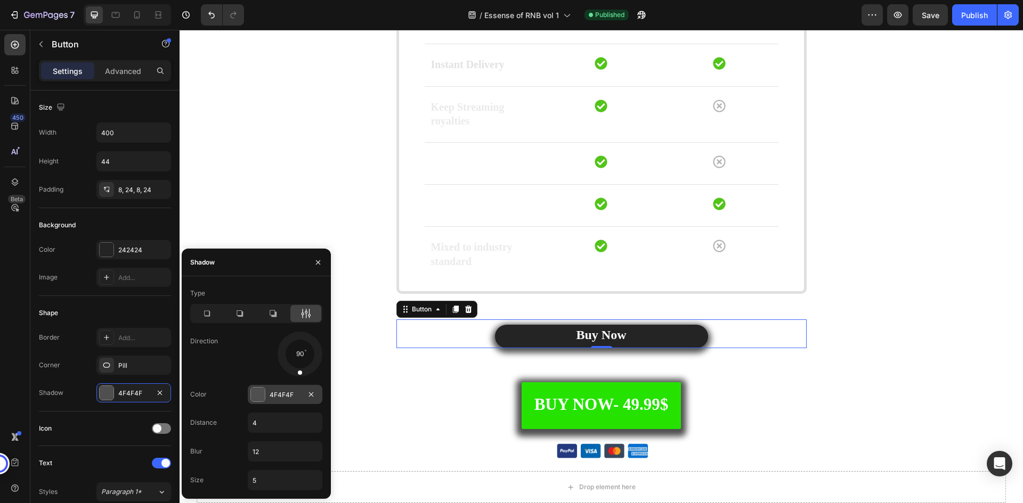
click at [267, 386] on div "4F4F4F" at bounding box center [285, 394] width 75 height 19
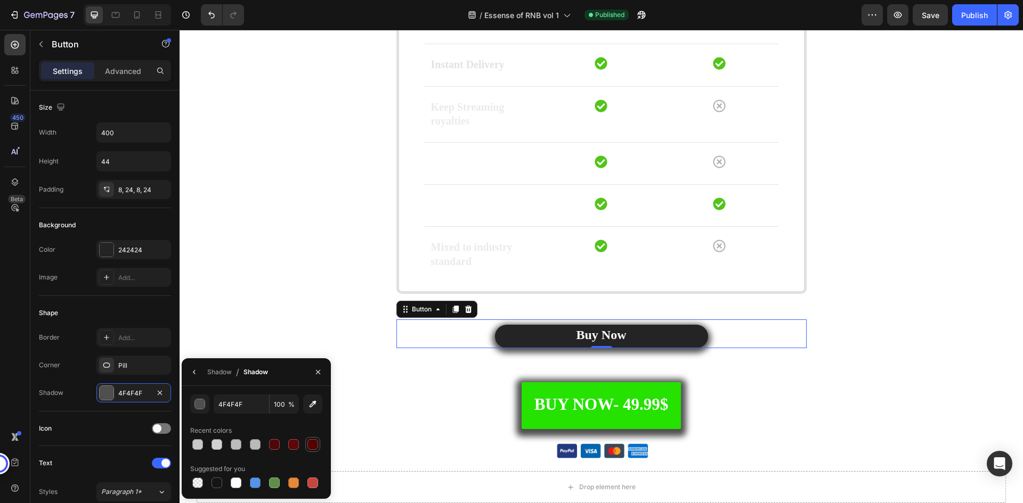
click at [306, 446] on div at bounding box center [312, 444] width 13 height 13
type input "560000"
click at [199, 372] on button "button" at bounding box center [194, 372] width 17 height 17
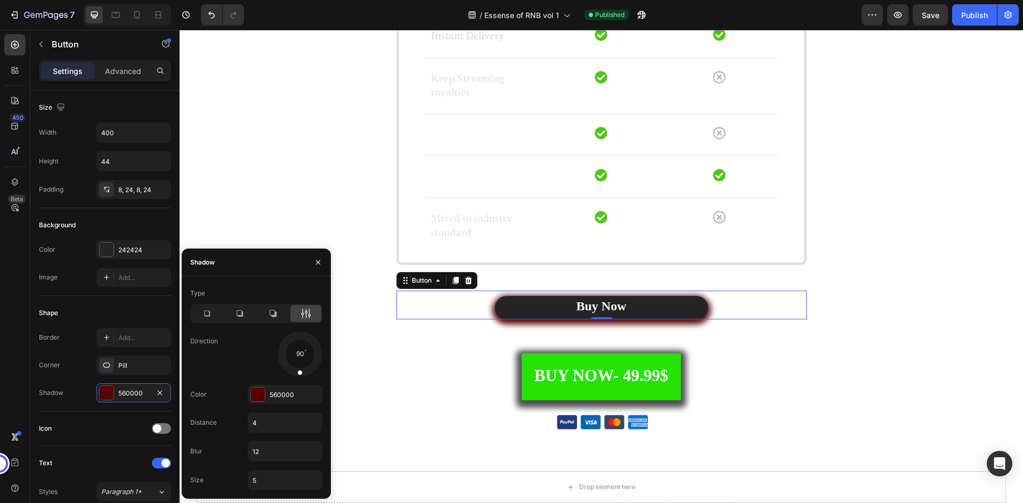
scroll to position [2887, 0]
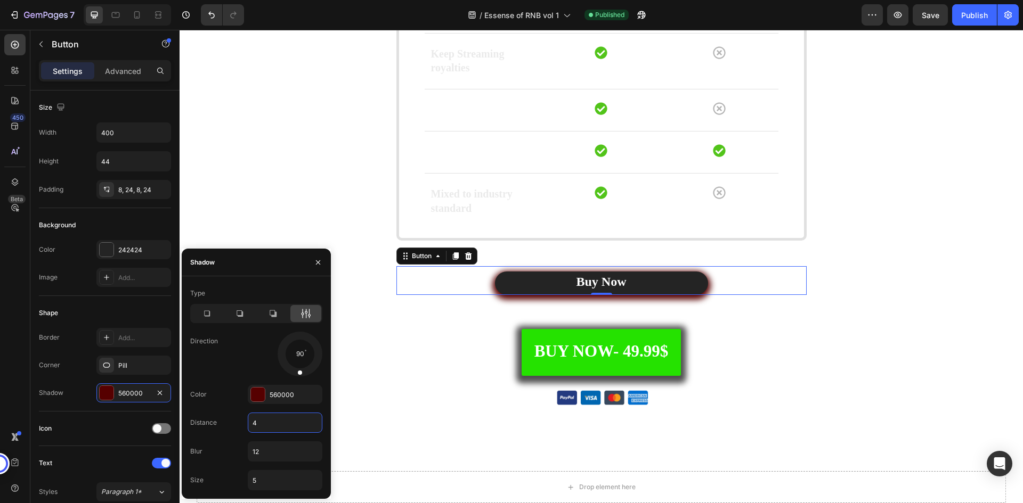
click at [269, 426] on input "4" at bounding box center [285, 422] width 74 height 19
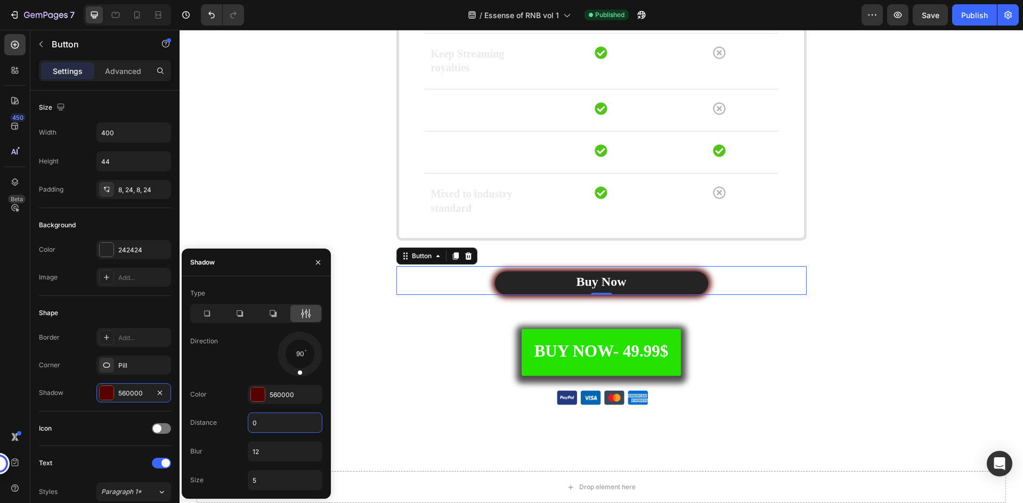
type input "0"
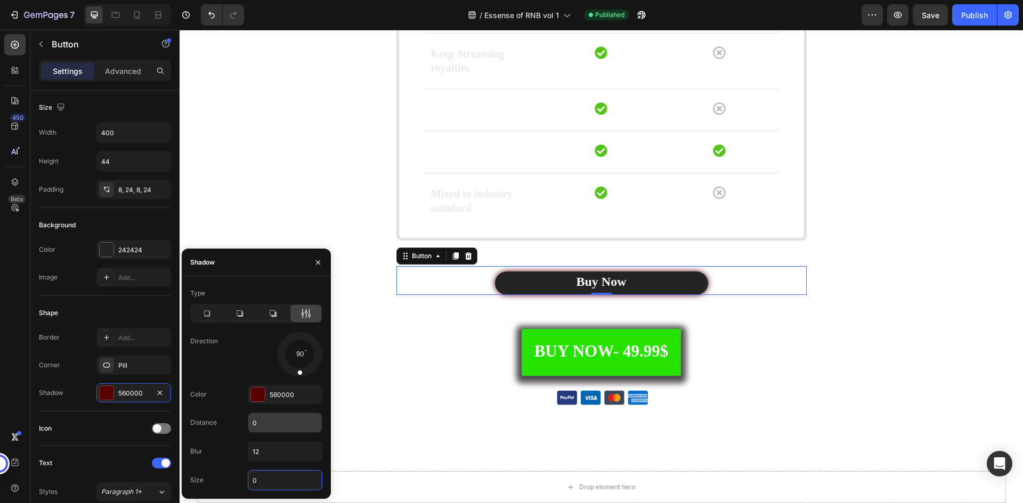
type input "0"
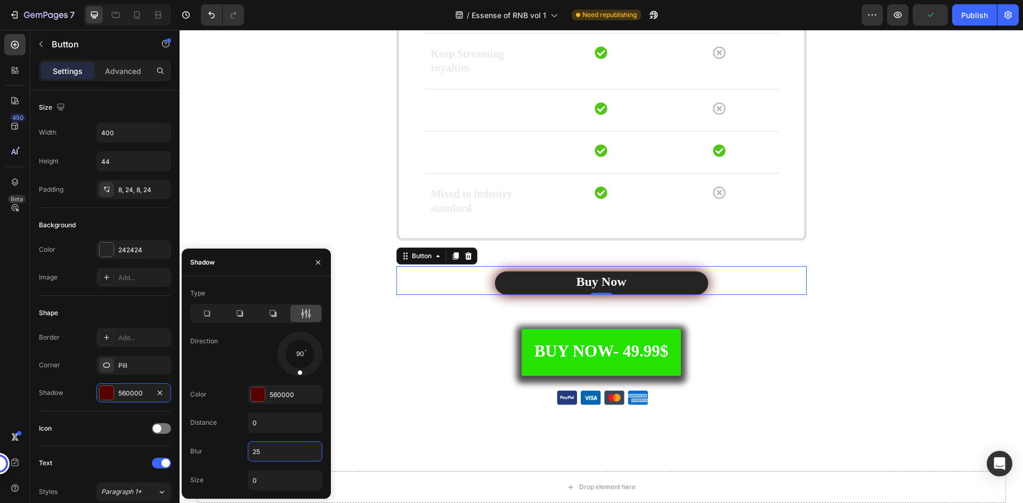
type input "25"
click at [241, 375] on div "Direction 90" at bounding box center [256, 354] width 132 height 45
click at [265, 393] on div "560000" at bounding box center [285, 394] width 75 height 19
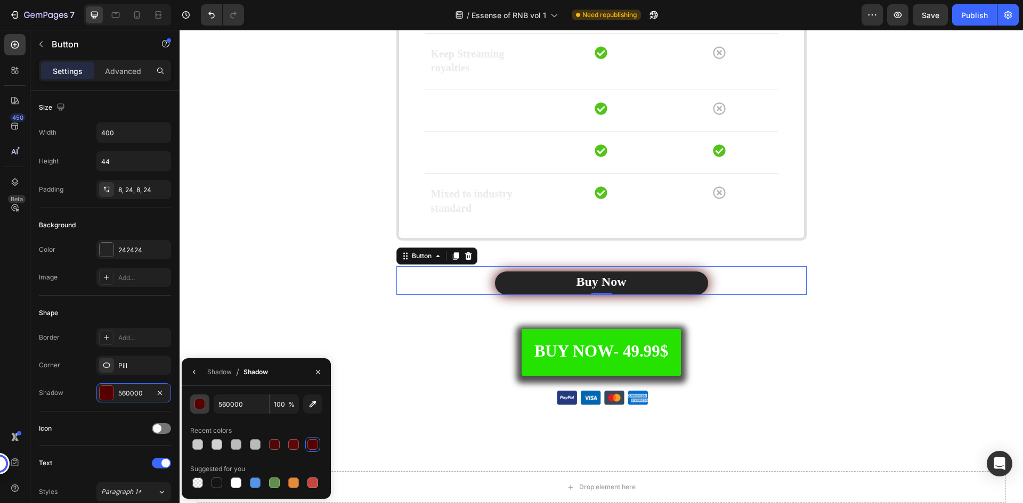
click at [202, 406] on div "button" at bounding box center [200, 405] width 11 height 11
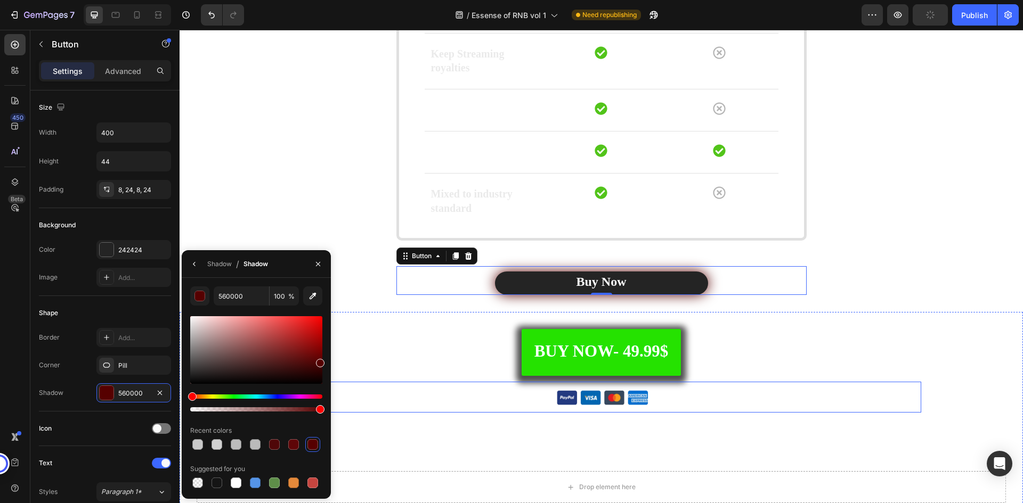
drag, startPoint x: 498, startPoint y: 440, endPoint x: 332, endPoint y: 397, distance: 170.9
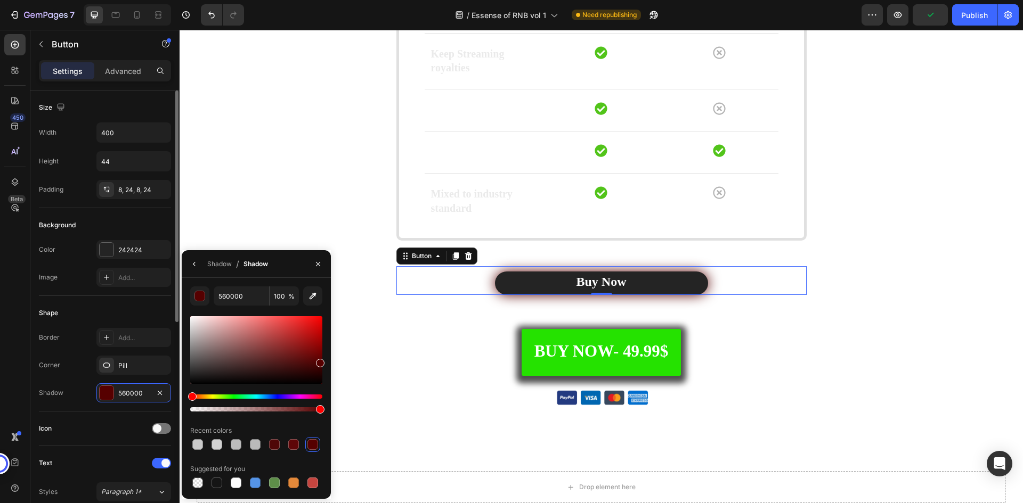
click at [161, 307] on div "Shape" at bounding box center [105, 313] width 132 height 17
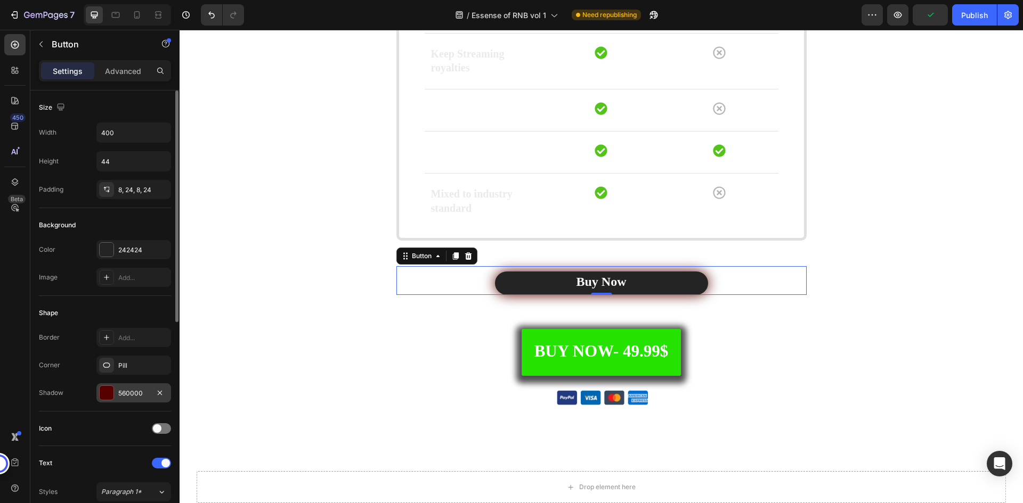
click at [134, 386] on div "560000" at bounding box center [133, 393] width 75 height 19
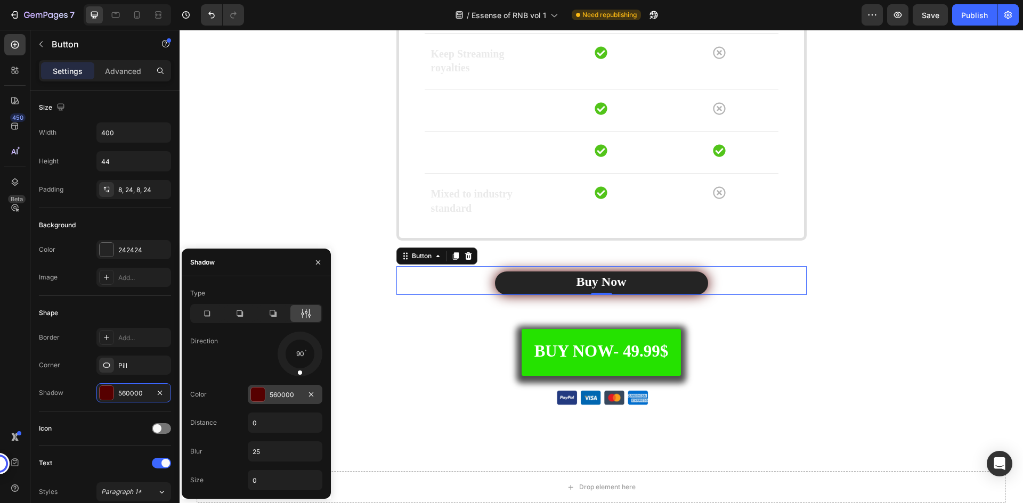
click at [266, 392] on div "560000" at bounding box center [285, 394] width 75 height 19
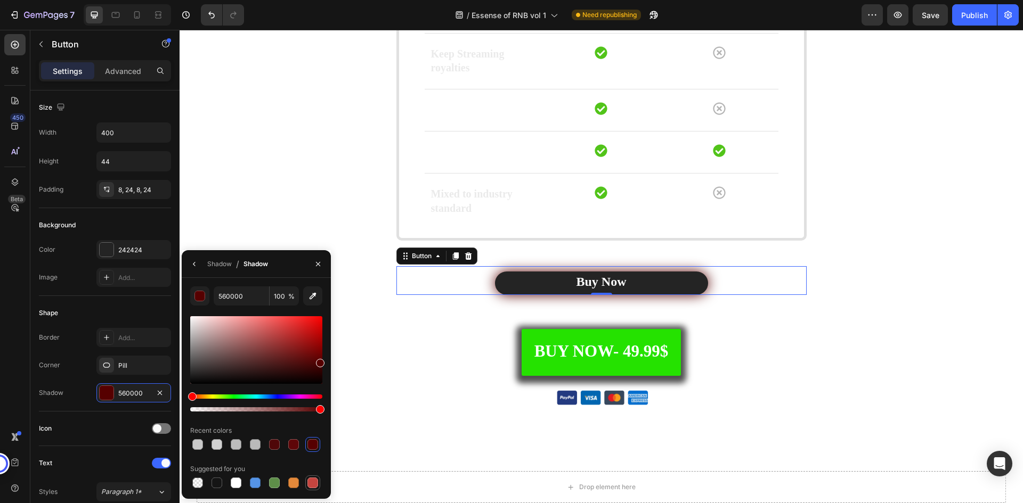
click at [314, 482] on div at bounding box center [312, 483] width 11 height 11
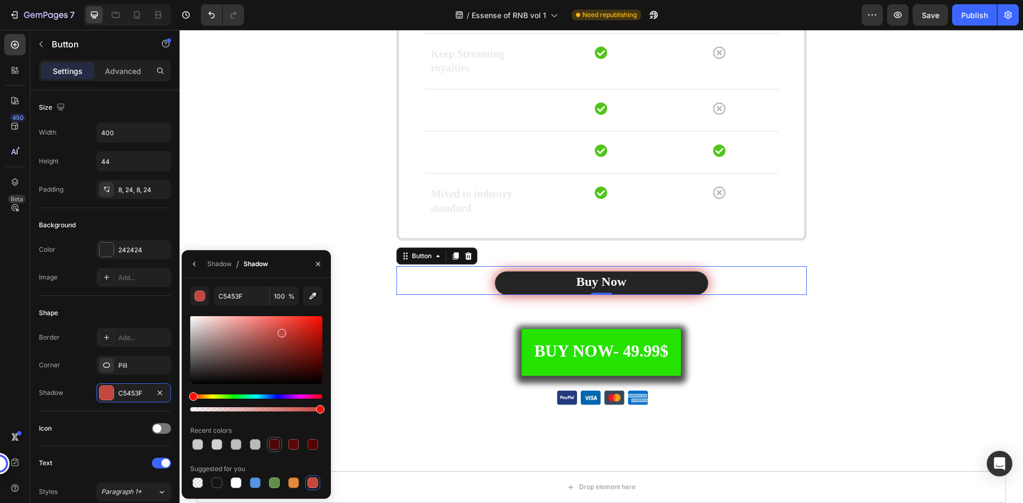
click at [272, 445] on div at bounding box center [274, 445] width 11 height 11
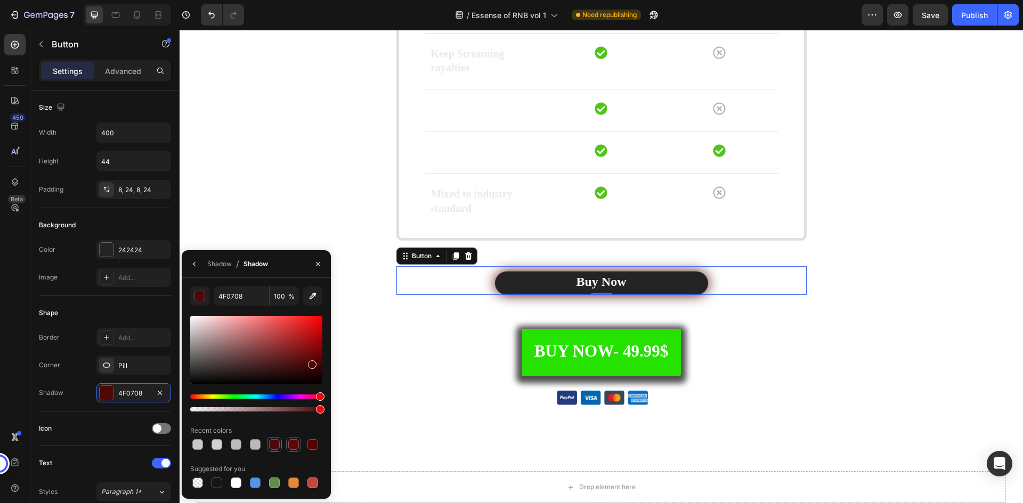
click at [289, 443] on div at bounding box center [293, 445] width 11 height 11
click at [313, 442] on div at bounding box center [312, 445] width 11 height 11
click at [299, 442] on div at bounding box center [293, 444] width 13 height 13
type input "5E0608"
click at [291, 420] on div "5E0608 100 % Recent colors Suggested for you" at bounding box center [256, 389] width 132 height 204
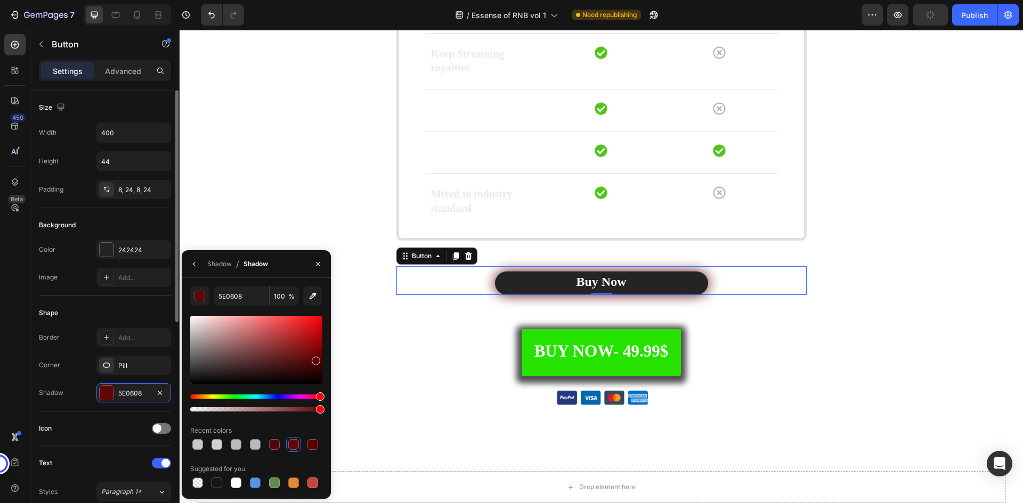
click at [109, 414] on div "Icon" at bounding box center [105, 429] width 132 height 35
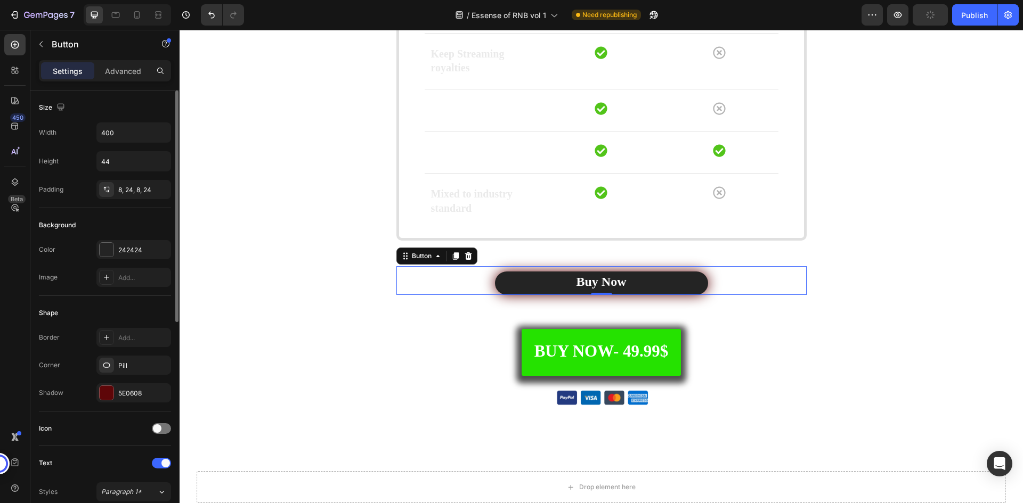
scroll to position [53, 0]
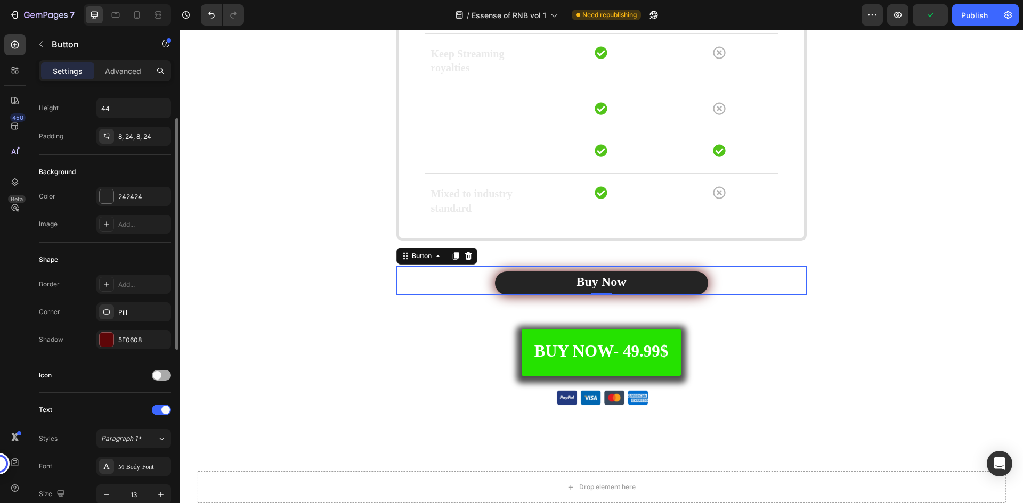
click at [165, 372] on div at bounding box center [161, 375] width 19 height 11
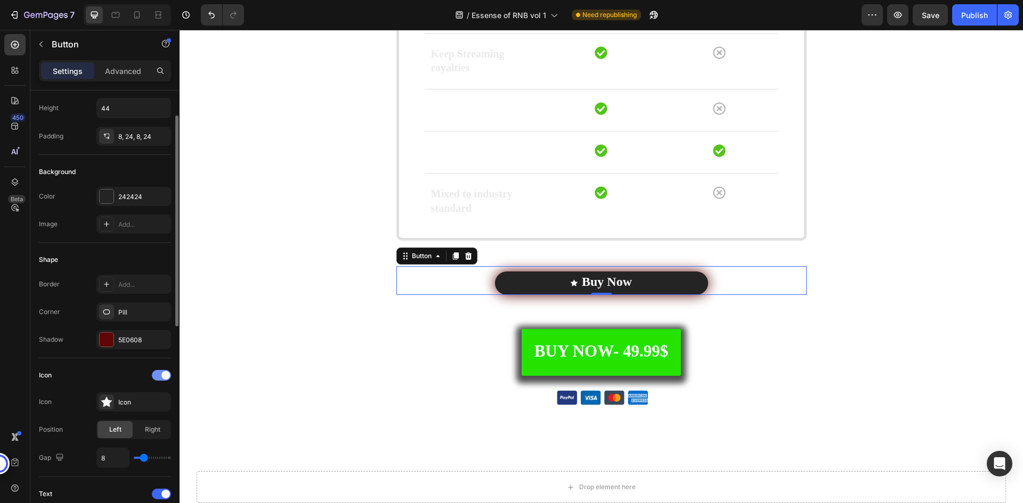
click at [165, 372] on span at bounding box center [165, 375] width 9 height 9
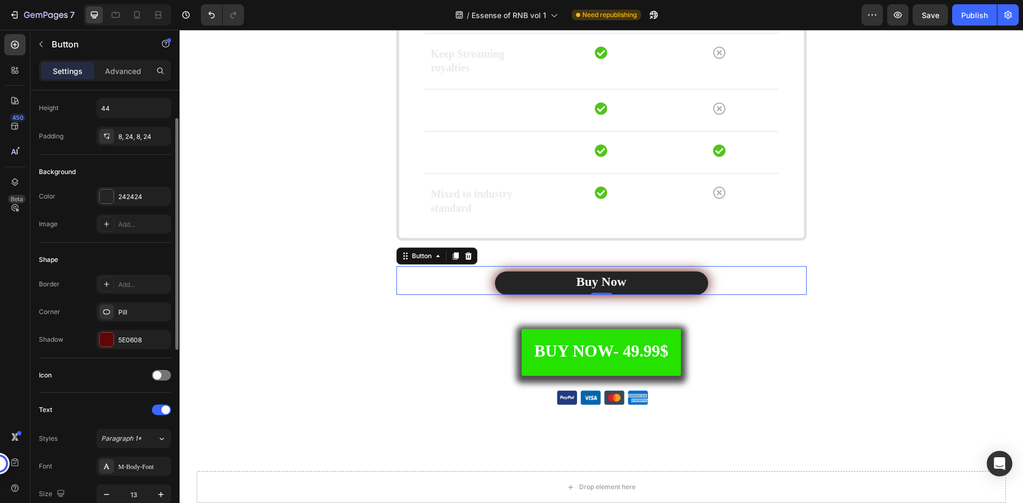
click at [99, 373] on div "Icon" at bounding box center [105, 375] width 132 height 17
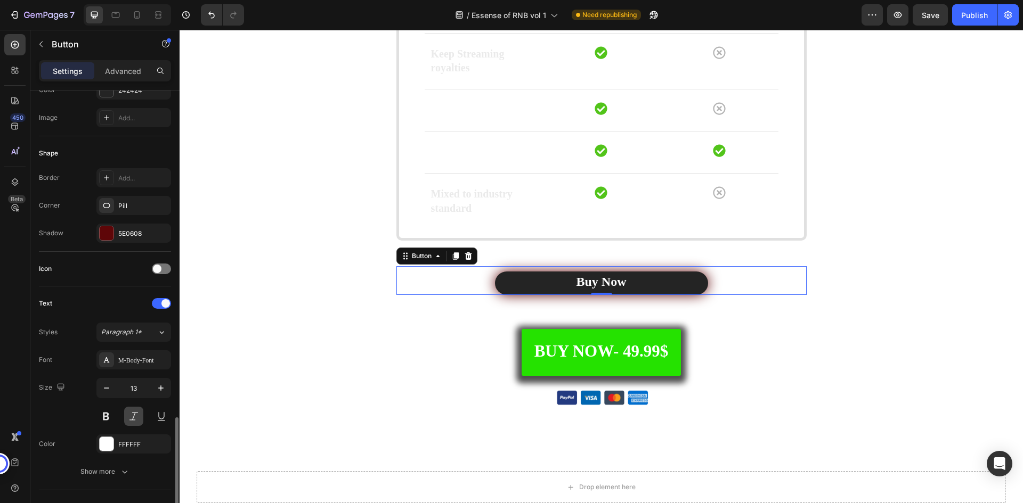
scroll to position [320, 0]
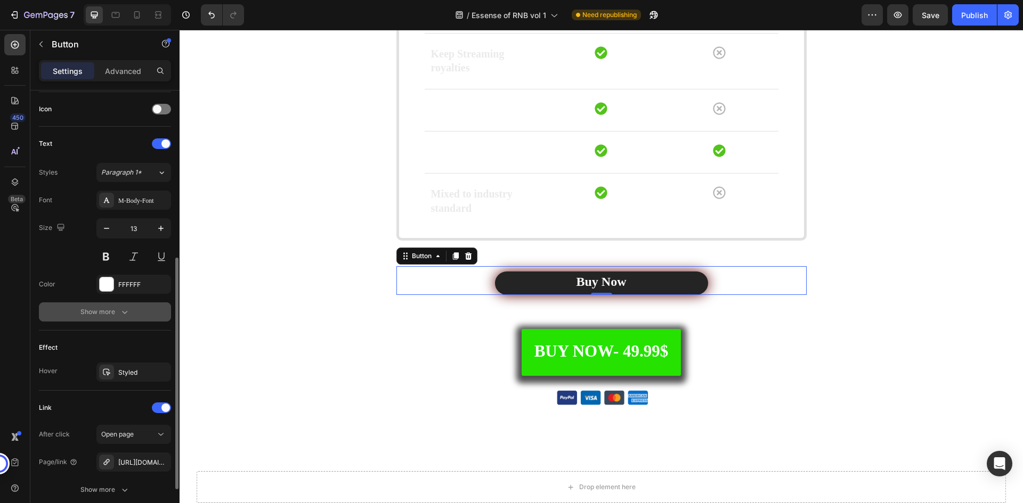
click at [117, 314] on div "Show more" at bounding box center [105, 312] width 50 height 11
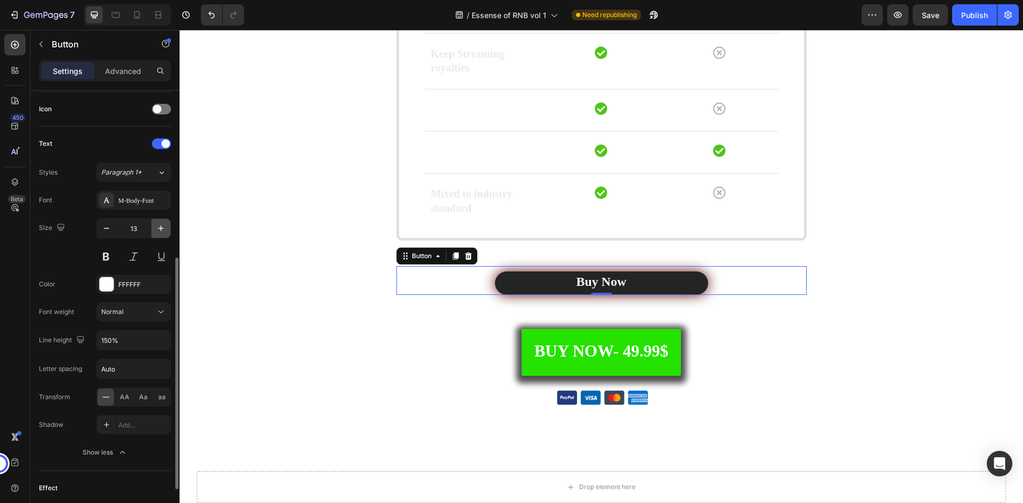
click at [158, 229] on icon "button" at bounding box center [161, 228] width 11 height 11
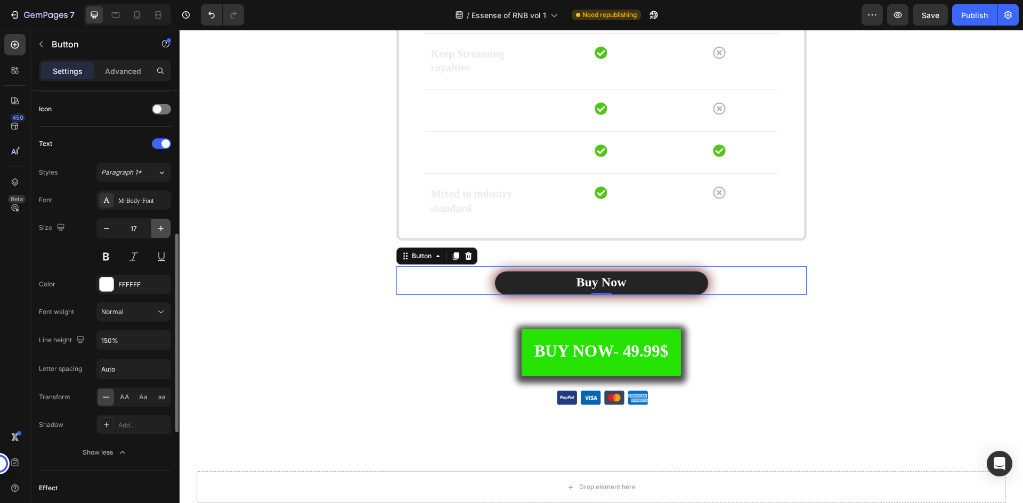
click at [158, 229] on icon "button" at bounding box center [161, 228] width 11 height 11
click at [108, 231] on icon "button" at bounding box center [106, 228] width 11 height 11
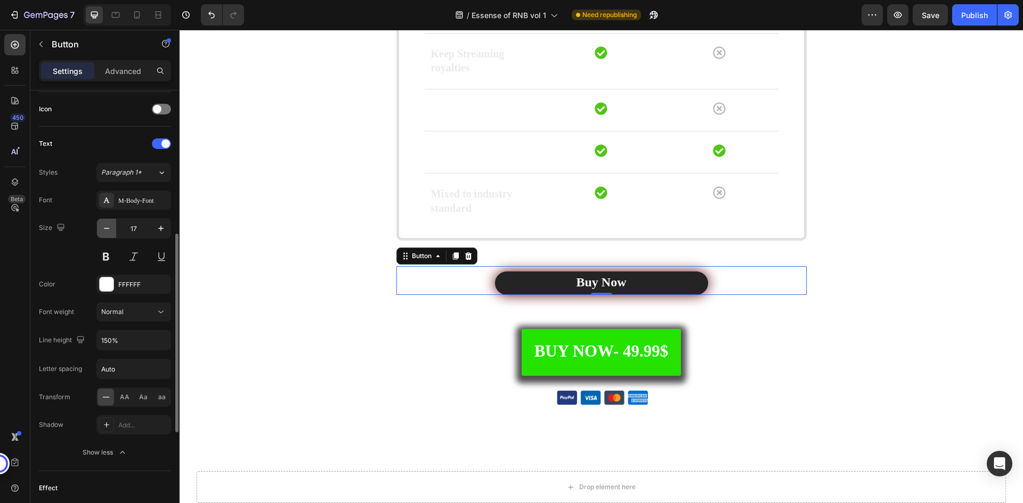
click at [108, 231] on icon "button" at bounding box center [106, 228] width 11 height 11
type input "13"
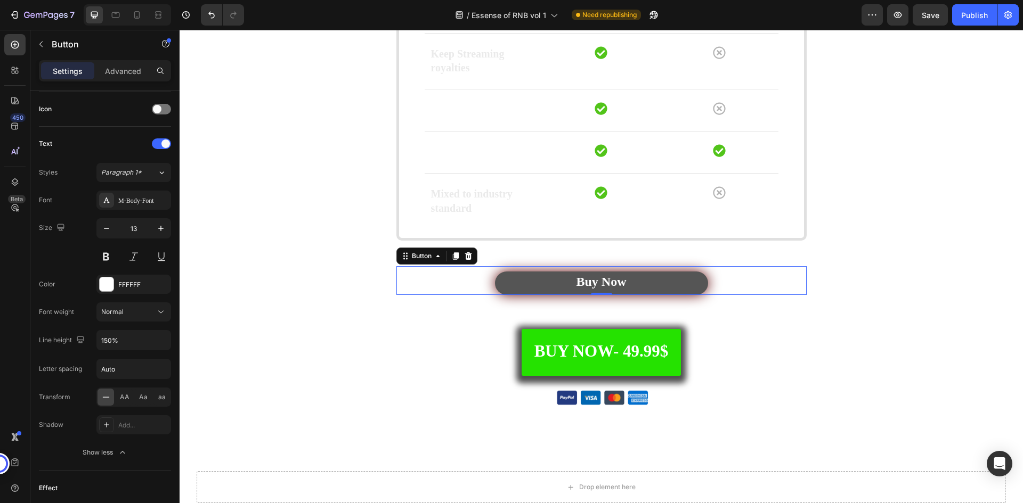
click at [559, 286] on link "Buy Now" at bounding box center [601, 283] width 213 height 23
click at [588, 282] on strong "Buy Now" at bounding box center [601, 282] width 50 height 14
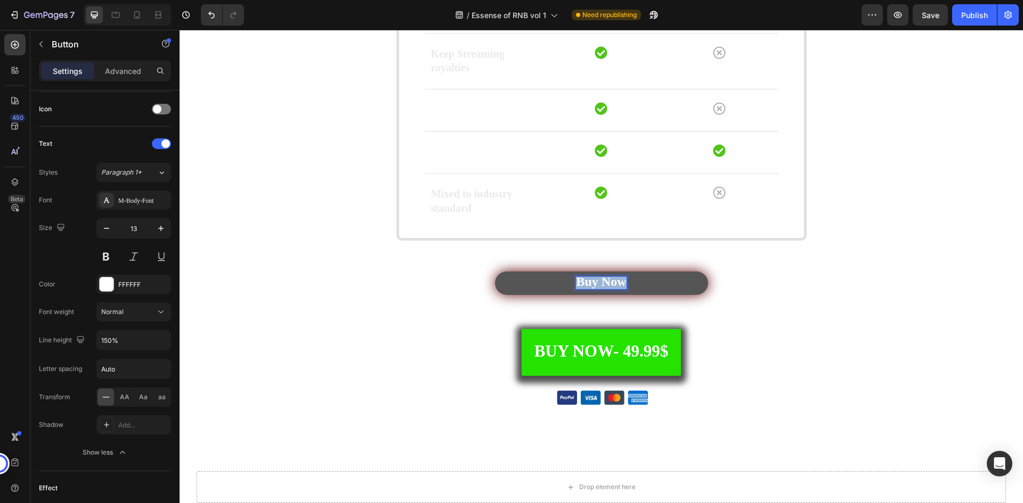
click at [588, 282] on strong "Buy Now" at bounding box center [601, 282] width 50 height 14
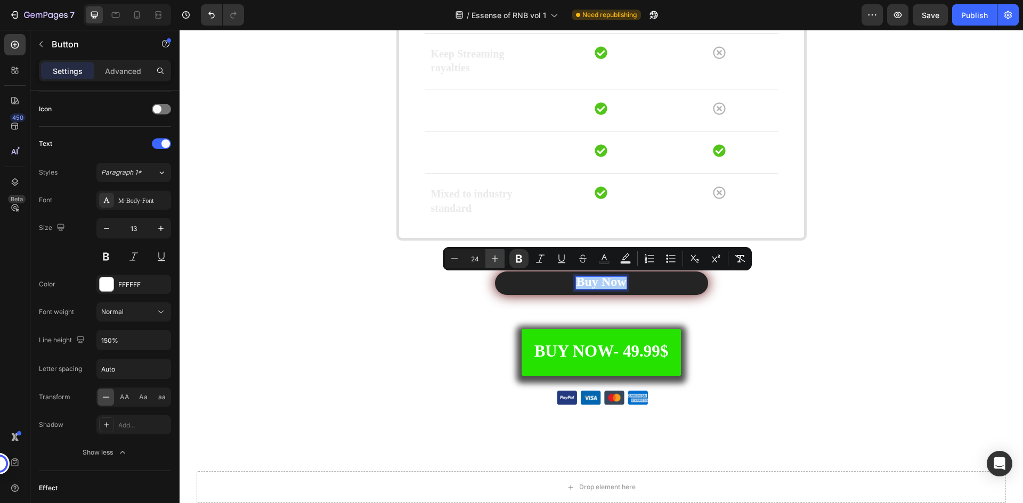
click at [489, 257] on button "Plus" at bounding box center [494, 258] width 19 height 19
type input "28"
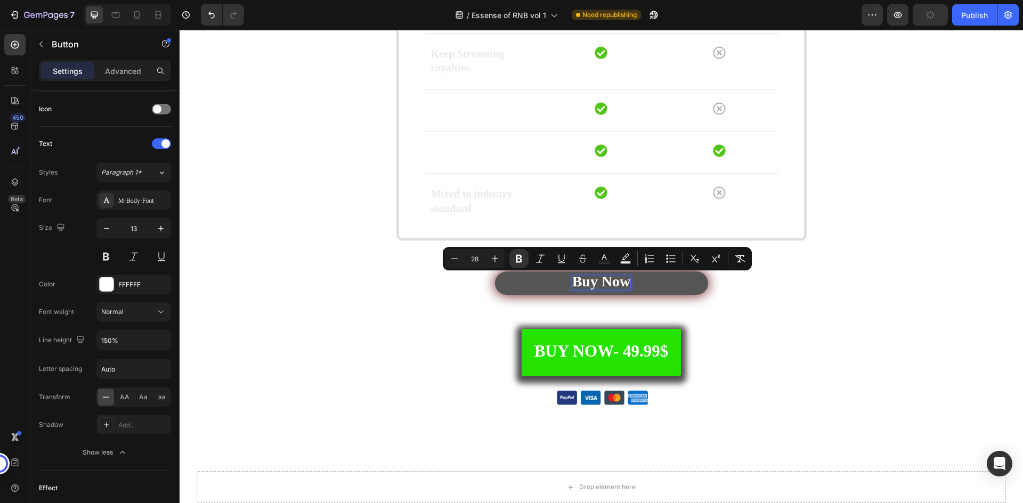
click at [559, 283] on link "Buy Now" at bounding box center [601, 283] width 213 height 23
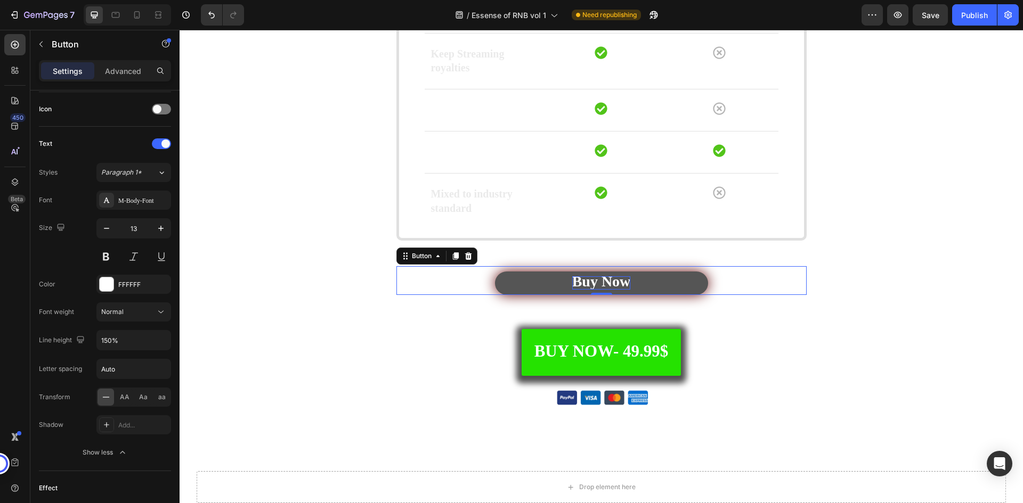
click at [615, 284] on strong "Buy Now" at bounding box center [601, 281] width 59 height 17
click at [747, 287] on div "Buy Now Button 0" at bounding box center [601, 280] width 410 height 29
click at [585, 286] on strong "Buy Now" at bounding box center [601, 281] width 59 height 17
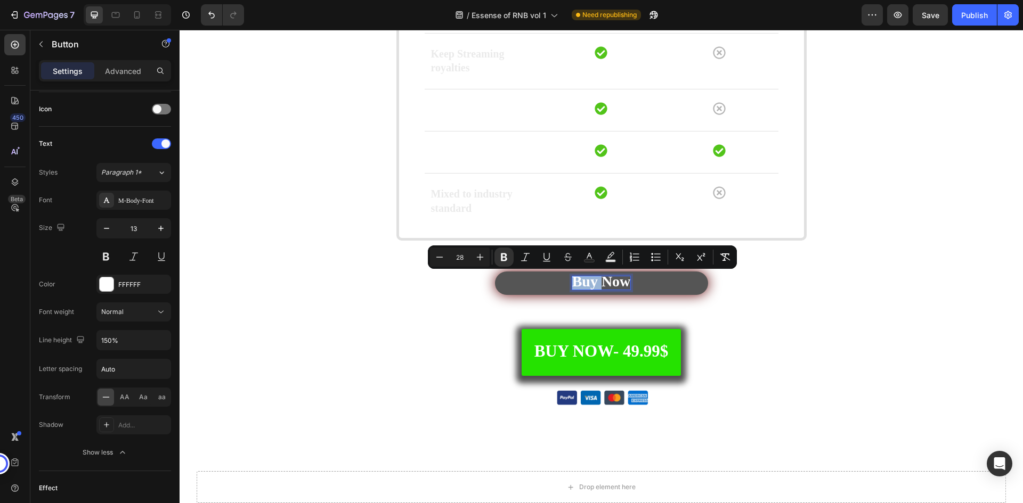
click at [596, 284] on strong "Buy Now" at bounding box center [601, 281] width 59 height 17
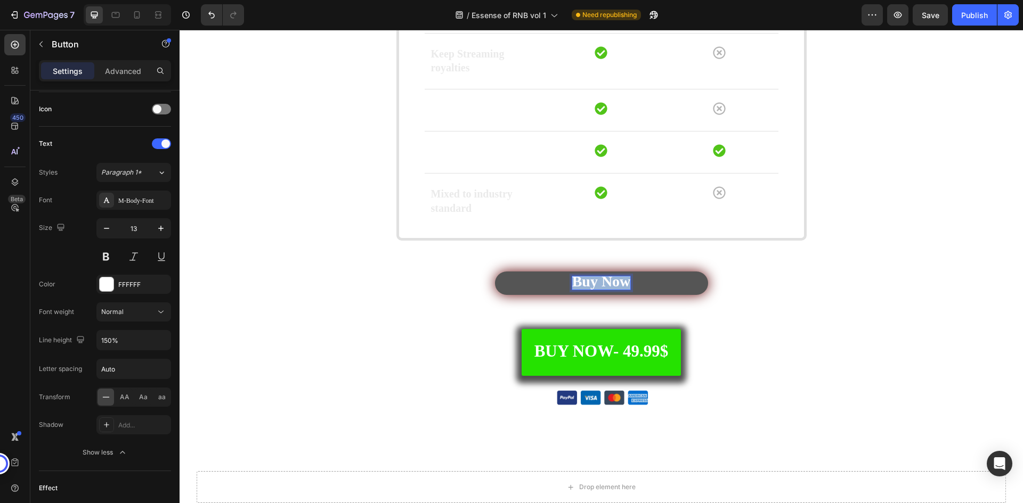
click at [596, 284] on strong "Buy Now" at bounding box center [601, 281] width 59 height 17
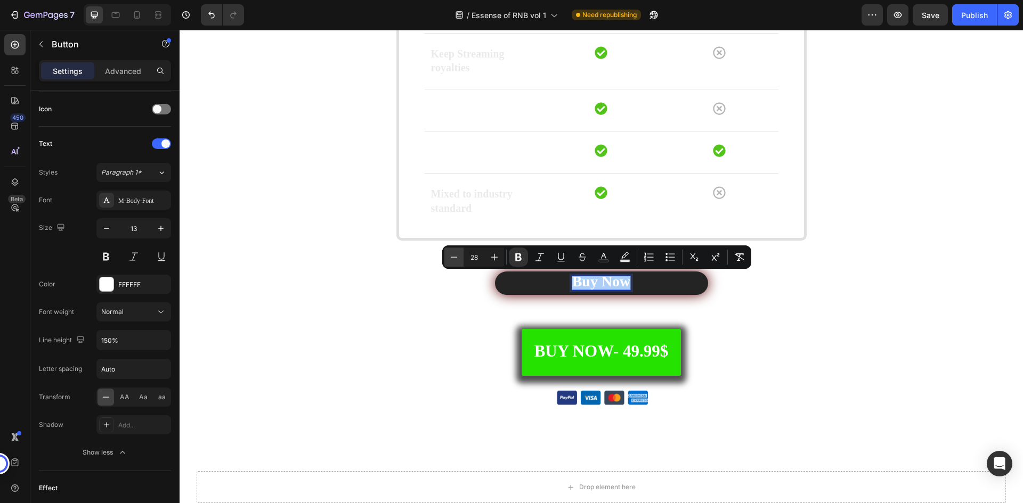
click at [459, 255] on icon "Editor contextual toolbar" at bounding box center [454, 257] width 11 height 11
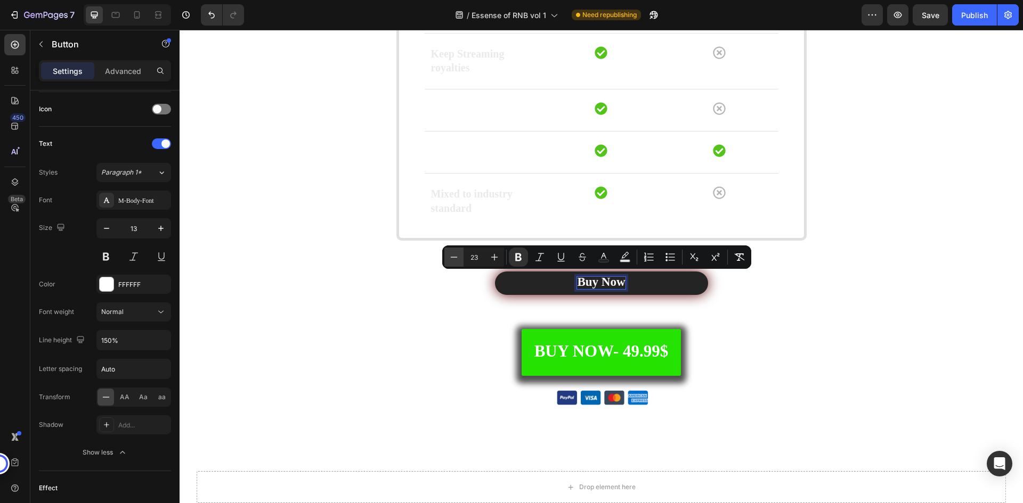
click at [459, 255] on icon "Editor contextual toolbar" at bounding box center [454, 257] width 11 height 11
type input "20"
click at [593, 283] on strong "Buy Now" at bounding box center [601, 282] width 42 height 12
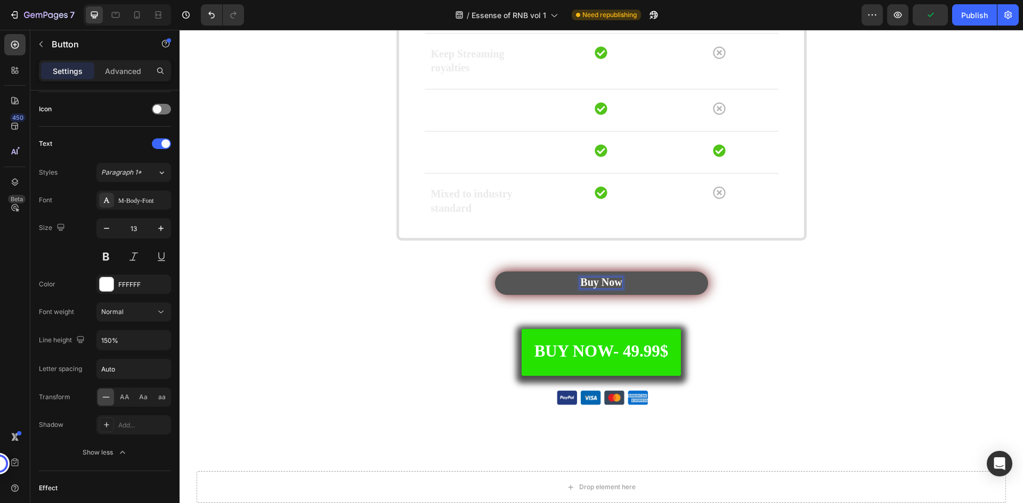
click at [604, 284] on strong "Buy Now" at bounding box center [601, 282] width 42 height 12
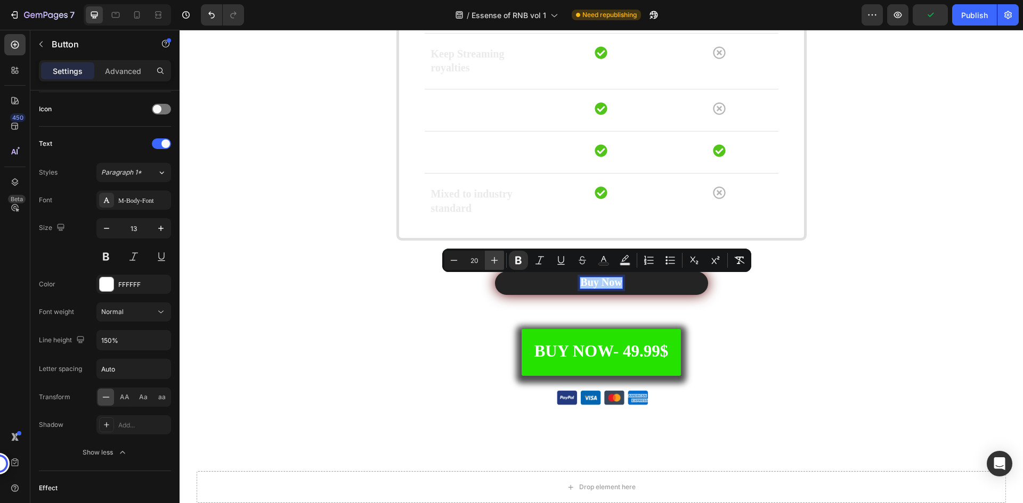
click at [493, 261] on icon "Editor contextual toolbar" at bounding box center [494, 260] width 7 height 7
click at [458, 262] on icon "Editor contextual toolbar" at bounding box center [454, 260] width 11 height 11
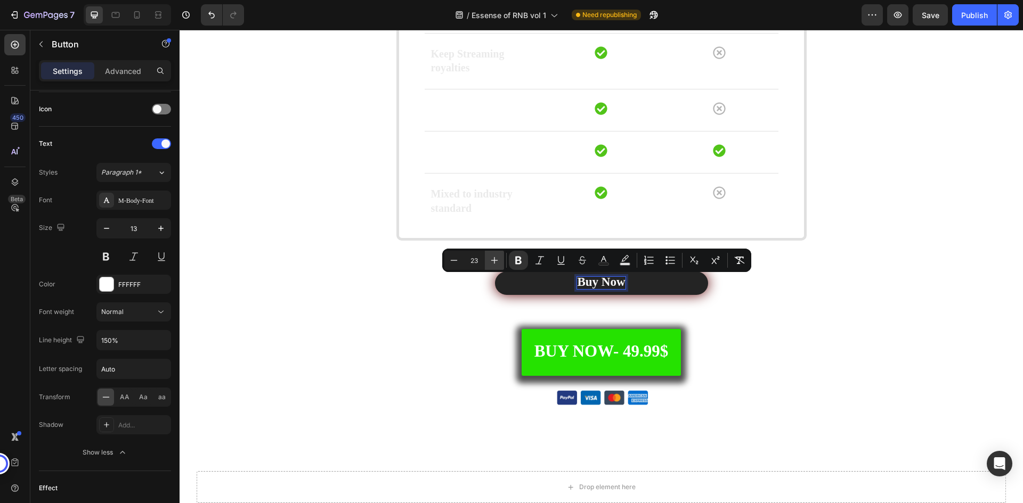
click at [491, 264] on icon "Editor contextual toolbar" at bounding box center [494, 260] width 11 height 11
type input "24"
click at [750, 289] on div "Buy Now Button 0" at bounding box center [601, 280] width 410 height 29
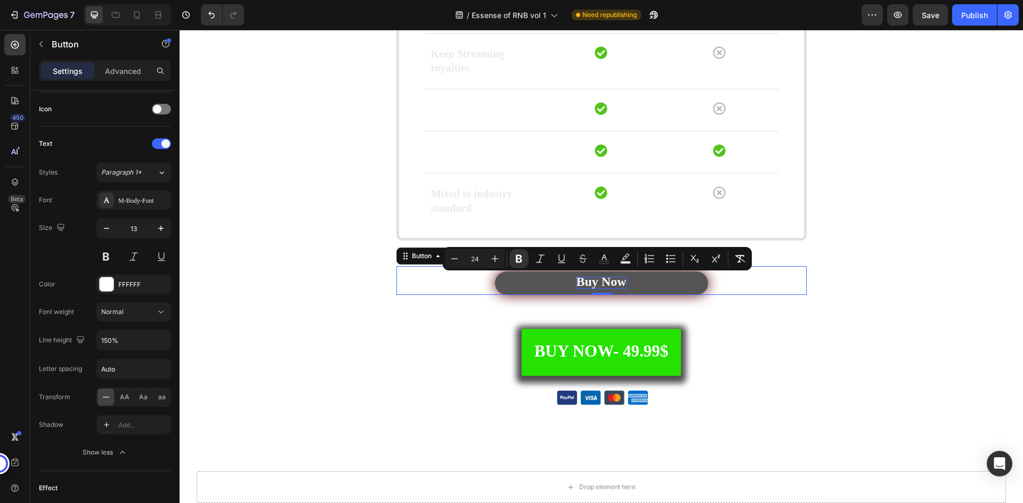
click at [613, 284] on strong "Buy Now" at bounding box center [601, 282] width 50 height 14
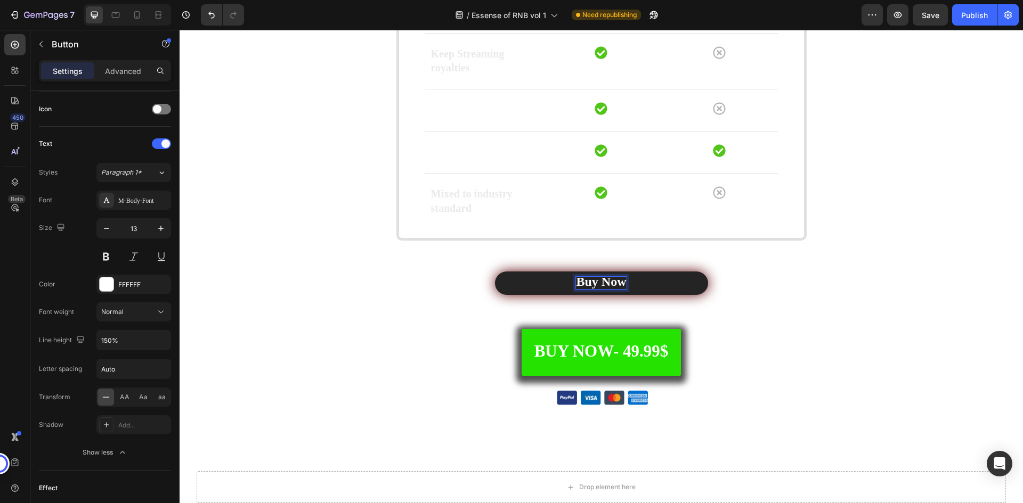
click at [738, 284] on div "Buy Now Button 0" at bounding box center [601, 280] width 410 height 29
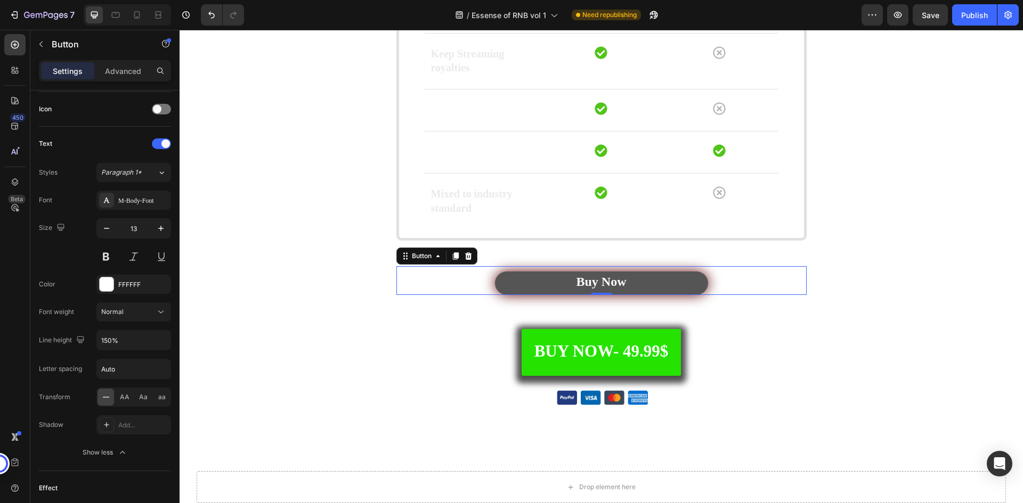
click at [680, 285] on link "Buy Now" at bounding box center [601, 283] width 213 height 23
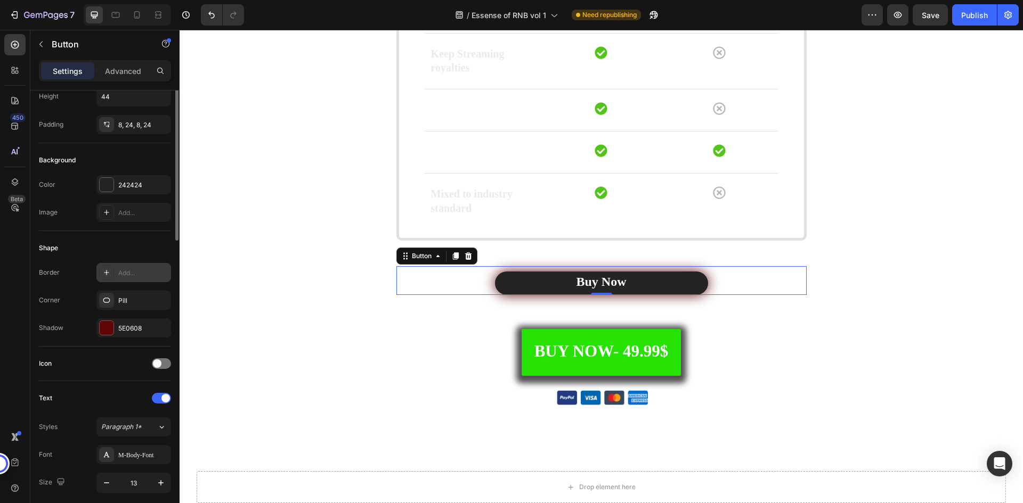
scroll to position [0, 0]
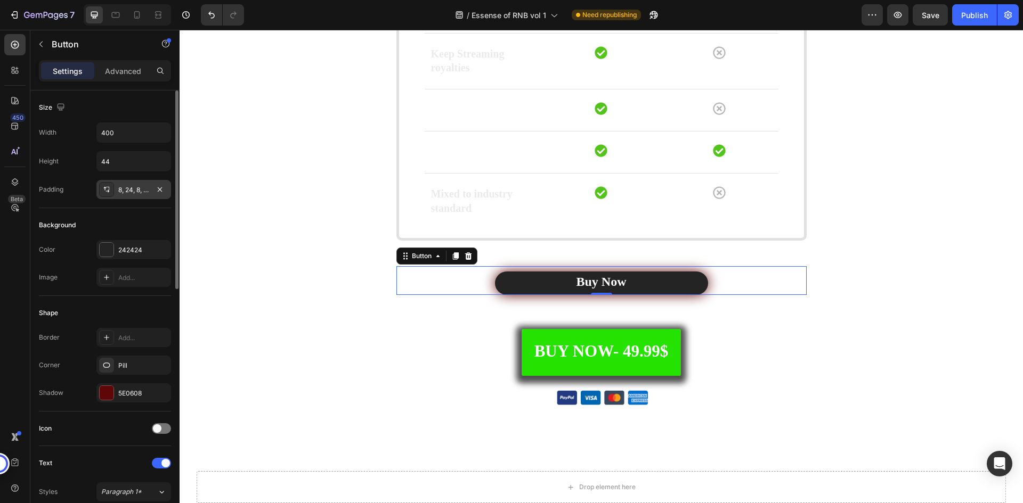
click at [131, 182] on div "8, 24, 8, 24" at bounding box center [133, 189] width 75 height 19
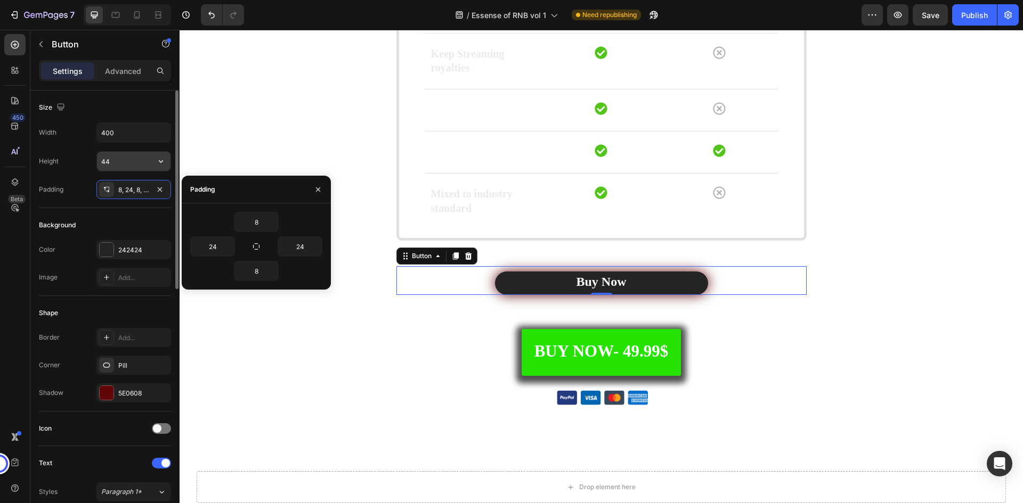
click at [129, 166] on input "44" at bounding box center [134, 161] width 74 height 19
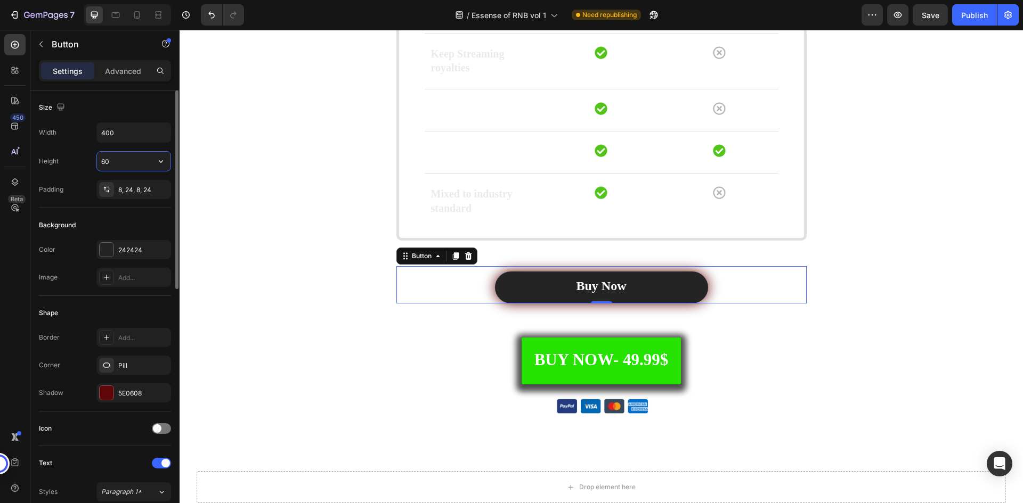
click at [131, 164] on input "60" at bounding box center [134, 161] width 74 height 19
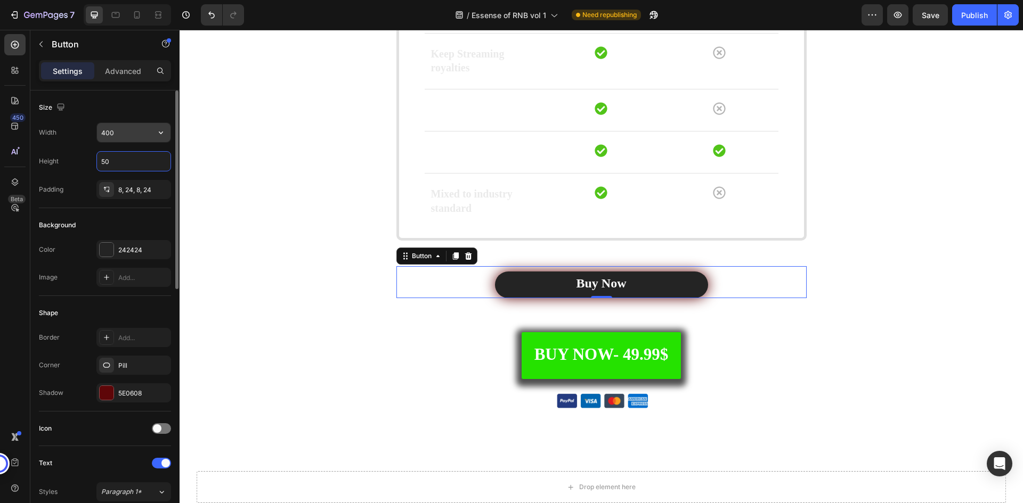
type input "50"
click at [126, 134] on input "400" at bounding box center [134, 132] width 74 height 19
click at [127, 108] on div "Size" at bounding box center [105, 107] width 132 height 17
click at [127, 126] on input "400" at bounding box center [134, 132] width 74 height 19
type input "350"
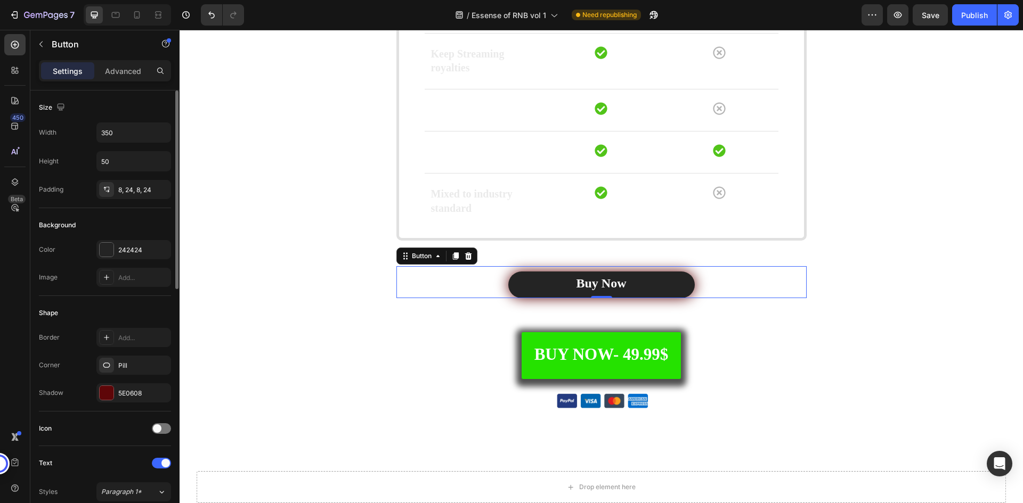
click at [129, 110] on div "Size" at bounding box center [105, 107] width 132 height 17
click at [134, 191] on div "8, 24, 8, 24" at bounding box center [133, 190] width 31 height 10
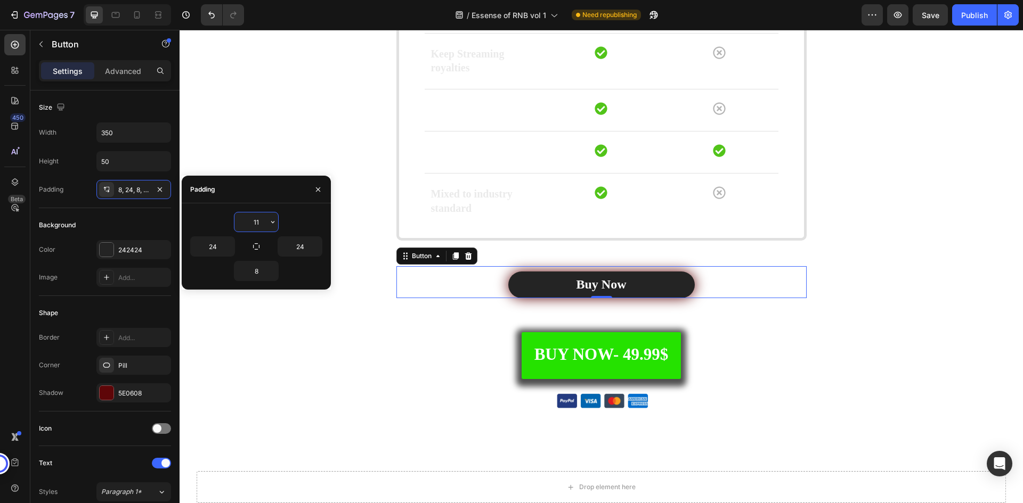
type input "12"
click at [143, 227] on div "Background" at bounding box center [105, 225] width 132 height 17
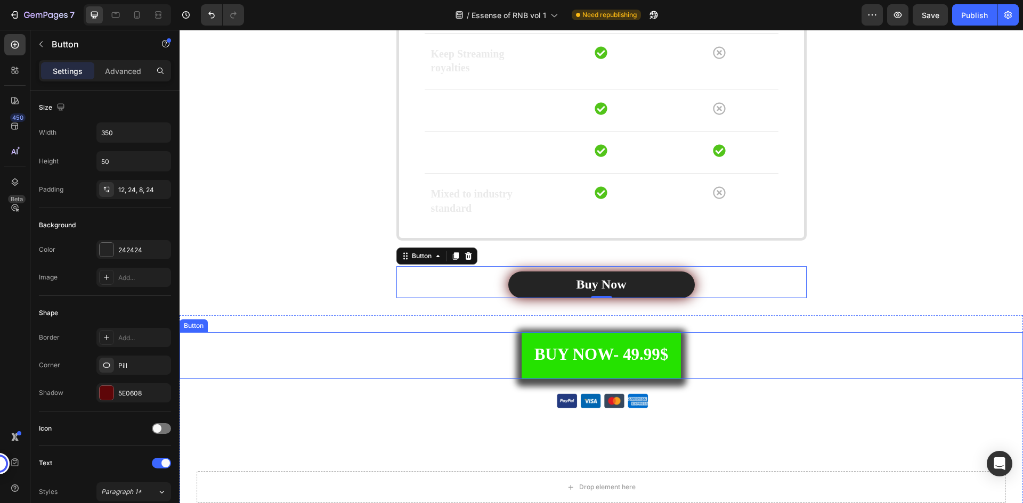
click at [408, 356] on div "BUY NOW- 49.99$ Button" at bounding box center [601, 355] width 843 height 47
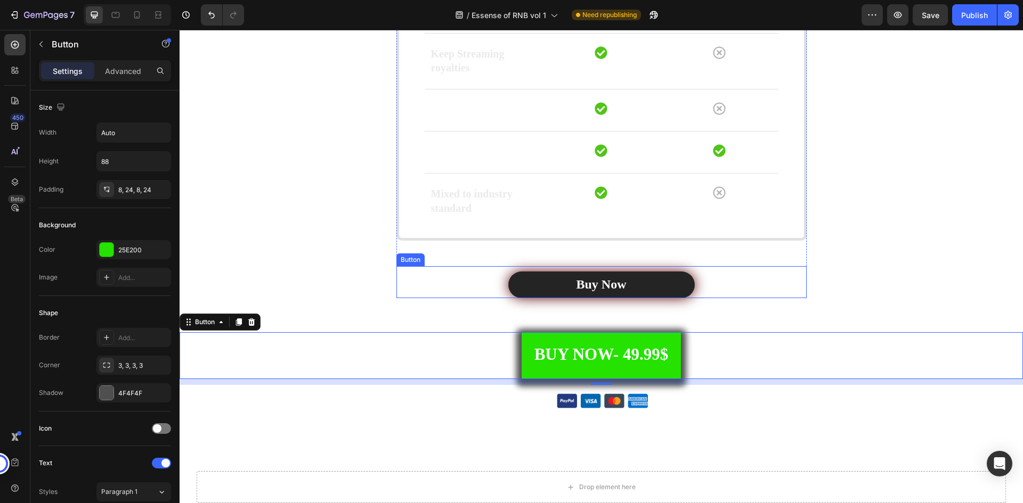
click at [722, 282] on div "Buy Now Button" at bounding box center [601, 282] width 410 height 32
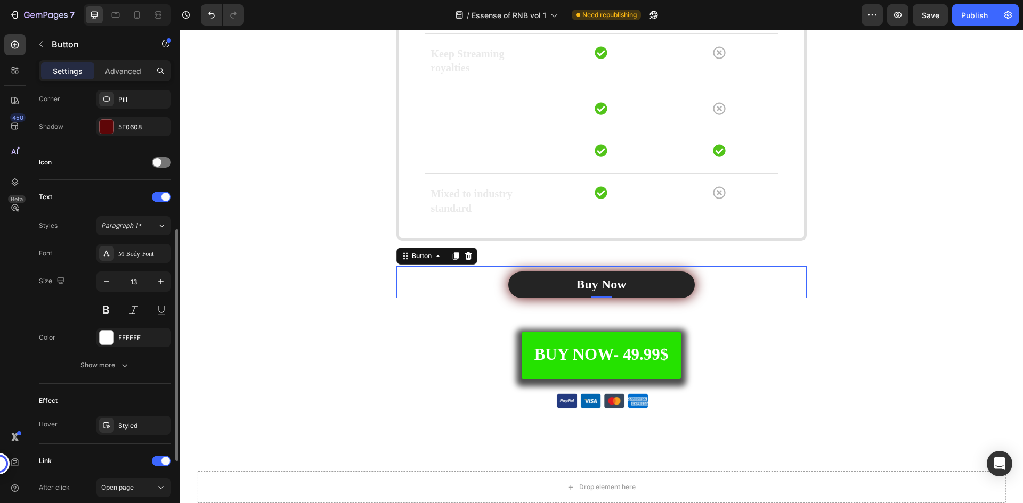
scroll to position [373, 0]
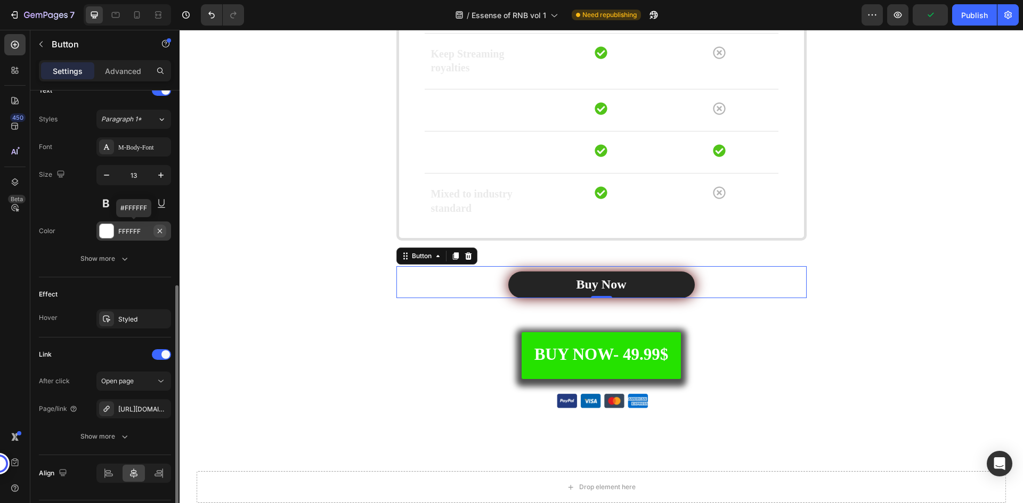
click at [164, 229] on icon "button" at bounding box center [160, 231] width 9 height 9
click at [104, 232] on icon at bounding box center [106, 231] width 9 height 9
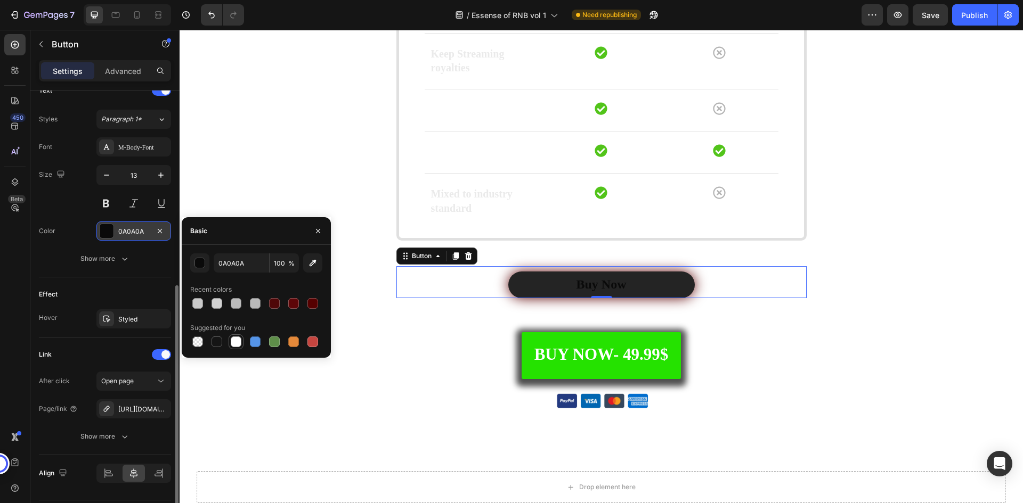
click at [234, 339] on div at bounding box center [236, 342] width 11 height 11
type input "FFFFFF"
click at [117, 266] on button "Show more" at bounding box center [105, 258] width 132 height 19
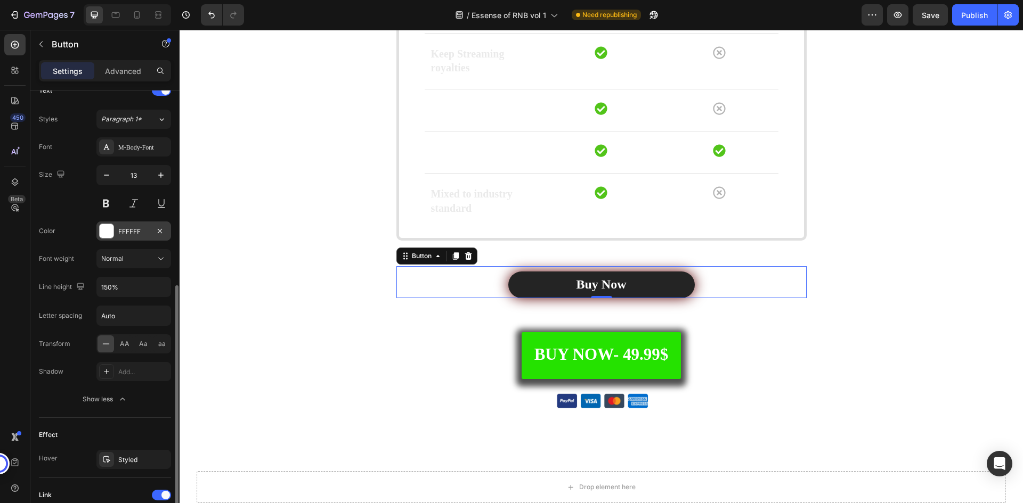
click at [71, 212] on div "Size 13" at bounding box center [105, 189] width 132 height 48
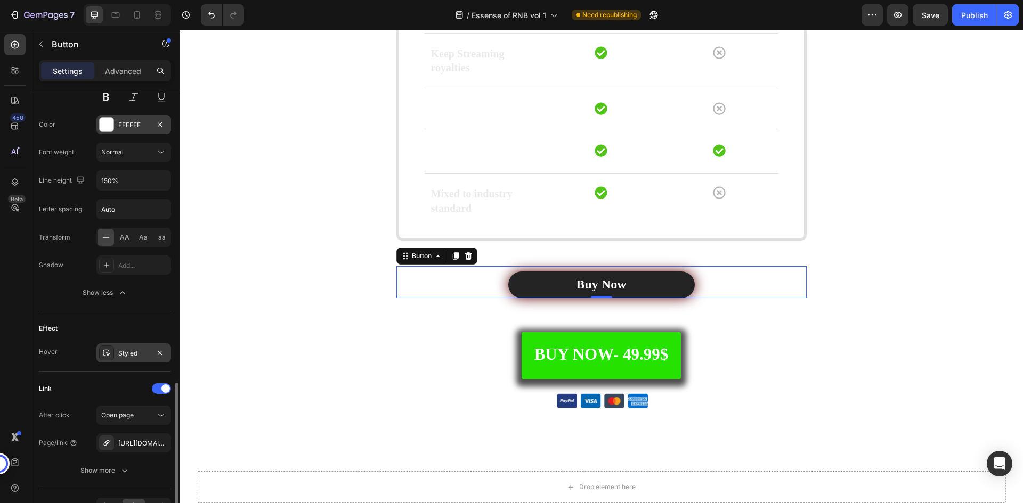
scroll to position [533, 0]
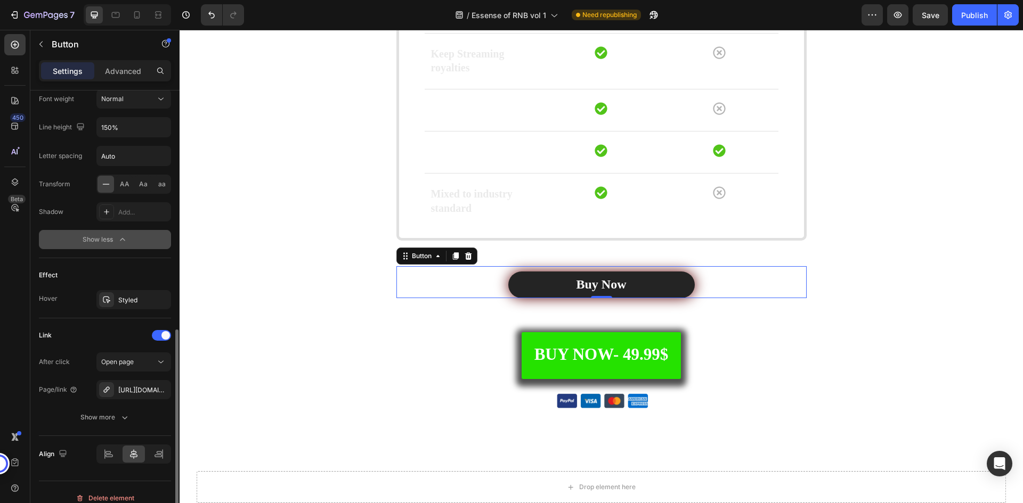
click at [131, 234] on button "Show less" at bounding box center [105, 239] width 132 height 19
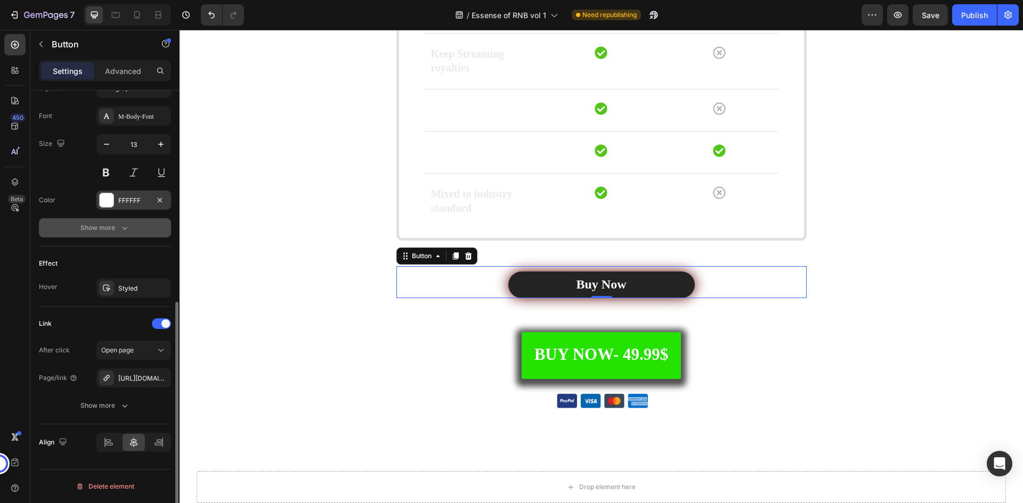
scroll to position [404, 0]
click at [123, 292] on div "Styled" at bounding box center [133, 289] width 31 height 10
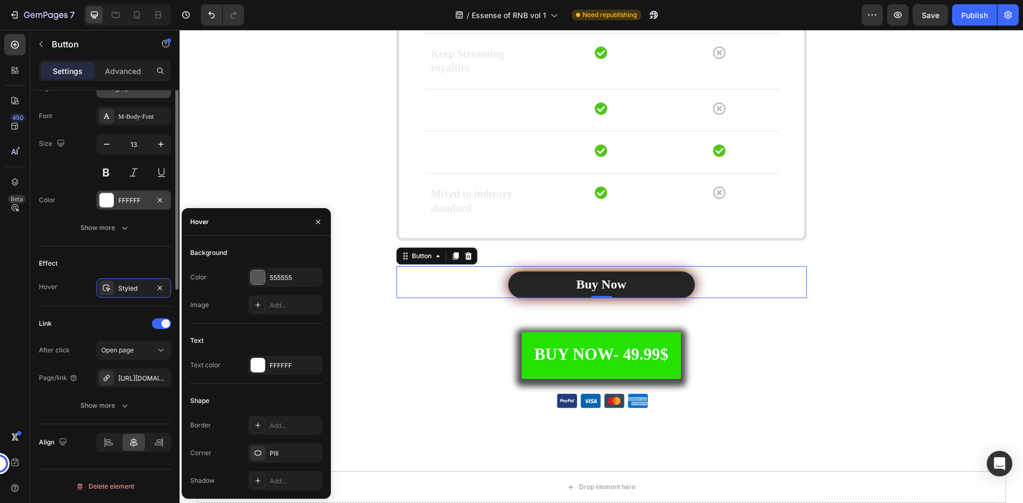
scroll to position [191, 0]
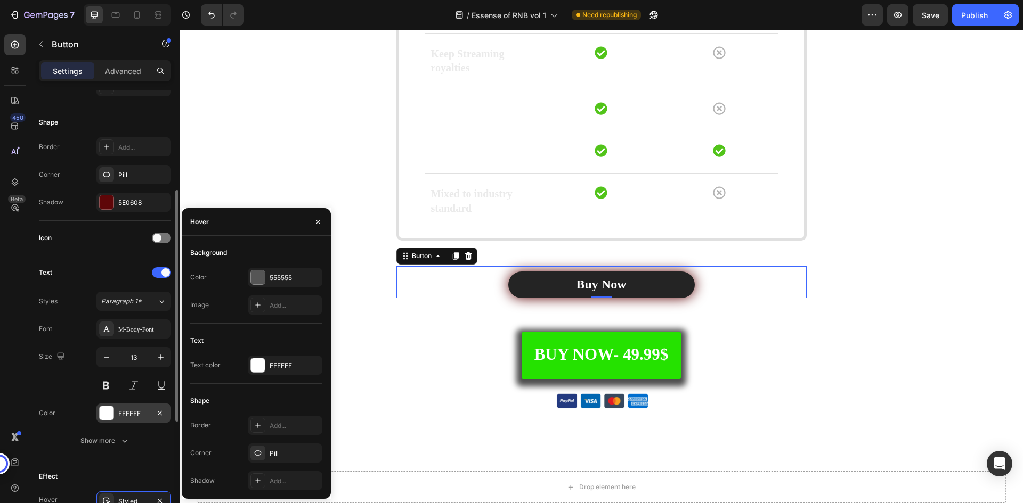
click at [125, 233] on div "Icon" at bounding box center [105, 238] width 132 height 17
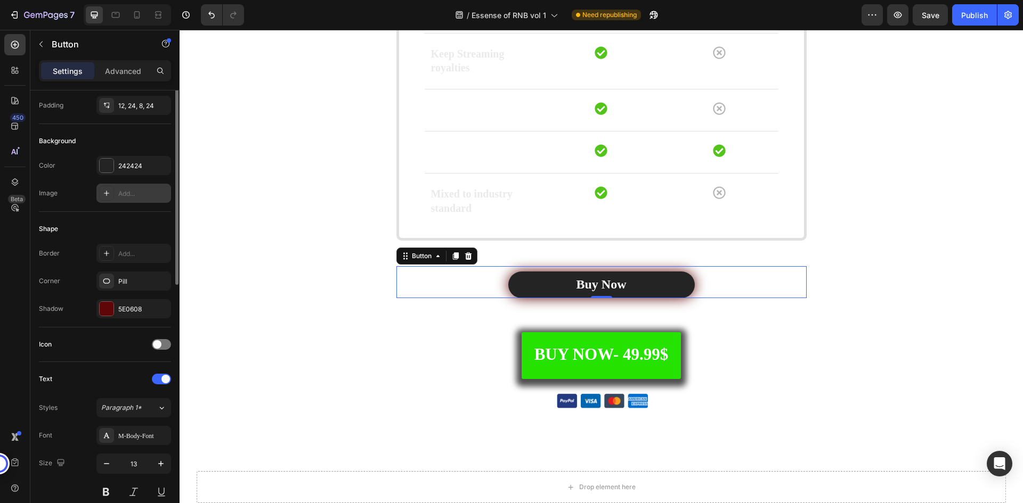
scroll to position [0, 0]
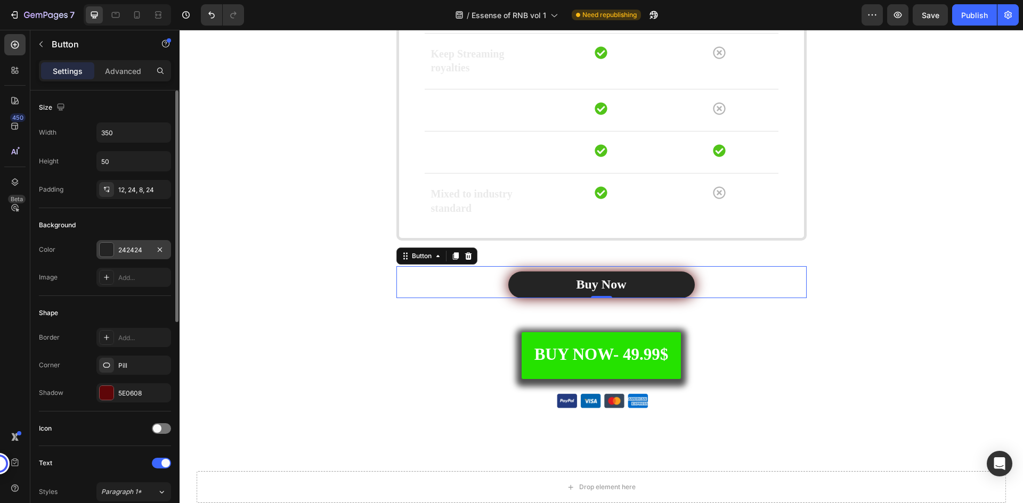
click at [126, 241] on div "242424" at bounding box center [133, 249] width 75 height 19
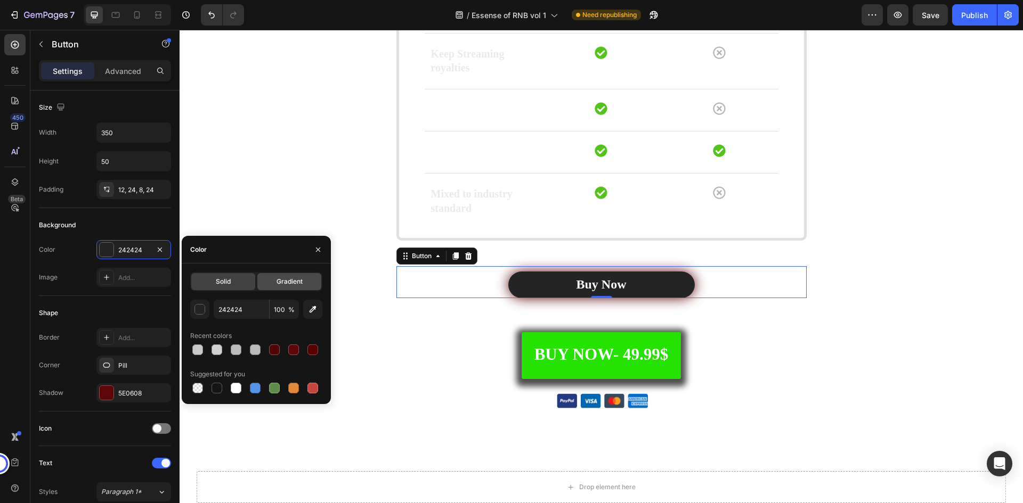
click at [286, 287] on div "Gradient" at bounding box center [289, 281] width 64 height 17
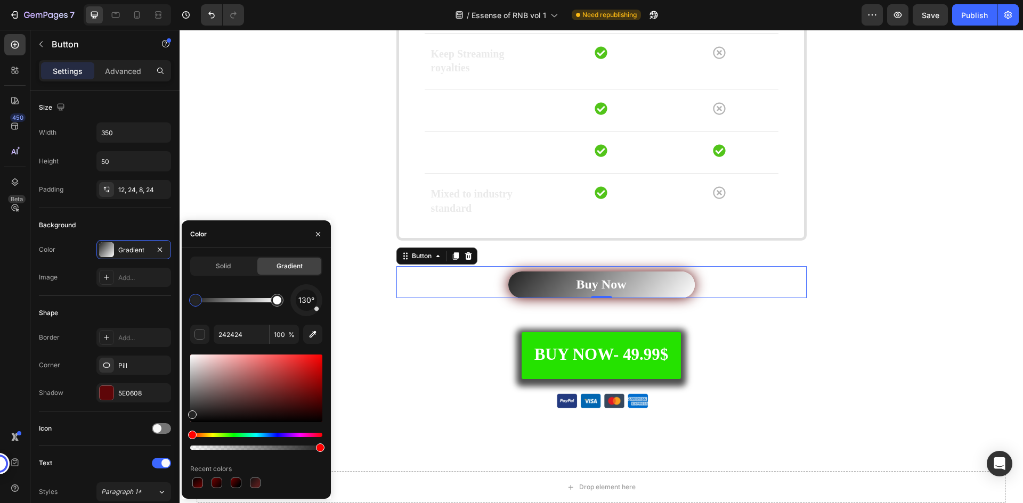
click at [198, 300] on div at bounding box center [195, 300] width 9 height 9
click at [240, 331] on input "242424" at bounding box center [241, 334] width 55 height 19
paste input "700000"
click at [278, 299] on div at bounding box center [277, 300] width 9 height 9
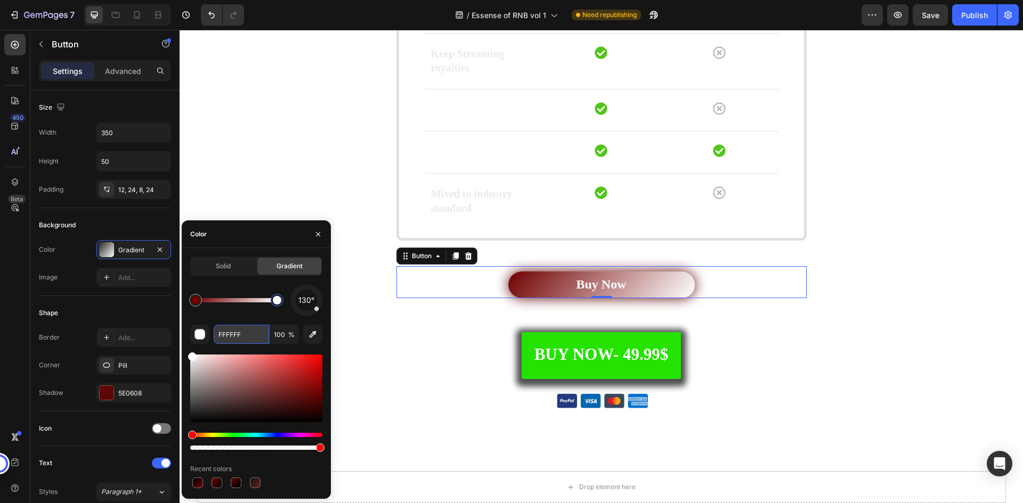
click at [220, 333] on input "FFFFFF" at bounding box center [241, 334] width 55 height 19
paste input "000000"
type input "000000"
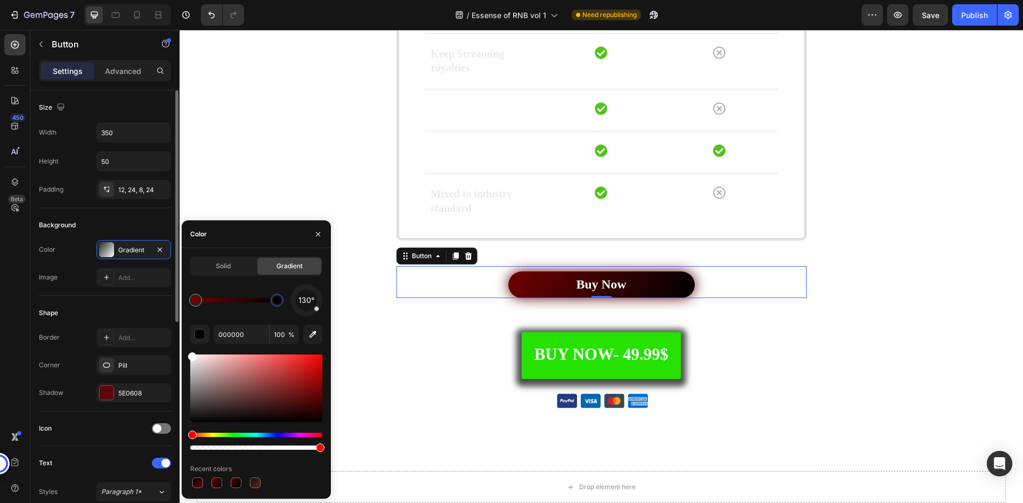
click at [135, 304] on div "Shape Border Add... Corner Pill Shadow 5E0608" at bounding box center [105, 354] width 132 height 116
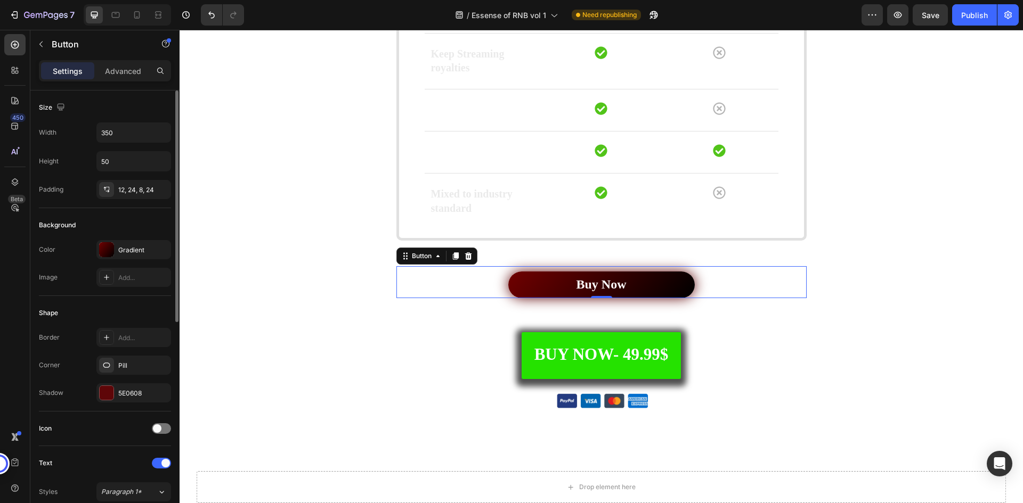
click at [135, 304] on div "Shape Border Add... Corner Pill Shadow 5E0608" at bounding box center [105, 354] width 132 height 116
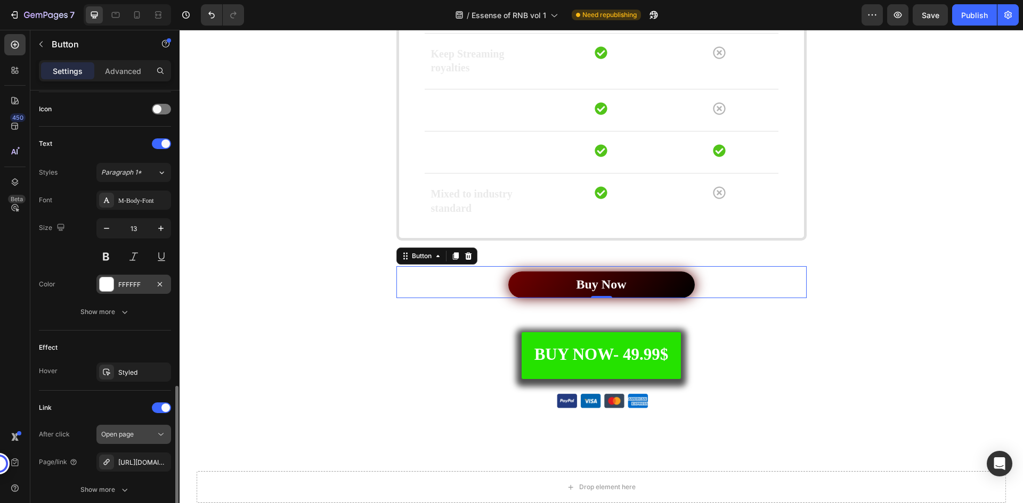
scroll to position [404, 0]
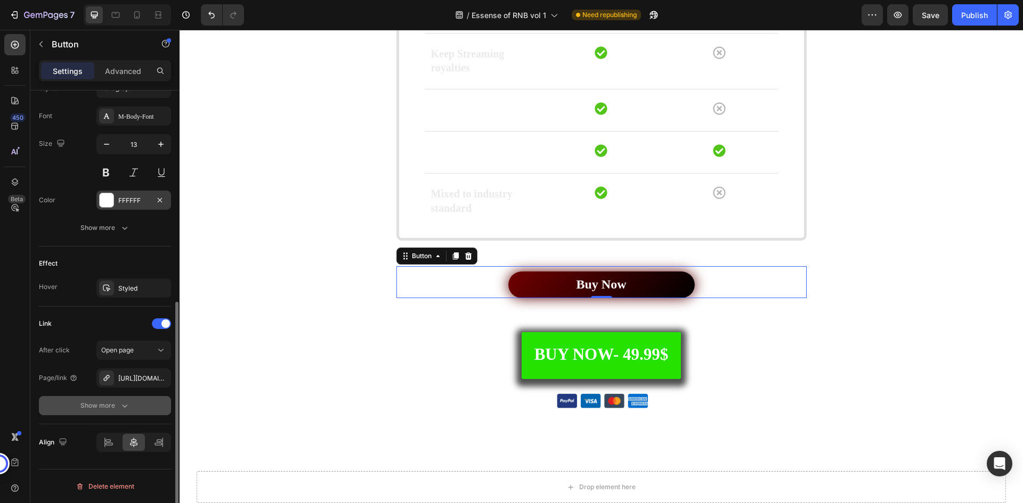
click at [111, 402] on div "Show more" at bounding box center [105, 406] width 50 height 11
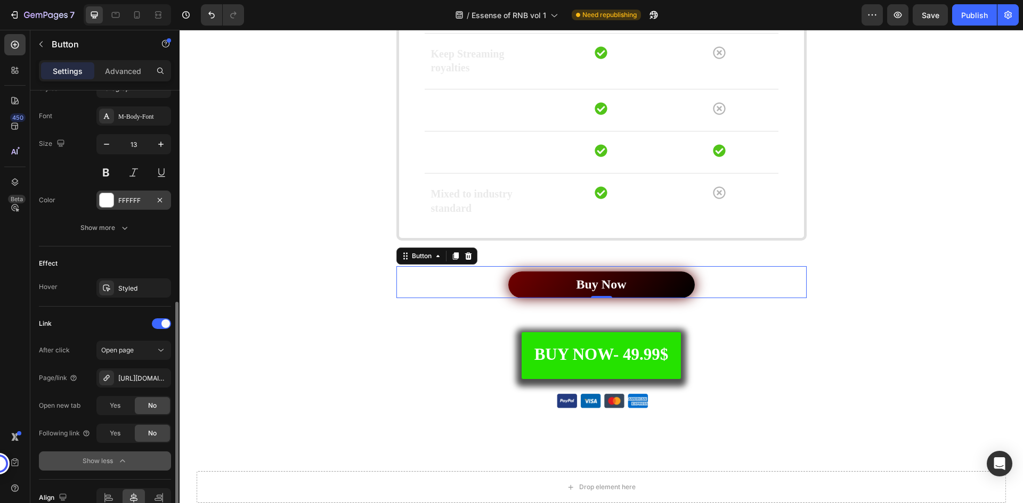
click at [116, 458] on div "Show less" at bounding box center [105, 461] width 45 height 11
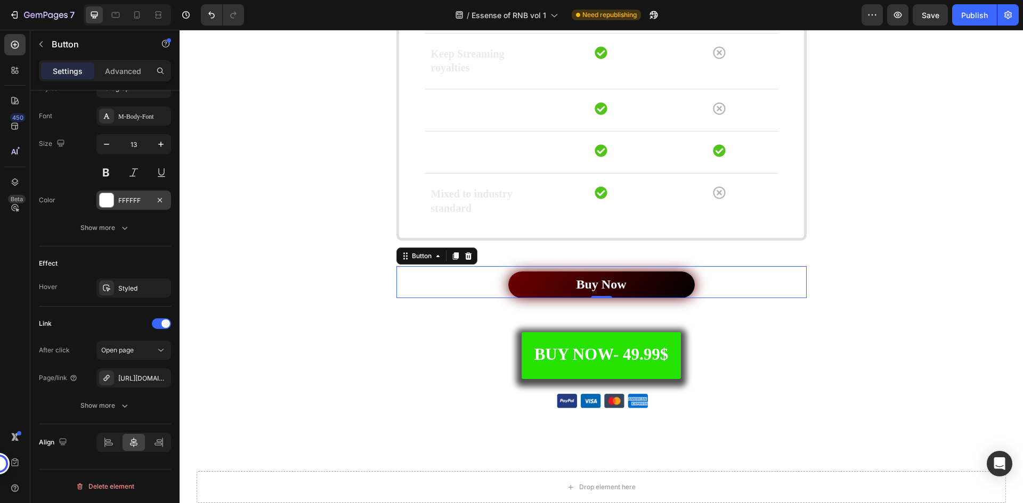
click at [132, 198] on div "FFFFFF" at bounding box center [133, 201] width 31 height 10
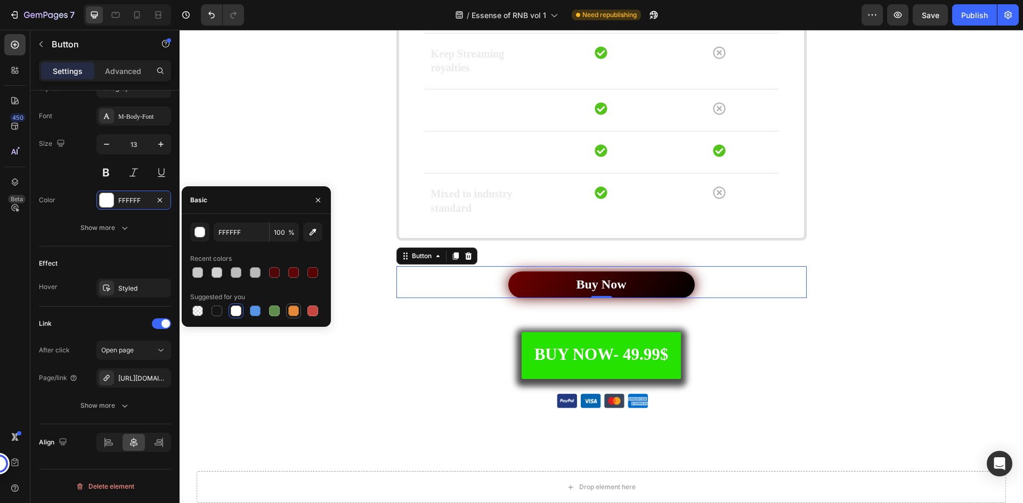
click at [293, 310] on div at bounding box center [293, 311] width 11 height 11
click at [237, 314] on div at bounding box center [236, 311] width 11 height 11
type input "FFFFFF"
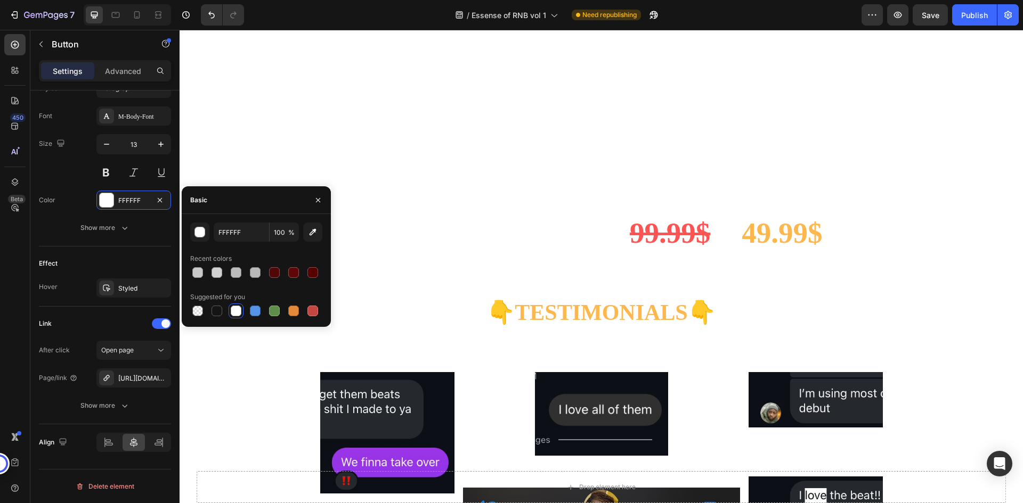
scroll to position [3314, 0]
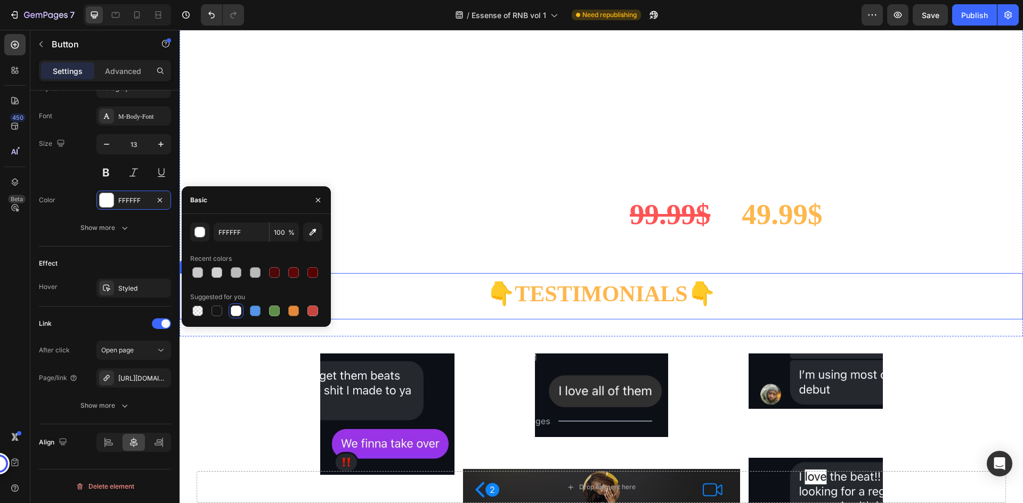
click at [549, 295] on strong "TESTIMONIALS" at bounding box center [601, 294] width 173 height 25
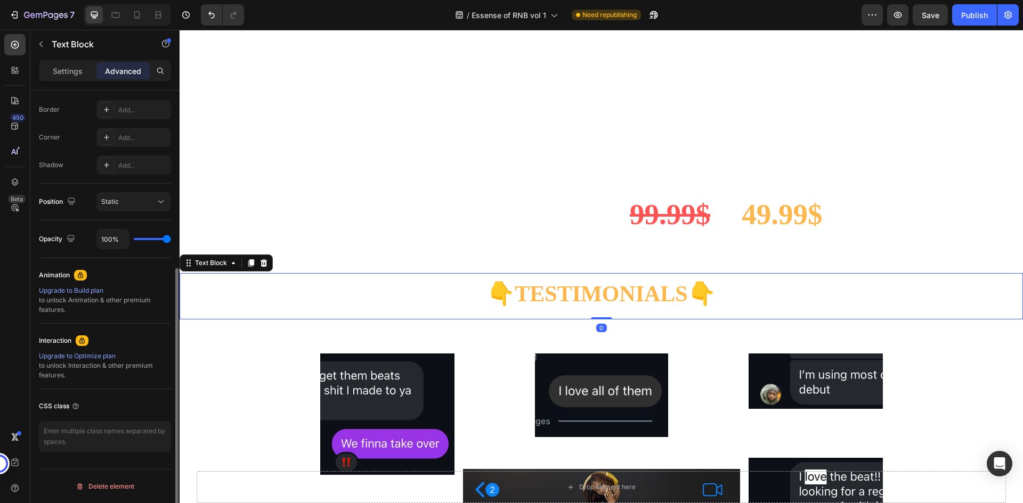
scroll to position [0, 0]
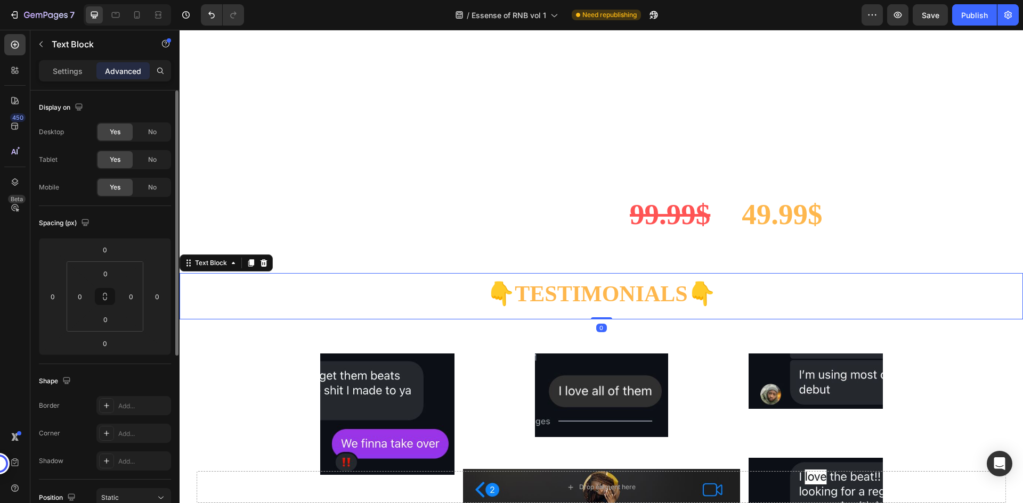
click at [549, 295] on strong "TESTIMONIALS" at bounding box center [601, 294] width 173 height 25
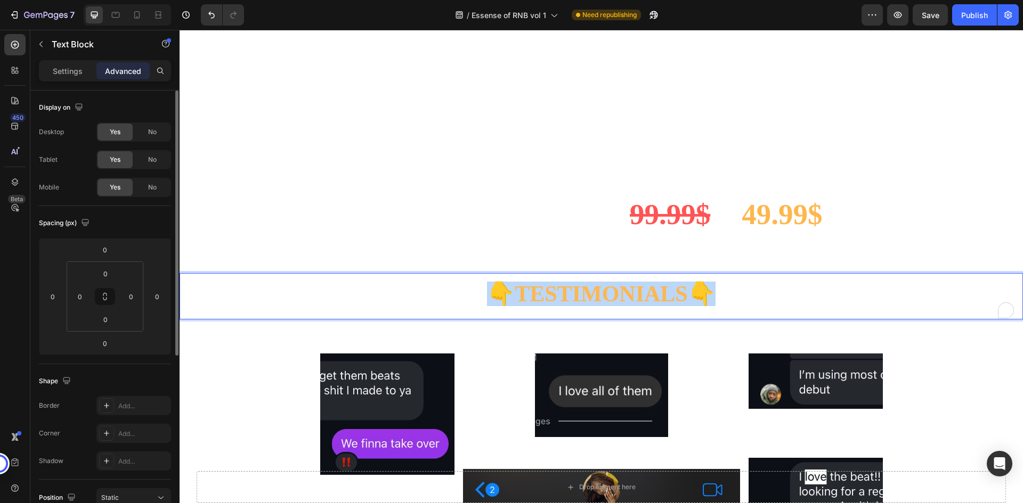
click at [549, 295] on strong "TESTIMONIALS" at bounding box center [601, 294] width 173 height 25
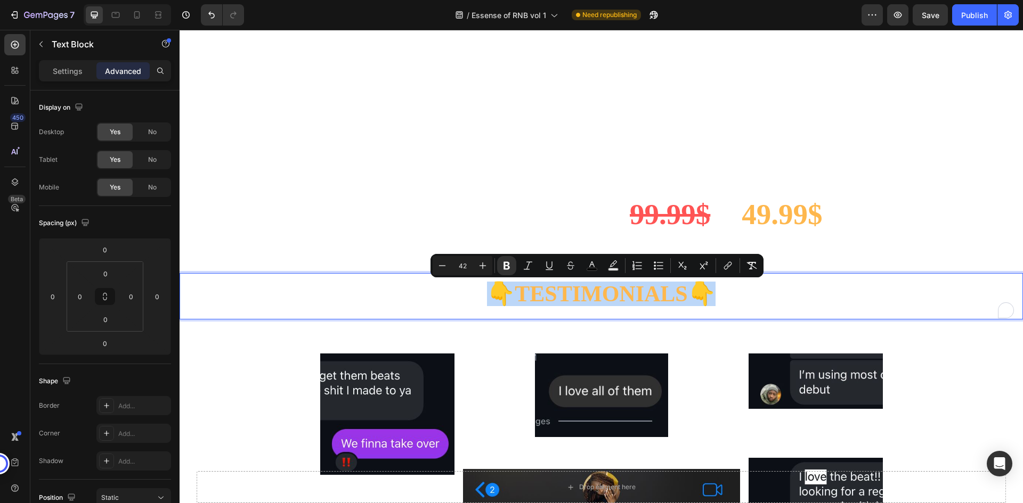
click at [549, 295] on strong "TESTIMONIALS" at bounding box center [601, 294] width 173 height 25
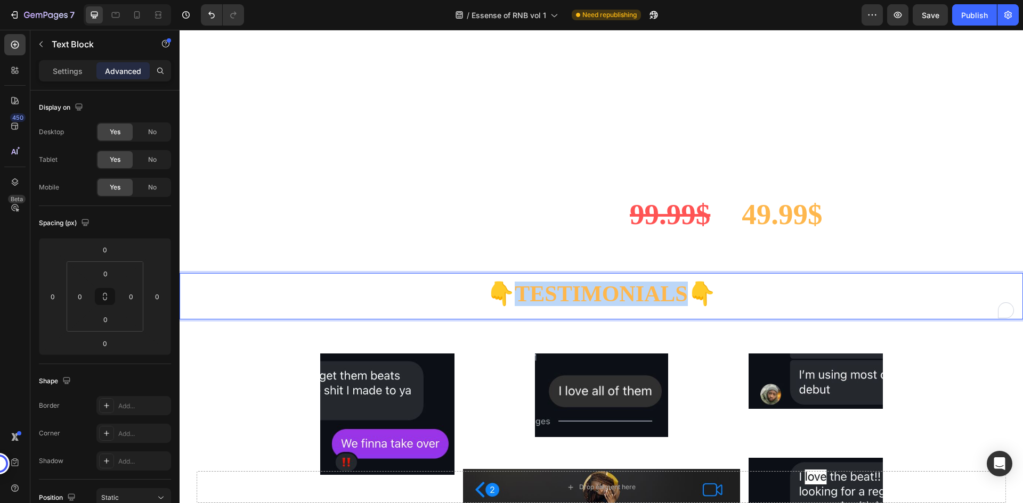
click at [549, 295] on strong "TESTIMONIALS" at bounding box center [601, 294] width 173 height 25
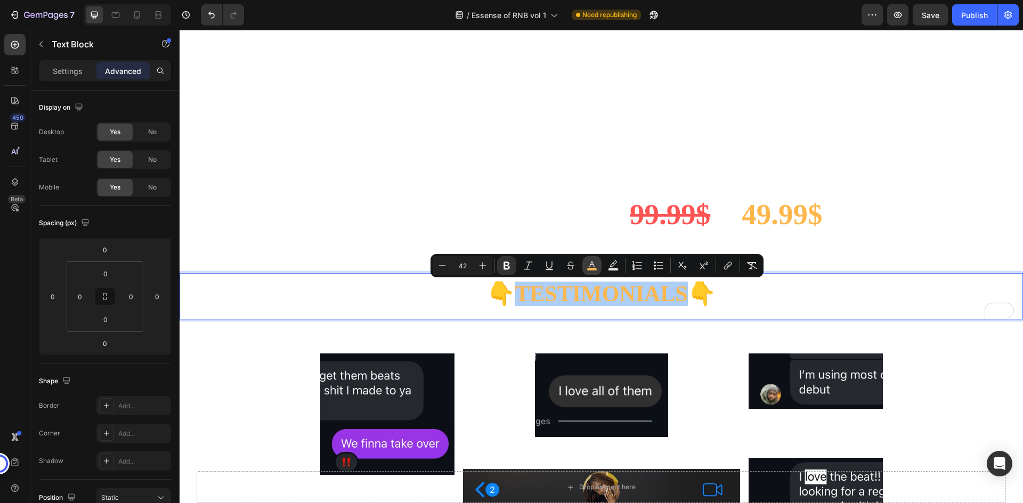
click at [594, 264] on icon "Editor contextual toolbar" at bounding box center [592, 266] width 11 height 11
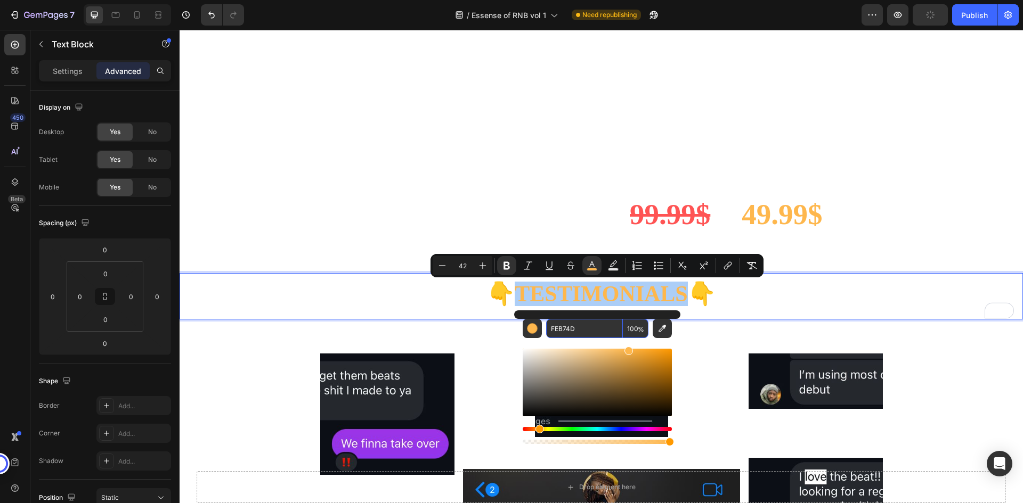
click at [577, 331] on input "FEB74D" at bounding box center [584, 328] width 77 height 19
click at [786, 297] on p "👇 TESTIMONIALS 👇" at bounding box center [601, 297] width 841 height 18
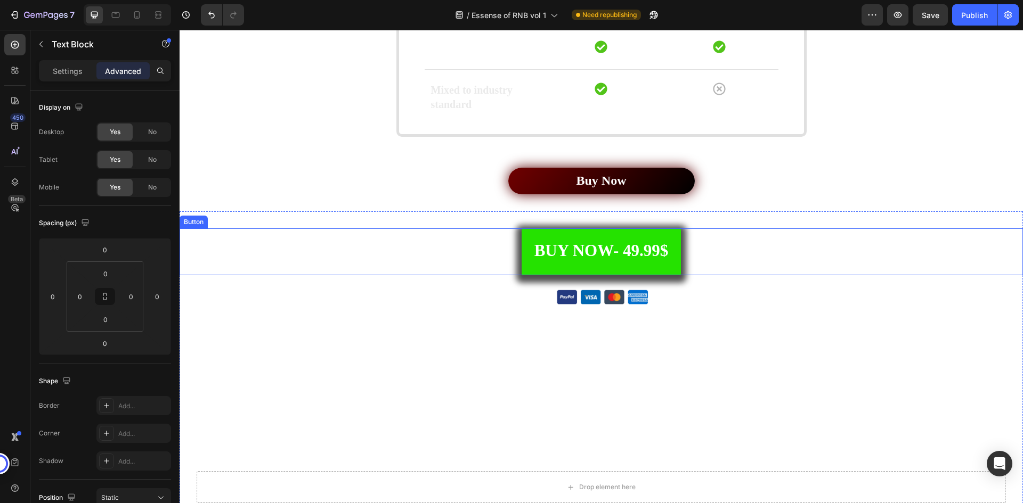
scroll to position [2994, 0]
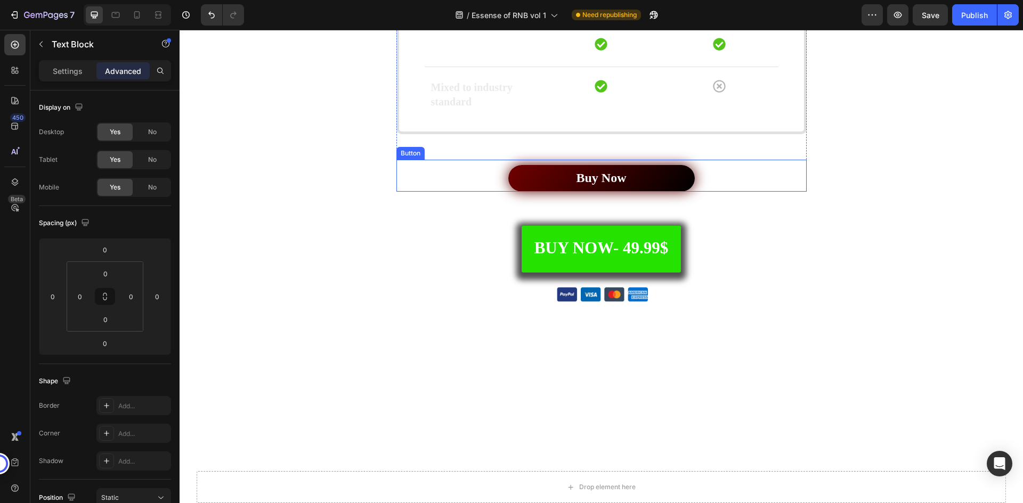
click at [718, 188] on div "Buy Now Button" at bounding box center [601, 176] width 410 height 32
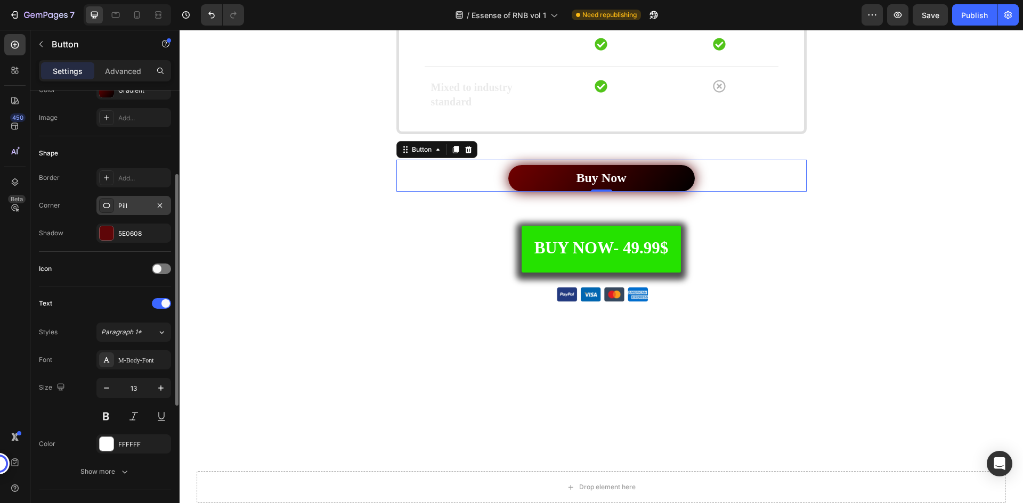
scroll to position [320, 0]
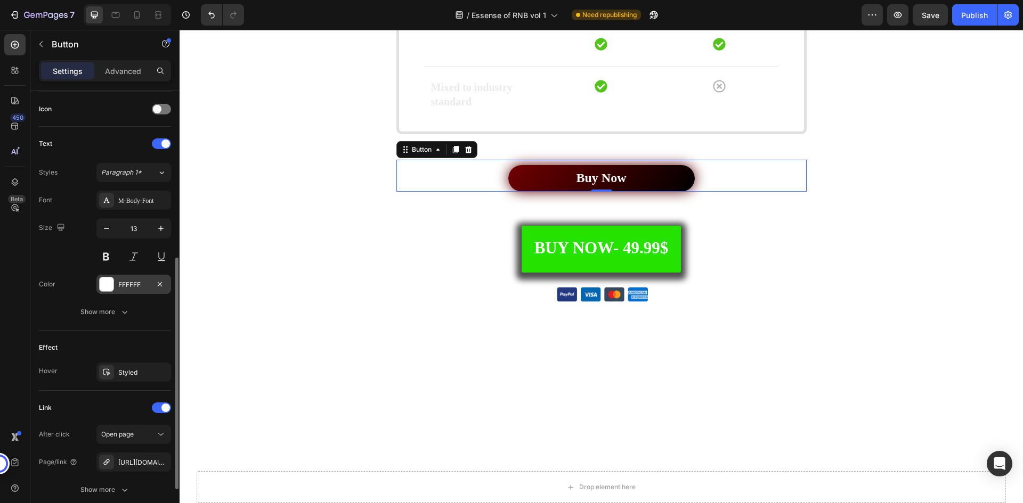
click at [120, 276] on div "FFFFFF" at bounding box center [133, 284] width 75 height 19
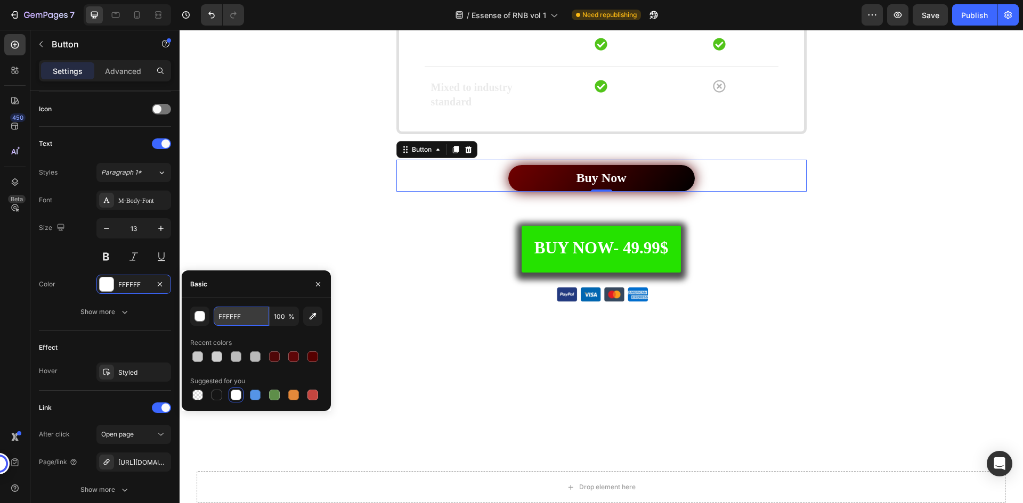
click at [234, 318] on input "FFFFFF" at bounding box center [241, 316] width 55 height 19
paste input "EB74D"
type input "FEB74D"
click at [72, 296] on div "Font M-Body-Font Size 13 Color FFFFFF Show more" at bounding box center [105, 256] width 132 height 131
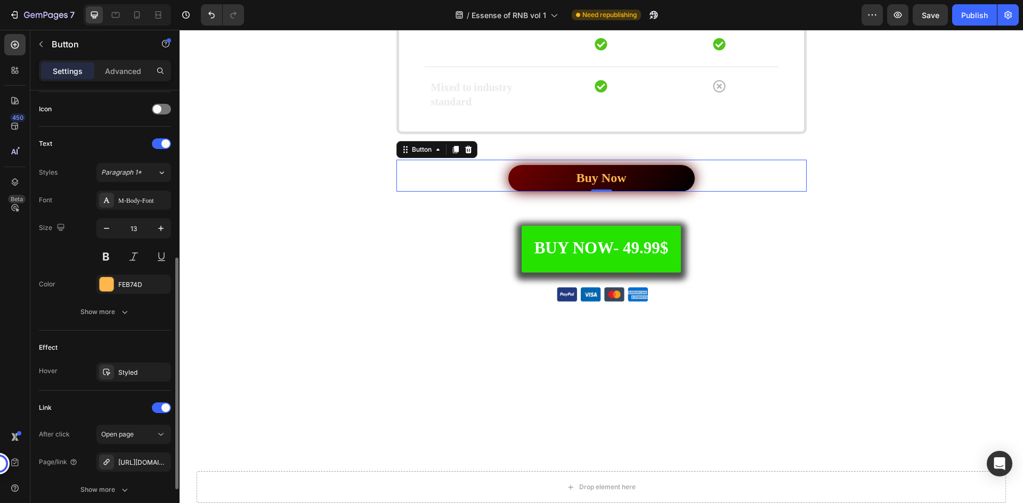
click at [134, 336] on div "Effect Hover Styled" at bounding box center [105, 361] width 132 height 60
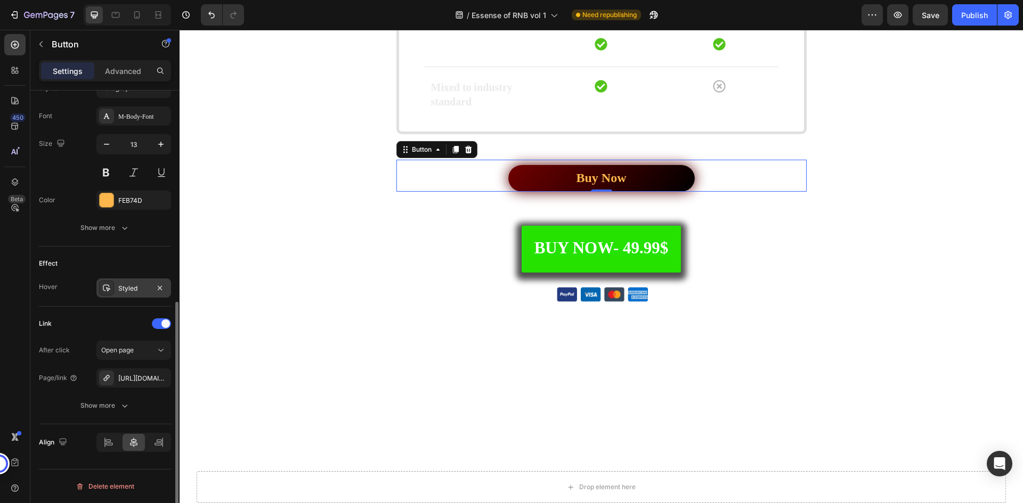
click at [132, 279] on div "Styled" at bounding box center [133, 288] width 75 height 19
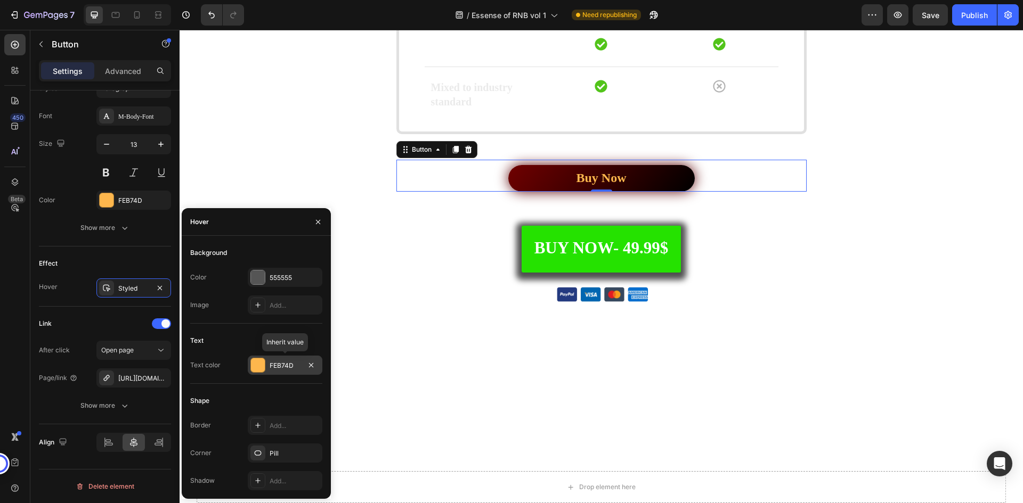
click at [280, 360] on div "FEB74D" at bounding box center [285, 365] width 75 height 19
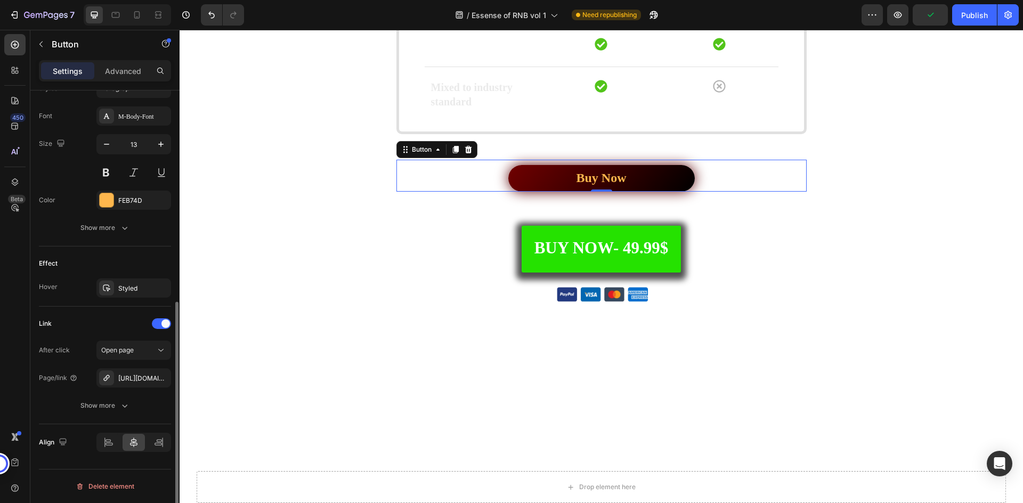
click at [144, 312] on div "Link After click Open page Page/link [URL][DOMAIN_NAME] Show more" at bounding box center [105, 366] width 132 height 118
click at [136, 293] on div "Styled" at bounding box center [133, 289] width 31 height 10
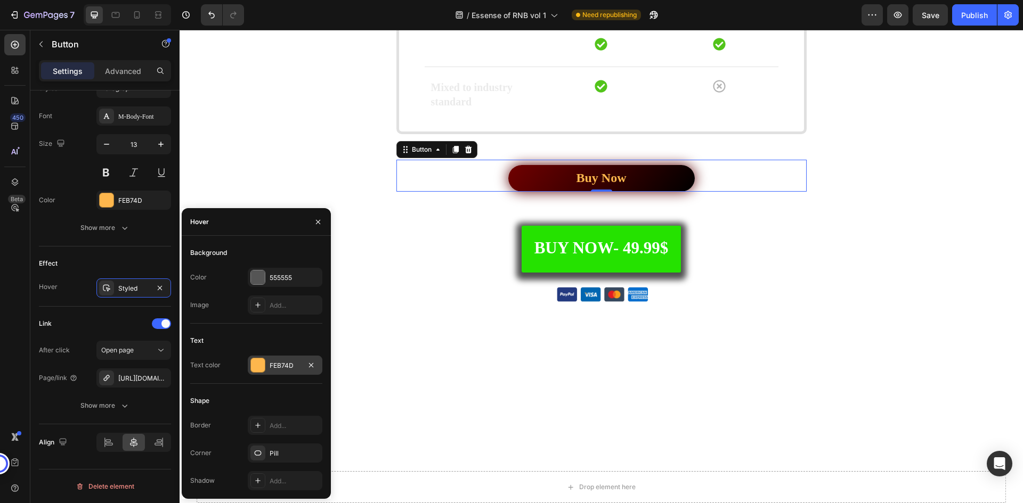
click at [283, 363] on div "FEB74D" at bounding box center [285, 366] width 31 height 10
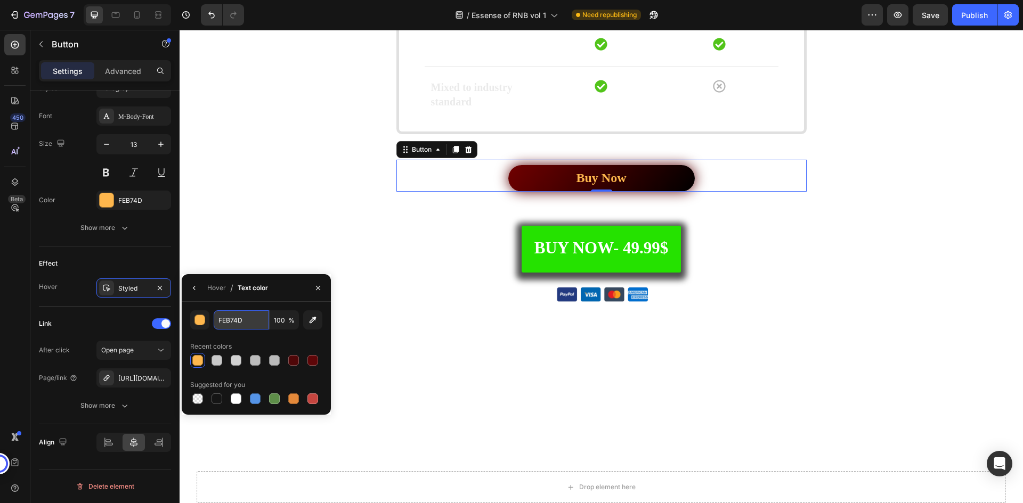
click at [0, 0] on input "FEB74D" at bounding box center [0, 0] width 0 height 0
click at [150, 256] on div "Effect" at bounding box center [105, 263] width 132 height 17
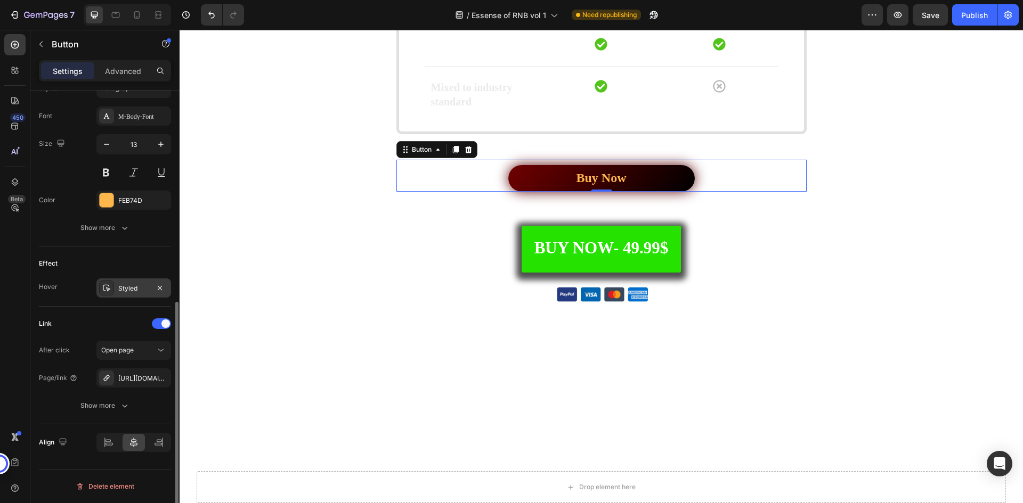
click at [133, 289] on div "Styled" at bounding box center [133, 289] width 31 height 10
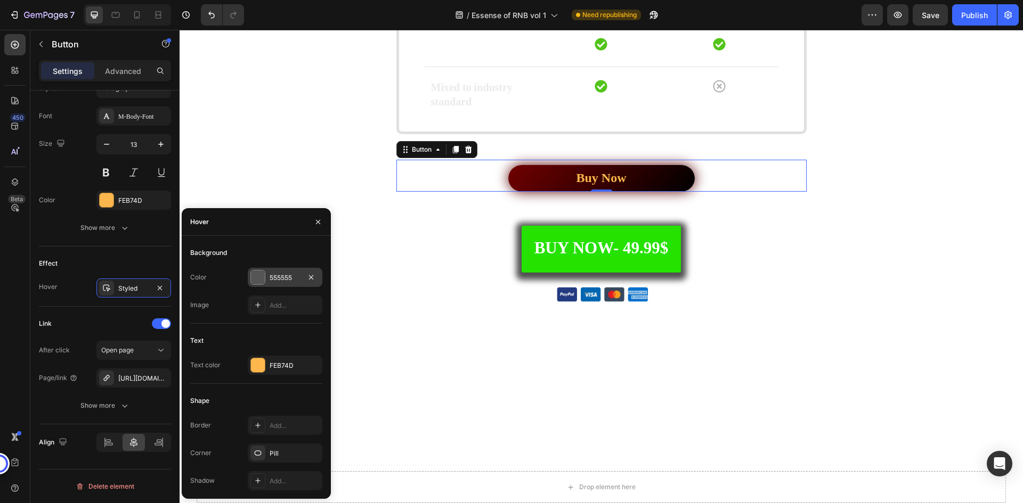
click at [268, 282] on div "555555" at bounding box center [285, 277] width 75 height 19
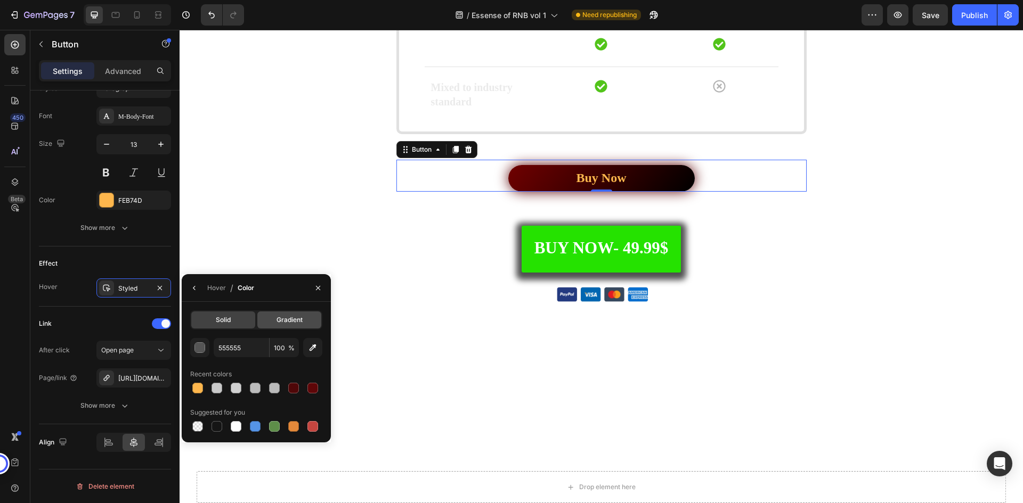
click at [286, 323] on span "Gradient" at bounding box center [289, 320] width 26 height 10
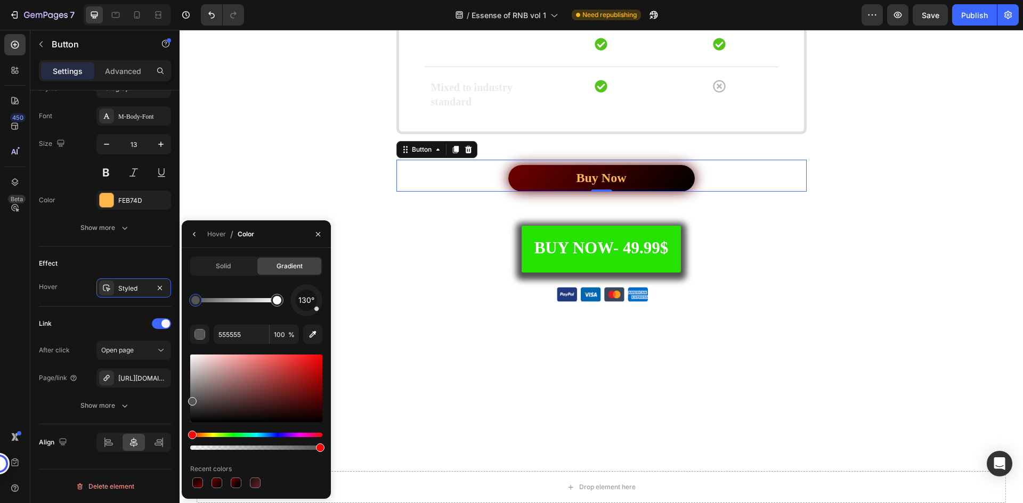
scroll to position [3047, 0]
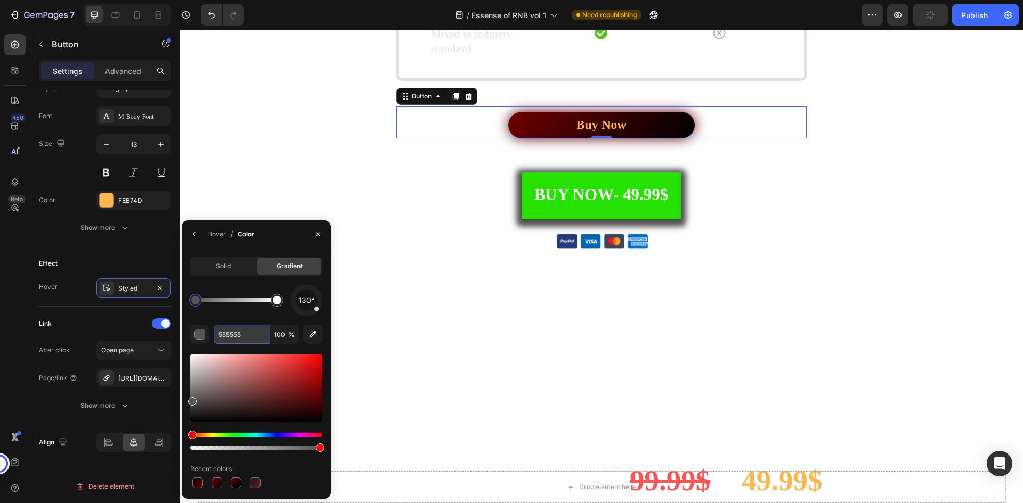
click at [0, 0] on input "555555" at bounding box center [0, 0] width 0 height 0
click at [196, 302] on div at bounding box center [195, 300] width 9 height 9
click at [0, 0] on input "555555" at bounding box center [0, 0] width 0 height 0
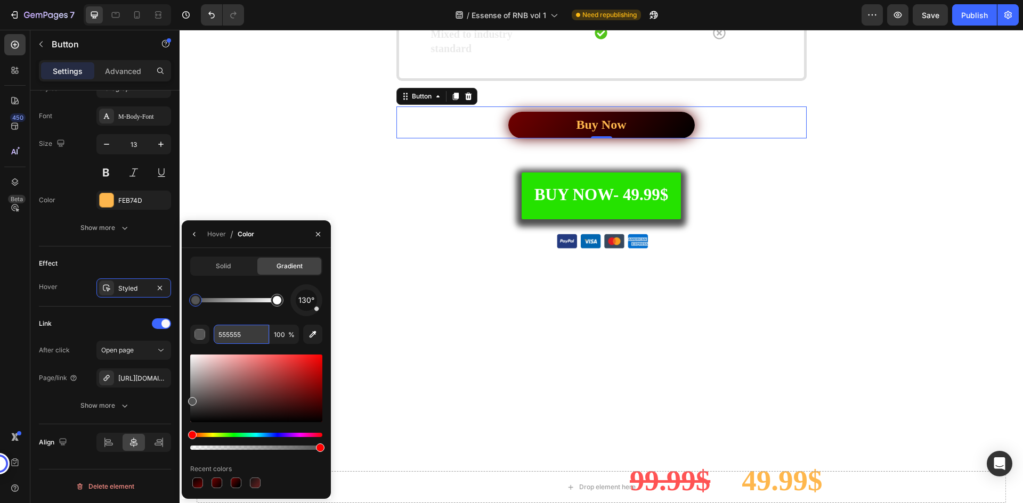
click at [0, 0] on input "555555" at bounding box center [0, 0] width 0 height 0
paste input "000000"
click at [257, 287] on div "130°" at bounding box center [256, 300] width 132 height 32
click at [0, 0] on input "000000" at bounding box center [0, 0] width 0 height 0
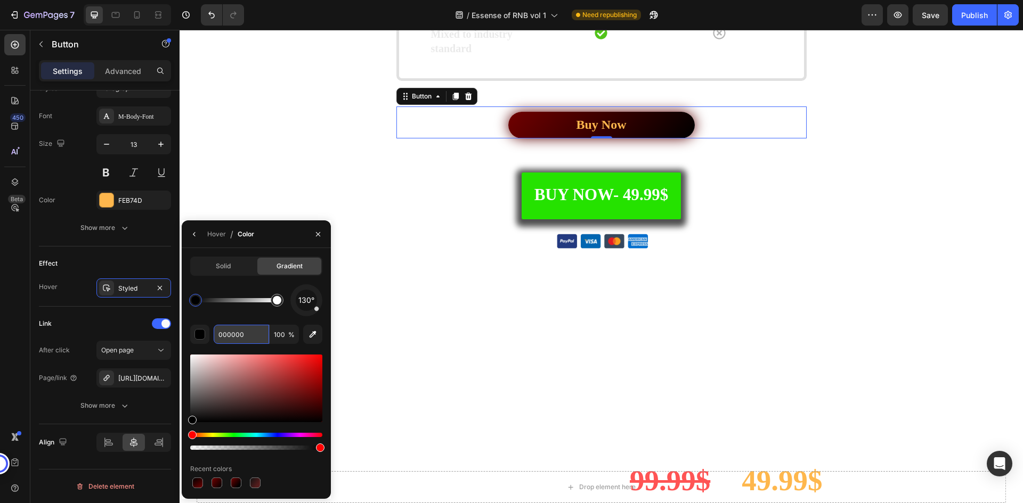
click at [0, 0] on input "000000" at bounding box center [0, 0] width 0 height 0
paste input "7"
click at [236, 313] on div "130°" at bounding box center [256, 300] width 132 height 32
click at [276, 299] on div at bounding box center [277, 300] width 9 height 9
click at [0, 0] on input "FFFFFF" at bounding box center [0, 0] width 0 height 0
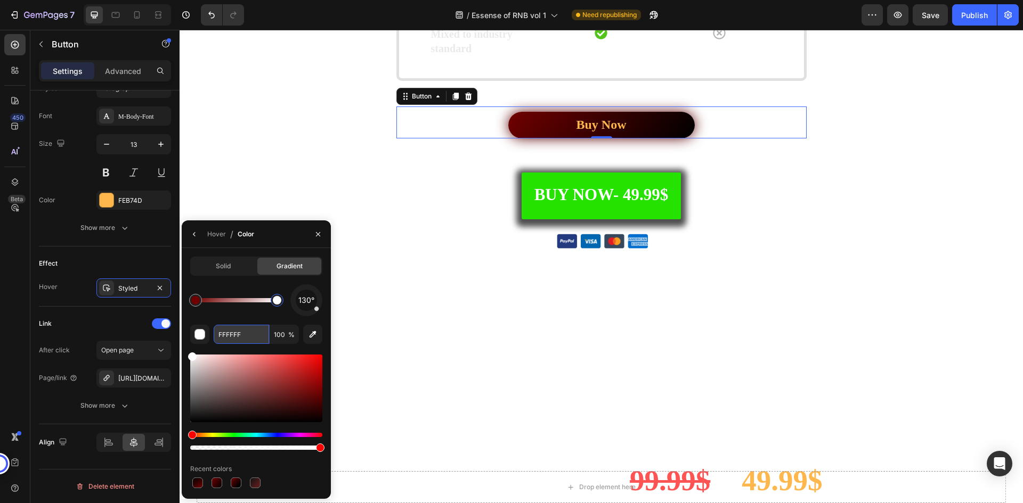
click at [0, 0] on input "FFFFFF" at bounding box center [0, 0] width 0 height 0
paste input "000000"
type input "000000"
click at [243, 288] on div "130°" at bounding box center [256, 300] width 132 height 32
drag, startPoint x: 316, startPoint y: 310, endPoint x: 305, endPoint y: 287, distance: 26.2
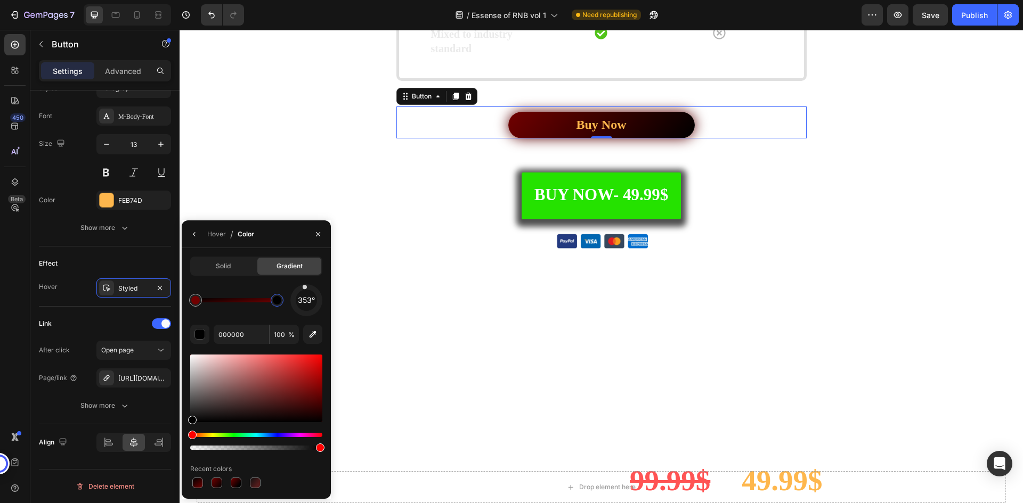
click at [305, 287] on div at bounding box center [304, 287] width 5 height 5
click at [294, 282] on div "Solid Gradient 353° 000000 100 % Recent colors" at bounding box center [256, 374] width 132 height 234
click at [299, 288] on div at bounding box center [300, 289] width 6 height 6
click at [125, 318] on div "Link" at bounding box center [105, 323] width 132 height 17
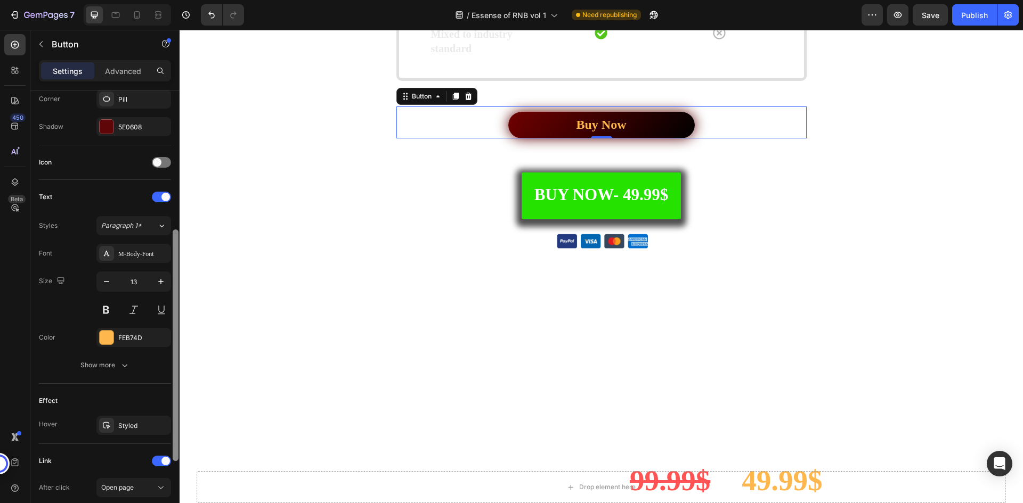
scroll to position [404, 0]
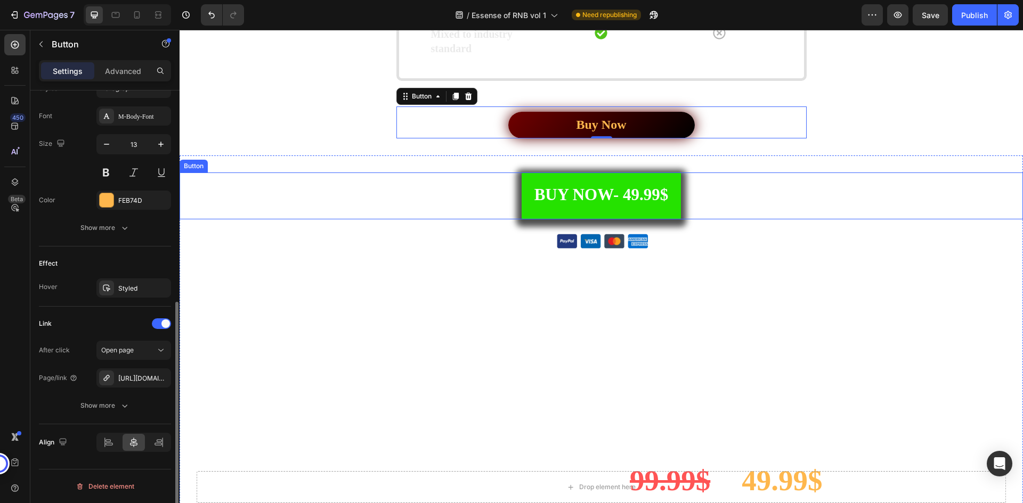
click at [707, 193] on div "BUY NOW- 49.99$ Button" at bounding box center [601, 196] width 843 height 47
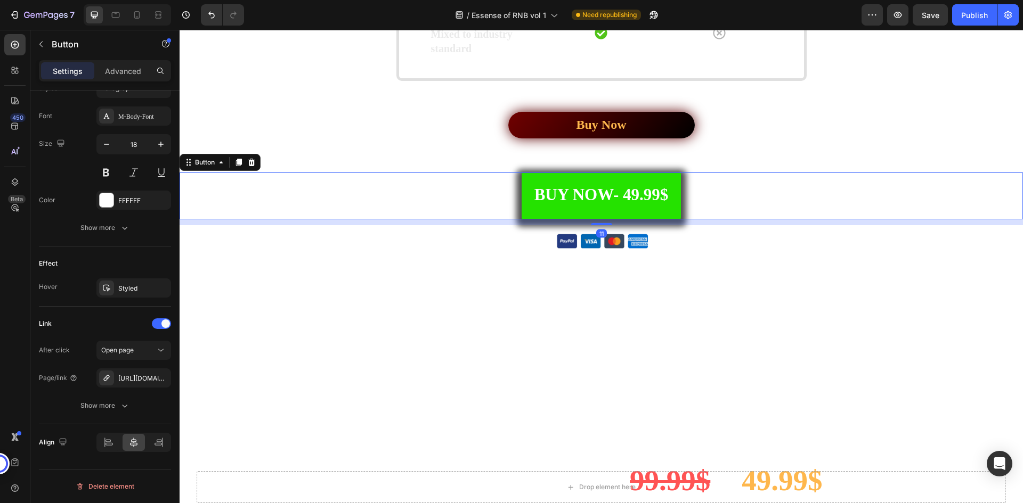
click at [696, 197] on div "BUY NOW- 49.99$ Button 11" at bounding box center [601, 196] width 843 height 47
click at [475, 189] on div "BUY NOW- 49.99$ Button 11" at bounding box center [601, 196] width 843 height 47
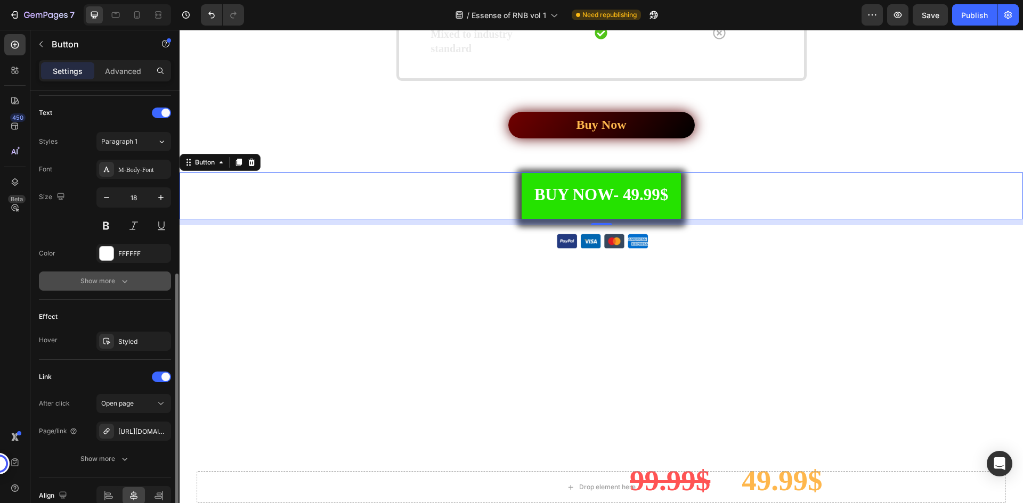
scroll to position [191, 0]
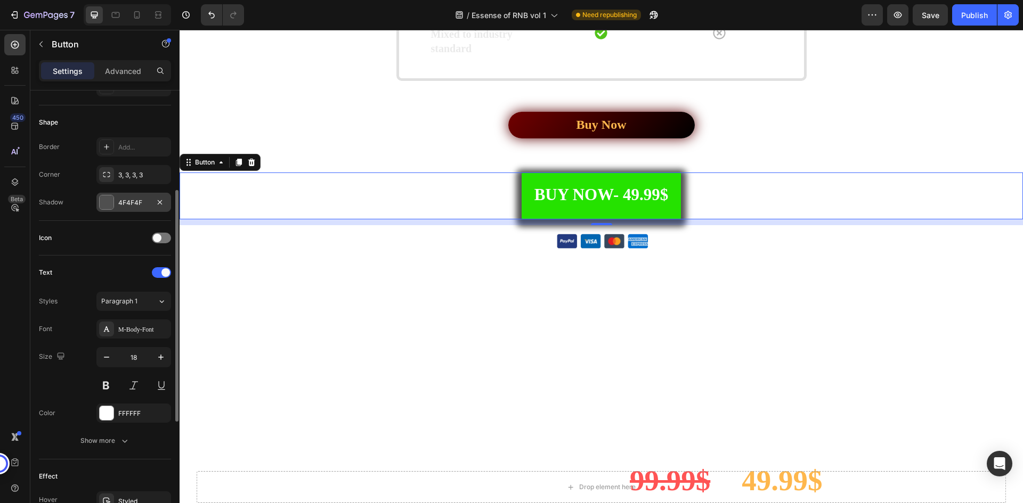
click at [131, 206] on div "4F4F4F" at bounding box center [133, 203] width 31 height 10
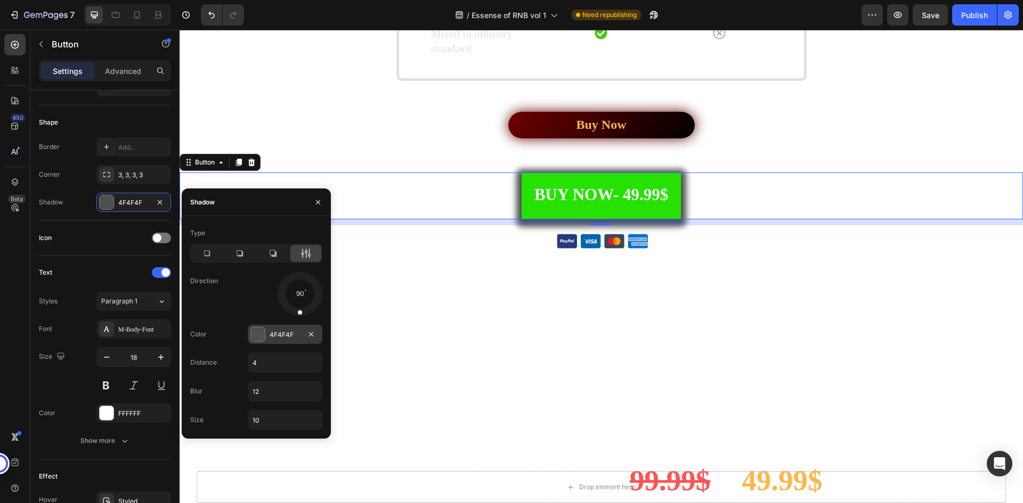
click at [266, 330] on div "4F4F4F" at bounding box center [285, 334] width 75 height 19
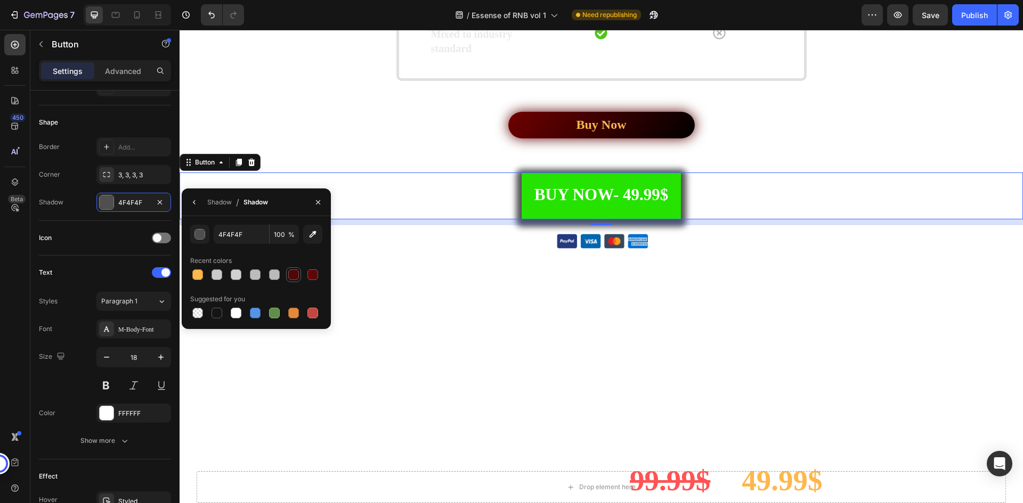
click at [297, 274] on div at bounding box center [293, 275] width 11 height 11
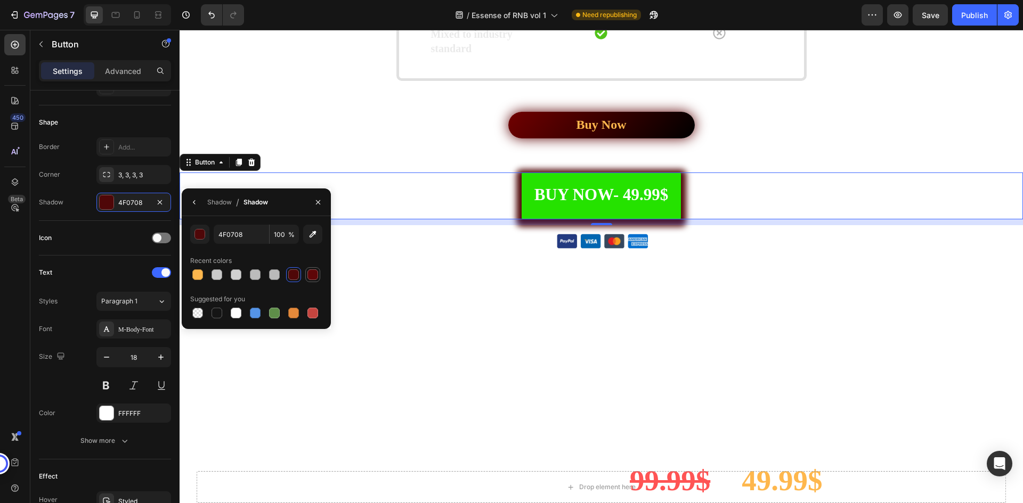
click at [314, 275] on div at bounding box center [312, 275] width 11 height 11
type input "5E0608"
click at [193, 234] on button "button" at bounding box center [199, 234] width 19 height 19
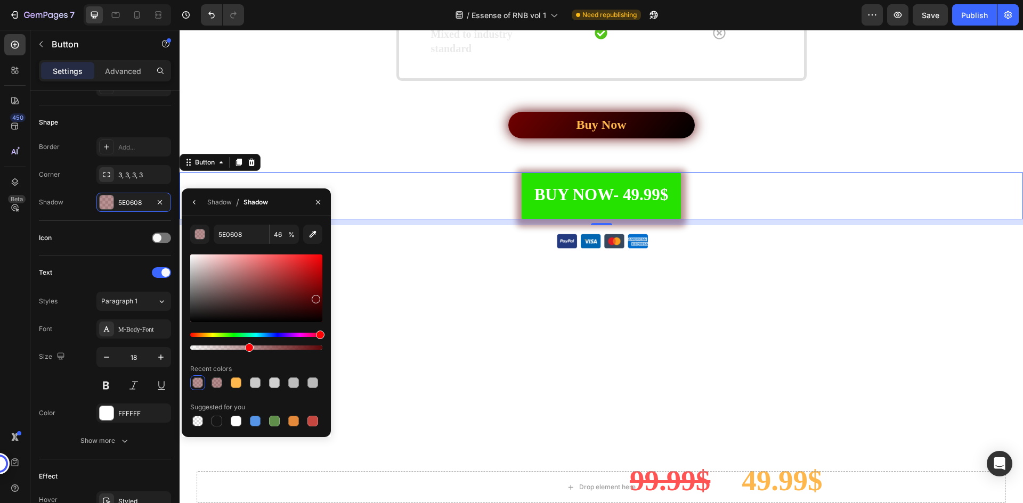
type input "43"
drag, startPoint x: 318, startPoint y: 351, endPoint x: 247, endPoint y: 351, distance: 70.9
click at [247, 351] on div at bounding box center [249, 348] width 9 height 9
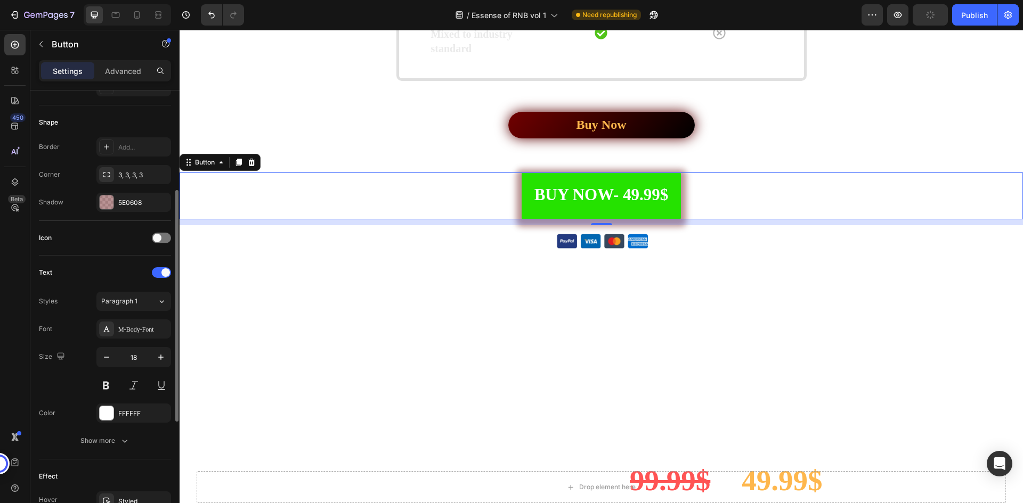
click at [122, 249] on div "Icon" at bounding box center [105, 238] width 132 height 35
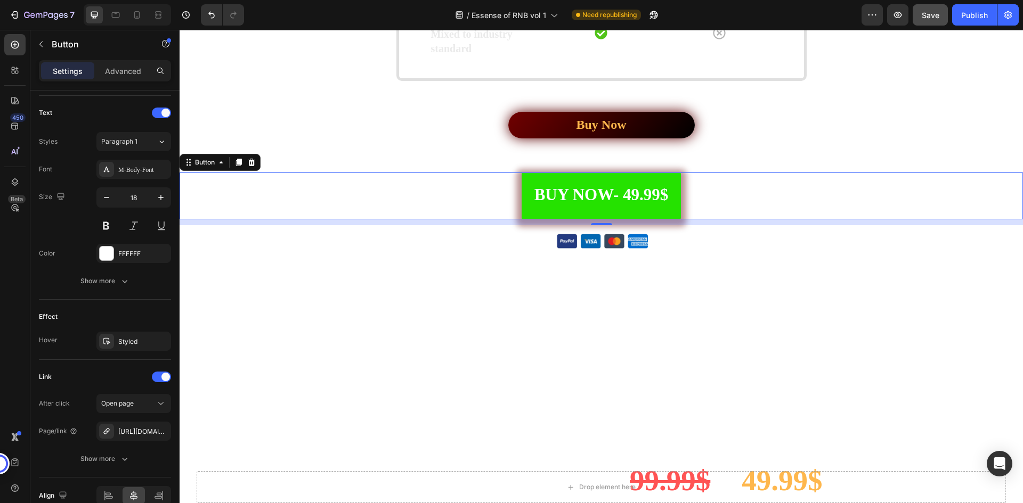
drag, startPoint x: 966, startPoint y: 13, endPoint x: 933, endPoint y: 15, distance: 32.6
click at [966, 13] on div "Publish" at bounding box center [974, 15] width 27 height 11
click at [799, 19] on div "/ Essense of RNB vol 1 Need republishing" at bounding box center [557, 14] width 609 height 21
click at [701, 13] on div "/ Essense of RNB vol 1 Need republishing" at bounding box center [557, 14] width 609 height 21
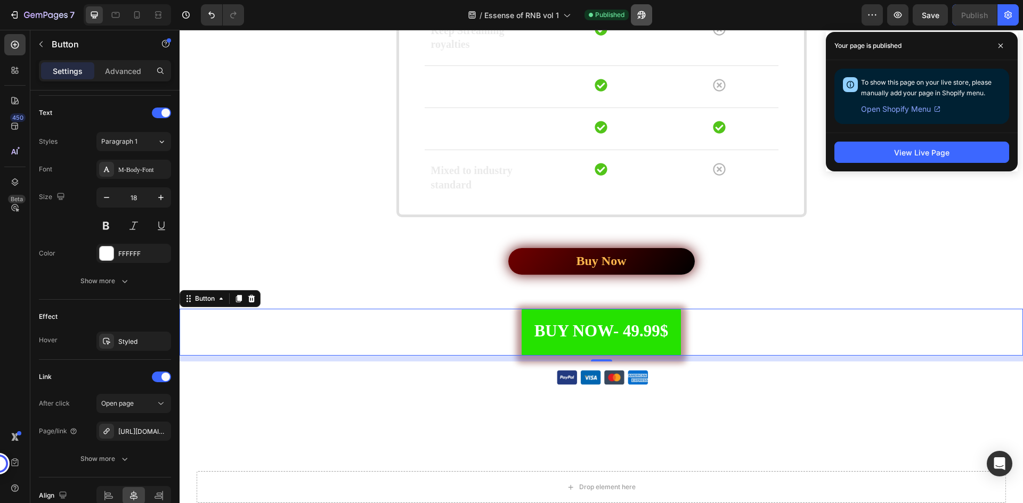
scroll to position [2781, 0]
